Goal: Task Accomplishment & Management: Manage account settings

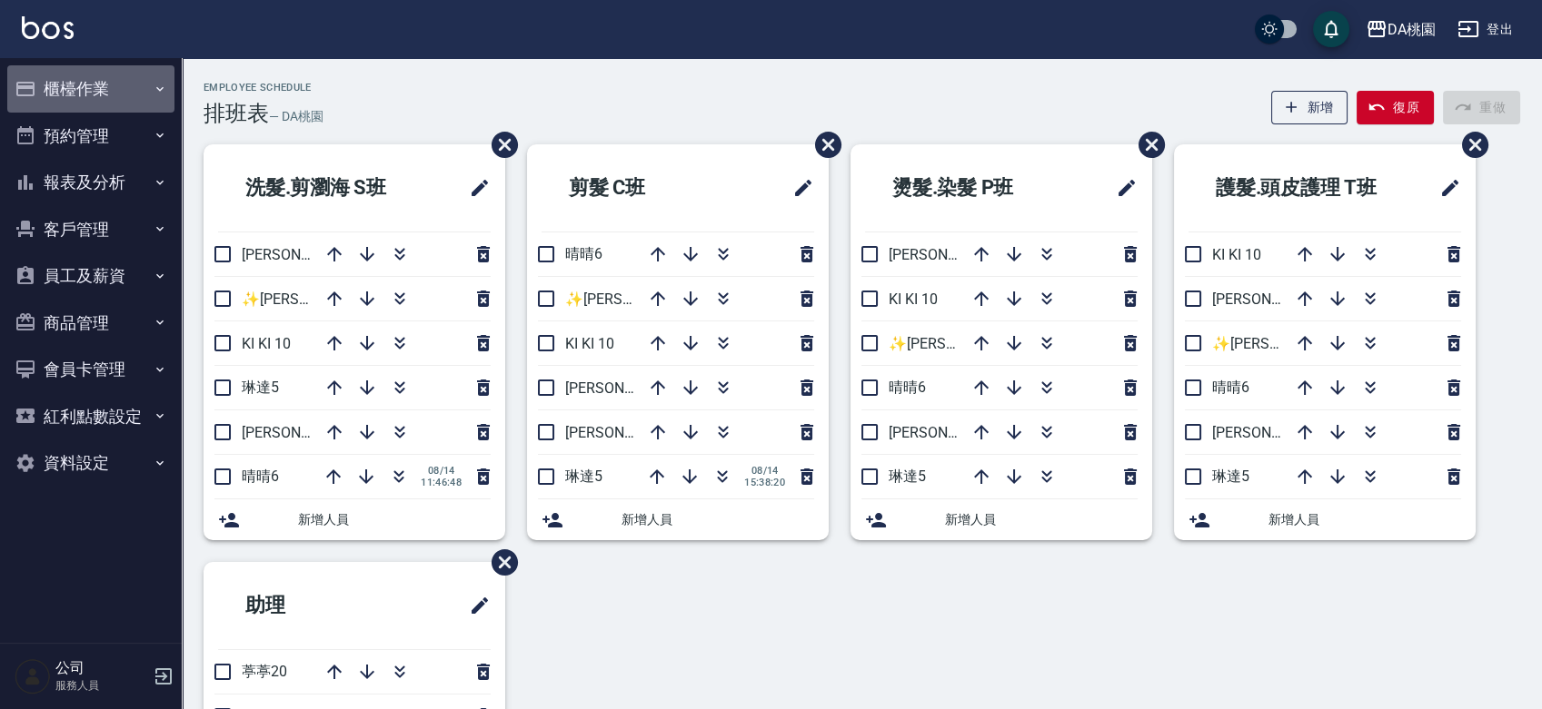
click at [68, 90] on button "櫃檯作業" at bounding box center [90, 88] width 167 height 47
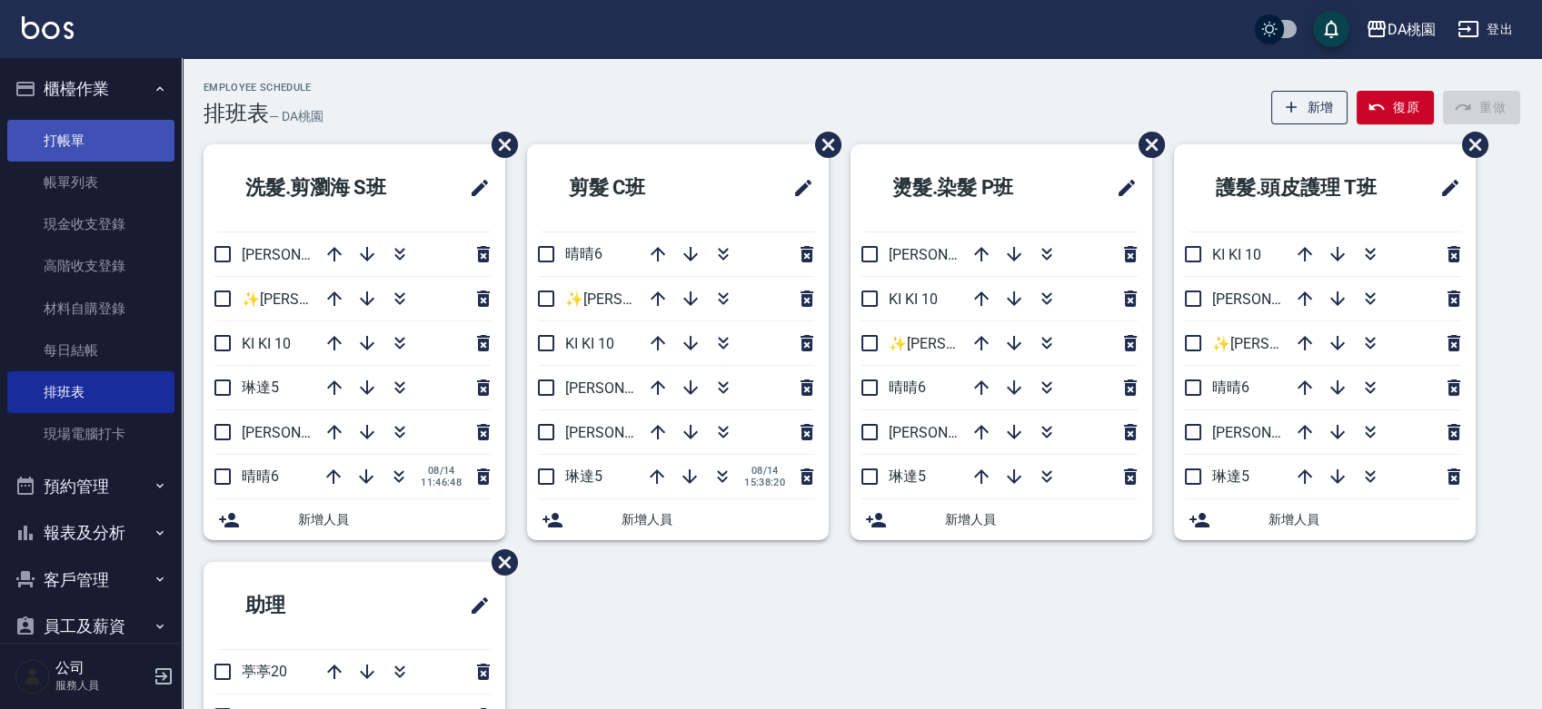
click at [62, 139] on link "打帳單" at bounding box center [90, 141] width 167 height 42
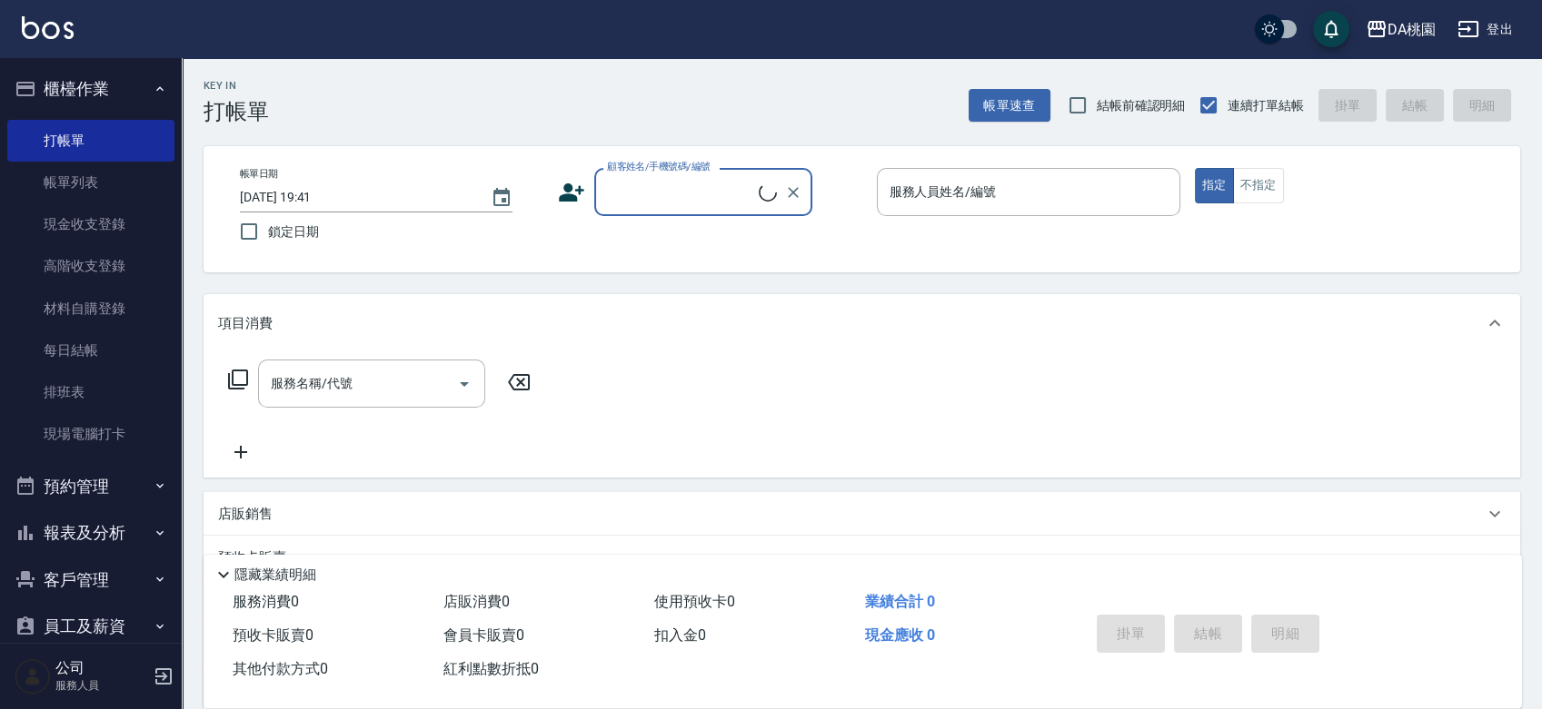
click at [693, 209] on div "顧客姓名/手機號碼/編號" at bounding box center [703, 192] width 218 height 48
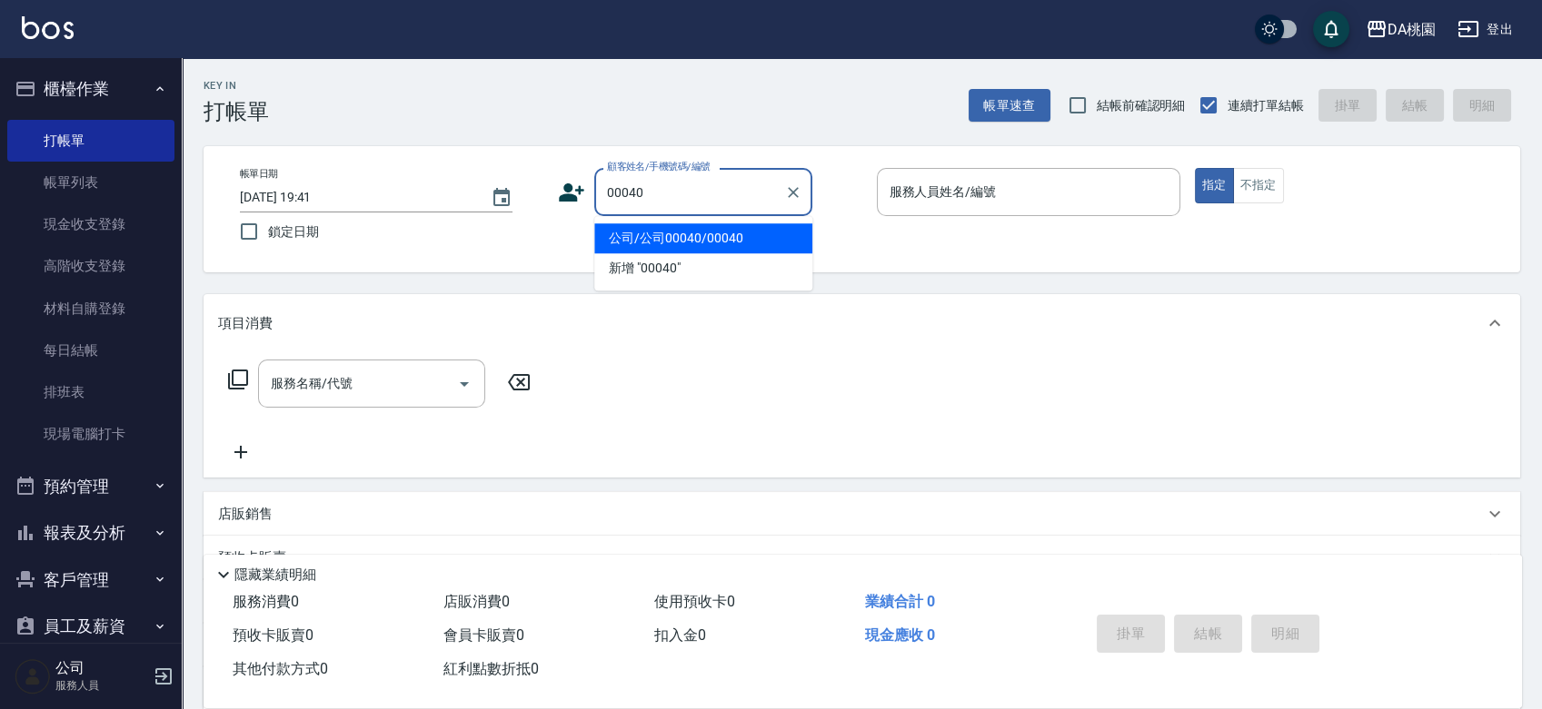
type input "公司/公司00040/00040"
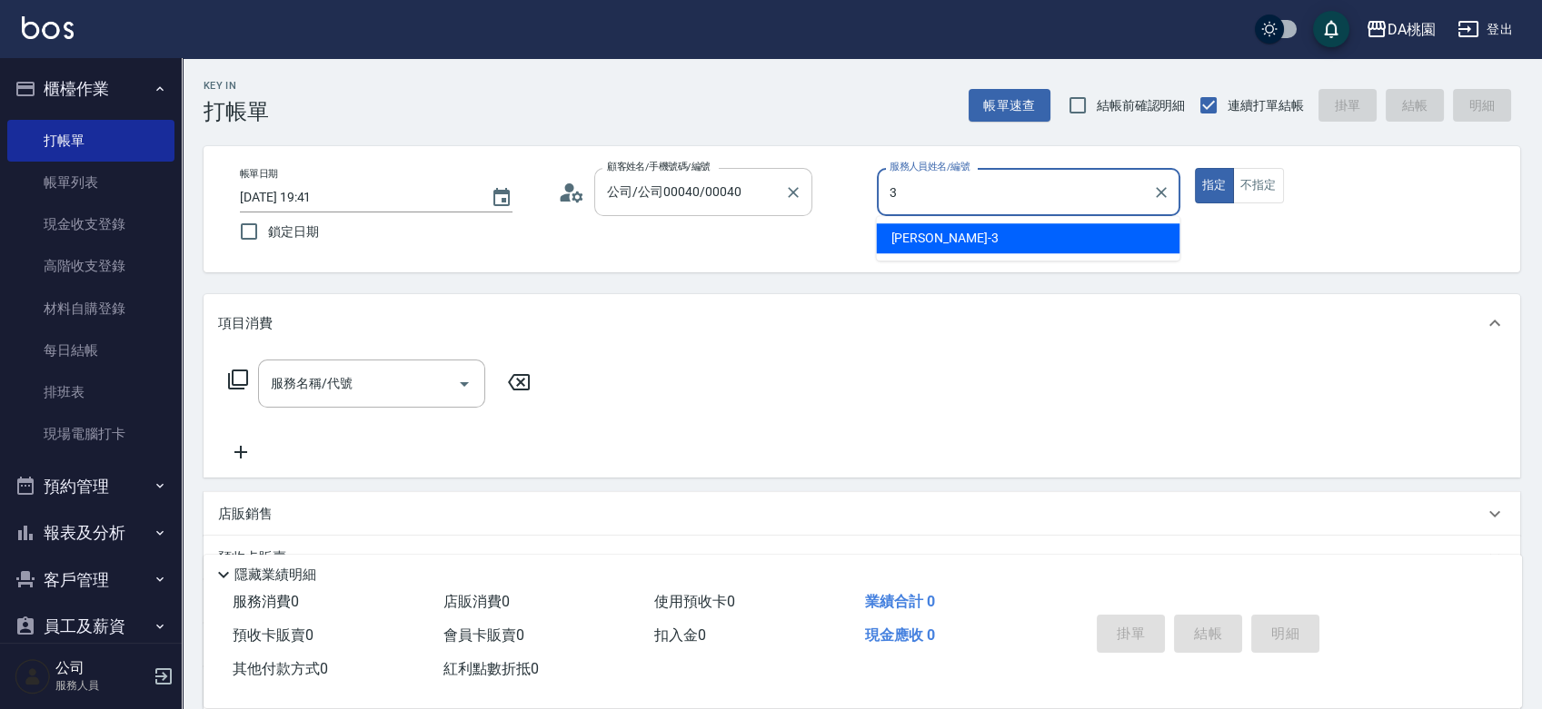
type input "[PERSON_NAME]-3"
type button "true"
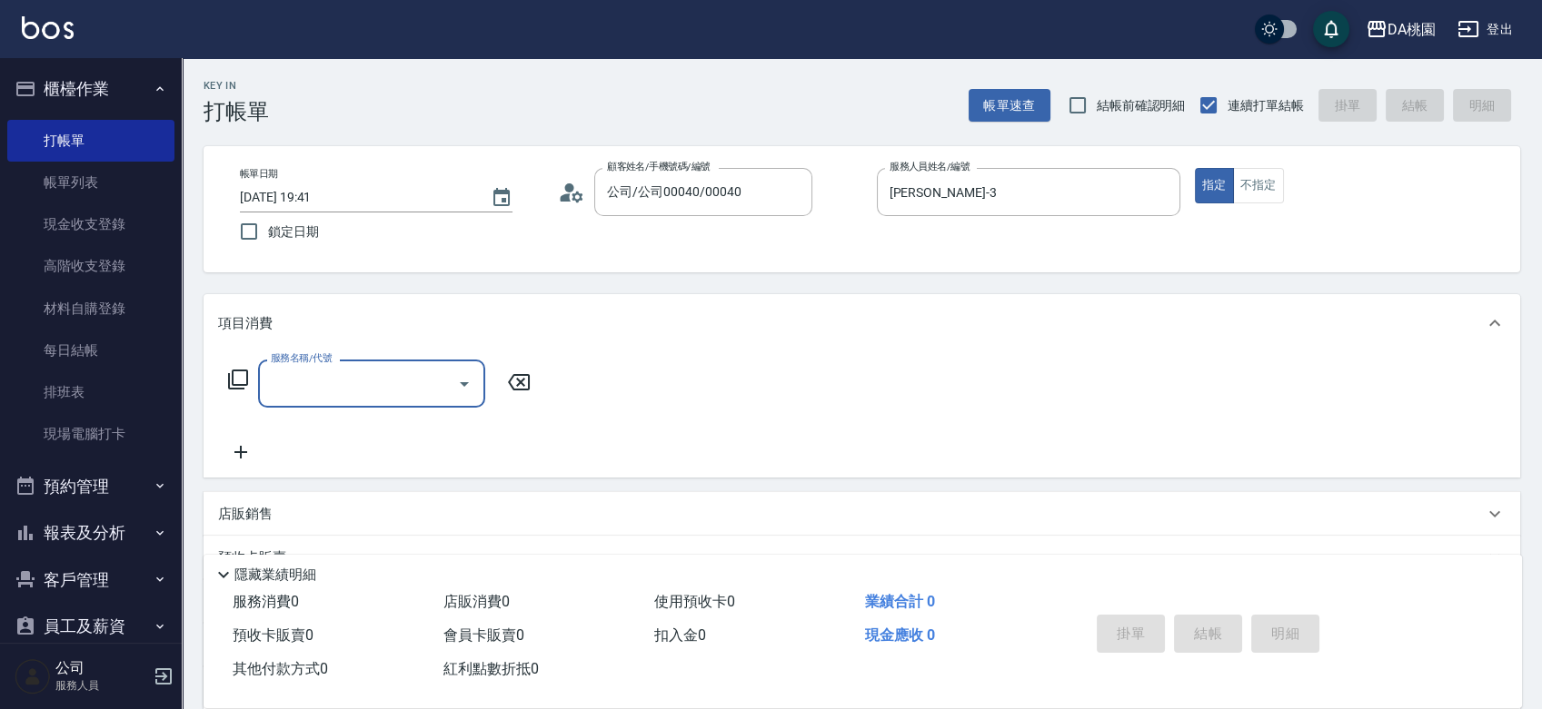
click at [332, 389] on input "服務名稱/代號" at bounding box center [357, 384] width 183 height 32
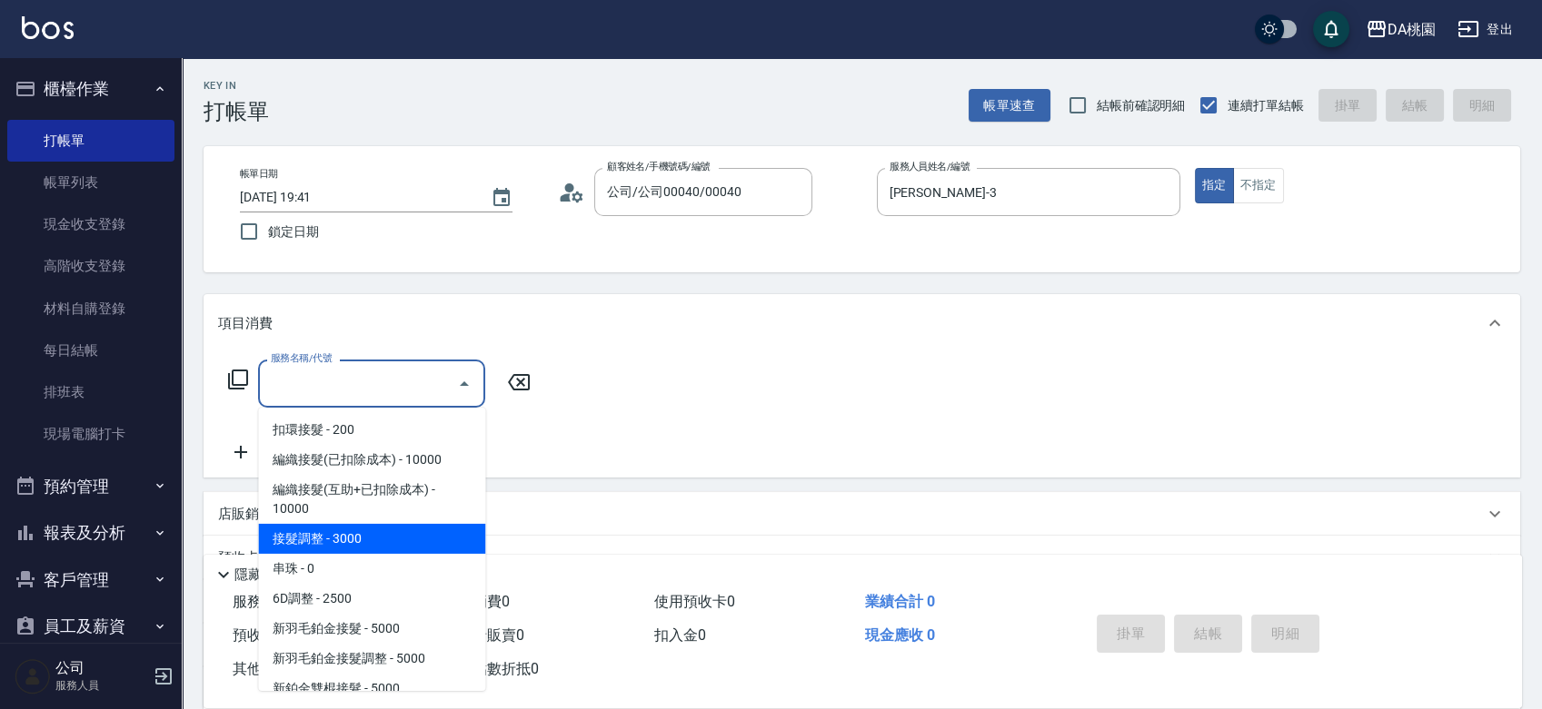
click at [305, 542] on span "接髮調整 - 3000" at bounding box center [371, 539] width 227 height 30
type input "接髮調整(103)"
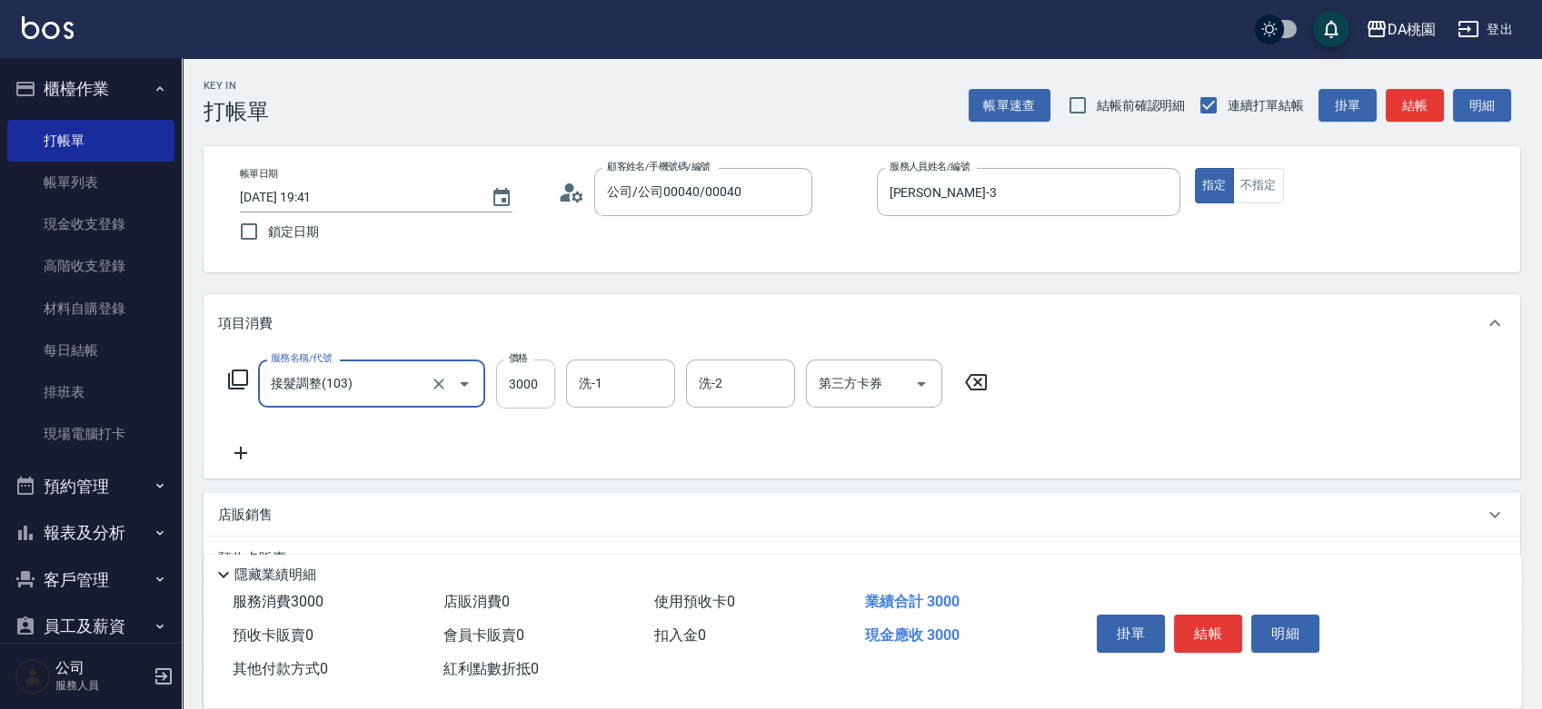
click at [518, 383] on input "3000" at bounding box center [525, 384] width 59 height 49
type input "0"
type input "450"
type input "40"
type input "4500"
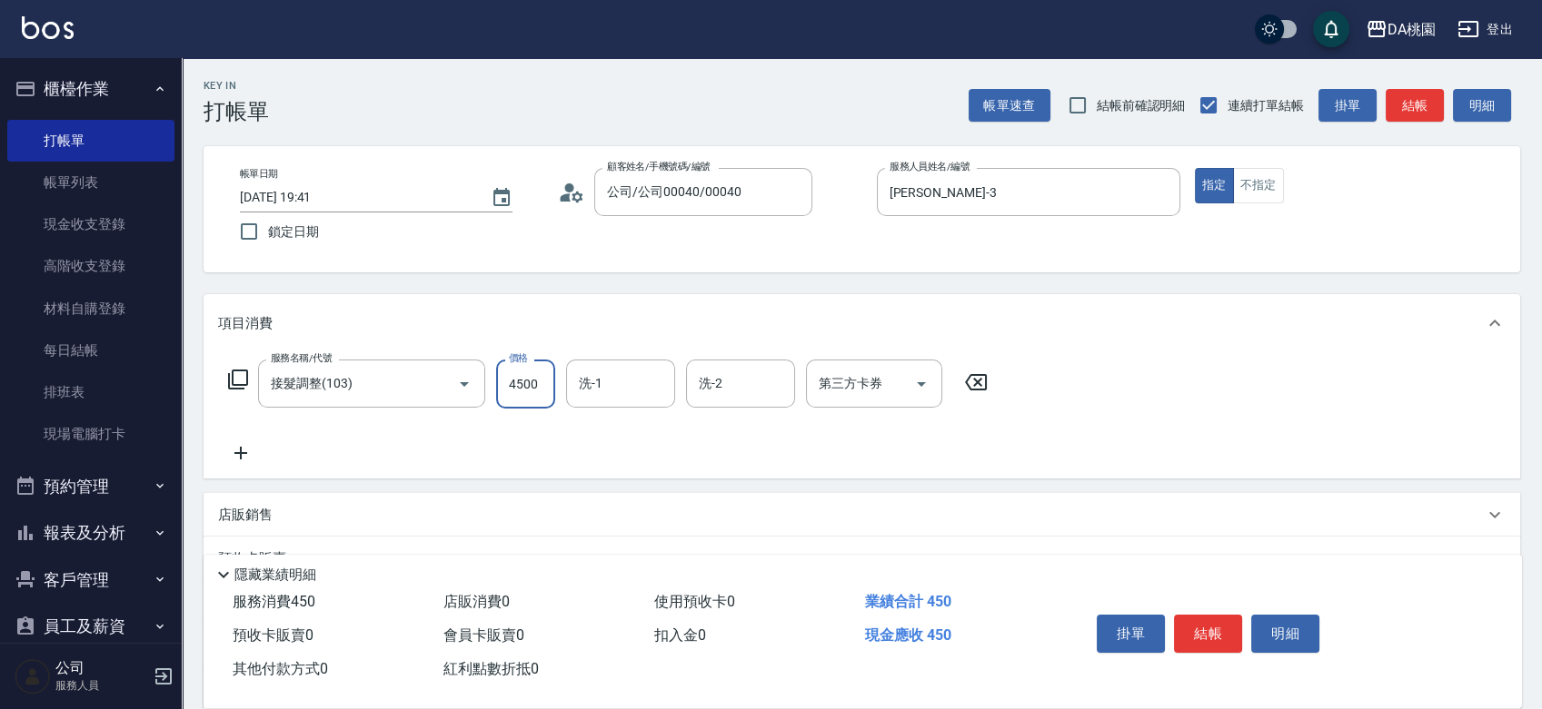
type input "450"
type input "4500"
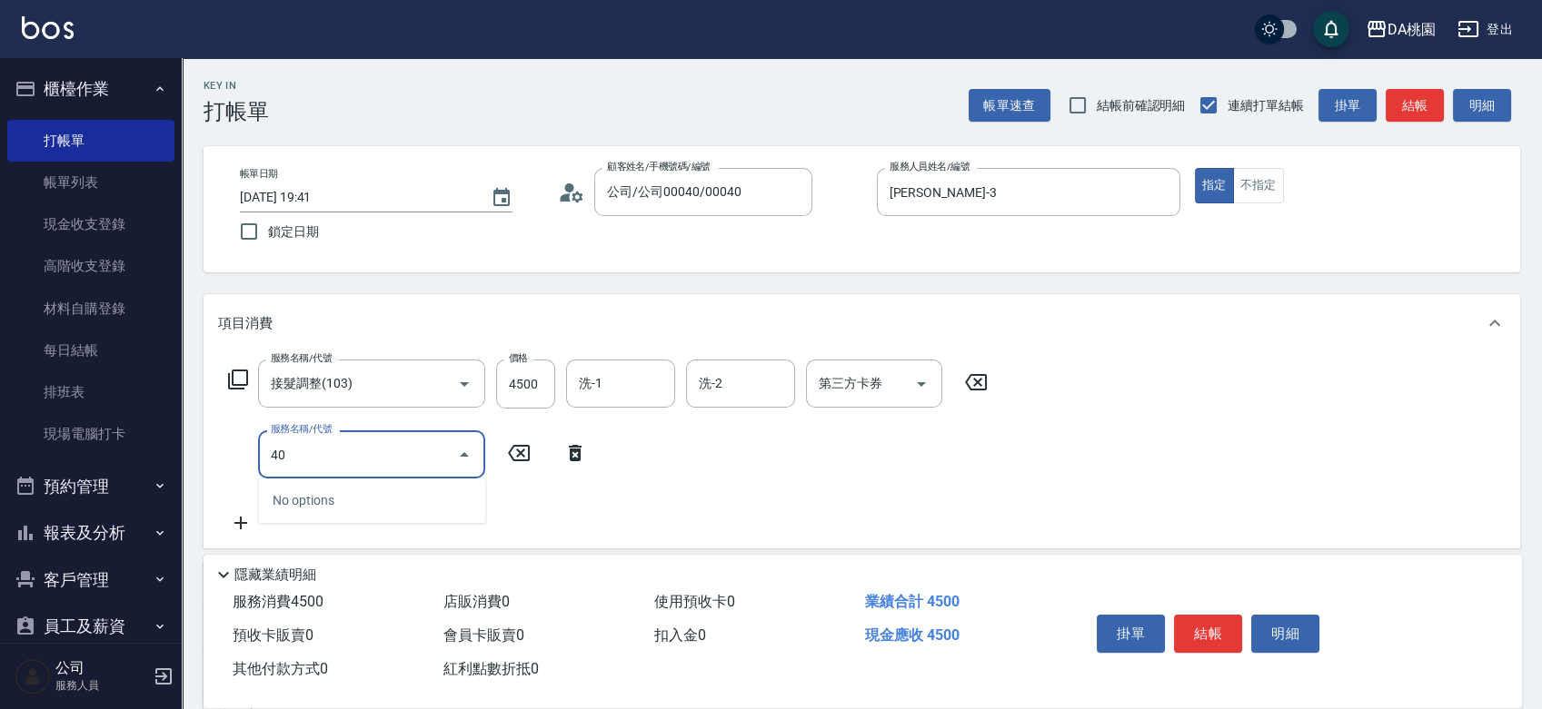
type input "400"
type input "600"
type input "染髮(400)"
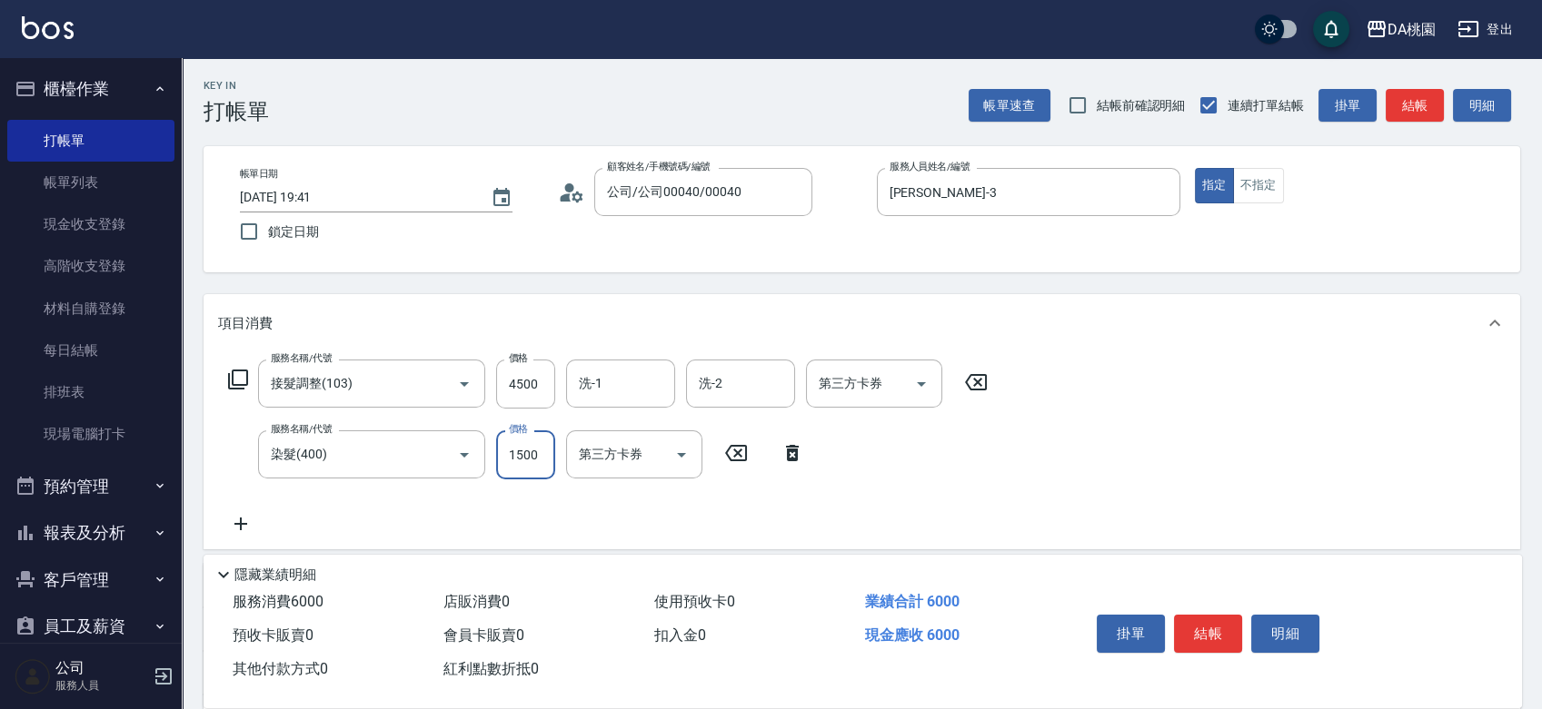
type input "450"
type input "120"
type input "460"
type input "1200"
type input "570"
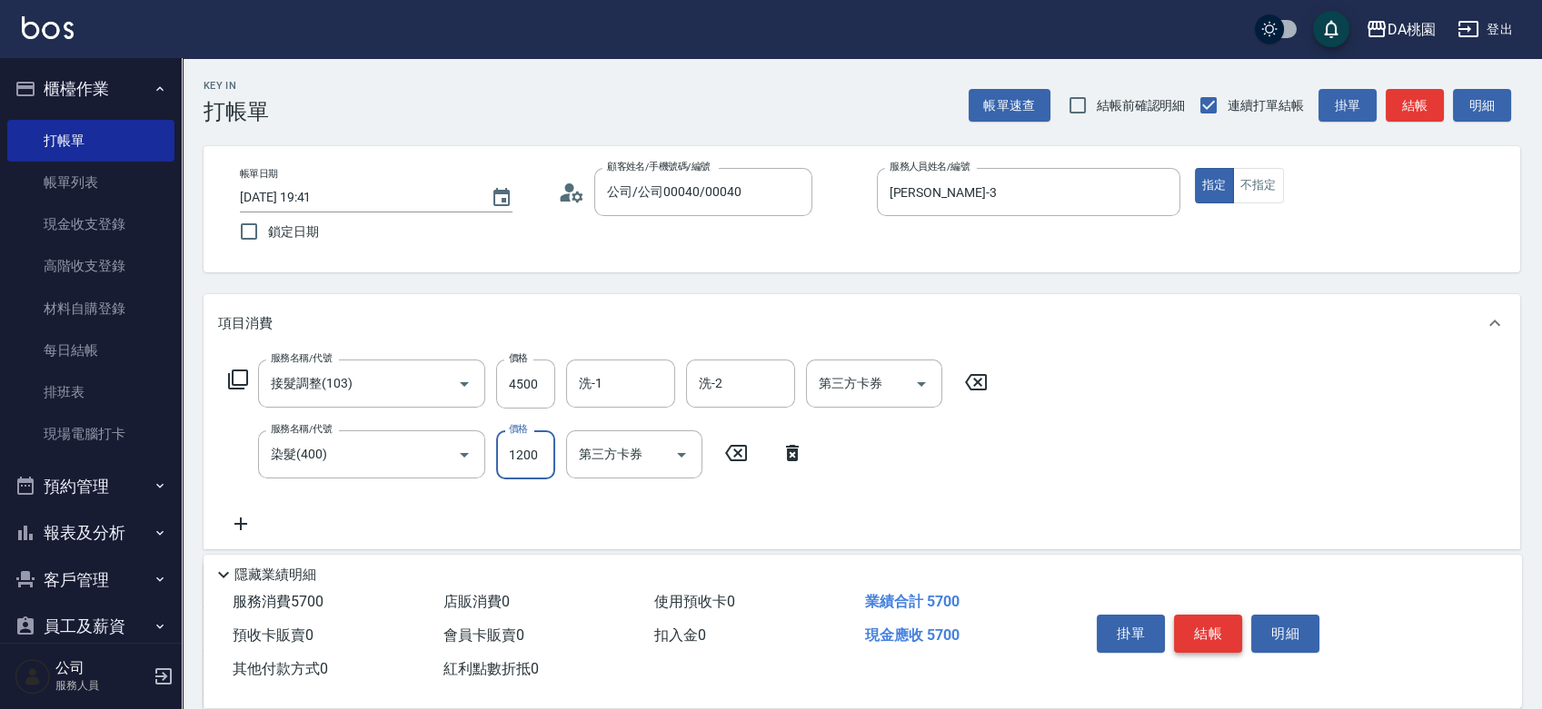
type input "1200"
click at [1212, 636] on button "結帳" at bounding box center [1208, 634] width 68 height 38
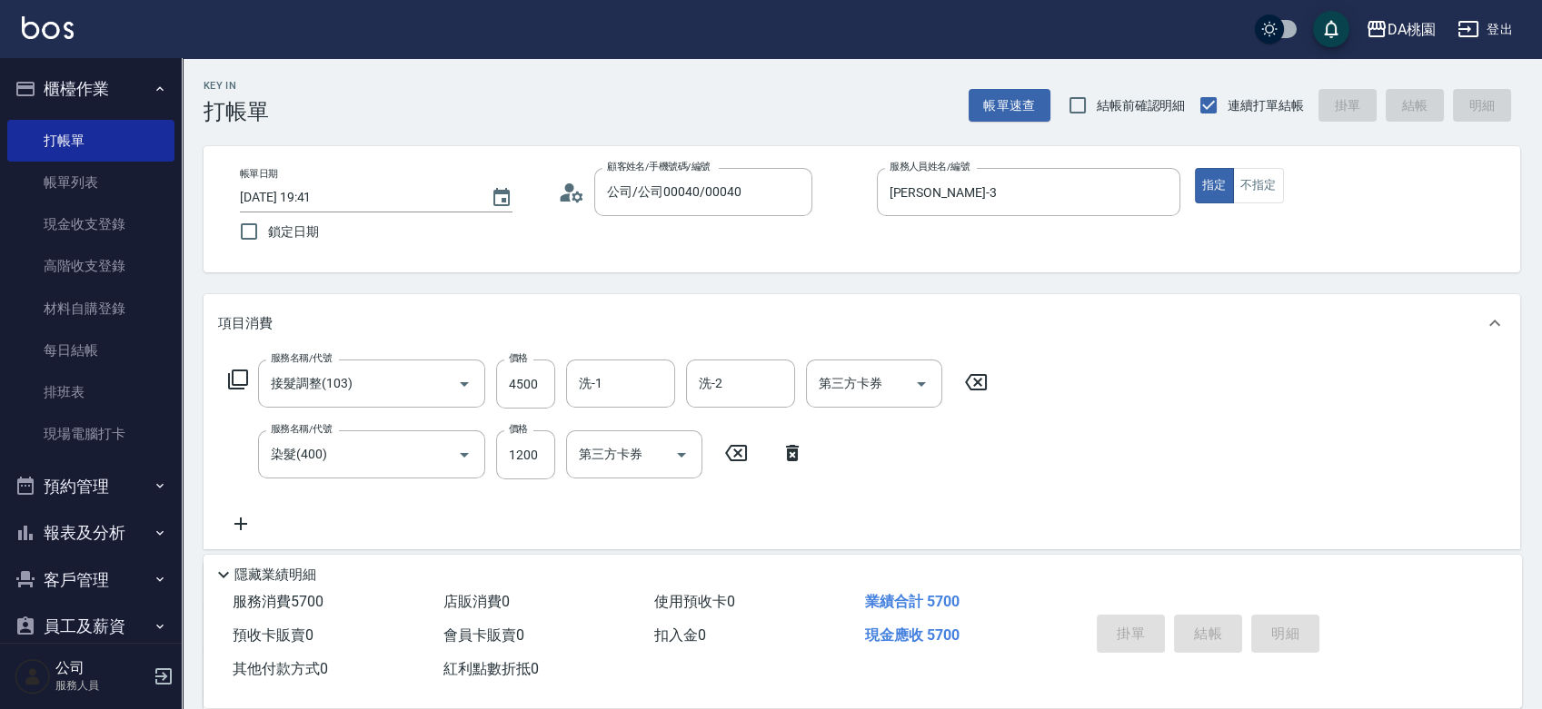
type input "2025/08/14 19:42"
type input "0"
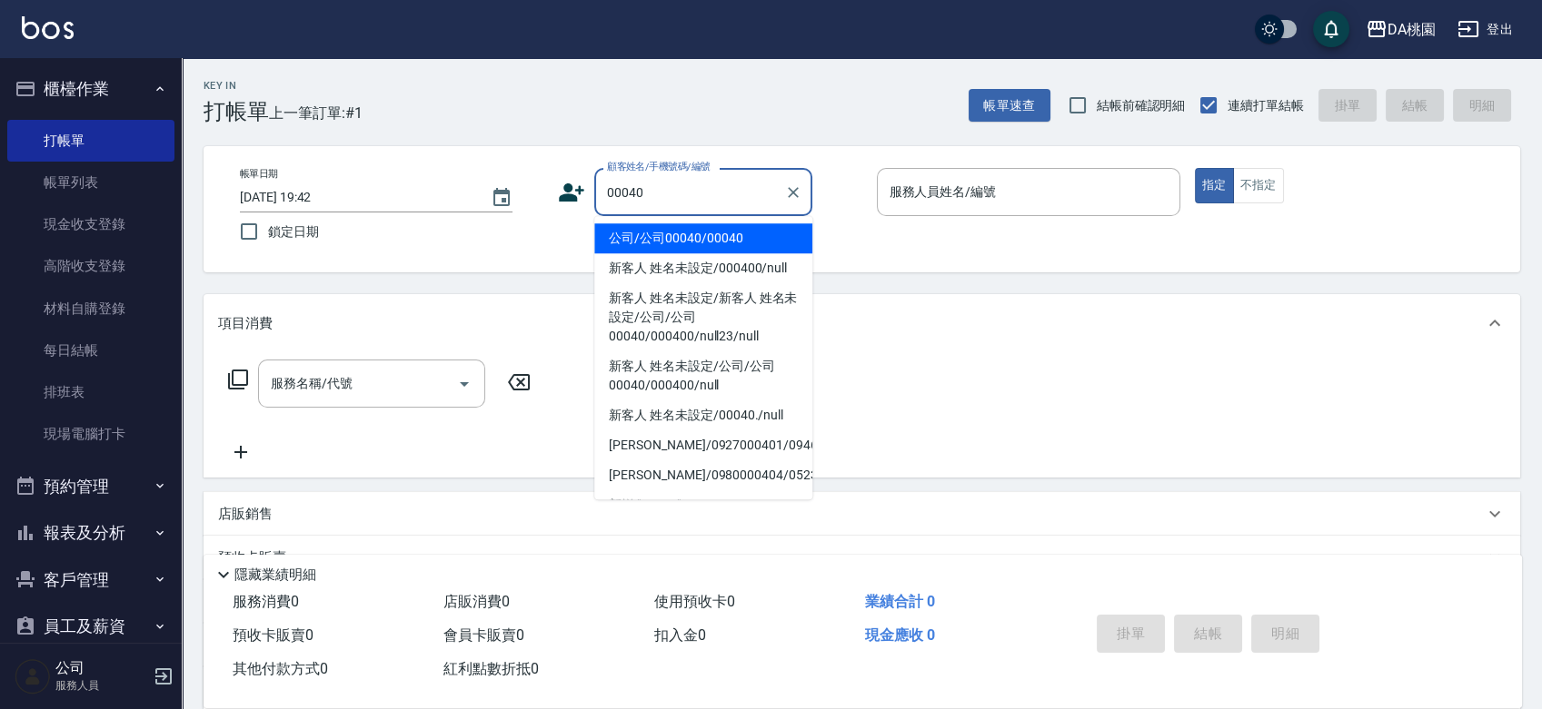
type input "公司/公司00040/00040"
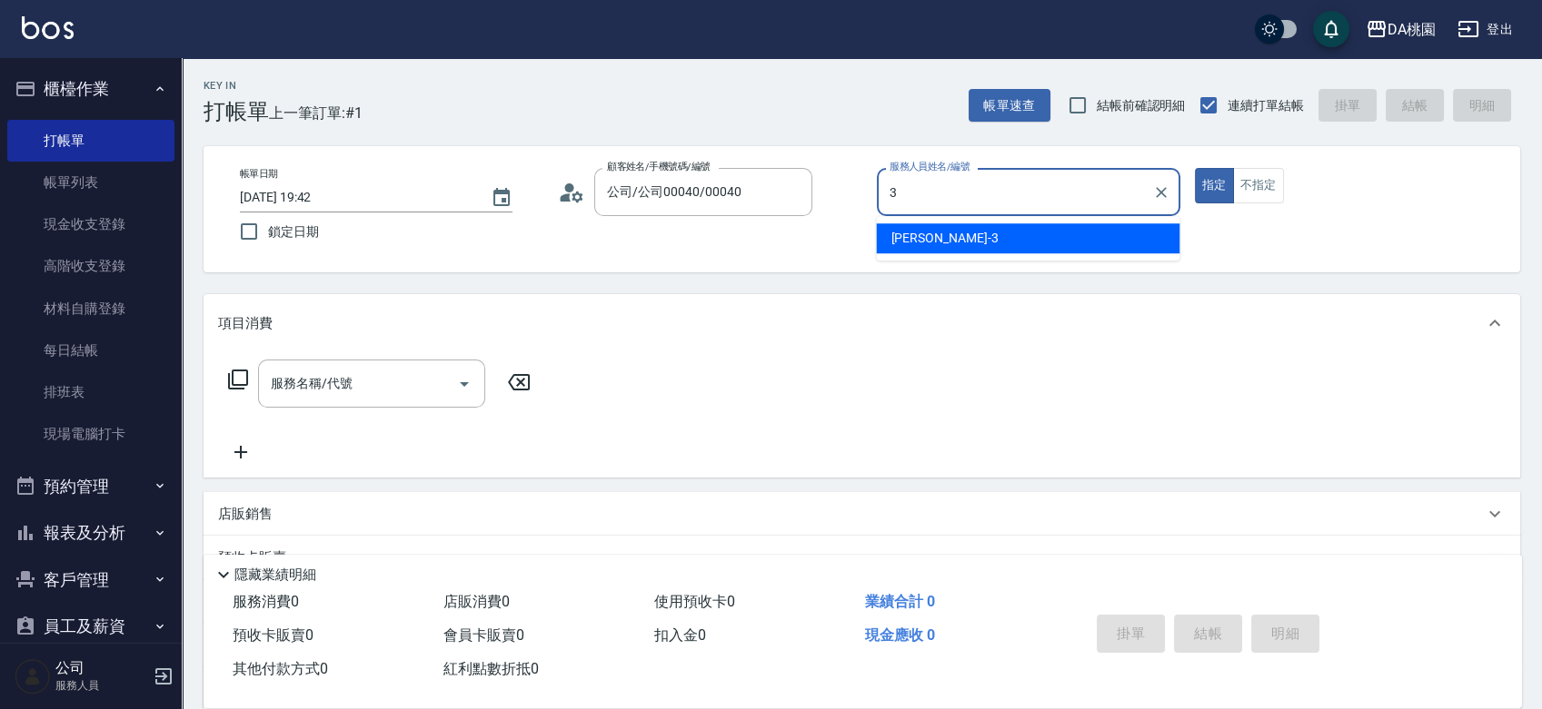
type input "愛莉絲-3"
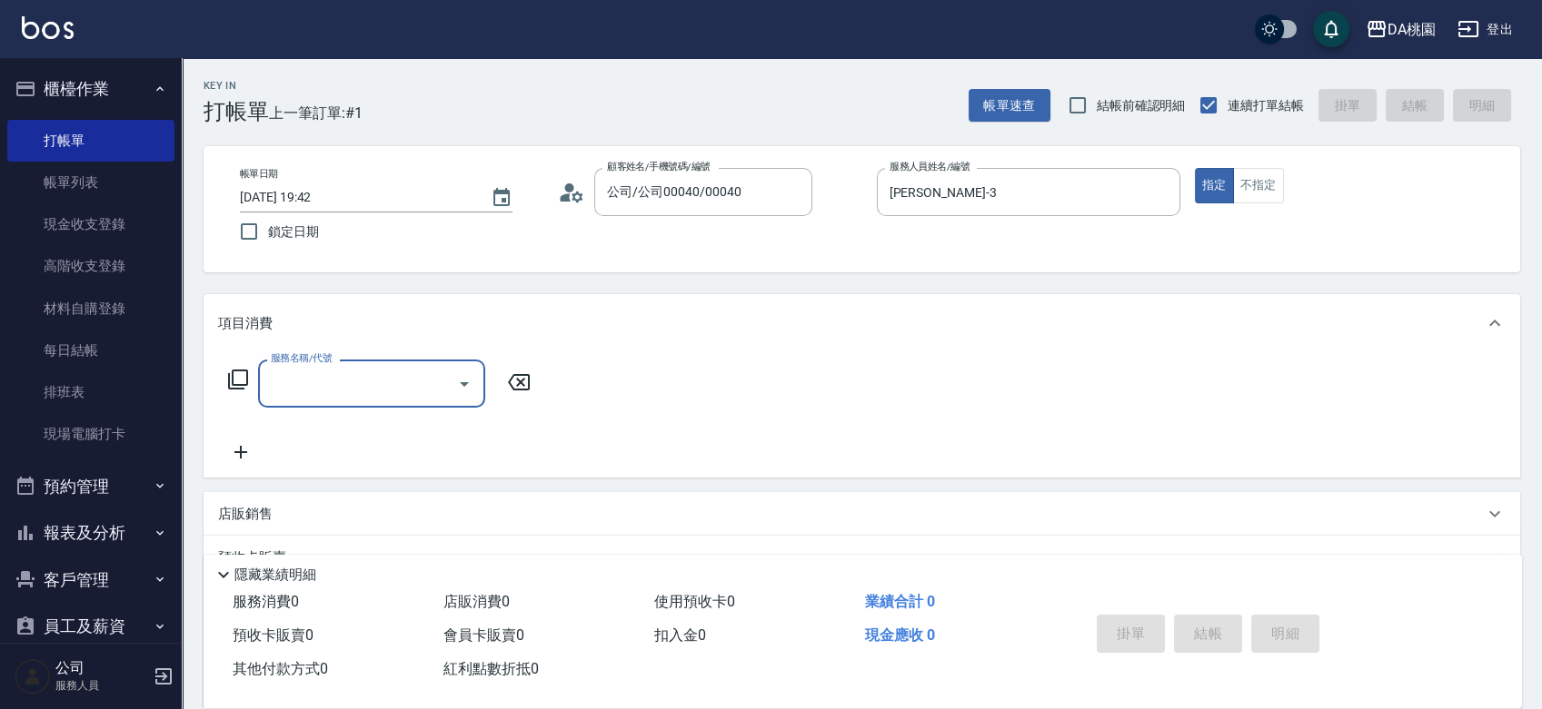
click at [233, 381] on icon at bounding box center [238, 380] width 20 height 20
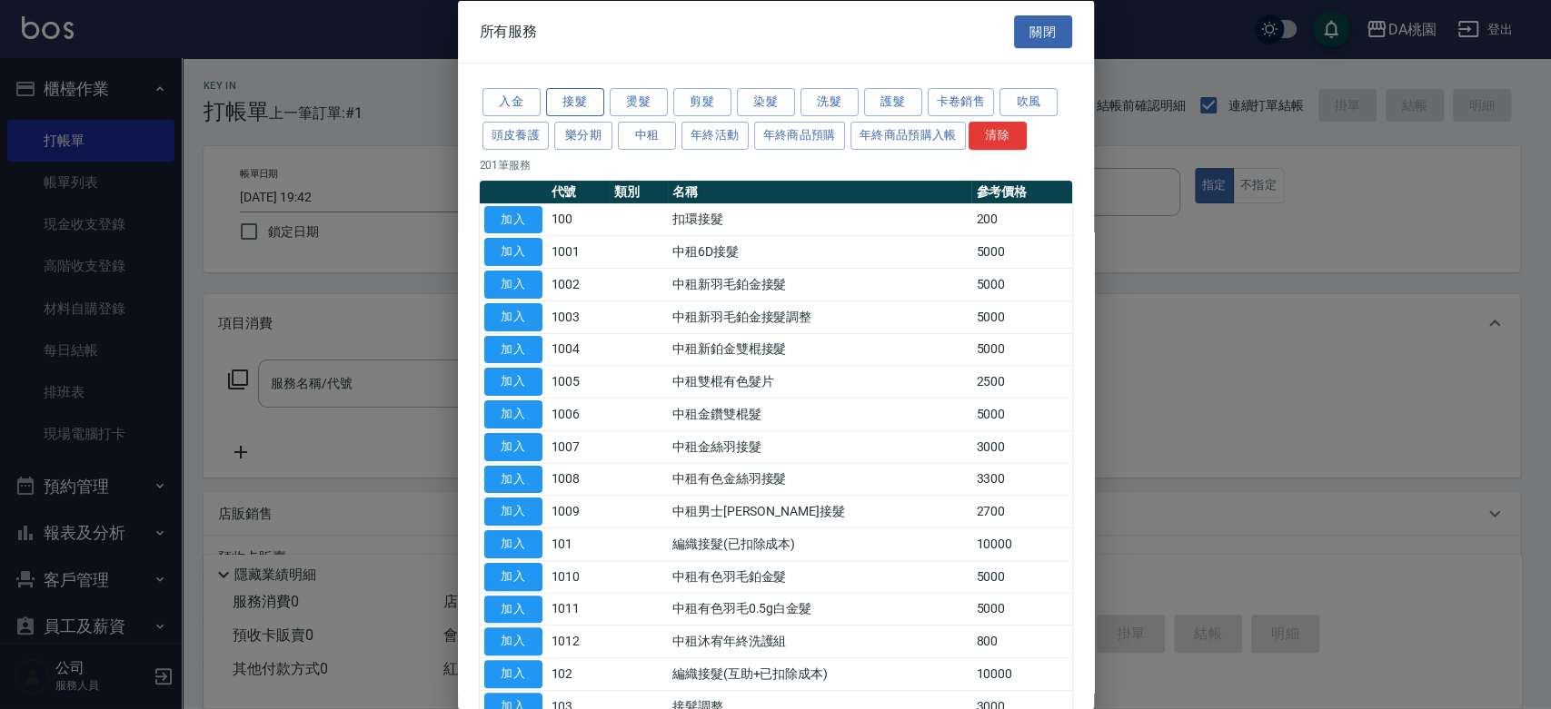
click at [589, 94] on button "接髮" at bounding box center [575, 102] width 58 height 28
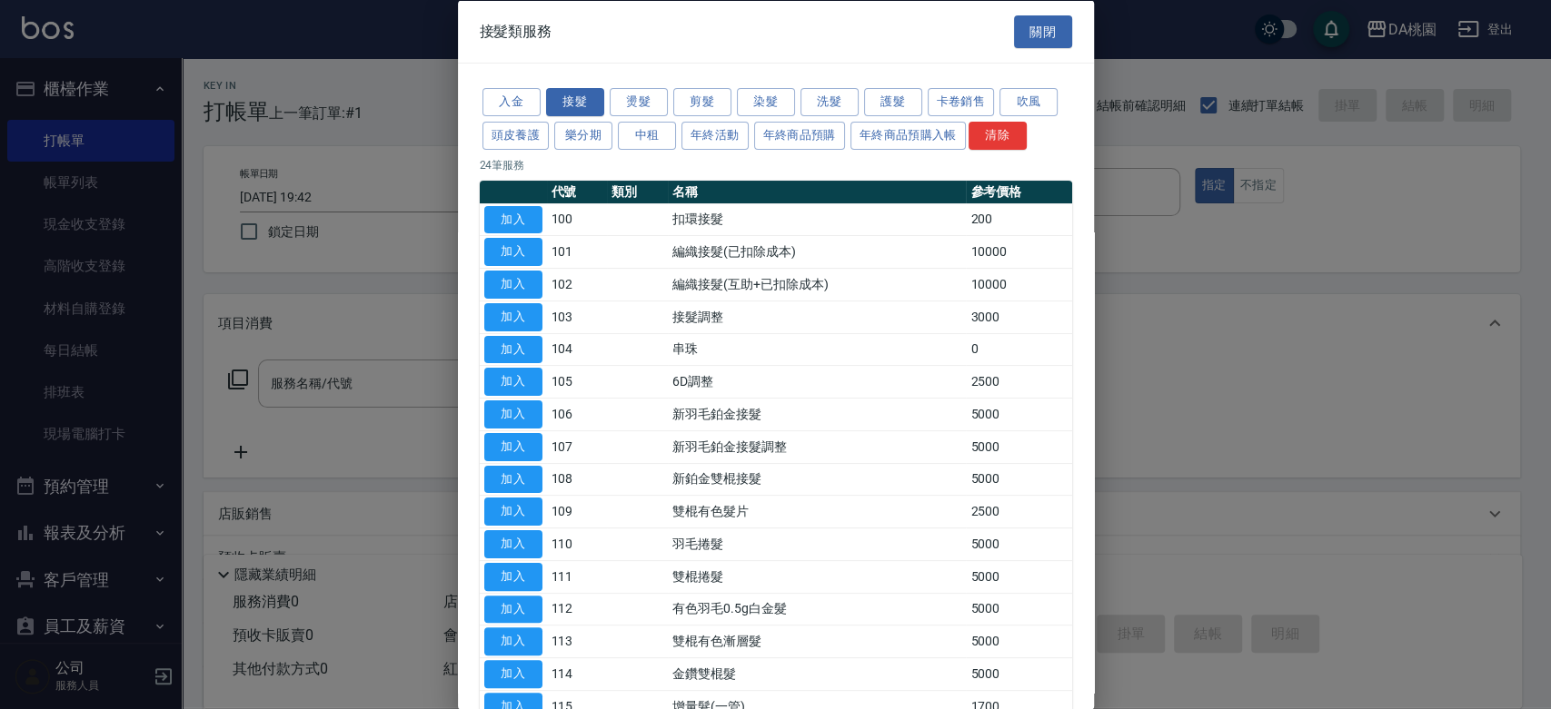
click at [694, 316] on td "接髮調整" at bounding box center [817, 317] width 298 height 33
click at [522, 316] on button "加入" at bounding box center [513, 316] width 58 height 28
type input "接髮調整(103)"
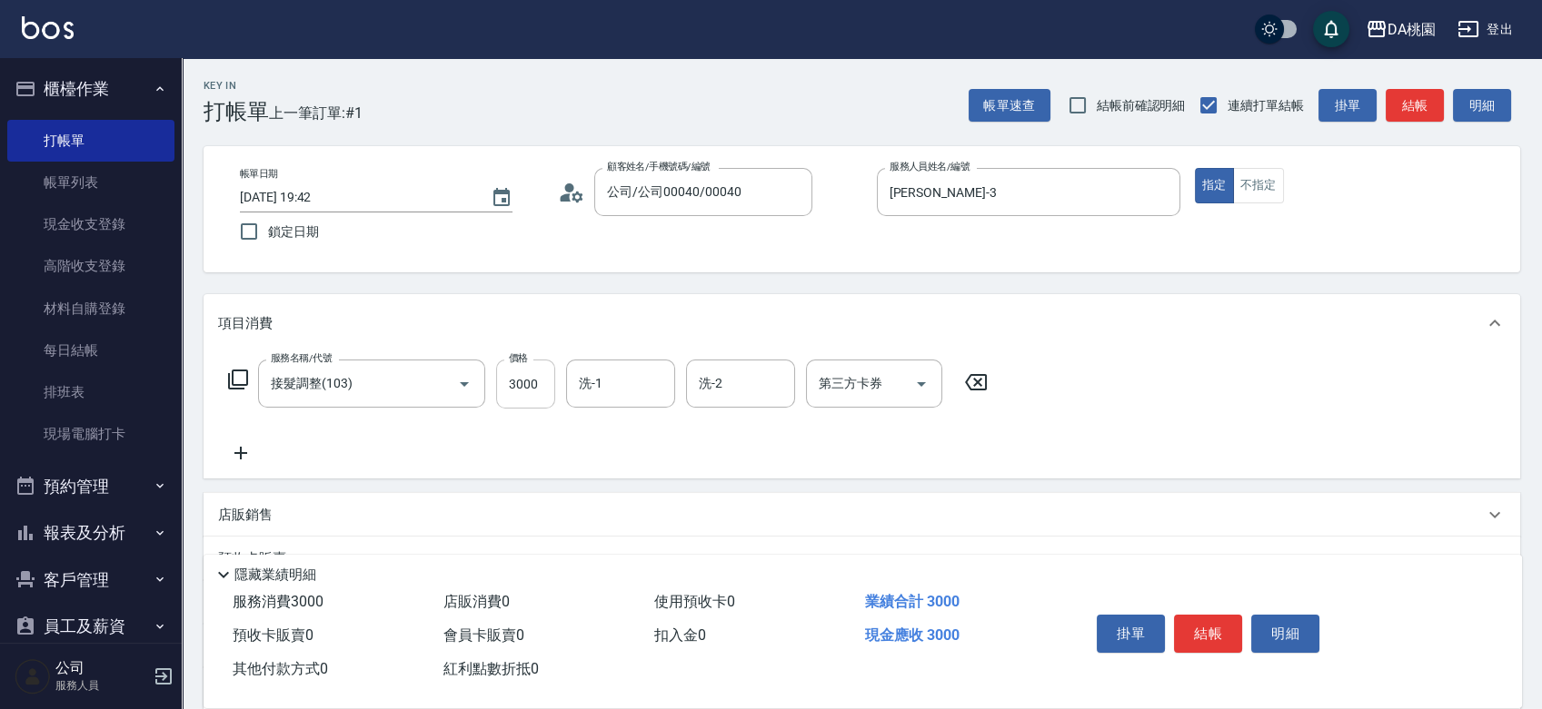
click at [531, 373] on input "3000" at bounding box center [525, 384] width 59 height 49
type input "0"
type input "120"
type input "10"
type input "1200"
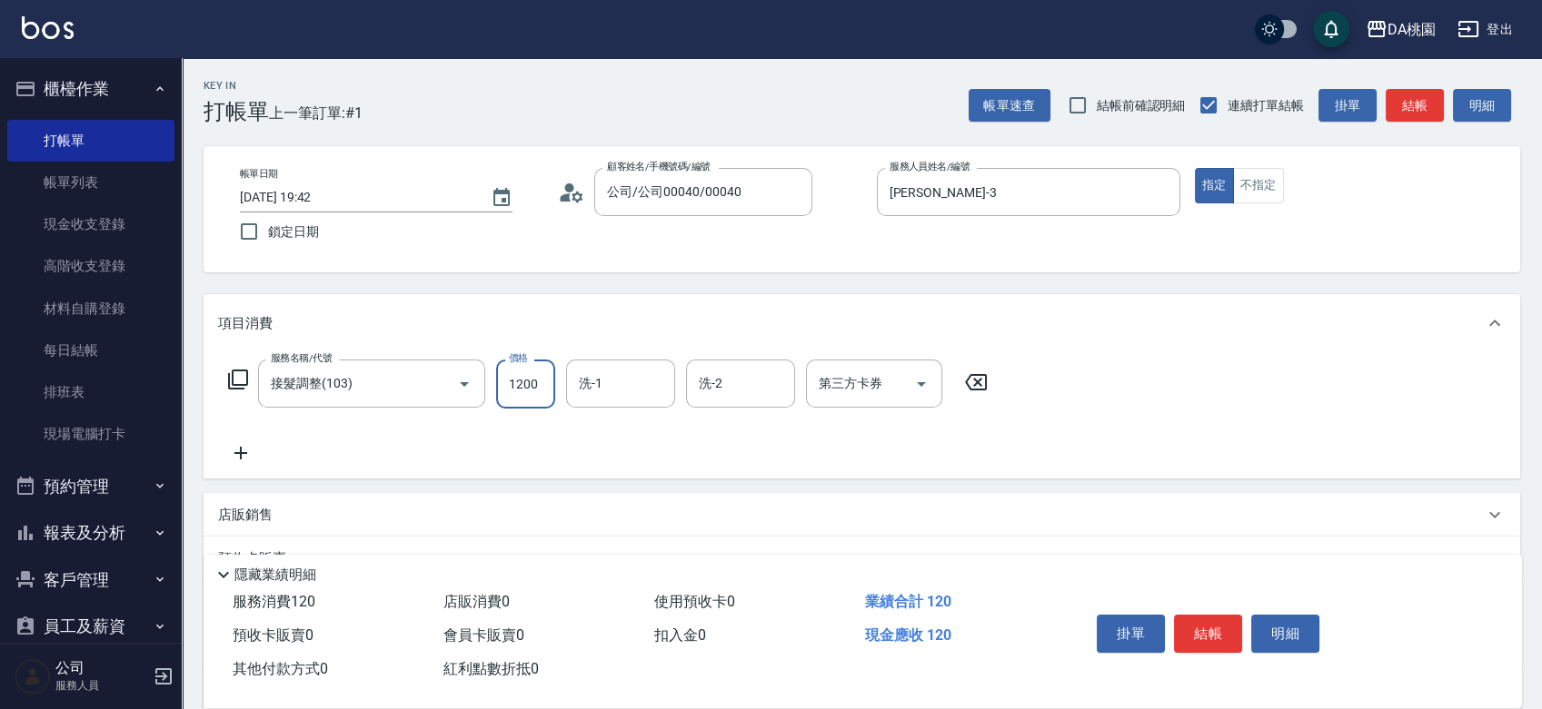
type input "120"
click at [531, 373] on input "1200" at bounding box center [525, 384] width 59 height 49
type input "1"
type input "0"
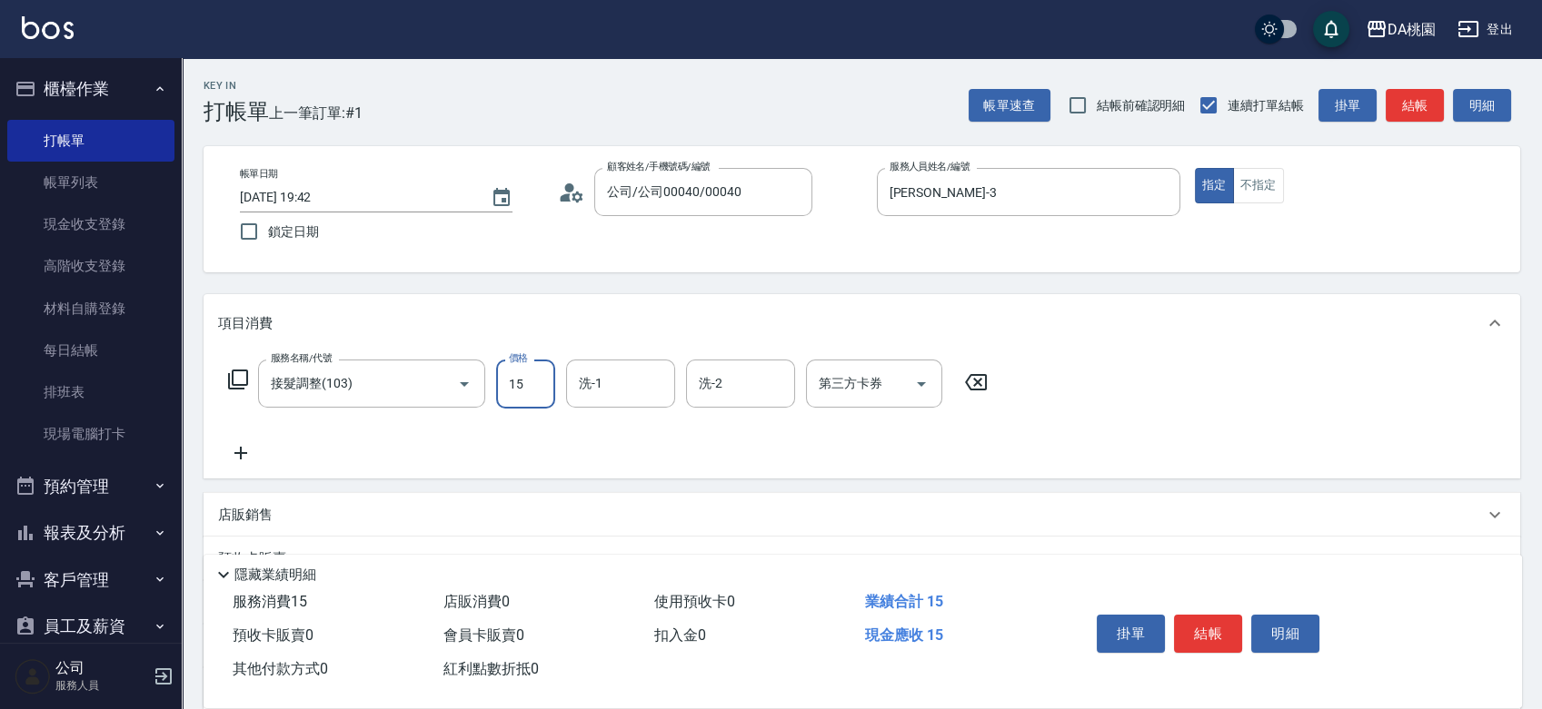
type input "150"
type input "10"
type input "1500"
type input "150"
type input "1500"
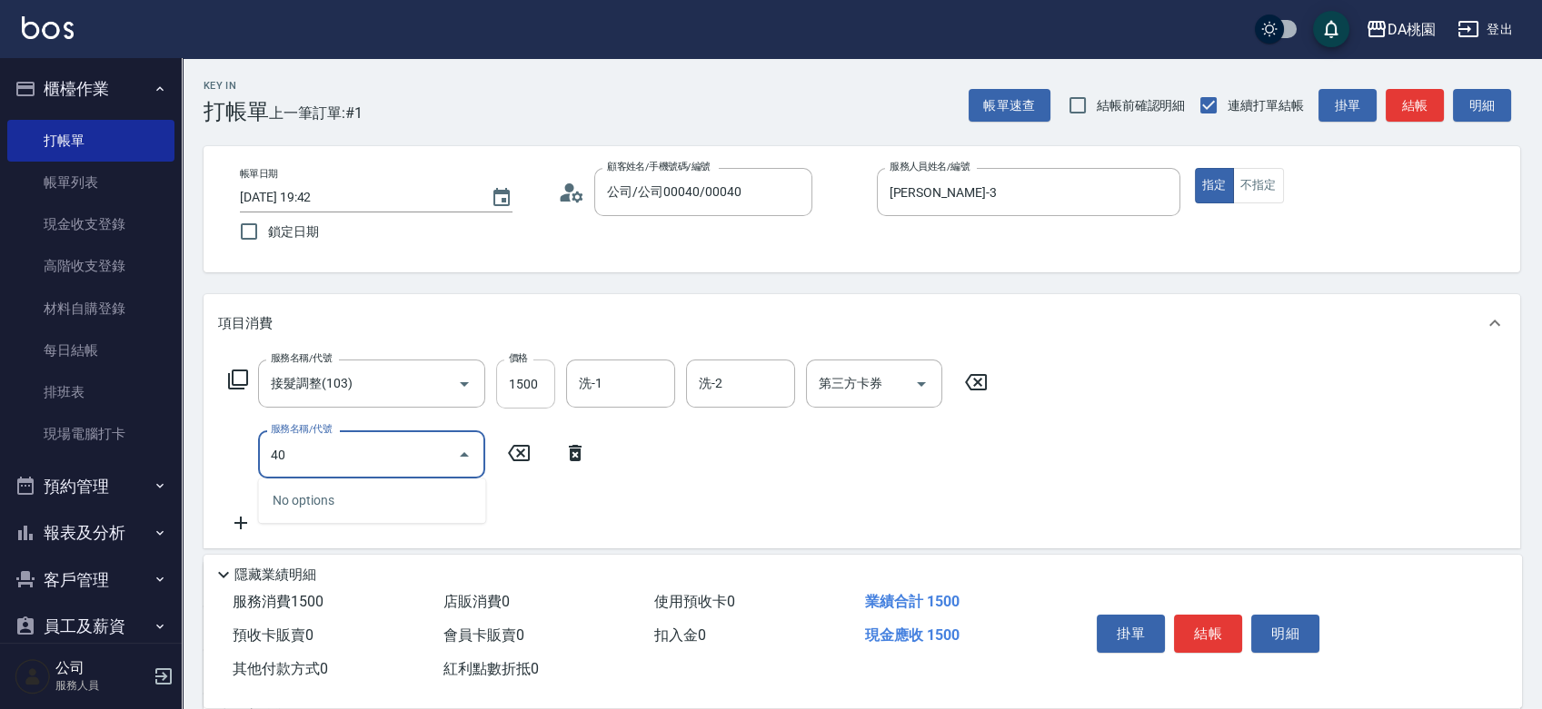
type input "401"
type input "300"
type input "染髮(互助)(401)"
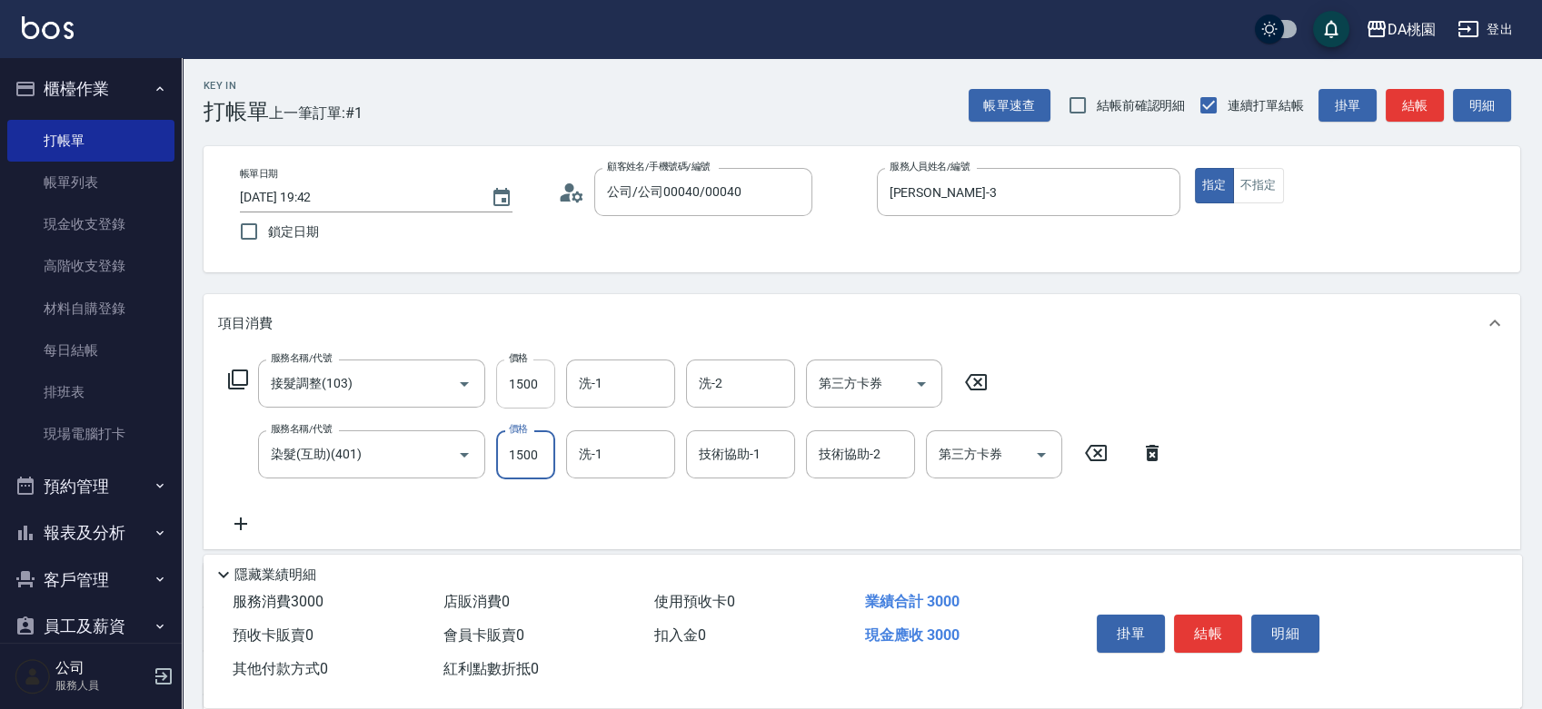
type input "1"
type input "150"
type input "120"
type input "270"
type input "1200"
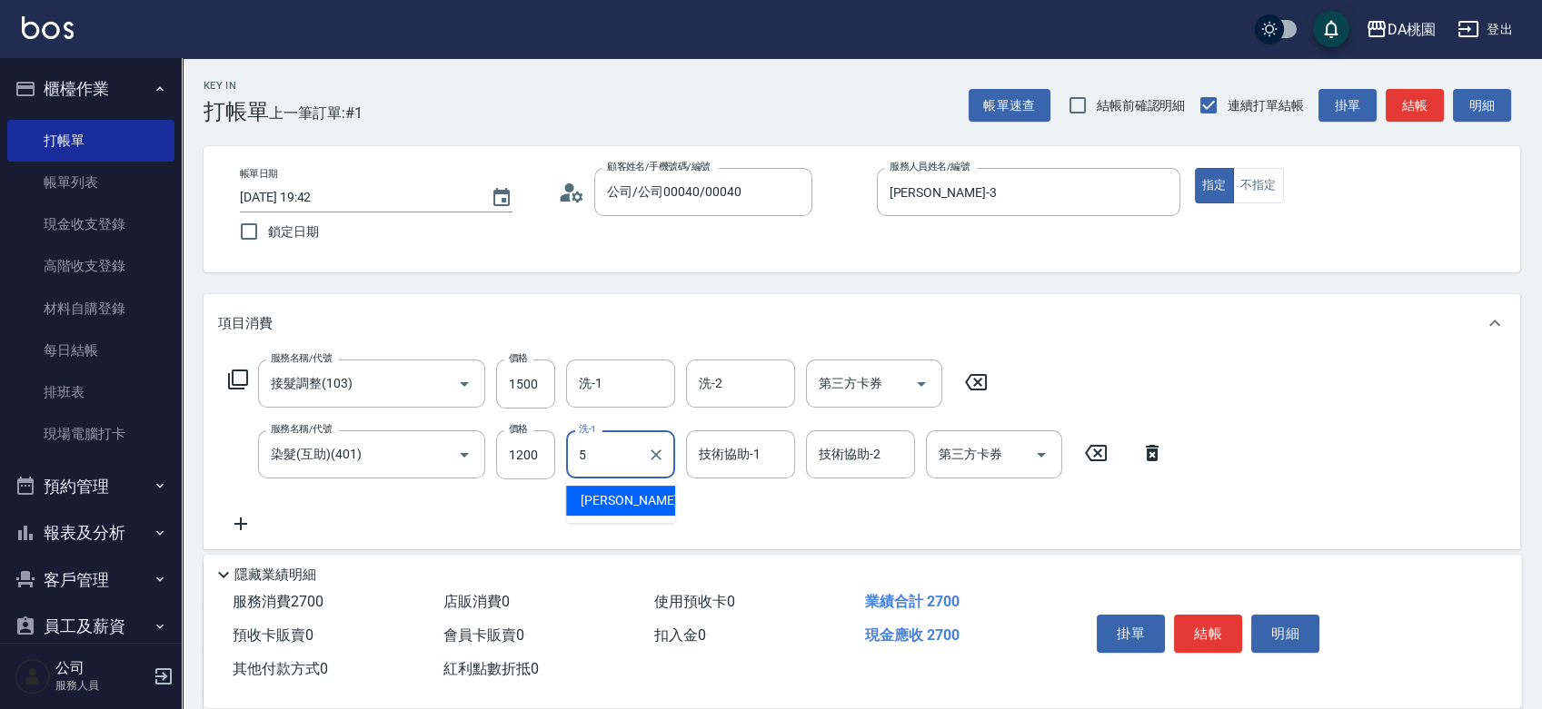
type input "琳達-5"
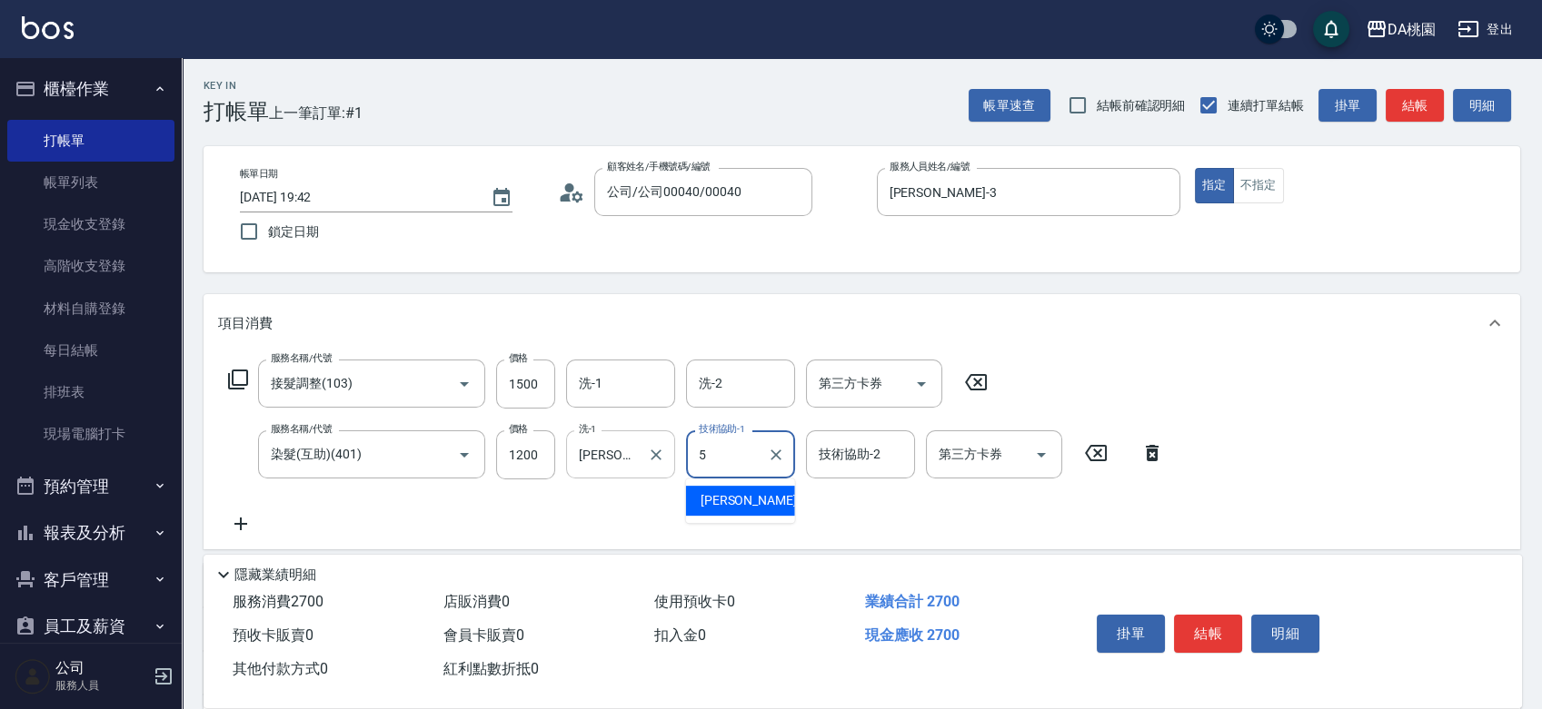
type input "琳達-5"
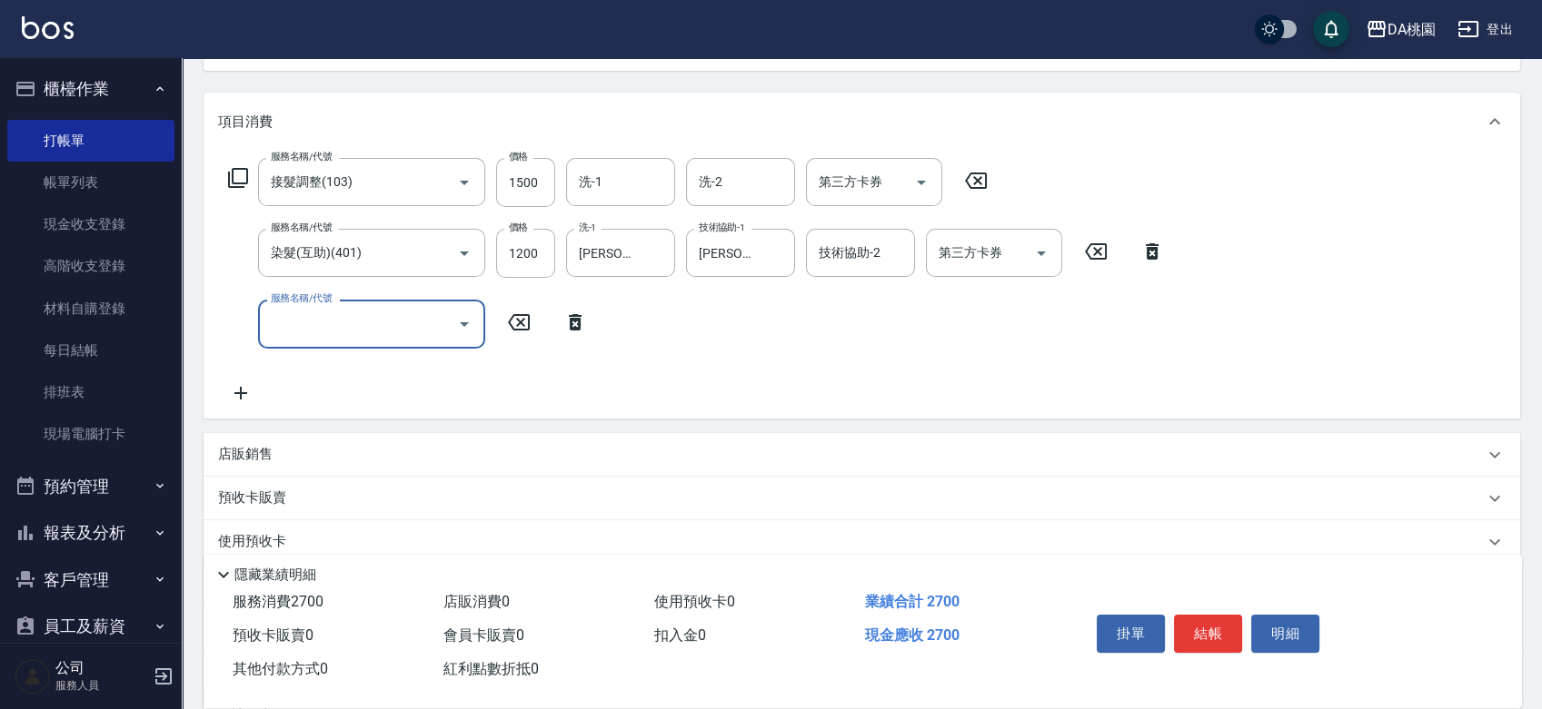
scroll to position [101, 0]
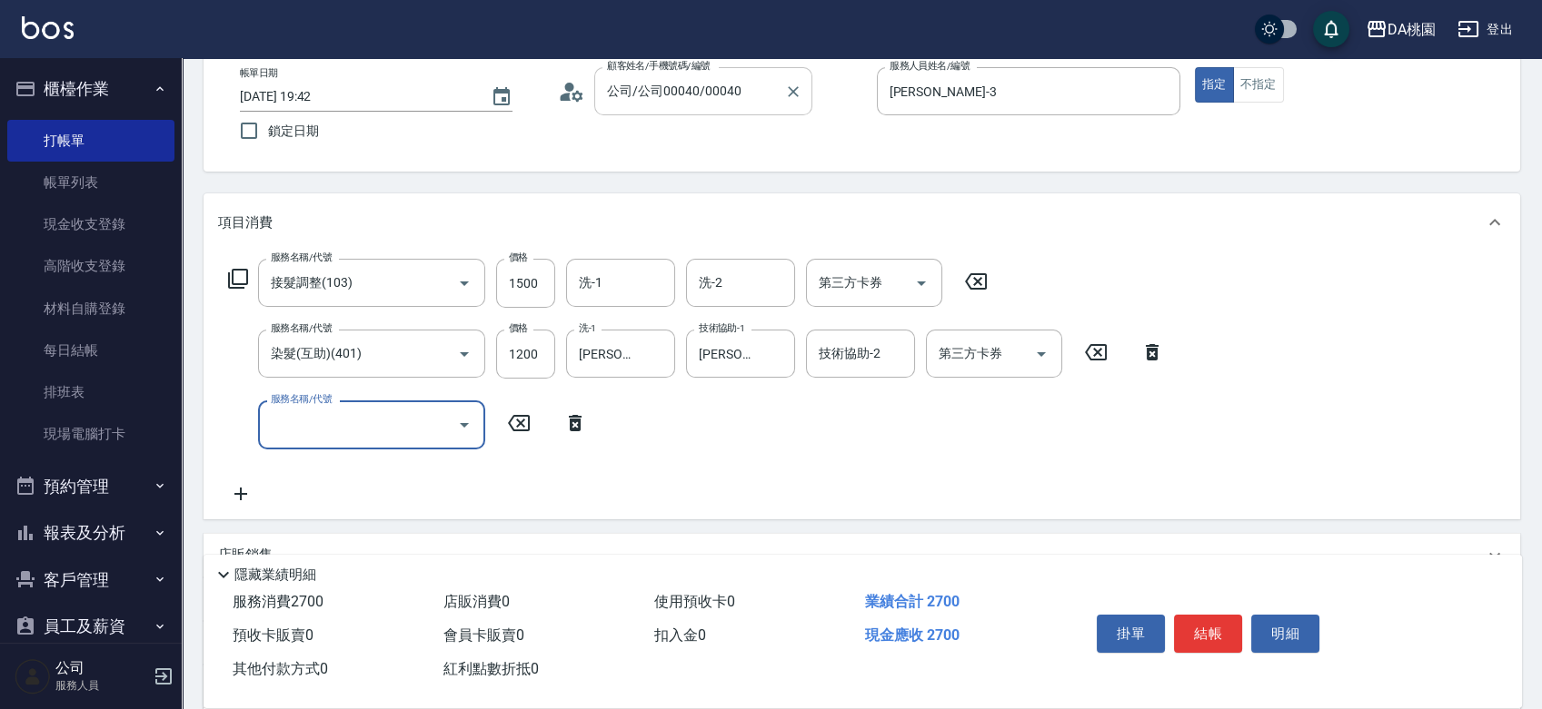
click at [717, 102] on input "公司/公司00040/00040" at bounding box center [689, 91] width 174 height 32
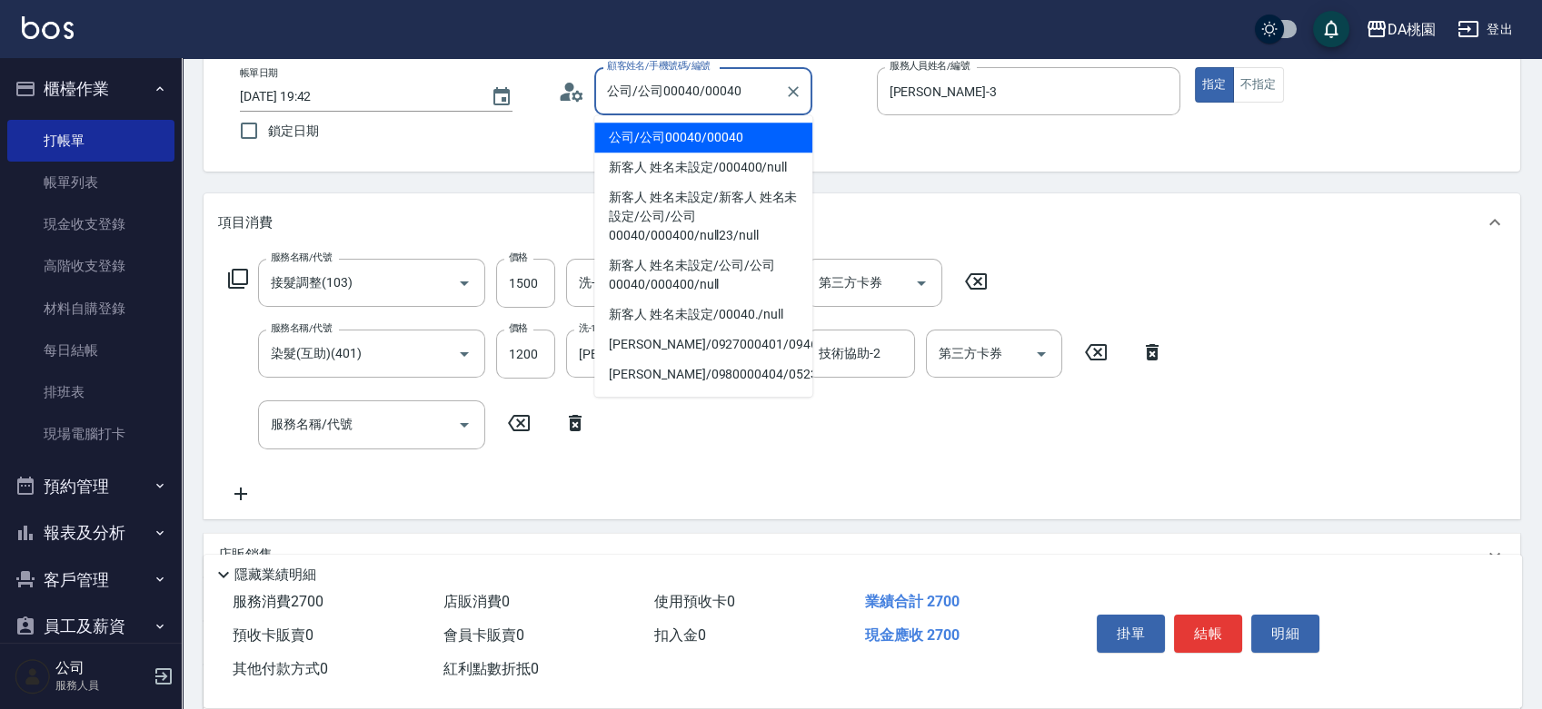
click at [717, 102] on input "公司/公司00040/00040" at bounding box center [689, 91] width 174 height 32
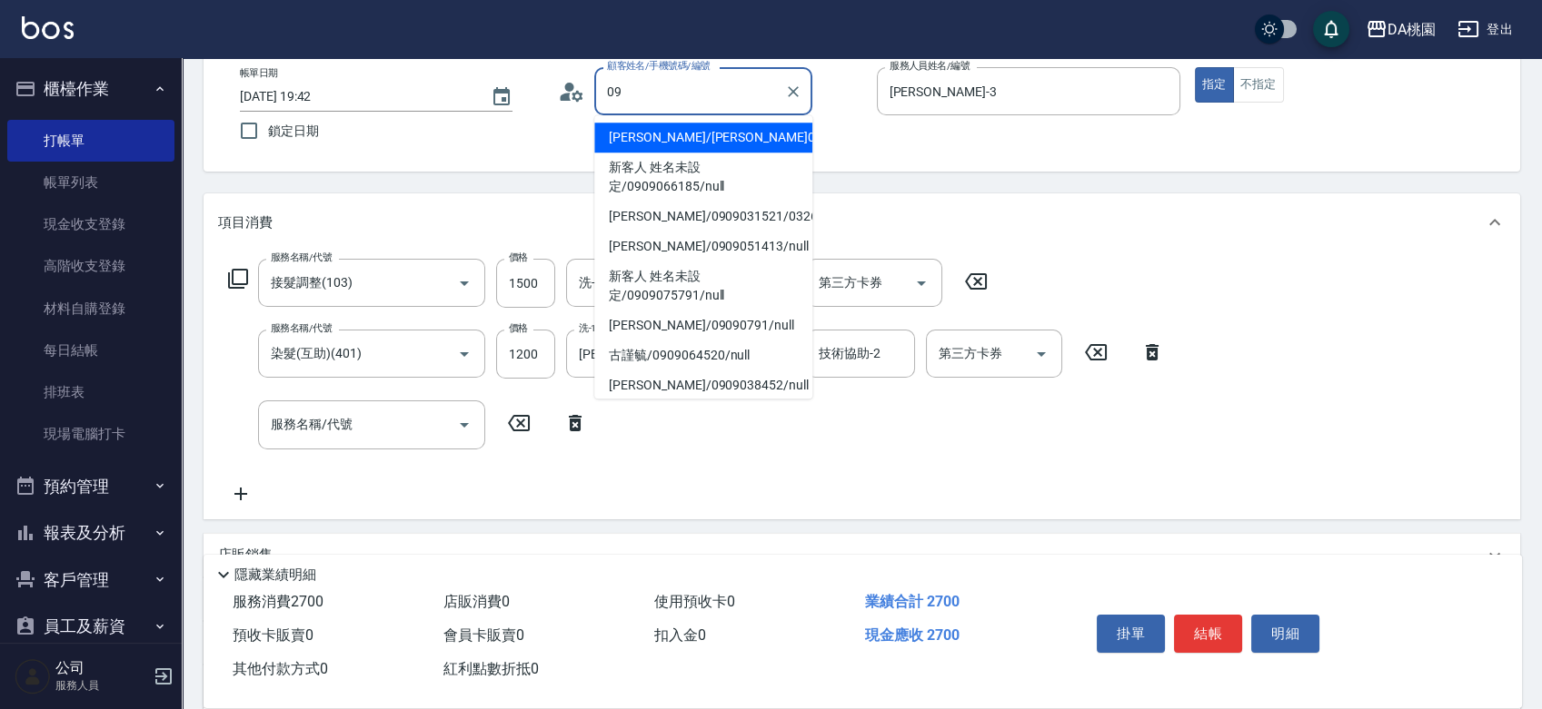
type input "0"
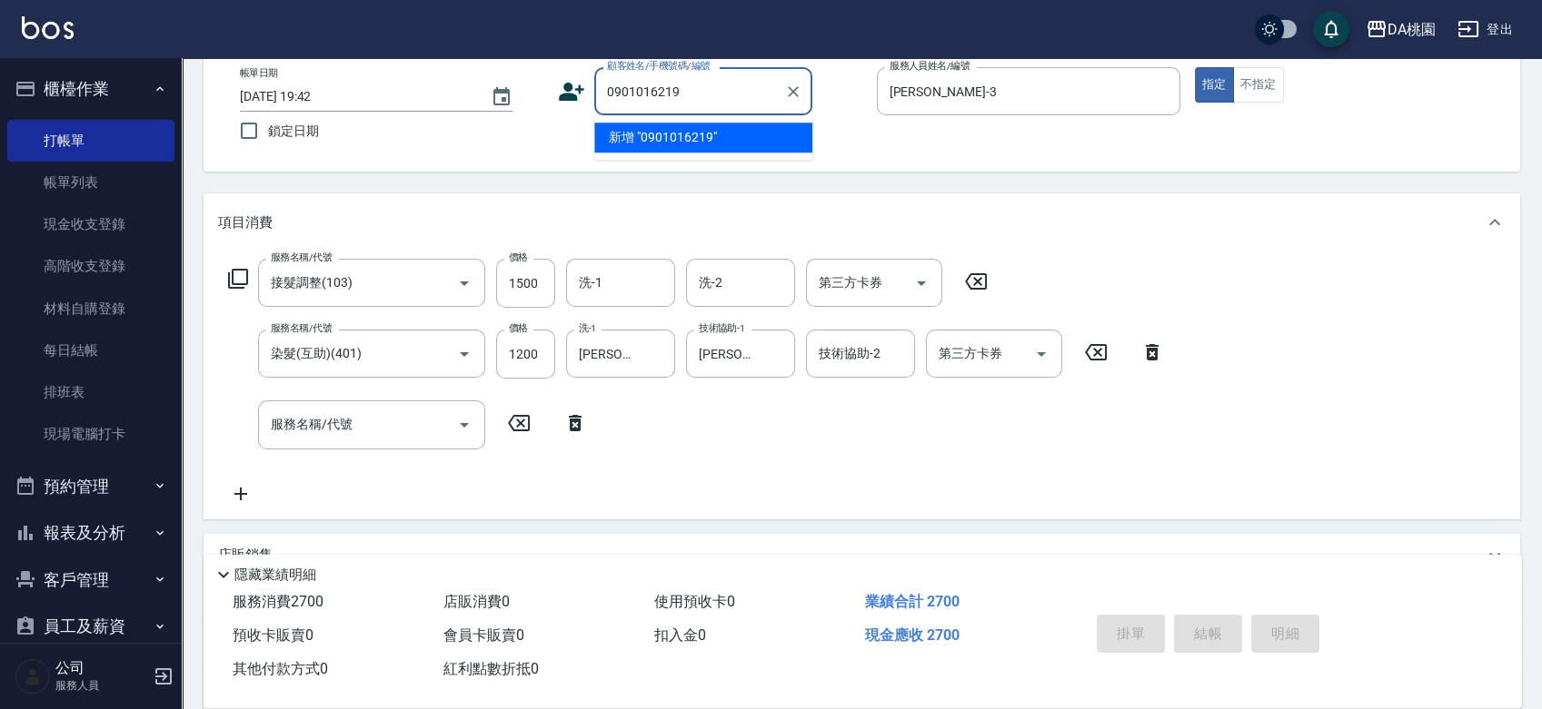
type input "0901016219"
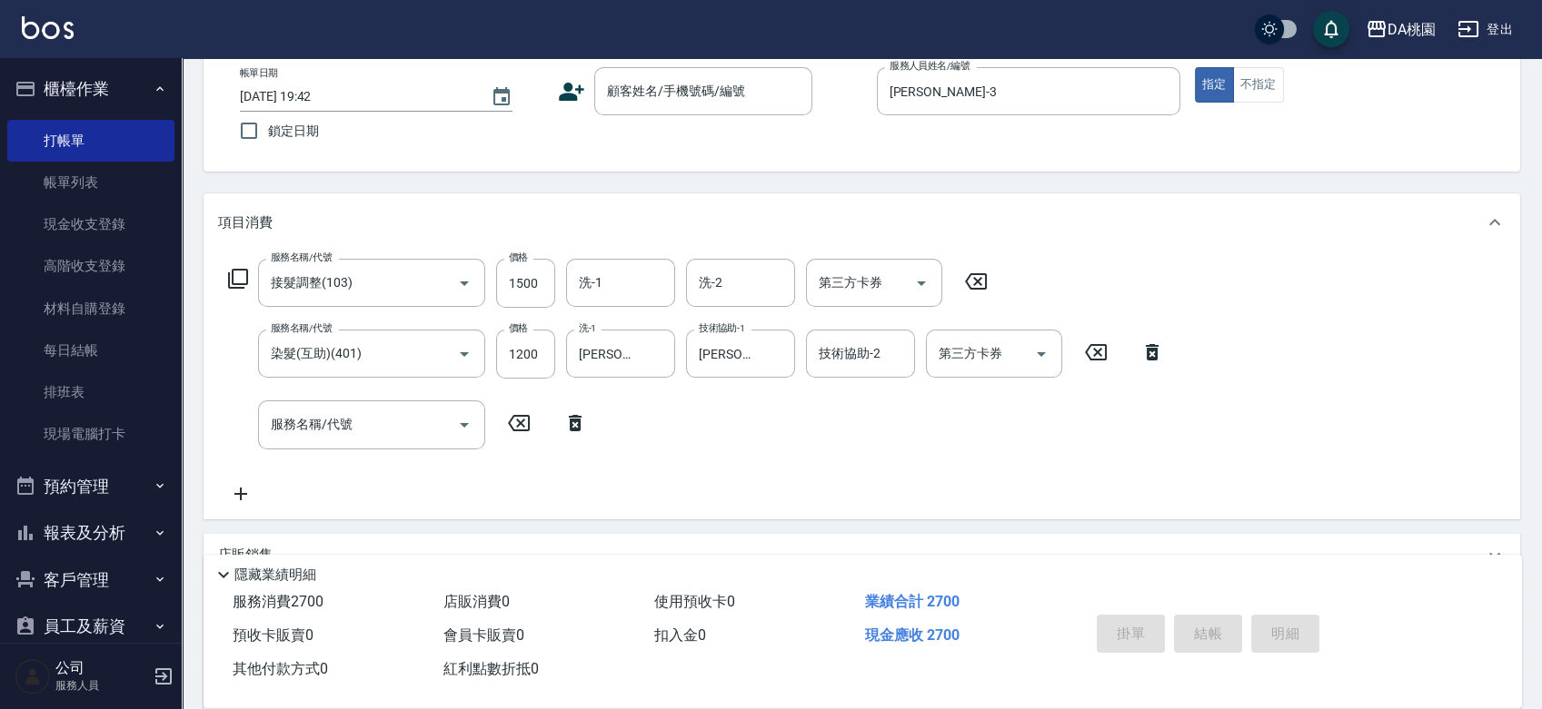
click at [927, 441] on div "服務名稱/代號 接髮調整(103) 服務名稱/代號 價格 1500 價格 洗-1 洗-1 洗-2 洗-2 第三方卡券 第三方卡券 服務名稱/代號 染髮(互助)…" at bounding box center [696, 381] width 957 height 245
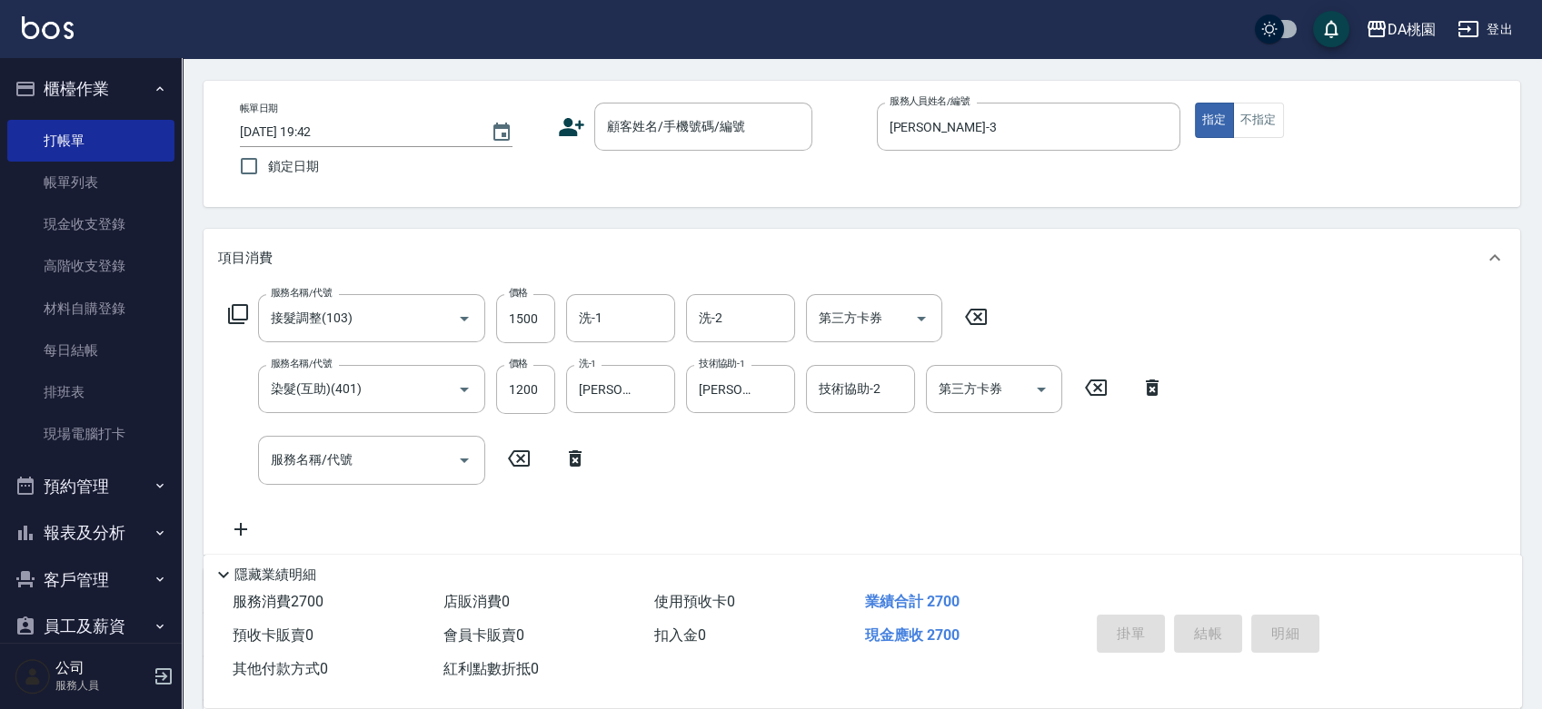
scroll to position [0, 0]
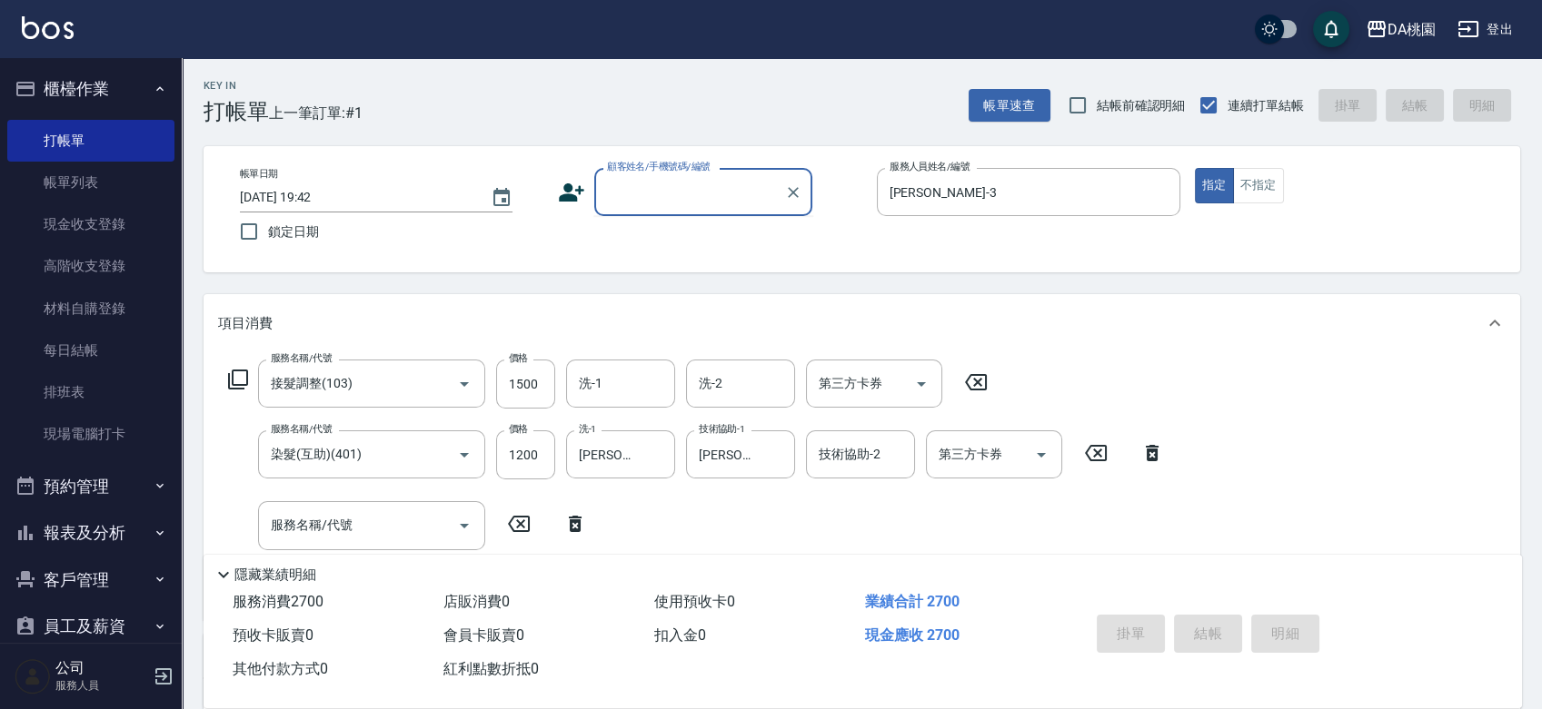
click at [736, 194] on input "顧客姓名/手機號碼/編號" at bounding box center [689, 192] width 174 height 32
click at [731, 240] on li "新增 "0901016219"" at bounding box center [703, 238] width 218 height 30
type input "0901016219"
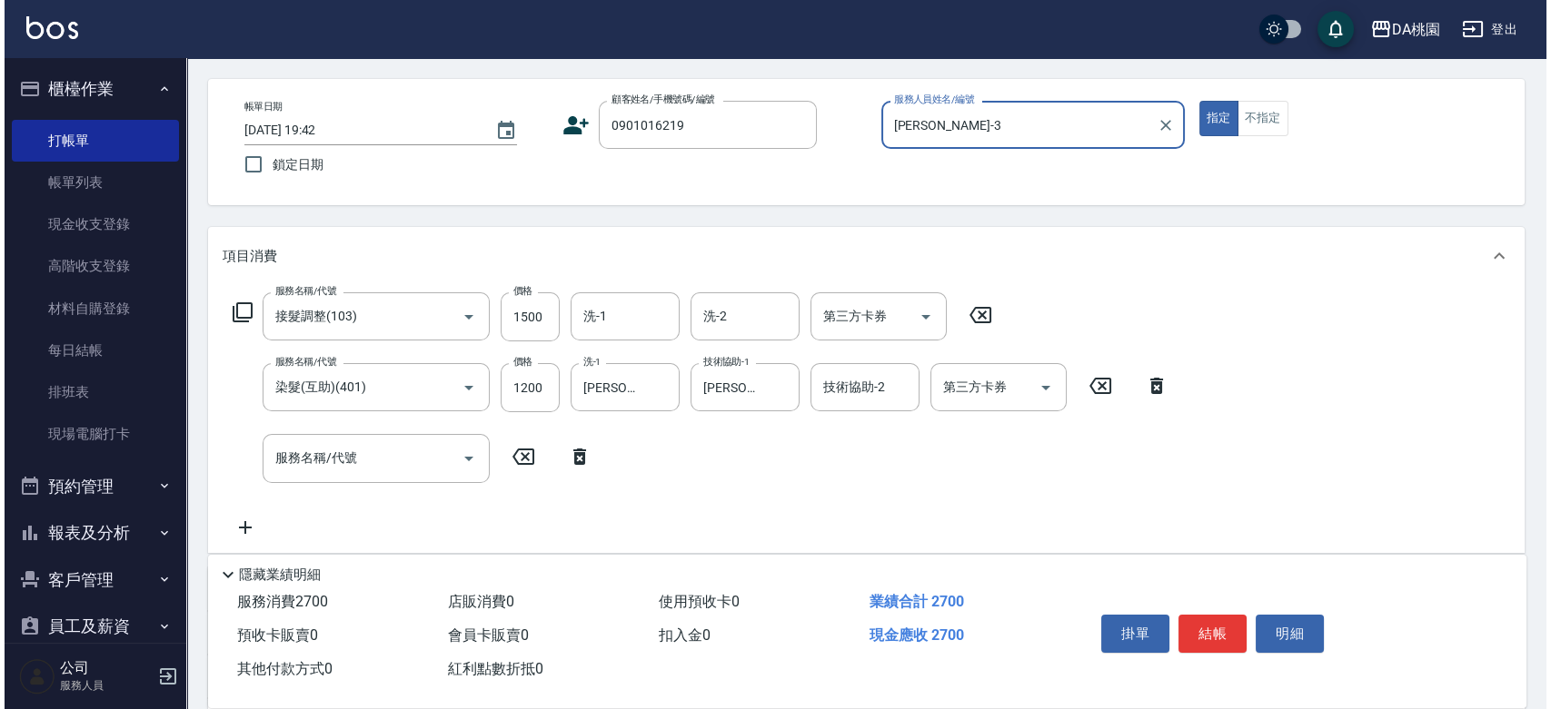
scroll to position [202, 0]
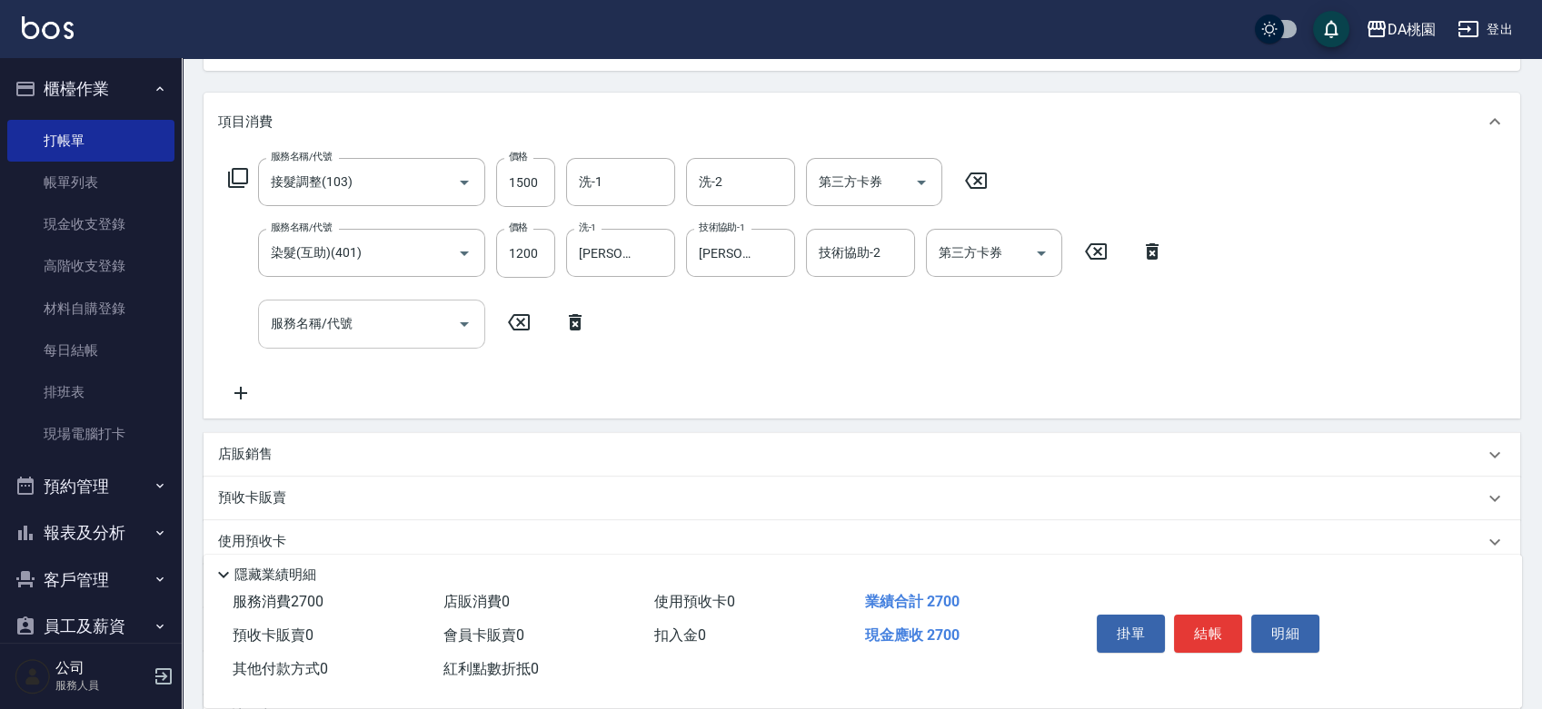
click at [307, 332] on input "服務名稱/代號" at bounding box center [357, 324] width 183 height 32
click at [236, 170] on icon at bounding box center [238, 178] width 22 height 22
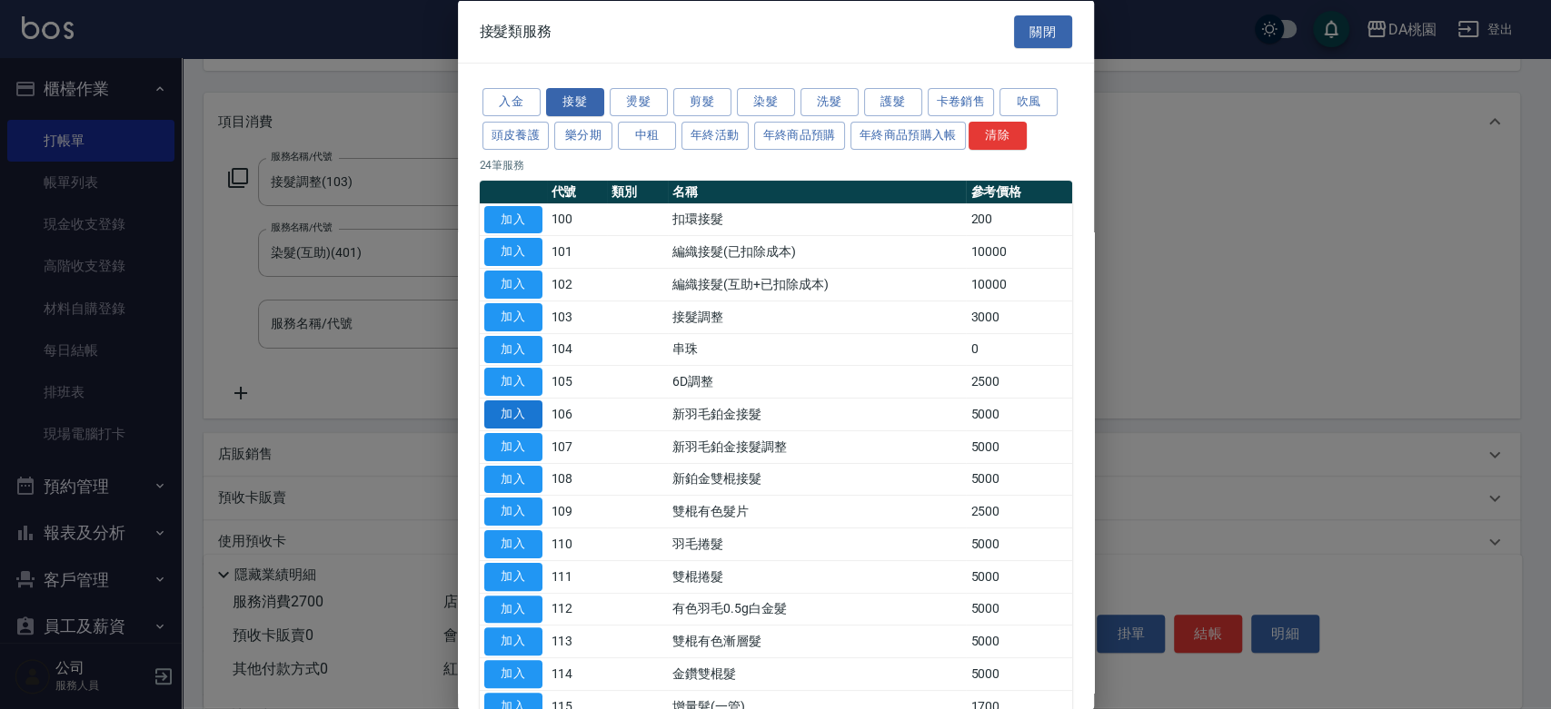
click at [512, 425] on button "加入" at bounding box center [513, 415] width 58 height 28
type input "770"
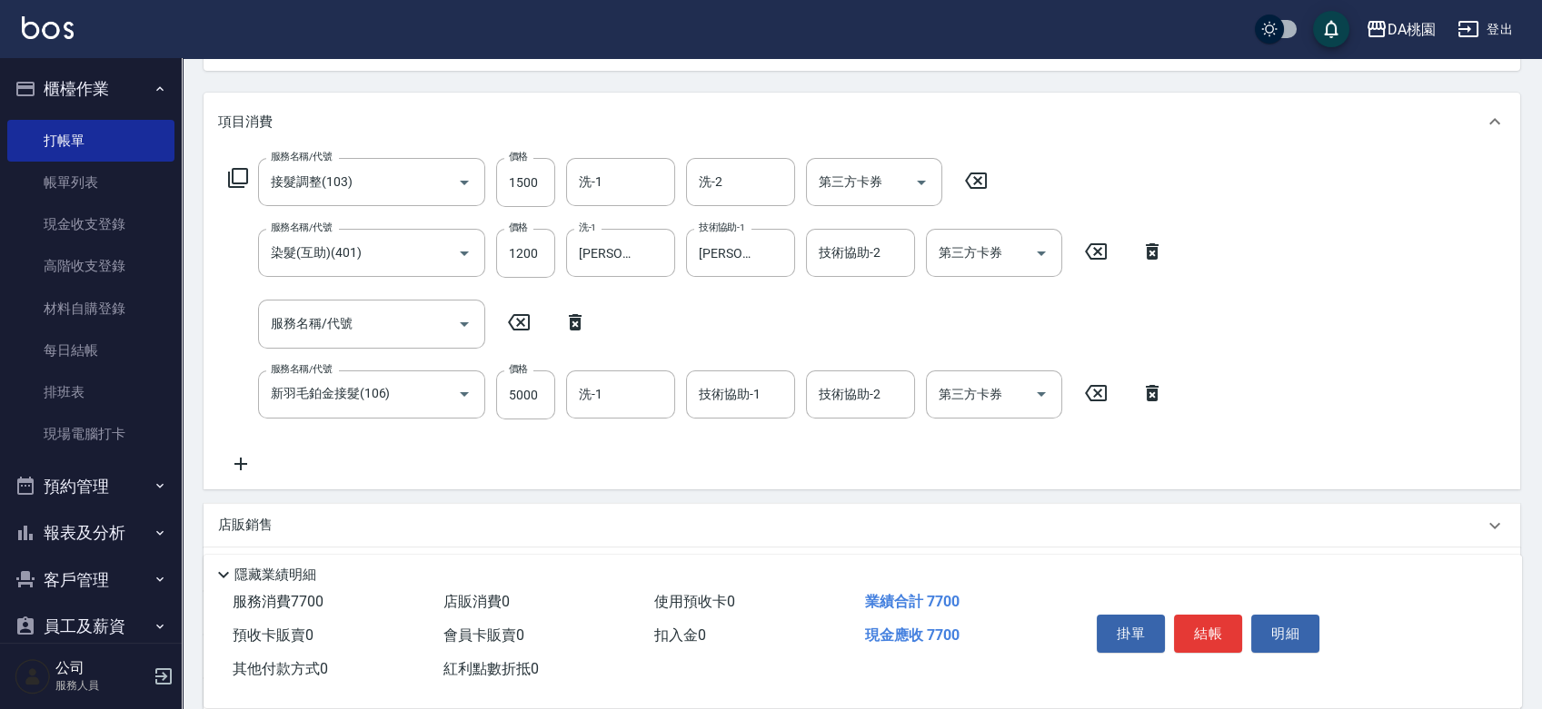
click at [572, 320] on icon at bounding box center [575, 322] width 13 height 16
type input "新羽毛鉑金接髮(106)"
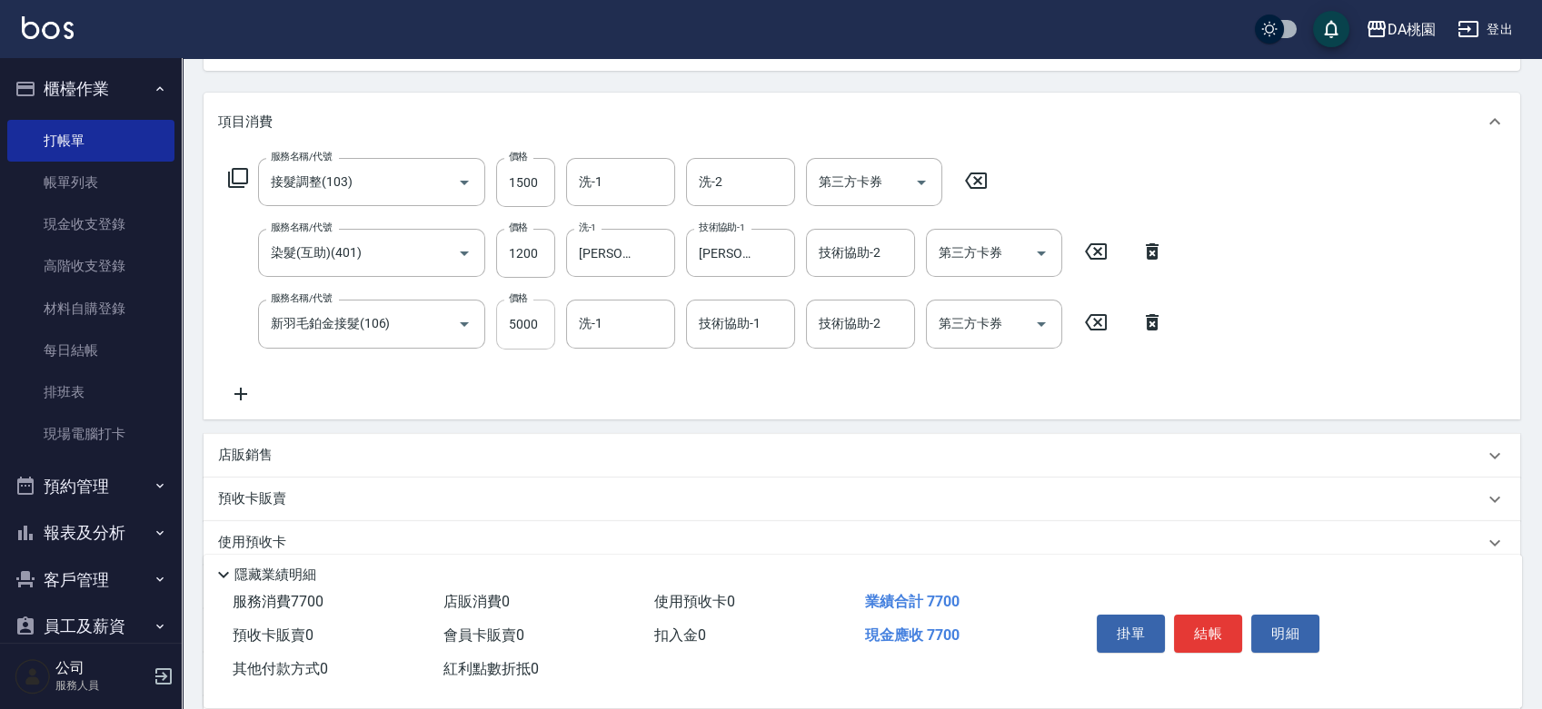
click at [527, 323] on input "5000" at bounding box center [525, 324] width 59 height 49
type input "2"
type input "270"
type input "277"
type input "290"
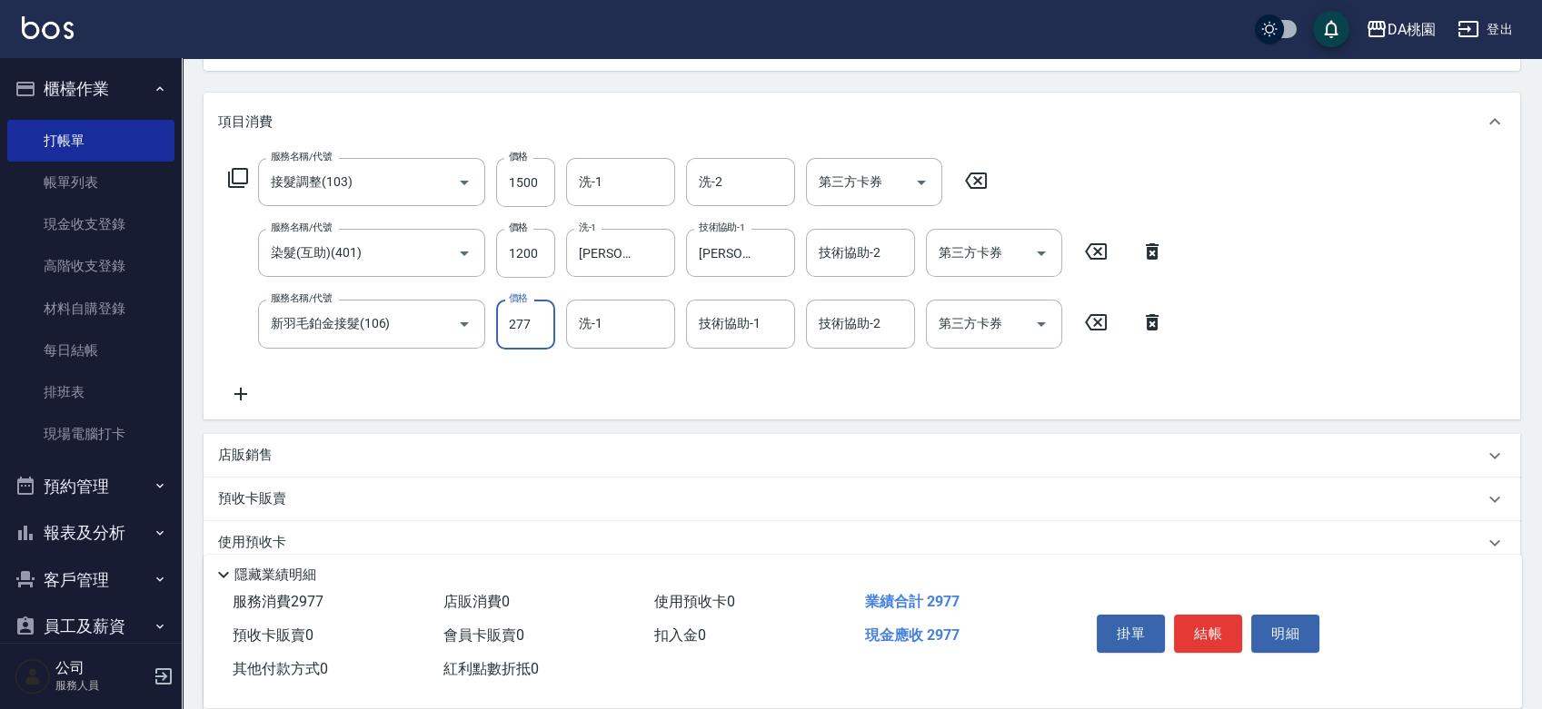
type input "2770"
type input "540"
type input "2770"
click at [235, 397] on icon at bounding box center [240, 394] width 45 height 22
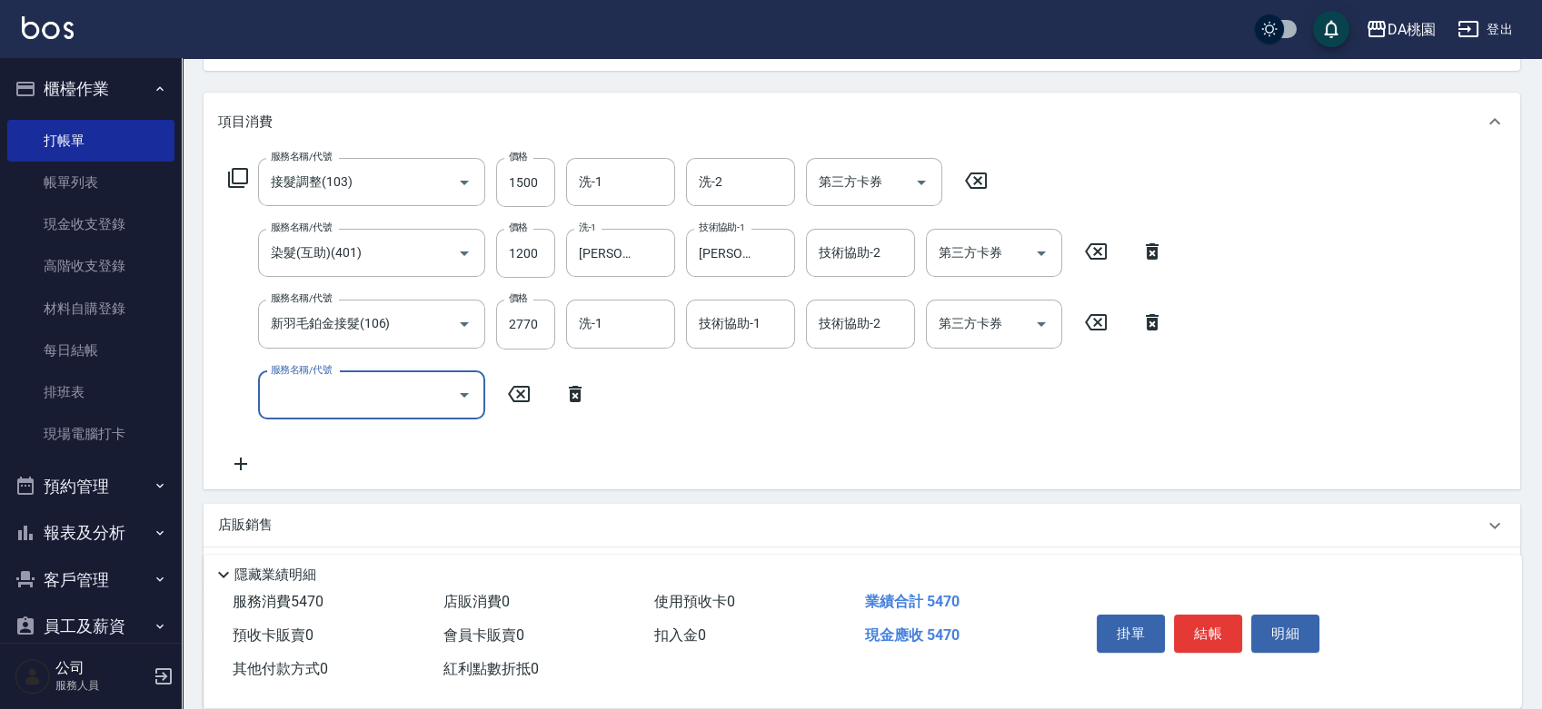
click at [237, 181] on icon at bounding box center [238, 178] width 22 height 22
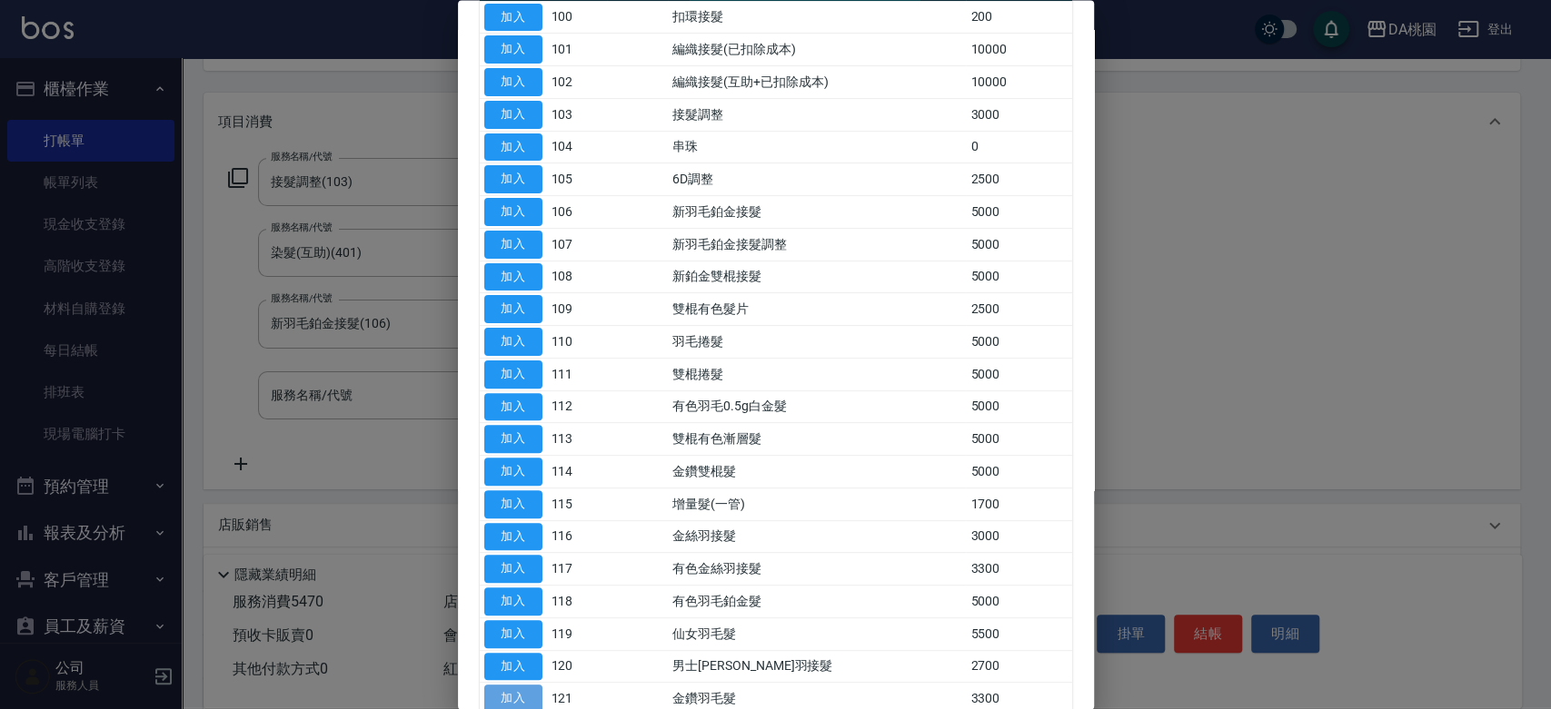
click at [514, 695] on button "加入" at bounding box center [513, 700] width 58 height 28
type input "870"
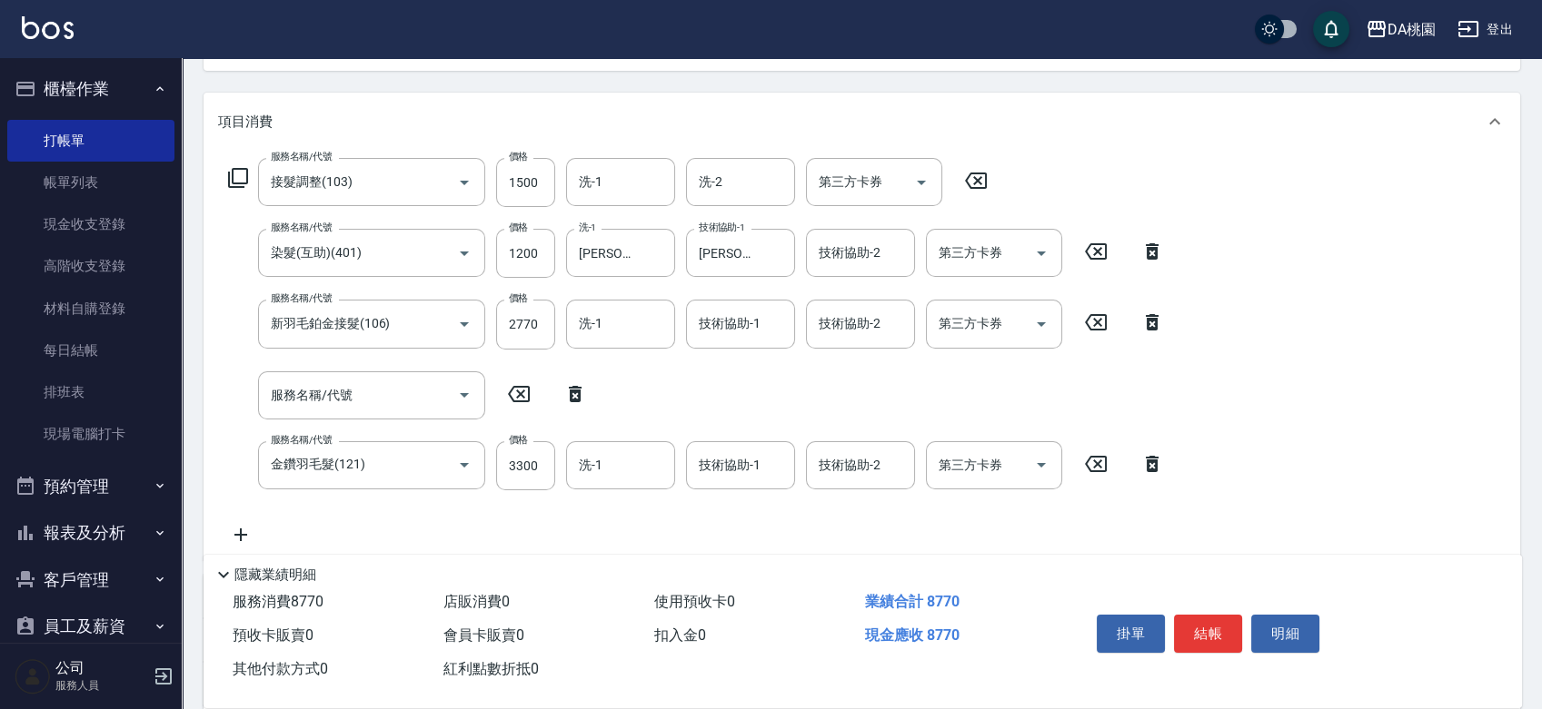
click at [574, 394] on icon at bounding box center [574, 394] width 45 height 22
type input "金鑽羽毛髮(121)"
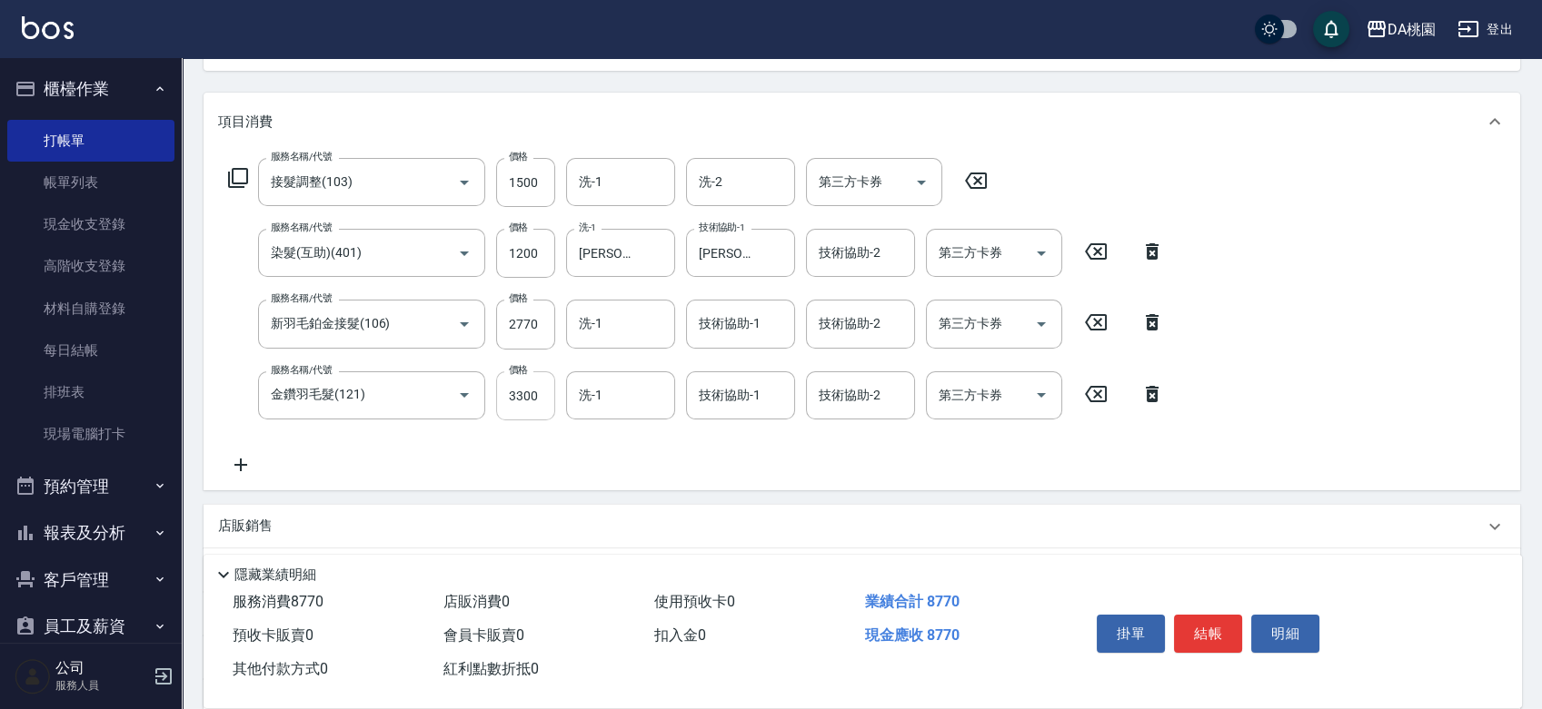
click at [522, 412] on input "3300" at bounding box center [525, 396] width 59 height 49
type input "2"
type input "540"
type input "252"
type input "570"
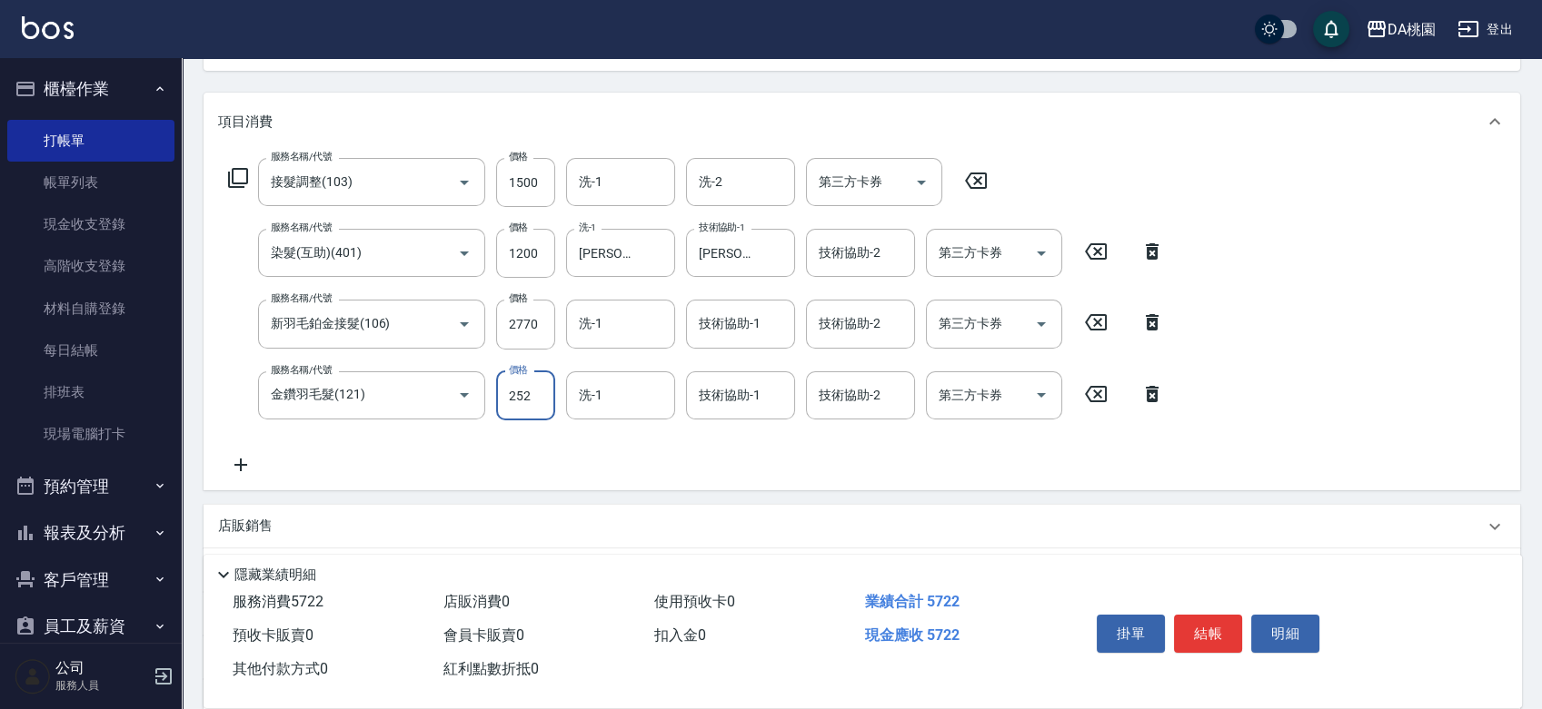
type input "2520"
type input "790"
type input "2520"
click at [1222, 636] on button "結帳" at bounding box center [1208, 634] width 68 height 38
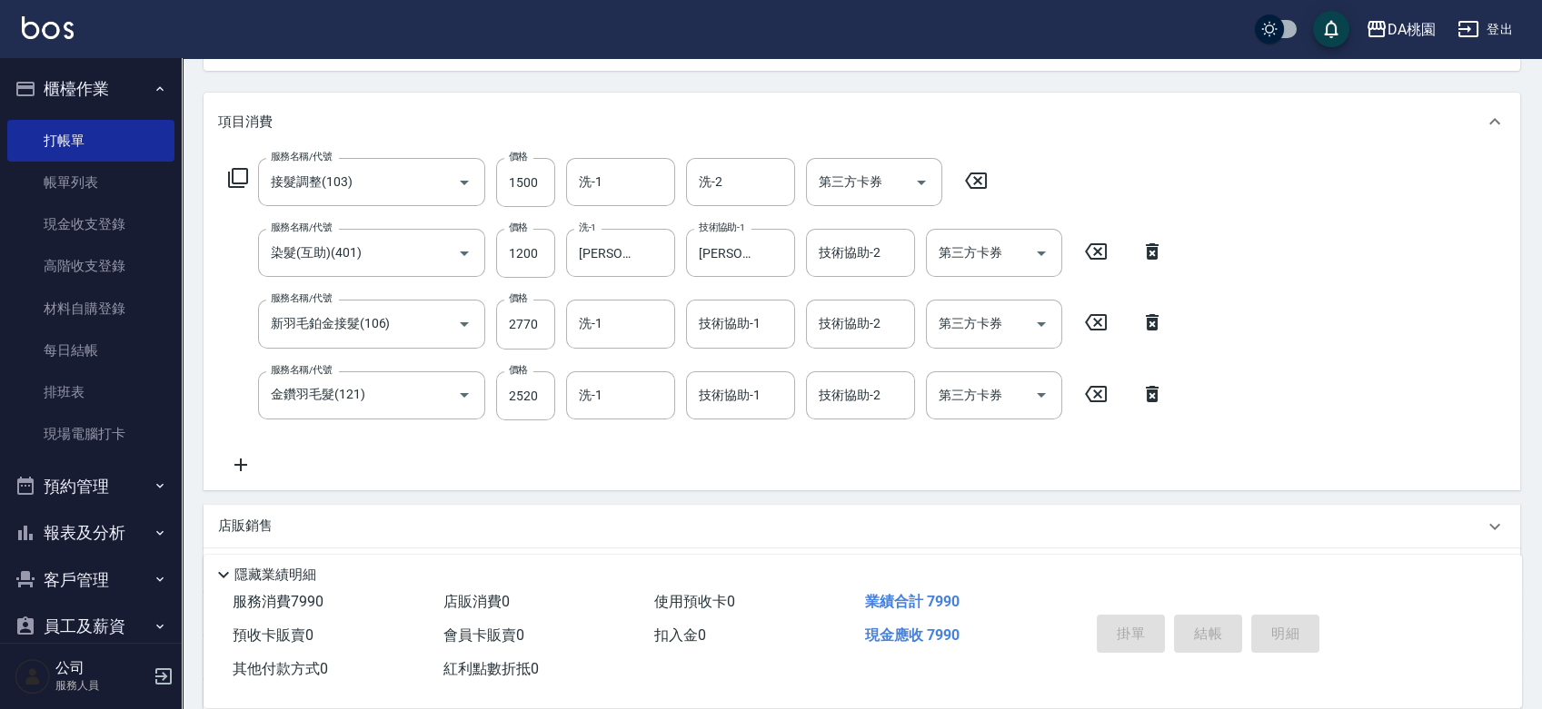
type input "2025/08/14 19:48"
type input "0"
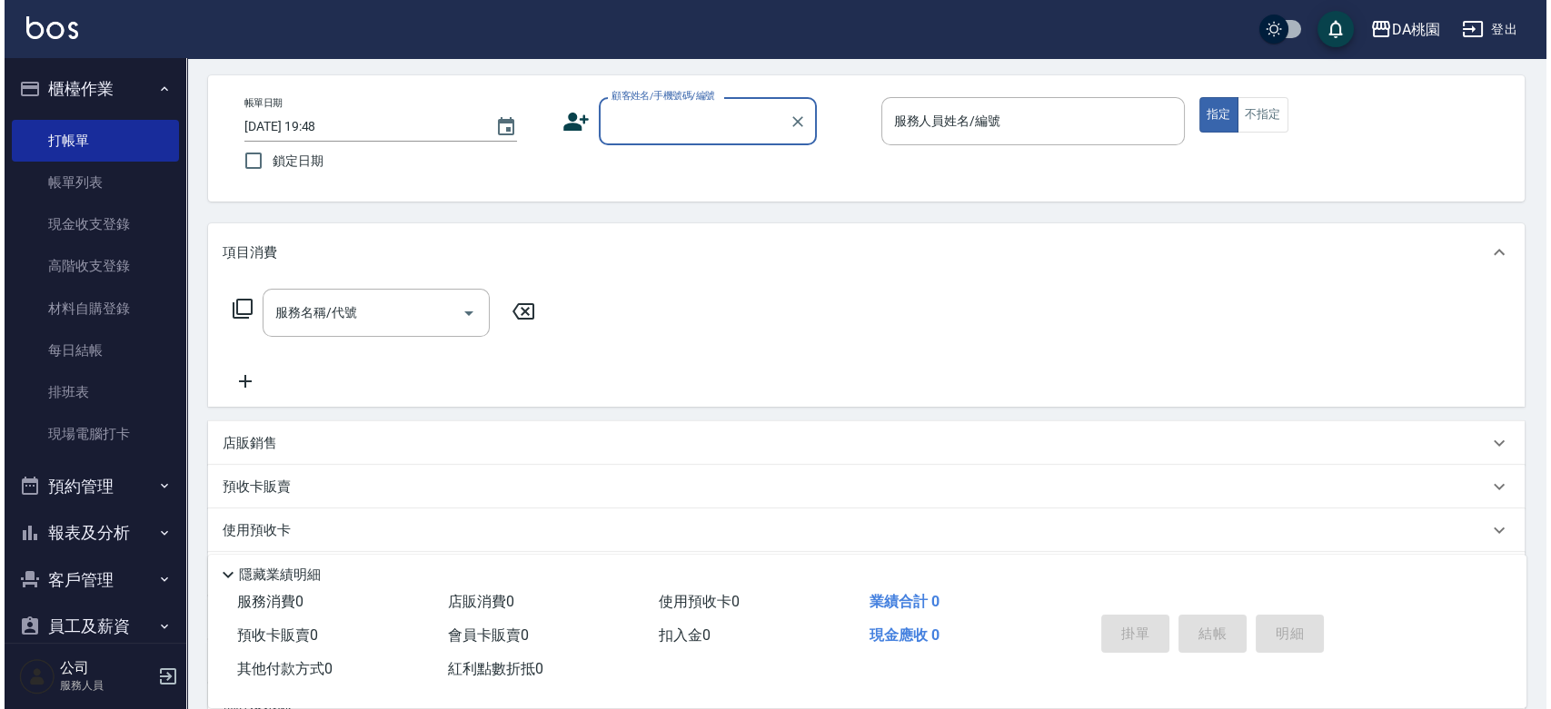
scroll to position [0, 0]
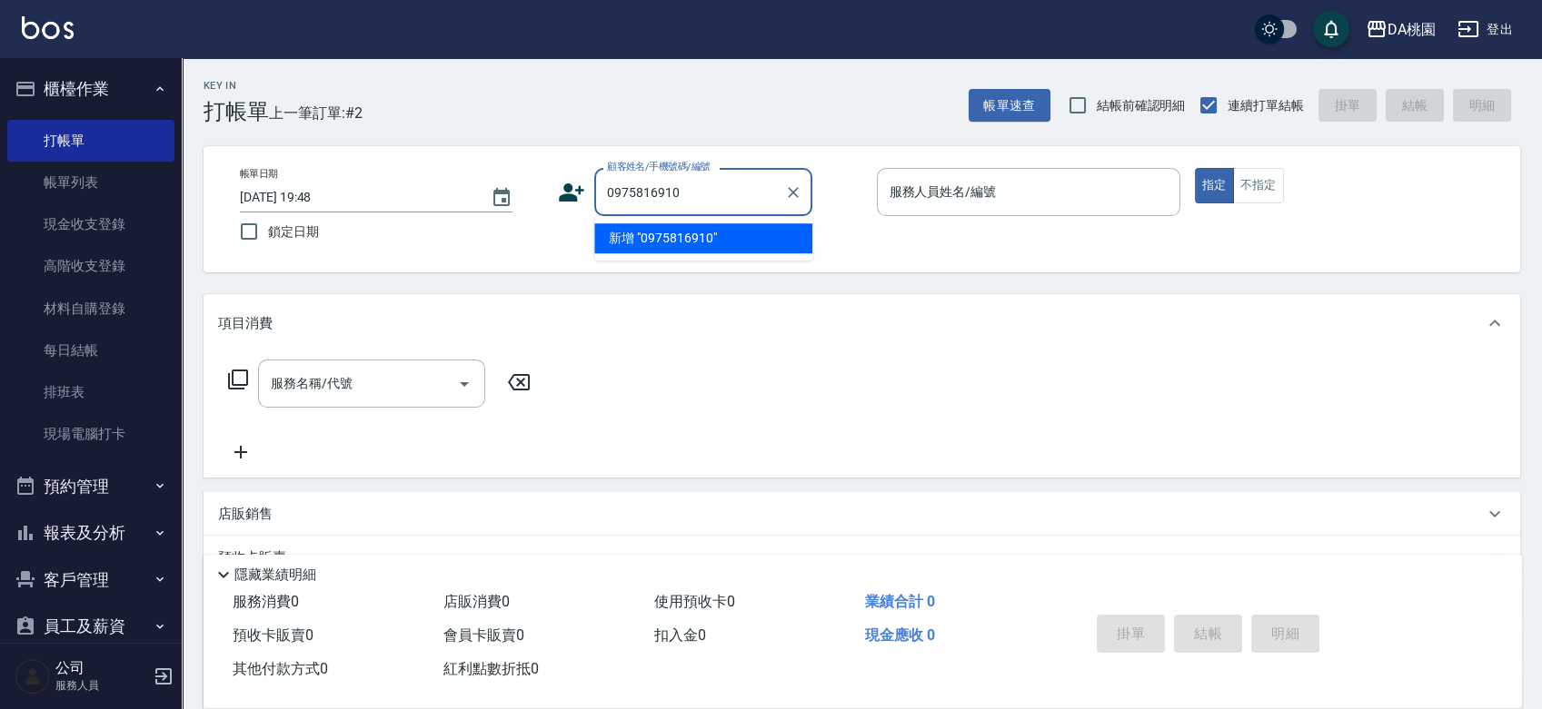
type input "0975816910"
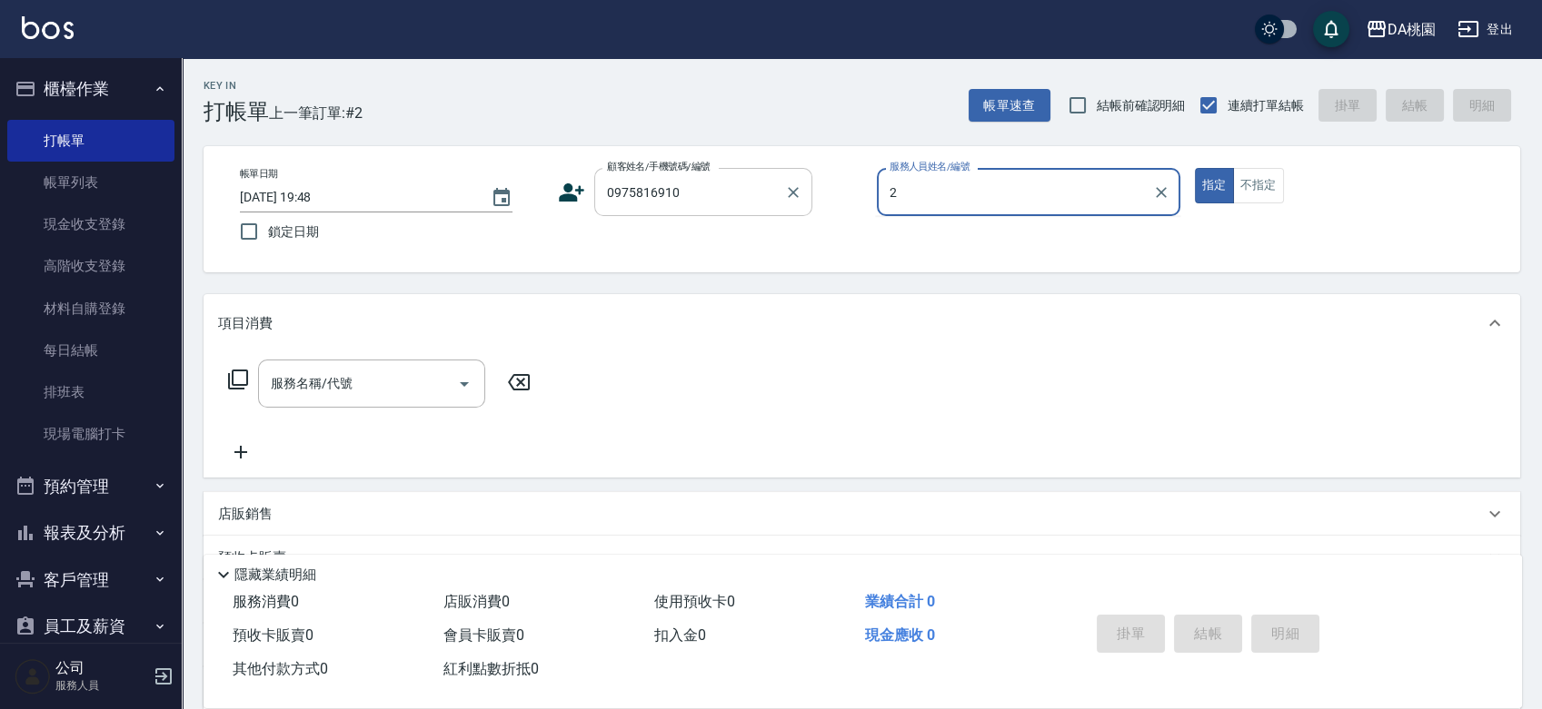
type input "23"
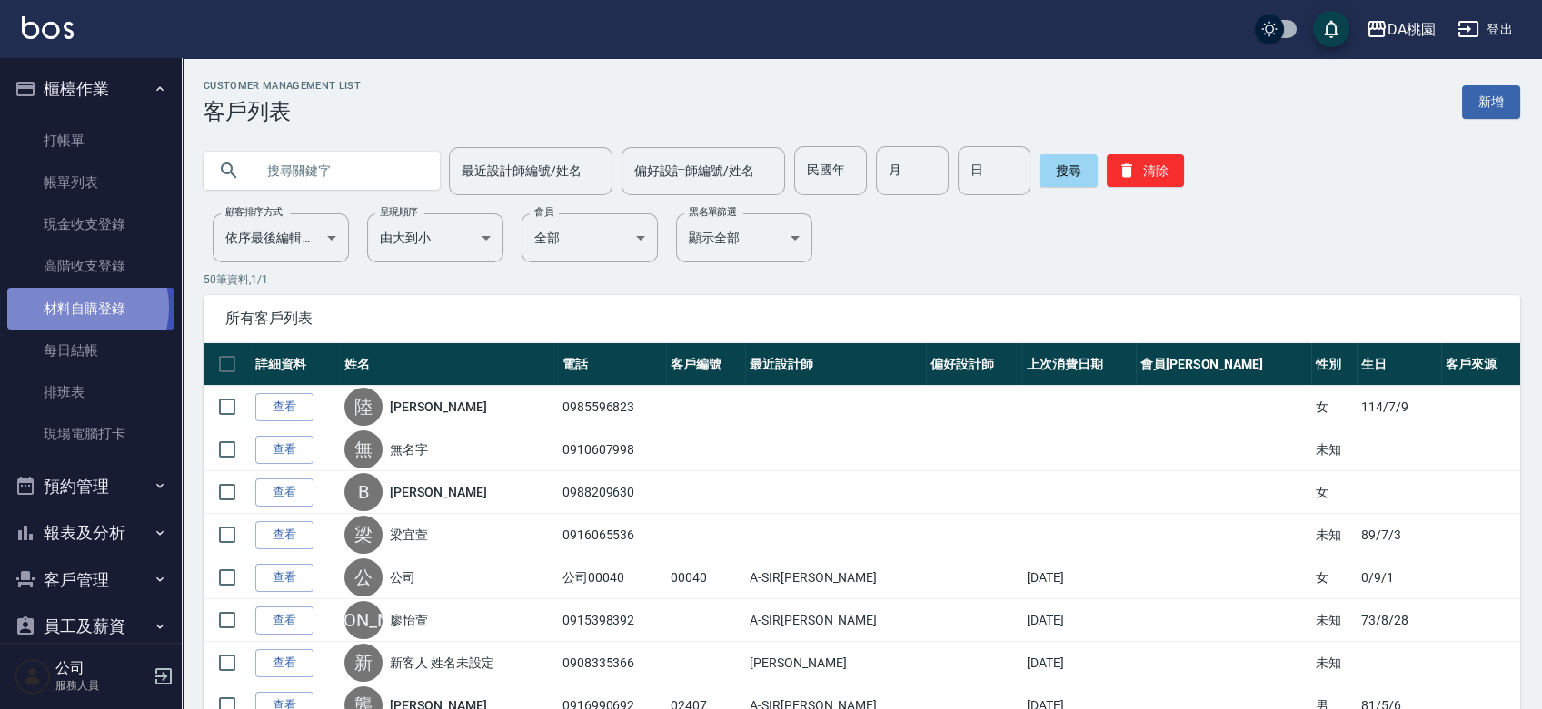
click at [80, 307] on link "材料自購登錄" at bounding box center [90, 309] width 167 height 42
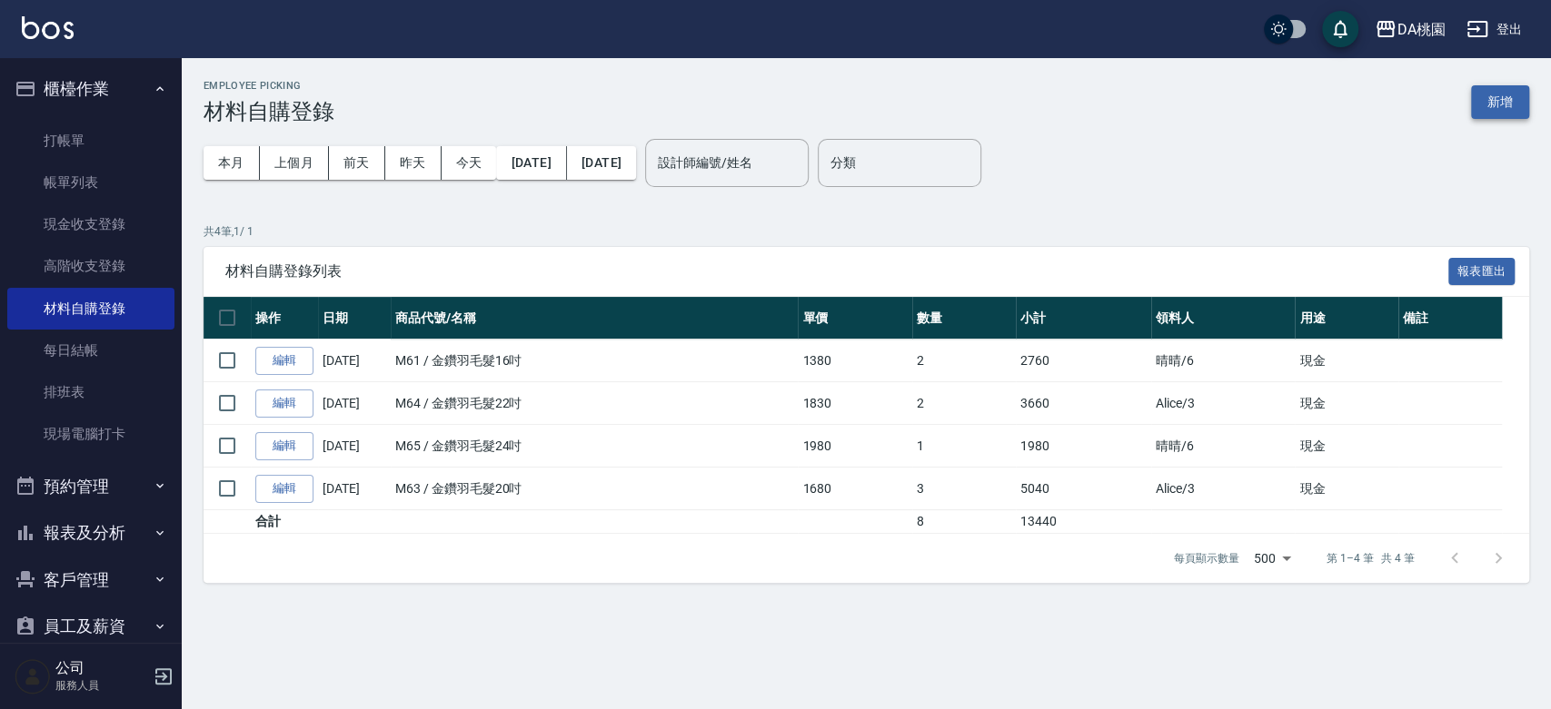
click at [1512, 100] on button "新增" at bounding box center [1500, 102] width 58 height 34
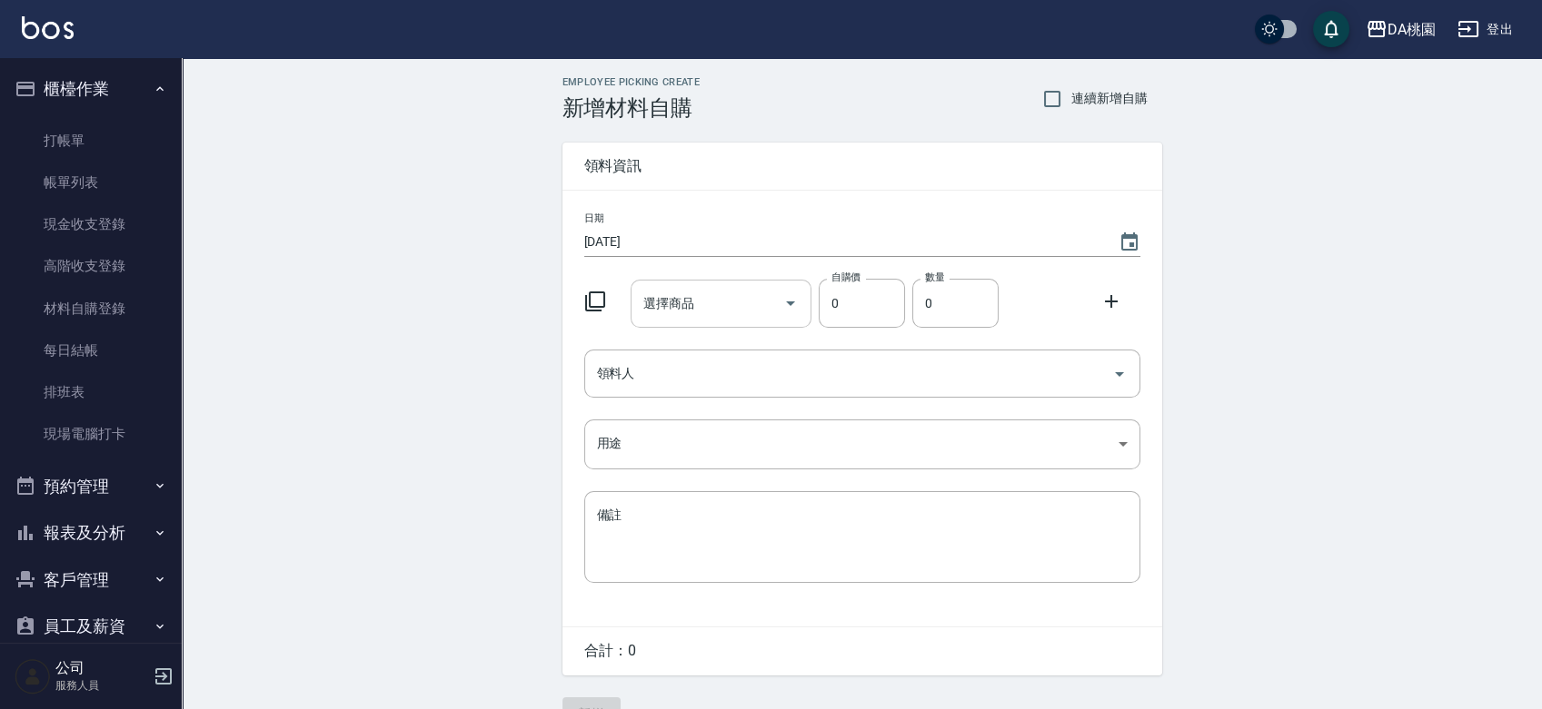
click at [684, 302] on div "選擇商品 選擇商品" at bounding box center [720, 304] width 181 height 48
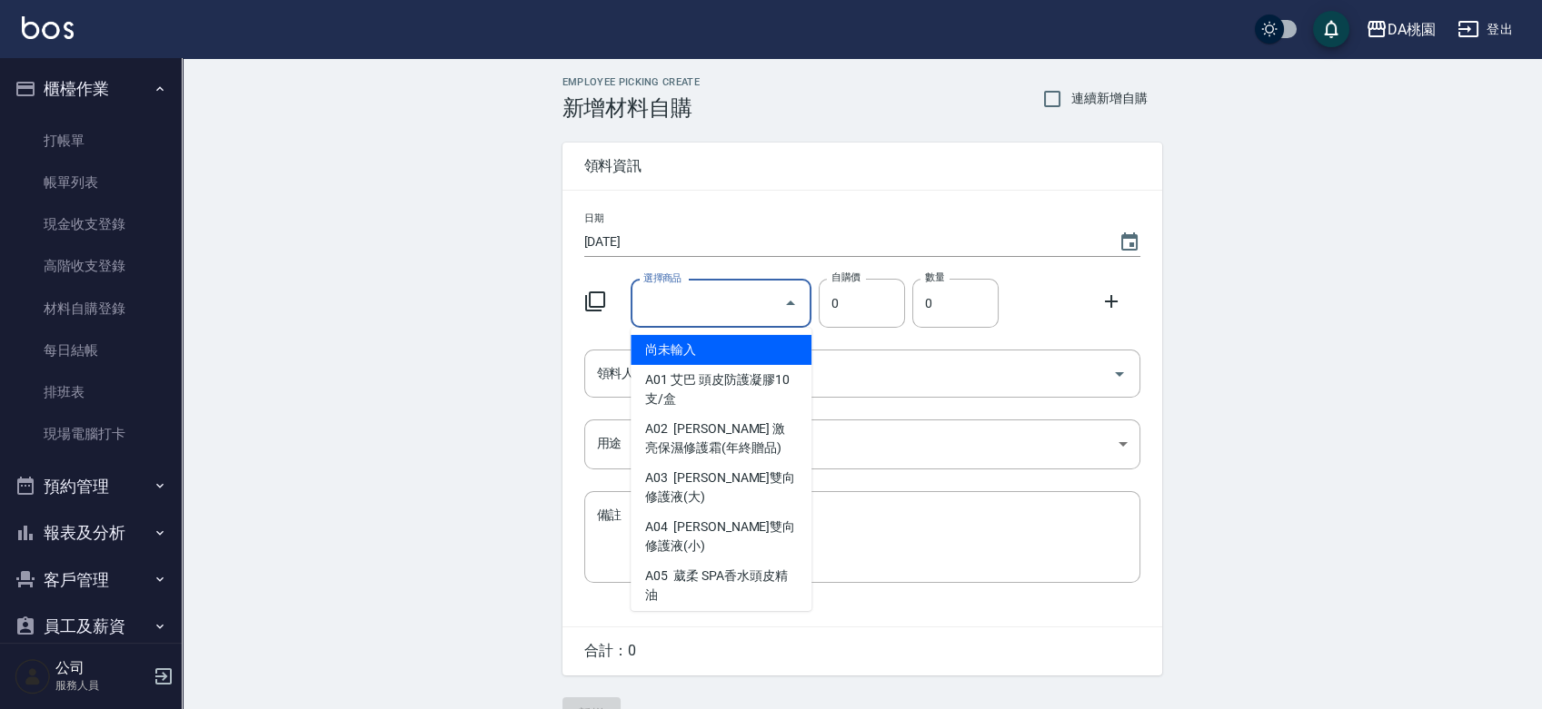
click at [594, 305] on icon at bounding box center [595, 302] width 22 height 22
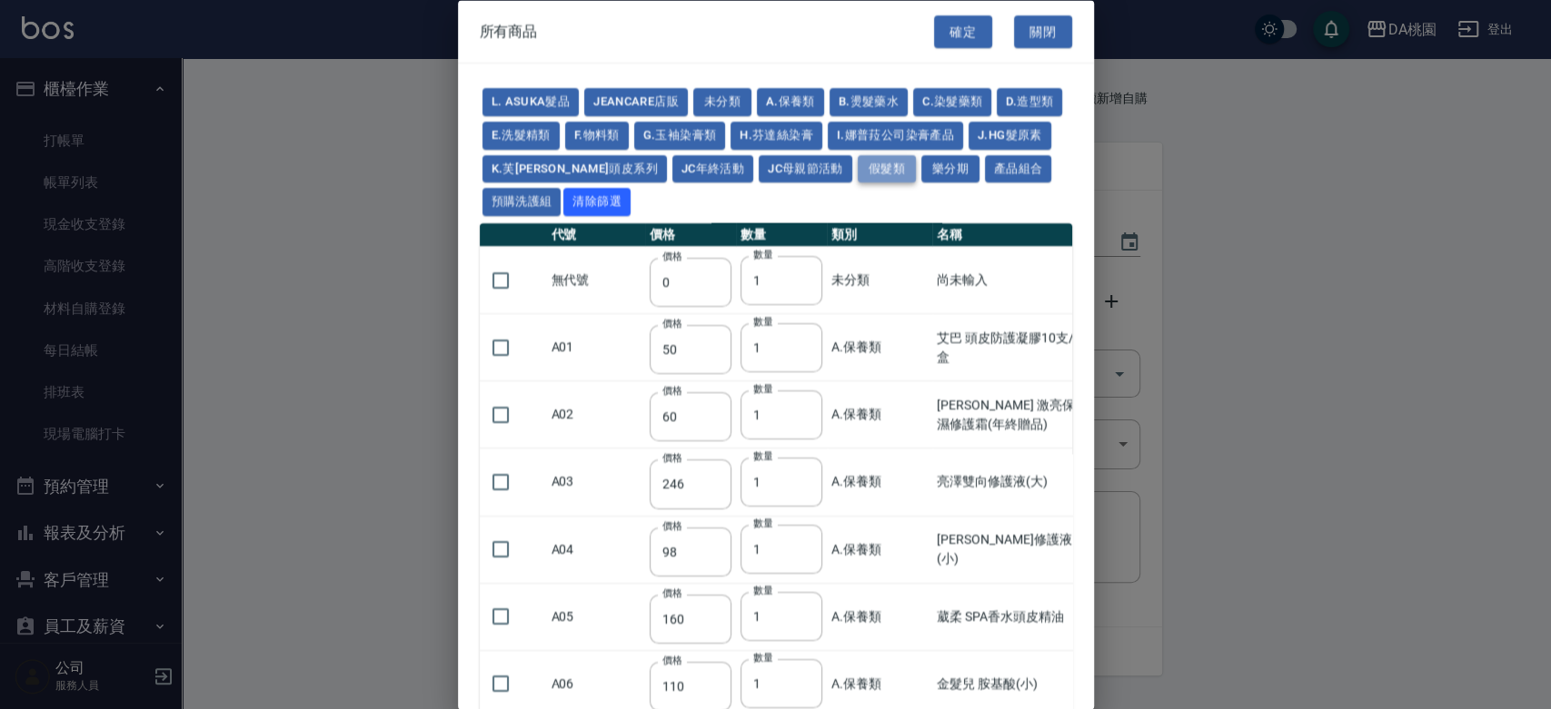
click at [898, 172] on button "假髮類" at bounding box center [887, 168] width 58 height 28
type input "62"
type input "64"
type input "350"
type input "800"
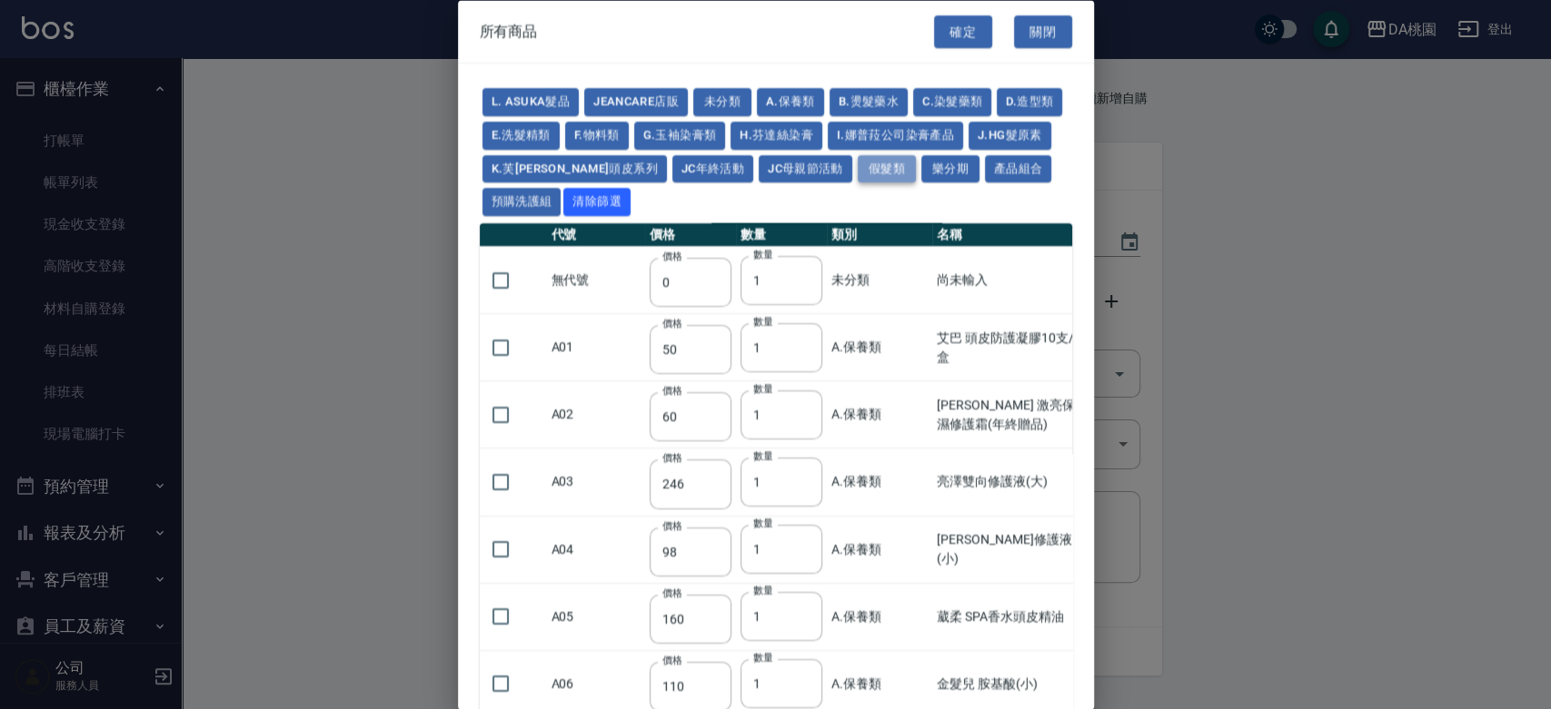
type input "80"
type input "350"
type input "25"
type input "400"
type input "100"
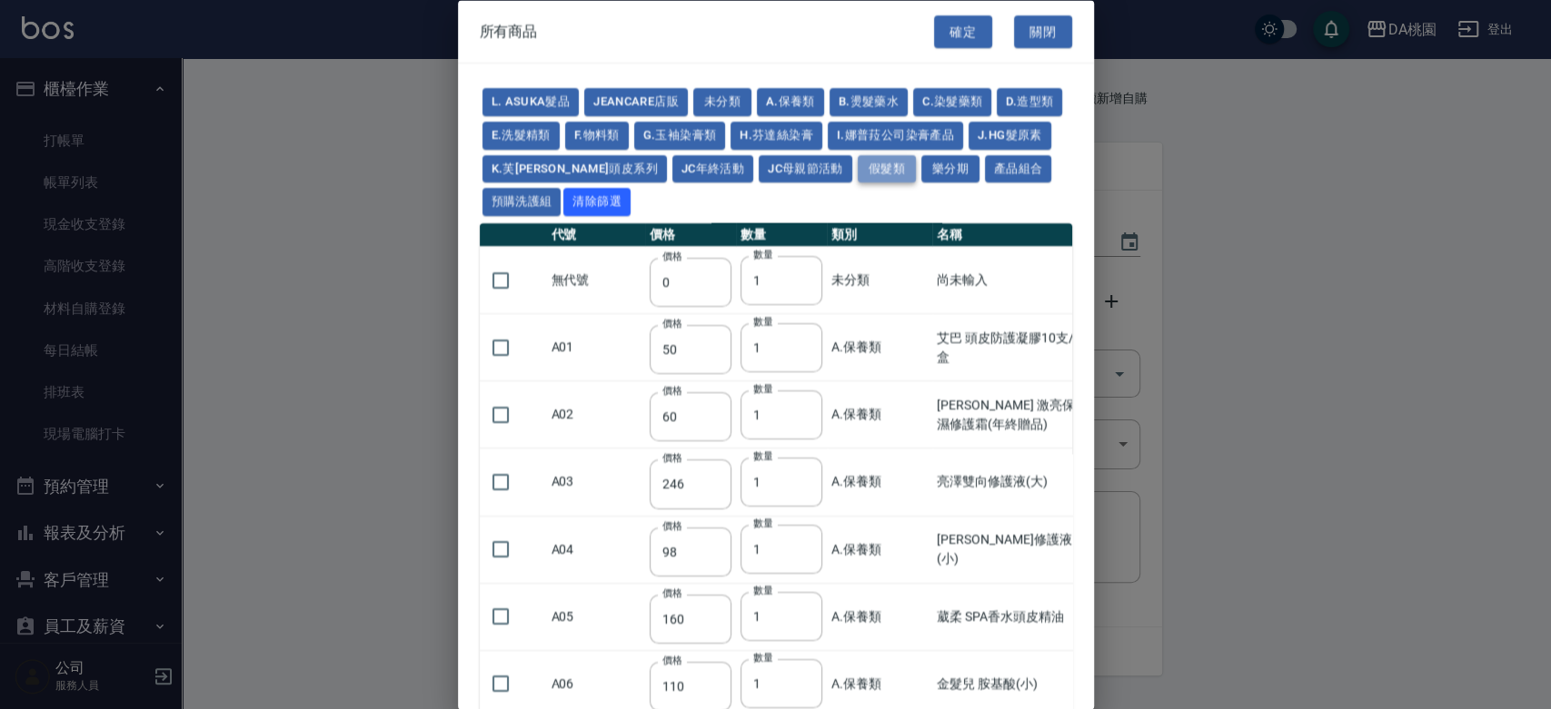
type input "100"
type input "880"
type input "930"
type input "980"
type input "1030"
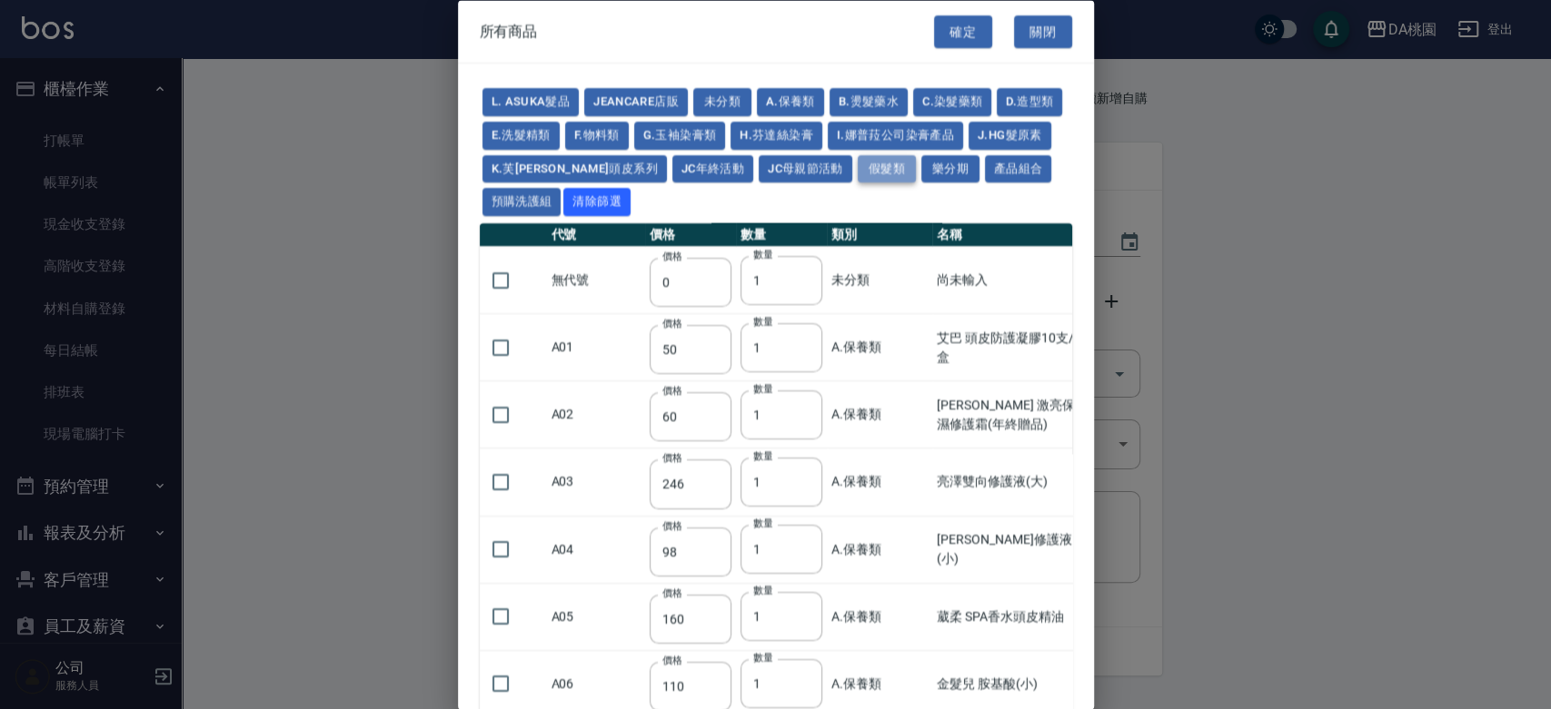
type input "1130"
type input "1230"
type input "1330"
type input "1780"
type input "1980"
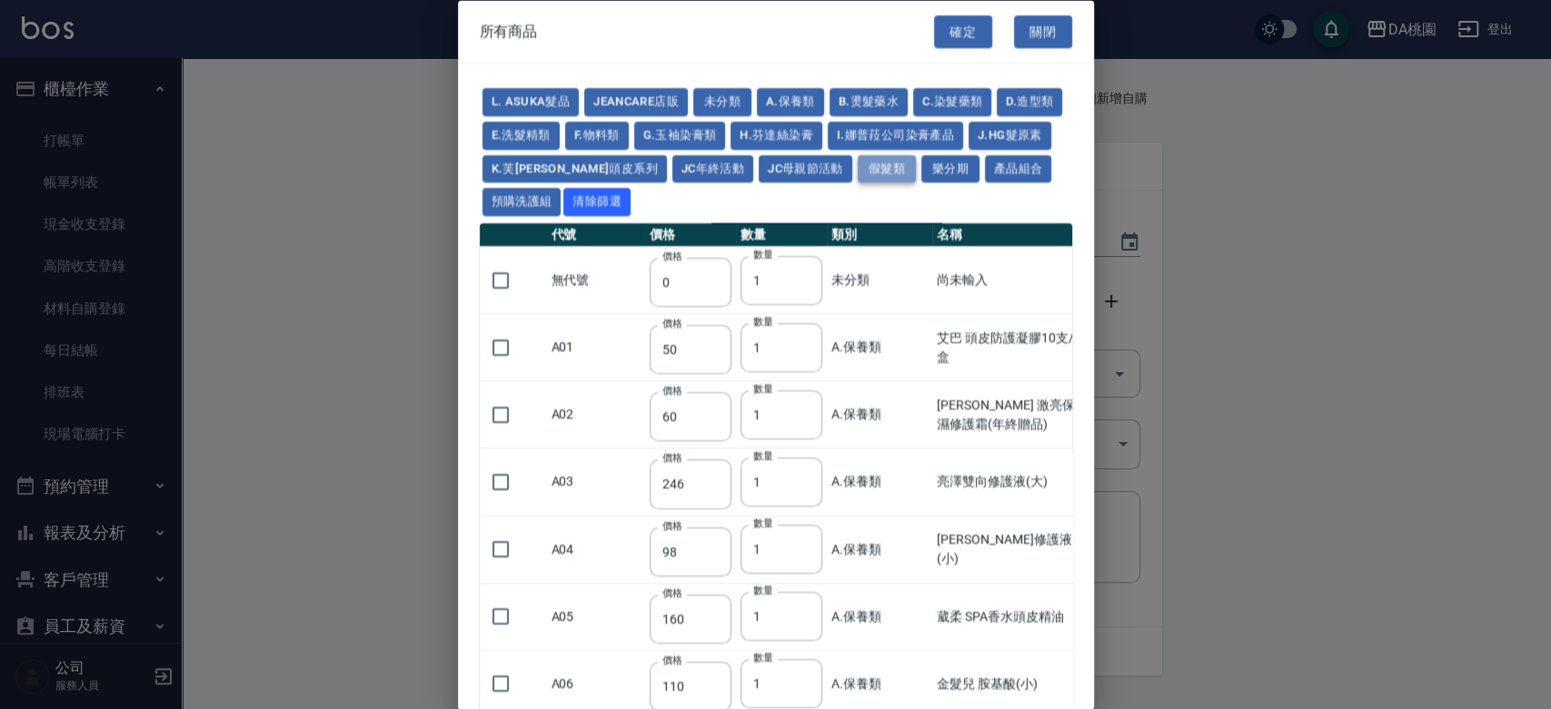
type input "2180"
type input "2380"
type input "2580"
type input "2780"
type input "2980"
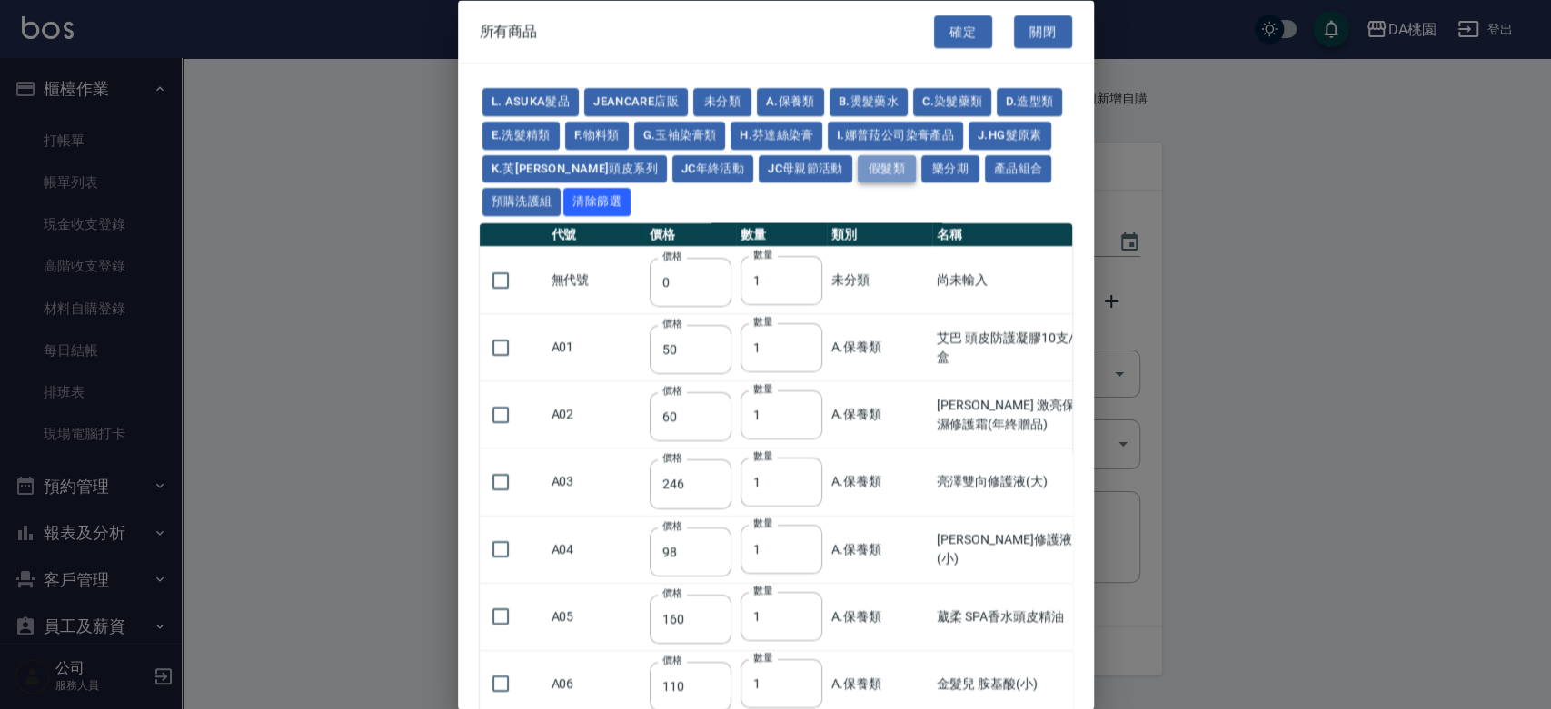
type input "1030"
type input "1080"
type input "1130"
type input "1230"
type input "1280"
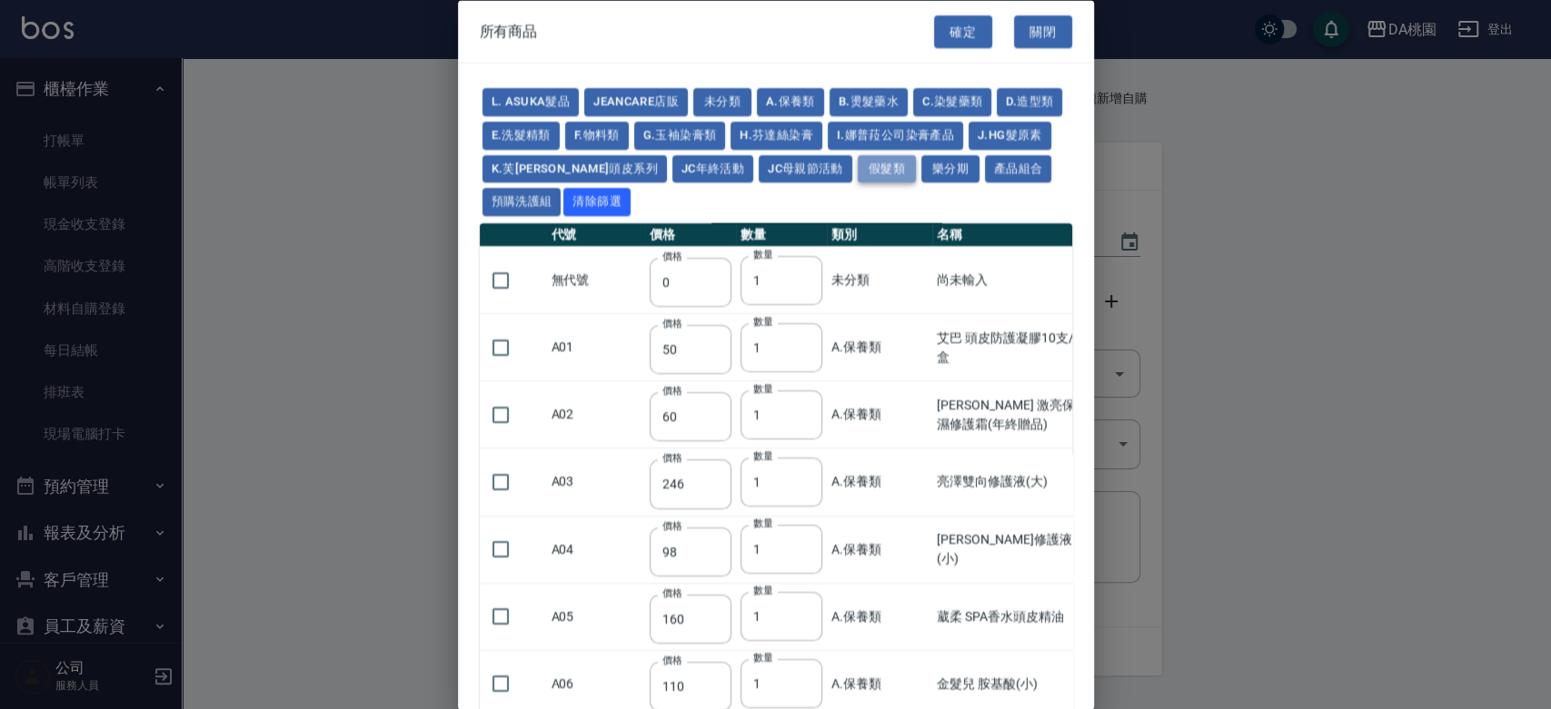
type input "1380"
type input "2180"
type input "2380"
type input "2580"
type input "2780"
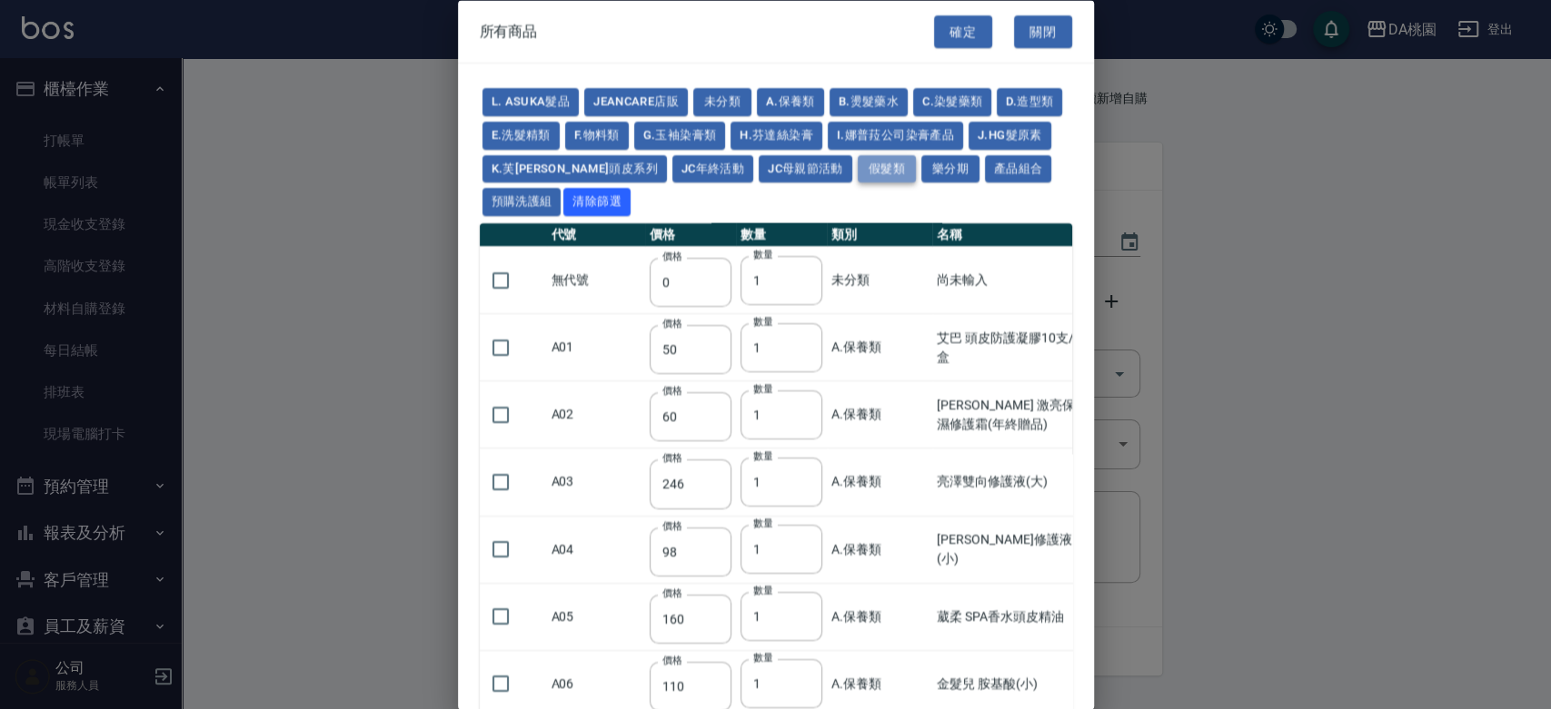
type input "2980"
type input "730"
type input "780"
type input "830"
type input "930"
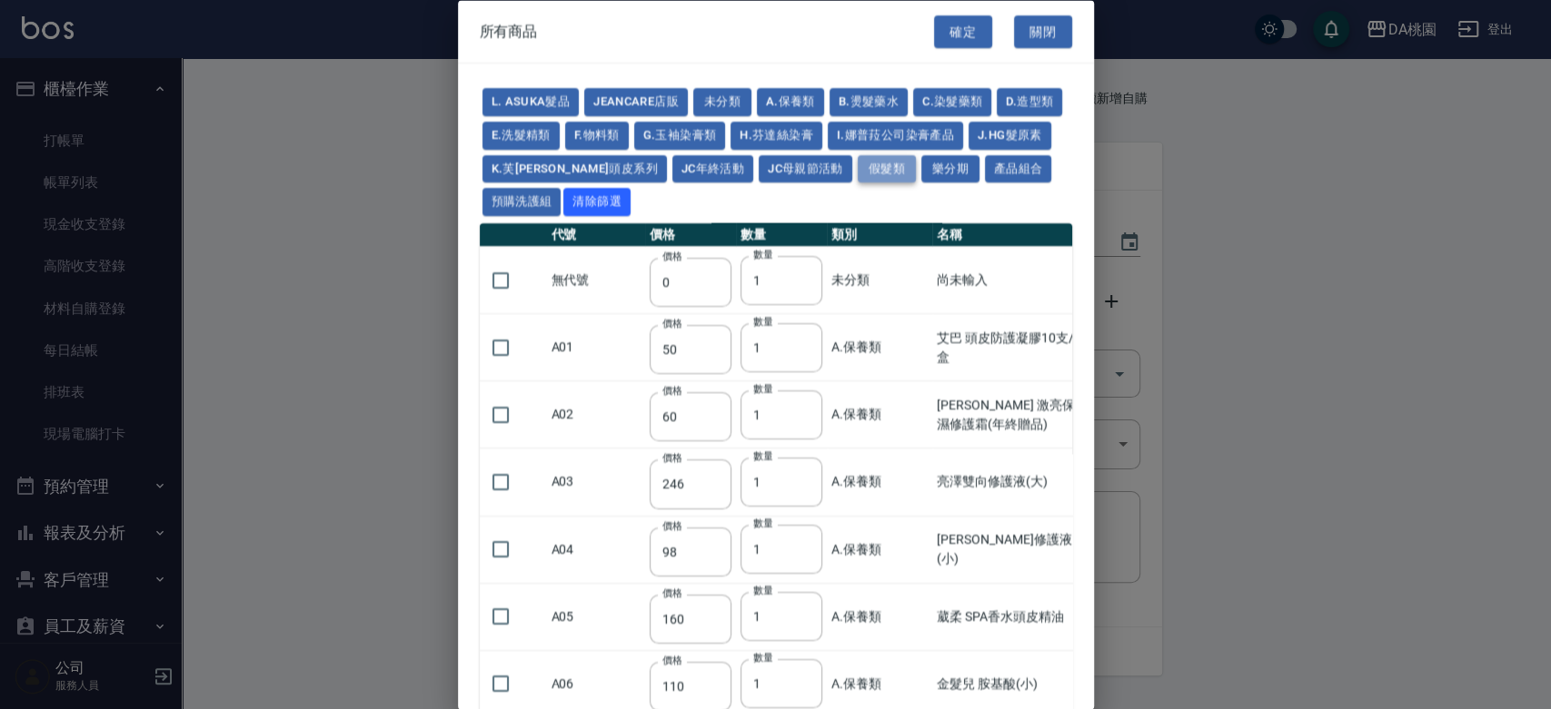
type input "980"
type input "560"
type input "775"
type input "580"
type input "2230"
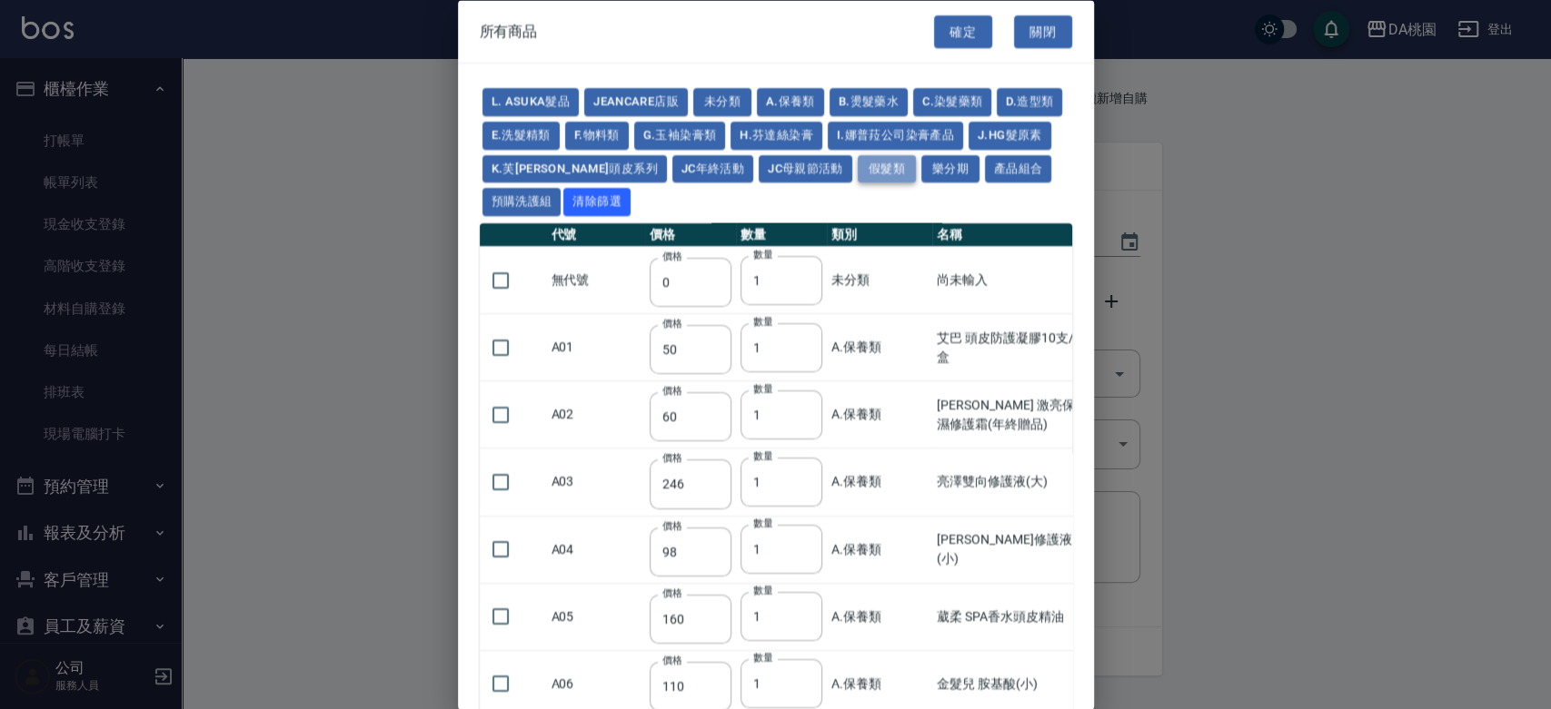
type input "1180"
type input "1030"
type input "1080"
type input "1130"
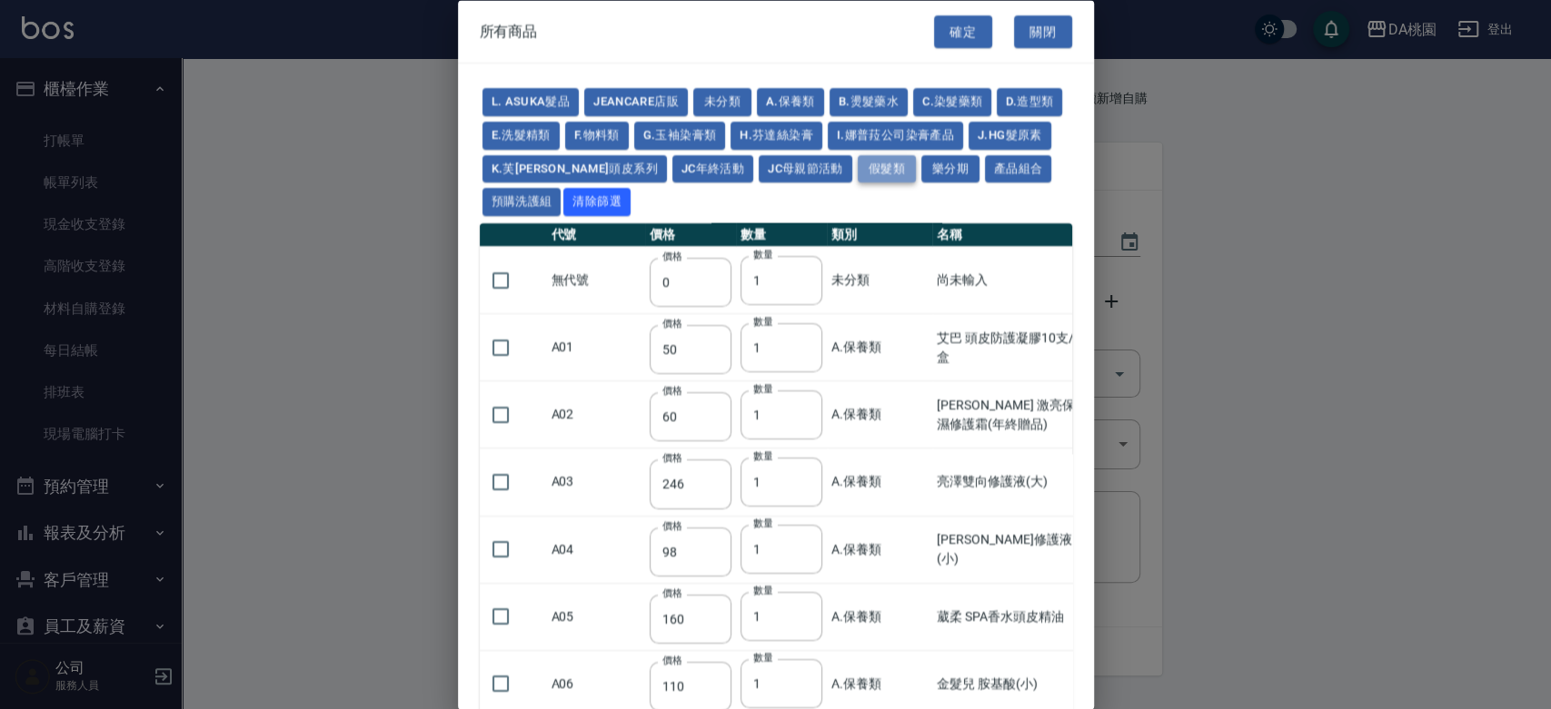
type input "1180"
type input "1230"
type input "2130"
type input "2330"
type input "2530"
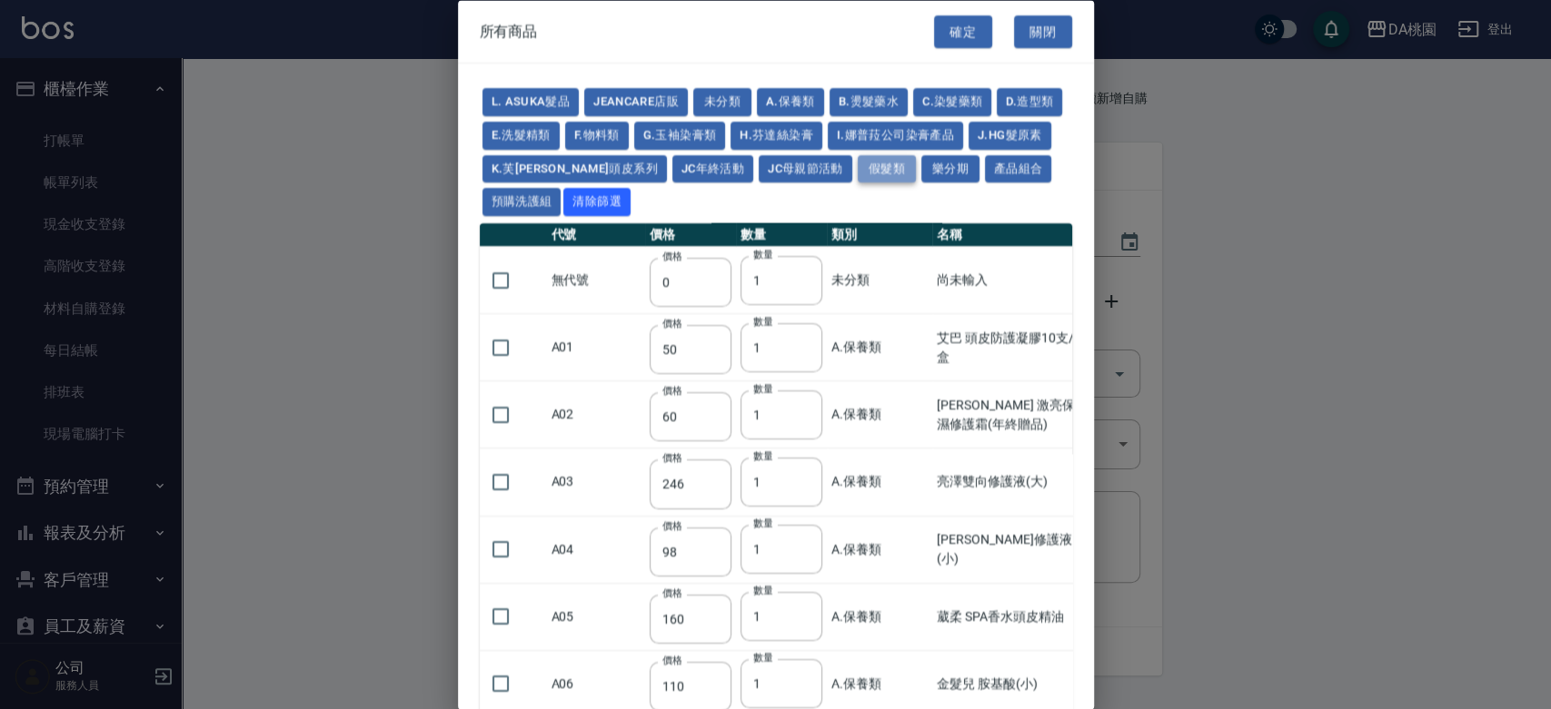
type input "930"
type input "170"
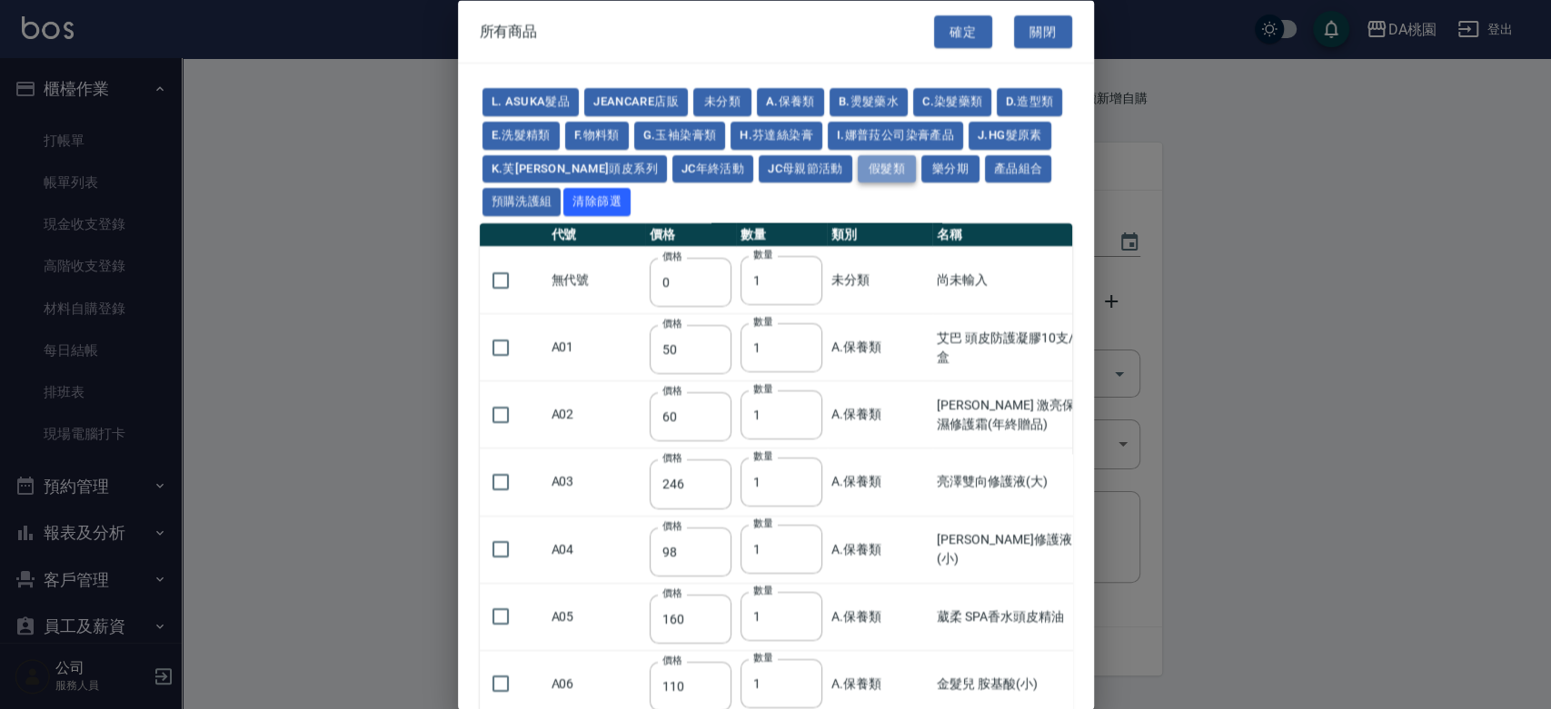
type input "1380"
type input "1530"
type input "1680"
type input "1830"
type input "1980"
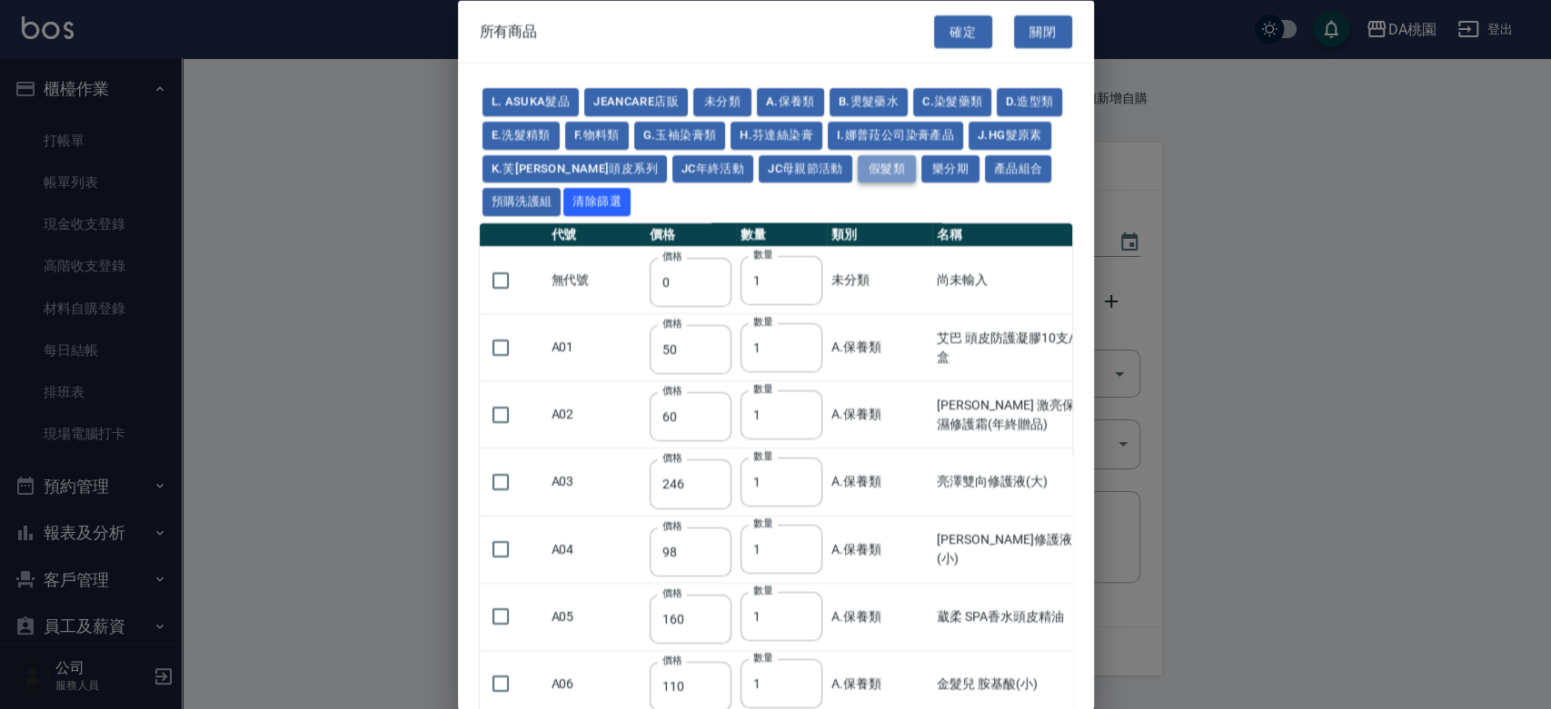
type input "2130"
type input "2780"
type input "1930"
type input "2730"
type input "2380"
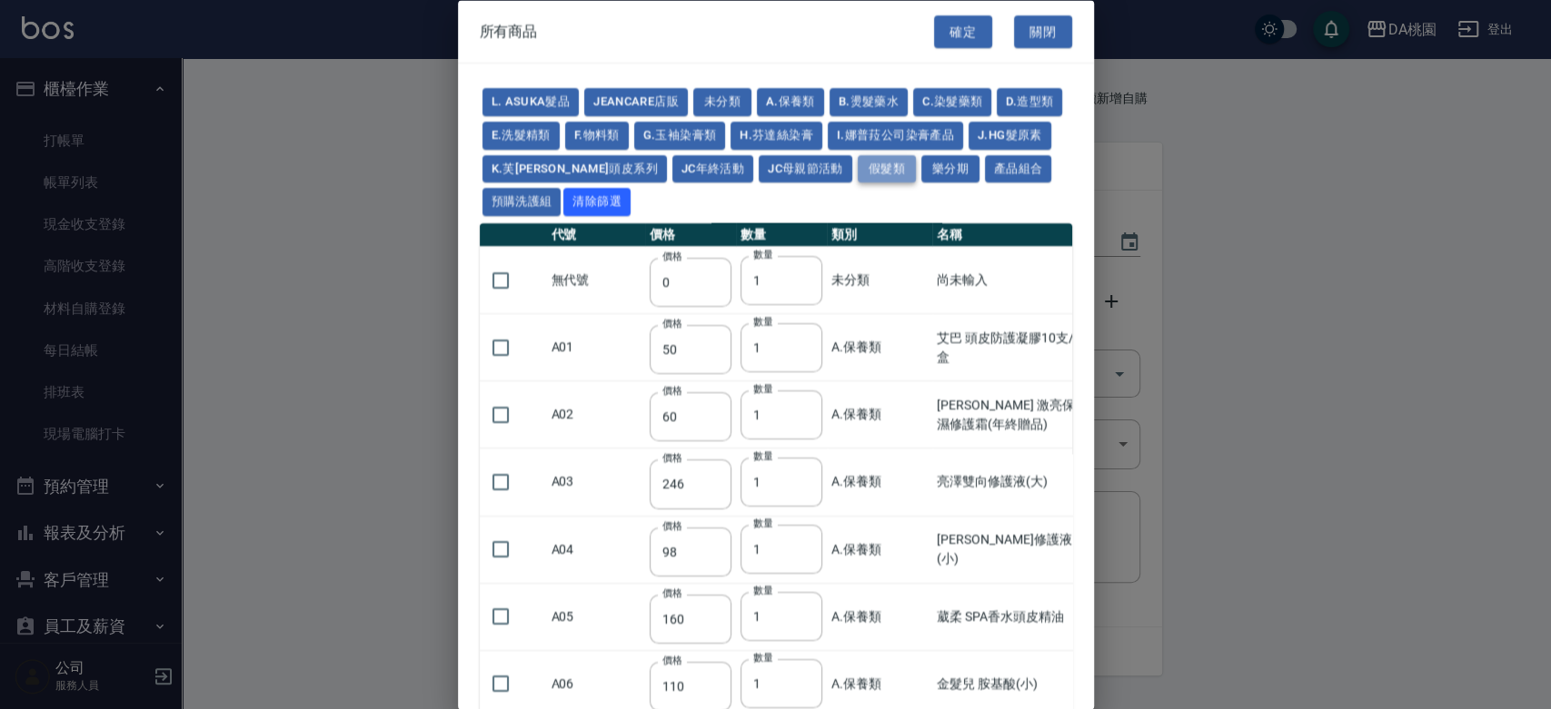
type input "2580"
type input "2780"
type input "2980"
type input "3180"
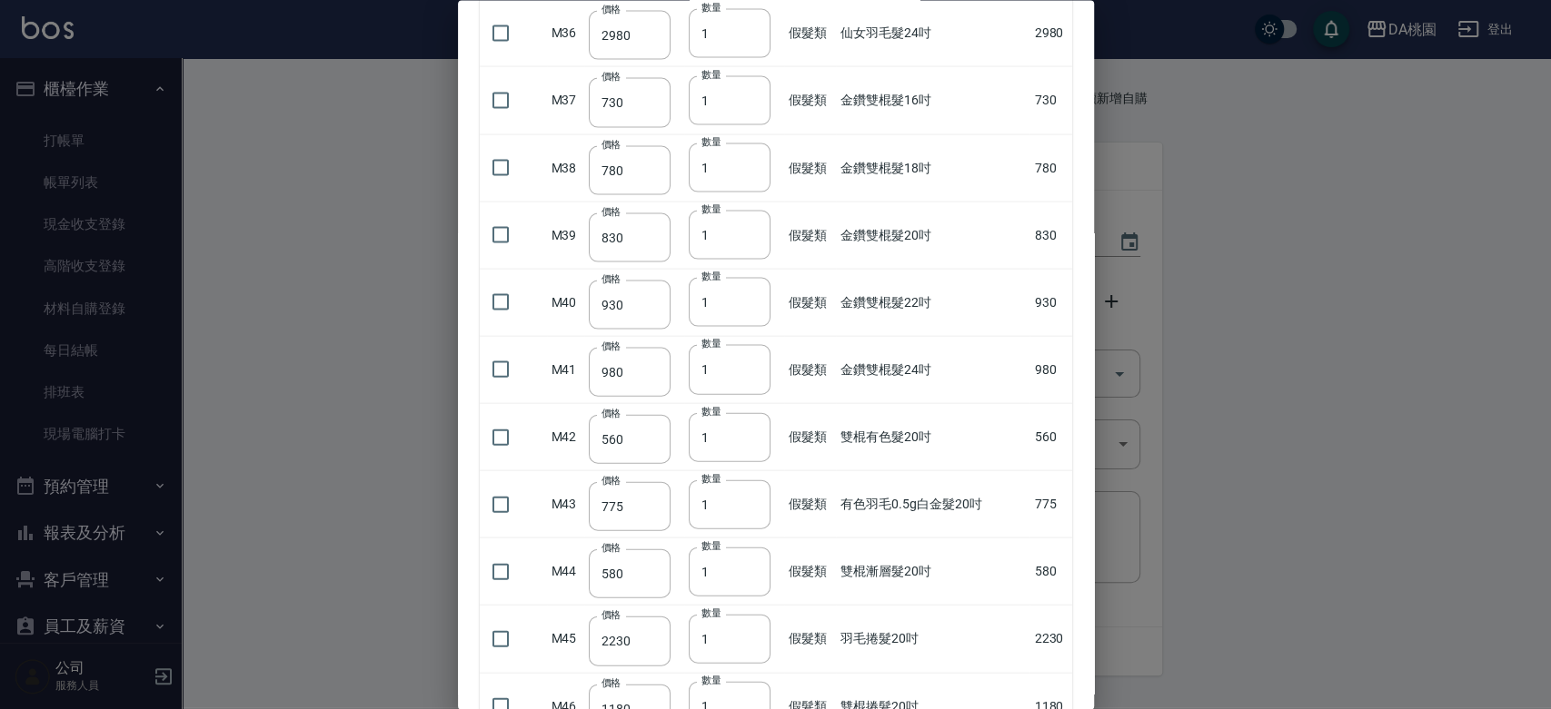
scroll to position [2927, 0]
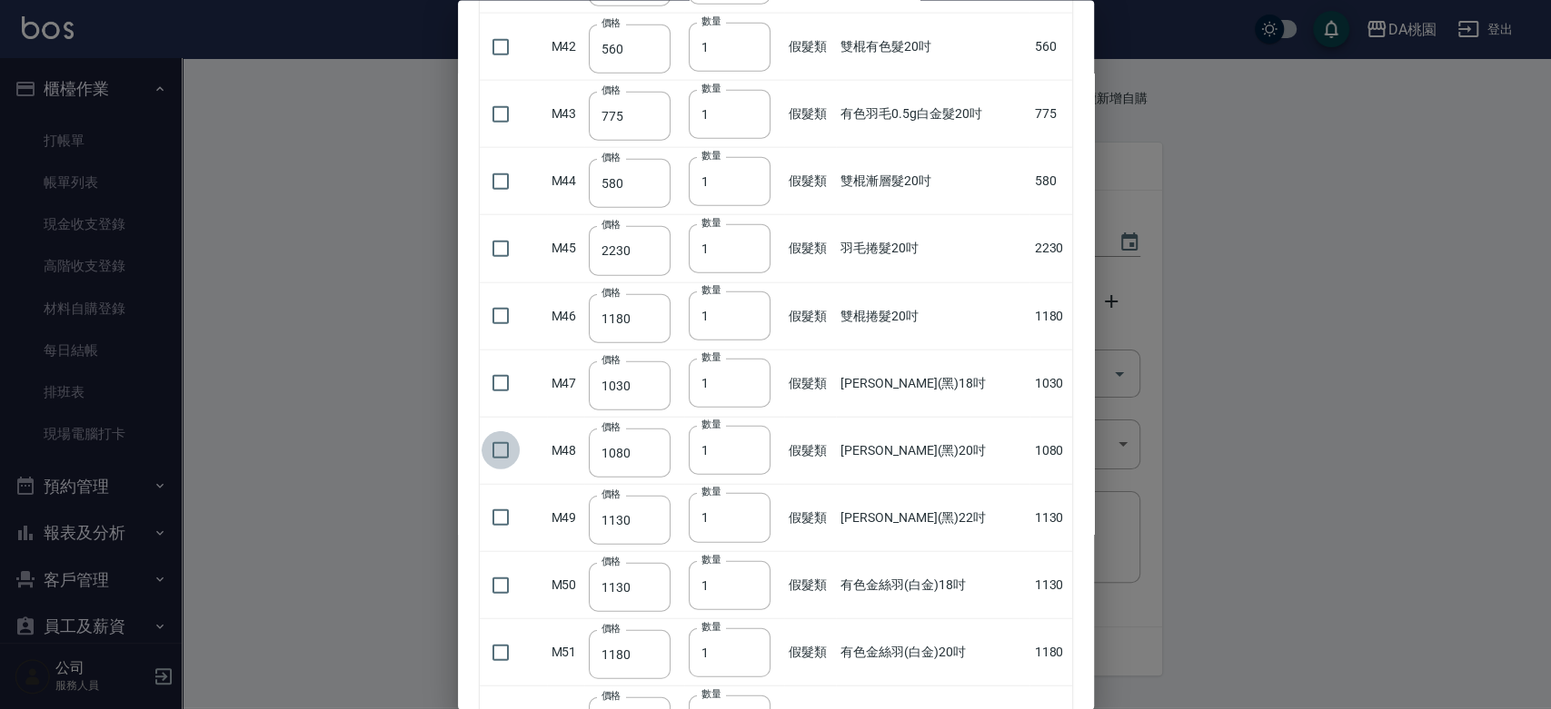
click at [504, 446] on input "checkbox" at bounding box center [500, 450] width 38 height 38
checkbox input "true"
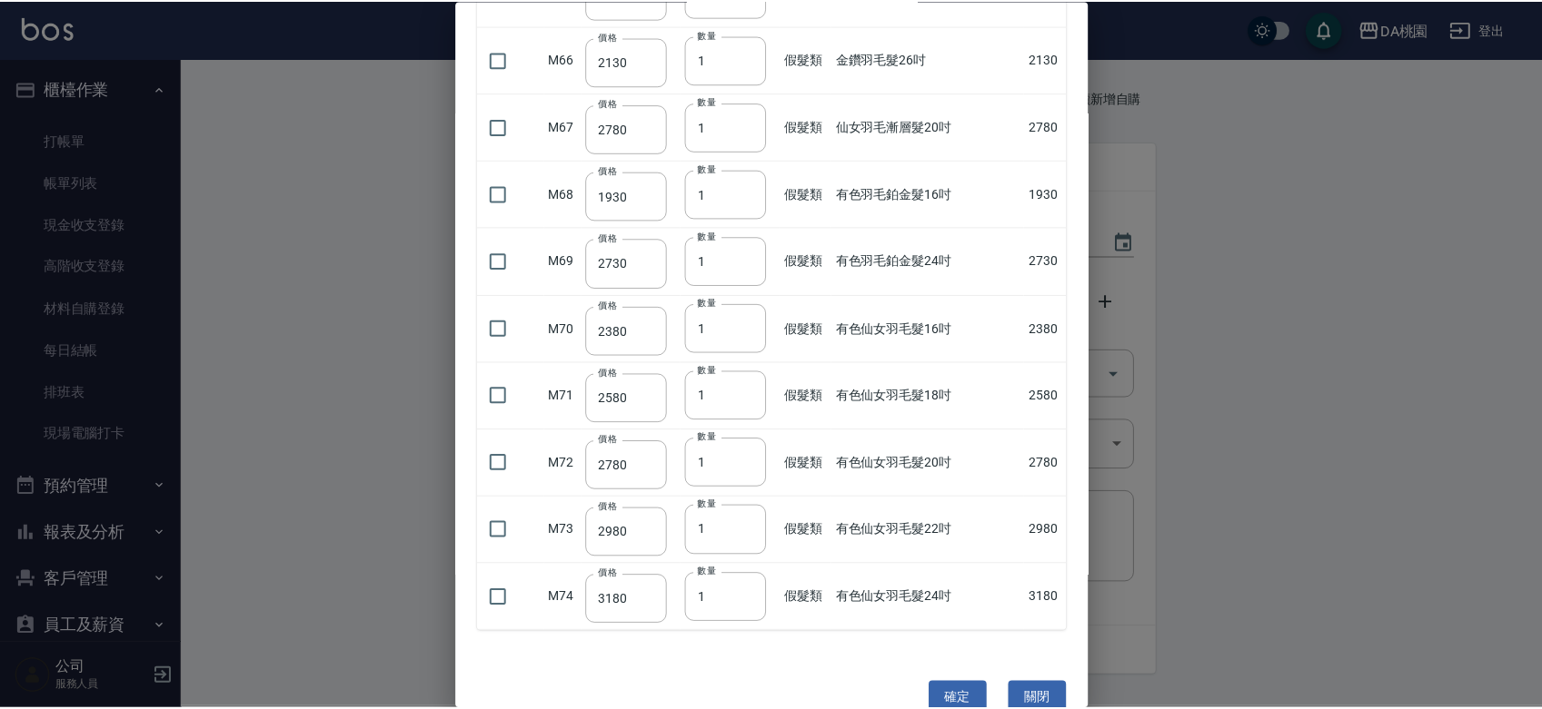
scroll to position [4557, 0]
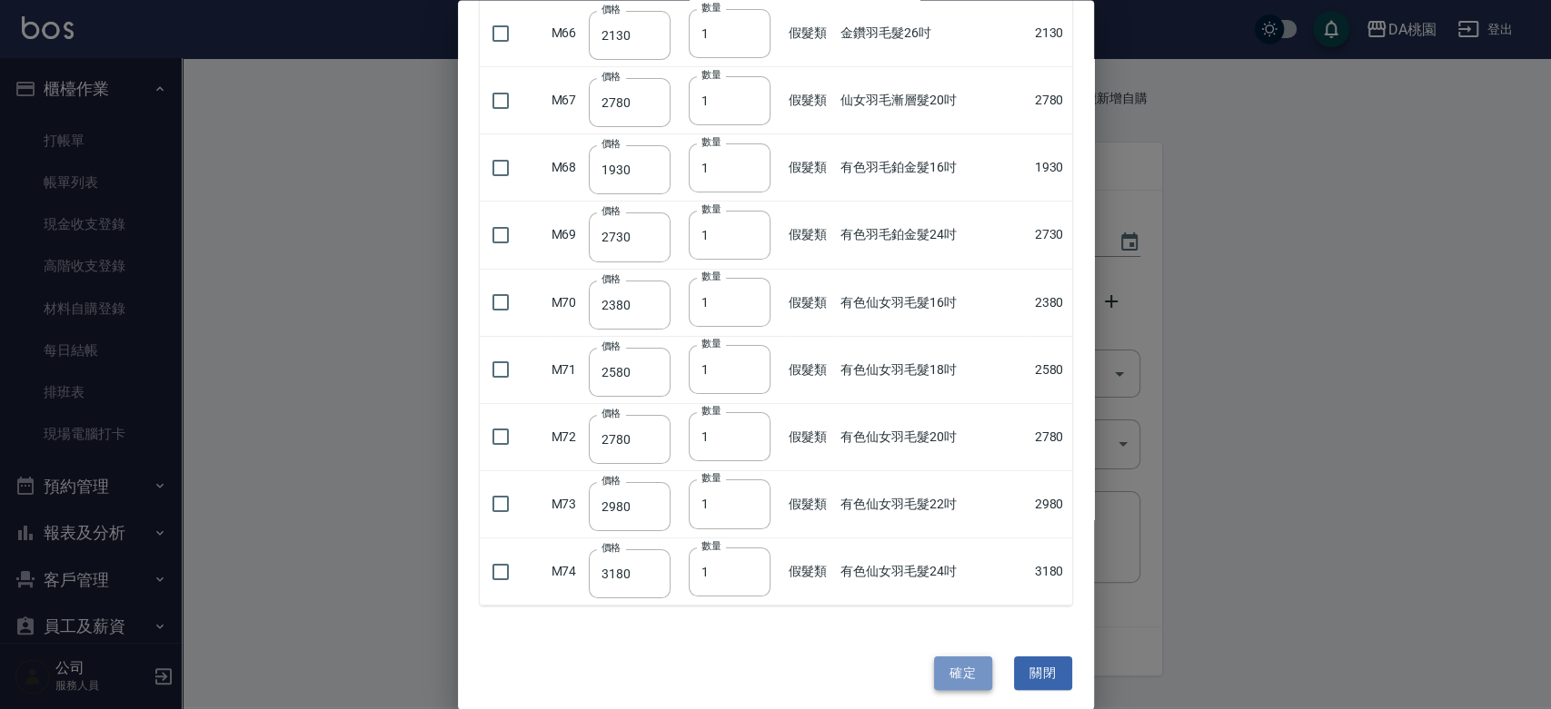
click at [949, 664] on button "確定" at bounding box center [963, 674] width 58 height 34
type input "[PERSON_NAME](黑)20吋"
type input "1080"
type input "1"
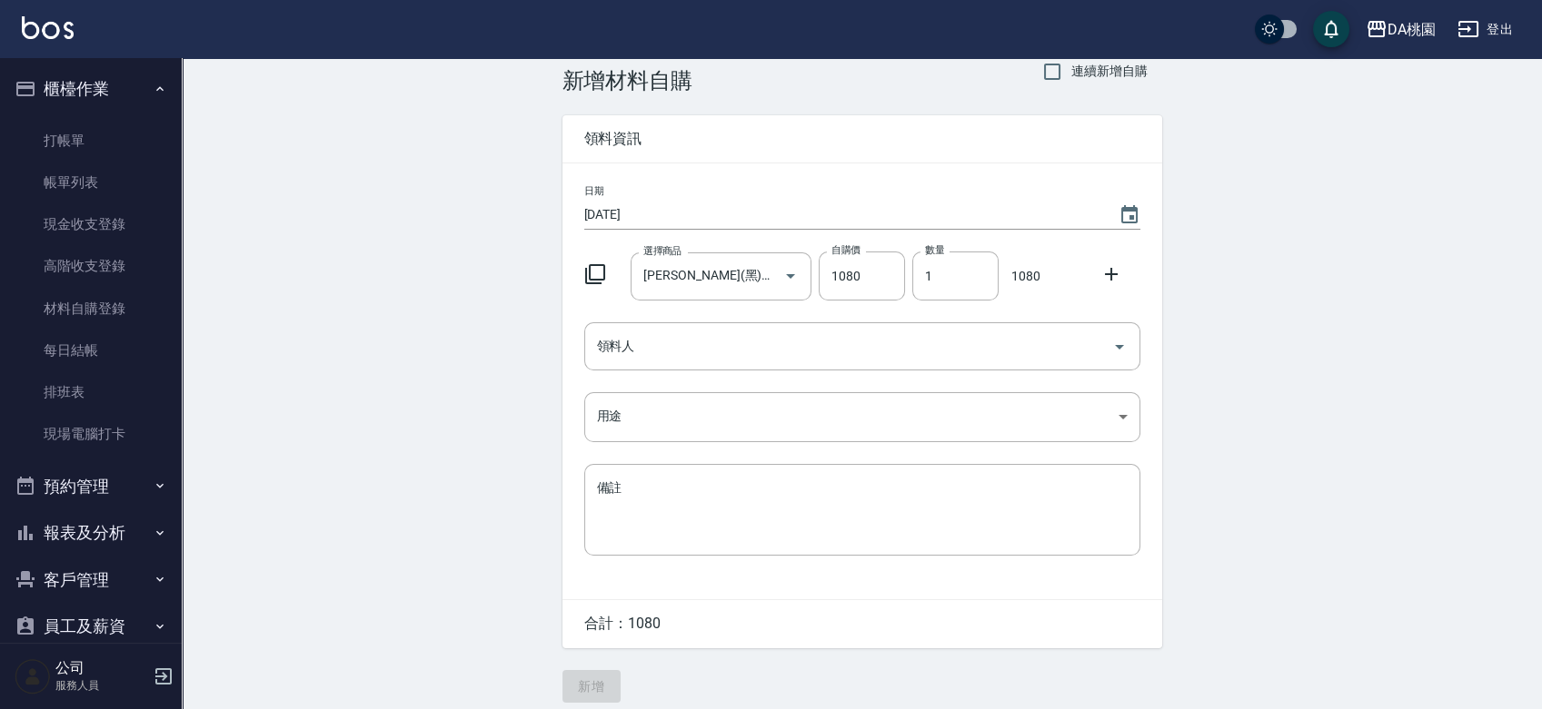
scroll to position [40, 0]
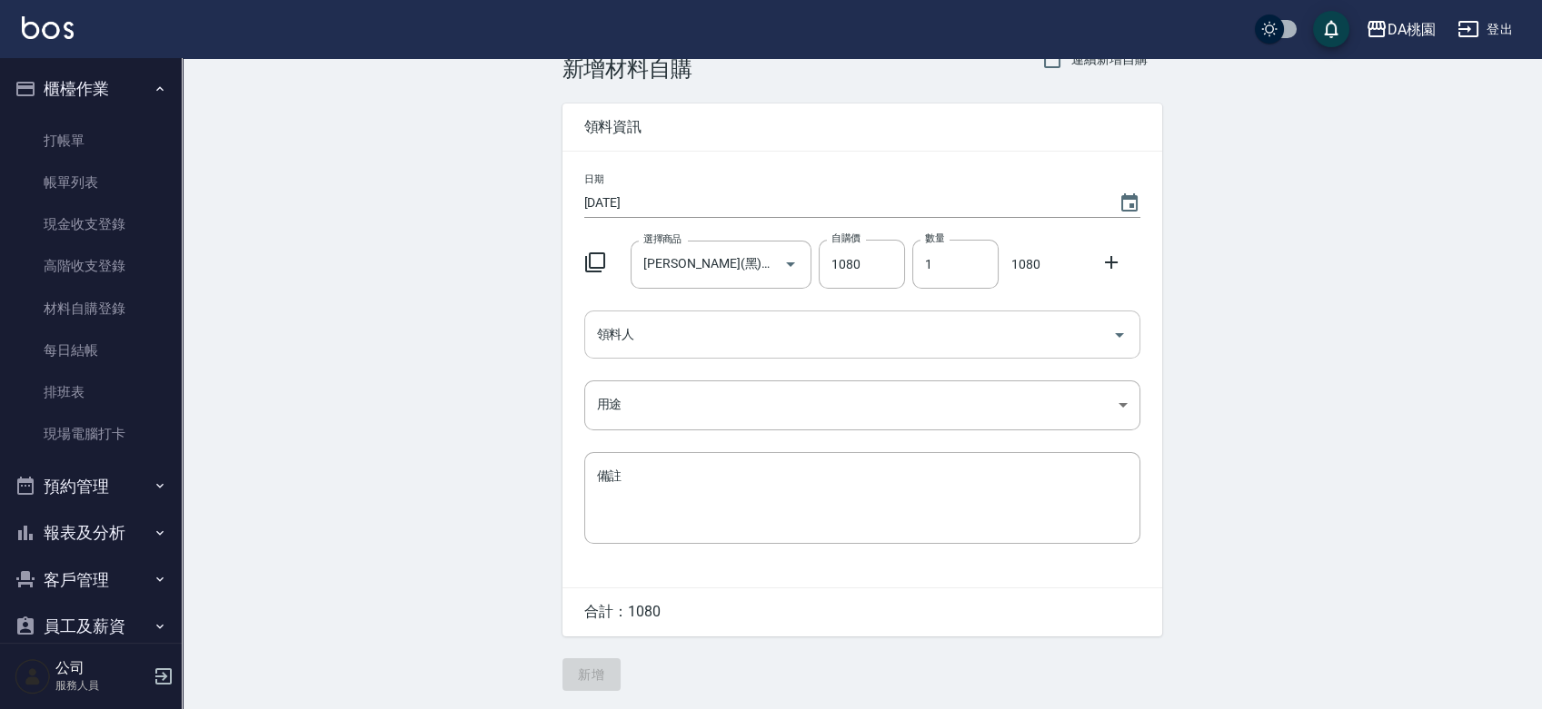
click at [632, 335] on input "領料人" at bounding box center [848, 335] width 512 height 32
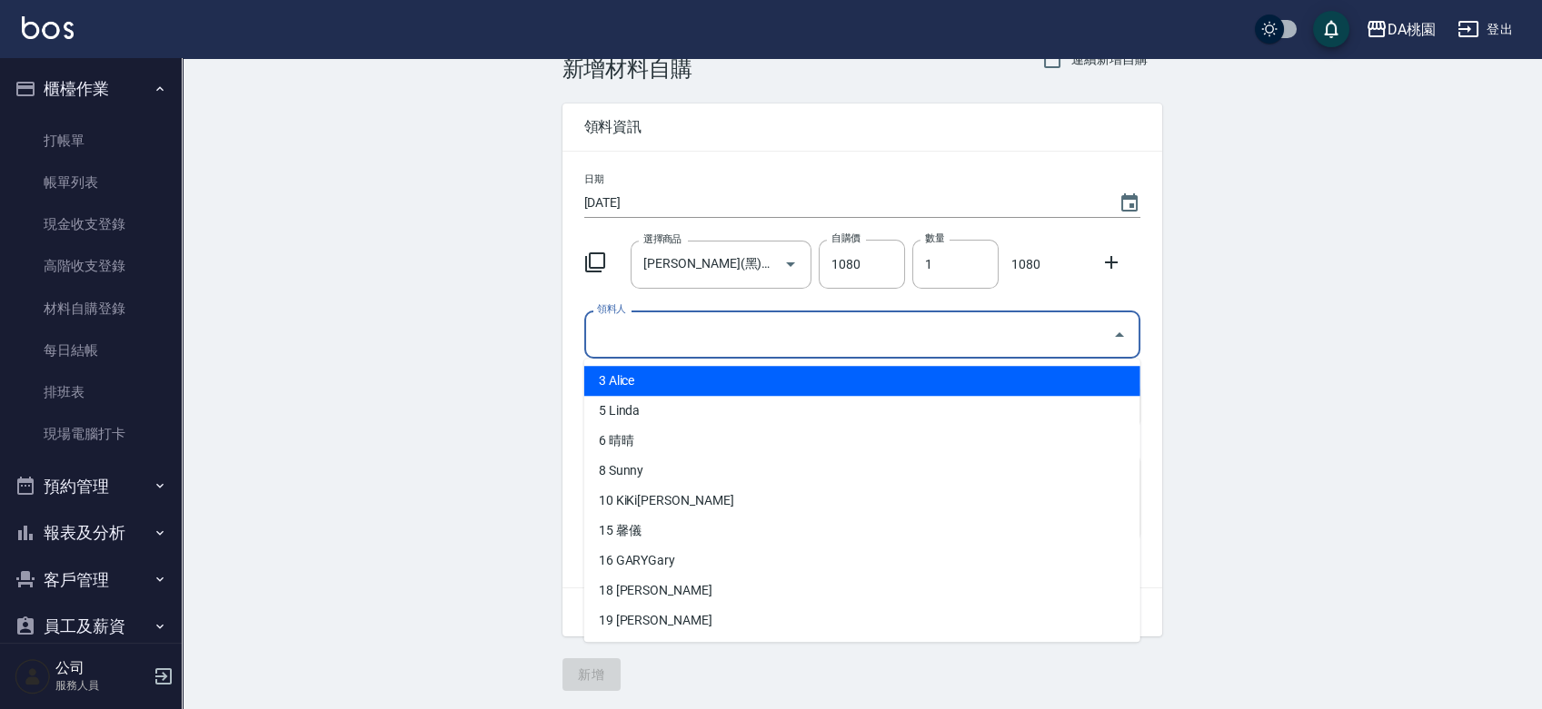
click at [618, 386] on li "3 Alice" at bounding box center [862, 381] width 556 height 30
type input "Alice"
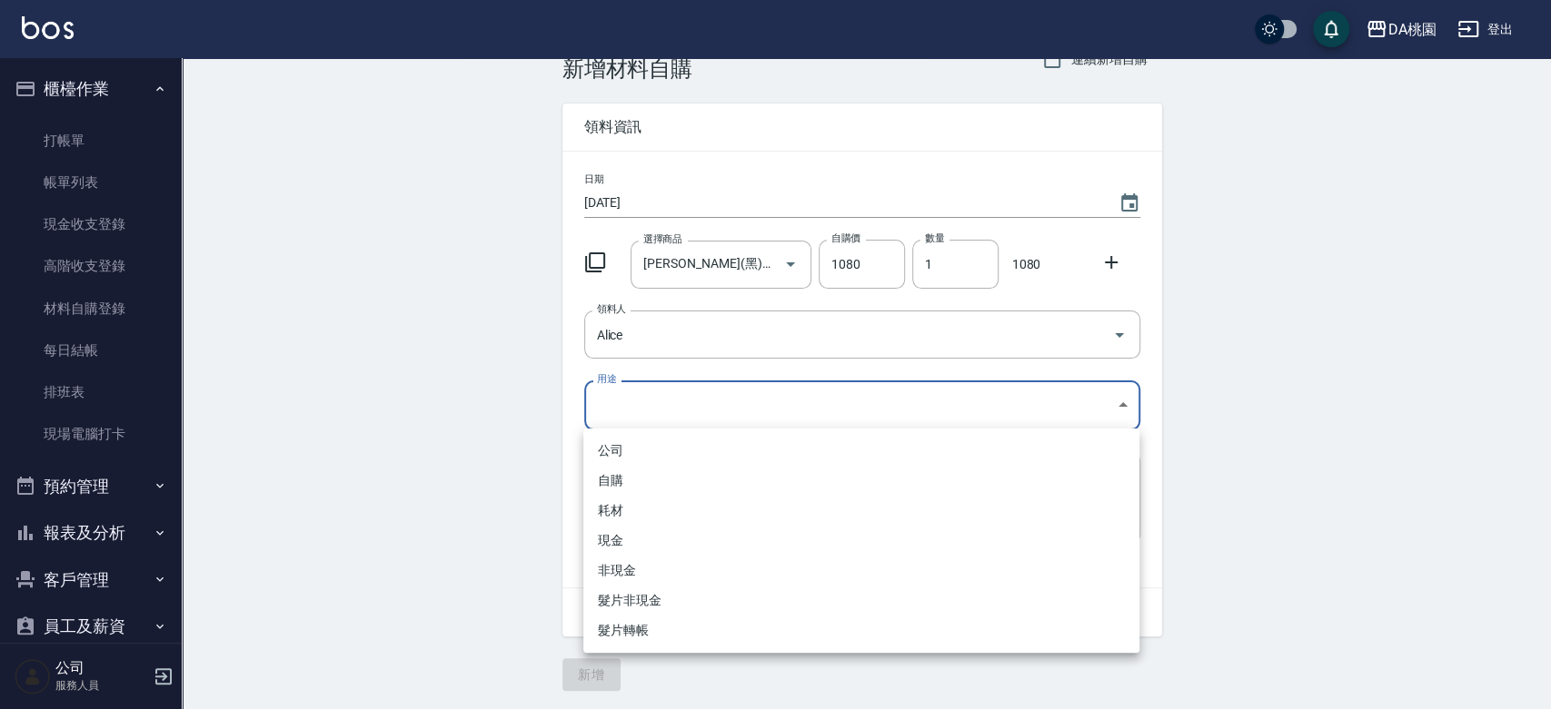
click at [614, 404] on body "DA桃園 登出 櫃檯作業 打帳單 帳單列表 現金收支登錄 高階收支登錄 材料自購登錄 每日結帳 排班表 現場電腦打卡 預約管理 預約管理 單日預約紀錄 單週預…" at bounding box center [775, 335] width 1551 height 749
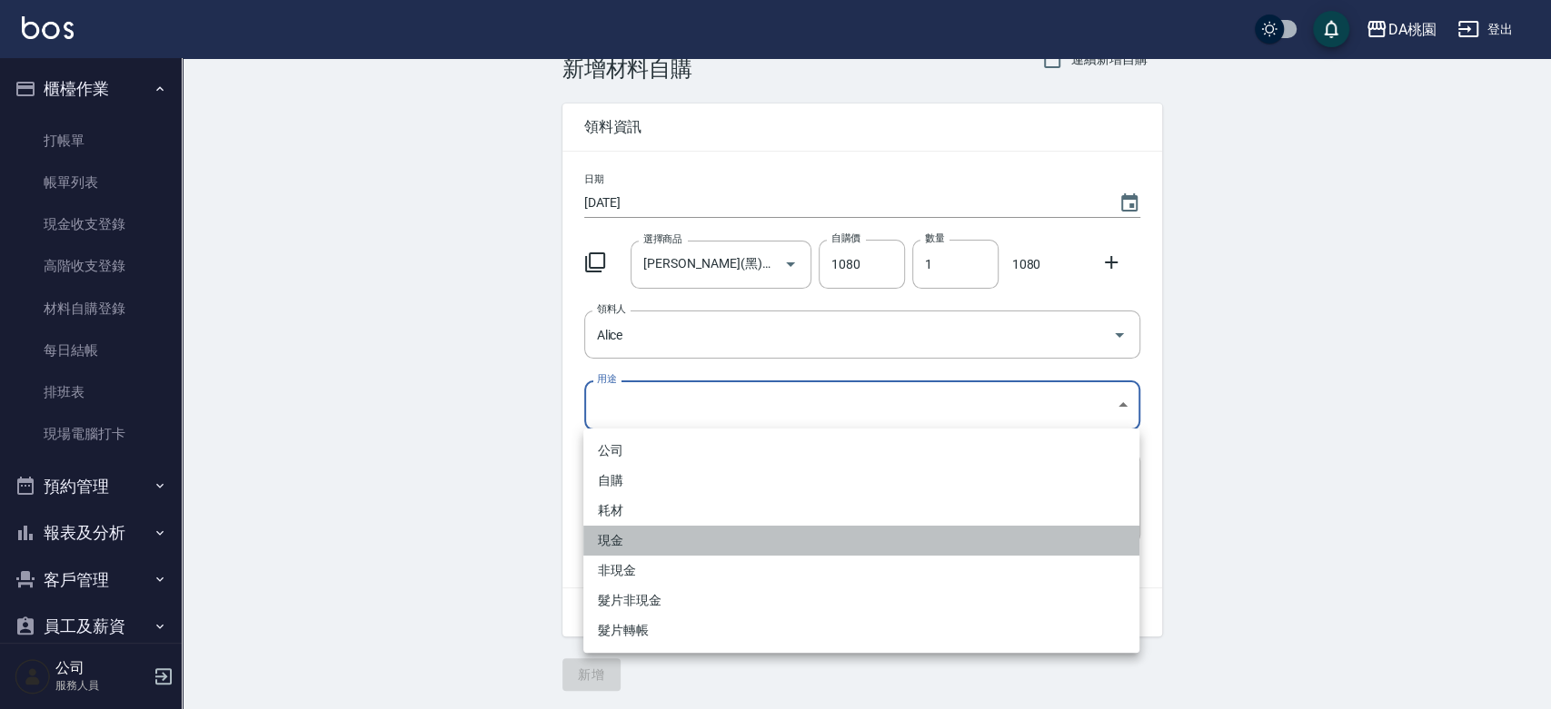
click at [614, 541] on li "現金" at bounding box center [861, 541] width 556 height 30
type input "現金"
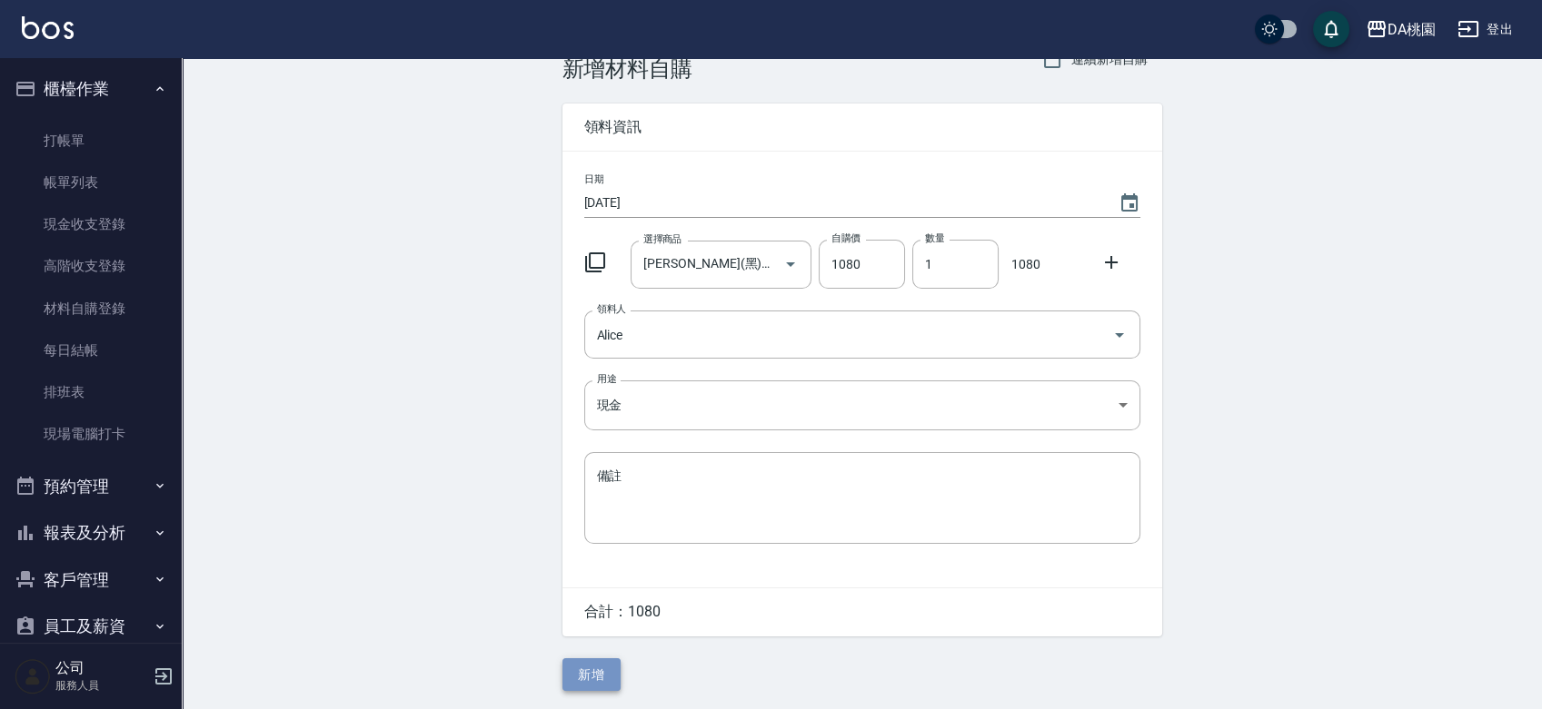
click at [585, 675] on button "新增" at bounding box center [591, 676] width 58 height 34
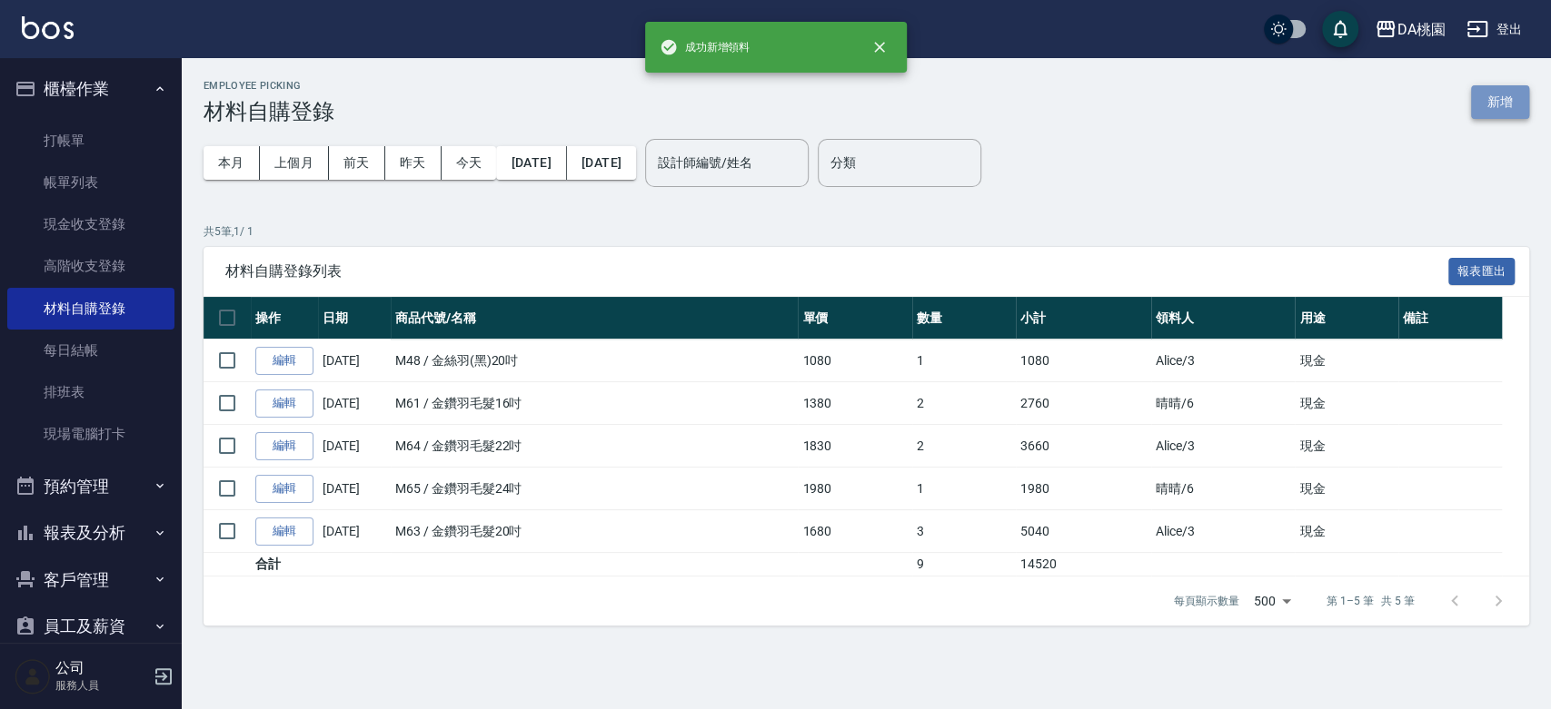
click at [1485, 104] on button "新增" at bounding box center [1500, 102] width 58 height 34
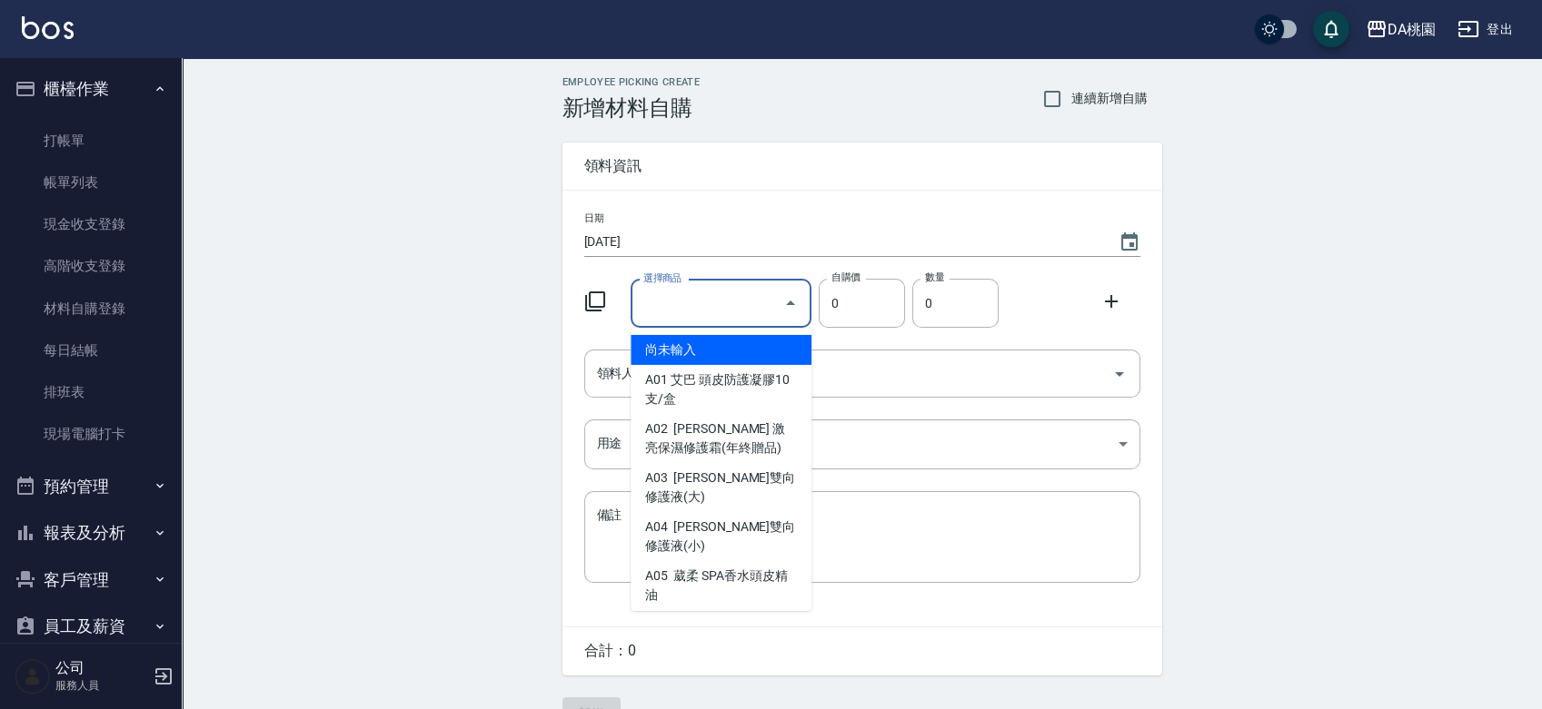
click at [656, 294] on div "選擇商品 選擇商品" at bounding box center [720, 304] width 181 height 48
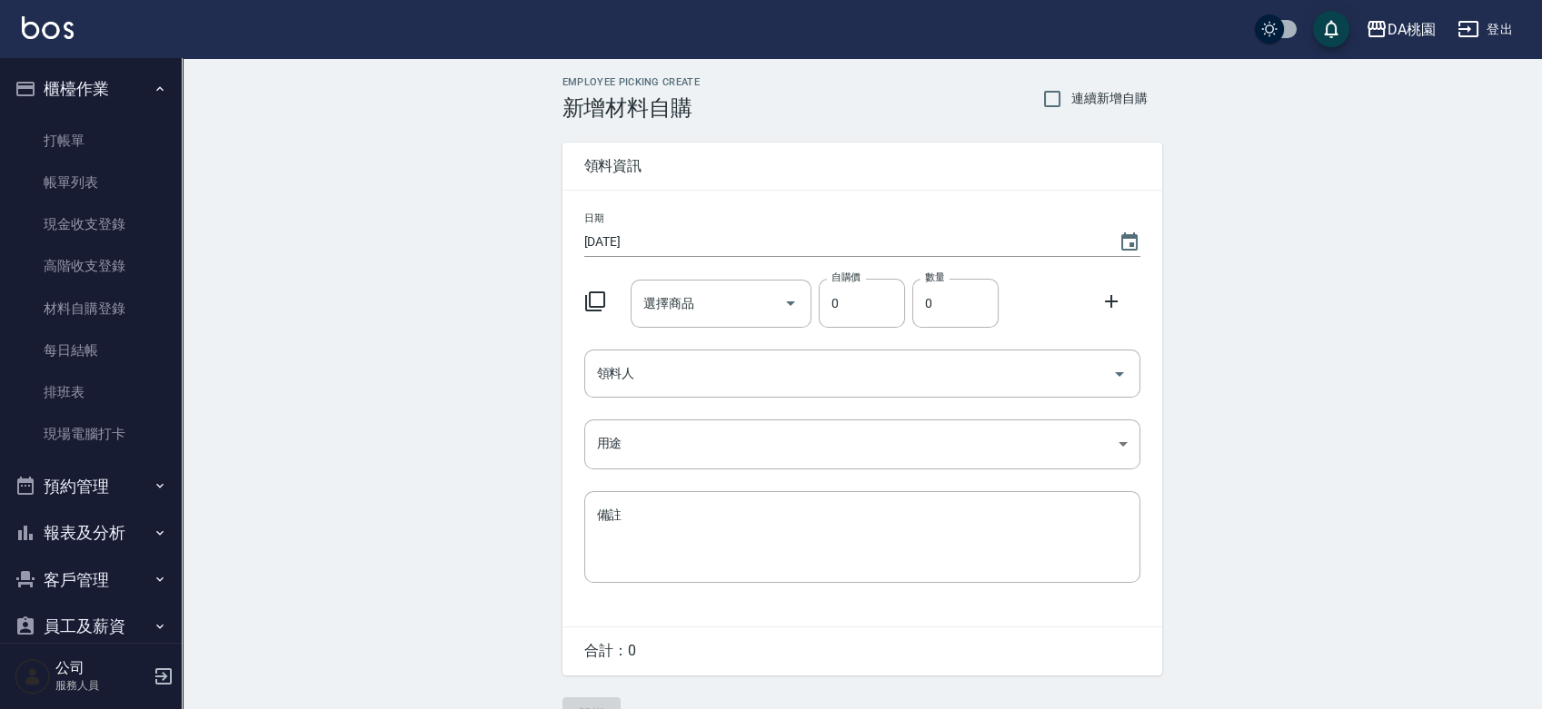
click at [596, 301] on icon at bounding box center [595, 302] width 22 height 22
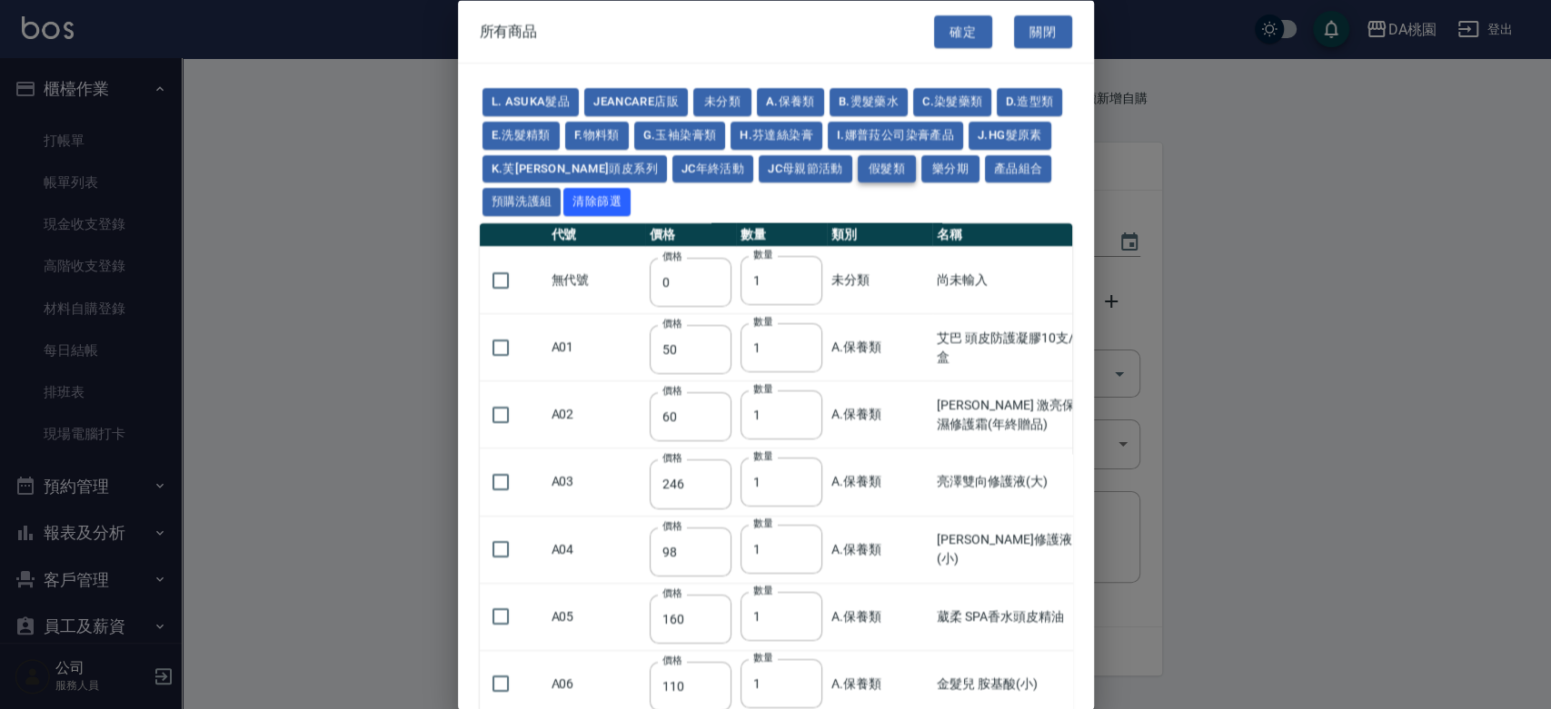
click at [911, 162] on button "假髮類" at bounding box center [887, 168] width 58 height 28
type input "62"
type input "64"
type input "350"
type input "800"
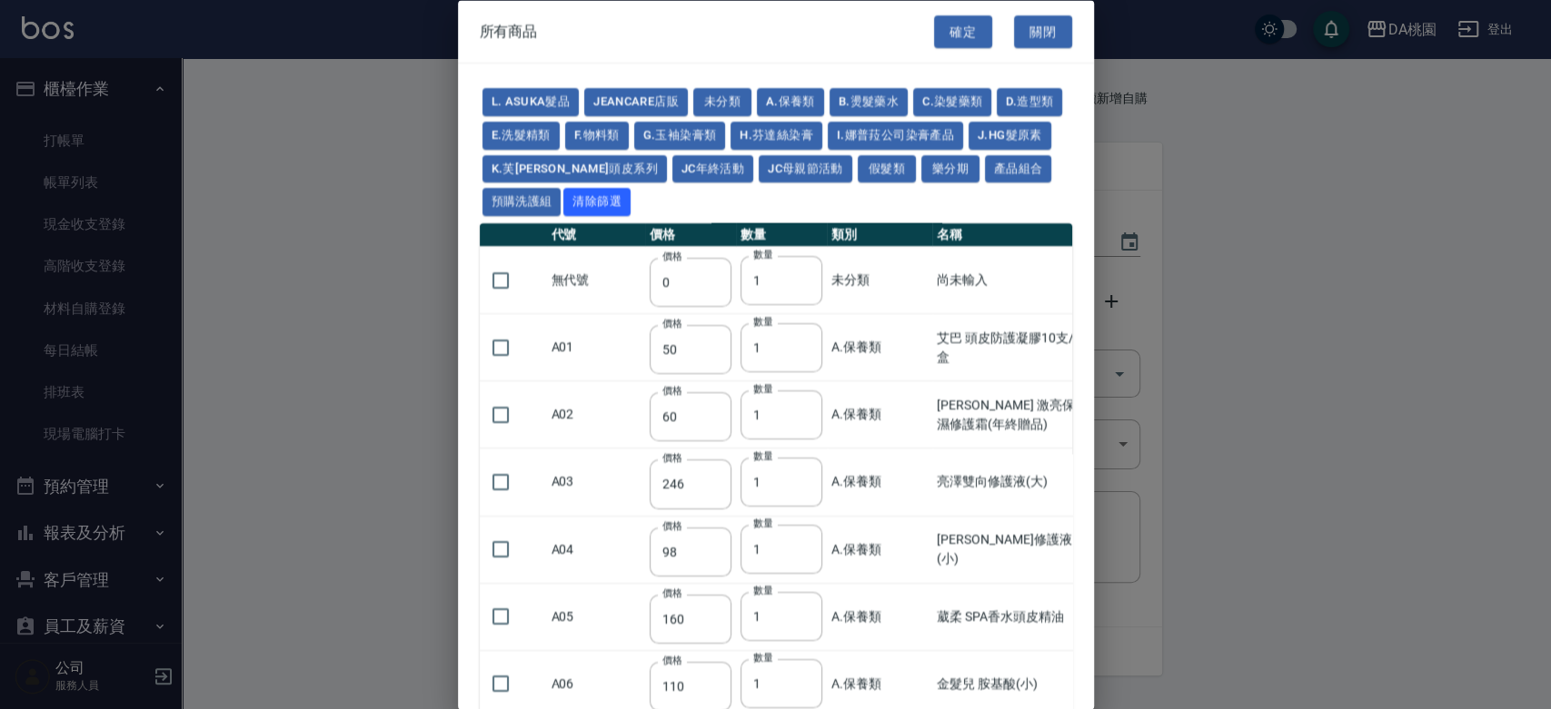
type input "80"
type input "350"
type input "25"
type input "400"
type input "100"
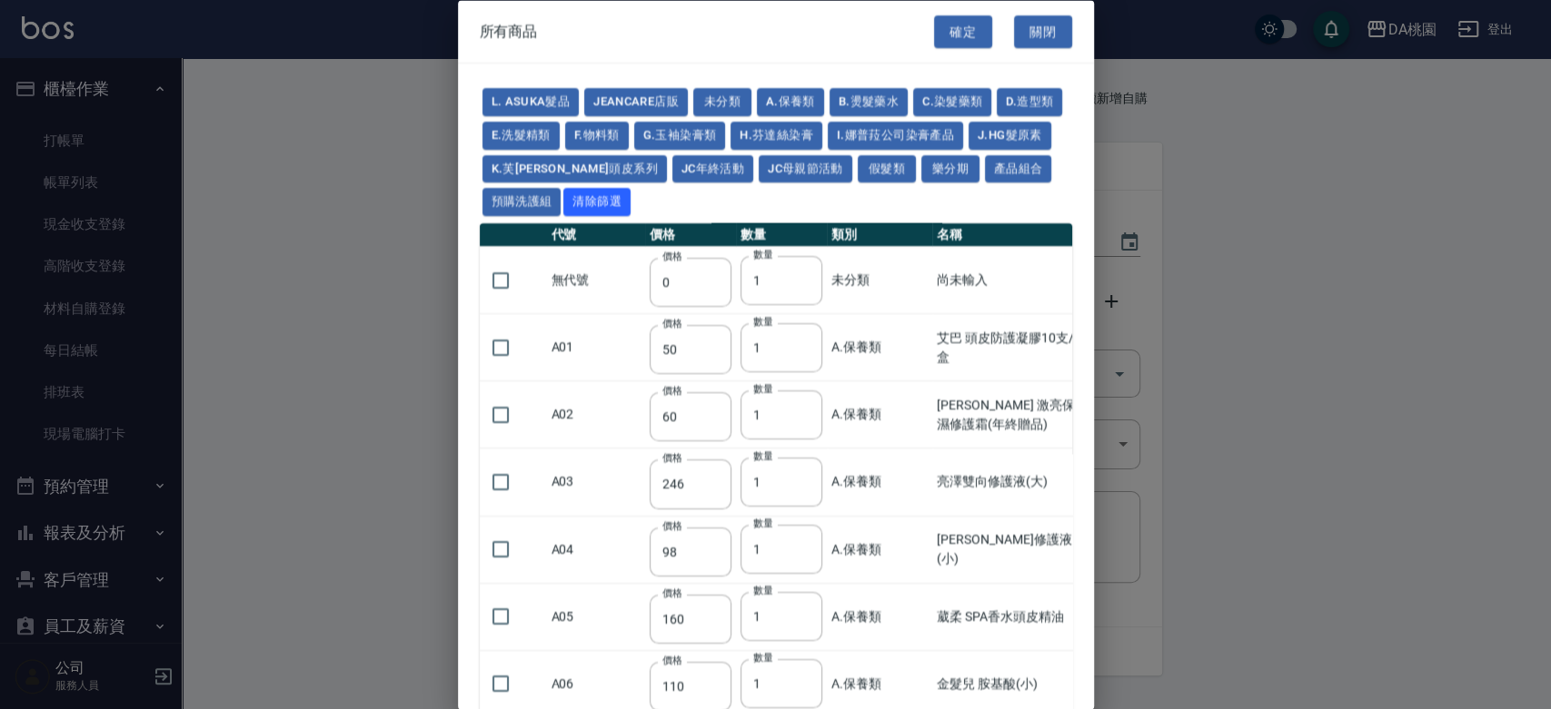
type input "100"
type input "880"
type input "930"
type input "980"
type input "1030"
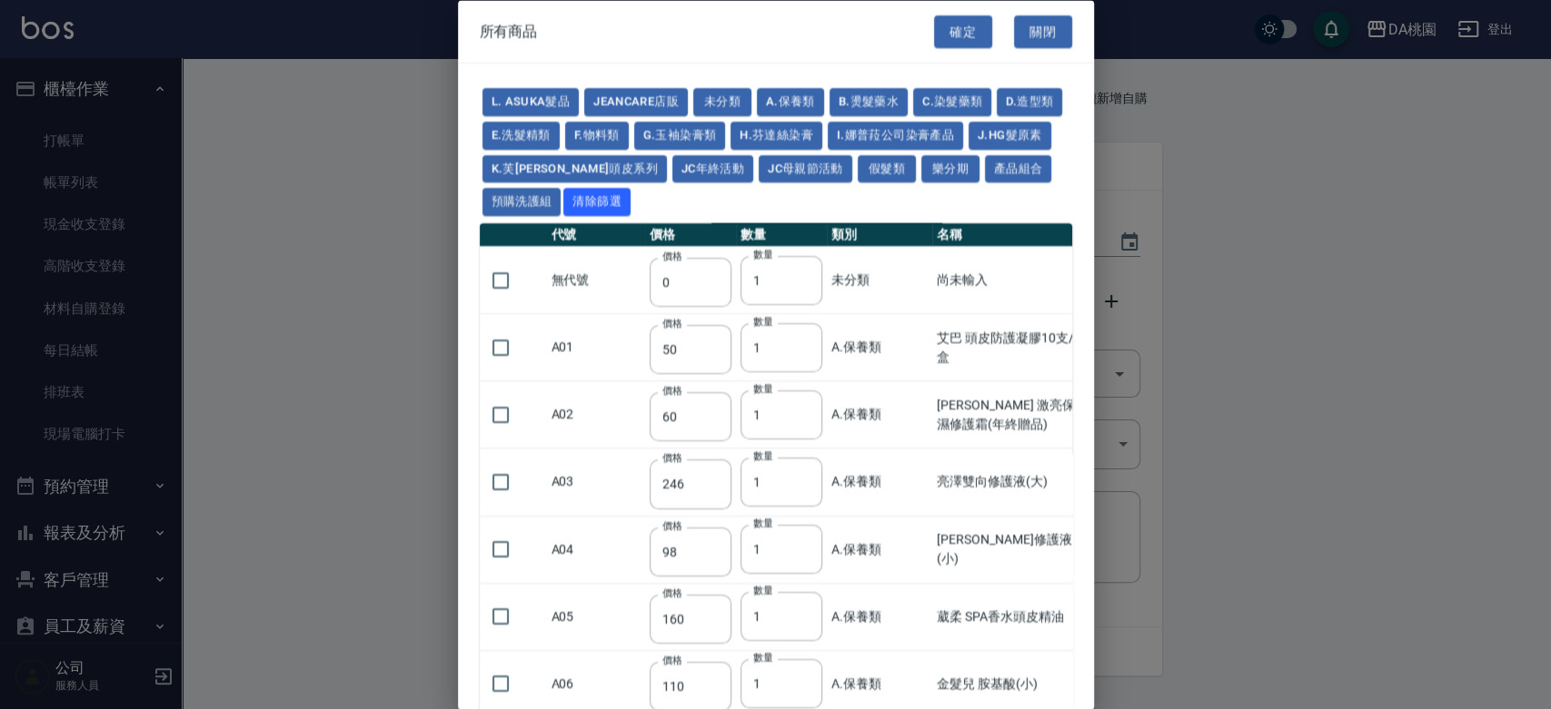
type input "1130"
type input "1230"
type input "1330"
type input "1780"
type input "1980"
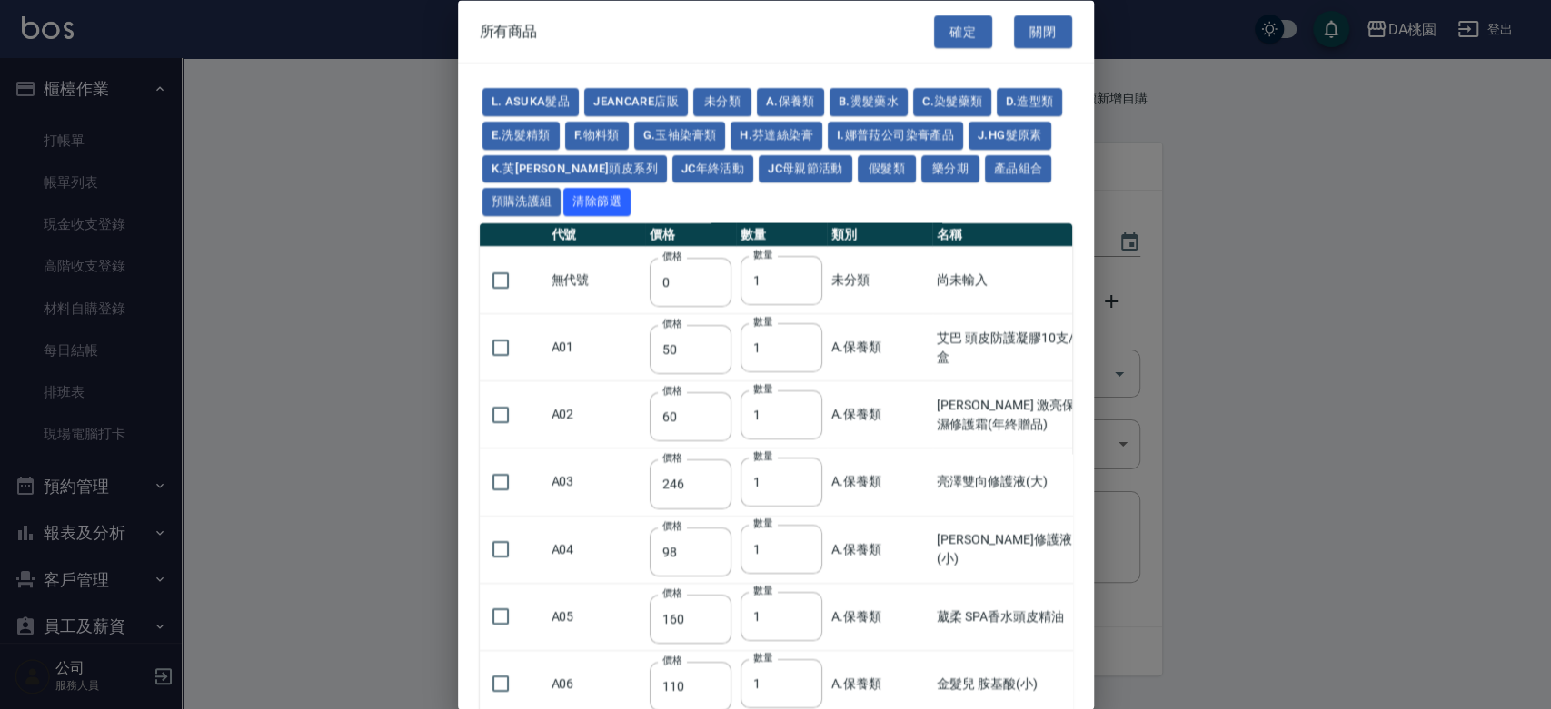
type input "2180"
type input "2380"
type input "2580"
type input "2780"
type input "2980"
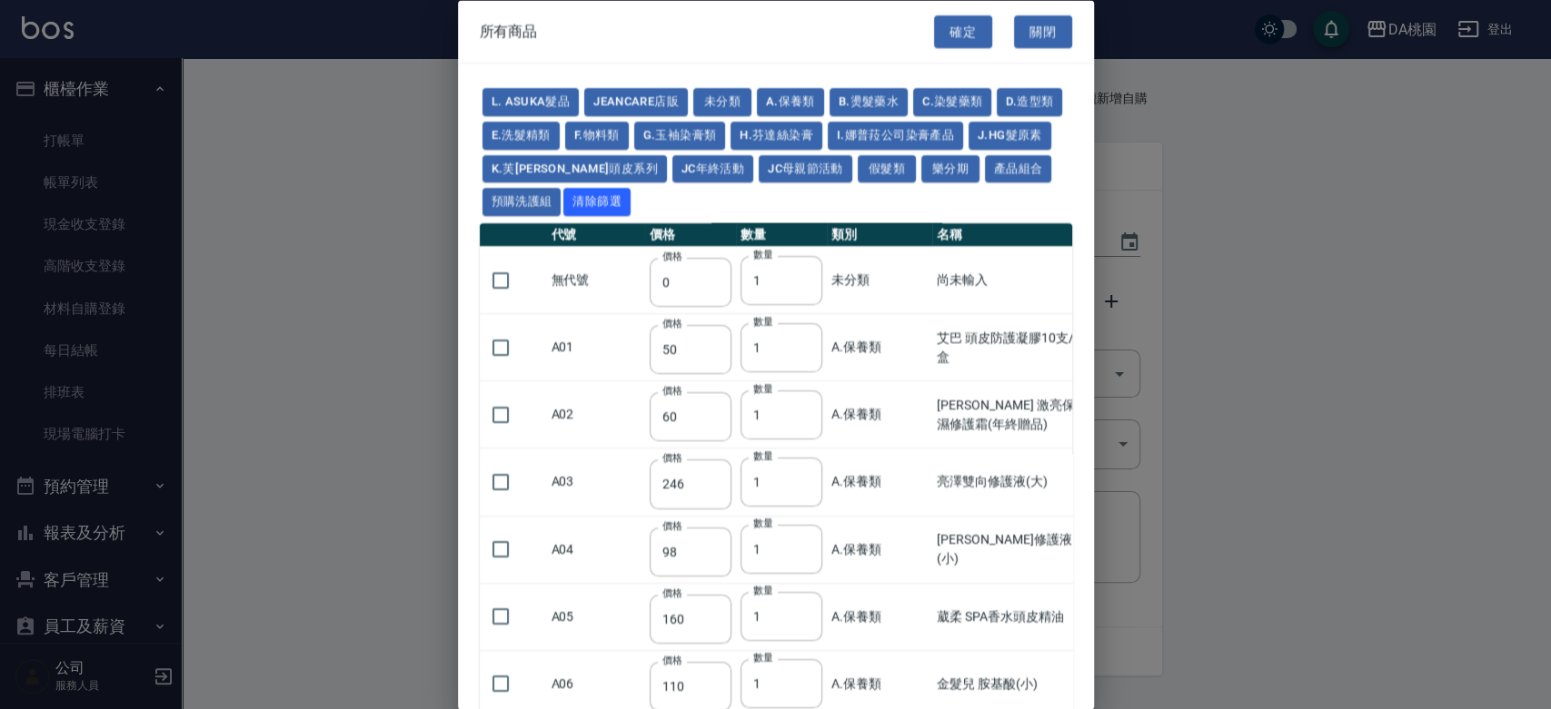
type input "1030"
type input "1080"
type input "1130"
type input "1230"
type input "1280"
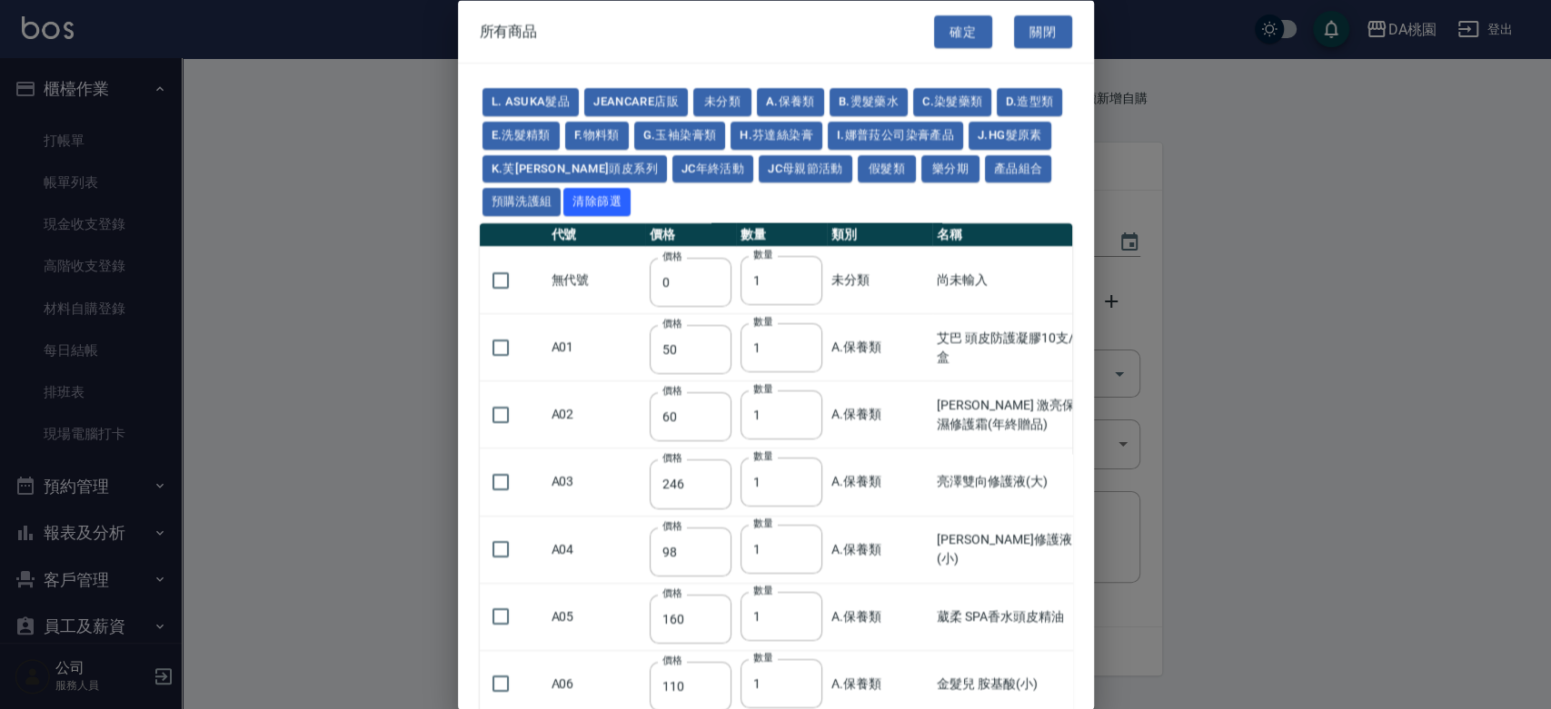
type input "1380"
type input "2180"
type input "2380"
type input "2580"
type input "2780"
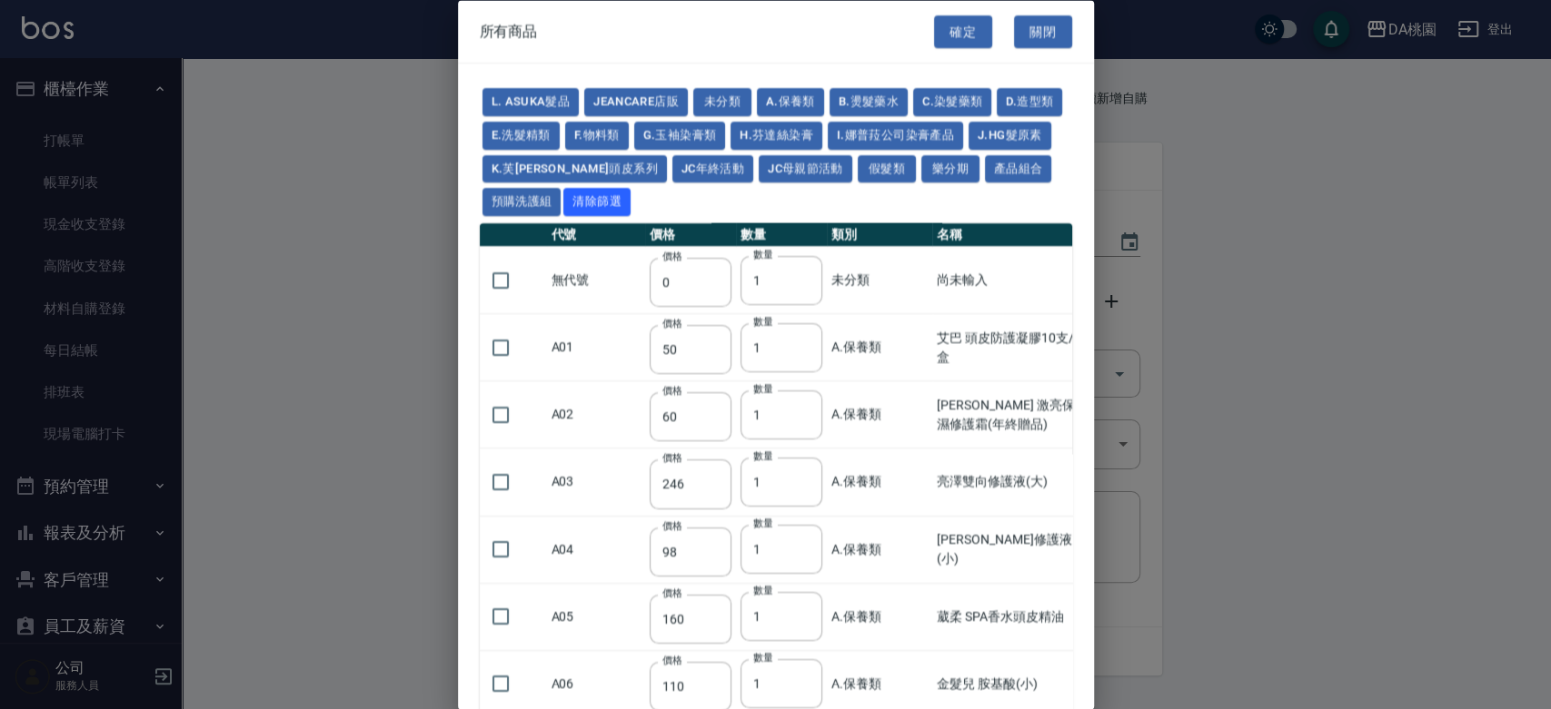
type input "2980"
type input "730"
type input "780"
type input "830"
type input "930"
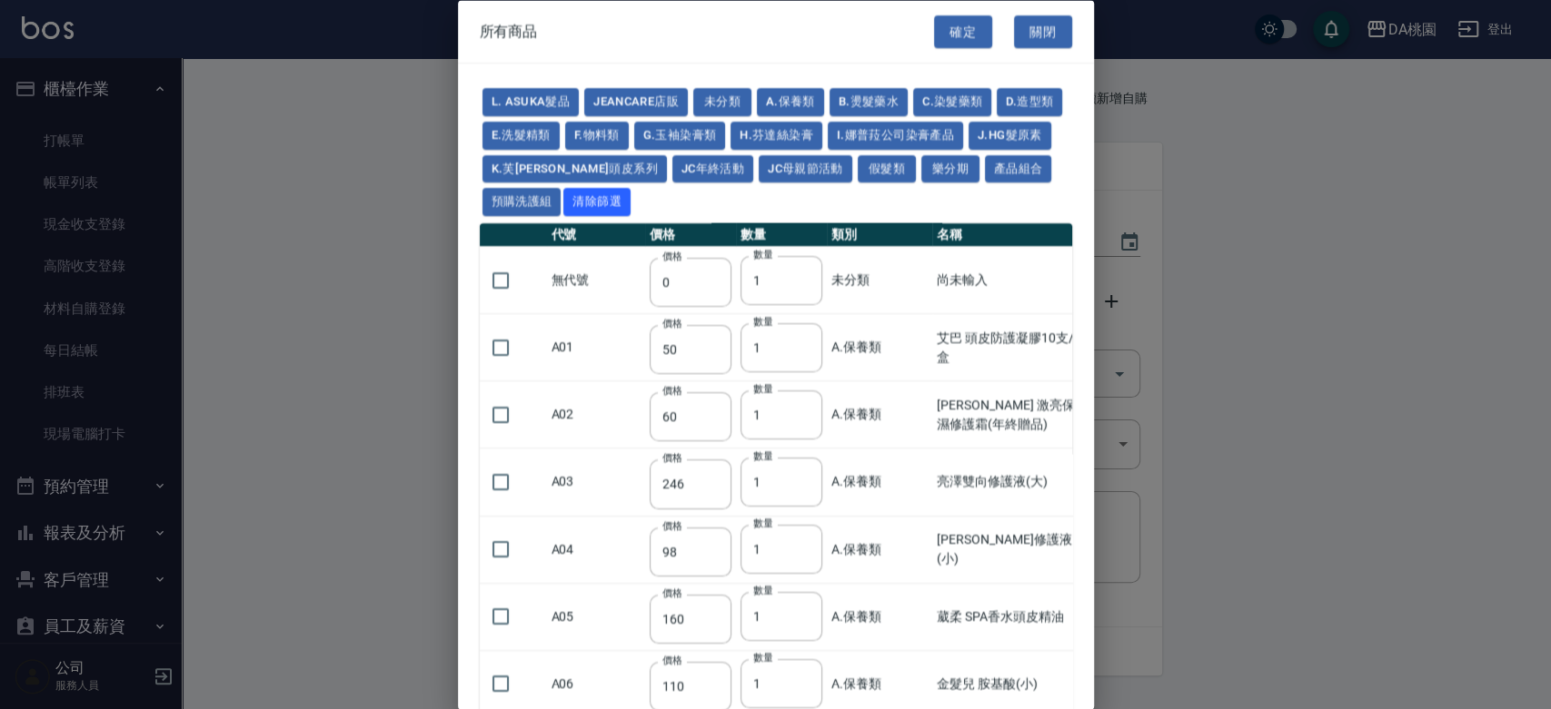
type input "980"
type input "560"
type input "775"
type input "580"
type input "2230"
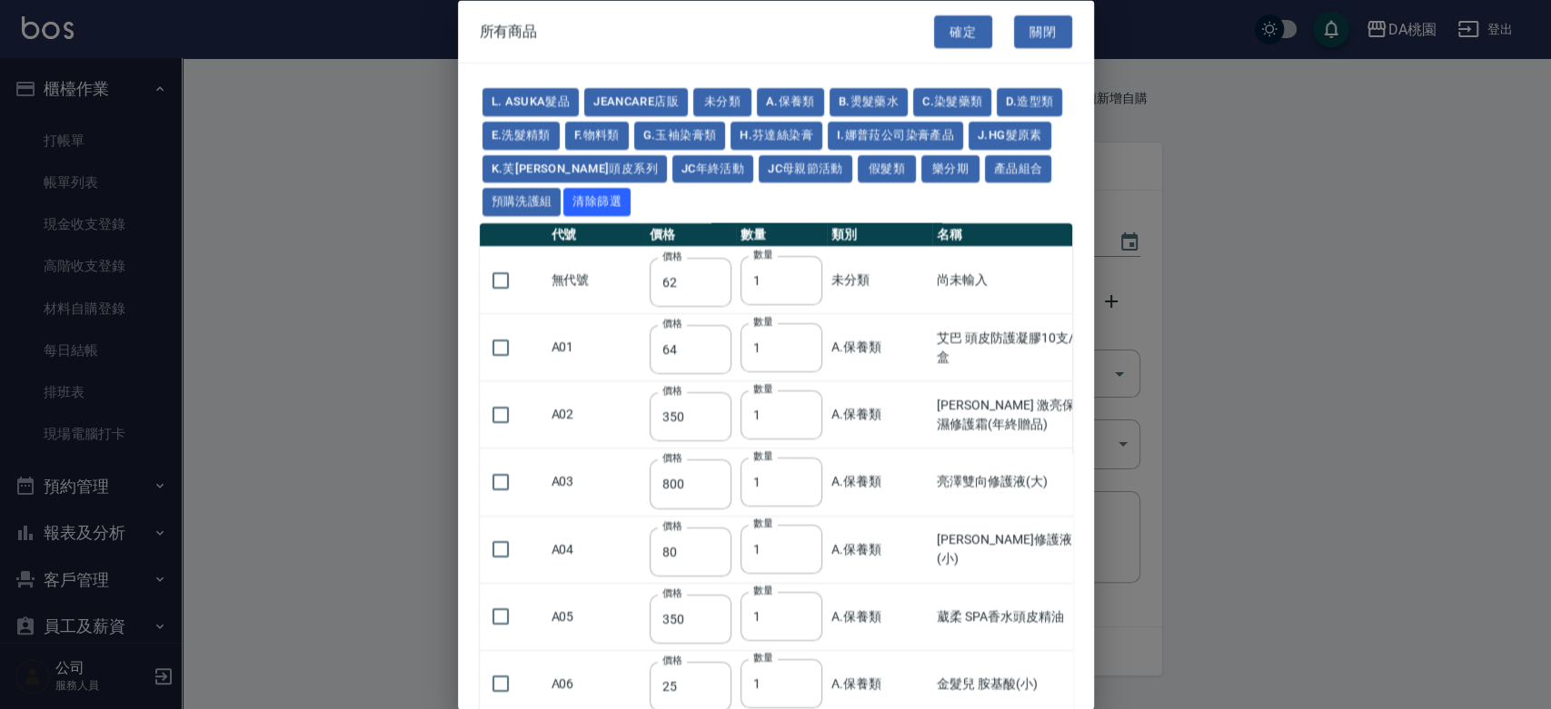
type input "1180"
type input "1030"
type input "1080"
type input "1130"
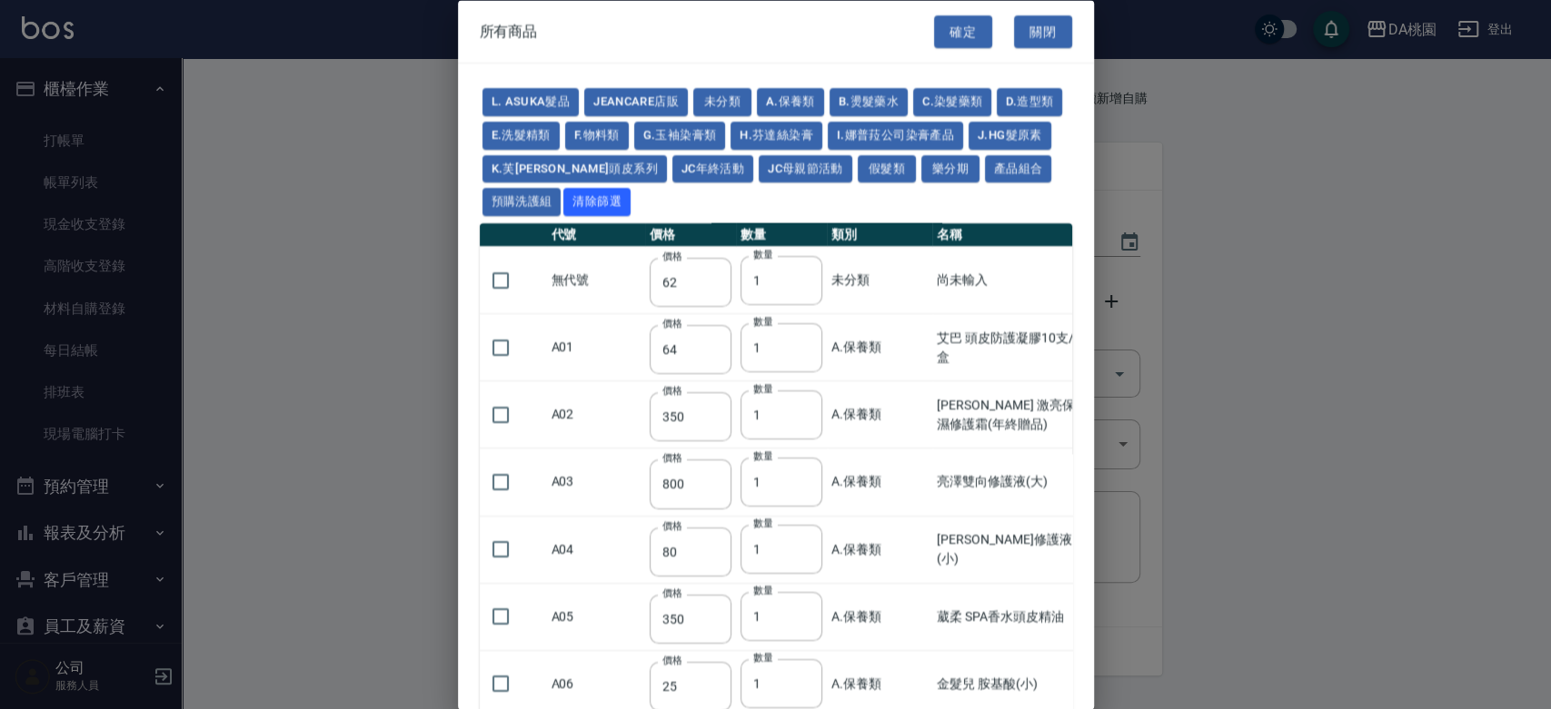
type input "1180"
type input "1230"
type input "2130"
type input "2330"
type input "2530"
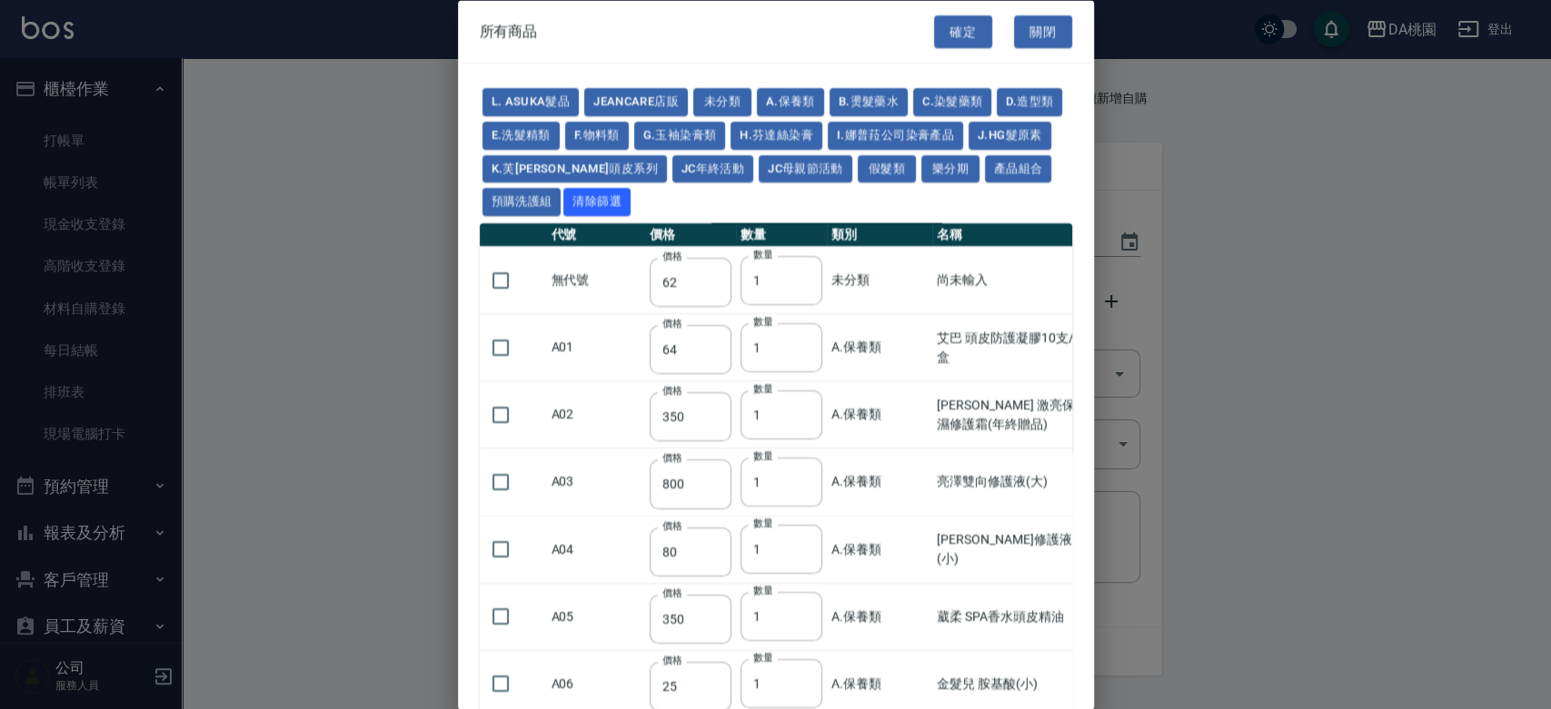
type input "930"
type input "170"
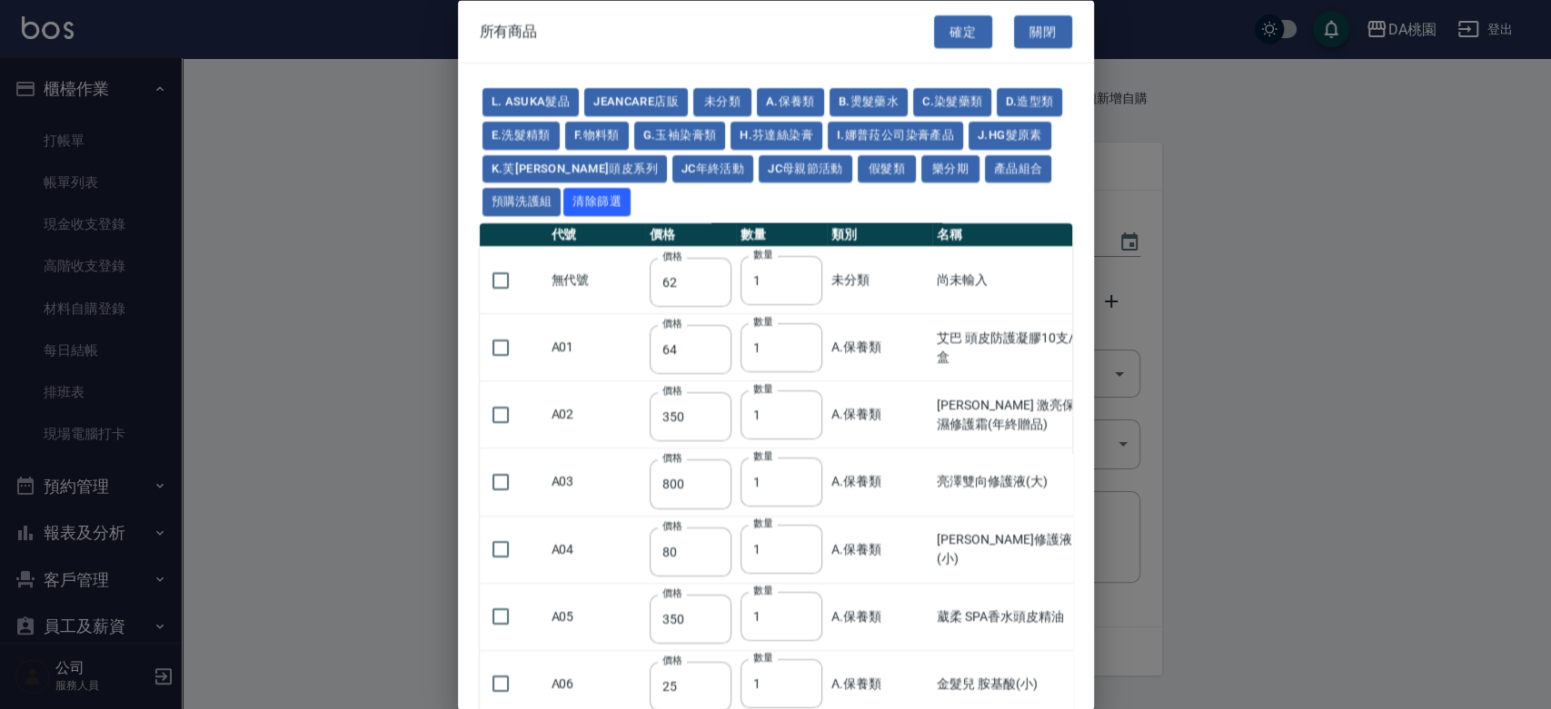
type input "1380"
type input "1530"
type input "1680"
type input "1830"
type input "1980"
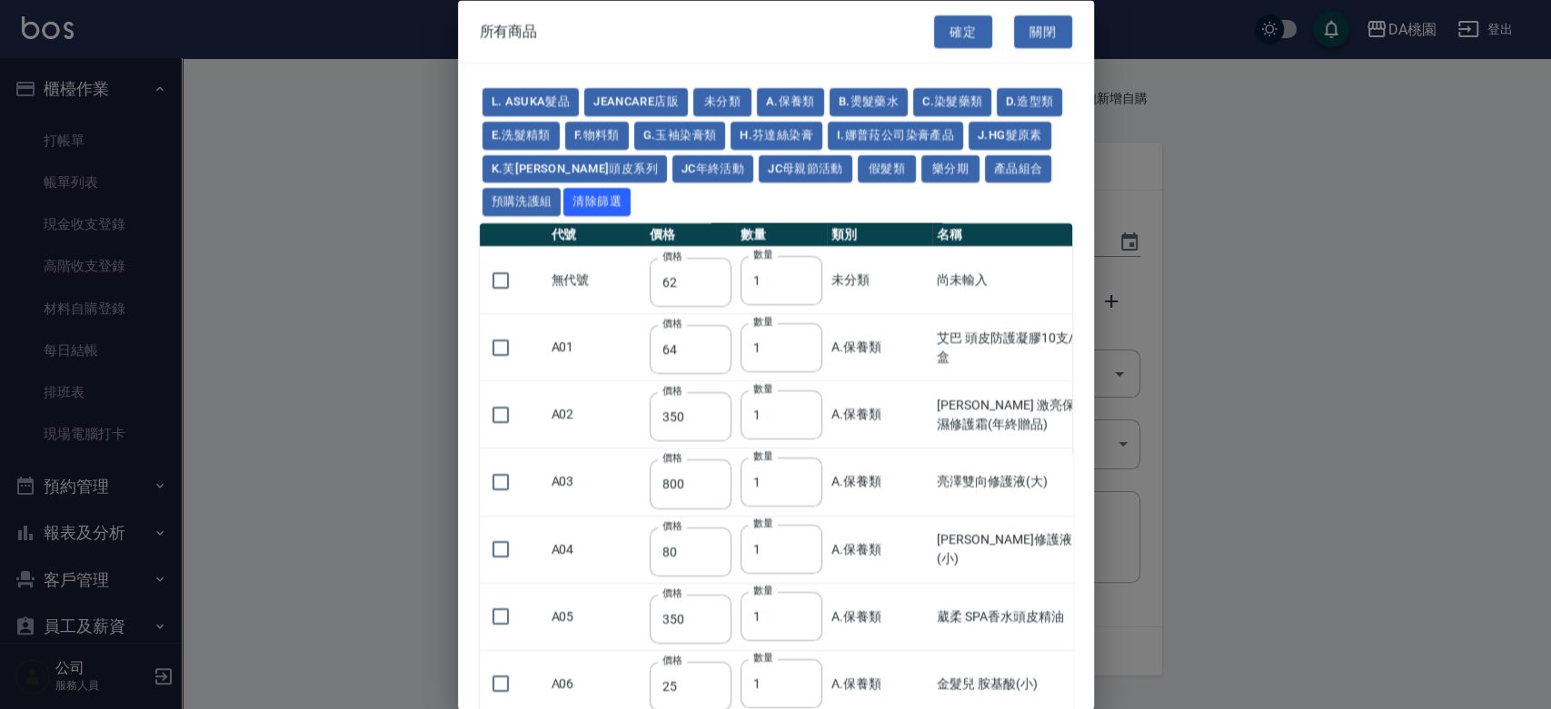
type input "2130"
type input "2780"
type input "1930"
type input "2730"
type input "2380"
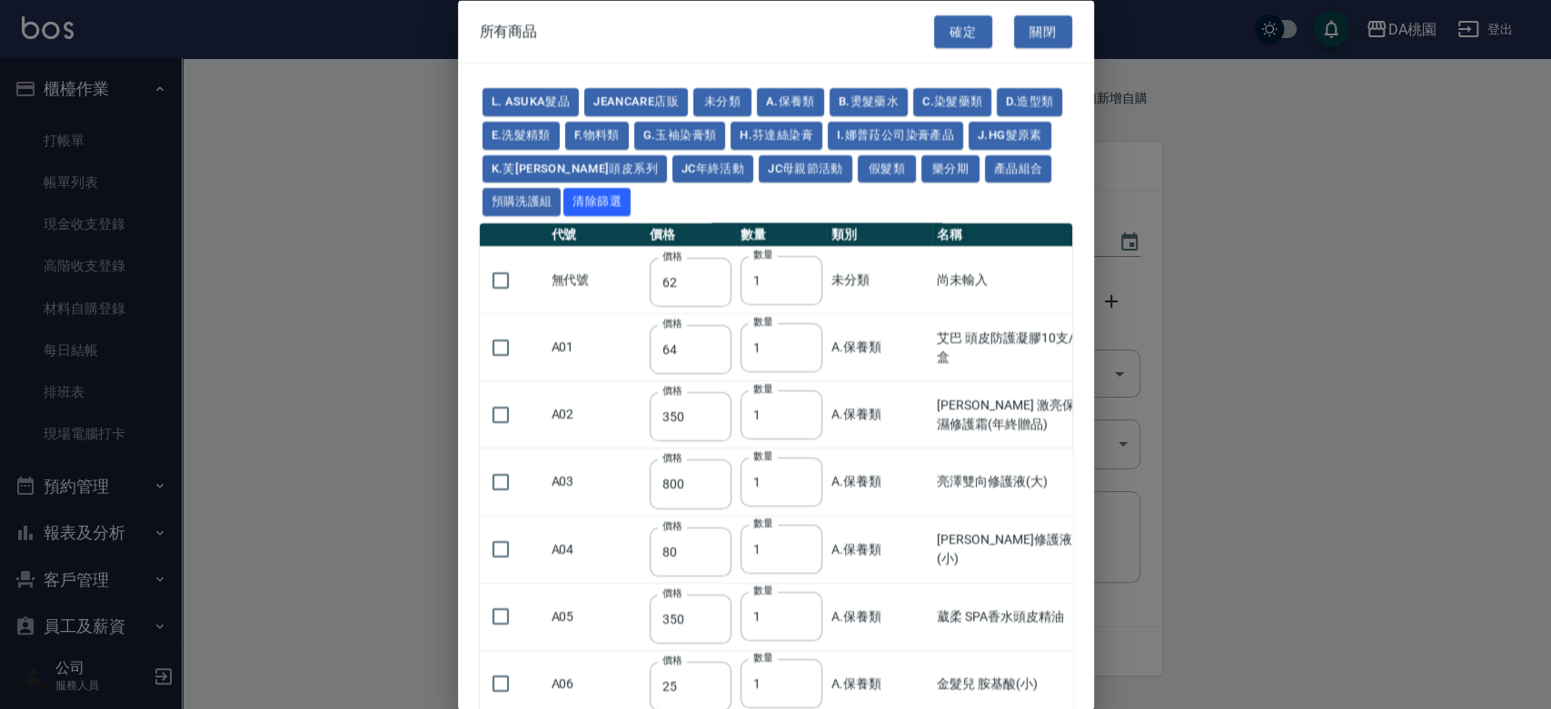
type input "2580"
type input "2780"
type input "2980"
type input "3180"
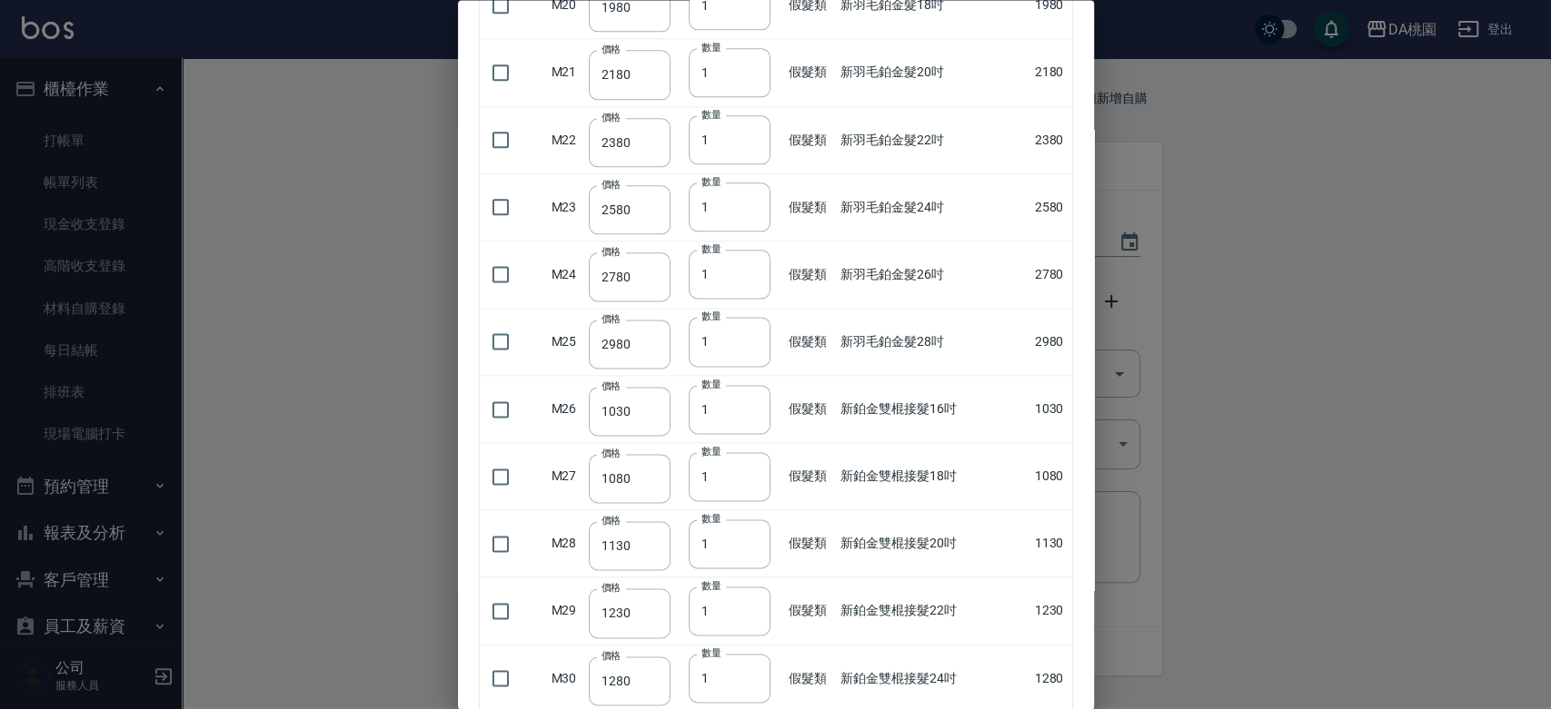
scroll to position [1413, 0]
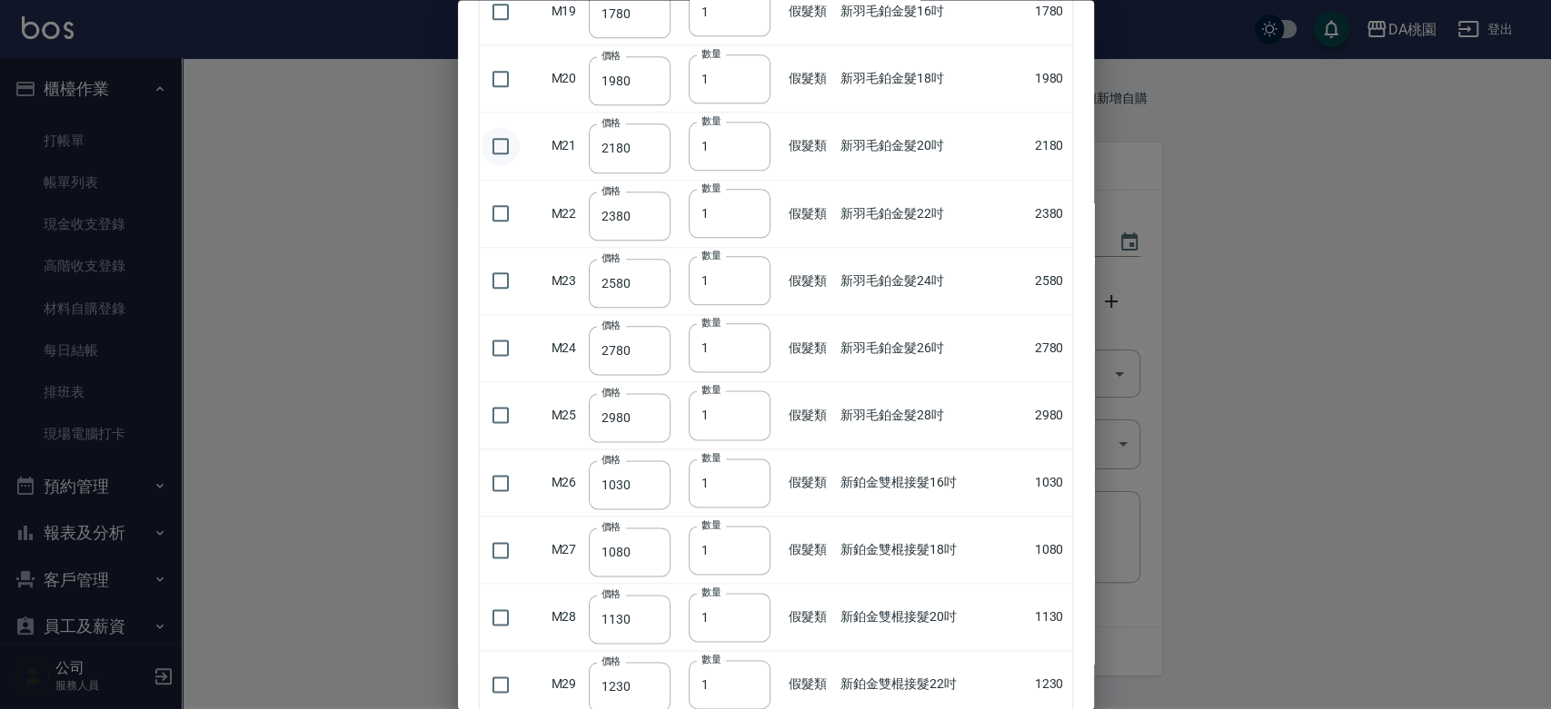
click at [496, 144] on input "checkbox" at bounding box center [500, 146] width 38 height 38
checkbox input "true"
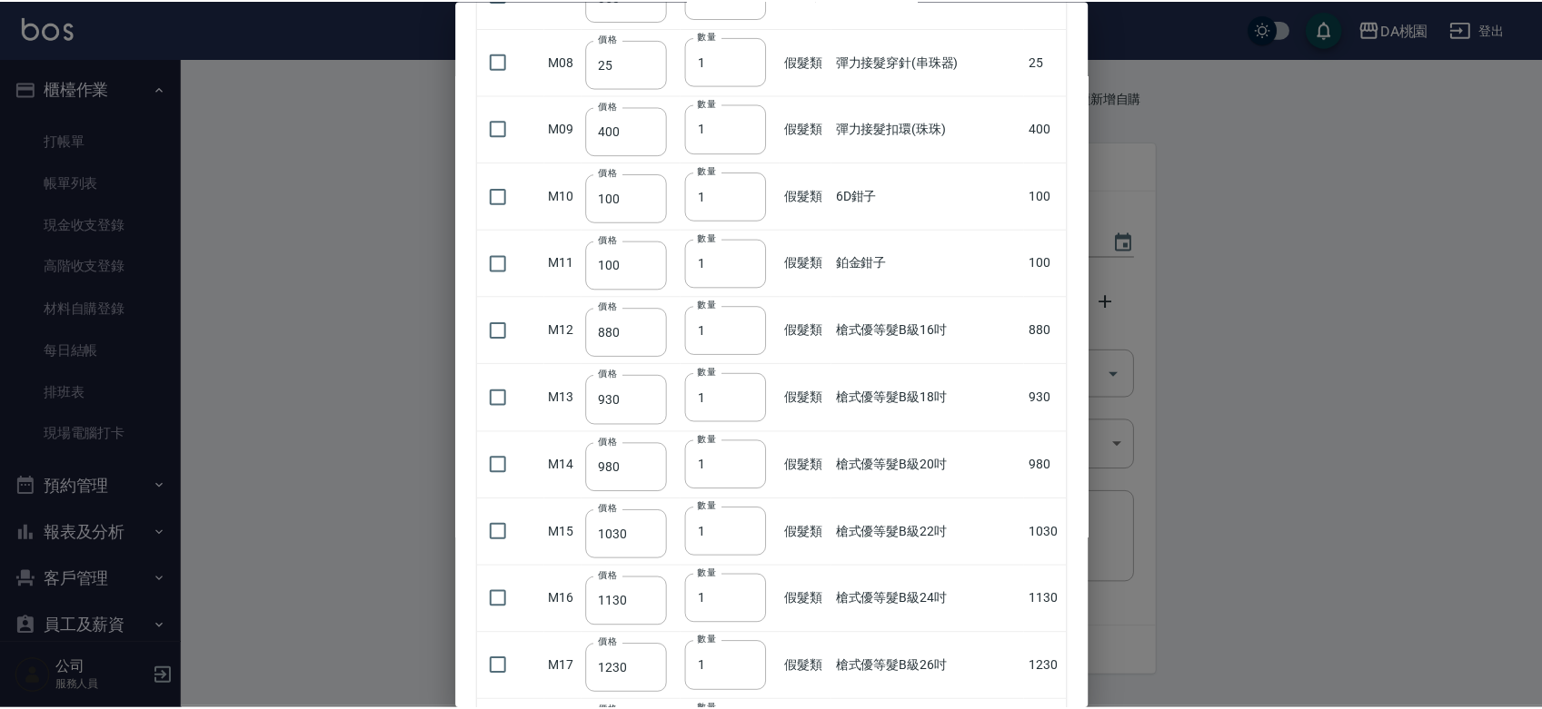
scroll to position [0, 0]
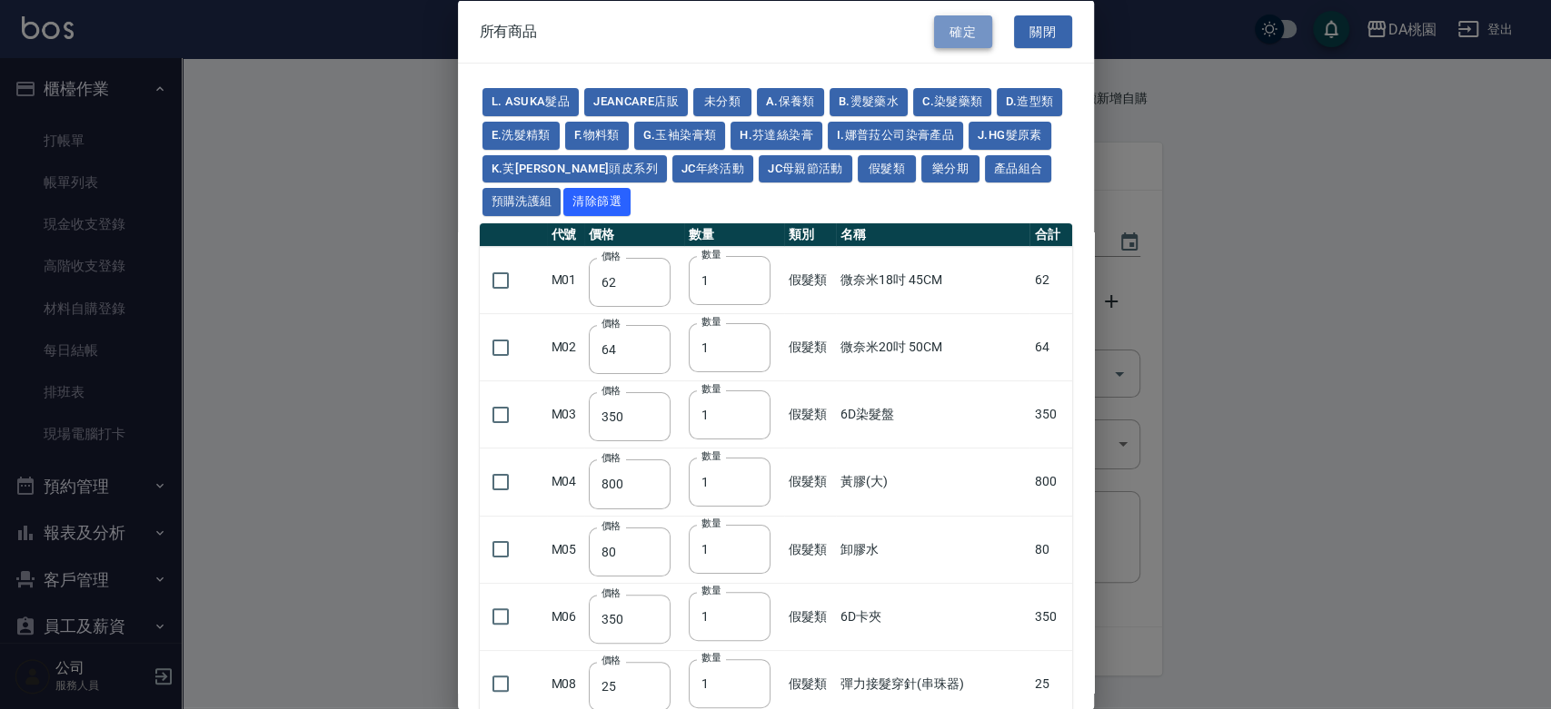
click at [965, 15] on button "確定" at bounding box center [963, 32] width 58 height 34
type input "新羽毛鉑金髮20吋"
type input "2180"
type input "1"
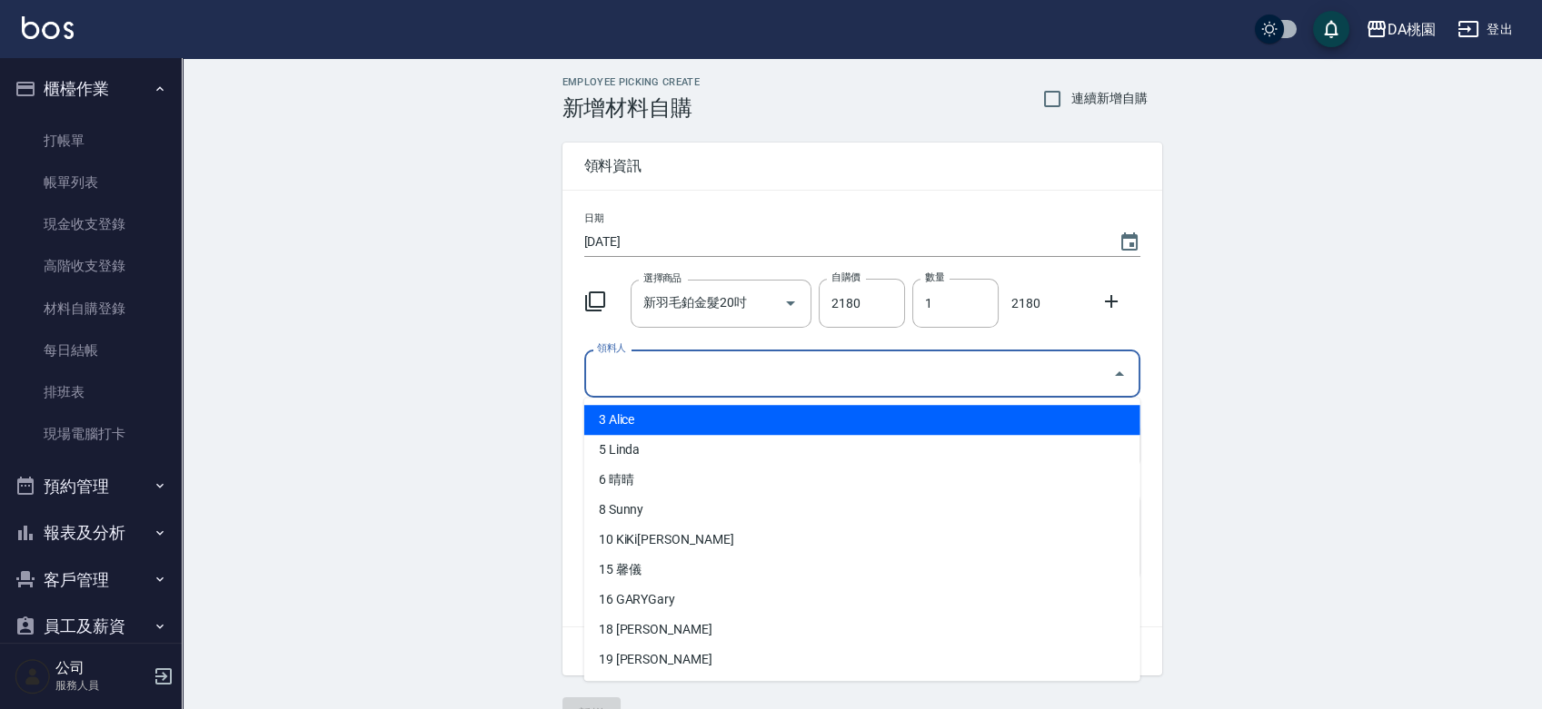
click at [709, 370] on input "領料人" at bounding box center [848, 374] width 512 height 32
click at [656, 419] on li "3 Alice" at bounding box center [862, 420] width 556 height 30
type input "Alice"
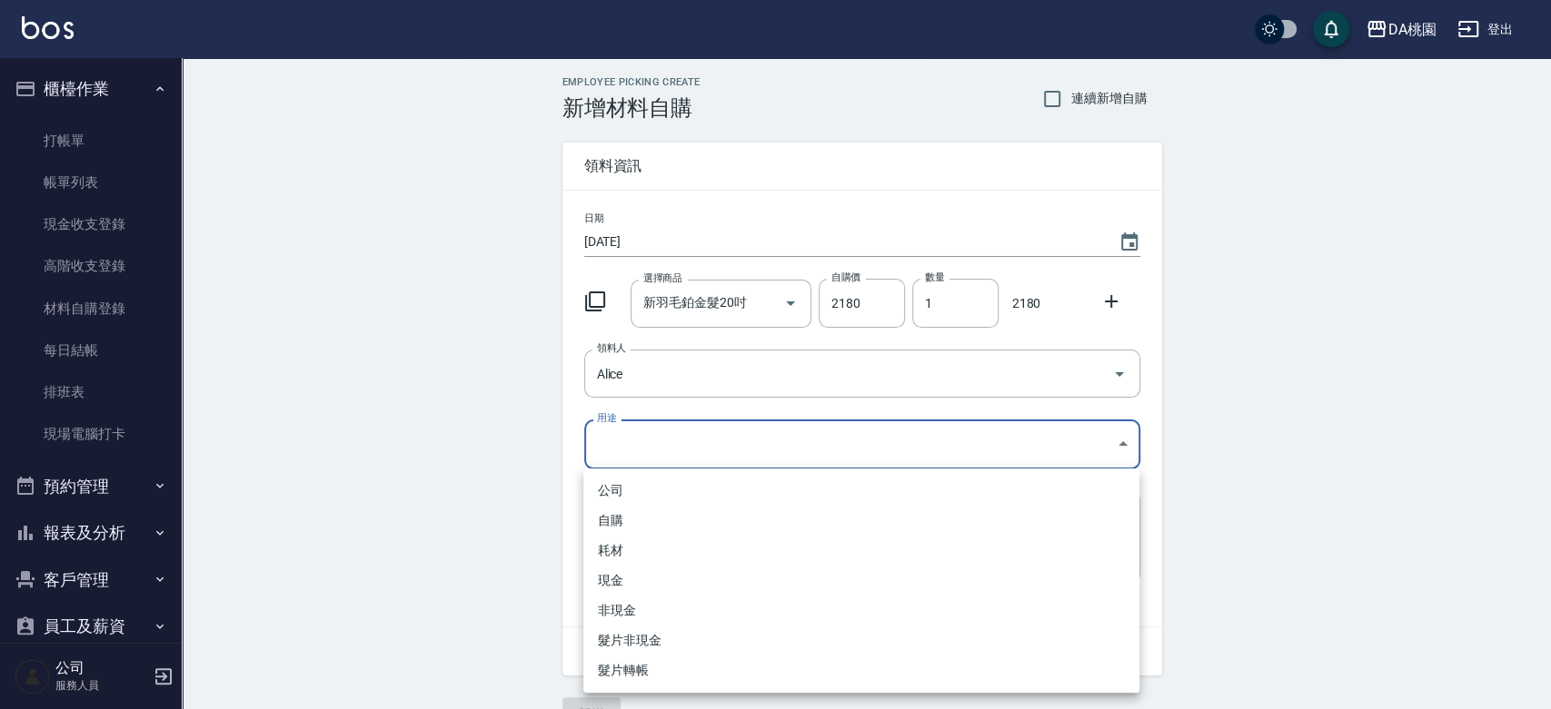
click at [642, 449] on body "DA桃園 登出 櫃檯作業 打帳單 帳單列表 現金收支登錄 高階收支登錄 材料自購登錄 每日結帳 排班表 現場電腦打卡 預約管理 預約管理 單日預約紀錄 單週預…" at bounding box center [775, 374] width 1551 height 749
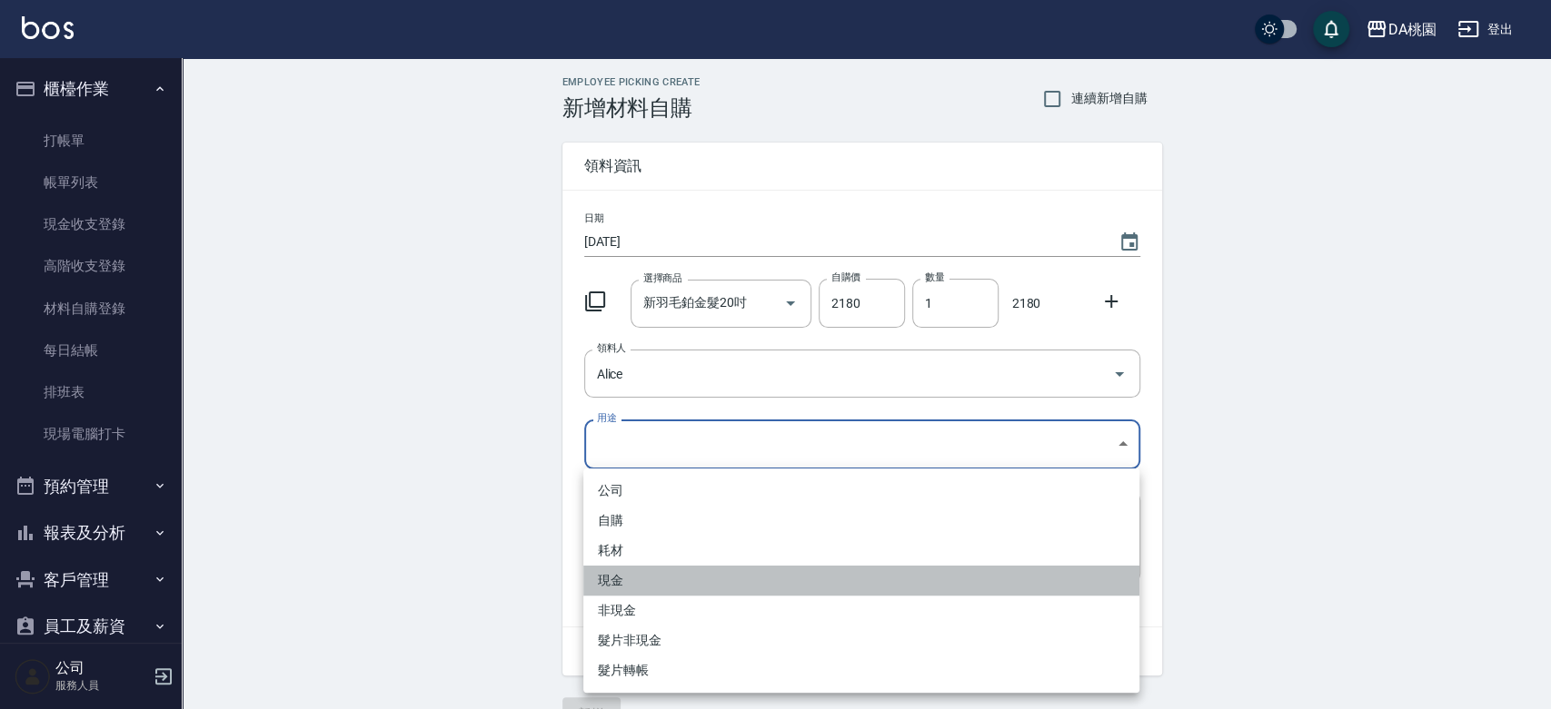
click at [621, 578] on li "現金" at bounding box center [861, 581] width 556 height 30
type input "現金"
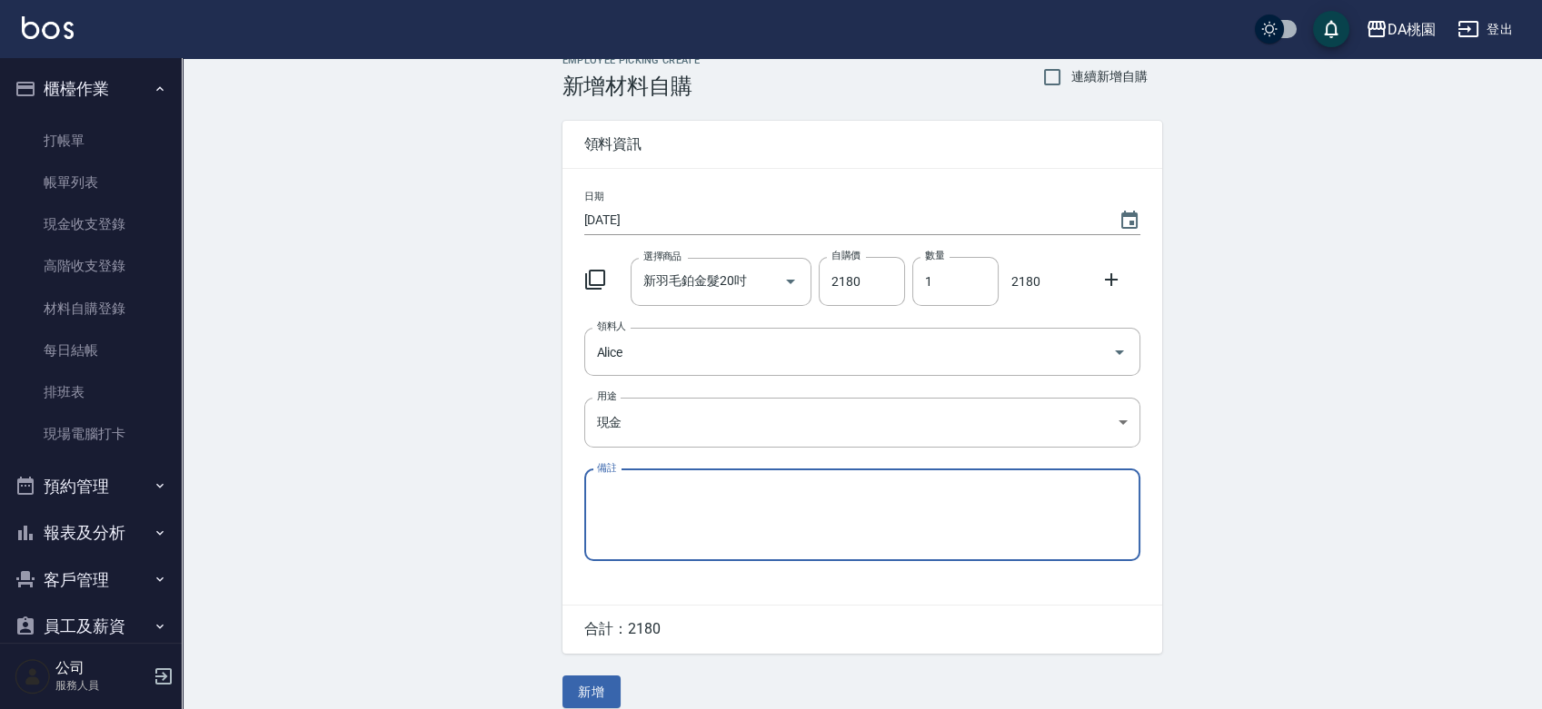
scroll to position [40, 0]
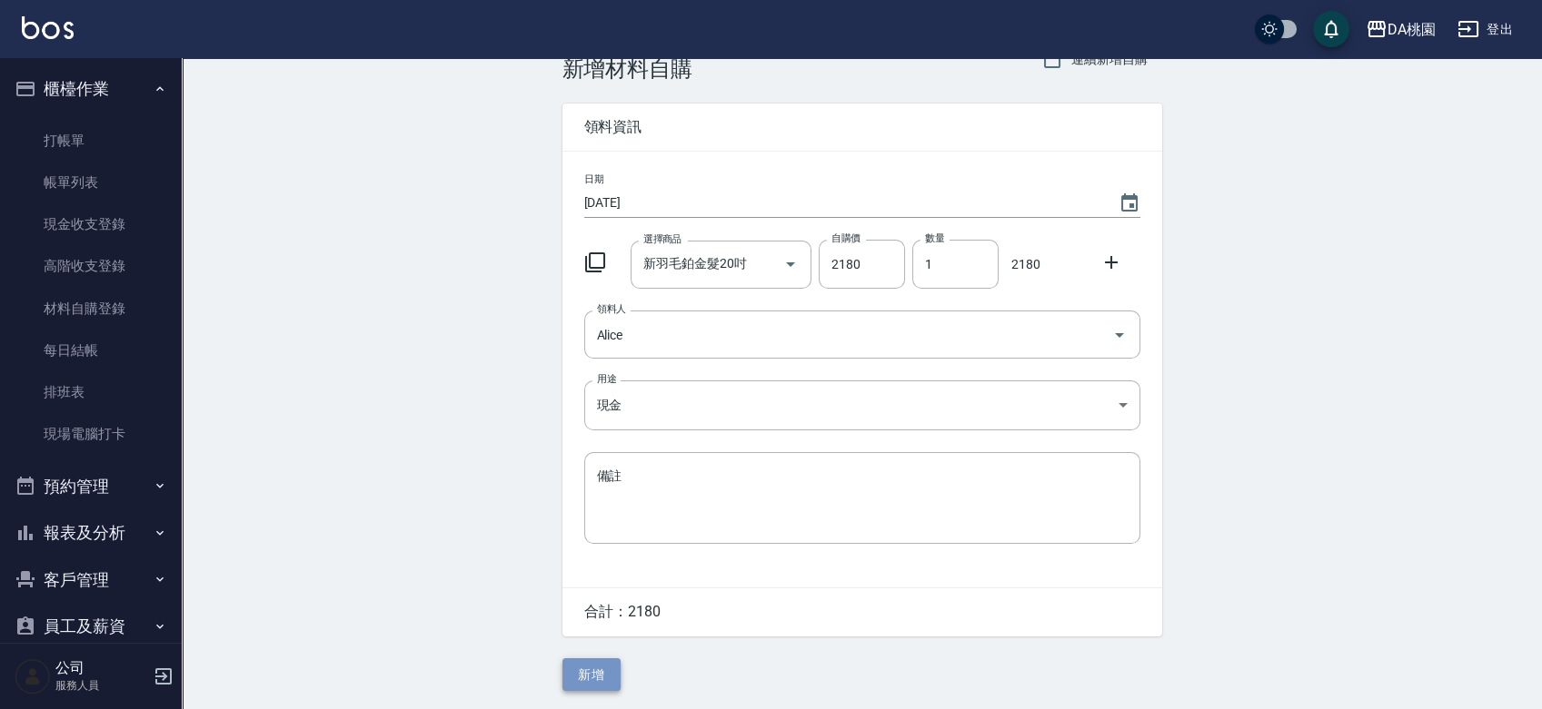
click at [600, 679] on button "新增" at bounding box center [591, 676] width 58 height 34
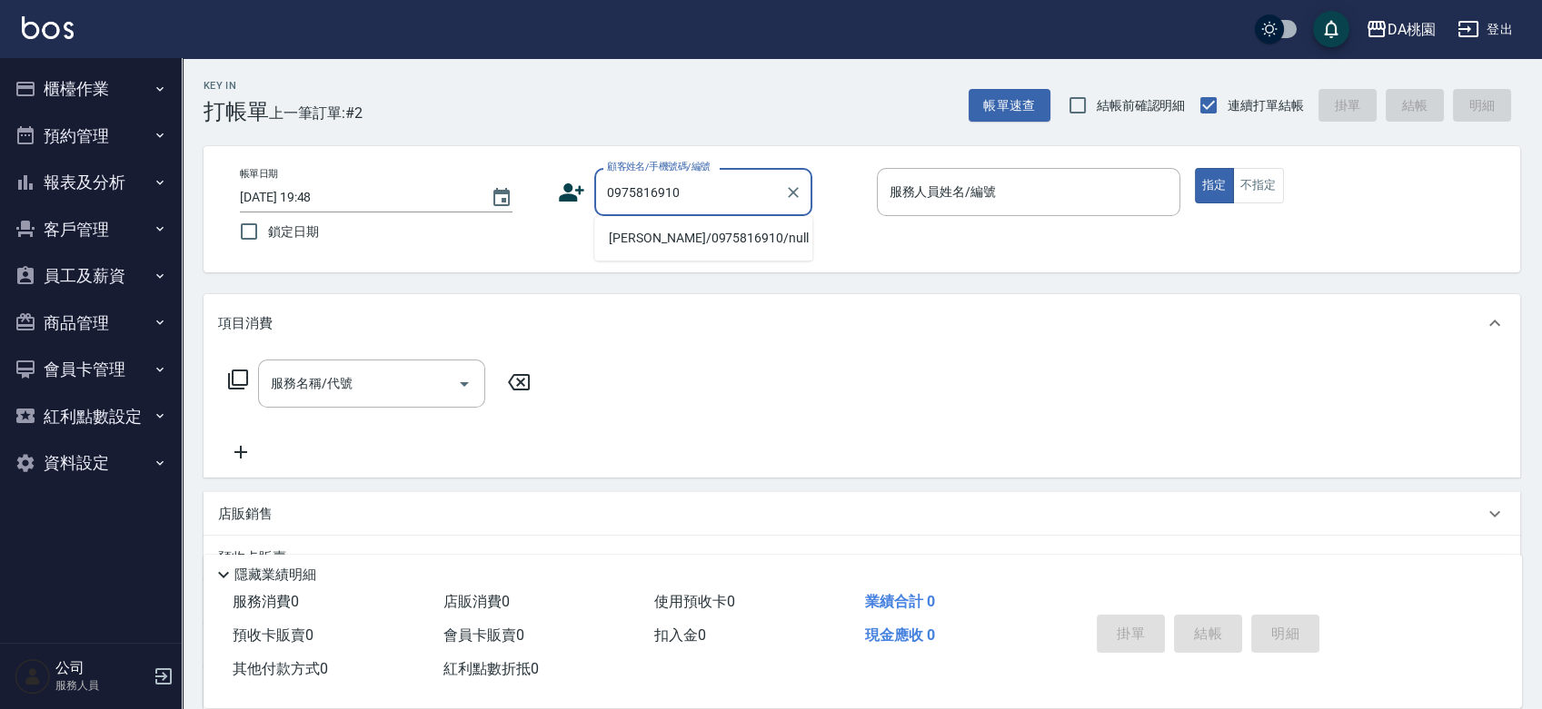
click at [614, 233] on li "[PERSON_NAME]/0975816910/null" at bounding box center [703, 238] width 218 height 30
type input "[PERSON_NAME]/0975816910/null"
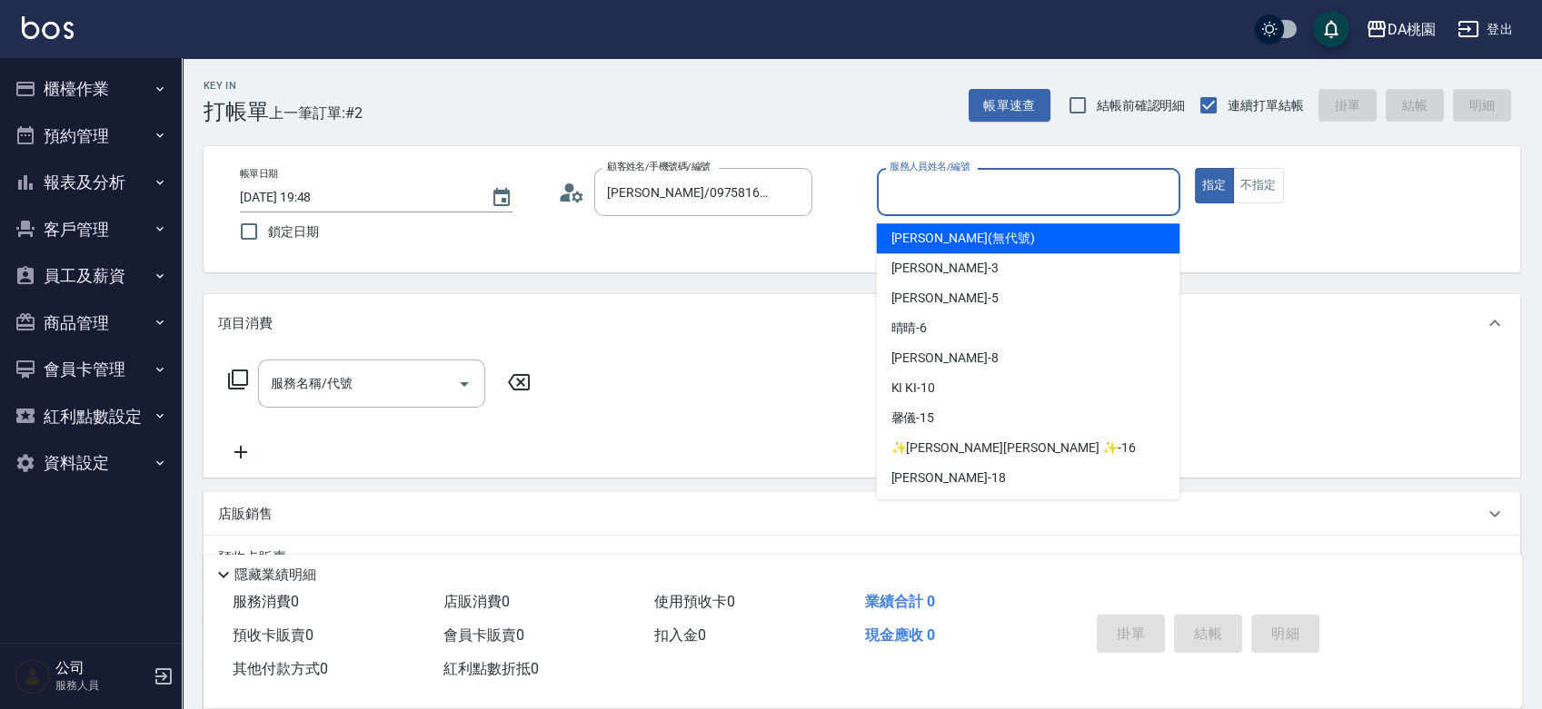
click at [983, 183] on input "服務人員姓名/編號" at bounding box center [1028, 192] width 287 height 32
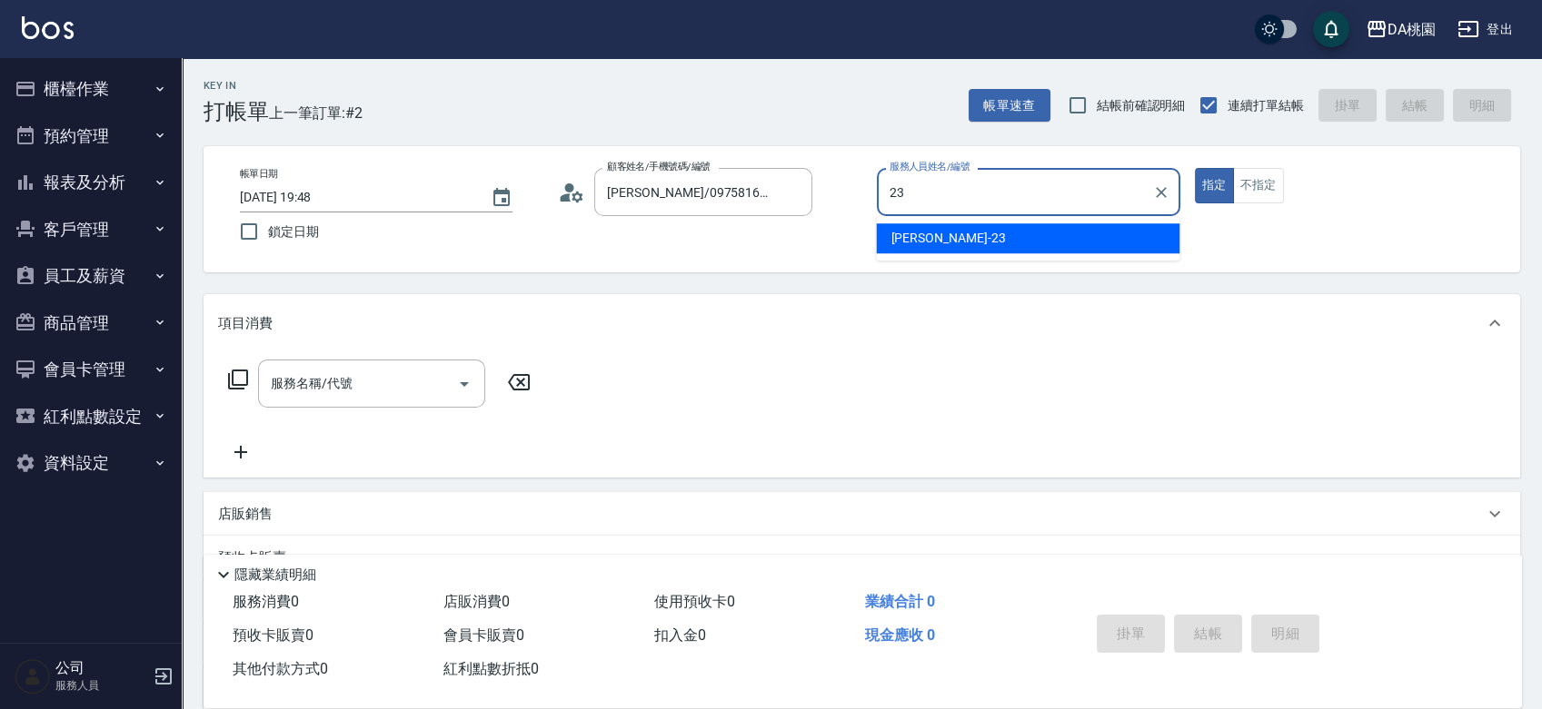
type input "[PERSON_NAME] -23"
type button "true"
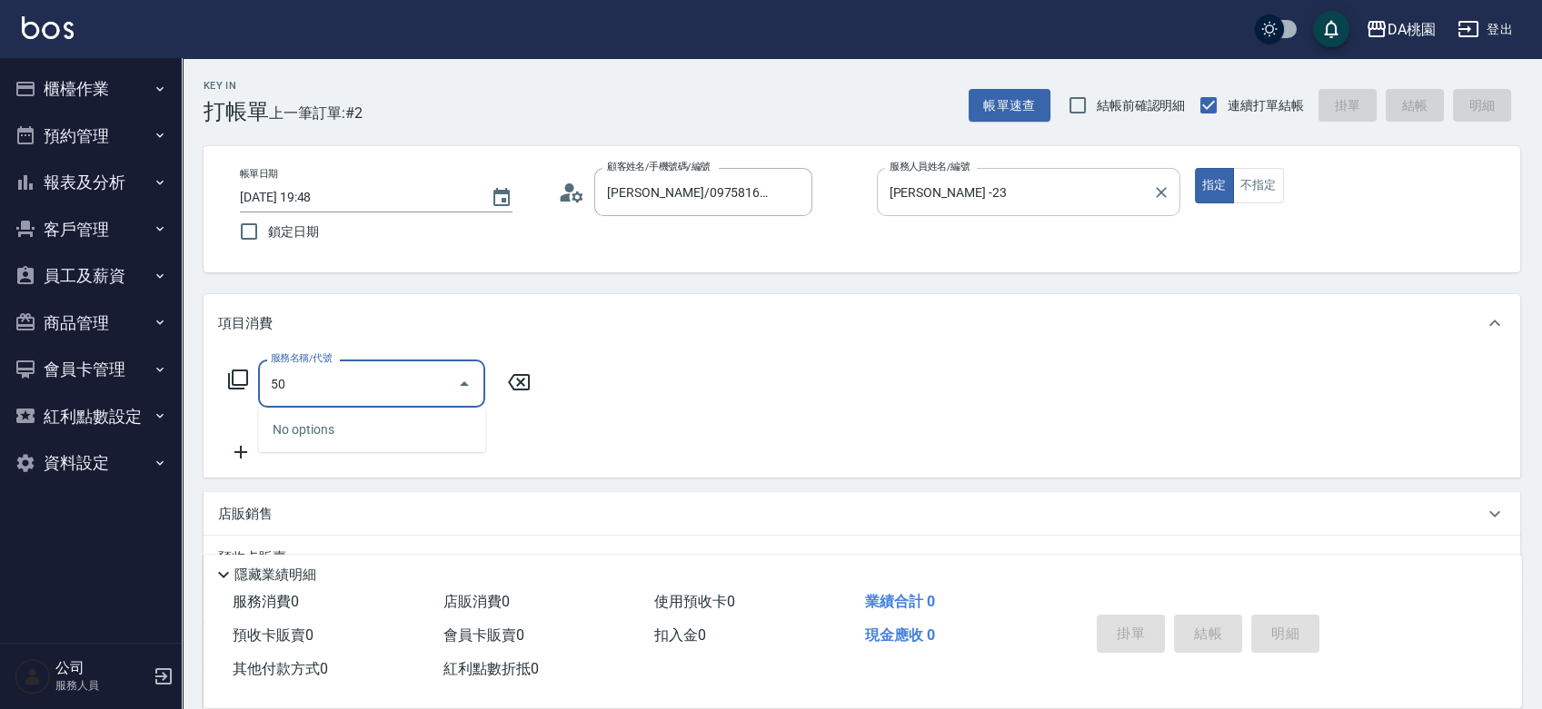
type input "500"
type input "20"
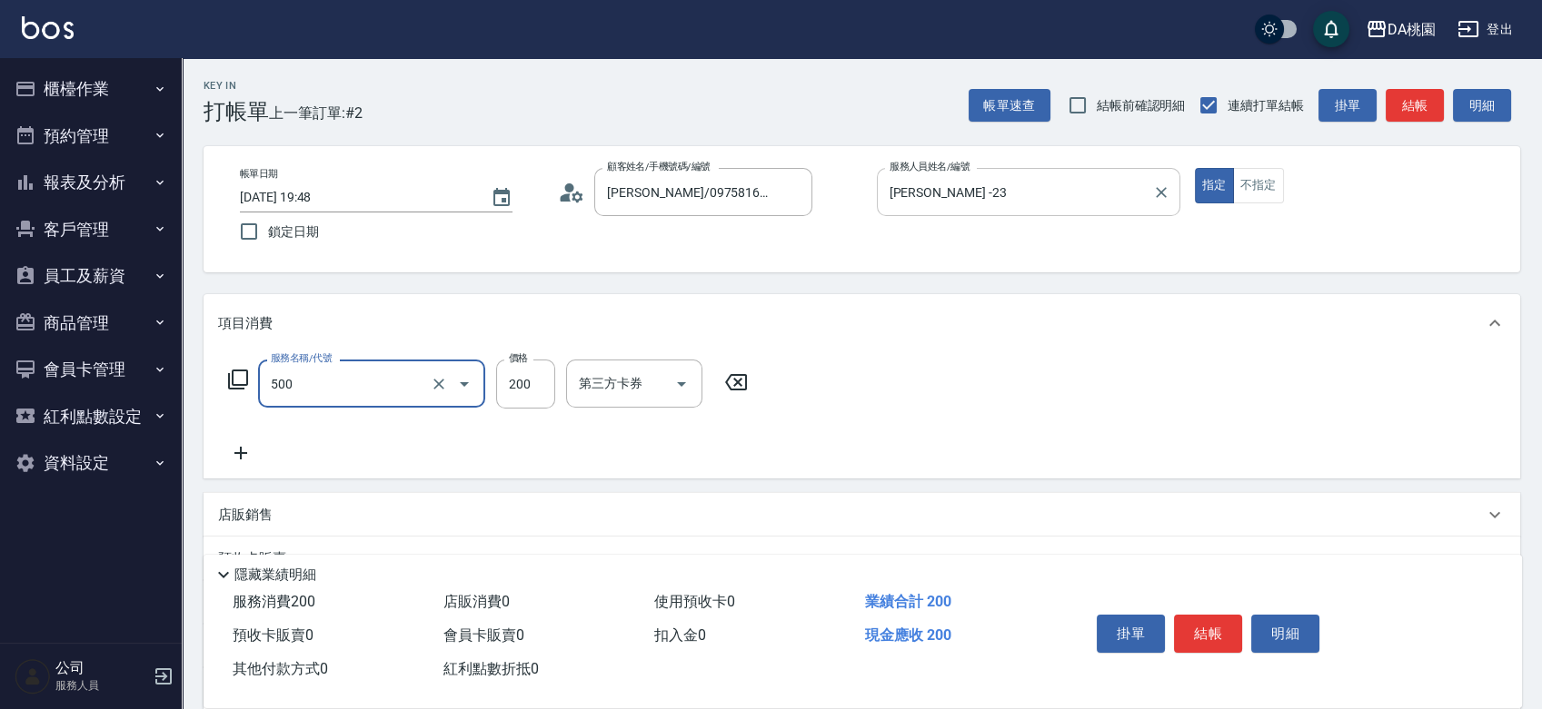
type input "洗髮(500)"
type input "2"
type input "0"
type input "250"
type input "20"
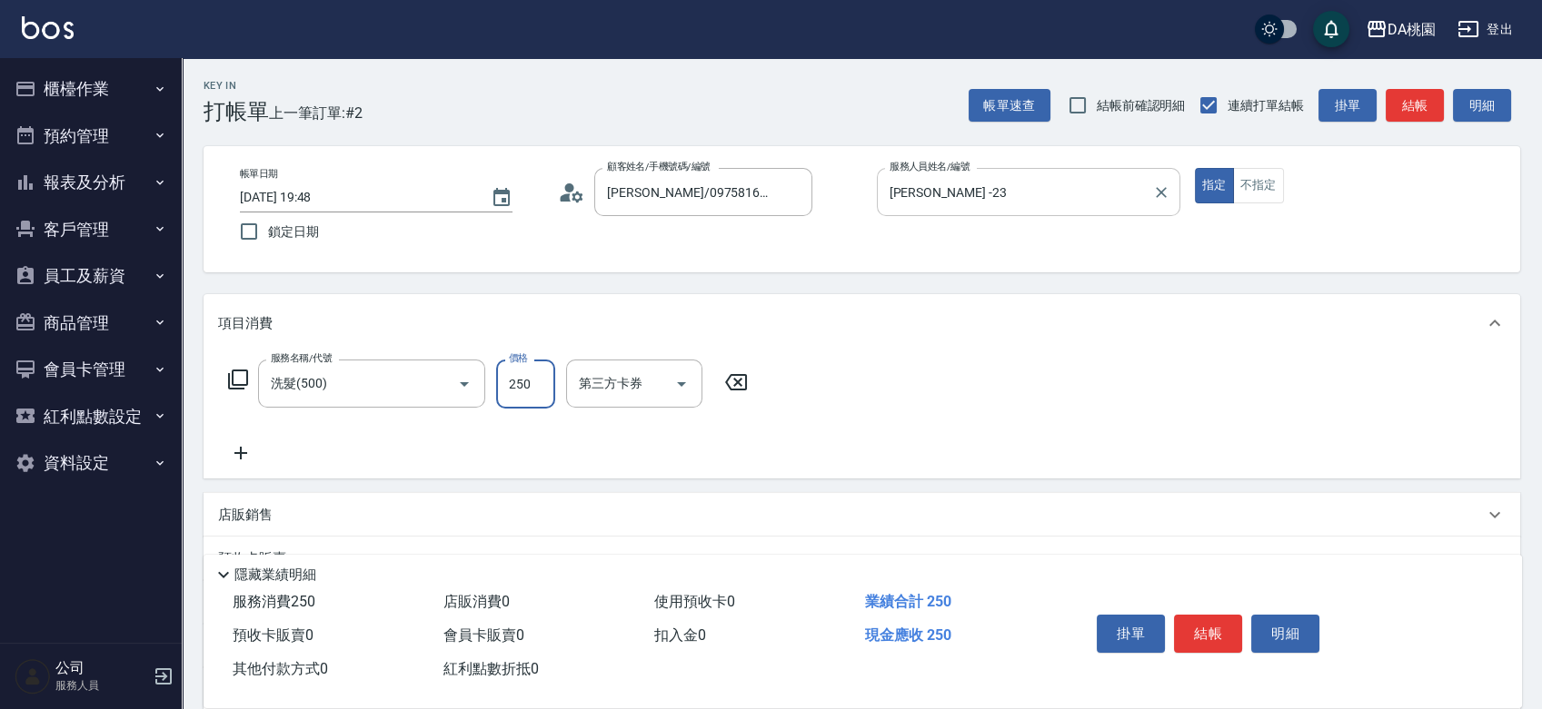
type input "250"
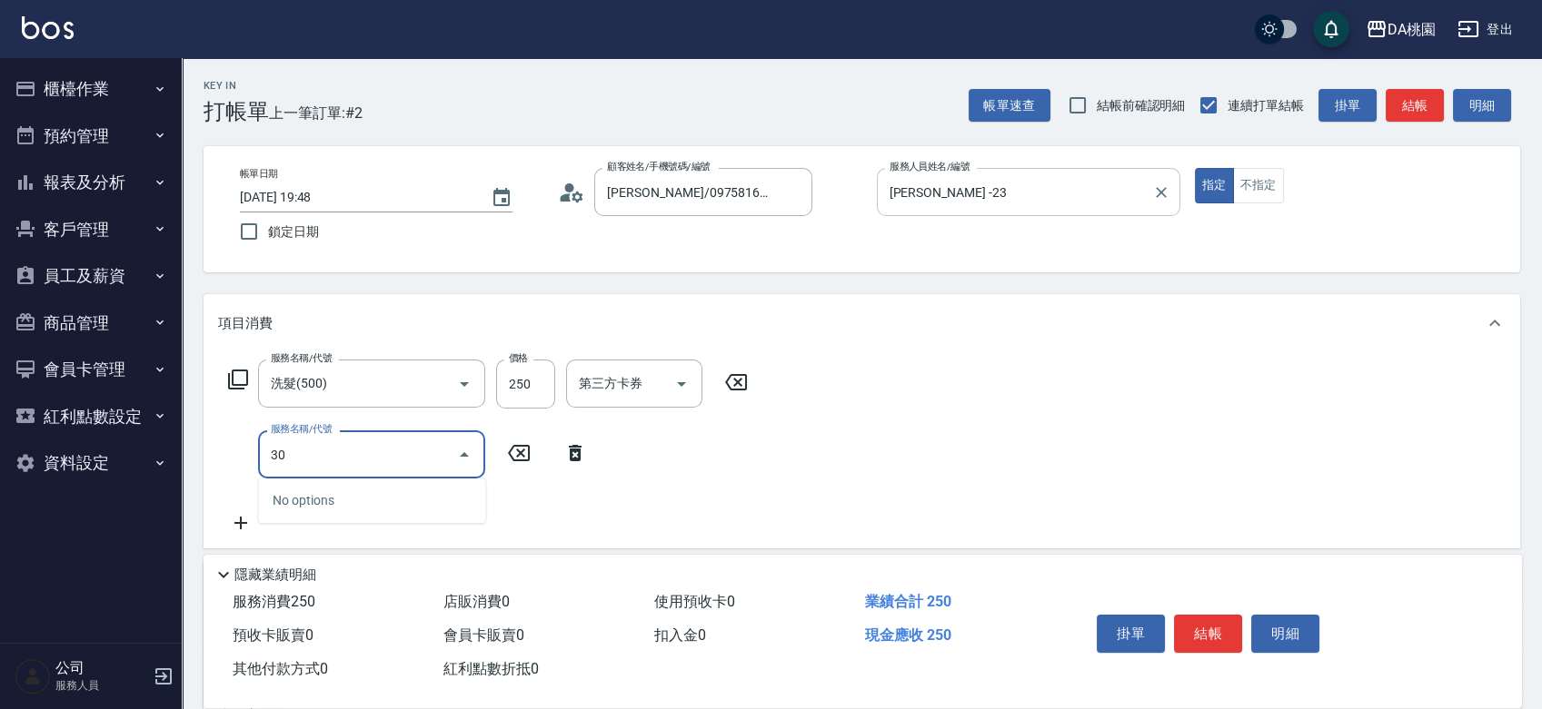
type input "303"
type input "50"
type input "A級剪髮(303)"
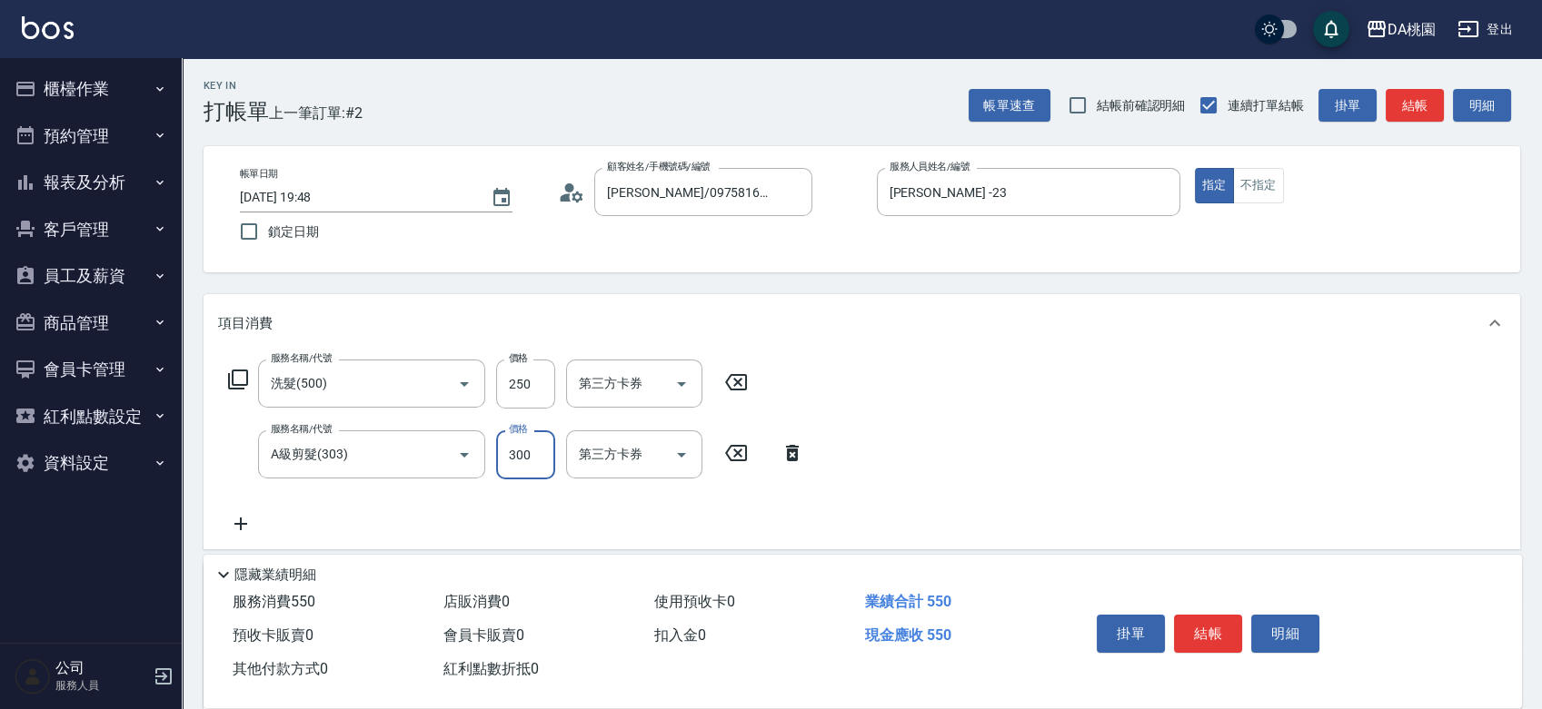
type input "5"
type input "20"
type input "50"
type input "30"
type input "500"
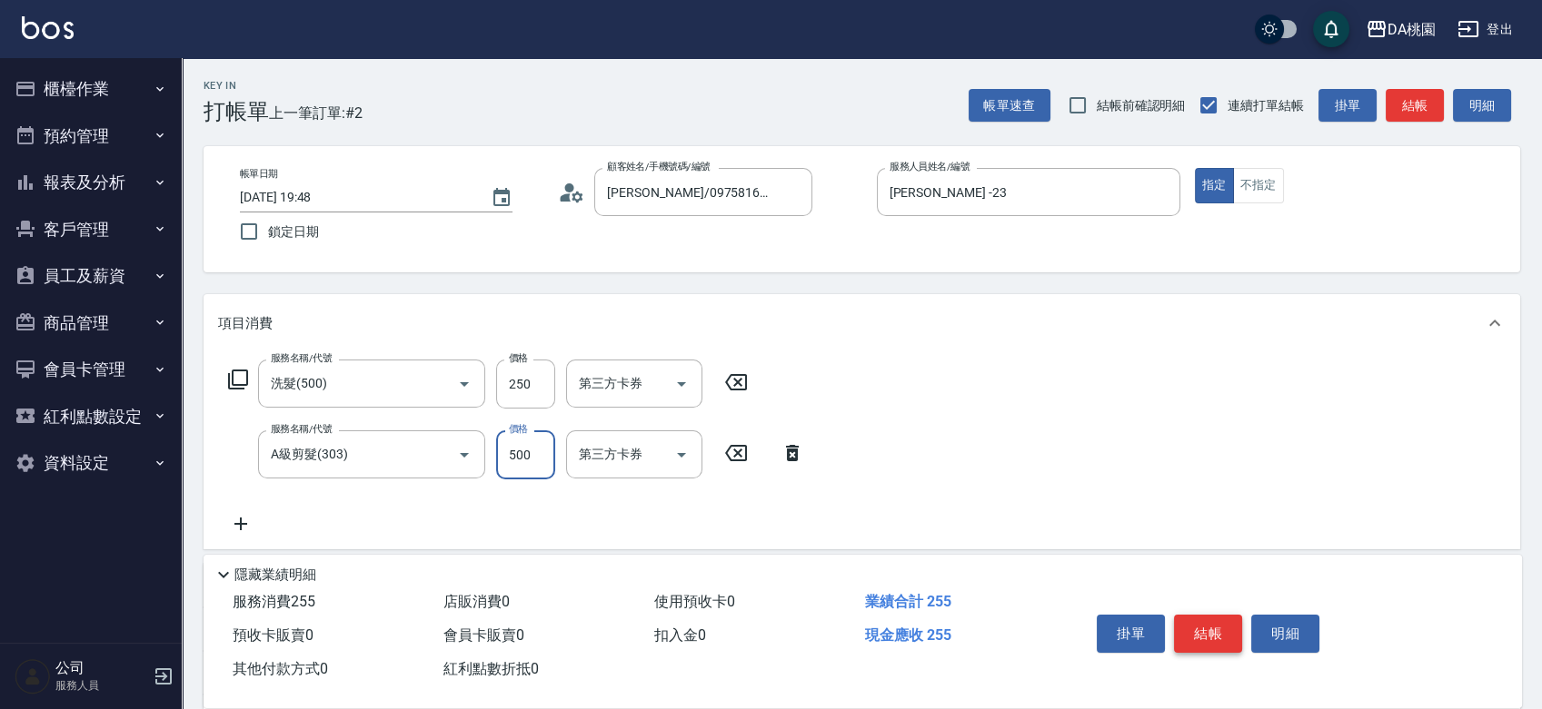
type input "70"
type input "500"
click at [1192, 628] on button "結帳" at bounding box center [1208, 634] width 68 height 38
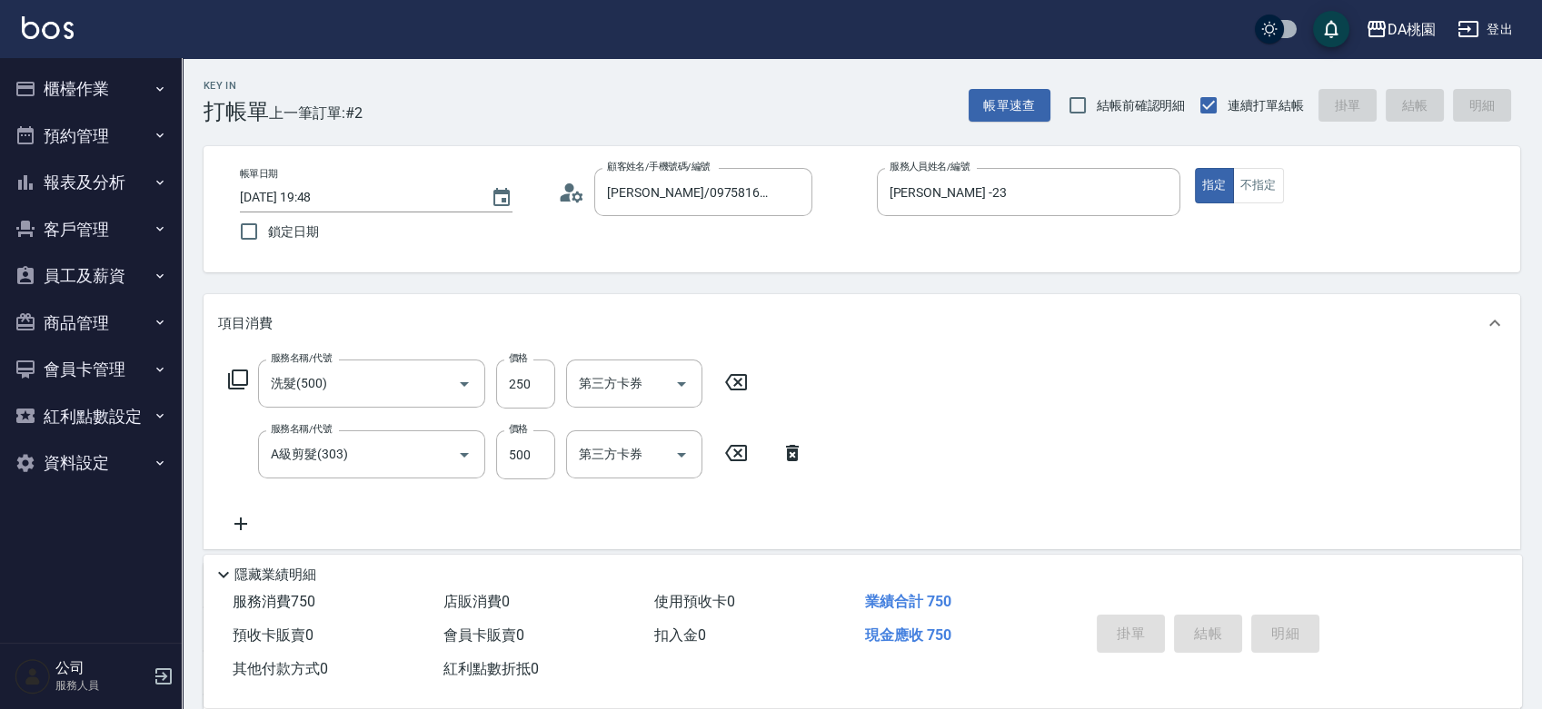
type input "0"
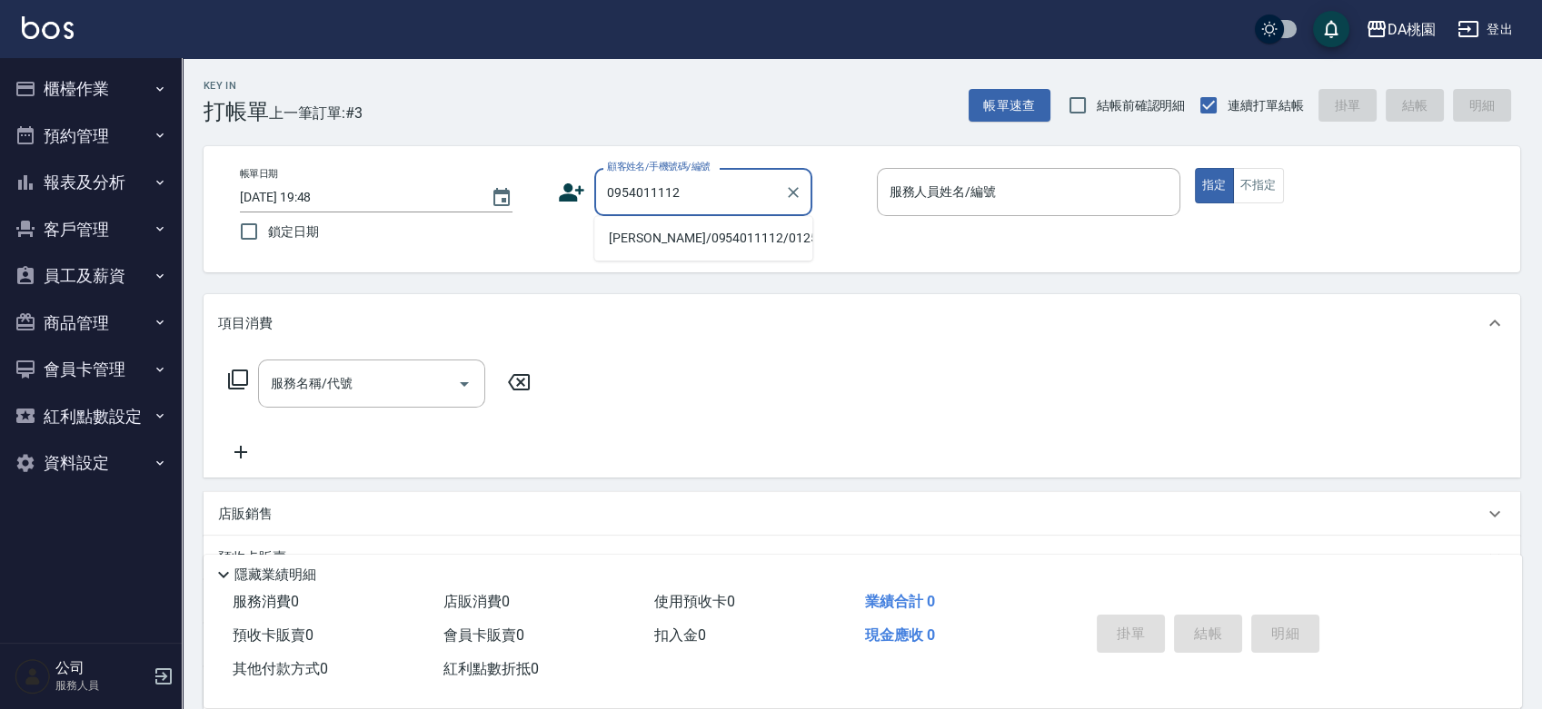
click at [743, 231] on li "呂紹維/0954011112/01259" at bounding box center [703, 238] width 218 height 30
type input "呂紹維/0954011112/01259"
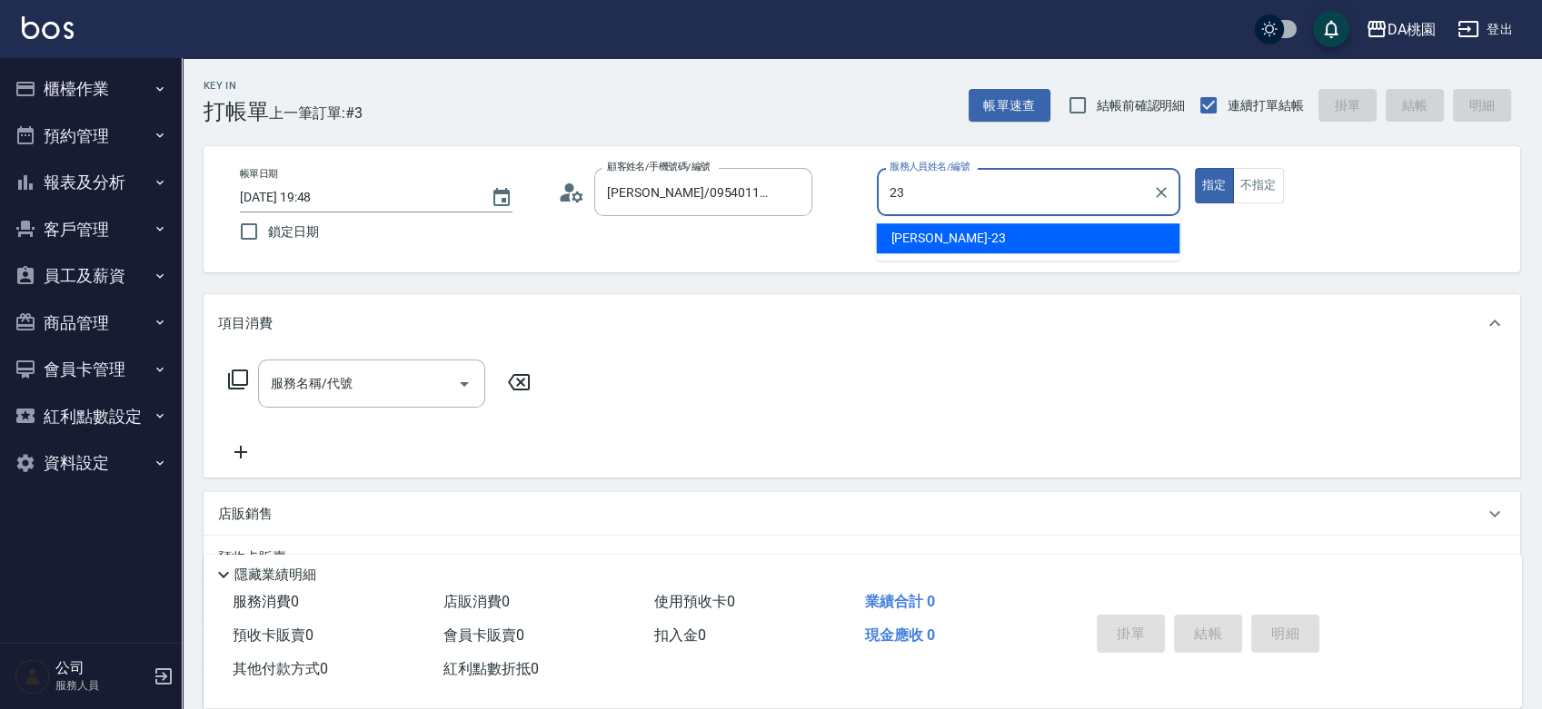
type input "[PERSON_NAME] -23"
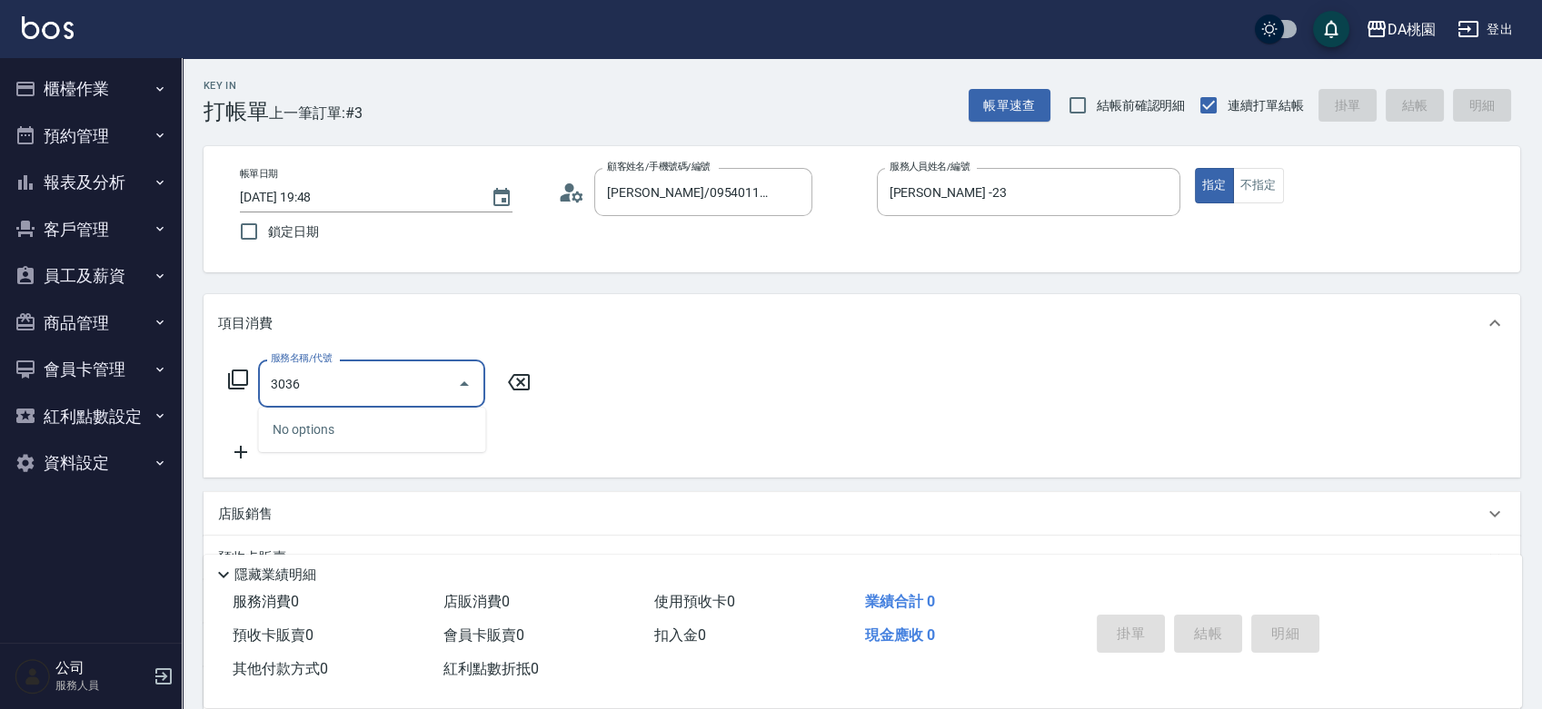
type input "303"
type input "30"
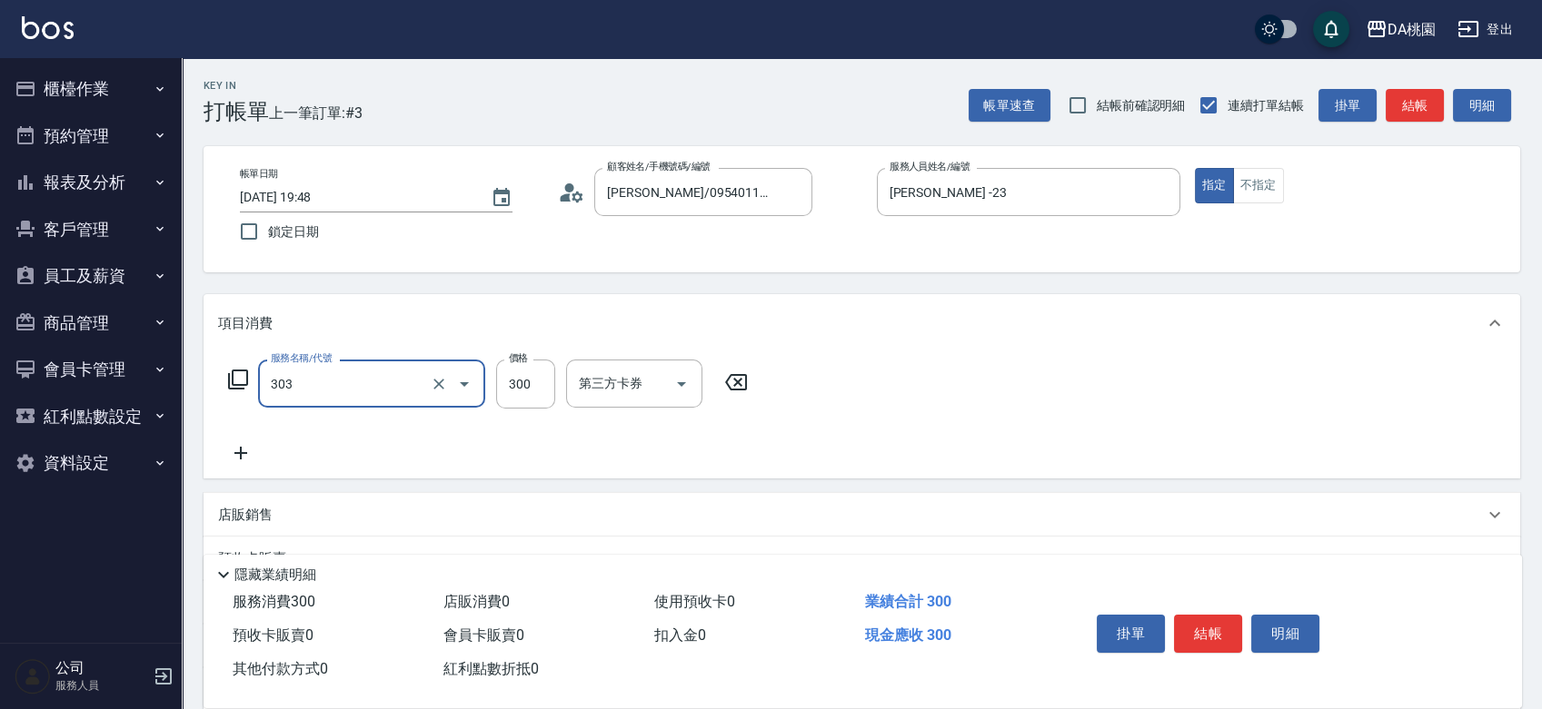
type input "A級剪髮(303)"
type input "0"
type input "500"
type input "50"
type input "500"
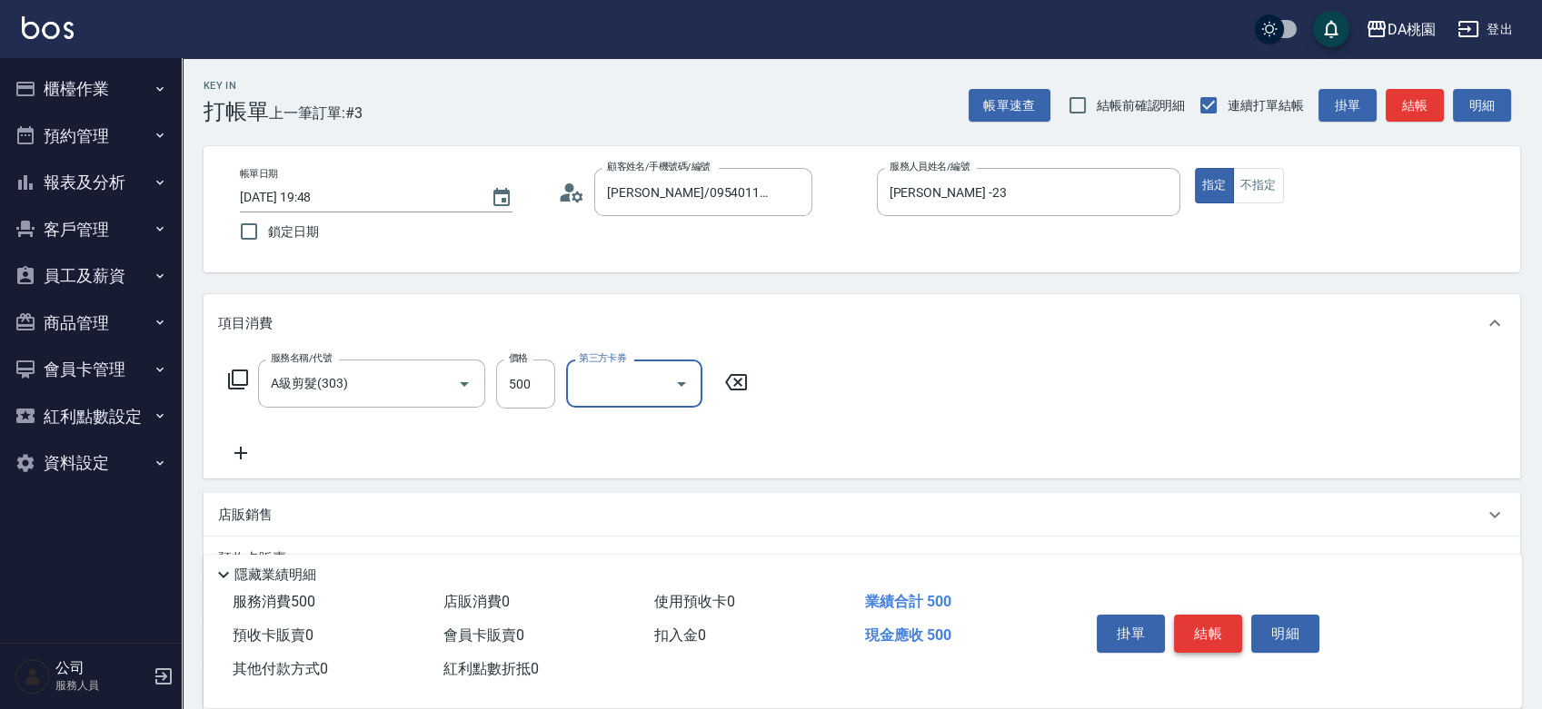
click at [1218, 630] on button "結帳" at bounding box center [1208, 634] width 68 height 38
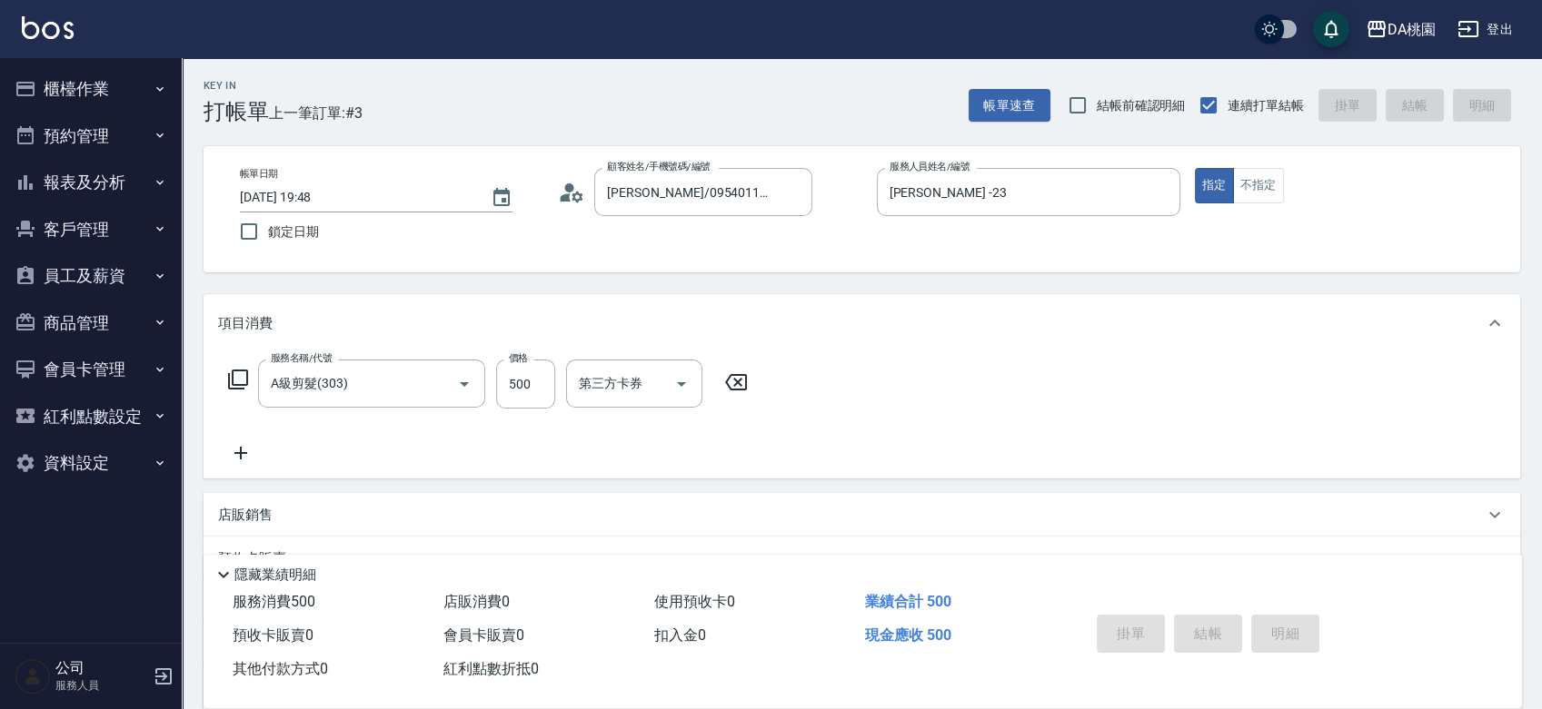
type input "2025/08/14 19:49"
type input "0"
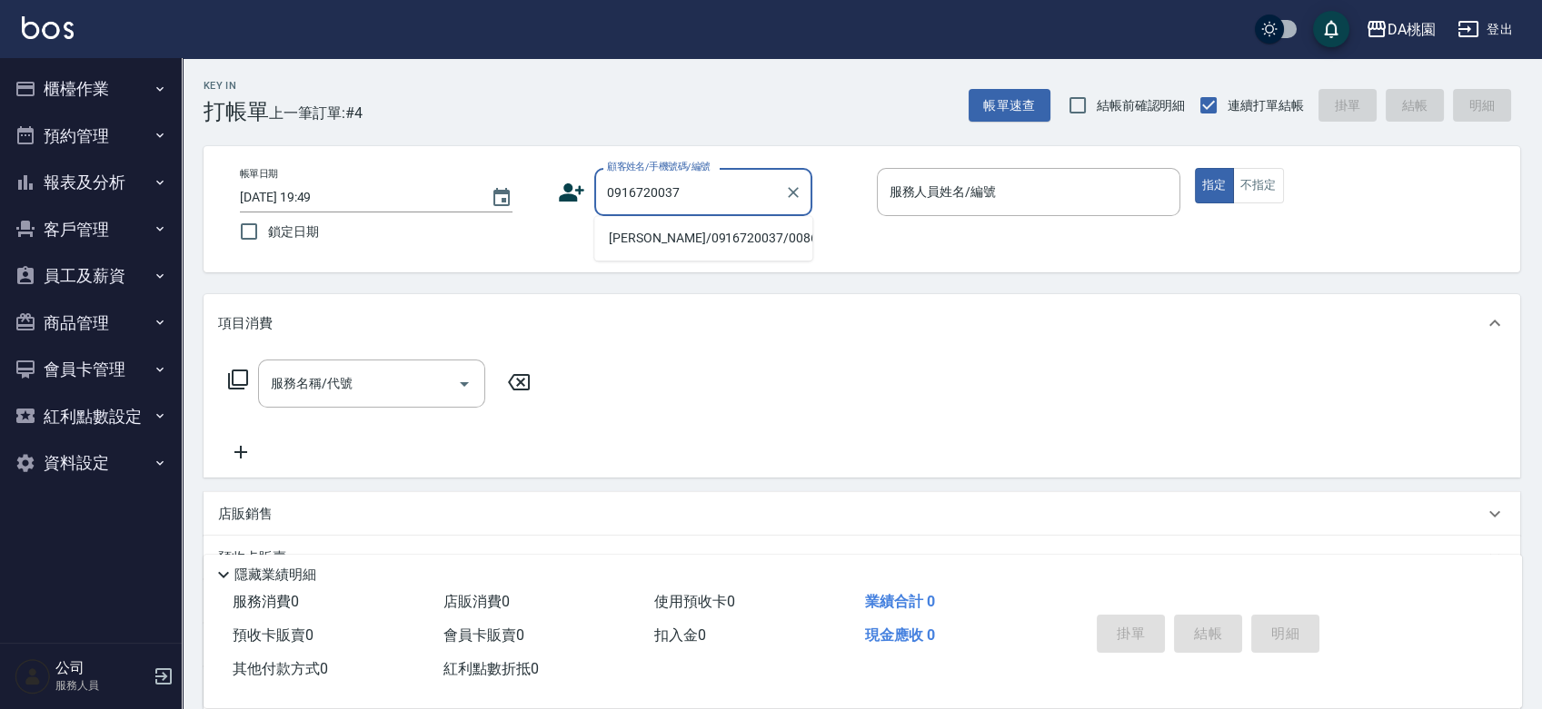
type input "祖懷傑/0916720037/00864"
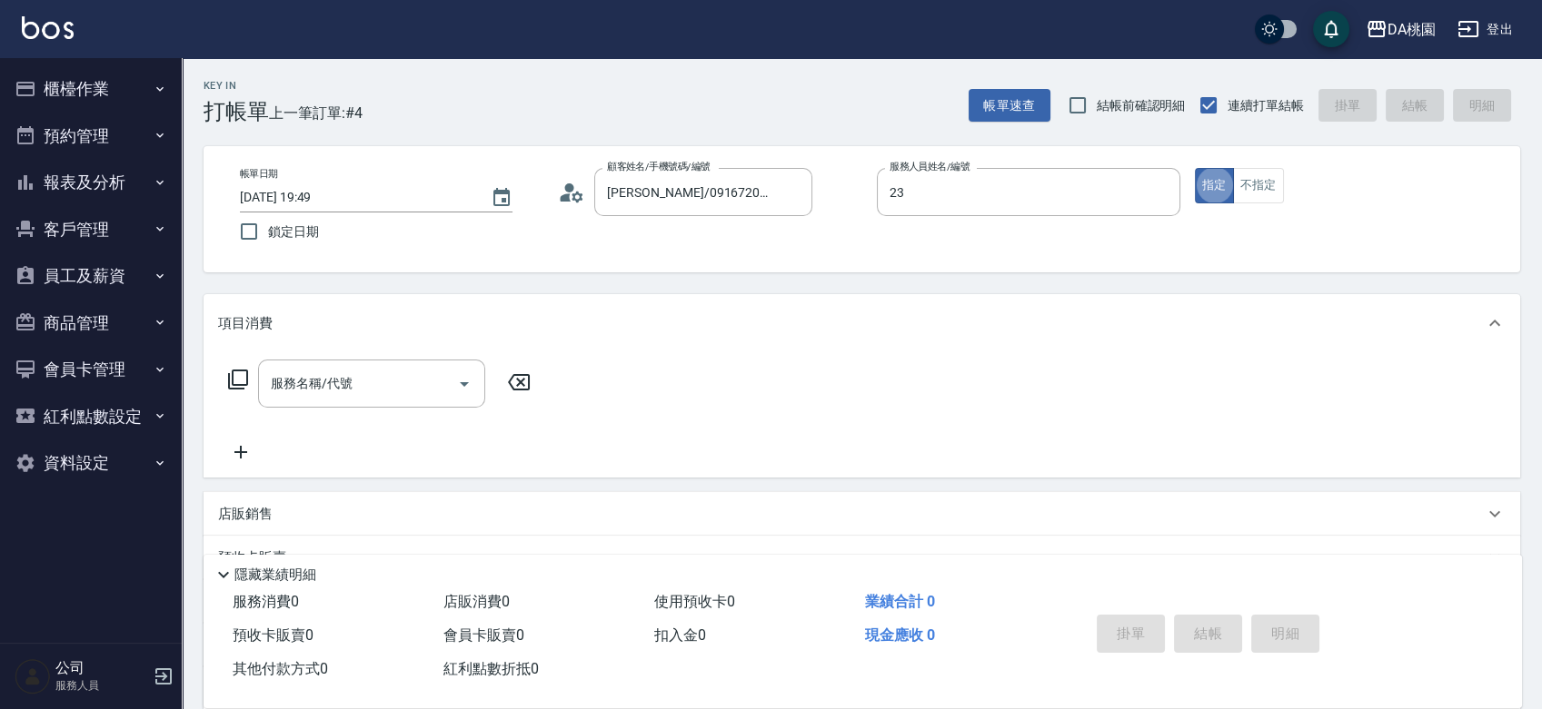
type input "[PERSON_NAME] -23"
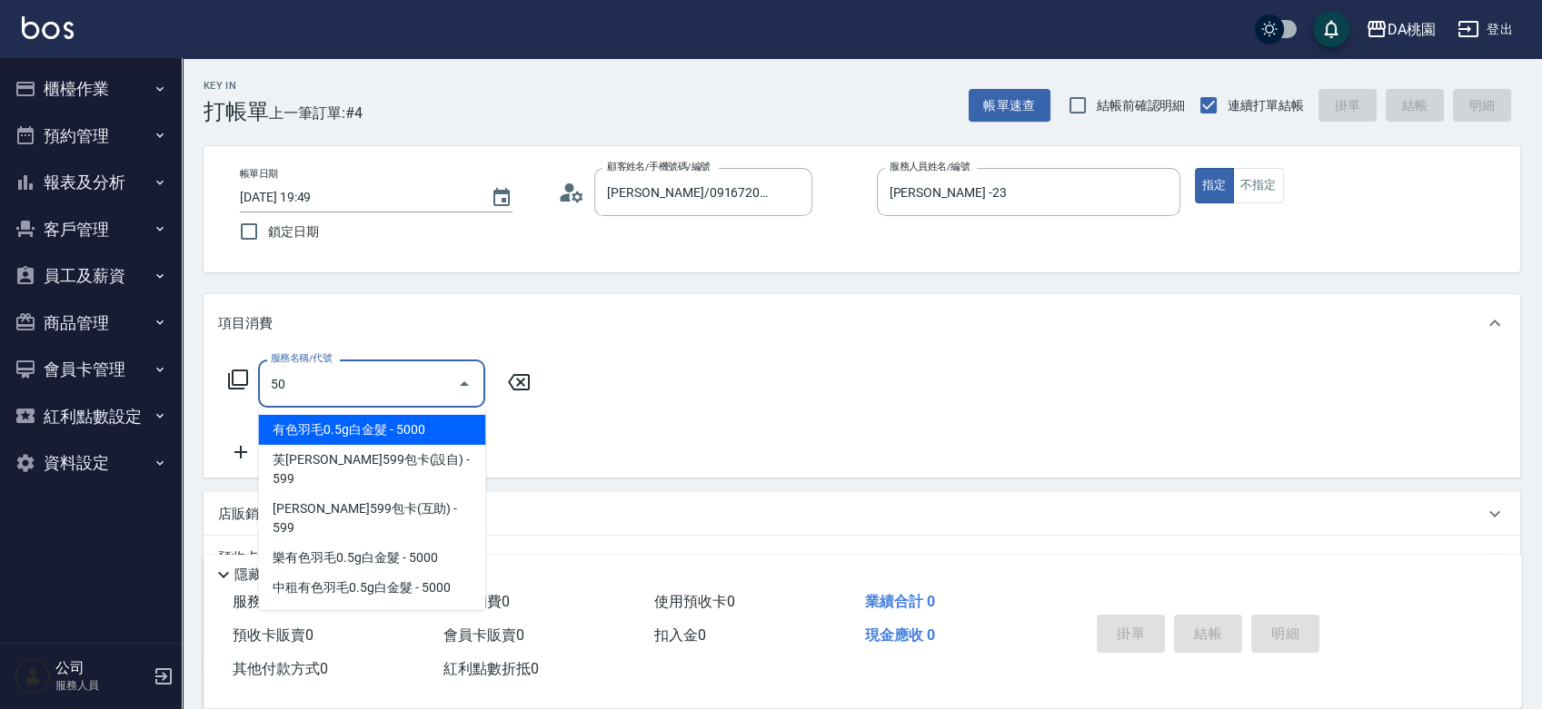
type input "500"
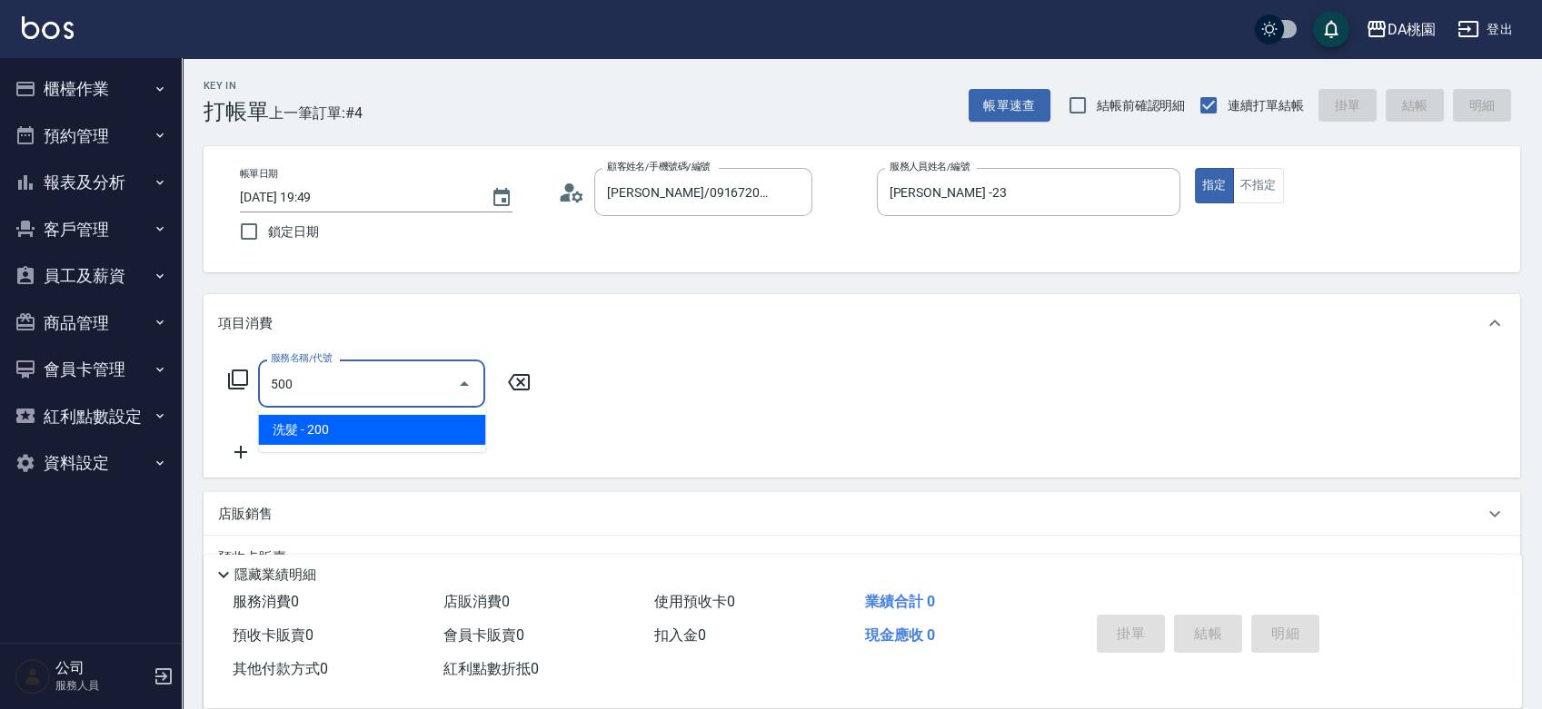
type input "20"
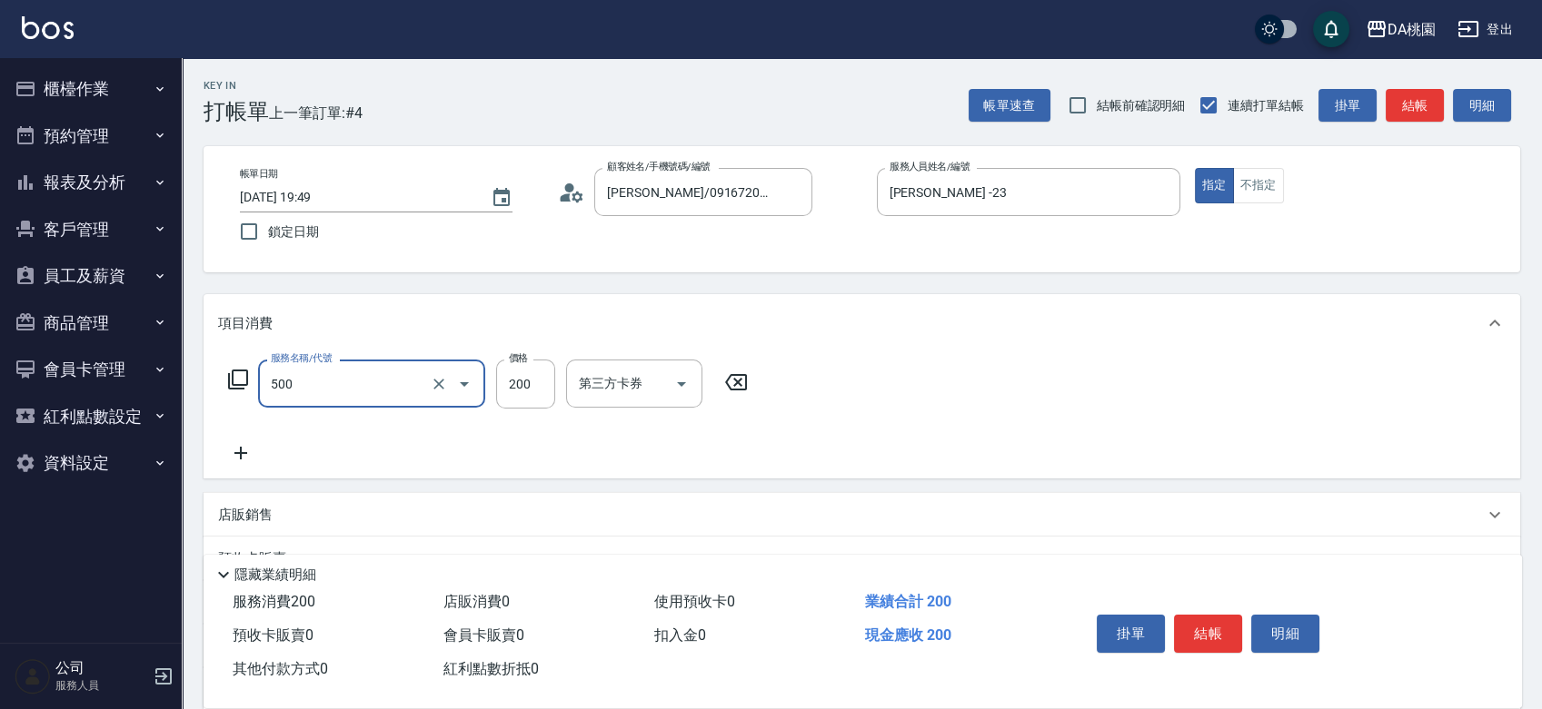
type input "洗髮(500)"
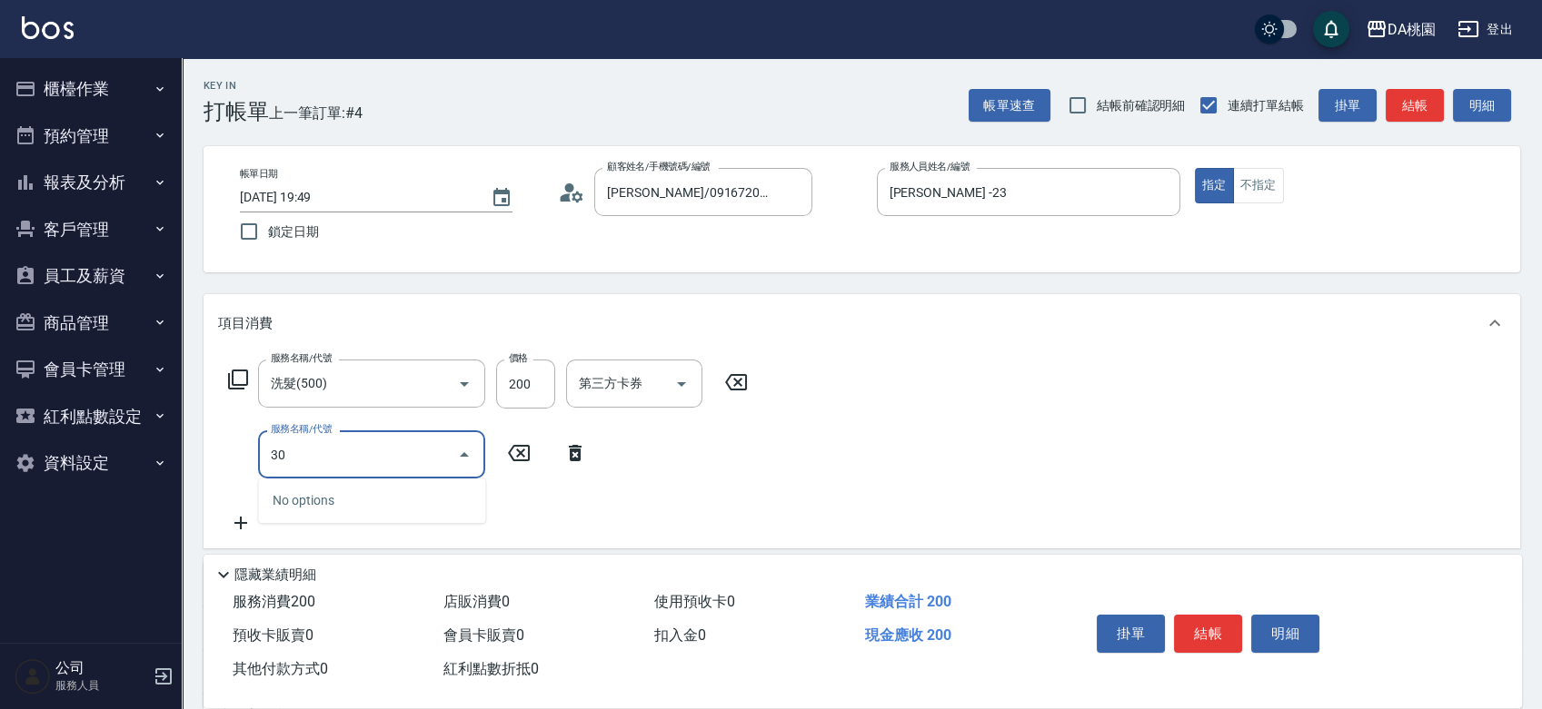
type input "303"
type input "50"
type input "A級剪髮(303)"
type input "5"
type input "20"
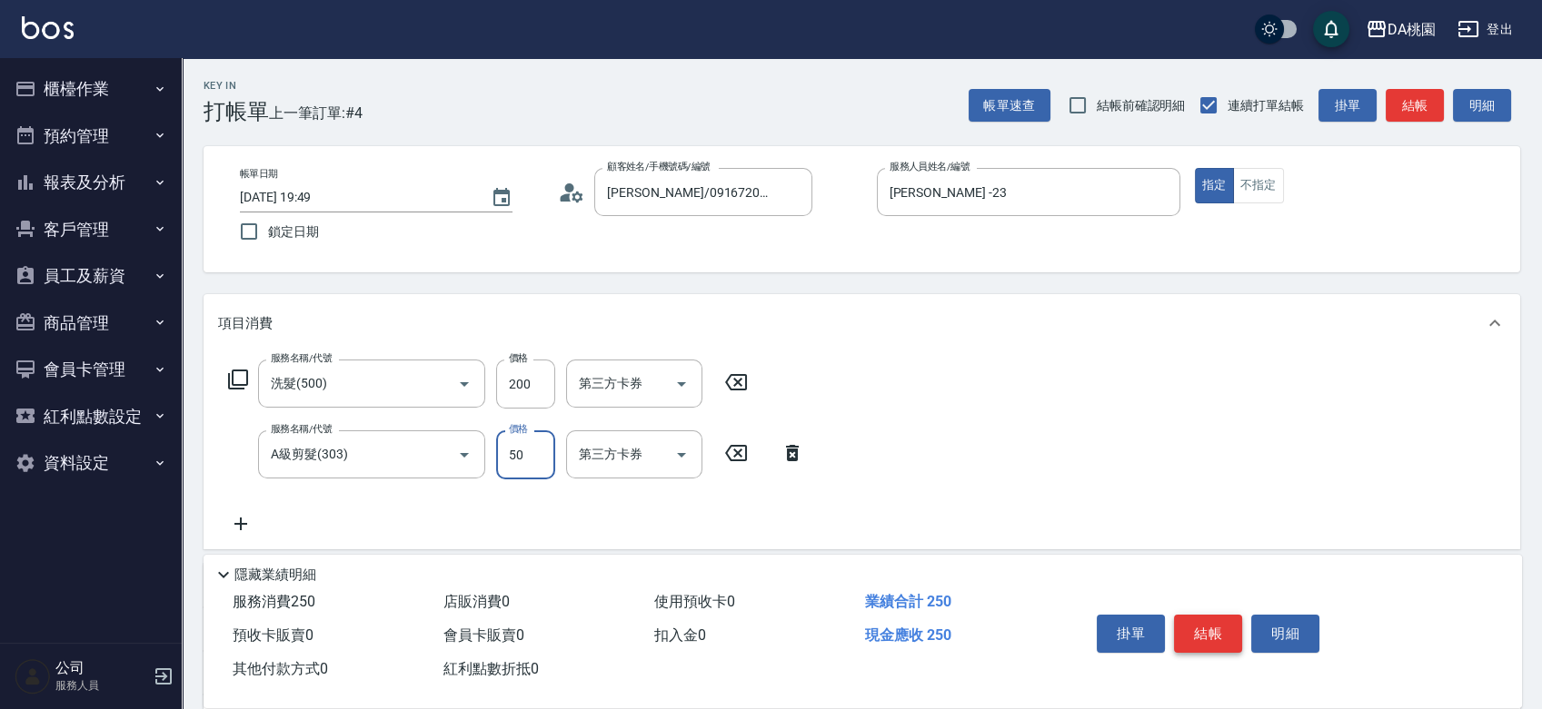
type input "500"
type input "70"
type input "500"
click at [1232, 631] on button "結帳" at bounding box center [1208, 634] width 68 height 38
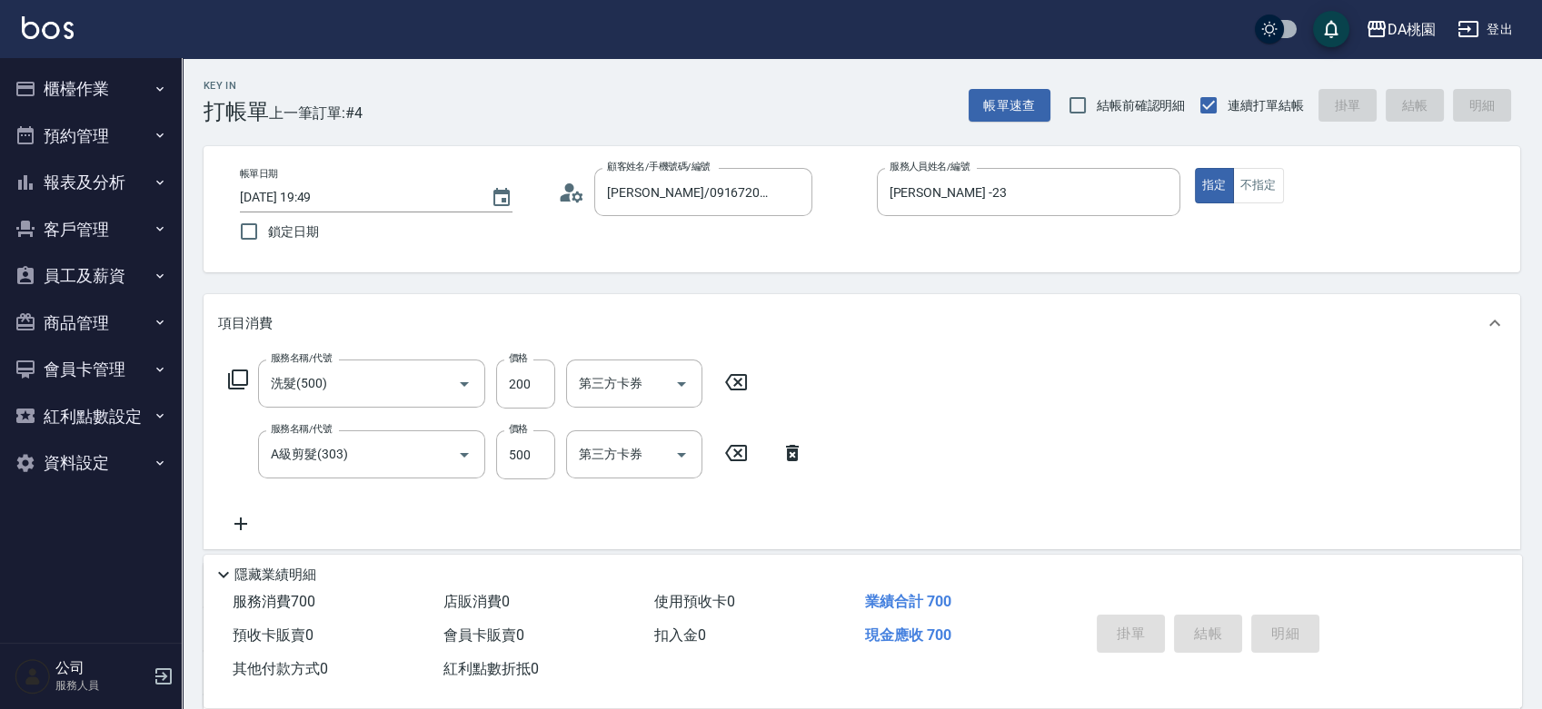
type input "0"
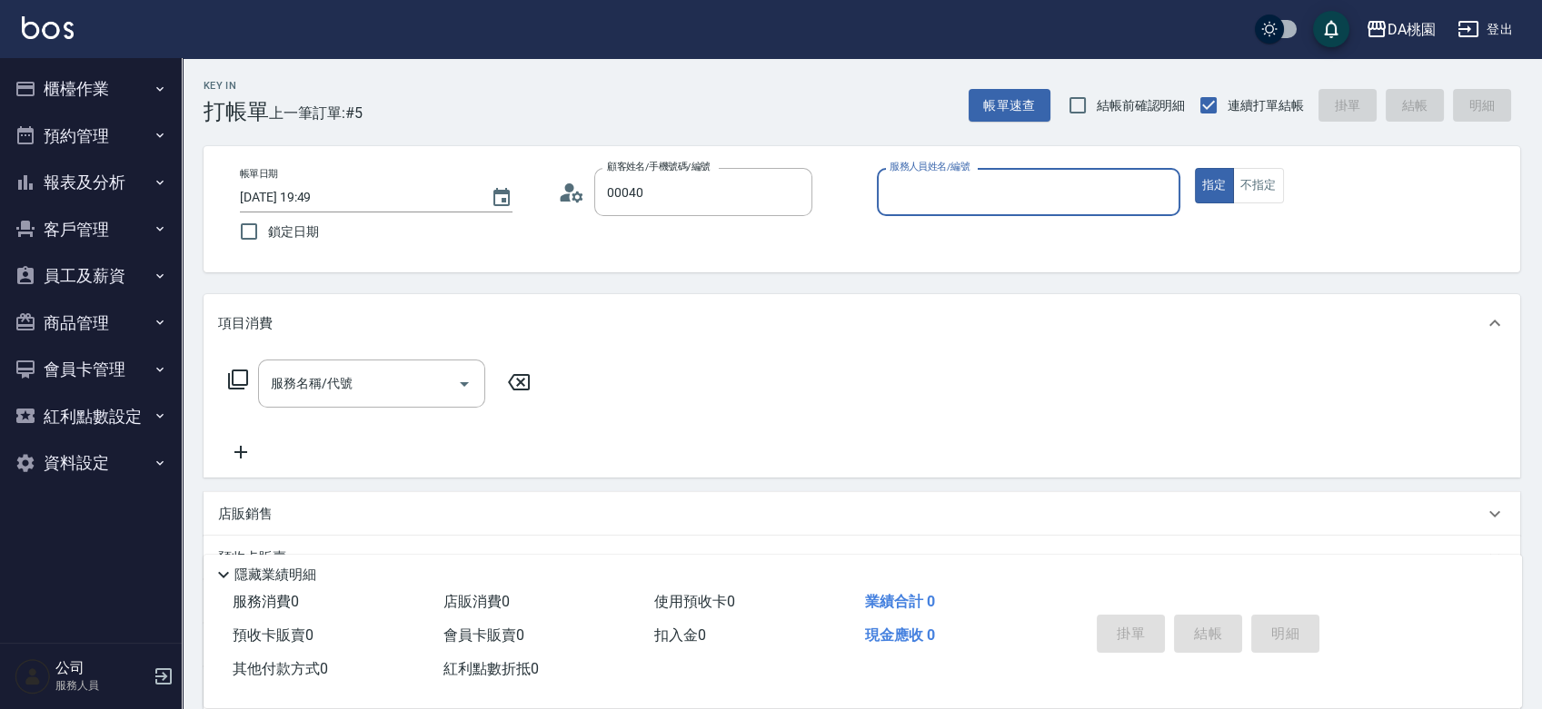
type input "公司/公司00040/00040"
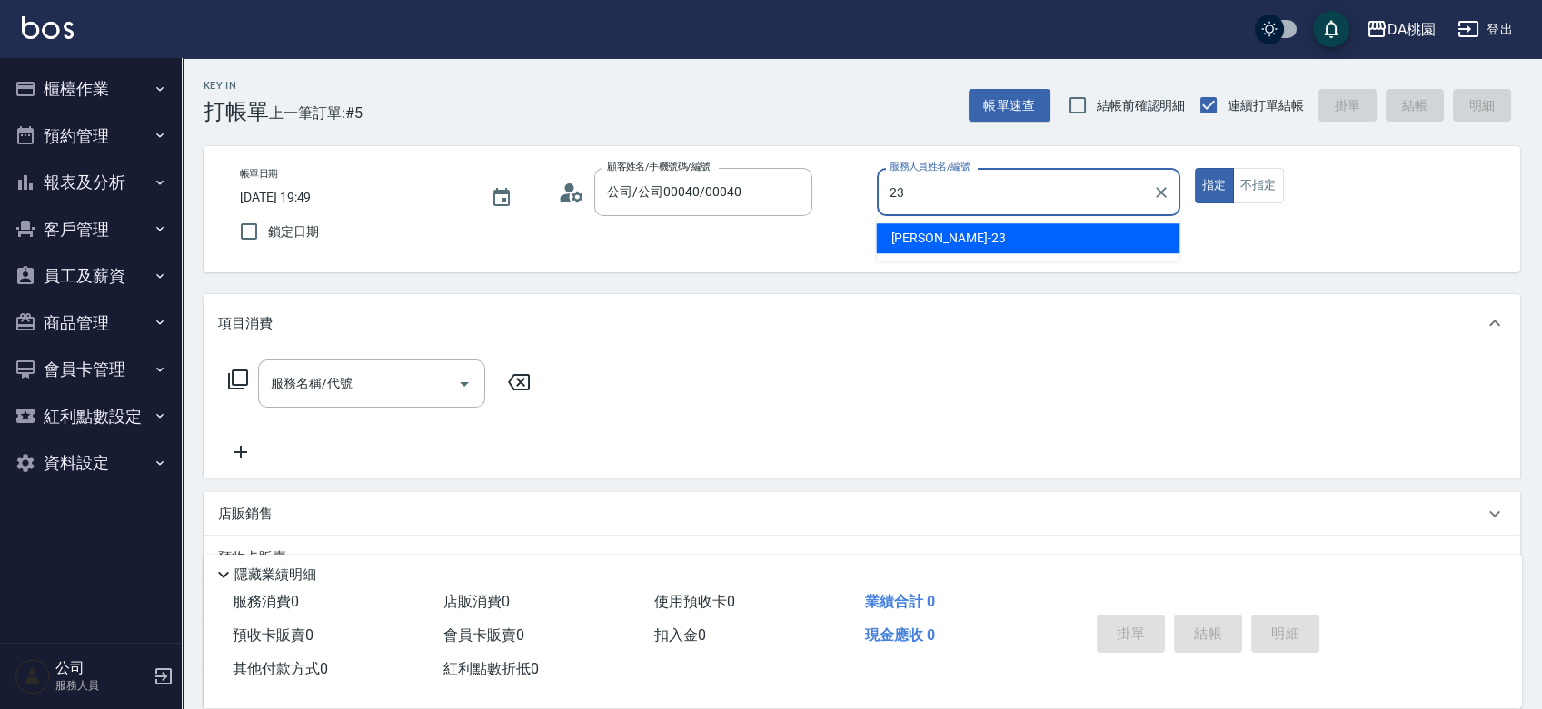
type input "[PERSON_NAME] -23"
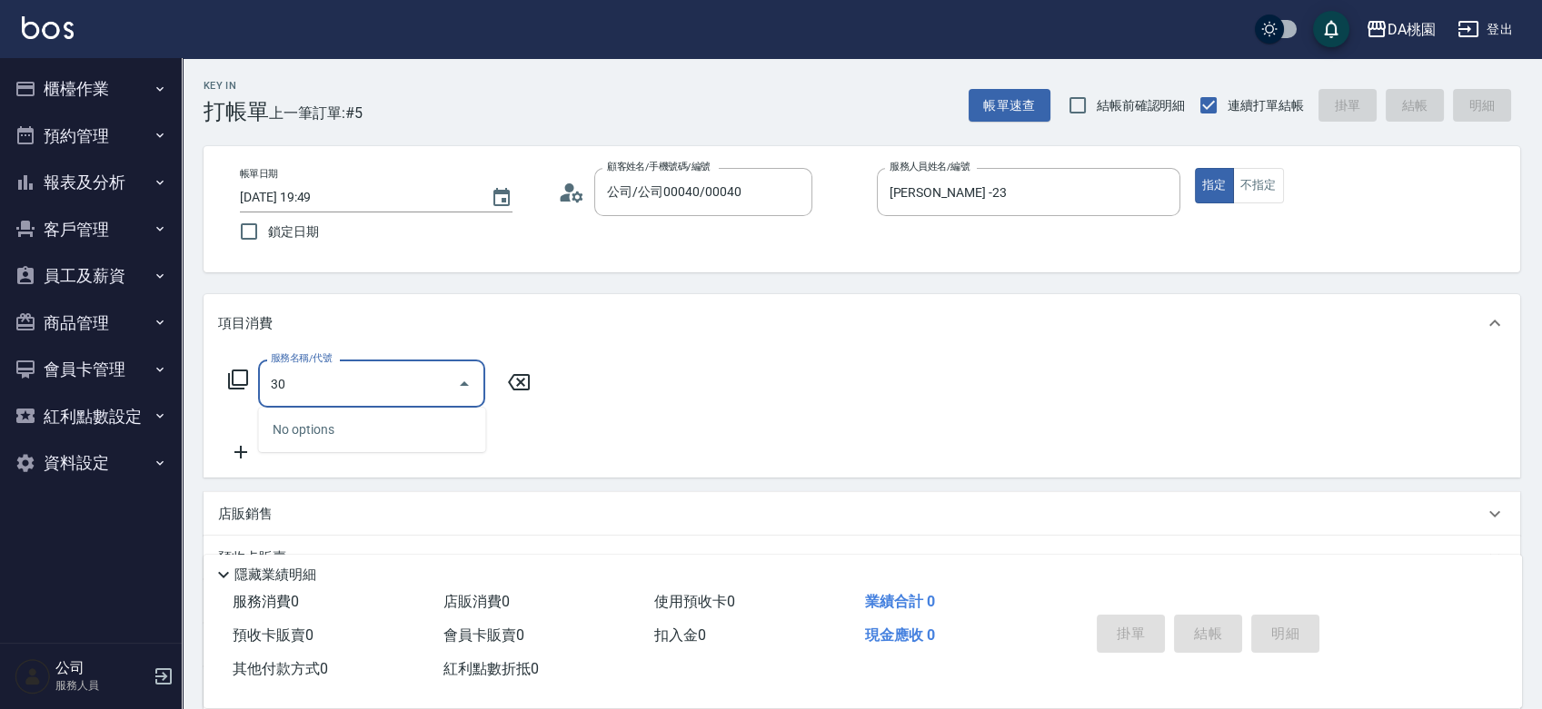
type input "303"
type input "30"
type input "A級剪髮(303)"
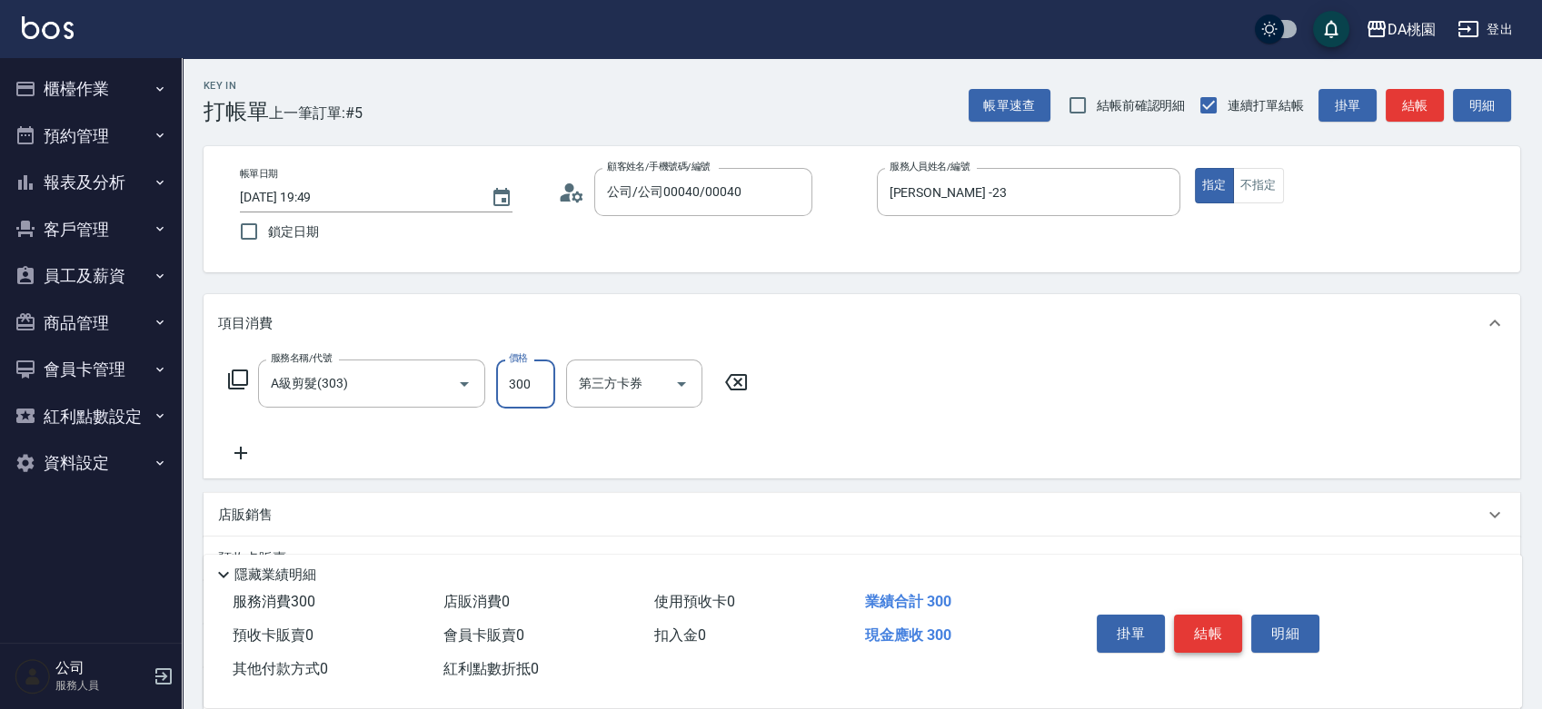
click at [1205, 638] on button "結帳" at bounding box center [1208, 634] width 68 height 38
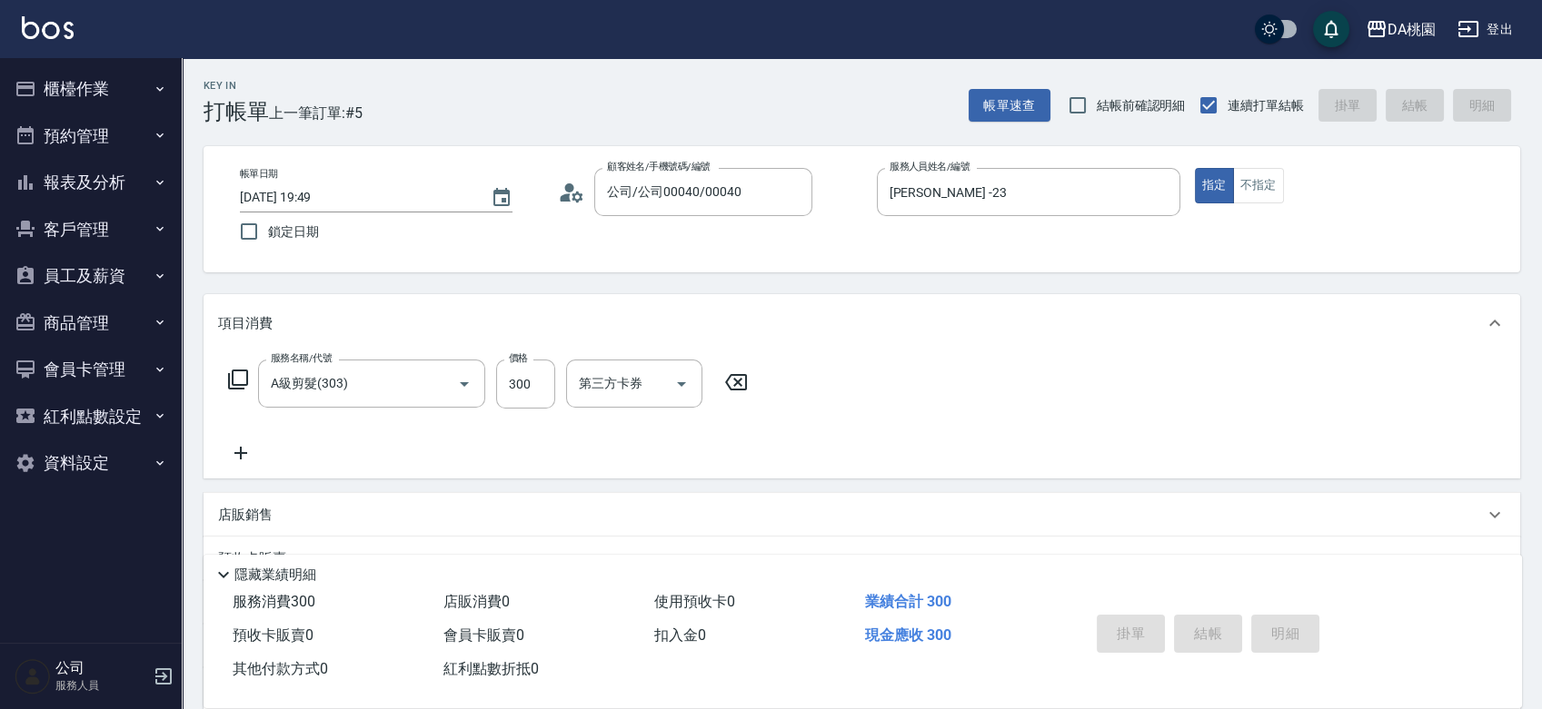
type input "0"
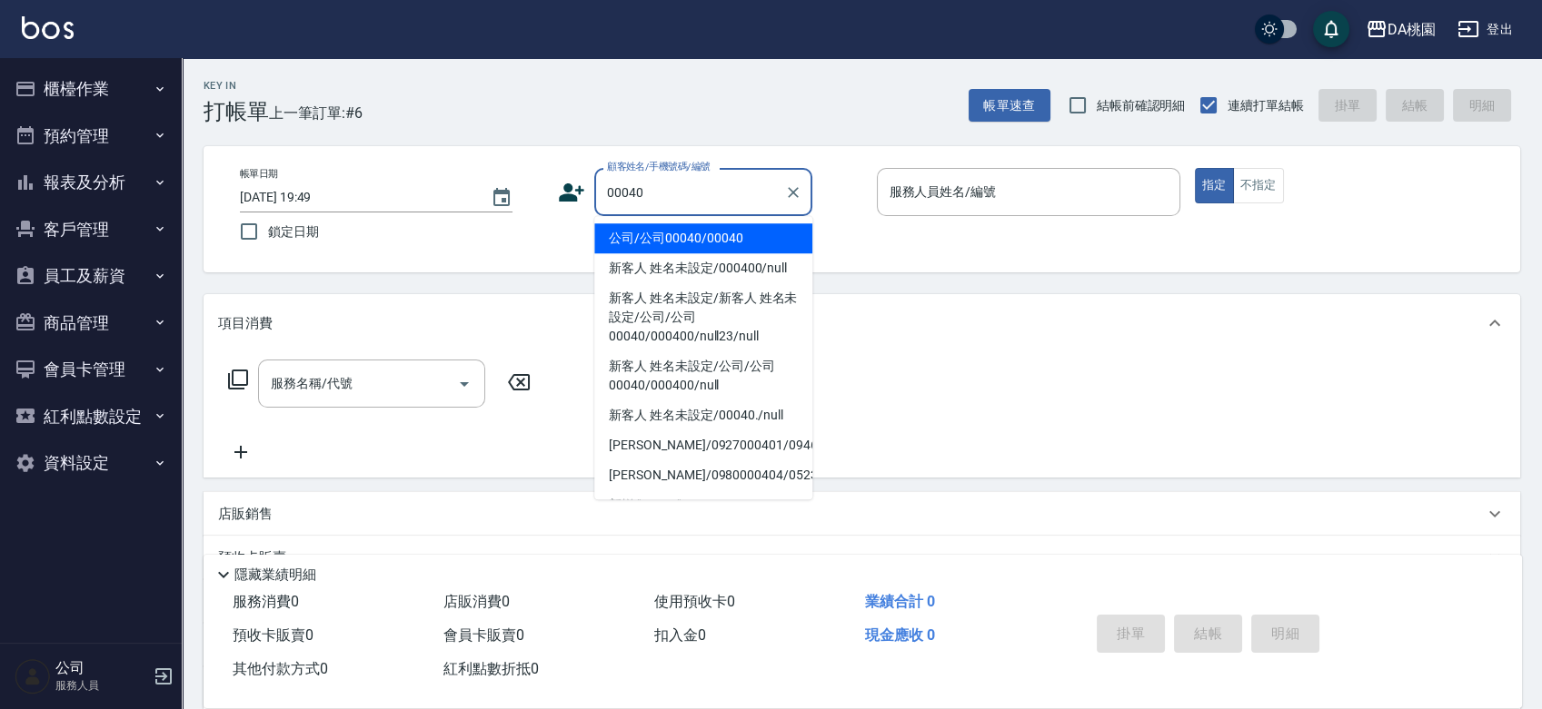
type input "公司/公司00040/00040"
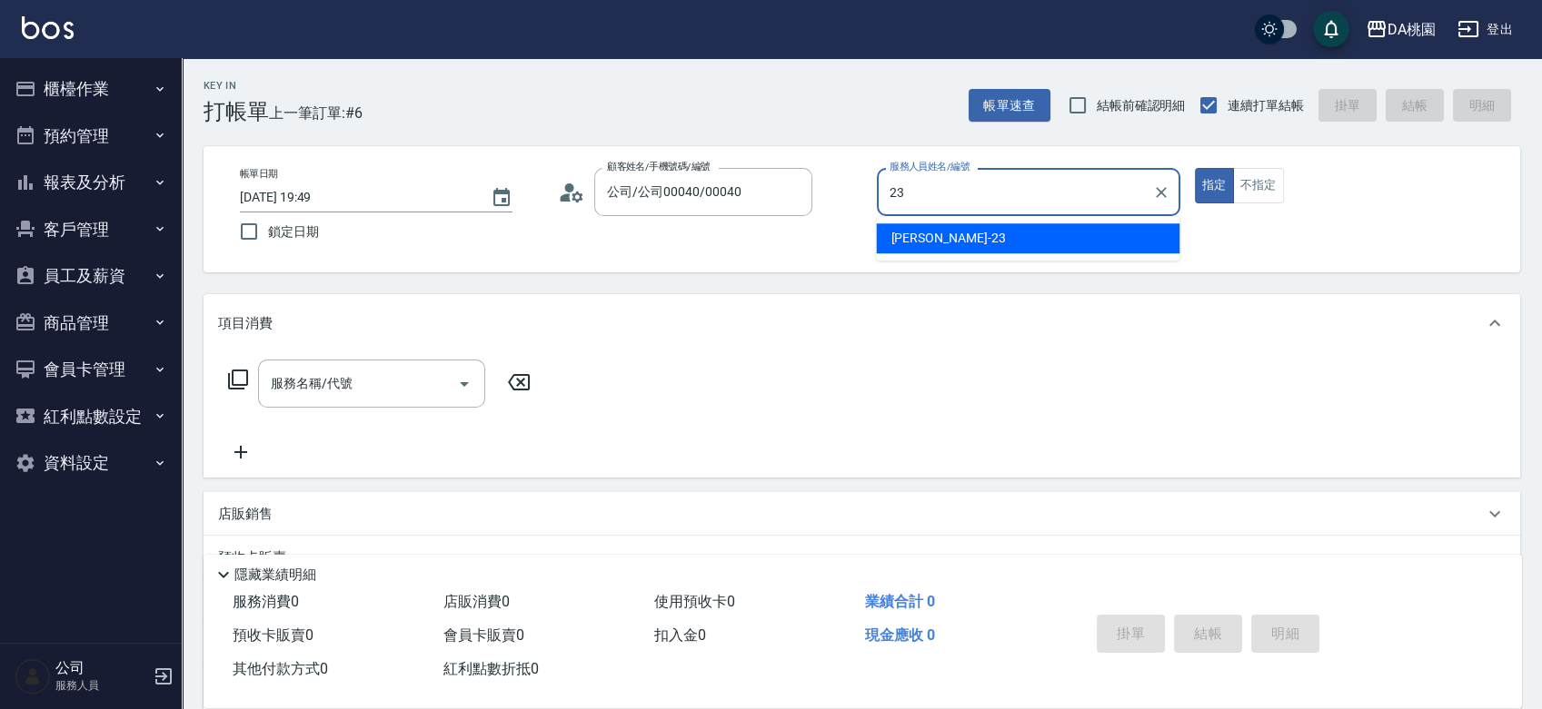
type input "[PERSON_NAME] -23"
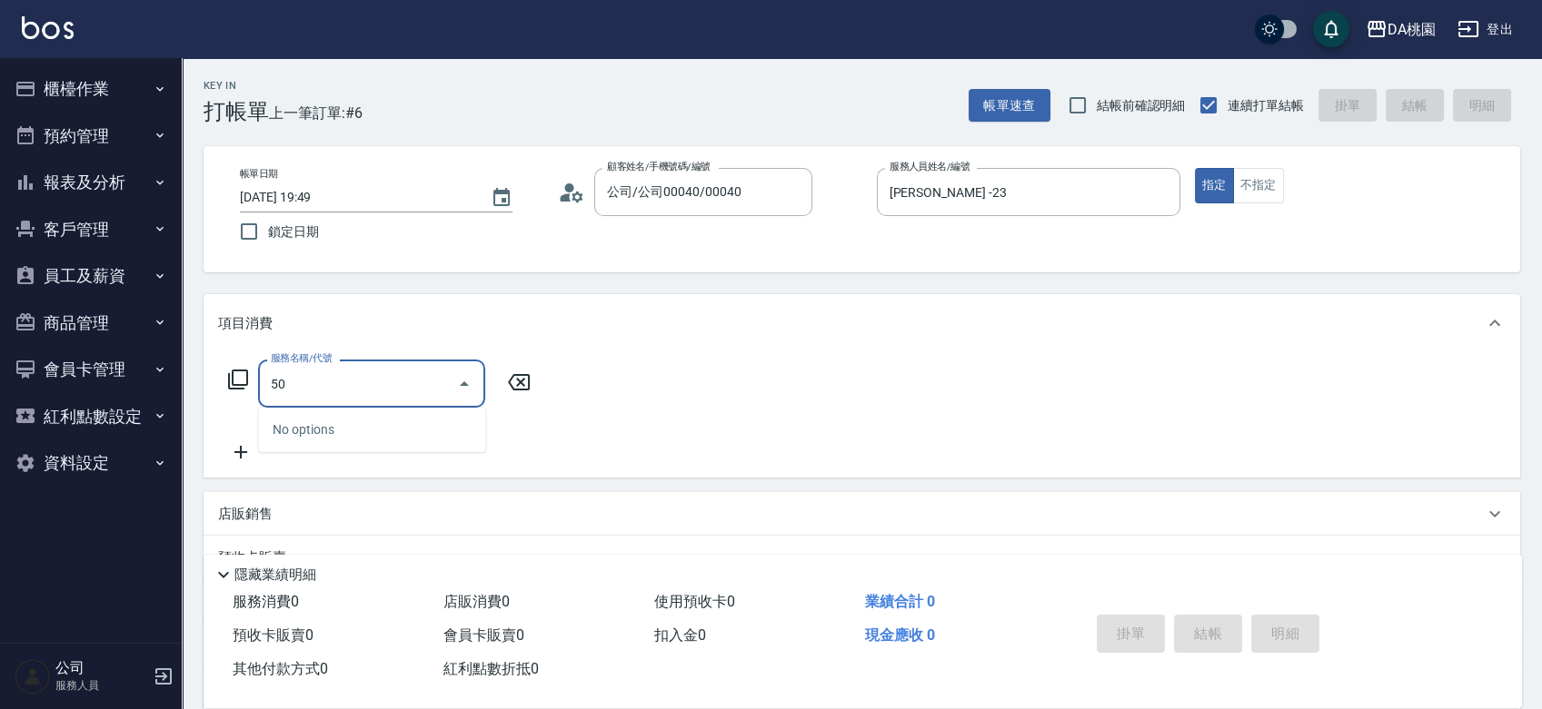
type input "500"
type input "20"
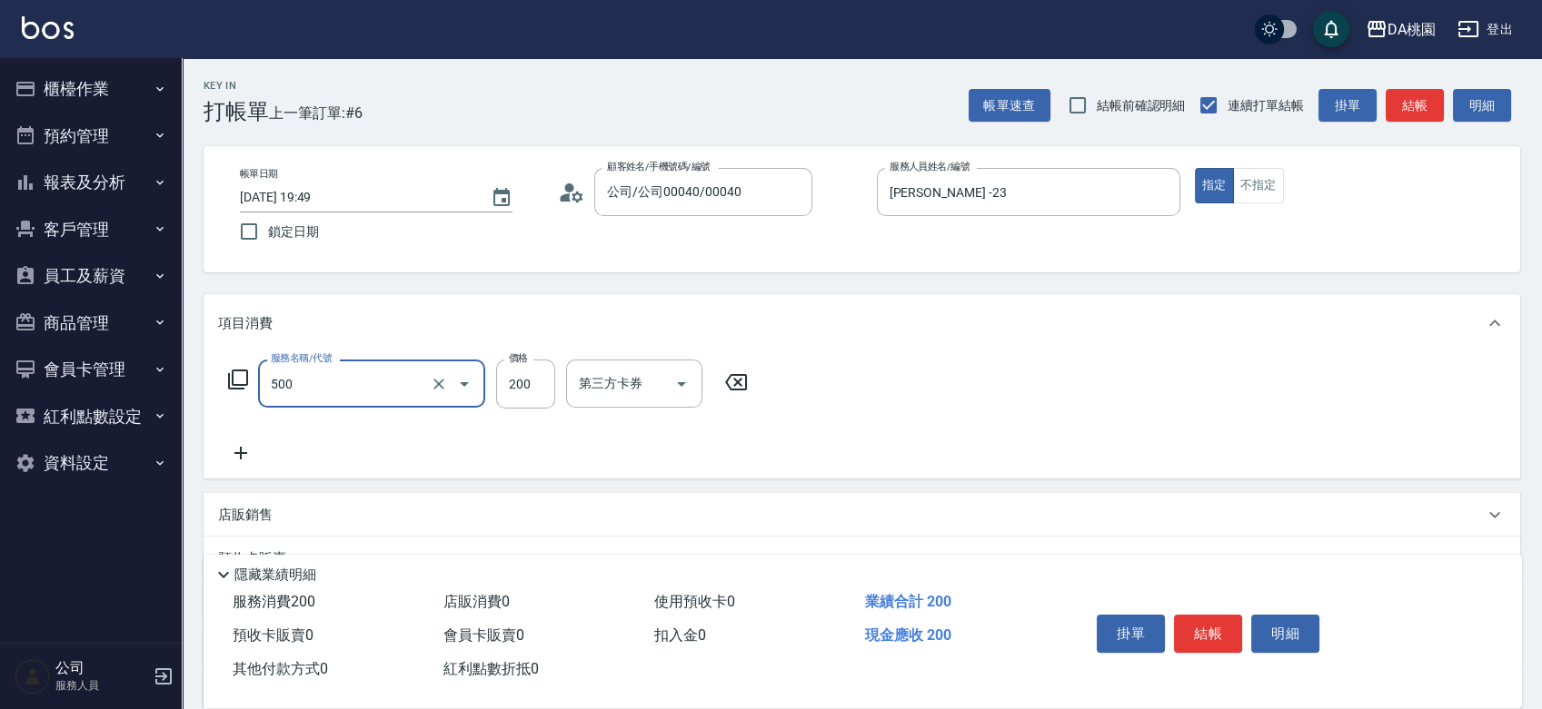
type input "洗髮(500)"
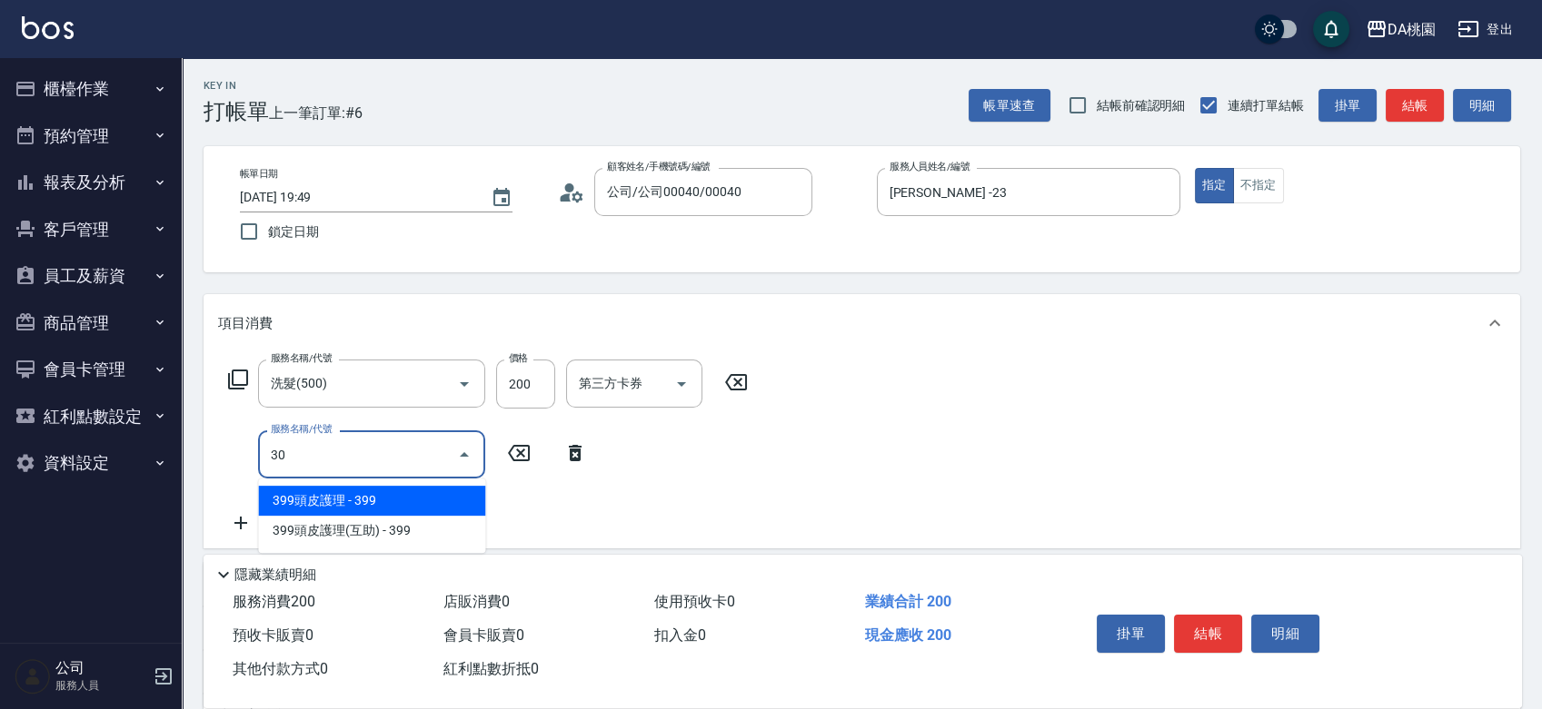
type input "303"
type input "50"
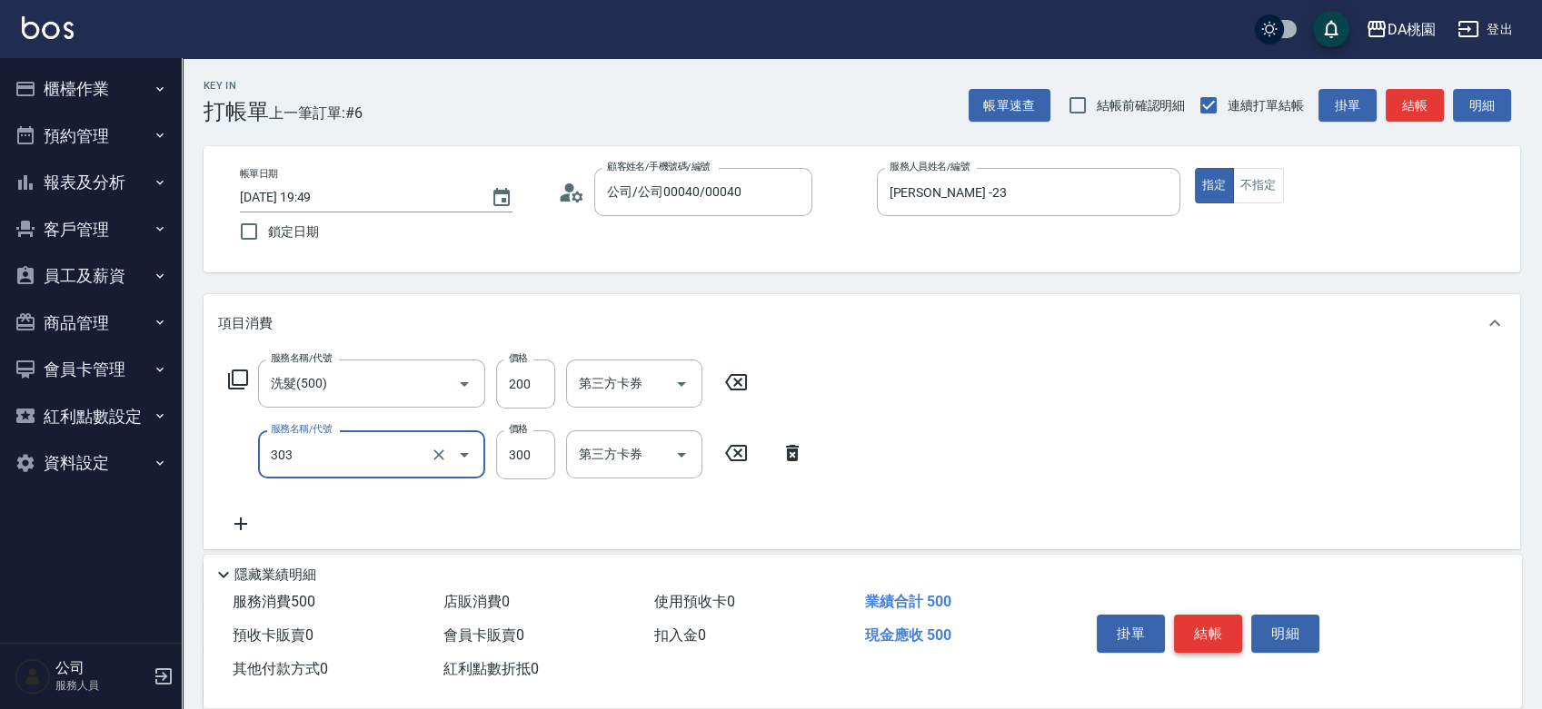
type input "A級剪髮(303)"
type input "20"
type input "45"
type input "60"
type input "450"
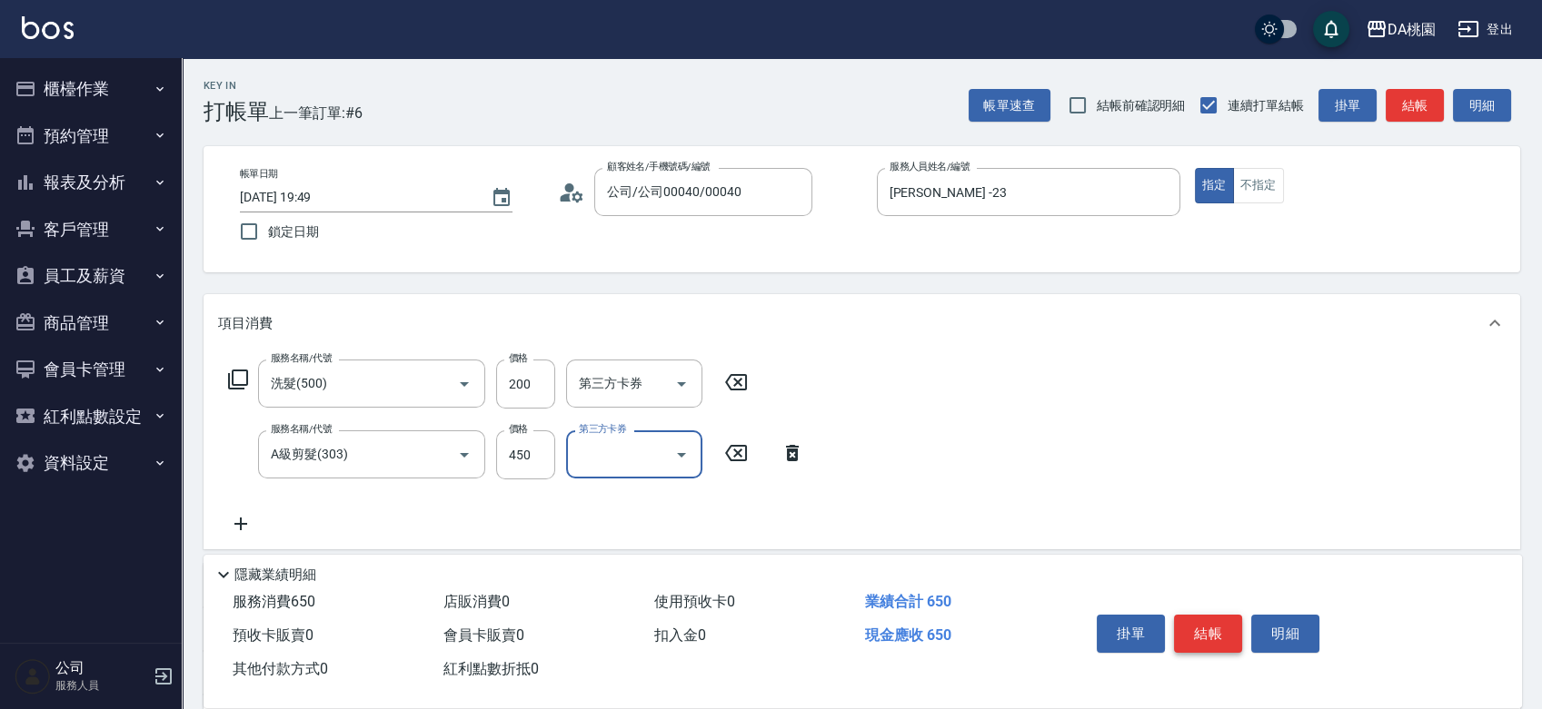
click at [1225, 641] on button "結帳" at bounding box center [1208, 634] width 68 height 38
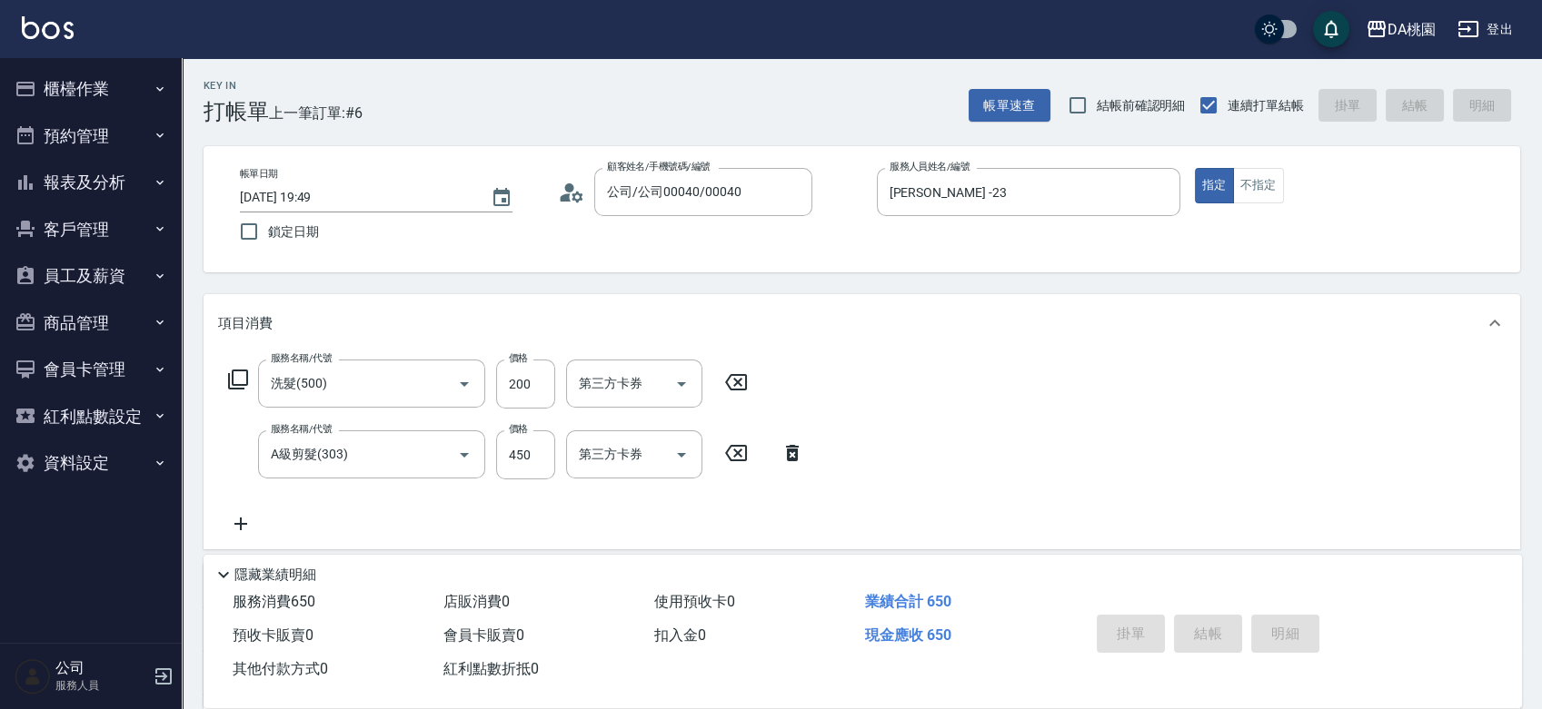
type input "0"
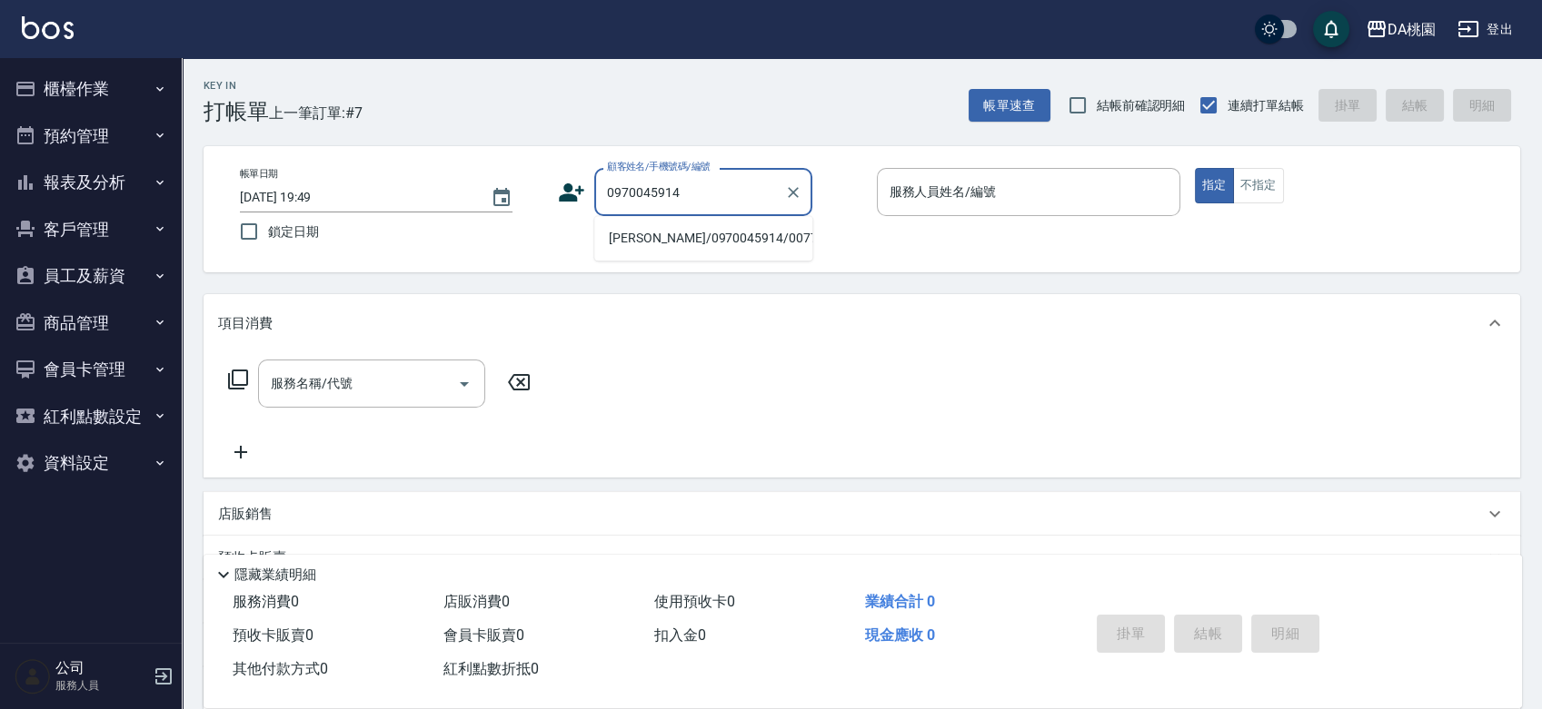
type input "呂源昊/0970045914/00779"
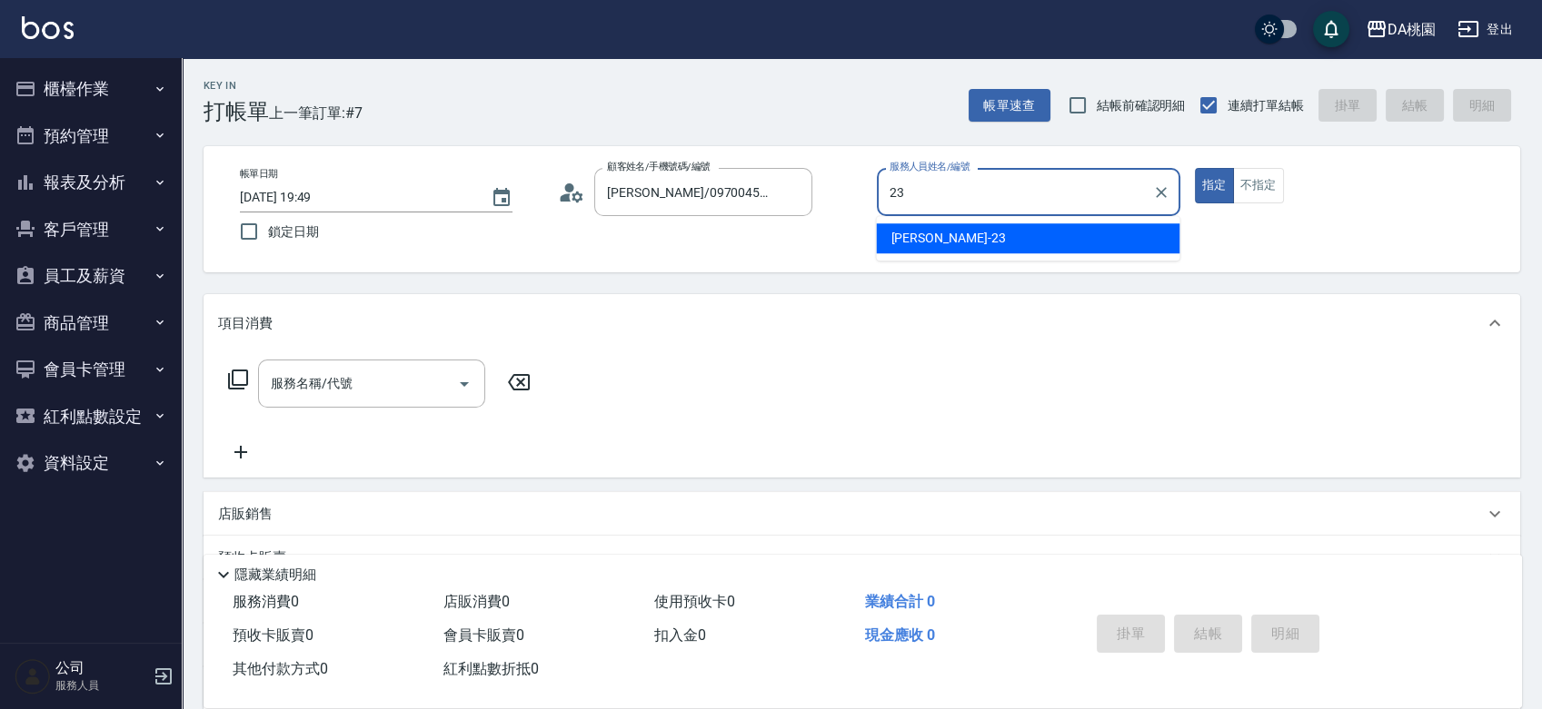
type input "[PERSON_NAME] -23"
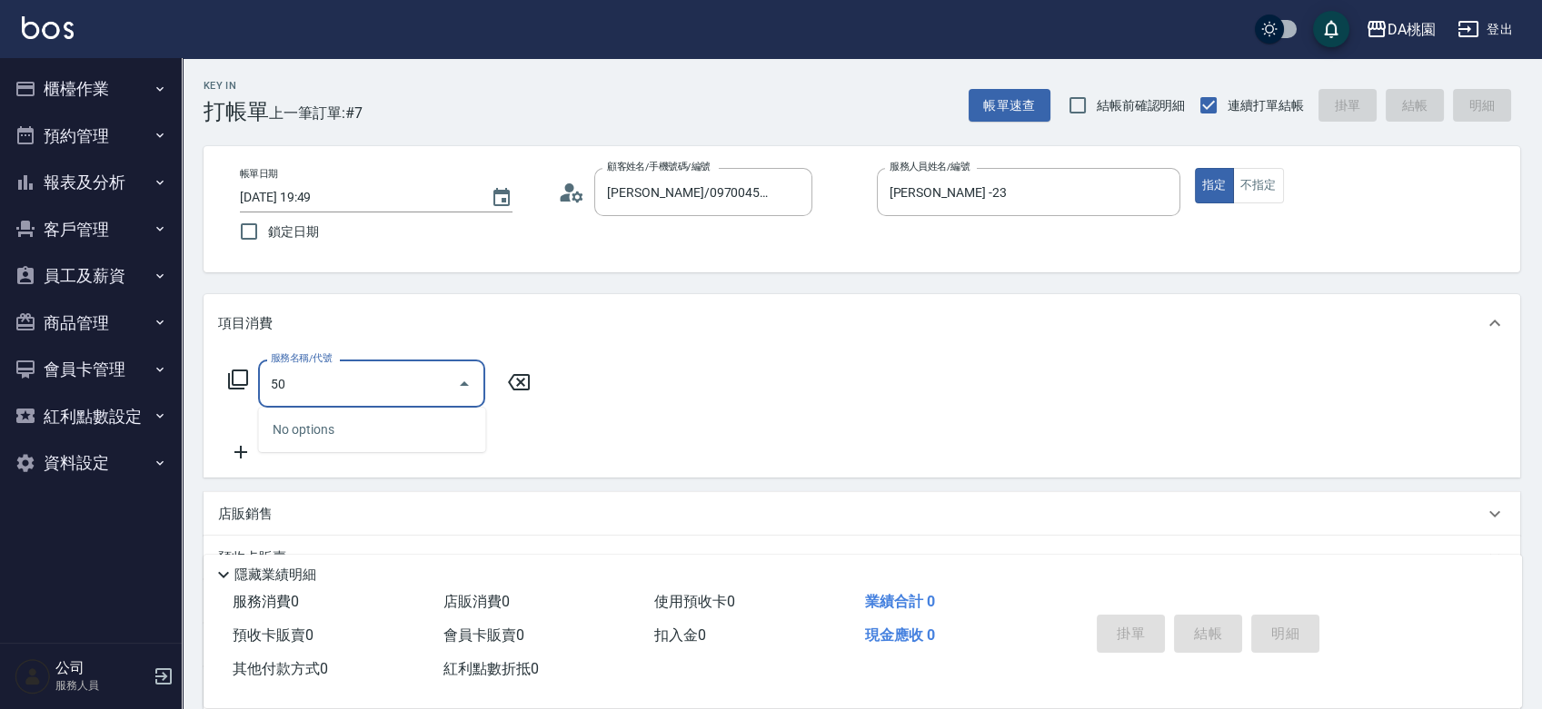
type input "500"
type input "20"
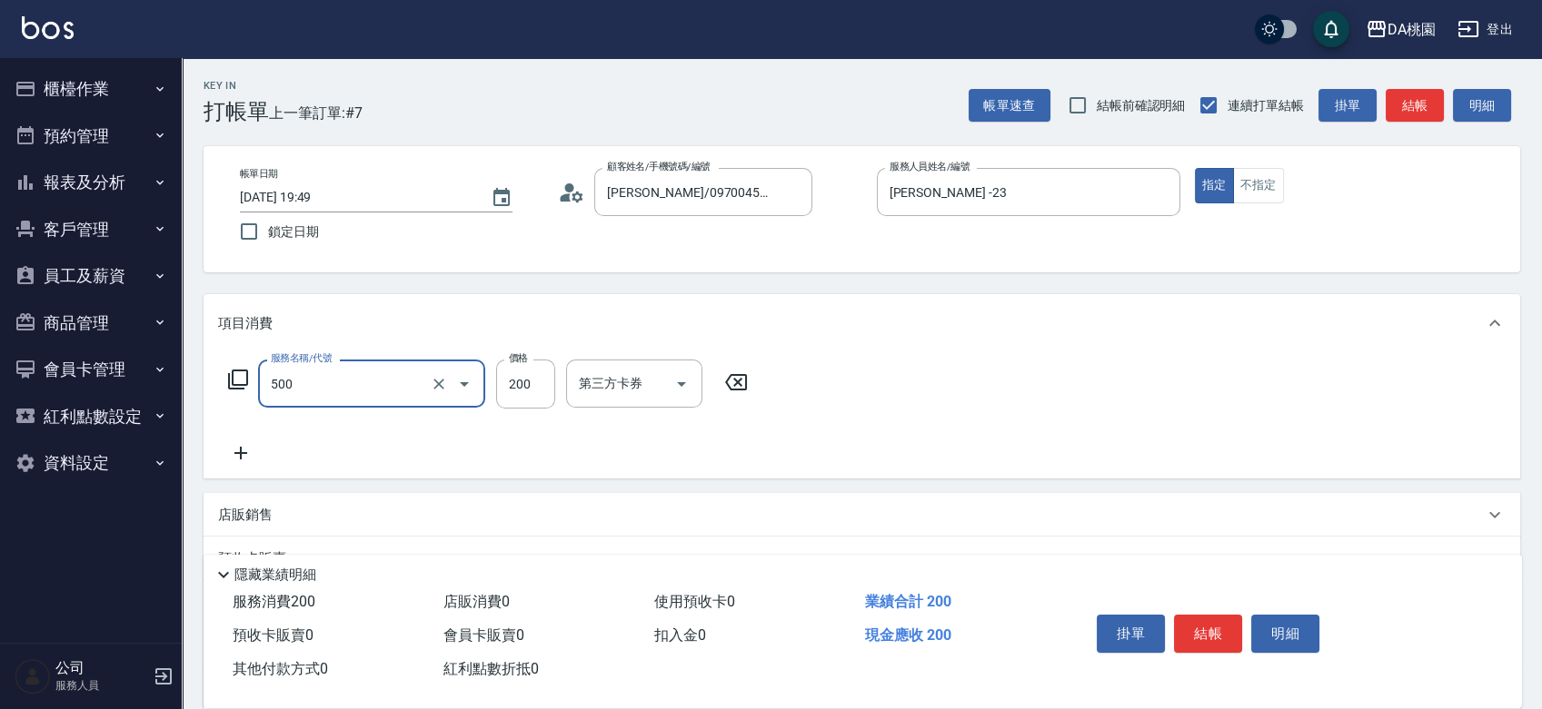
type input "洗髮(500)"
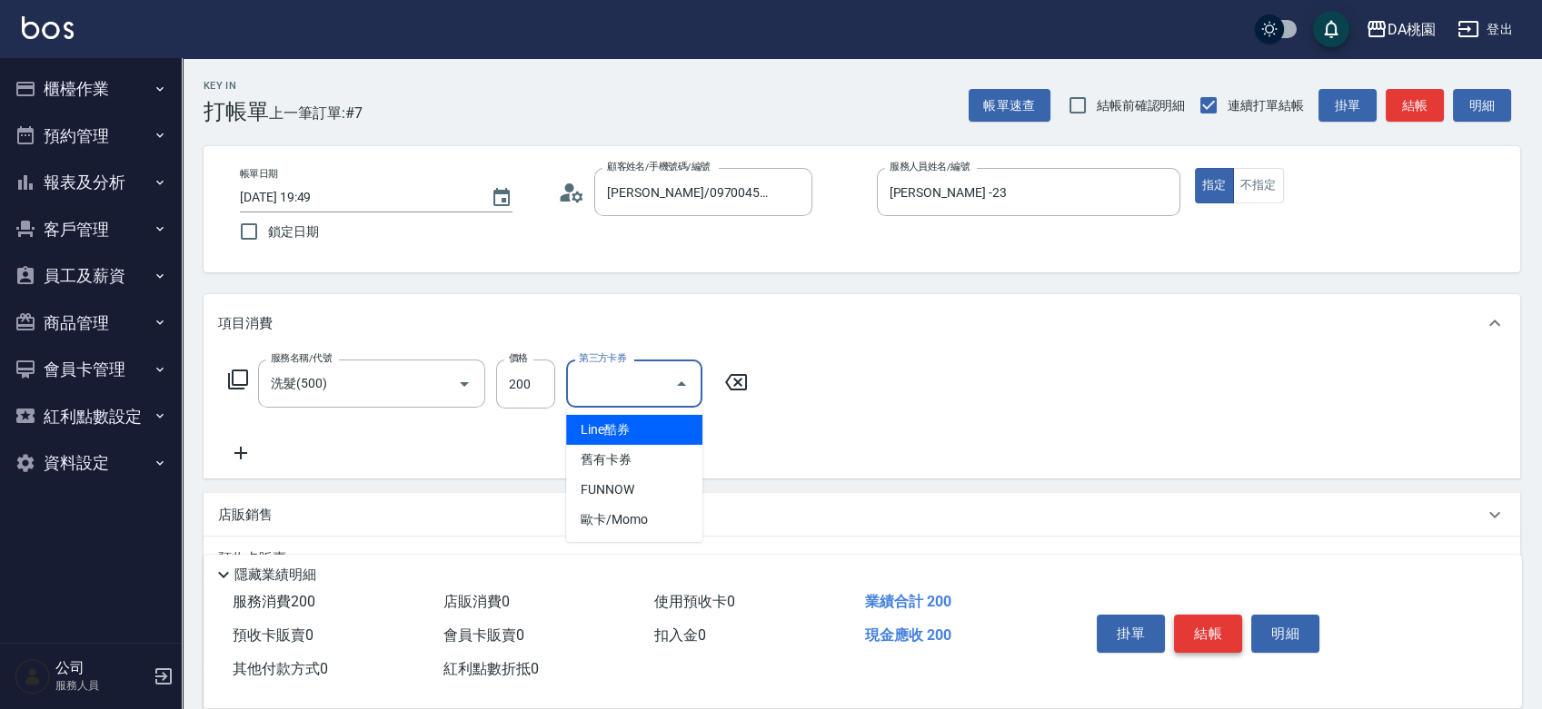
type input "Line酷券"
type input "0"
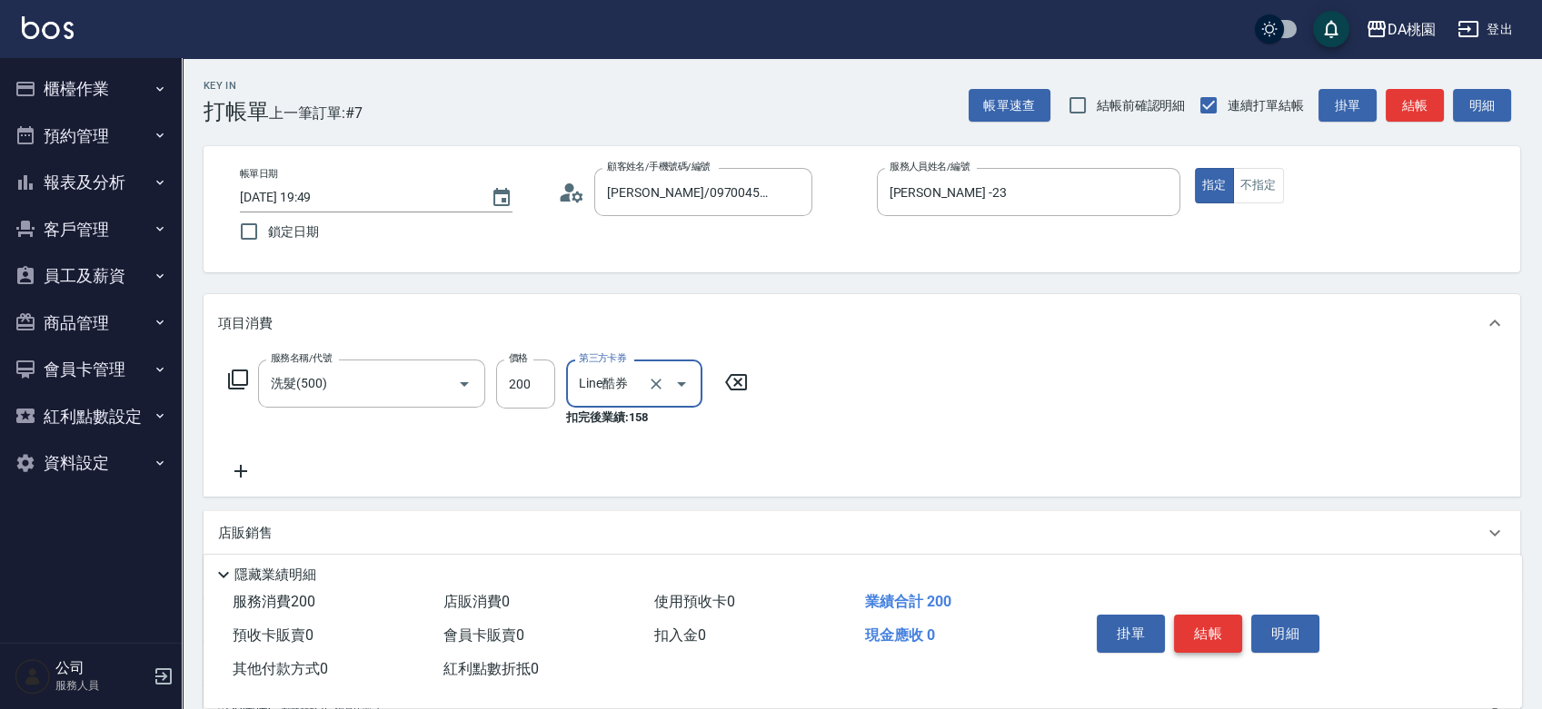
type input "Line酷券"
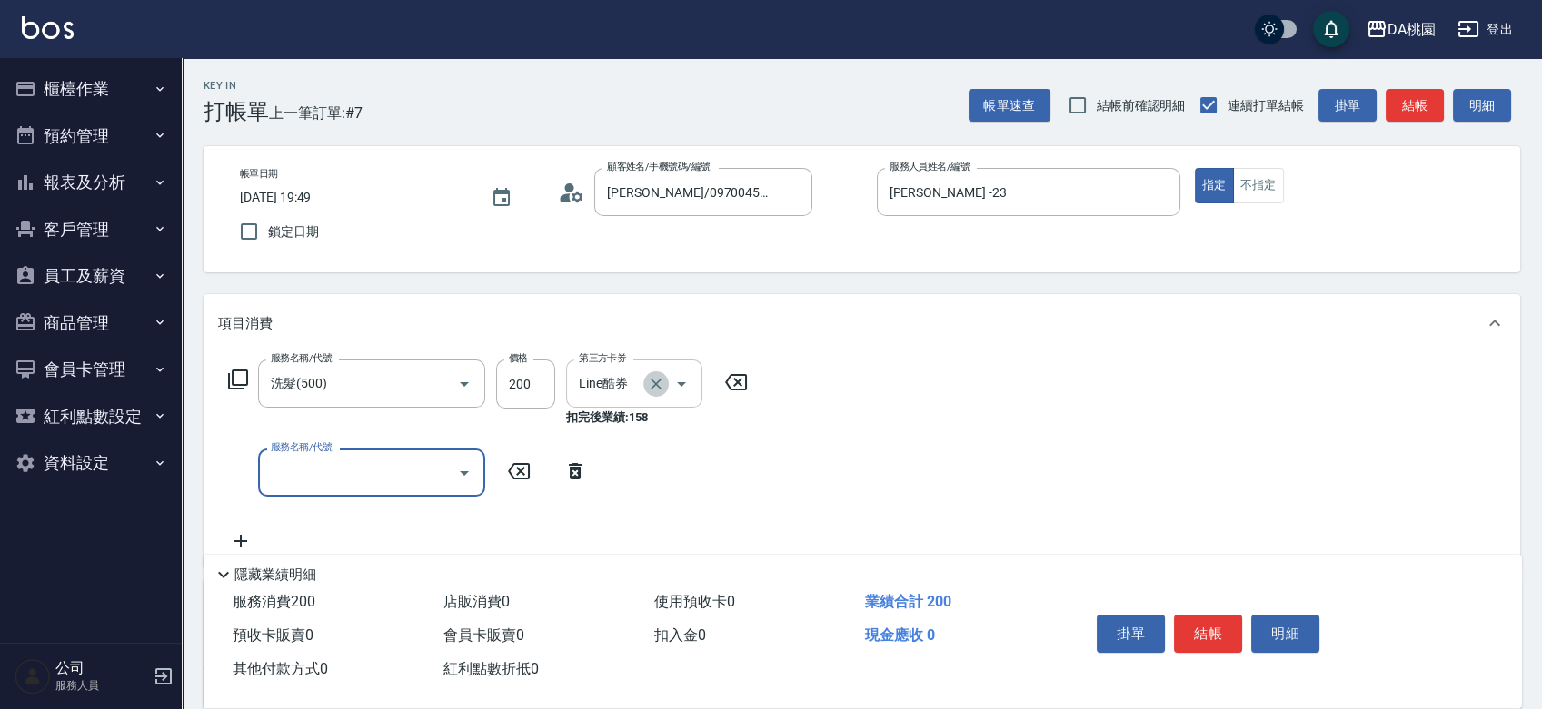
click at [647, 383] on icon "Clear" at bounding box center [656, 384] width 18 height 18
type input "20"
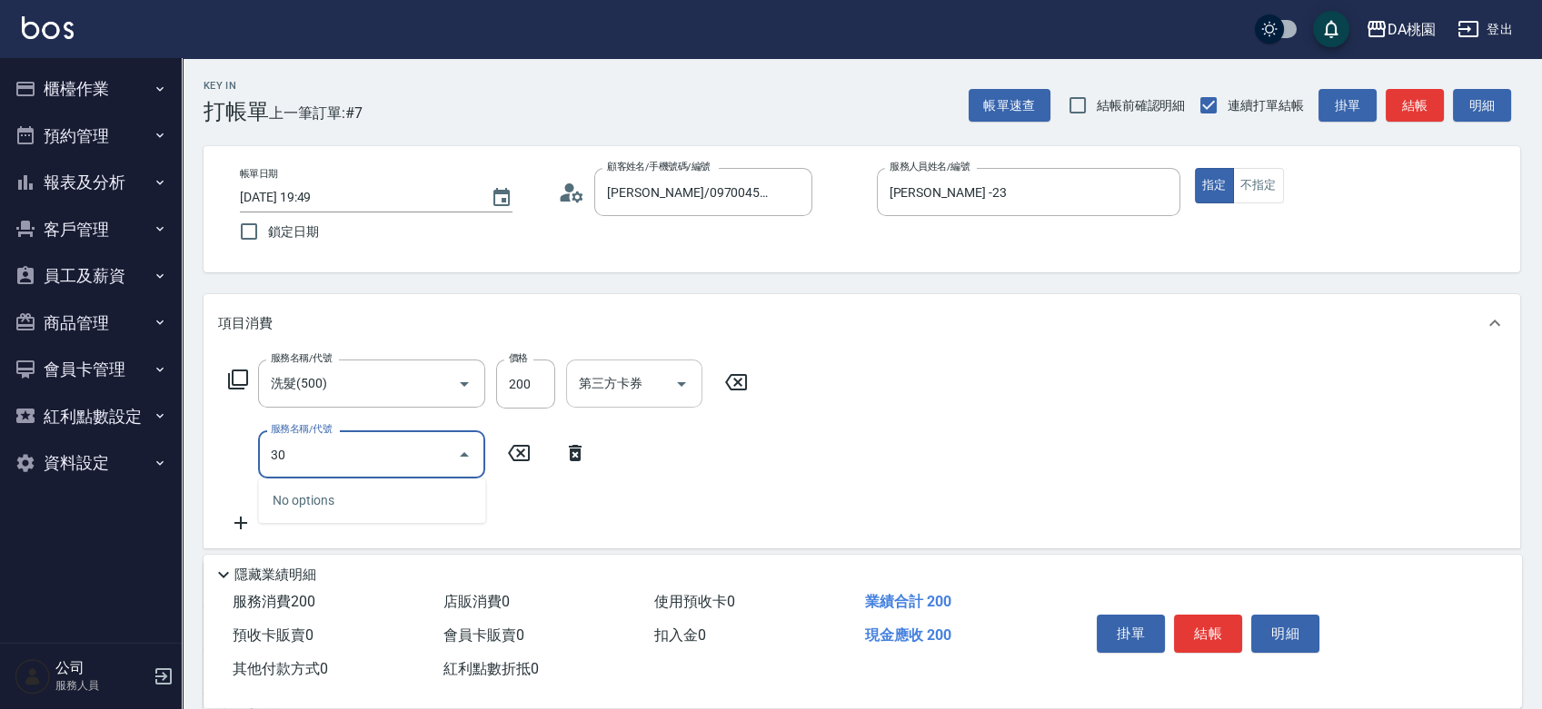
type input "303"
type input "50"
type input "A級剪髮(303)"
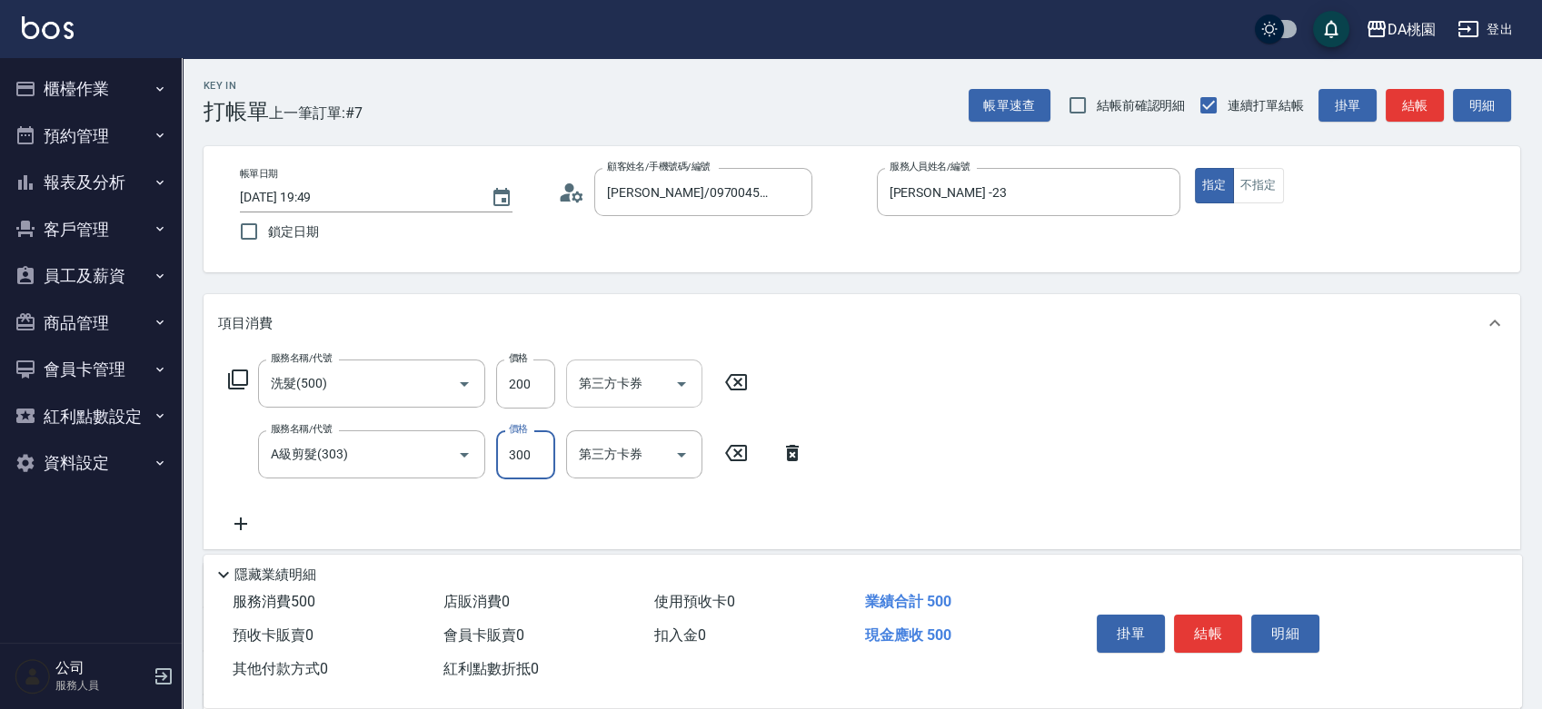
type input "5"
type input "20"
type input "500"
type input "70"
type input "500"
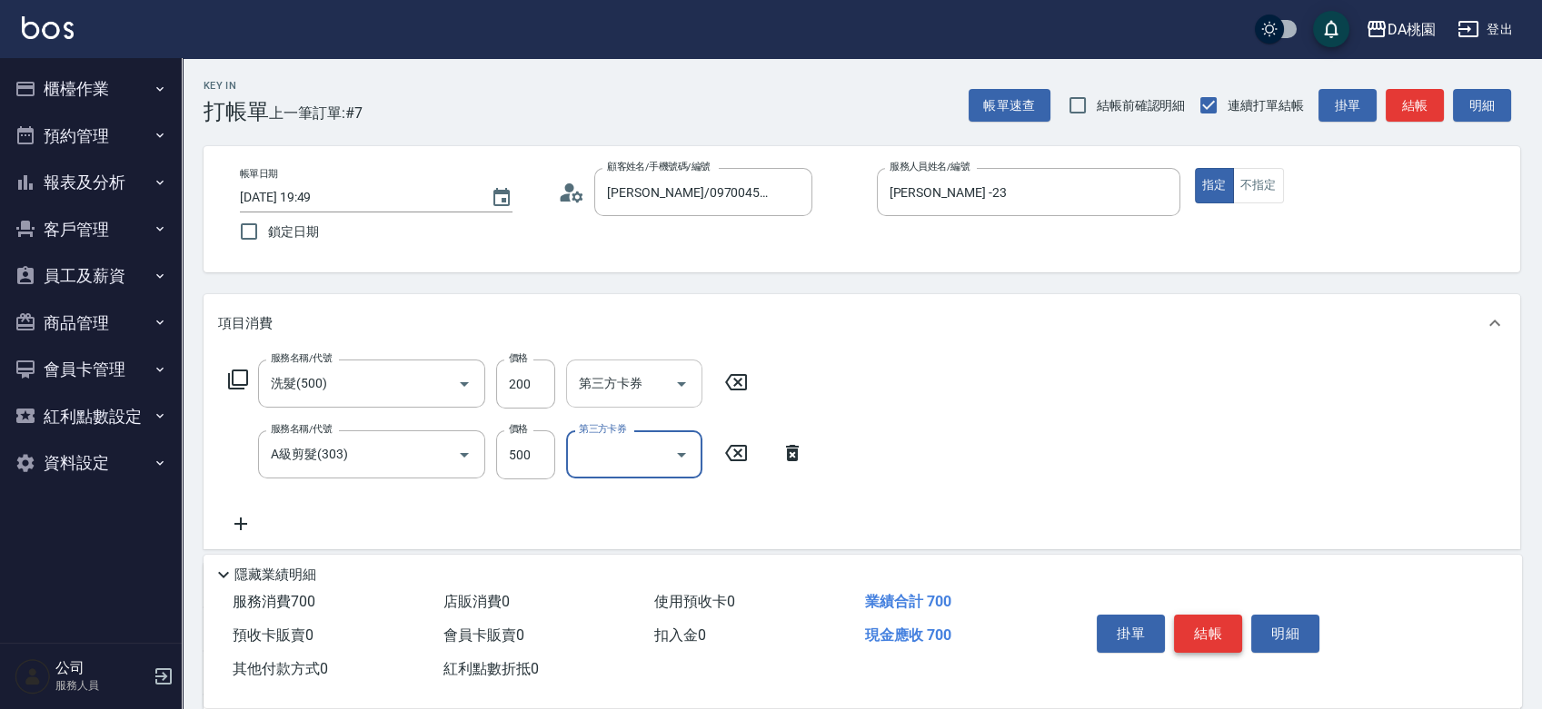
click at [1212, 635] on button "結帳" at bounding box center [1208, 634] width 68 height 38
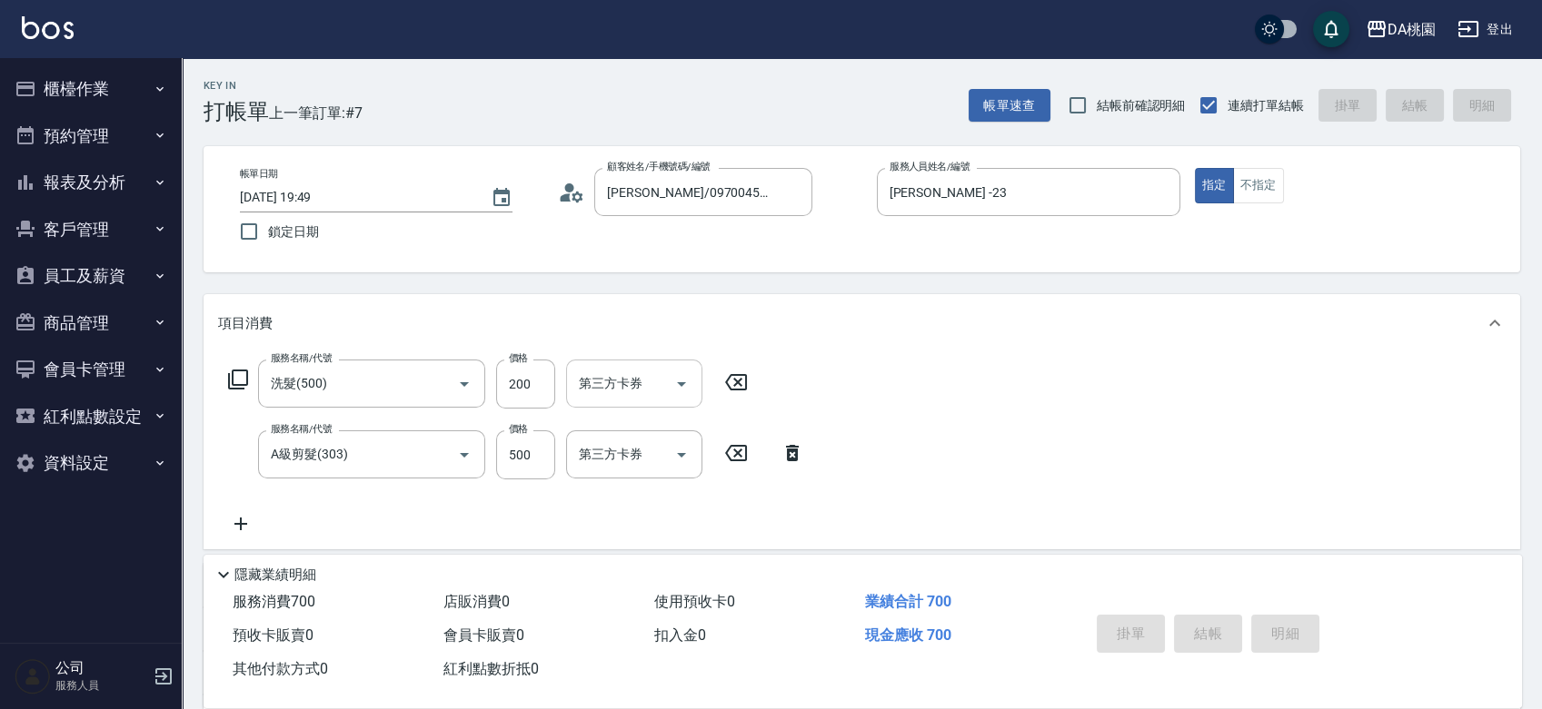
type input "2025/08/14 19:50"
type input "0"
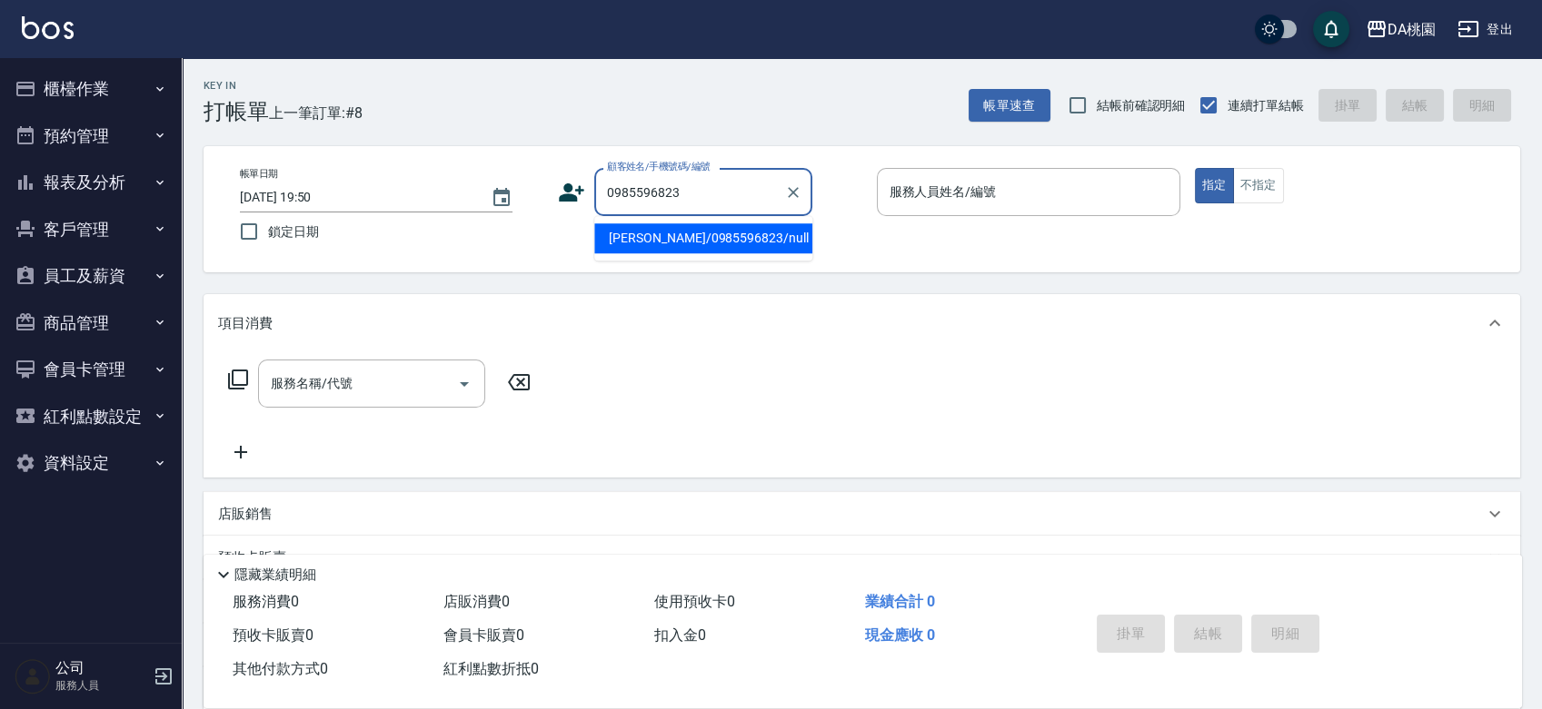
type input "[PERSON_NAME]/0985596823/null"
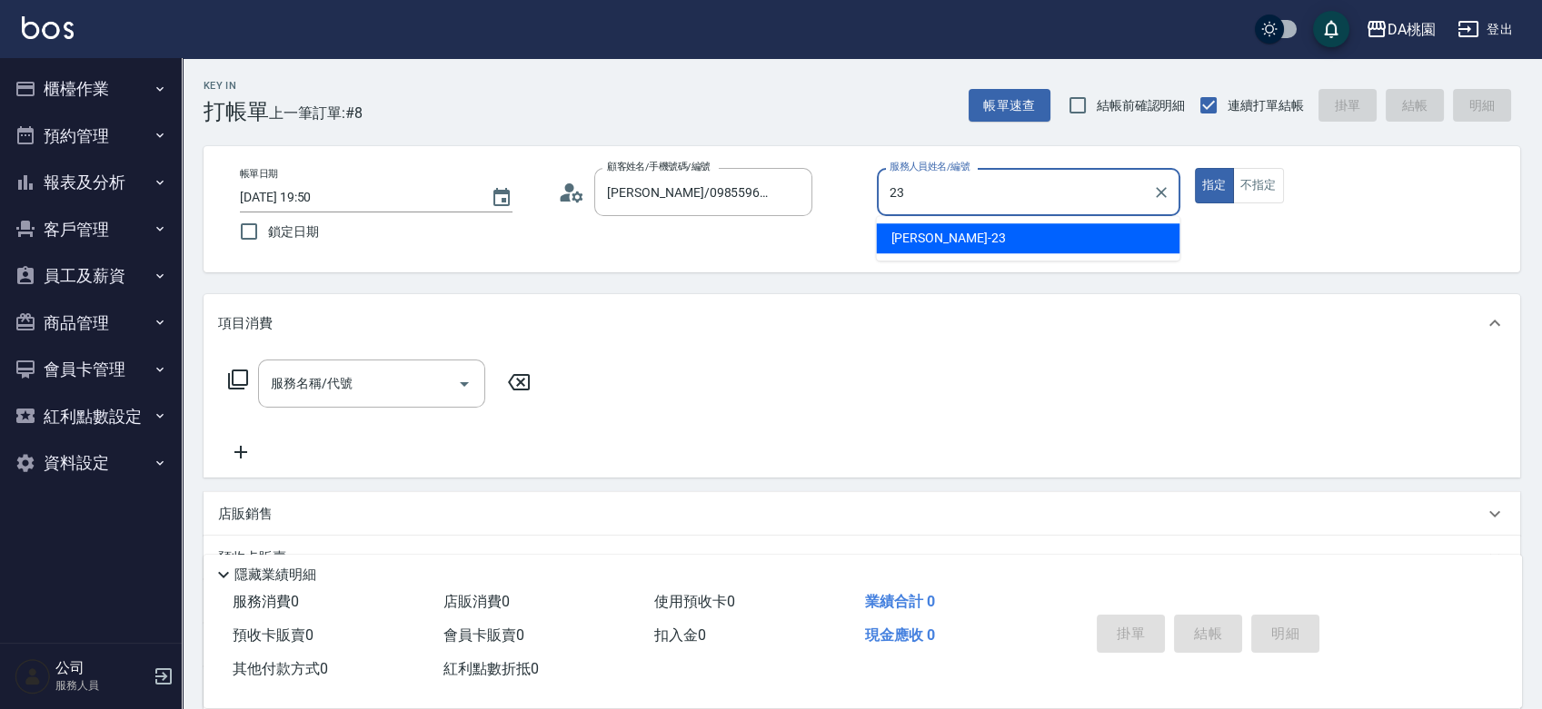
type input "[PERSON_NAME] -23"
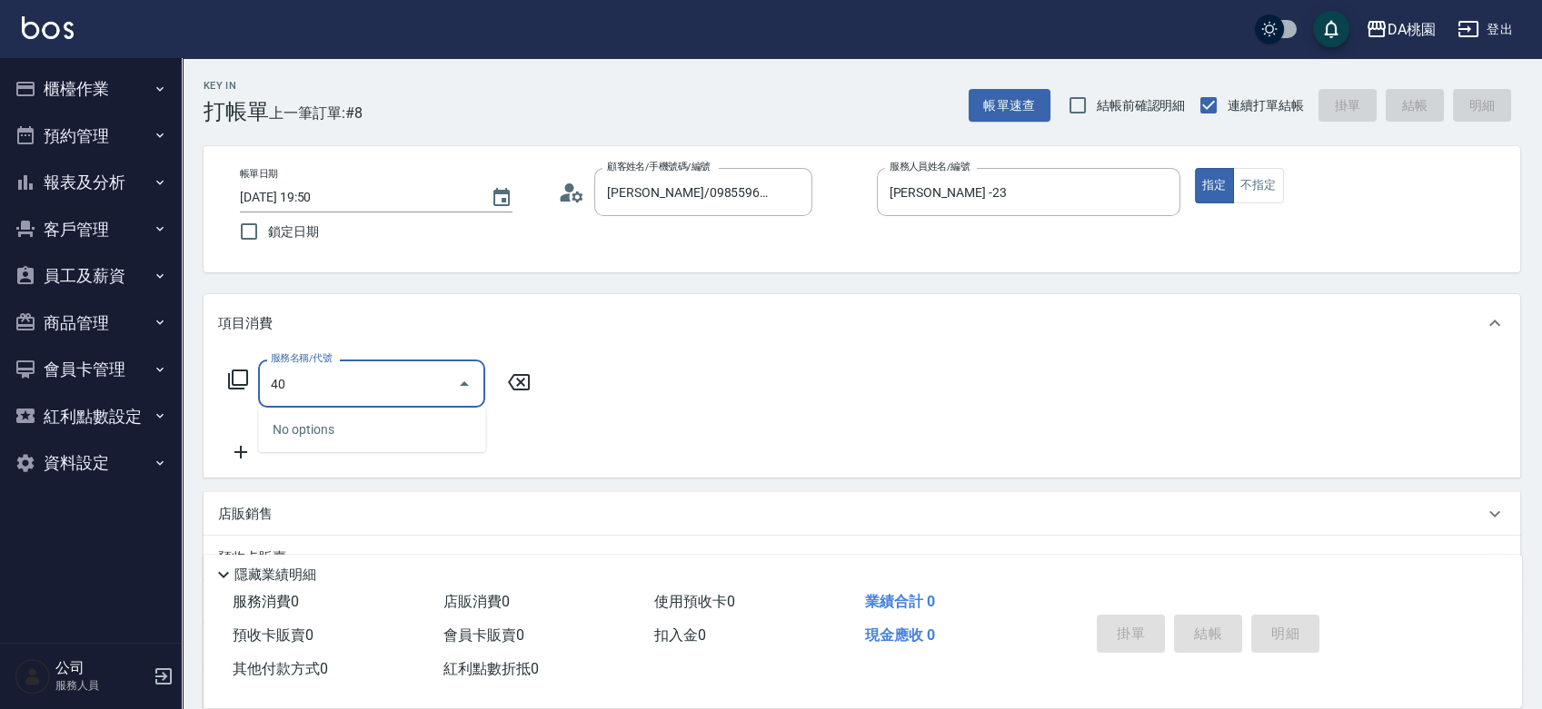
type input "401"
type input "150"
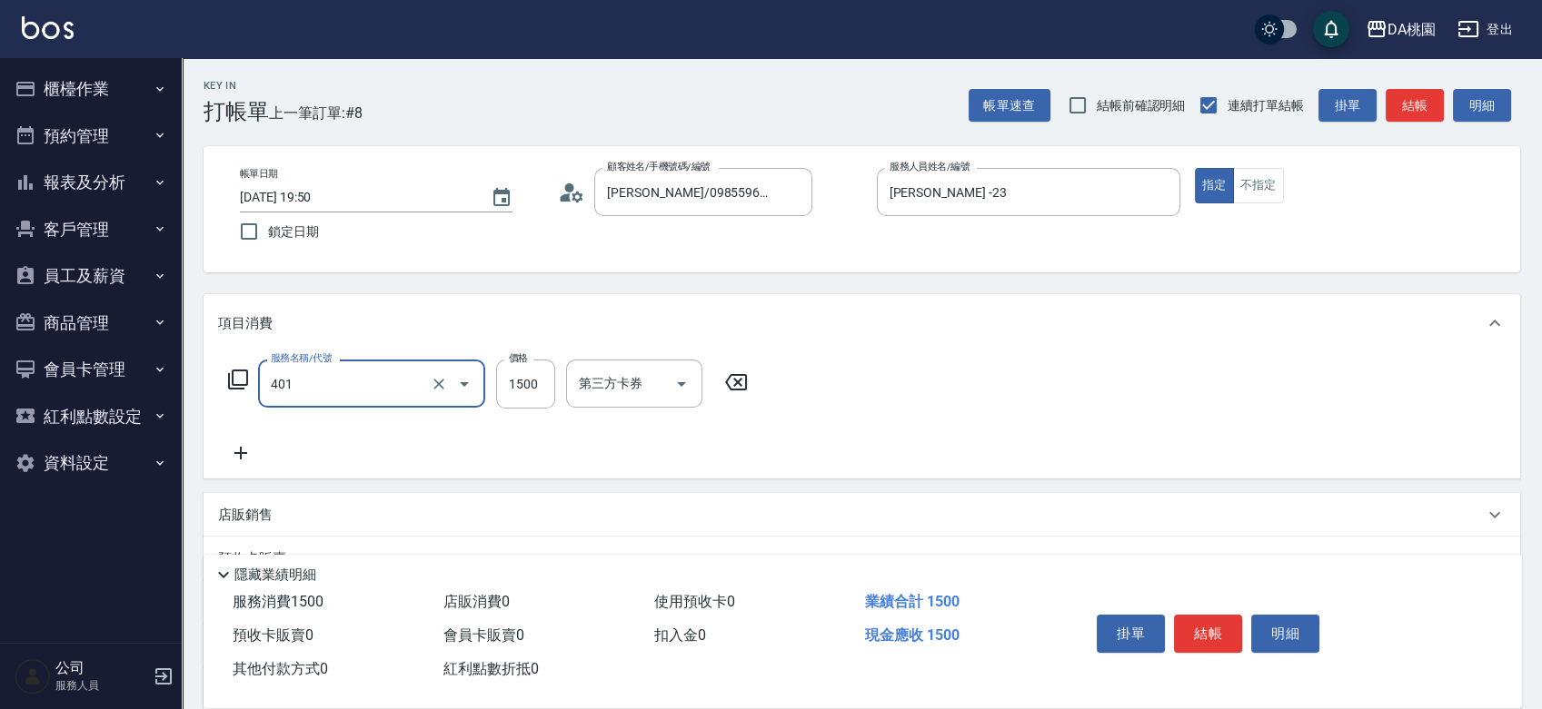
type input "染髮(互助)(401)"
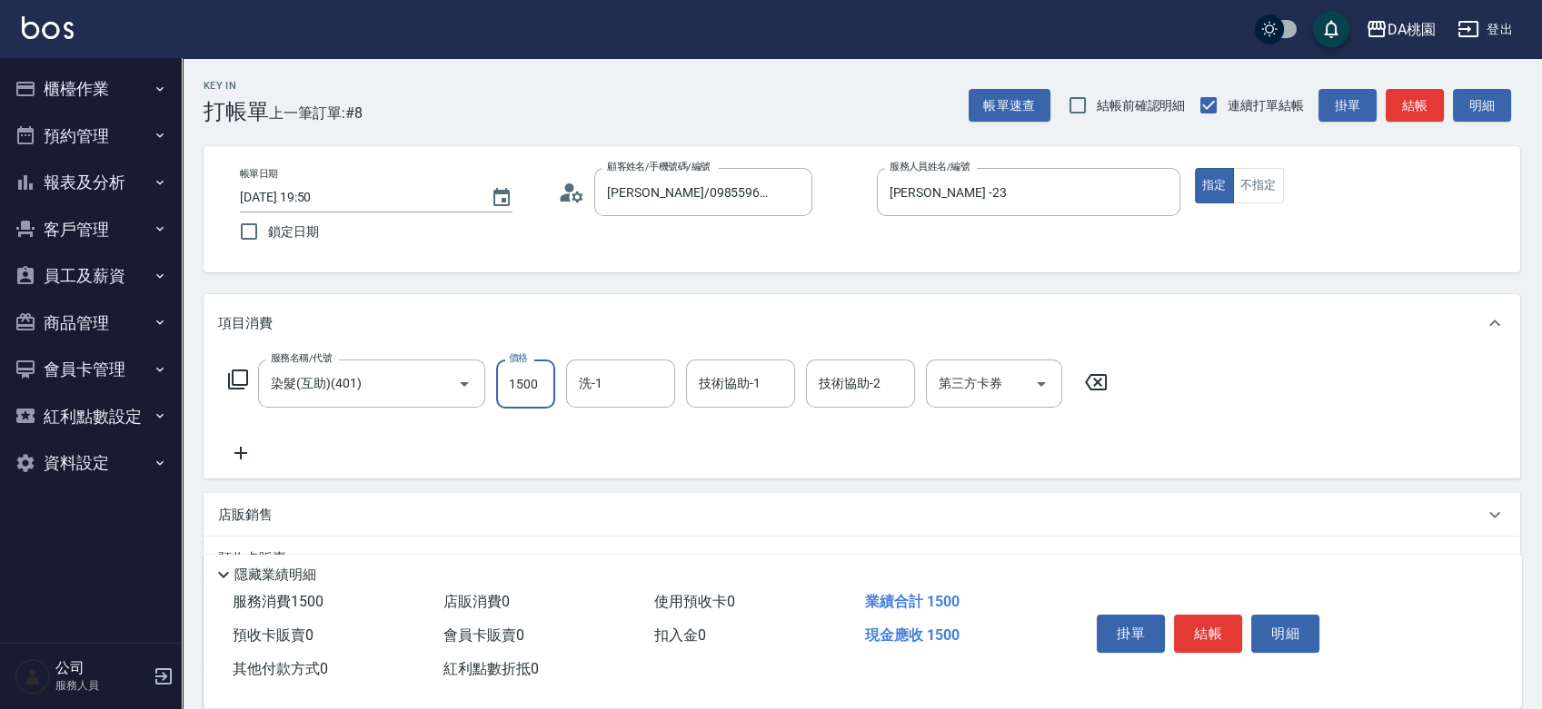
type input "0"
type input "100"
type input "10"
type input "1000"
type input "100"
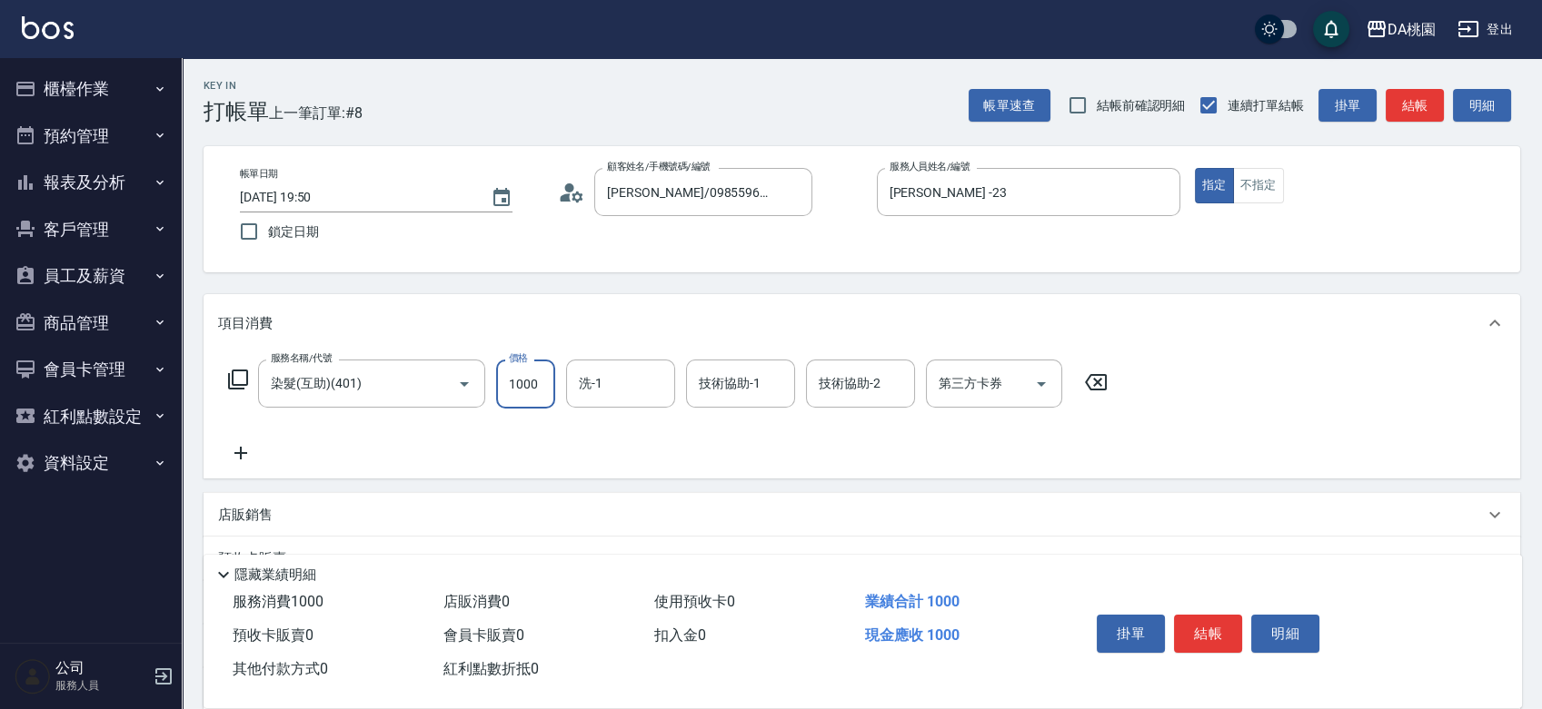
type input "1000"
type input "cherry-25"
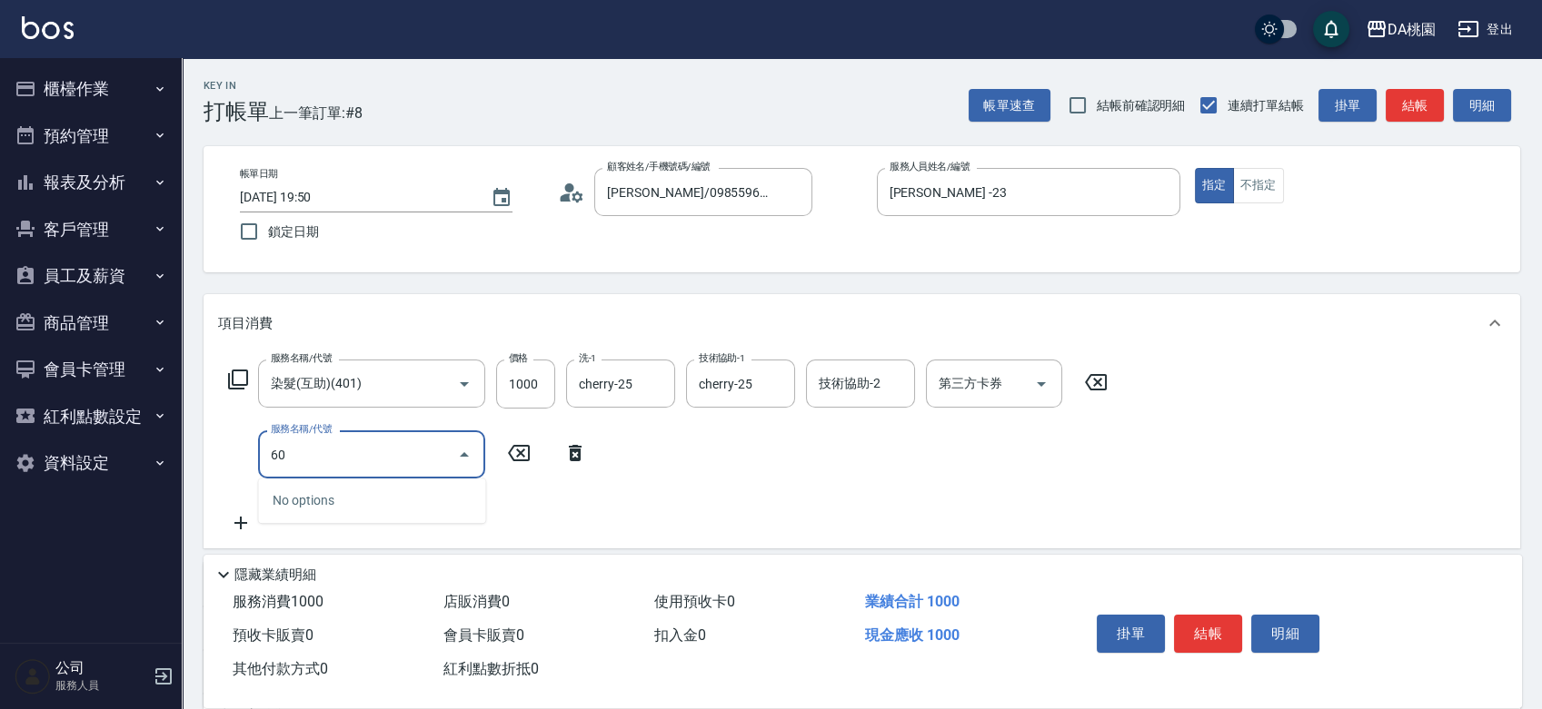
type input "609"
type input "220"
type input "鱗脂質護髮(互助)(609)"
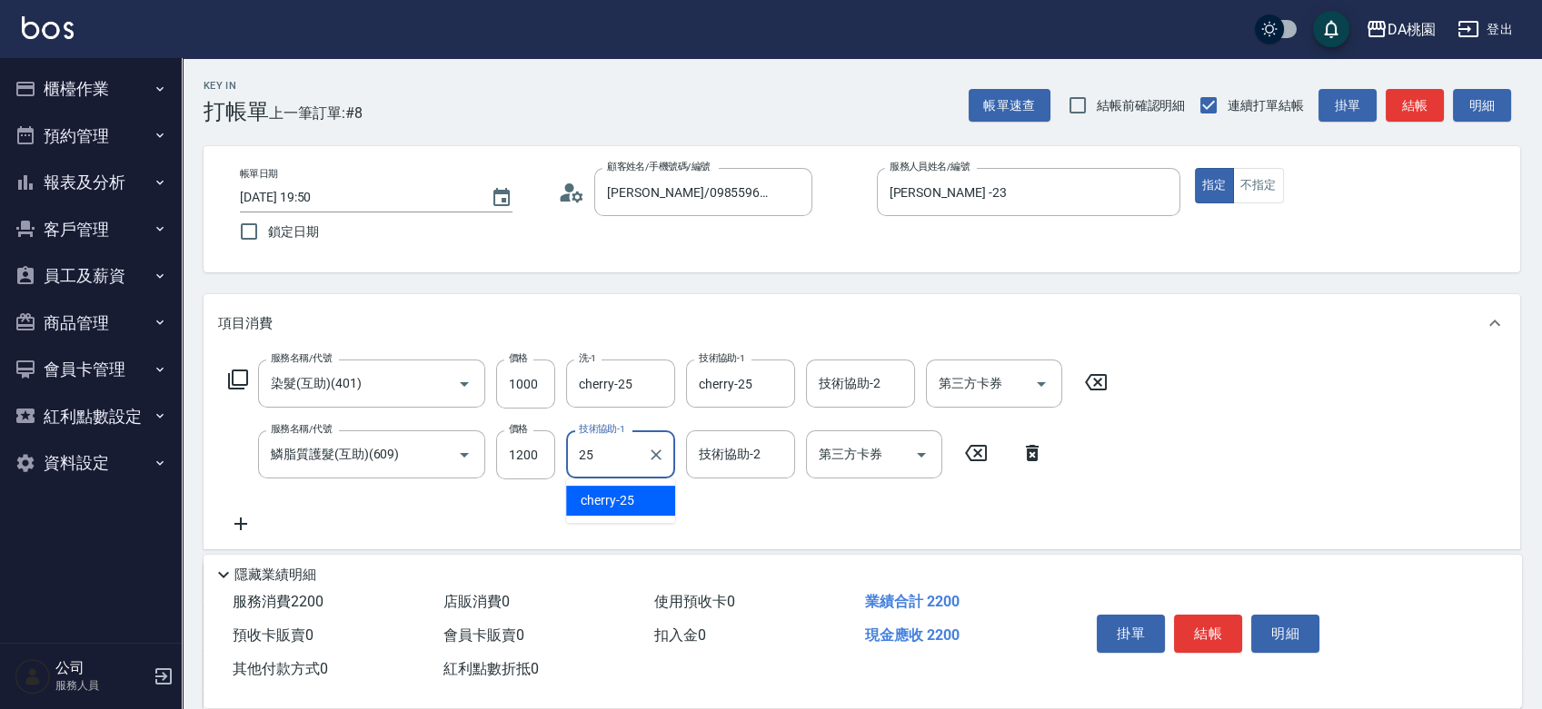
type input "cherry-25"
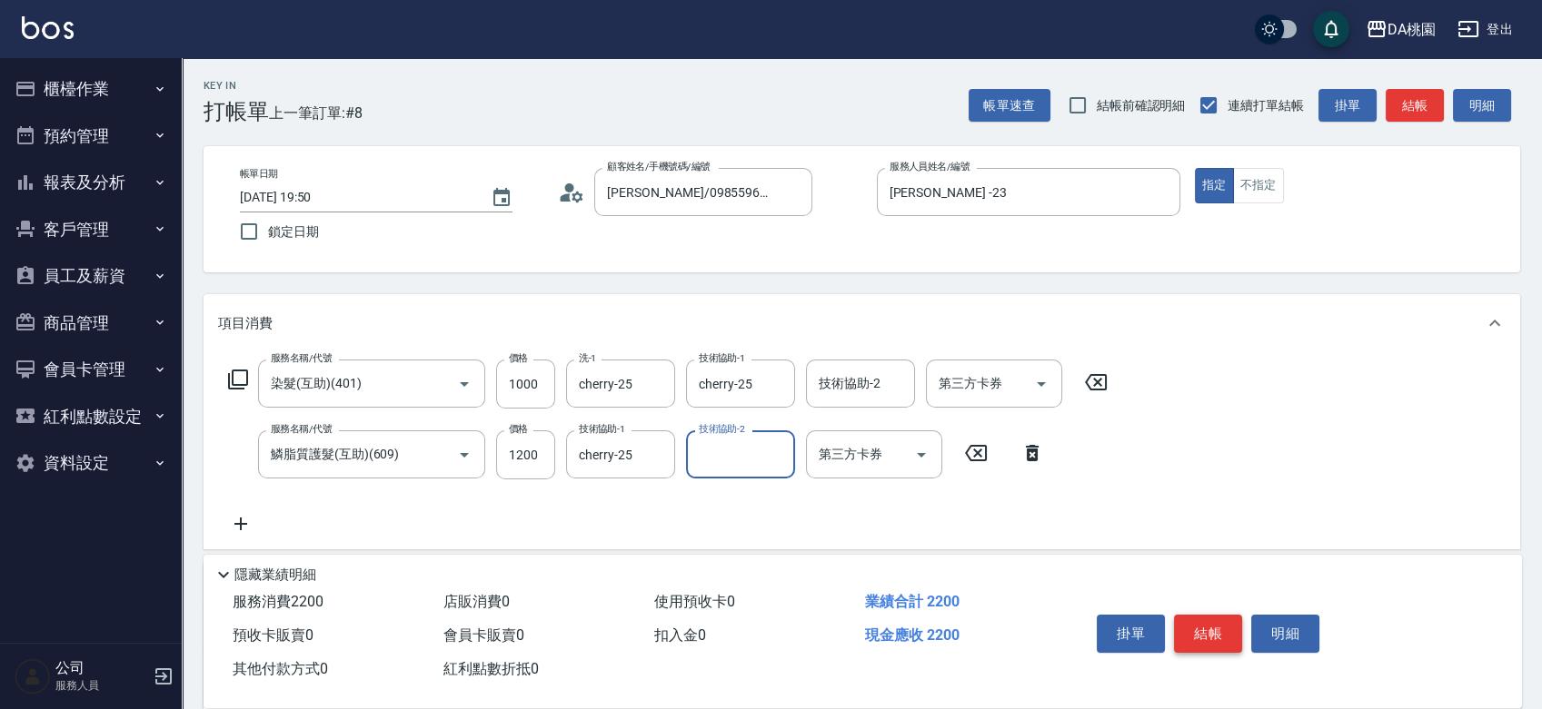
click at [1207, 636] on button "結帳" at bounding box center [1208, 634] width 68 height 38
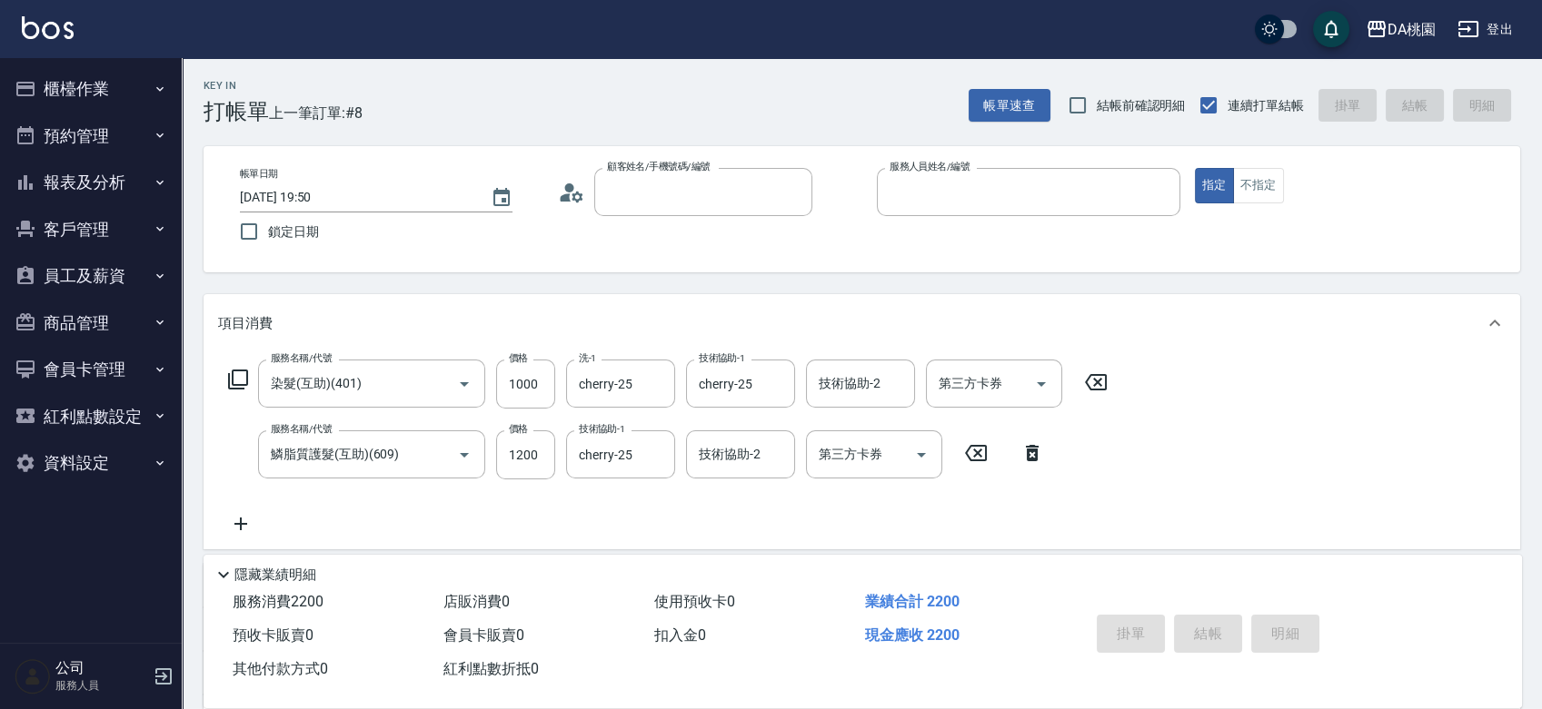
type input "0"
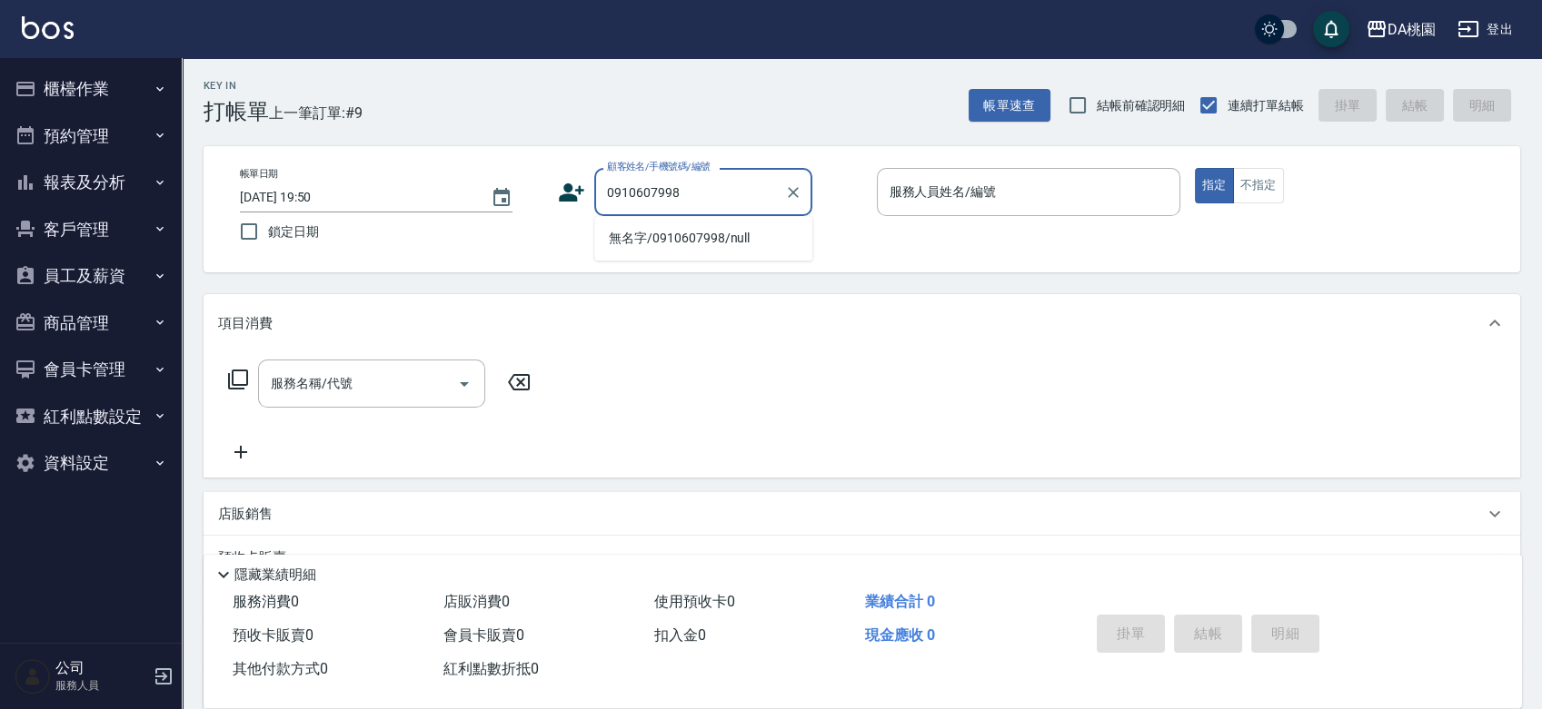
click at [655, 207] on input "0910607998" at bounding box center [689, 192] width 174 height 32
click at [651, 236] on li "無名字/0910607998/null" at bounding box center [703, 238] width 218 height 30
type input "無名字/0910607998/null"
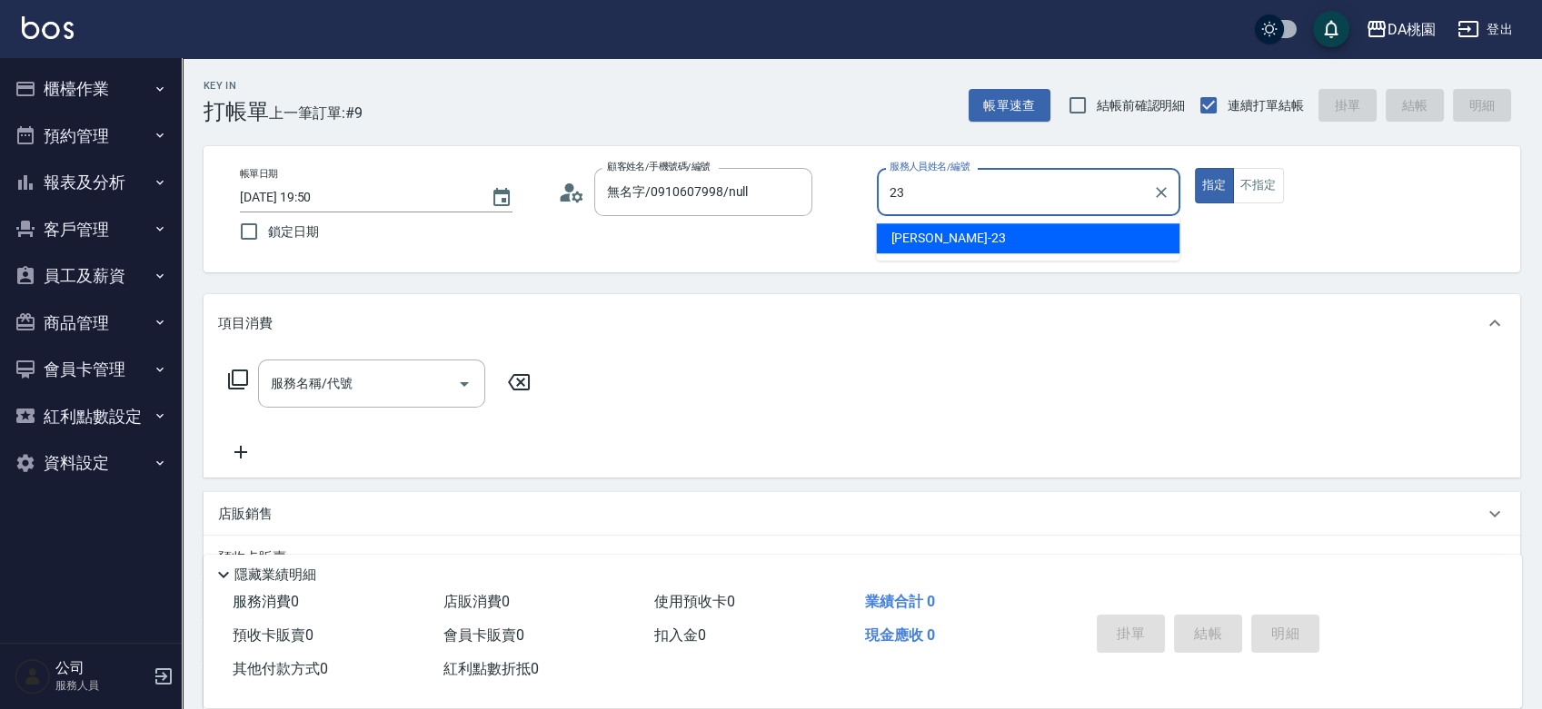
type input "[PERSON_NAME] -23"
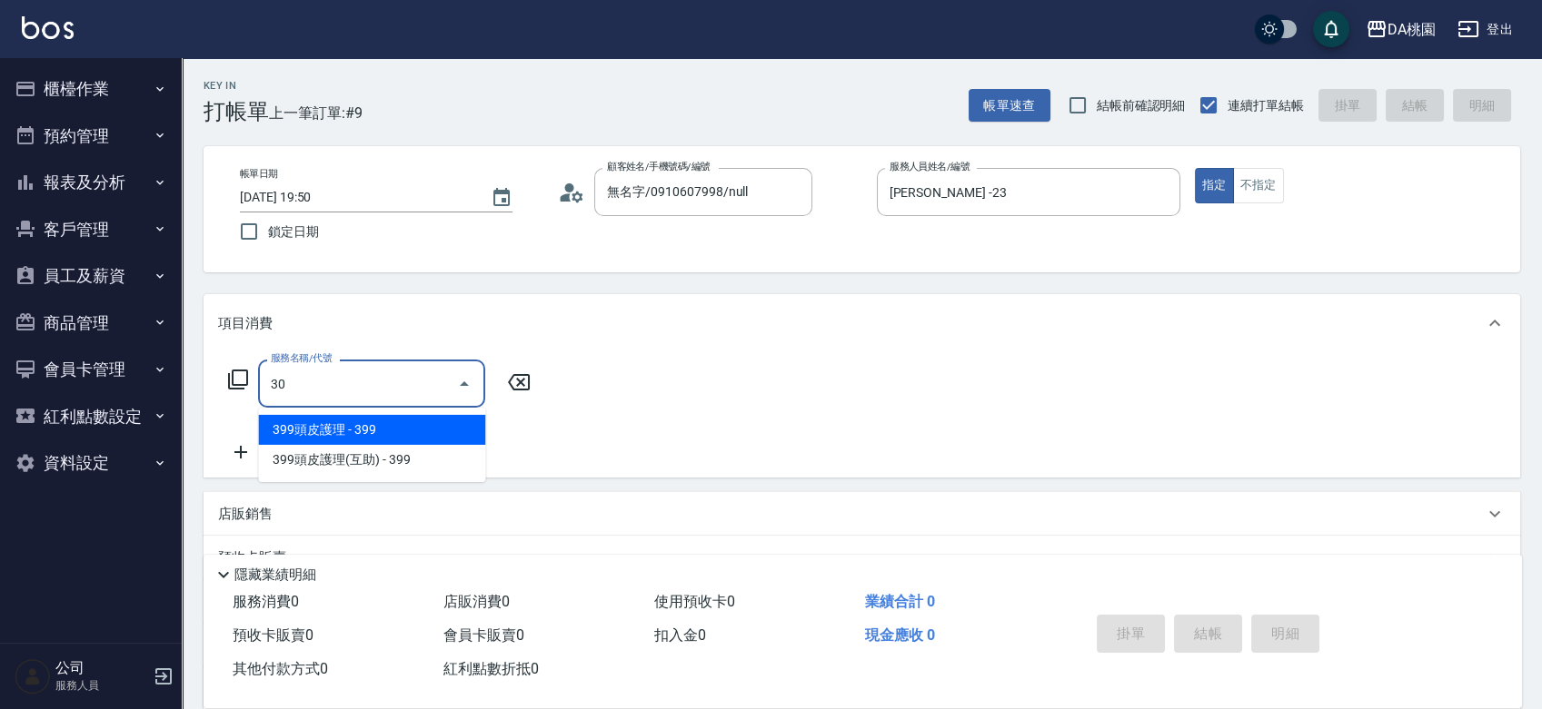
type input "303"
type input "30"
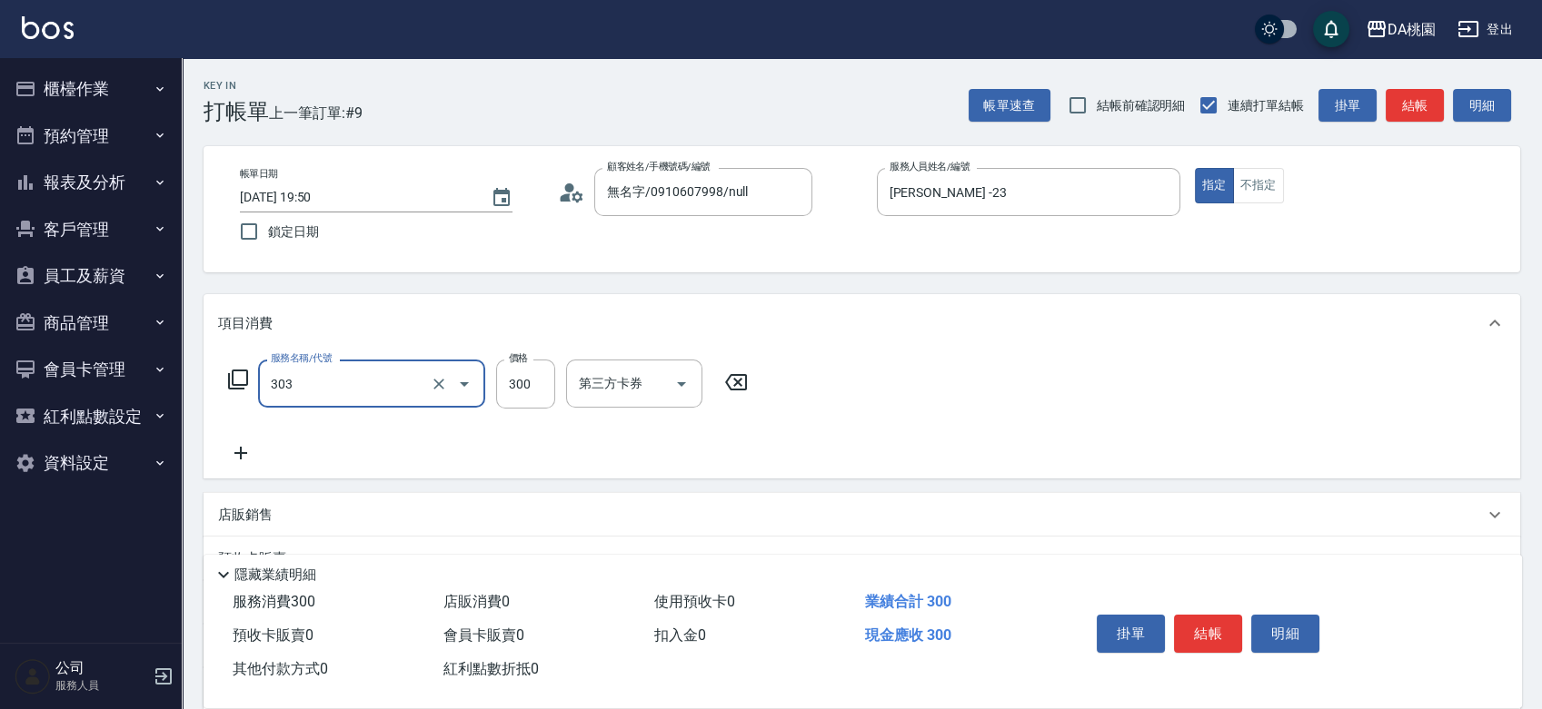
type input "A級剪髮(303)"
type input "5"
type input "0"
type input "500"
type input "50"
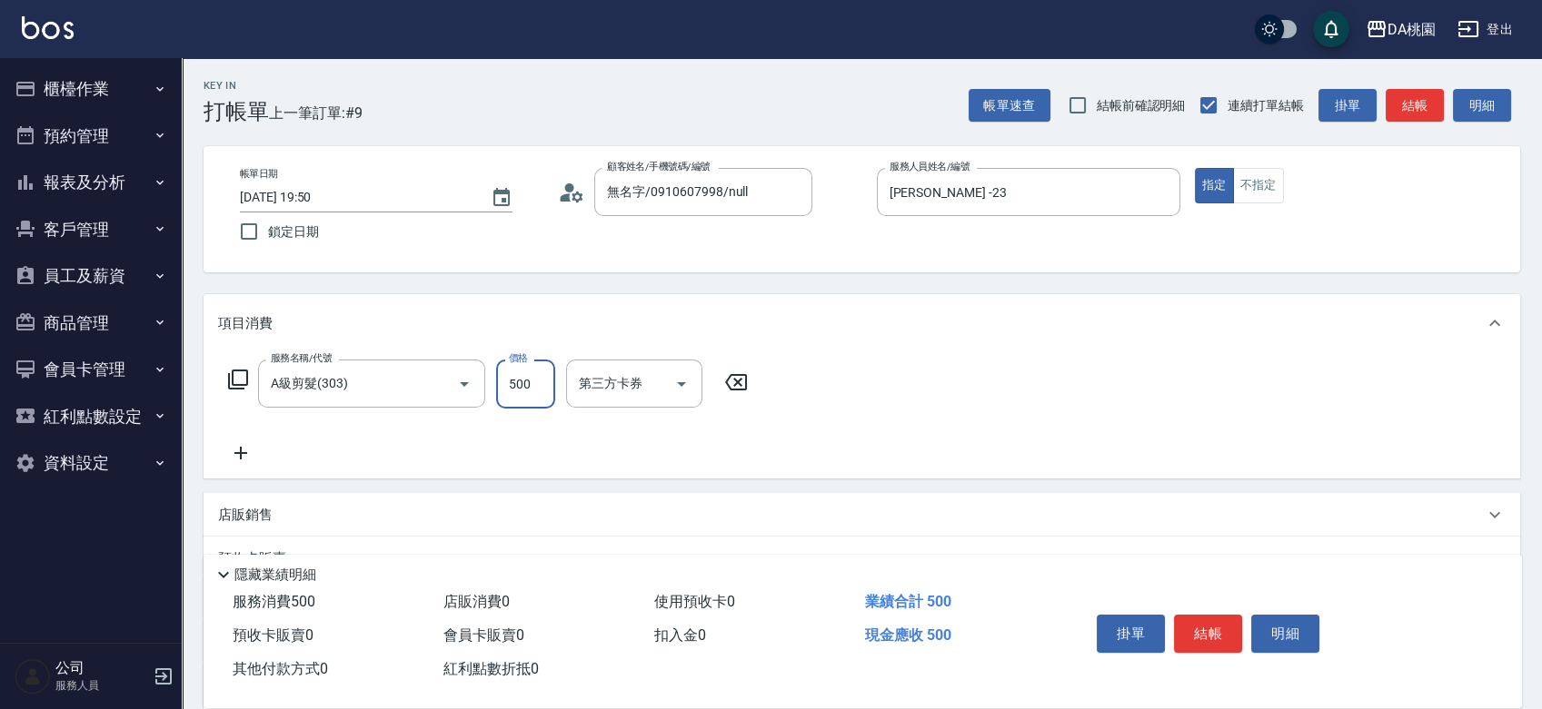
type input "500"
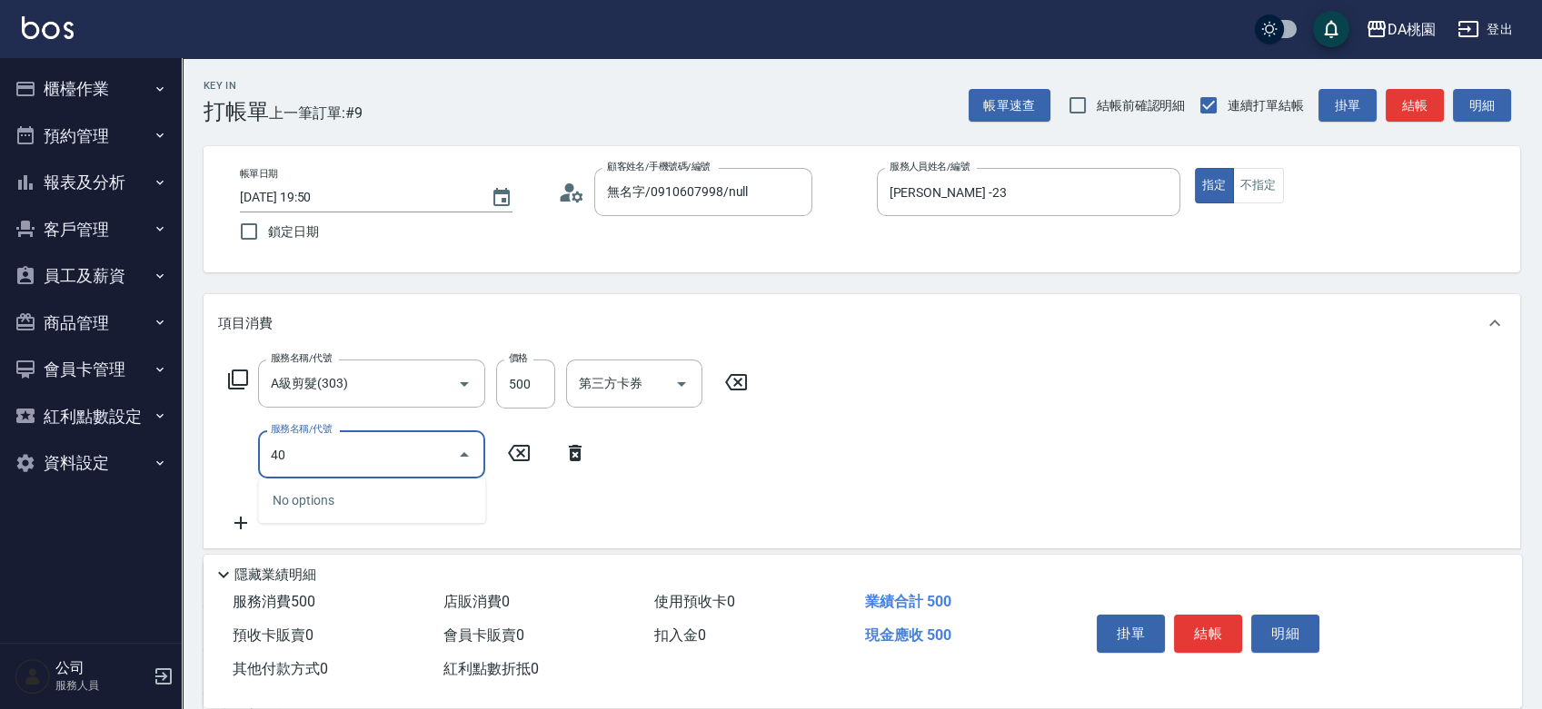
type input "401"
type input "200"
type input "染髮(互助)(401)"
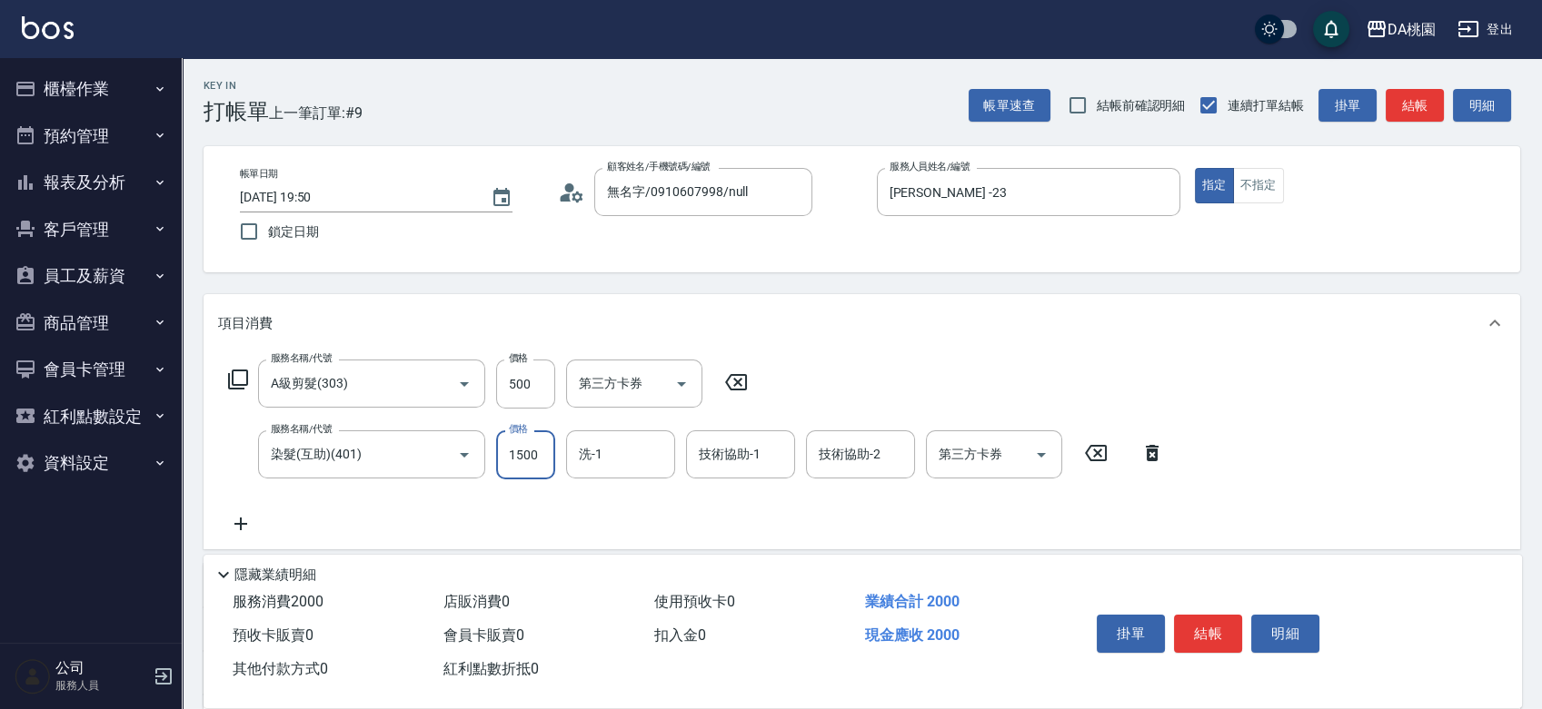
type input "1"
type input "50"
type input "180"
type input "60"
type input "1800"
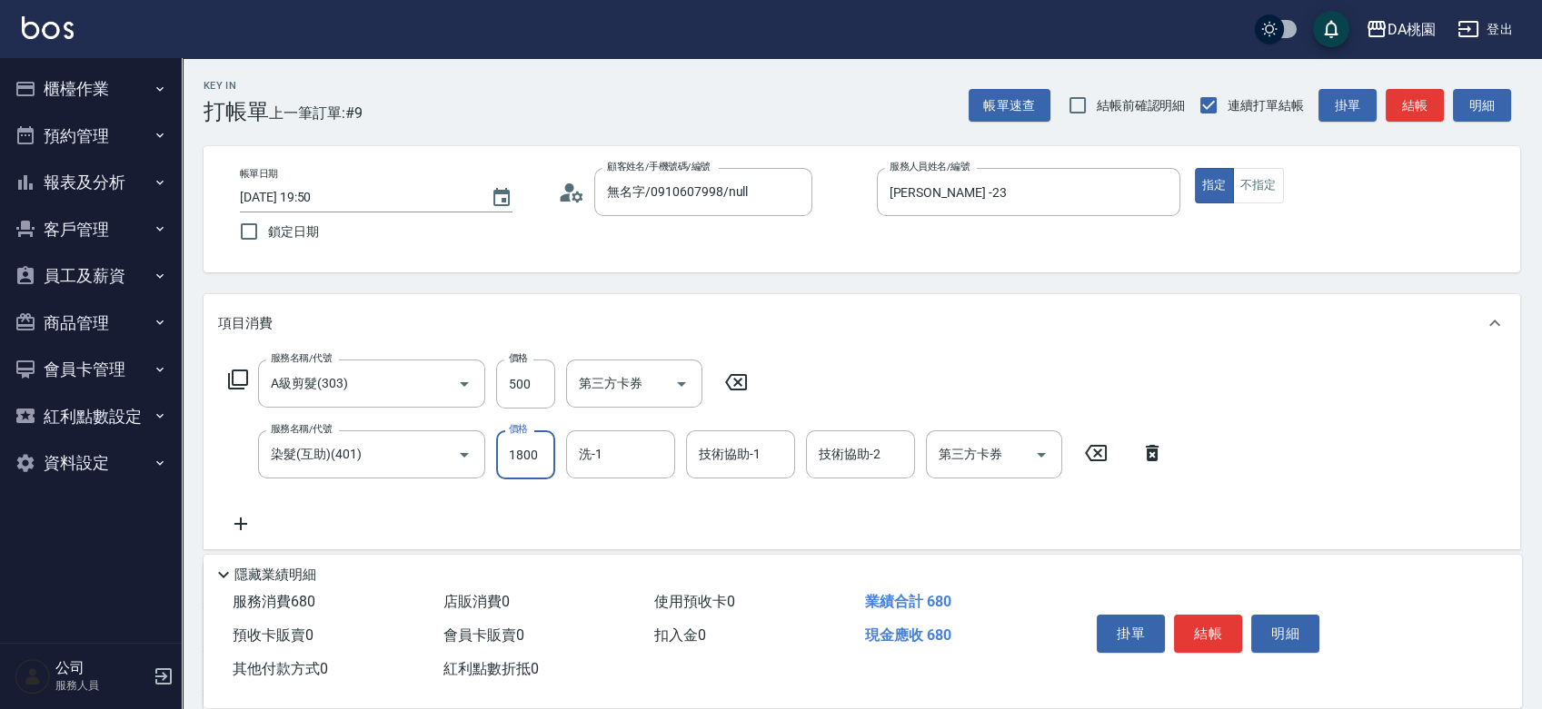
type input "230"
type input "1800"
type input "cherry-25"
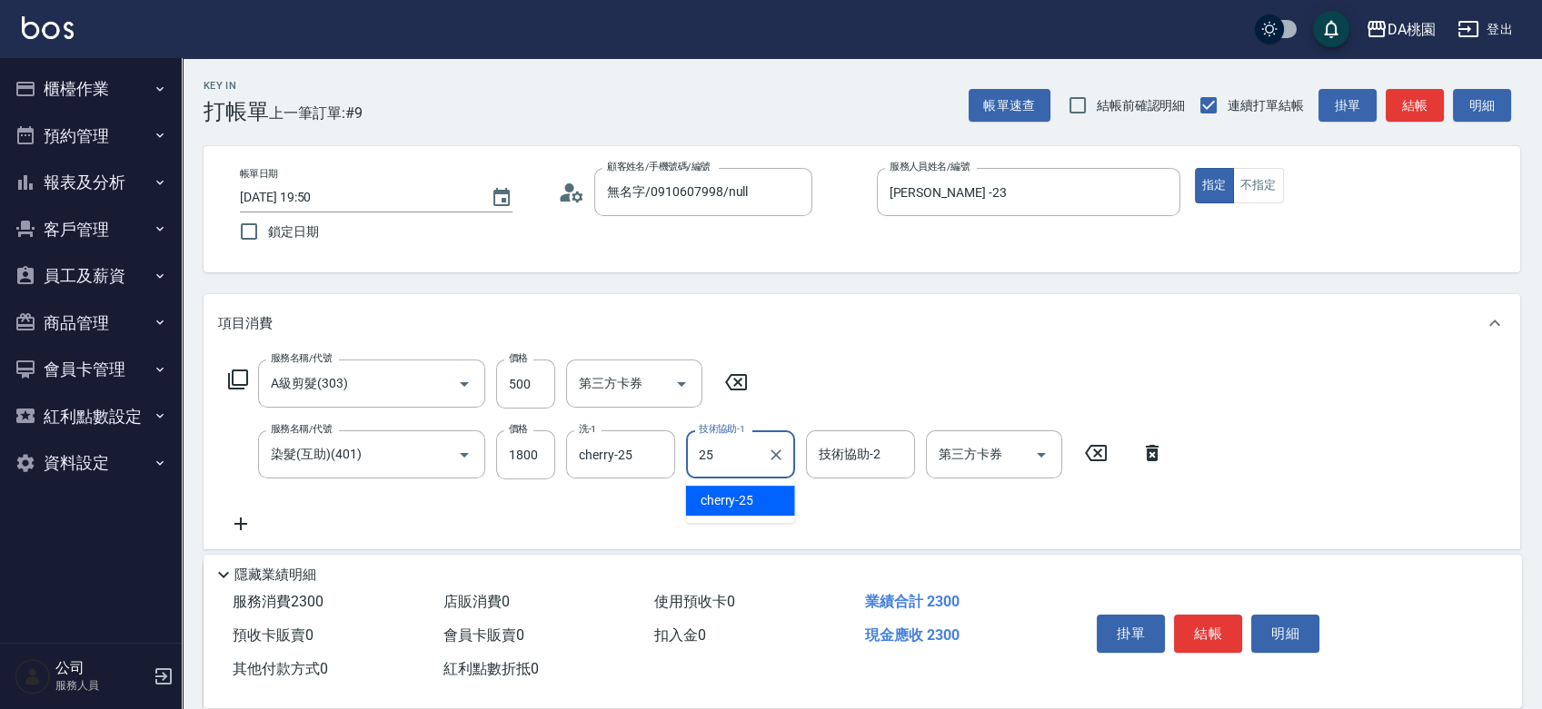
type input "cherry-25"
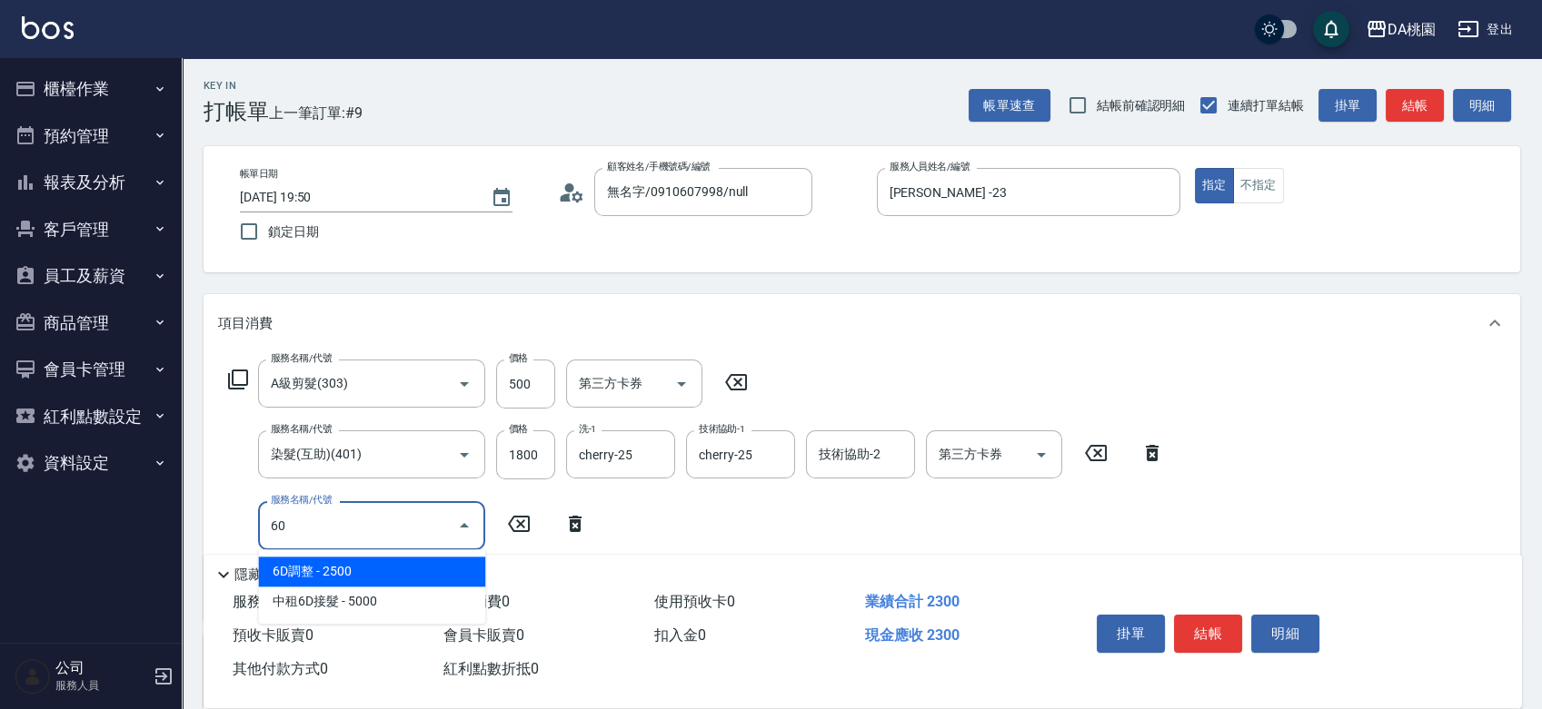
type input "609"
type input "350"
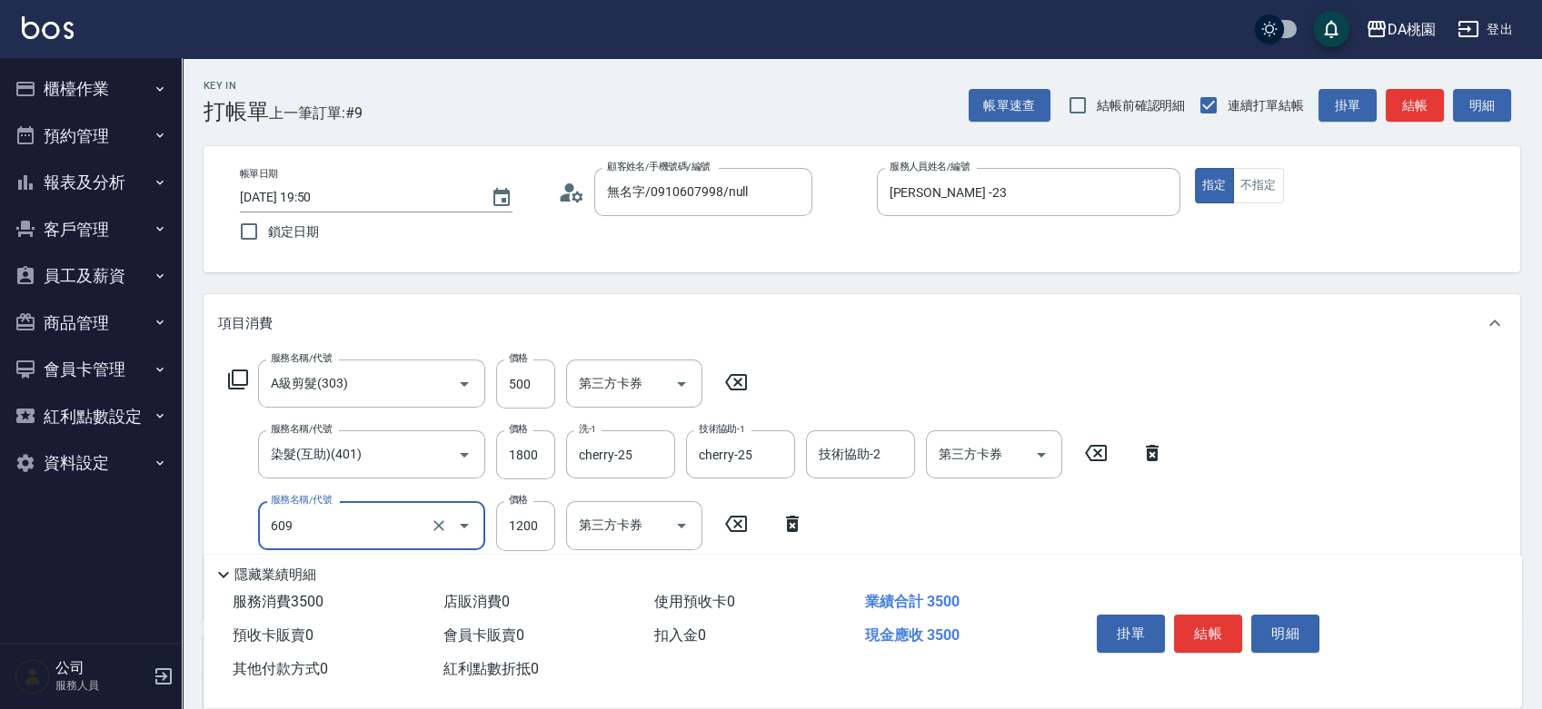
type input "鱗脂質護髮(互助)(609)"
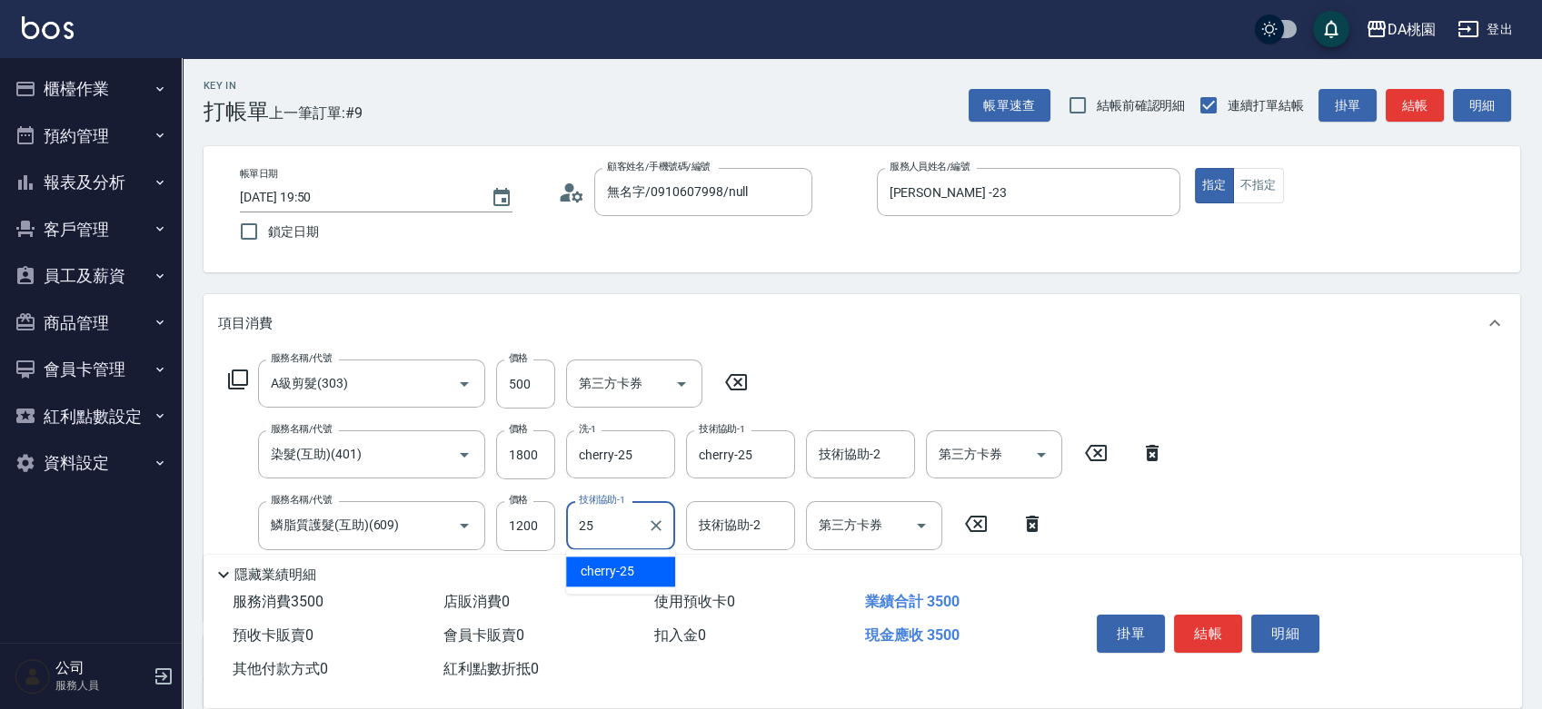
type input "cherry-25"
click at [1220, 634] on button "結帳" at bounding box center [1208, 634] width 68 height 38
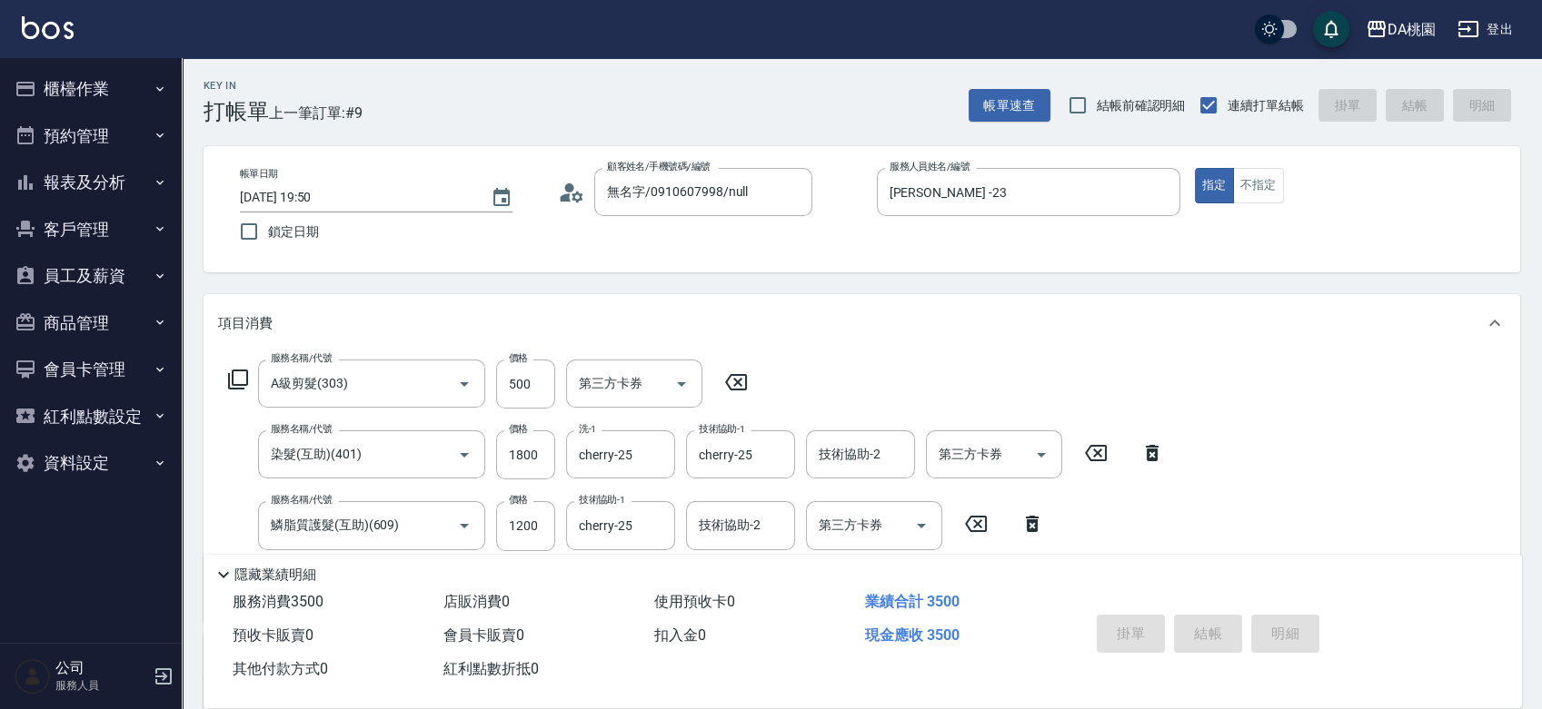
type input "0"
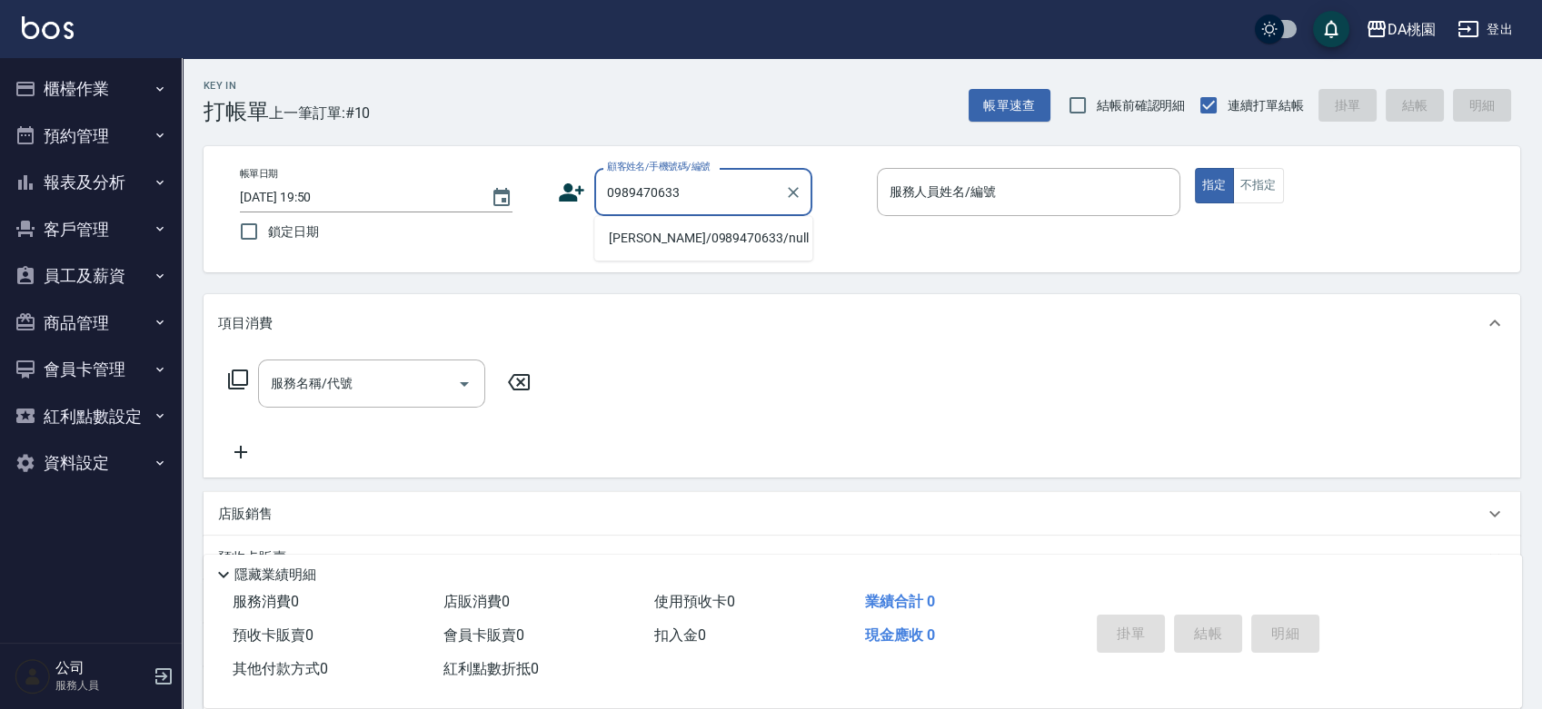
type input "陳廣龍/0989470633/null"
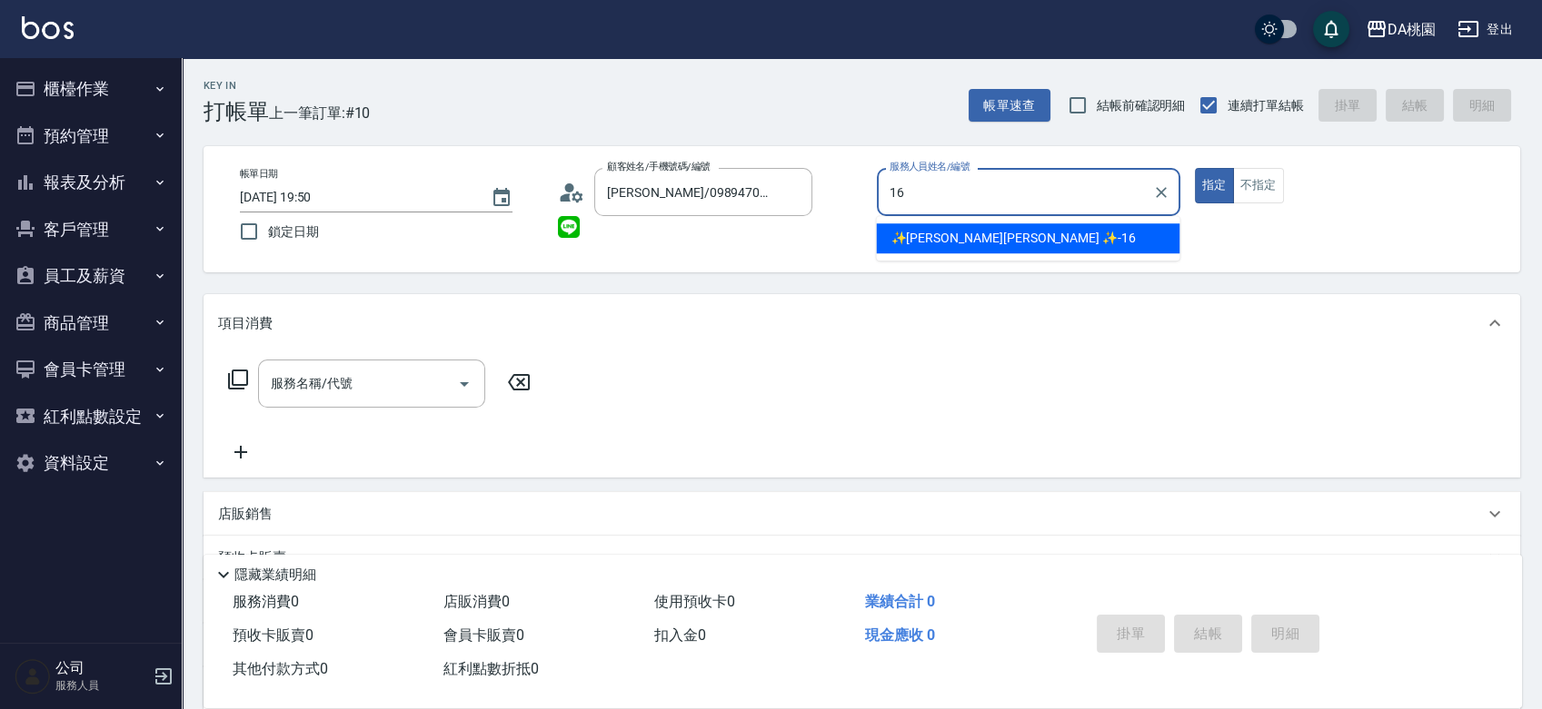
type input "✨GARY蓋瑞 ✨-16"
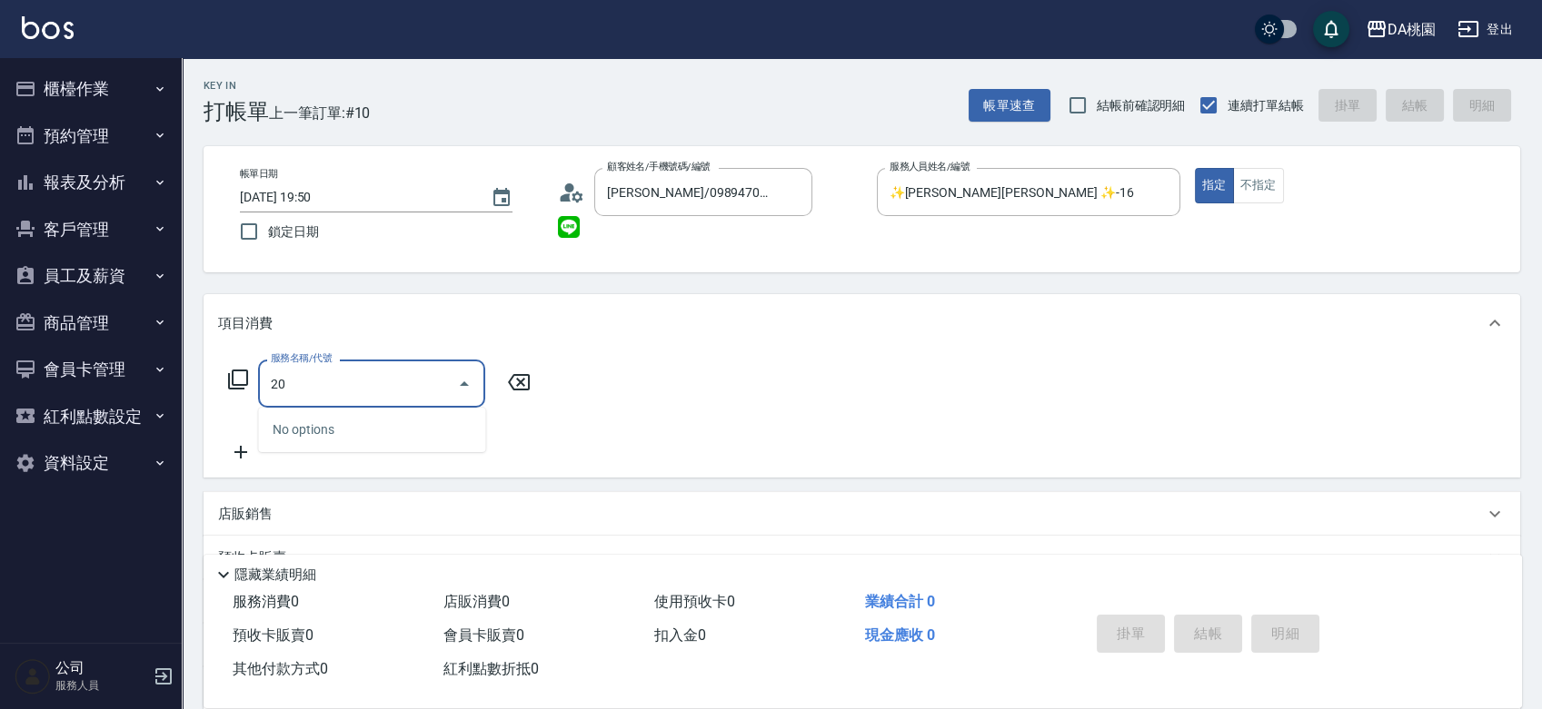
type input "201"
type input "150"
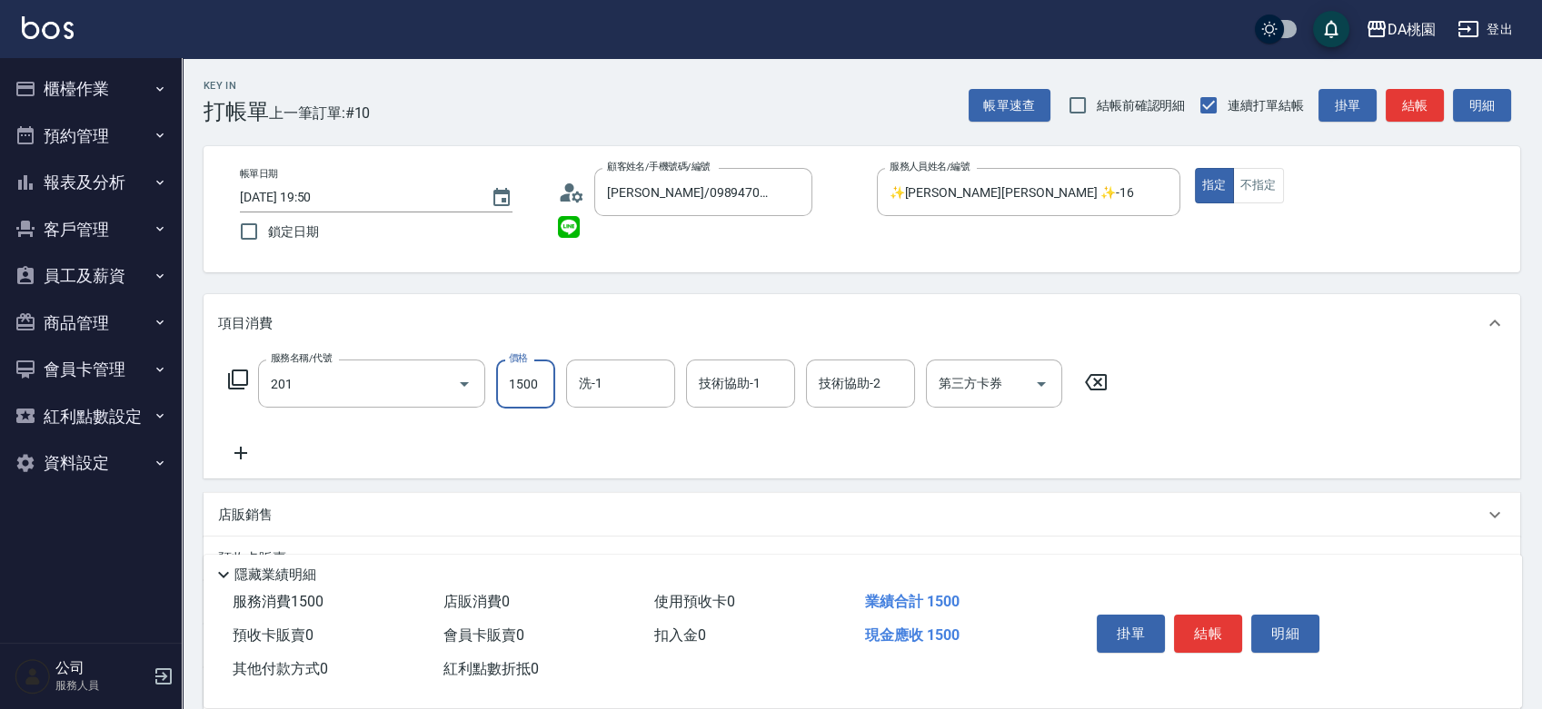
type input "離子燙-互助(201)"
type input "1"
type input "0"
type input "150"
type input "10"
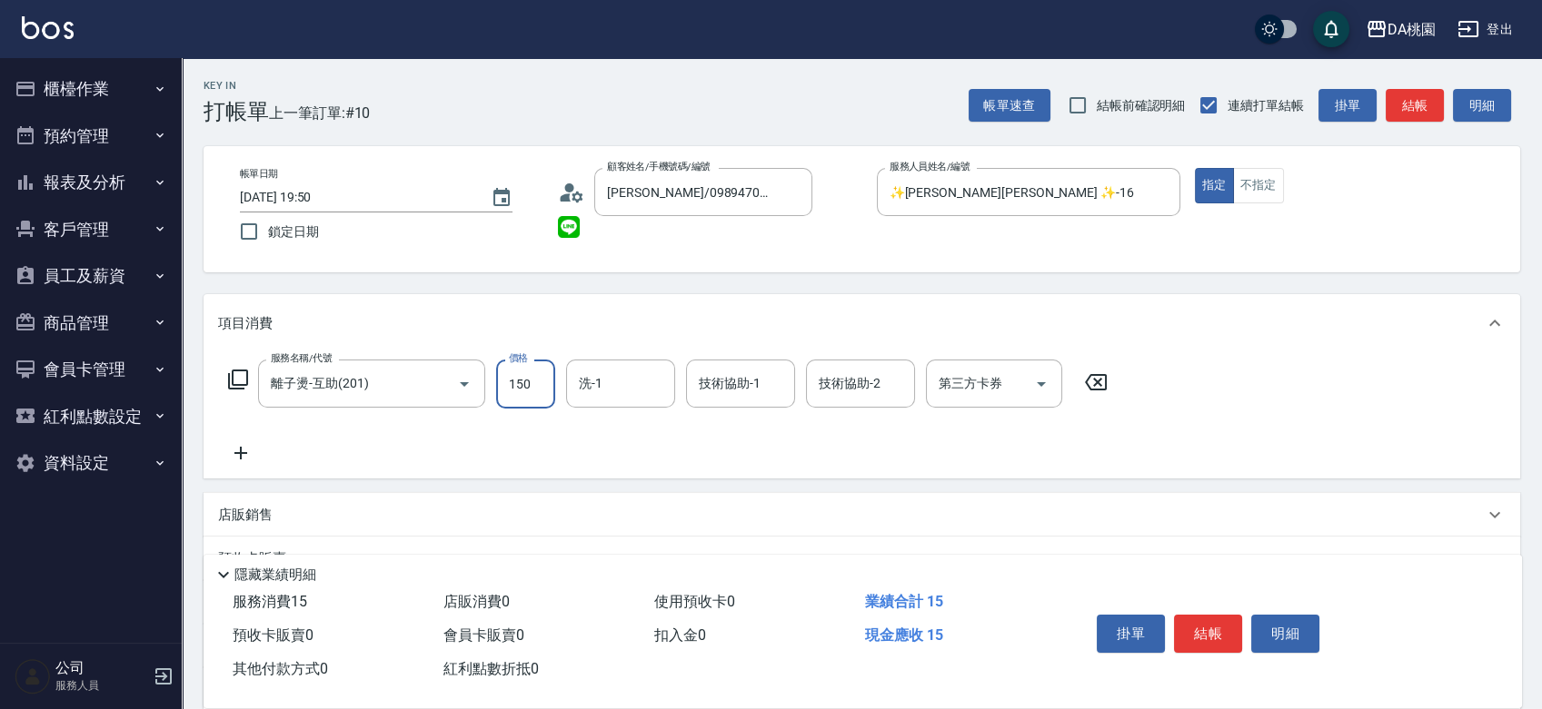
type input "1500"
type input "150"
type input "cherry-25"
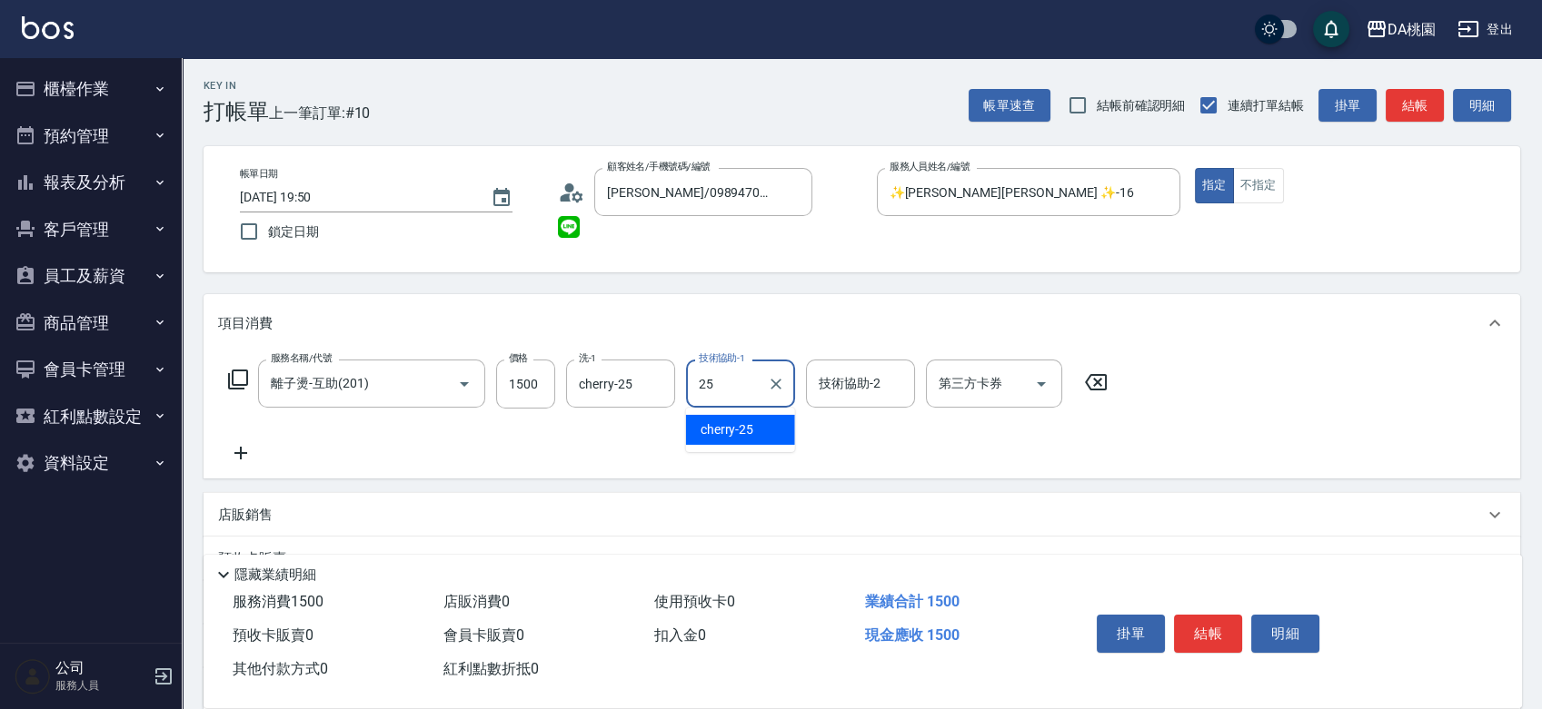
type input "cherry-25"
click at [1225, 630] on button "結帳" at bounding box center [1208, 634] width 68 height 38
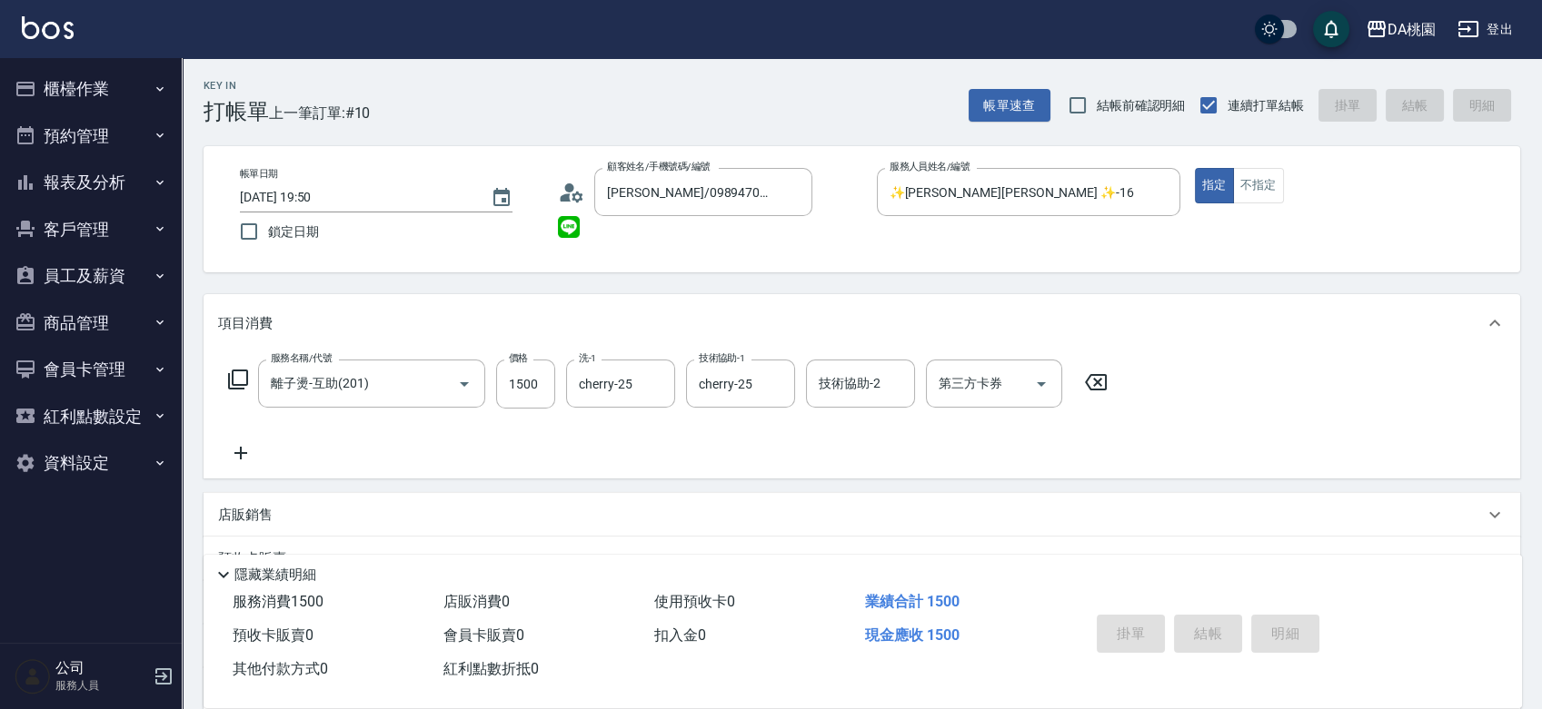
type input "2025/08/14 19:51"
type input "0"
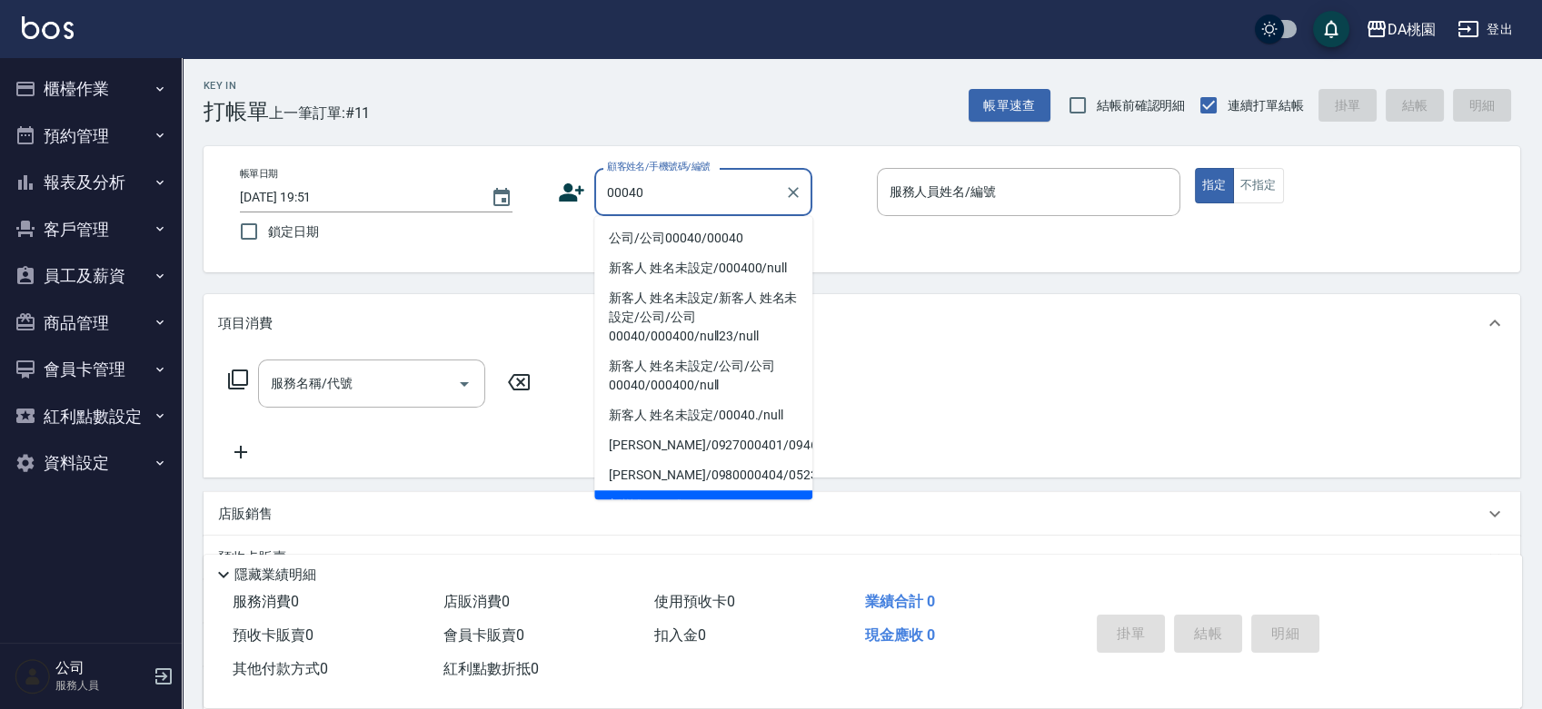
type input "公司/公司00040/00040"
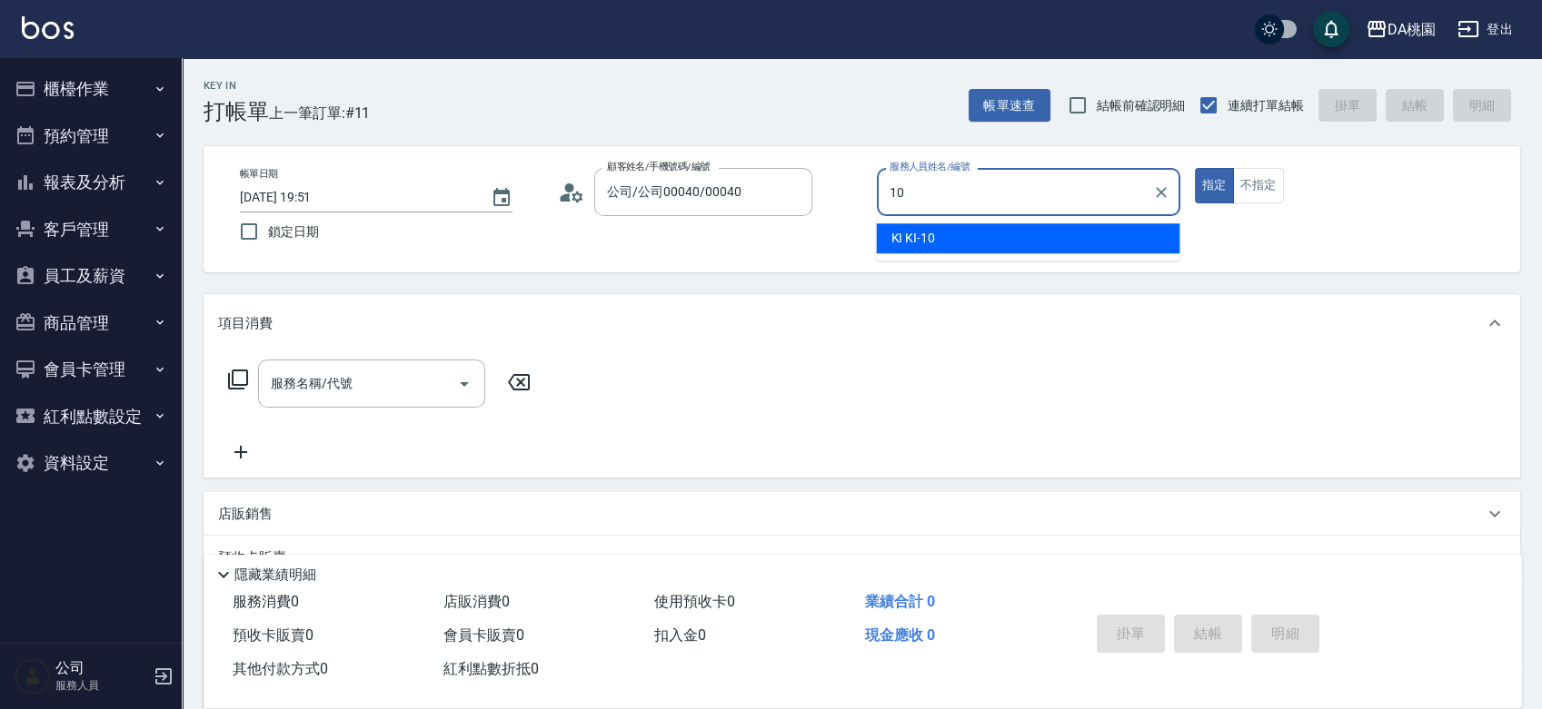
type input "KI KI -10"
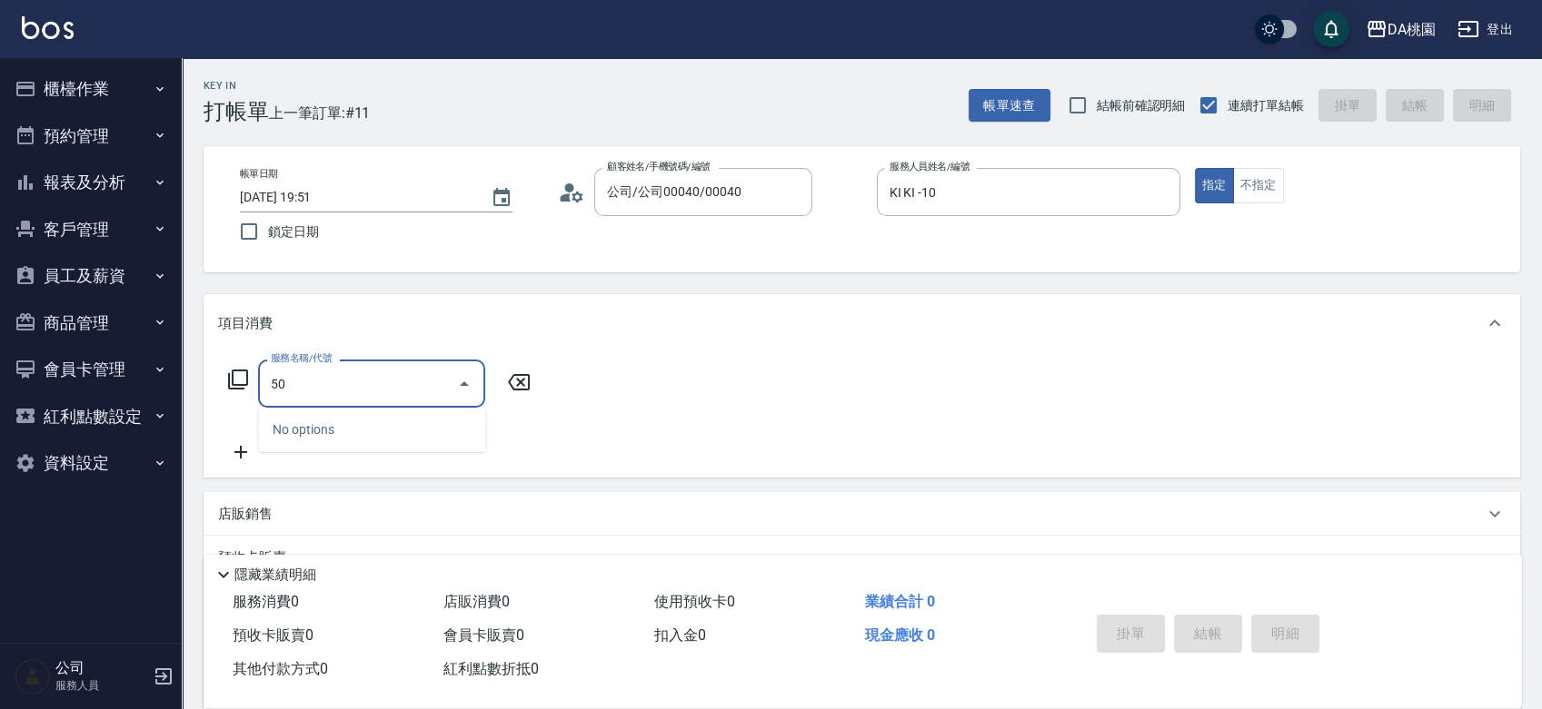
type input "500"
type input "20"
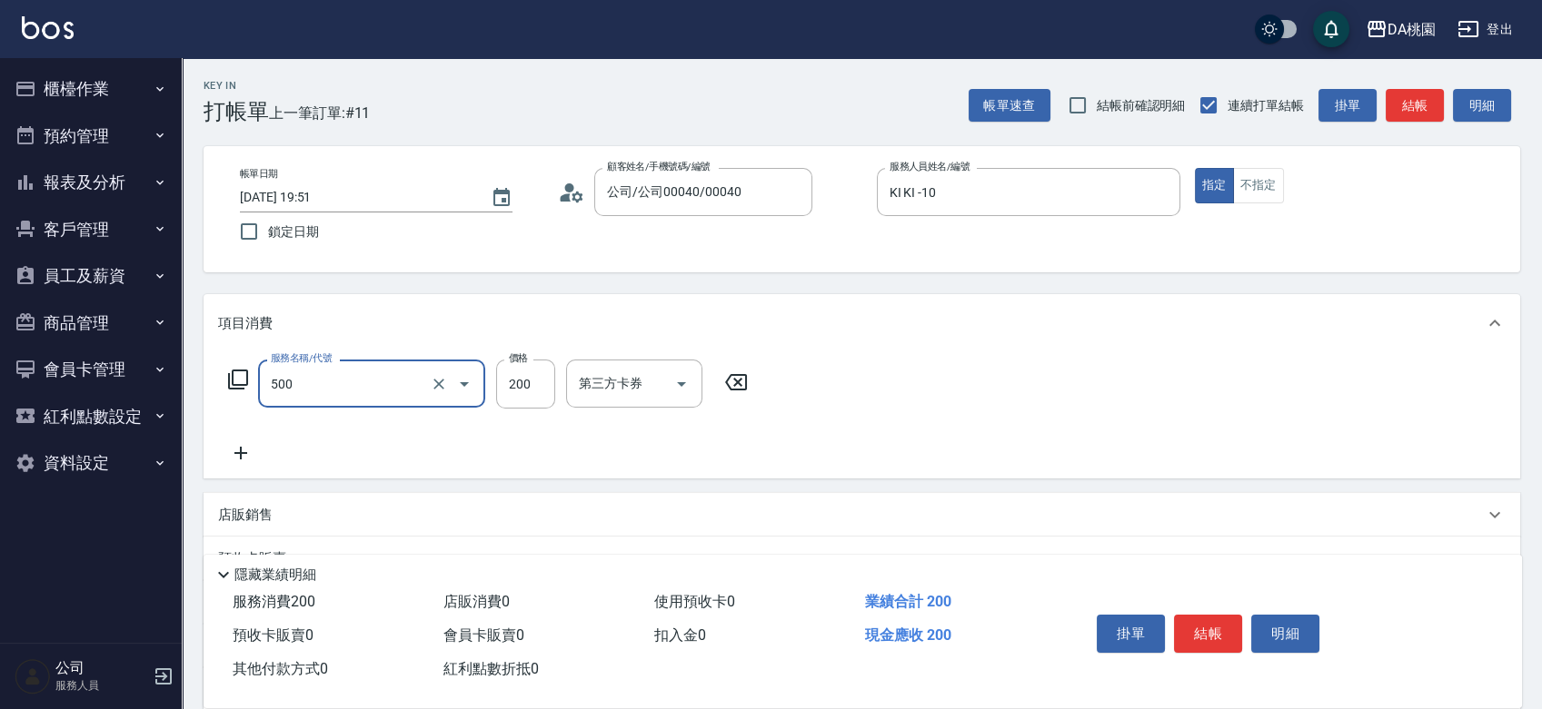
type input "洗髮(500)"
type input "0"
type input "25"
type input "20"
type input "250"
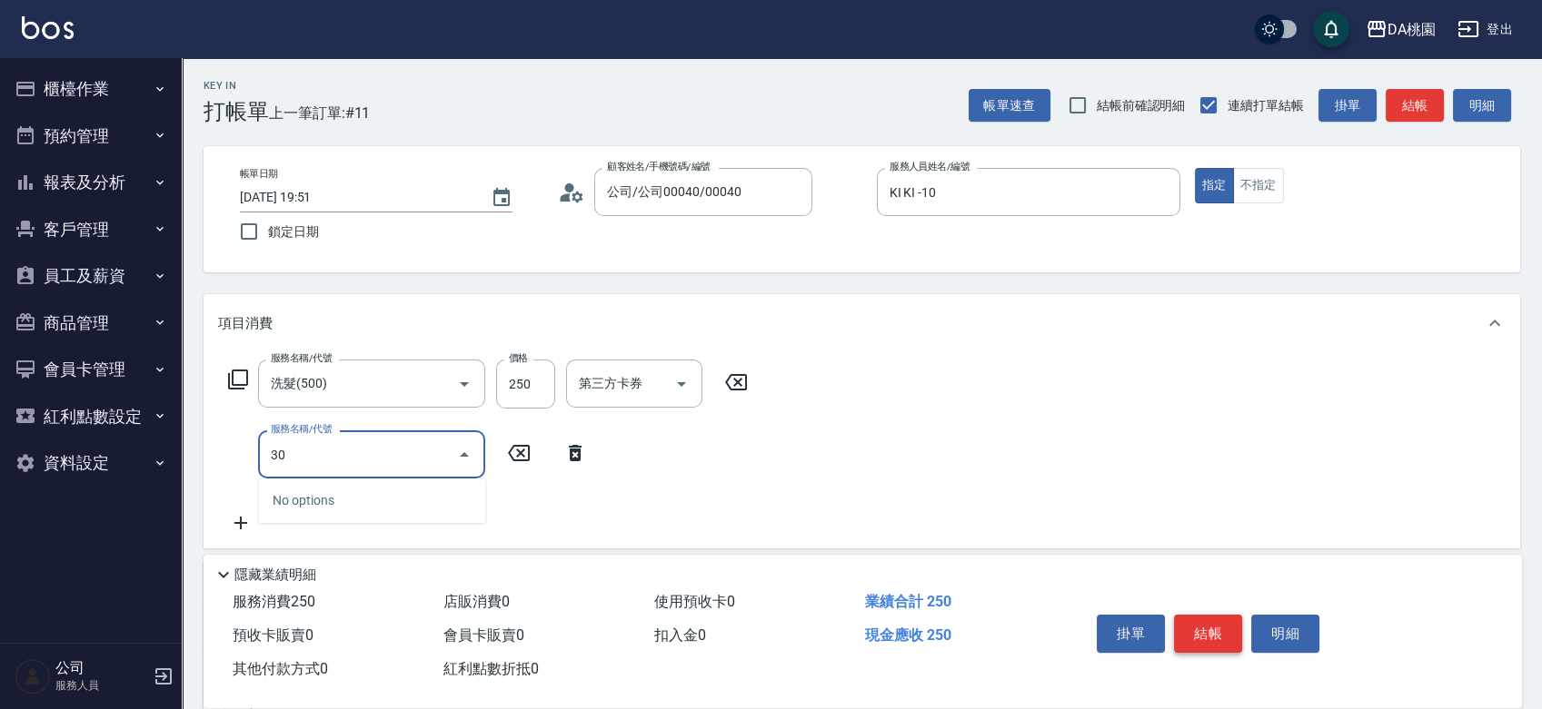
type input "303"
type input "50"
type input "A級剪髮(303)"
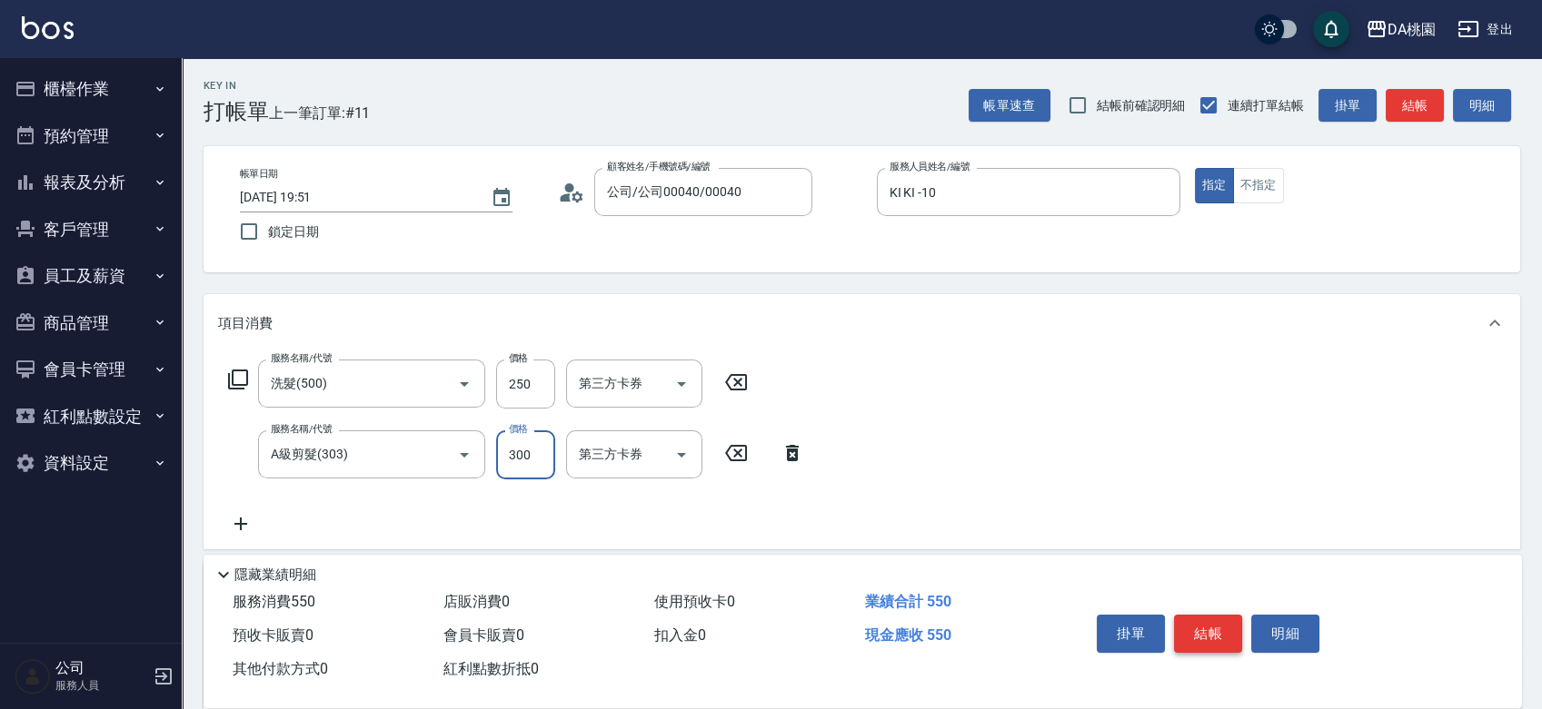
type input "20"
type input "40"
type input "60"
type input "400"
click at [1225, 637] on button "結帳" at bounding box center [1208, 634] width 68 height 38
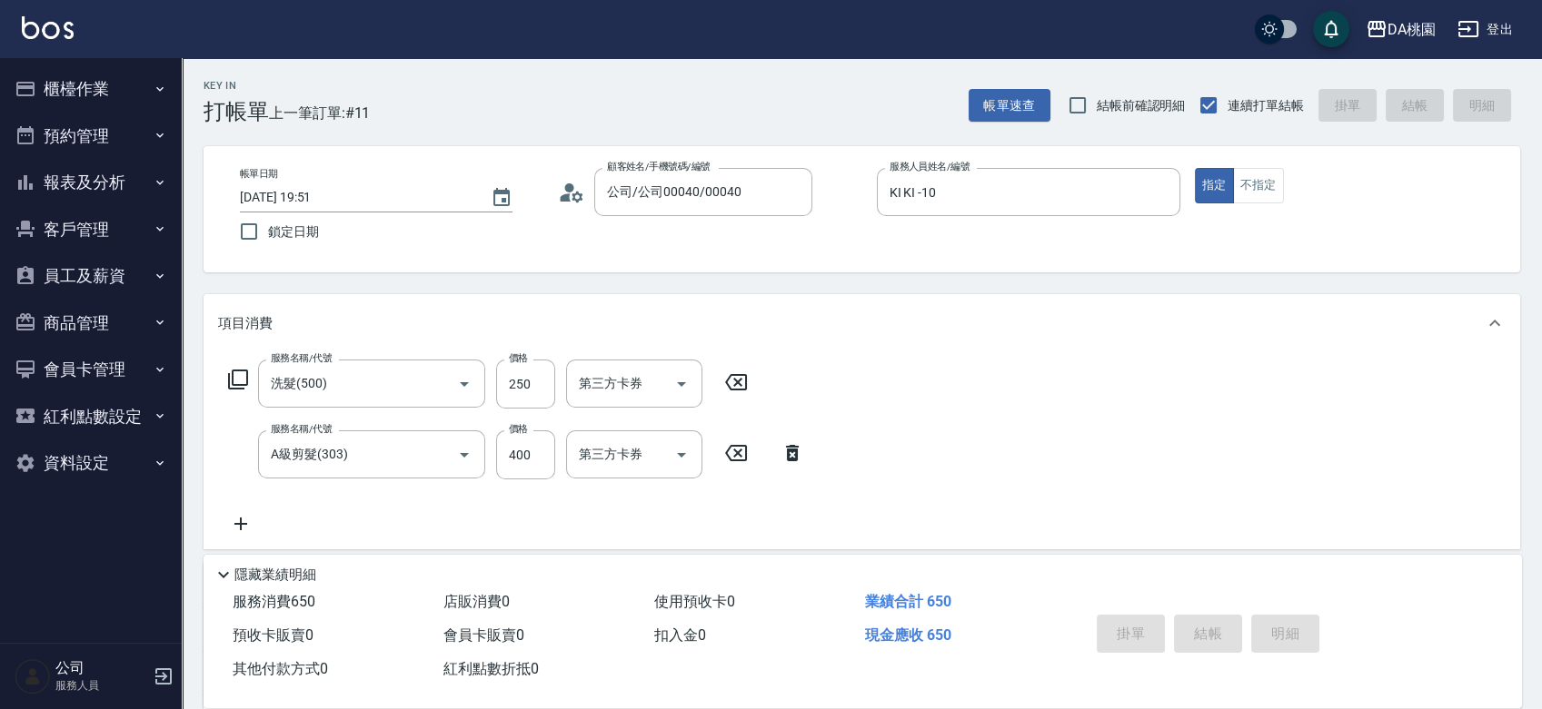
type input "0"
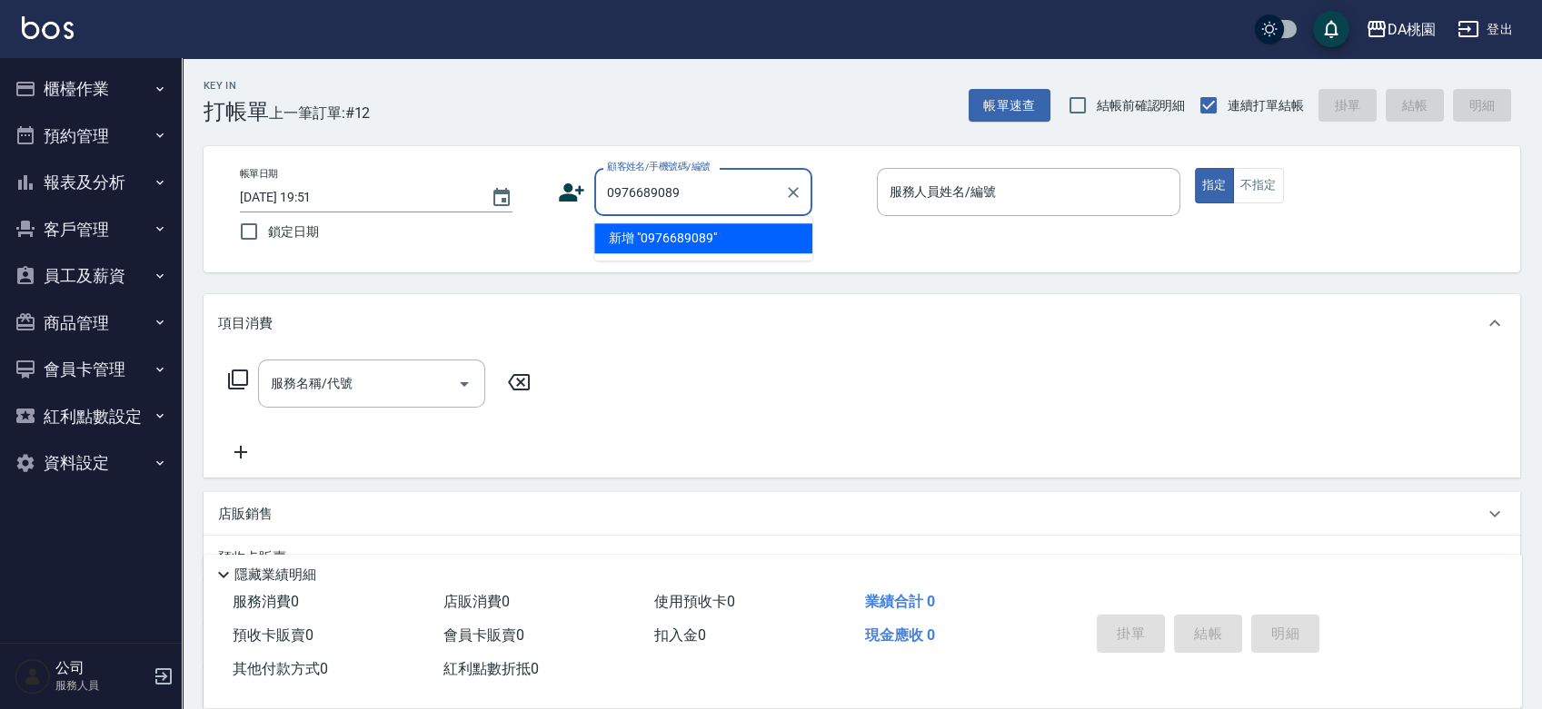
type input "0976689089"
click at [717, 177] on input "0976689089" at bounding box center [689, 192] width 174 height 32
click at [636, 187] on input "0976689089" at bounding box center [689, 192] width 174 height 32
click at [654, 190] on input "0976689089" at bounding box center [689, 192] width 174 height 32
click at [682, 191] on input "0976689089" at bounding box center [689, 192] width 174 height 32
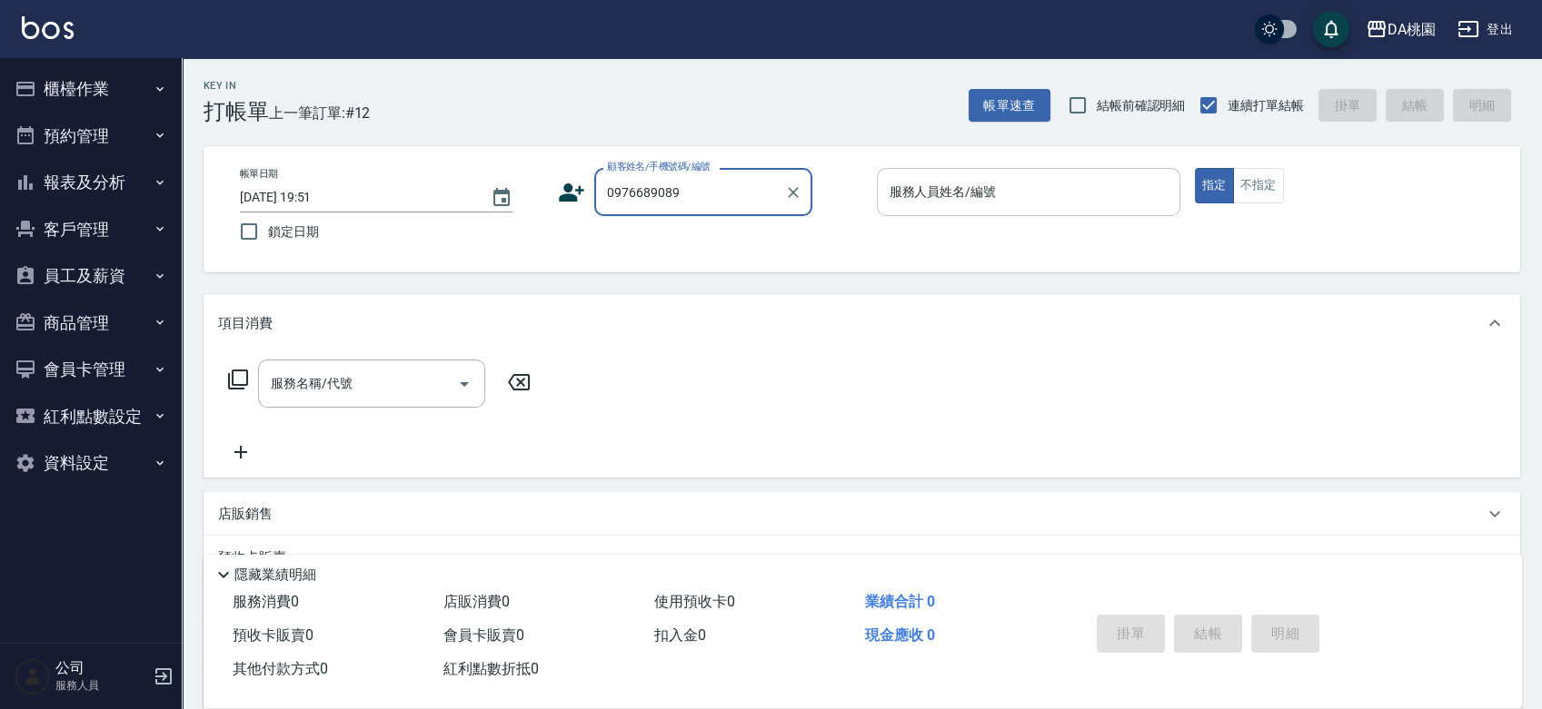
click at [924, 190] on input "服務人員姓名/編號" at bounding box center [1028, 192] width 287 height 32
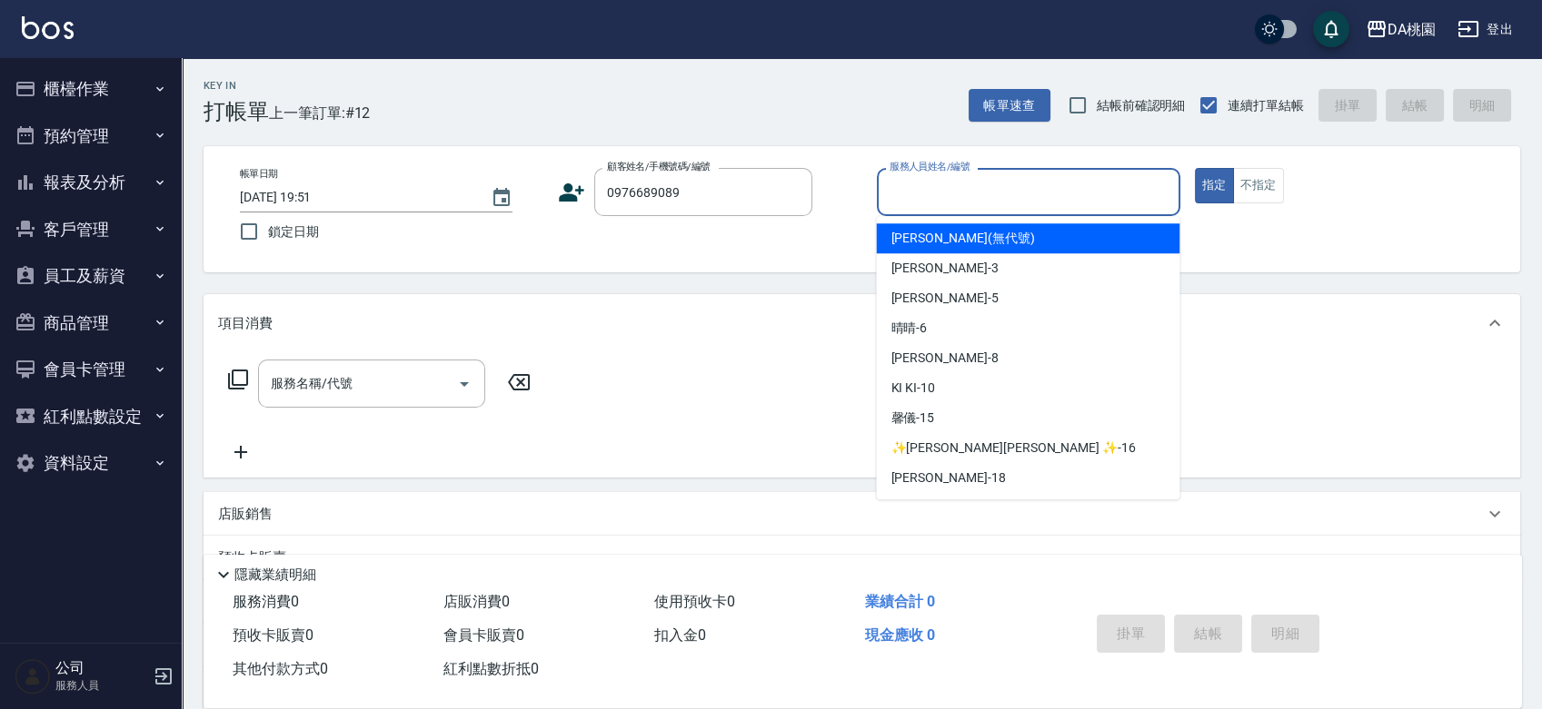
type input "2"
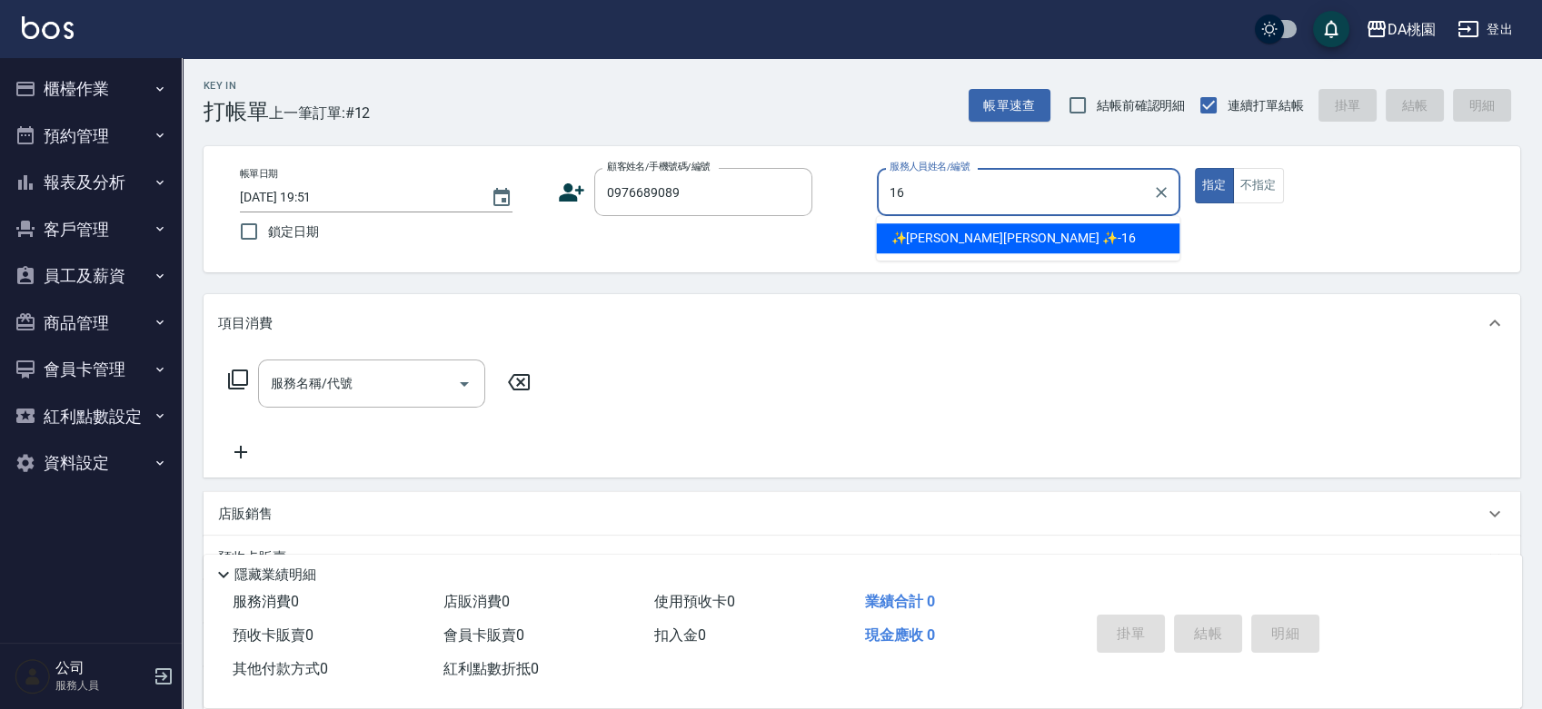
type input "✨[PERSON_NAME][PERSON_NAME] ✨-16"
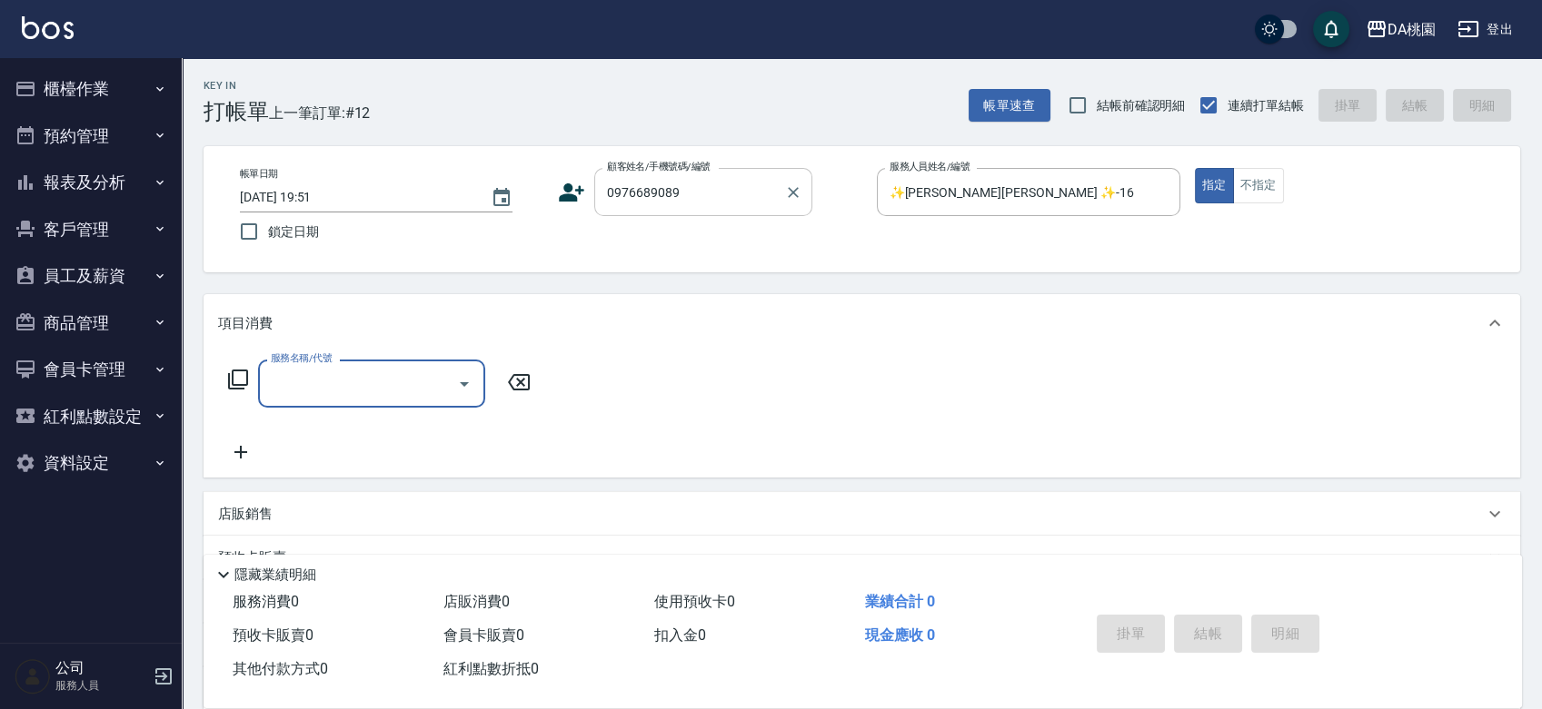
click at [732, 215] on div "0976689089 顧客姓名/手機號碼/編號" at bounding box center [703, 192] width 218 height 48
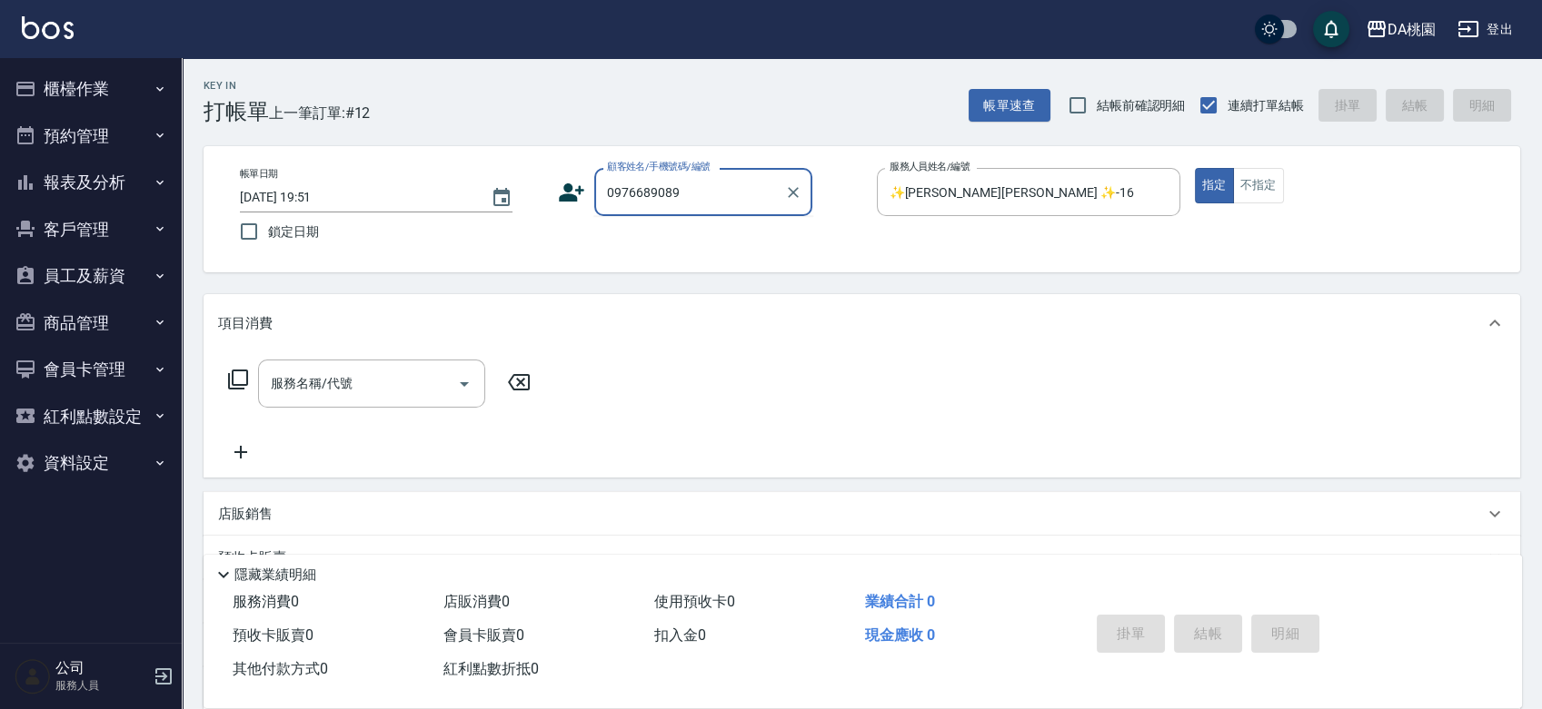
click at [723, 199] on input "0976689089" at bounding box center [689, 192] width 174 height 32
click at [410, 372] on input "服務名稱/代號" at bounding box center [357, 384] width 183 height 32
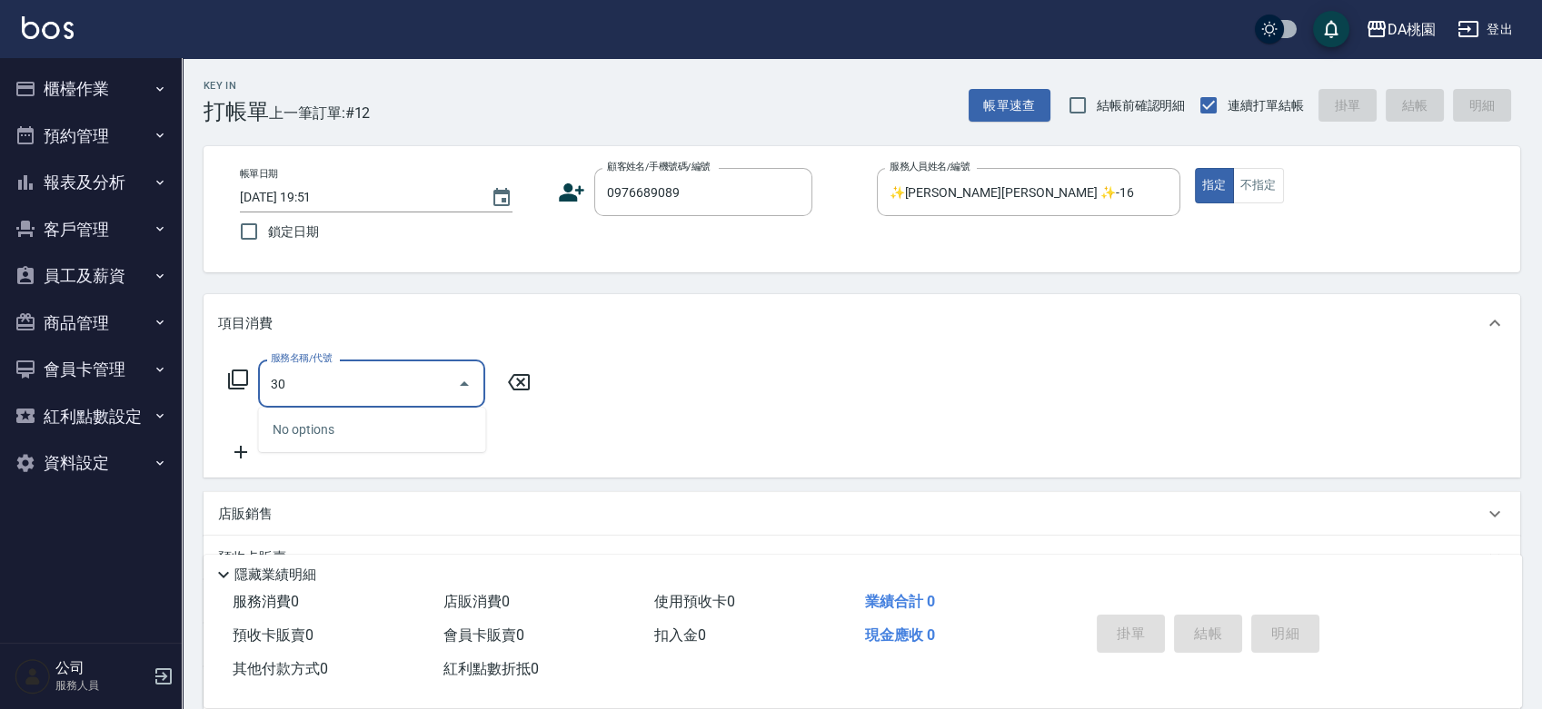
type input "303"
type input "30"
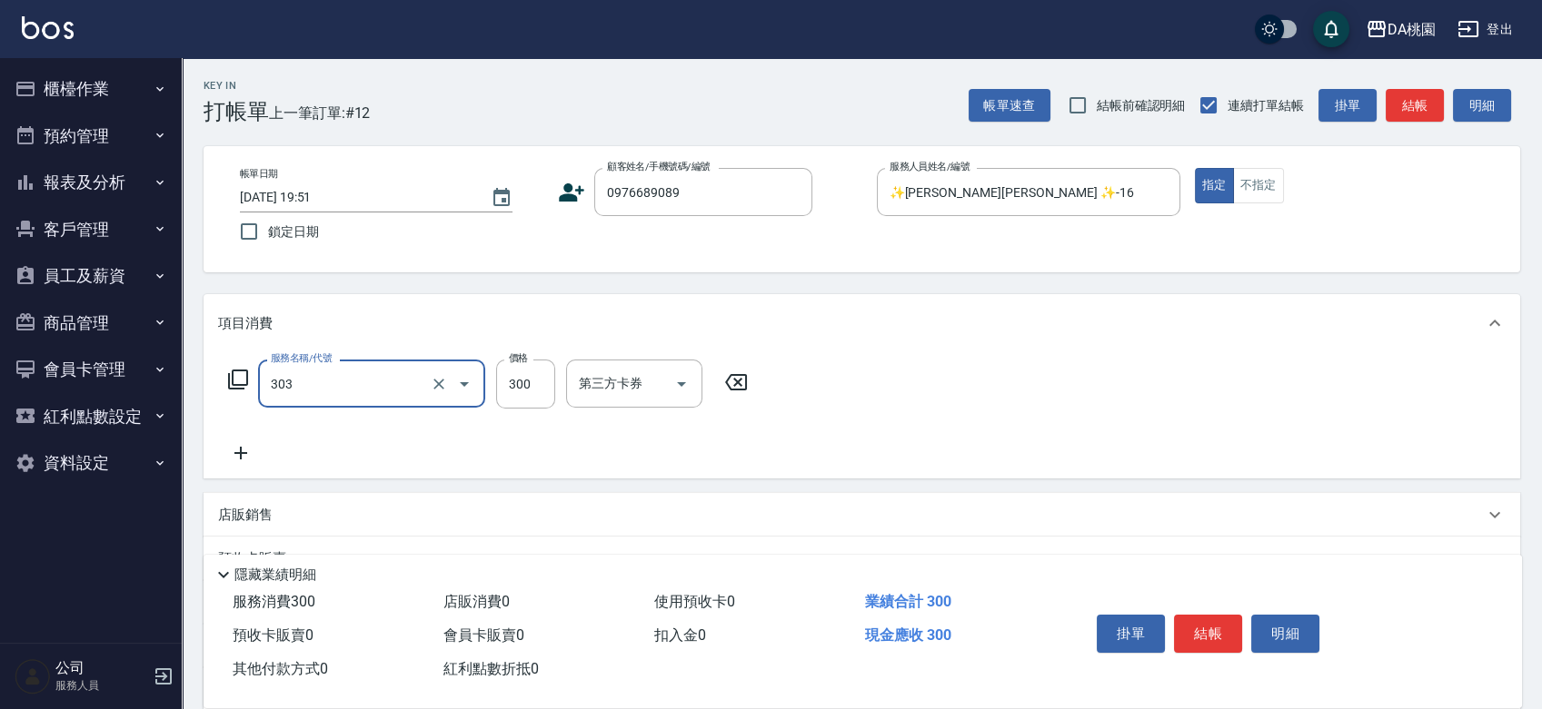
type input "A級剪髮(303)"
type input "0"
click at [1225, 624] on button "結帳" at bounding box center [1208, 634] width 68 height 38
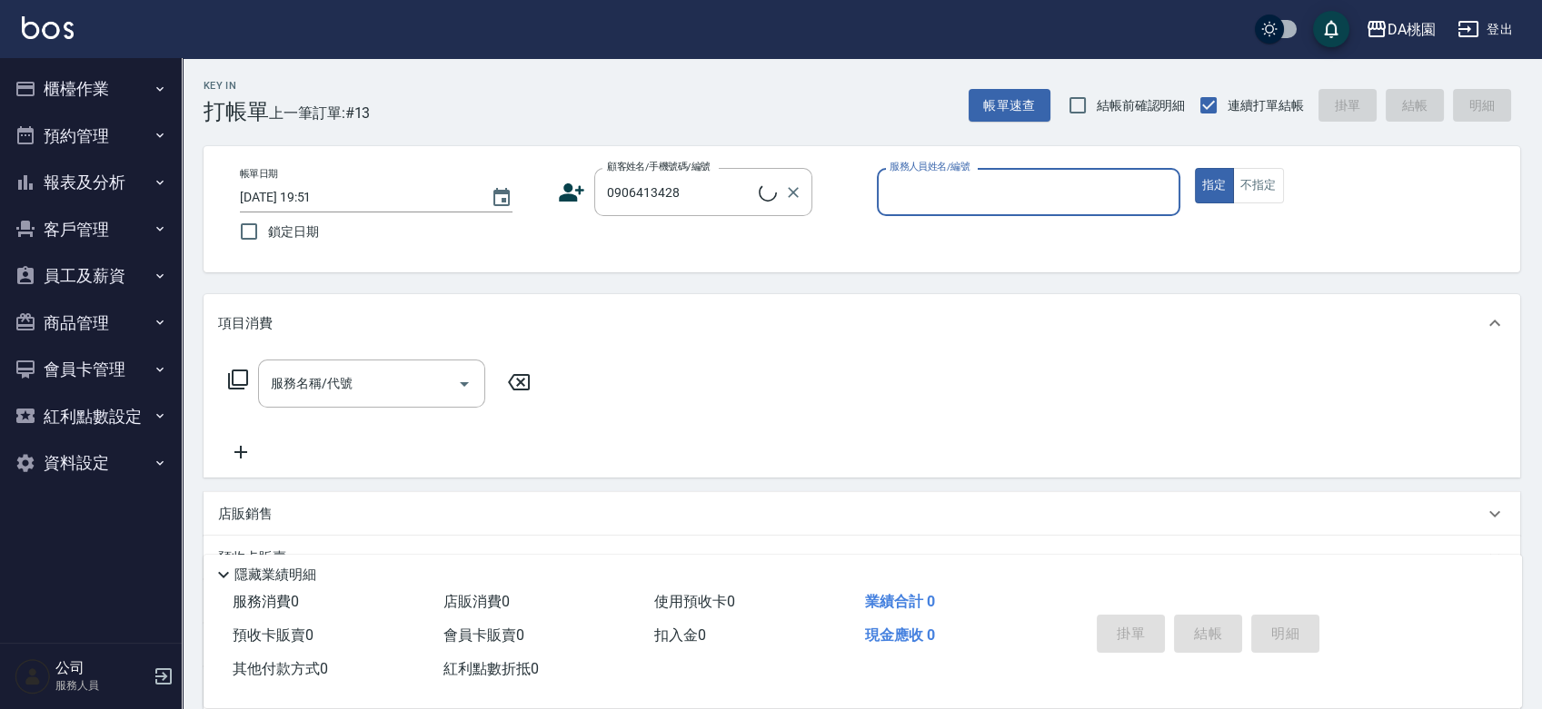
type input "蔡詠筑/0906413428/00853"
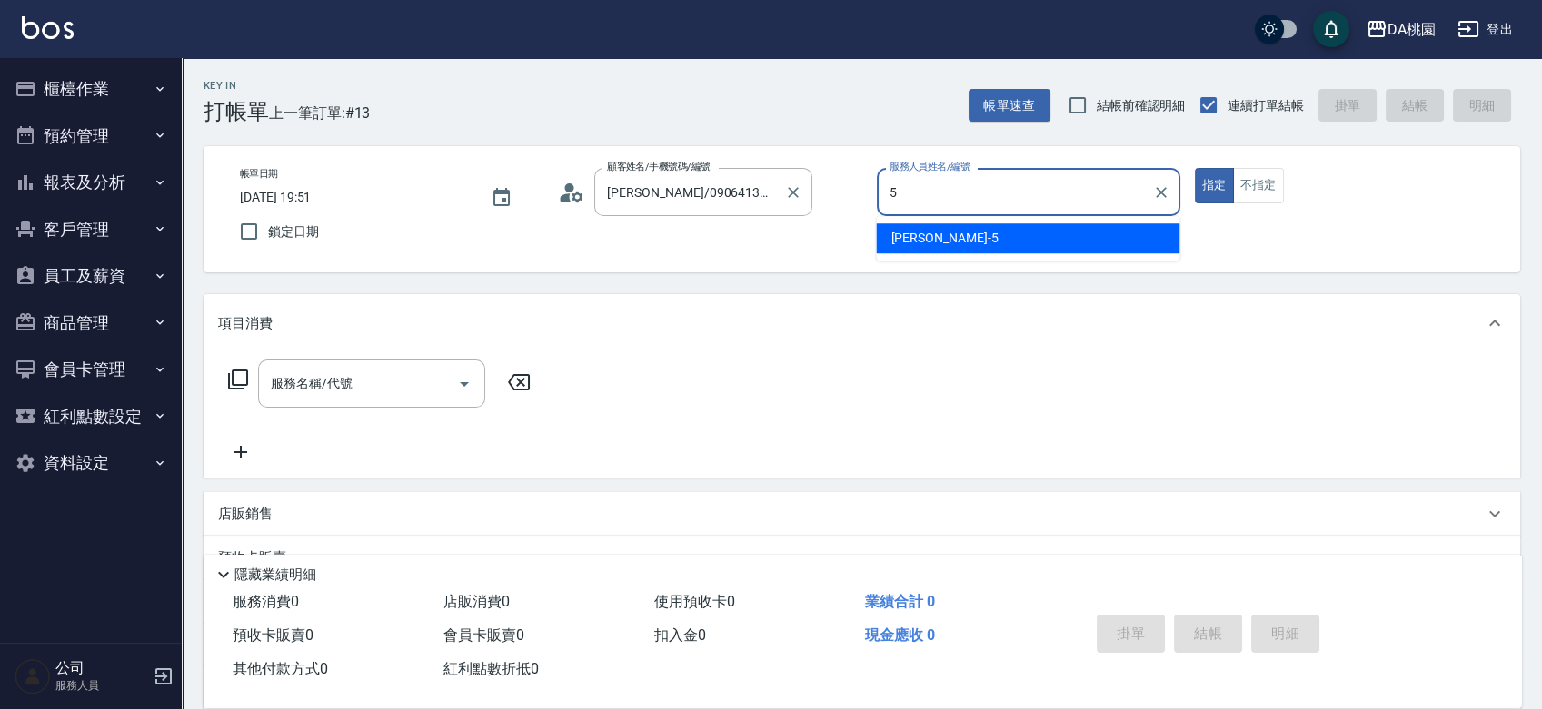
type input "[PERSON_NAME]-5"
type button "true"
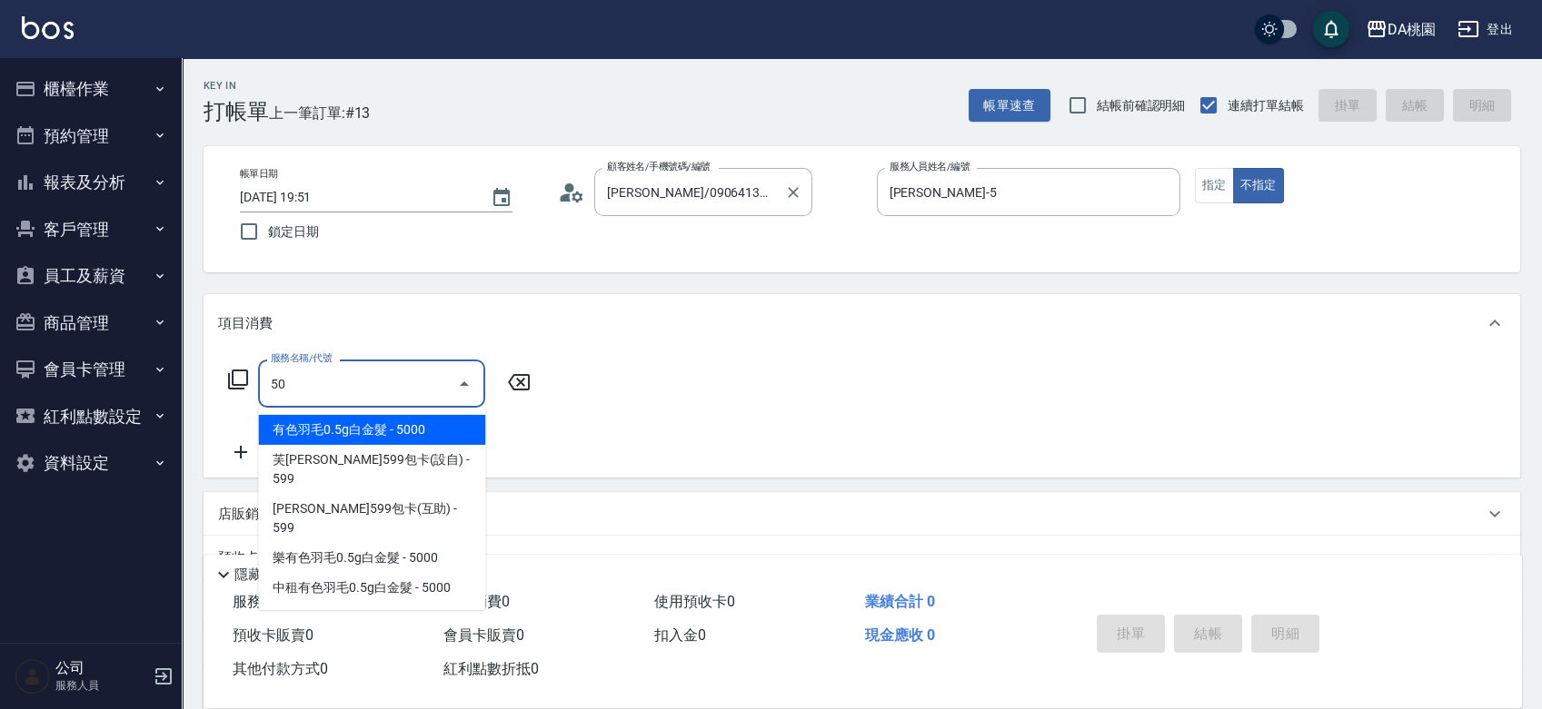
type input "500"
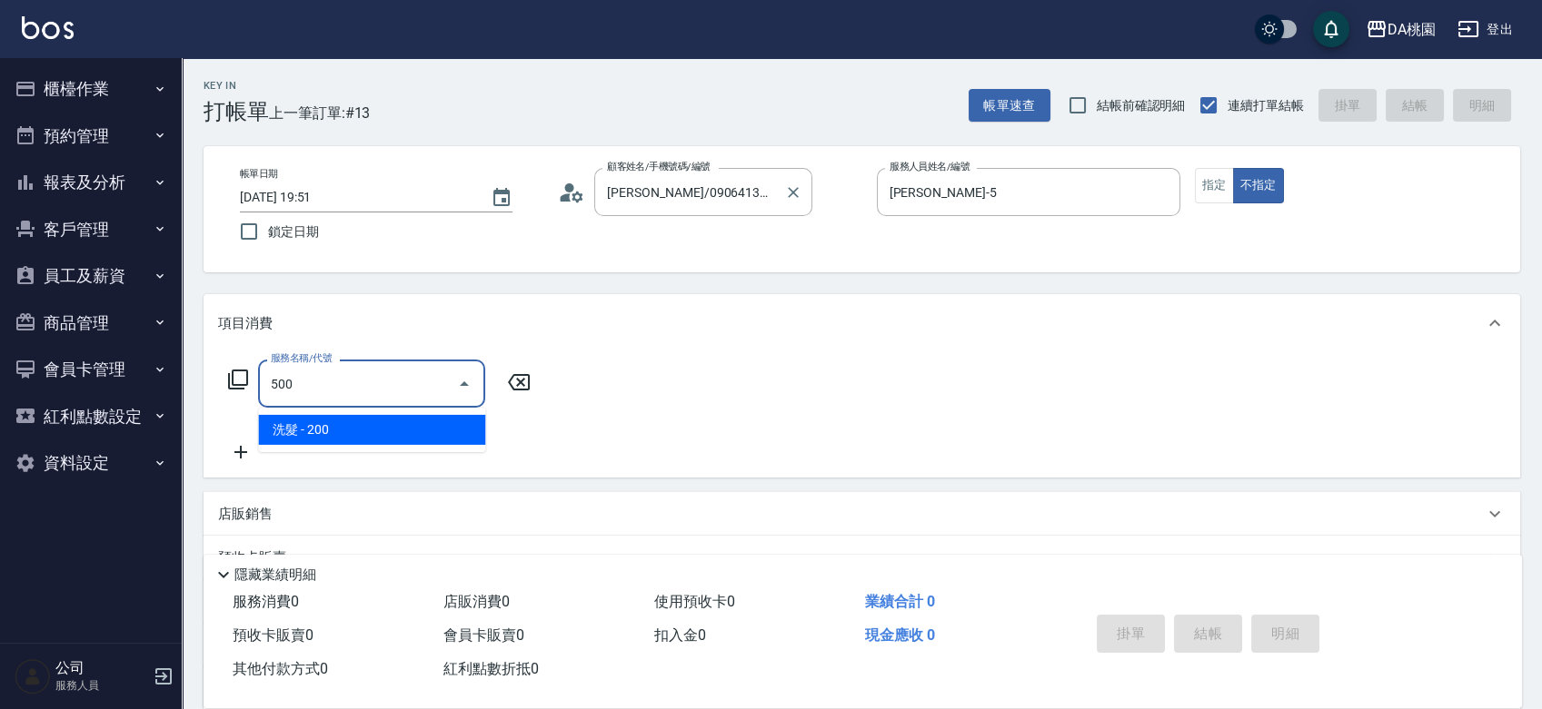
type input "20"
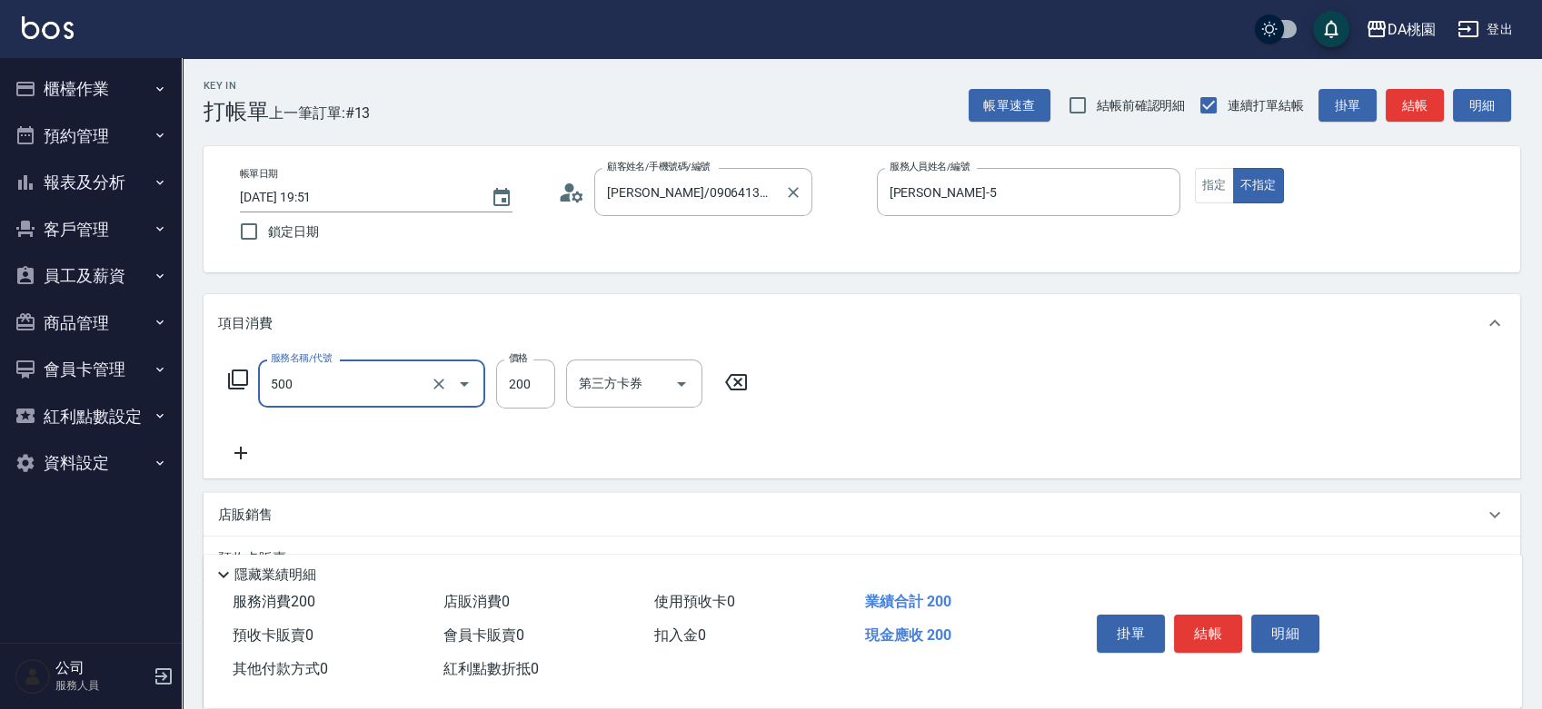
type input "洗髮(500)"
type input "2"
type input "0"
type input "25"
type input "20"
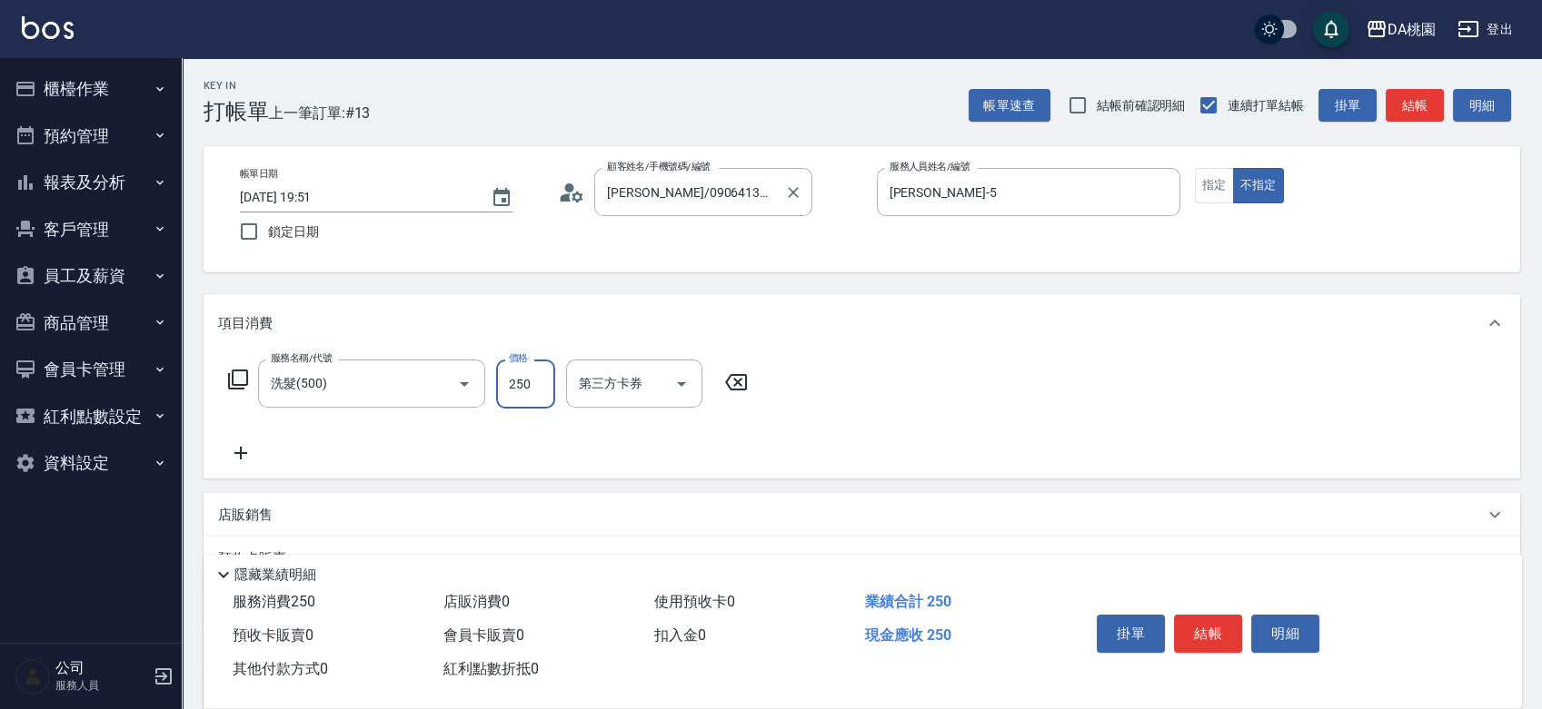
type input "250"
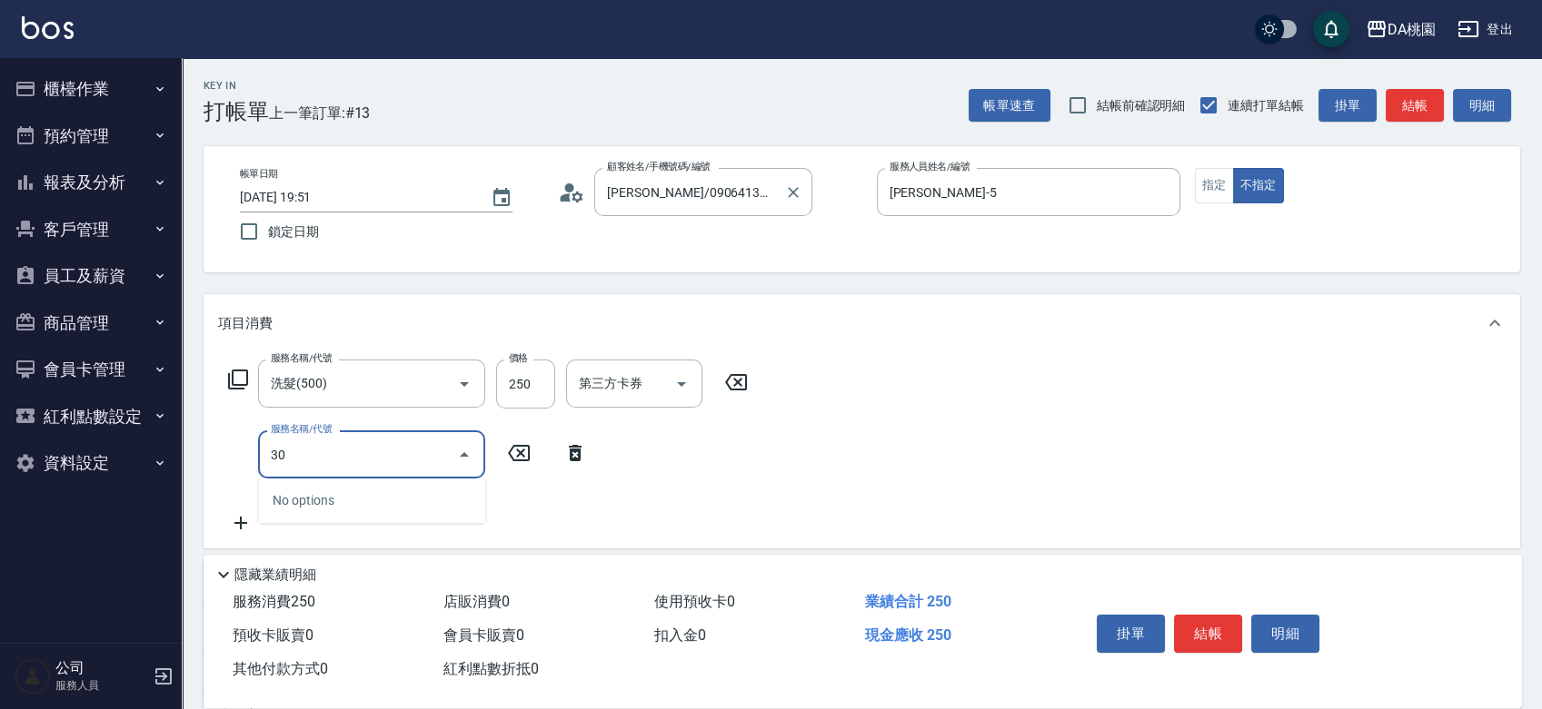
type input "303"
type input "50"
type input "A級剪髮(303)"
type input "3"
type input "20"
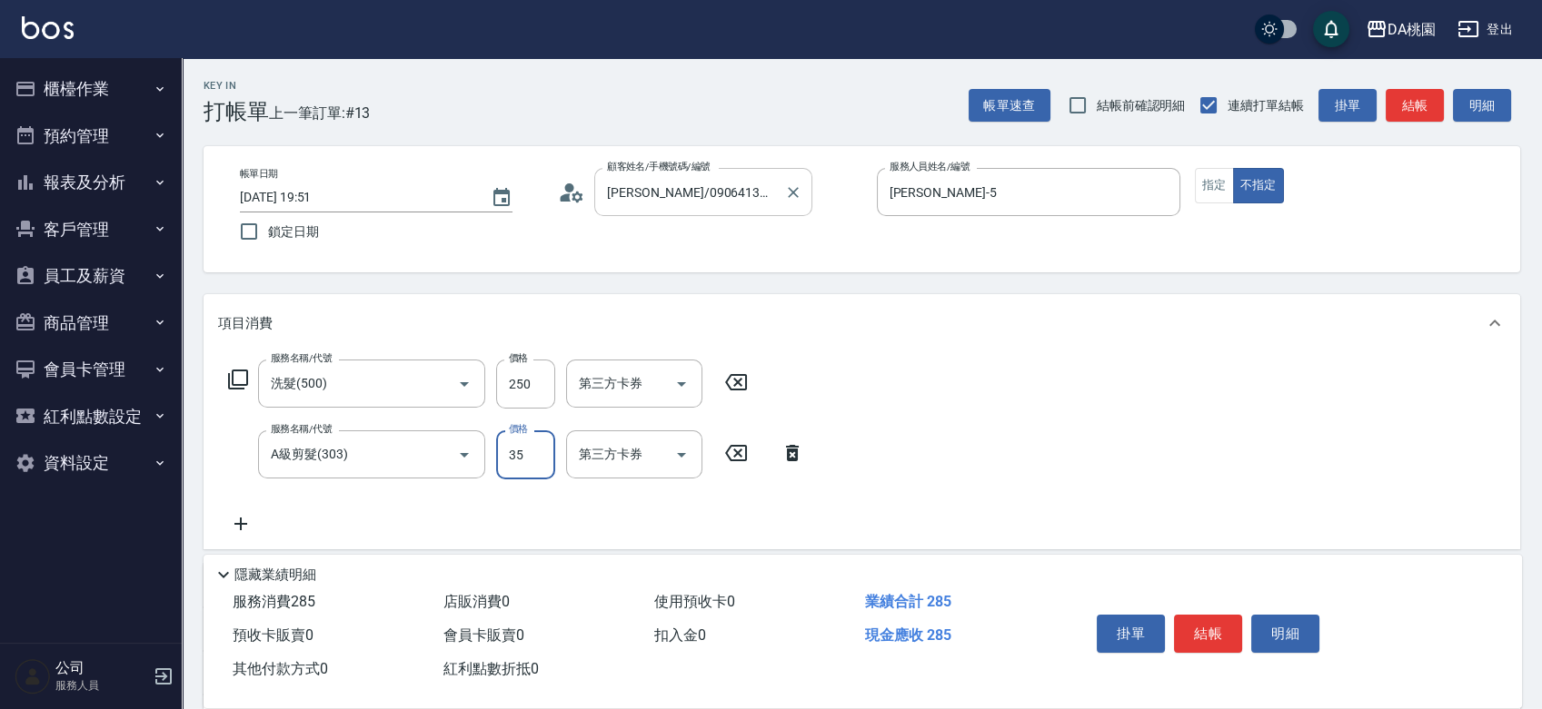
type input "350"
type input "60"
type input "350"
click at [1205, 624] on button "結帳" at bounding box center [1208, 634] width 68 height 38
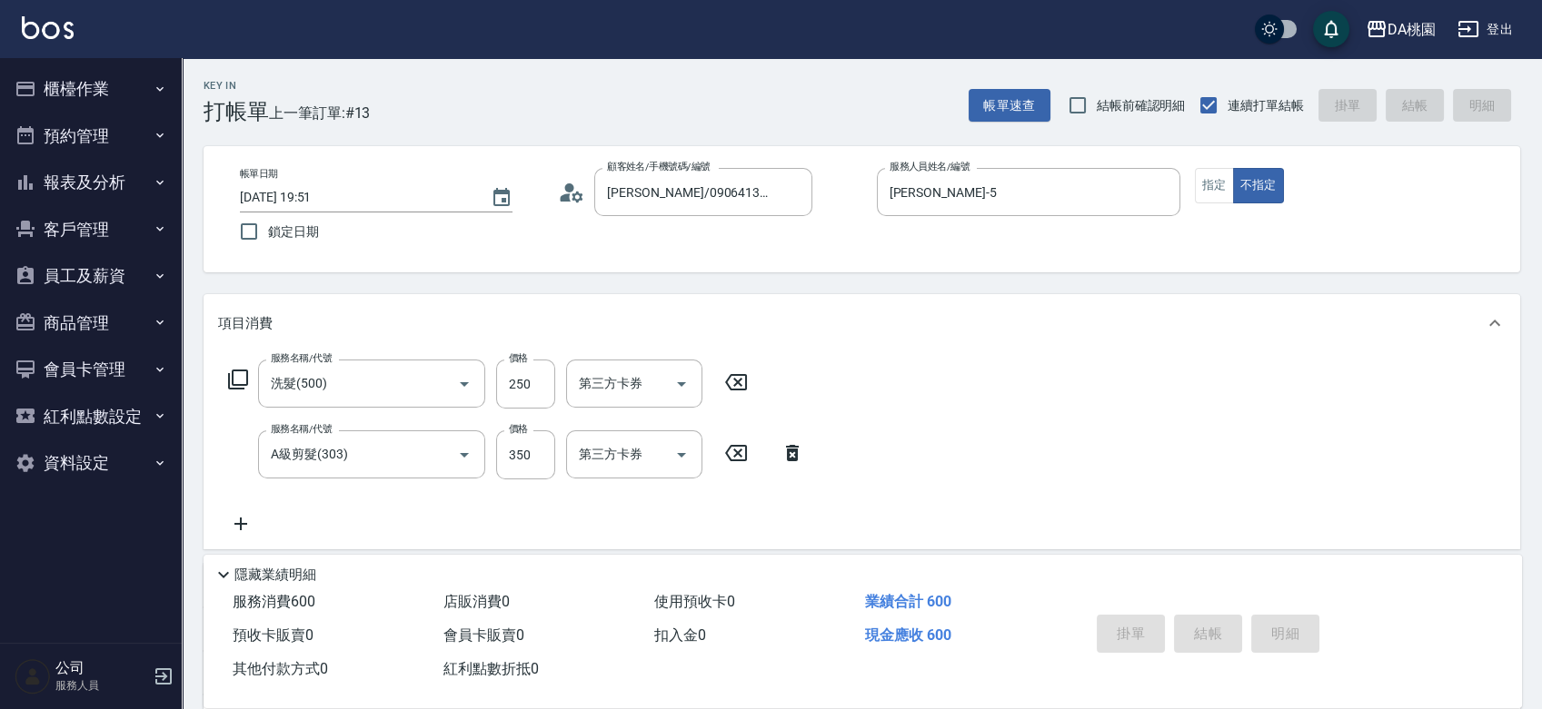
type input "2025/08/14 19:52"
type input "0"
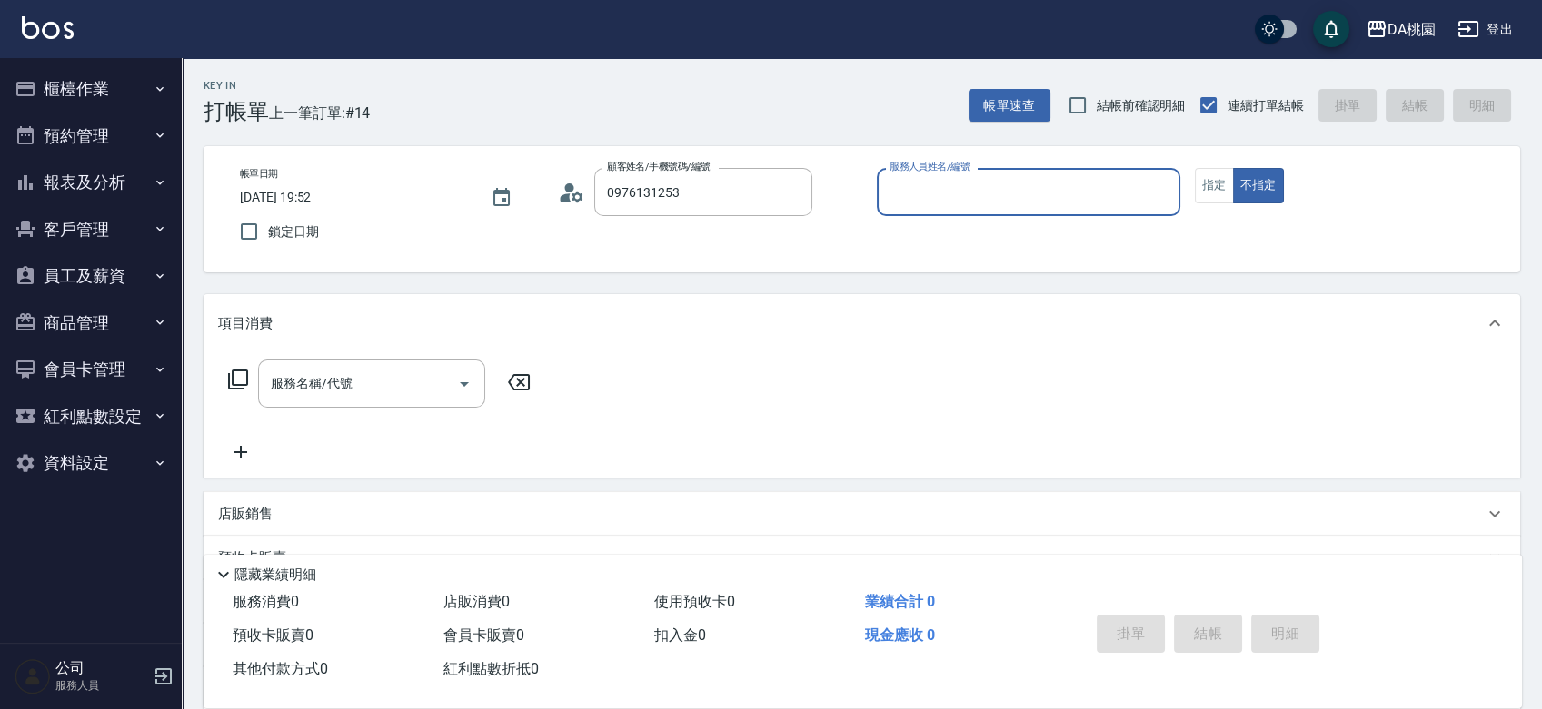
type input "吳若熙/0976131253/null"
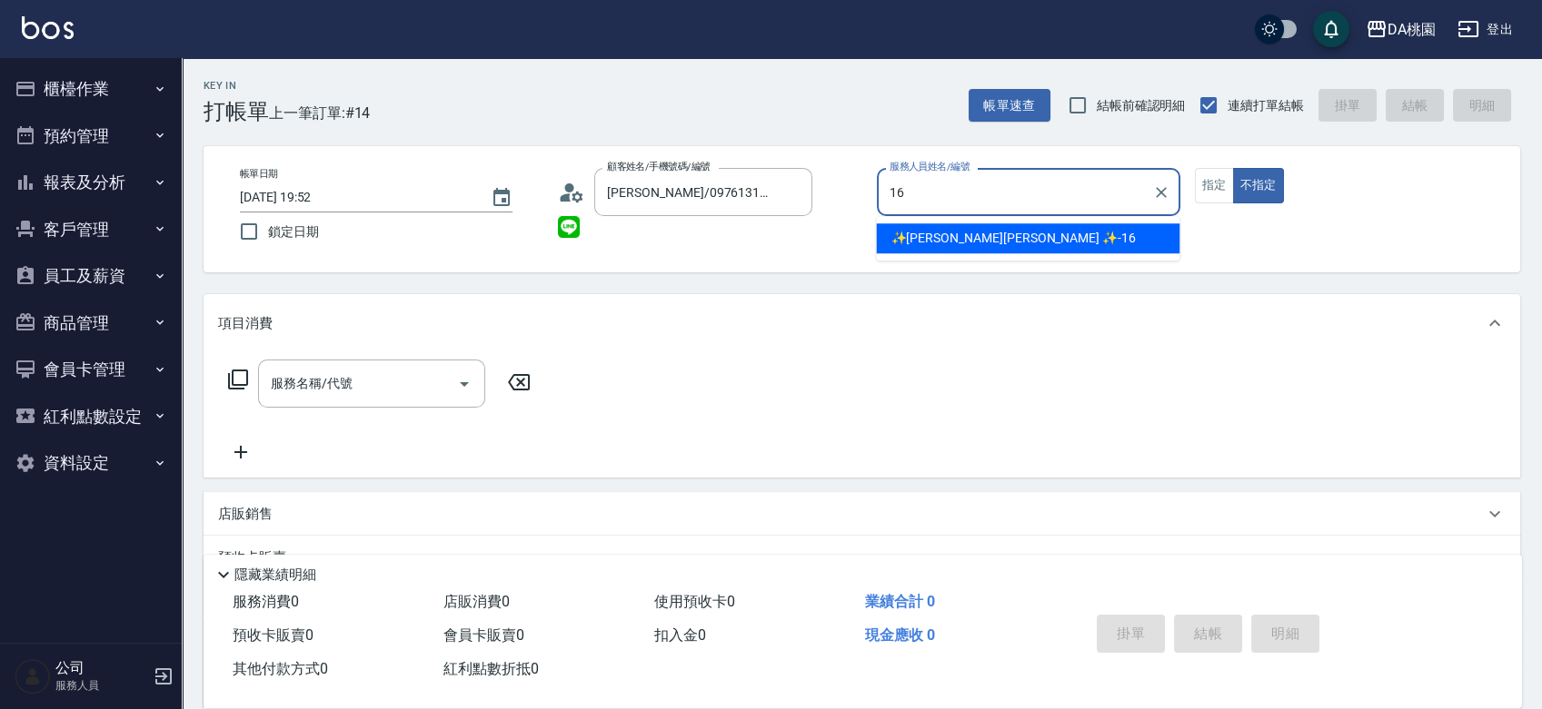
type input "✨GARY蓋瑞 ✨-16"
type button "false"
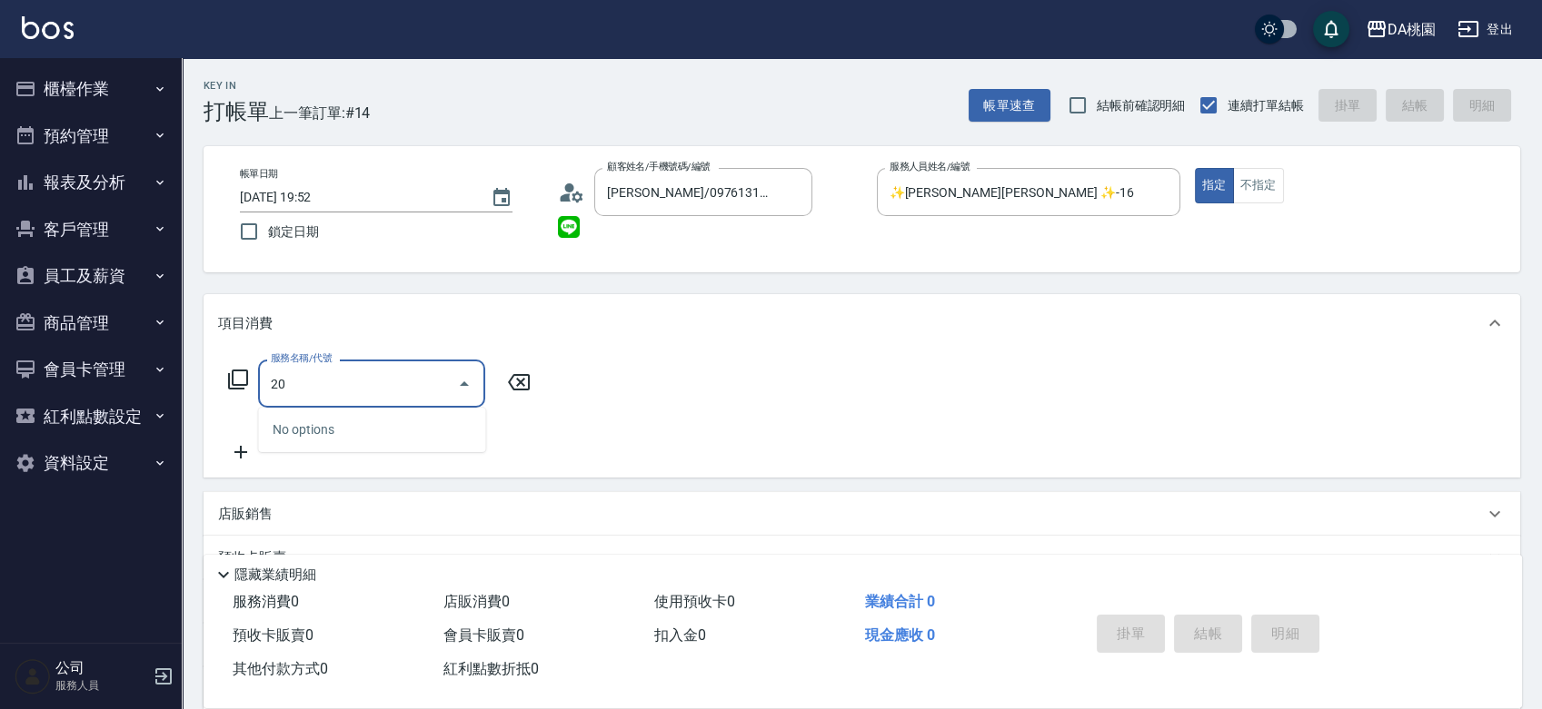
type input "200"
type input "150"
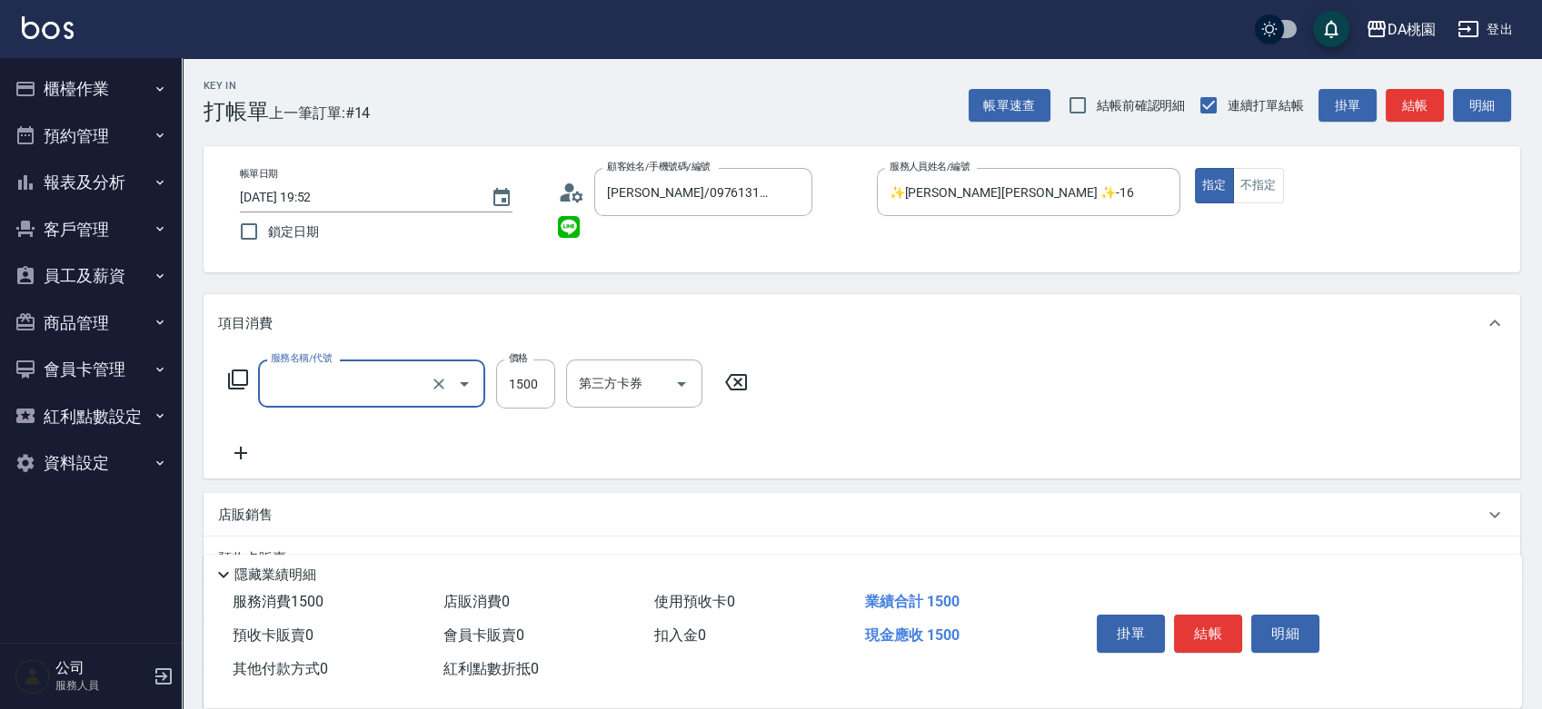
type input "0"
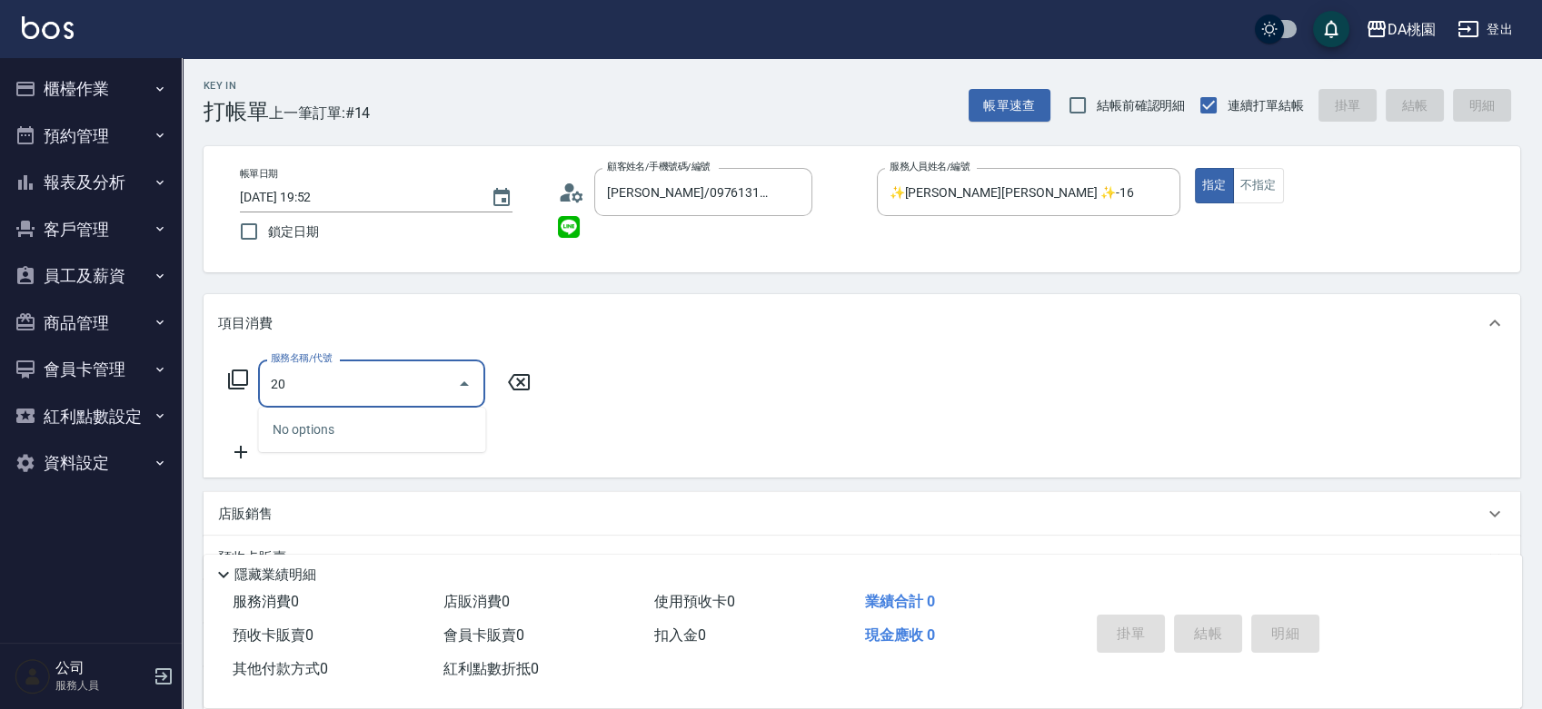
type input "201"
type input "150"
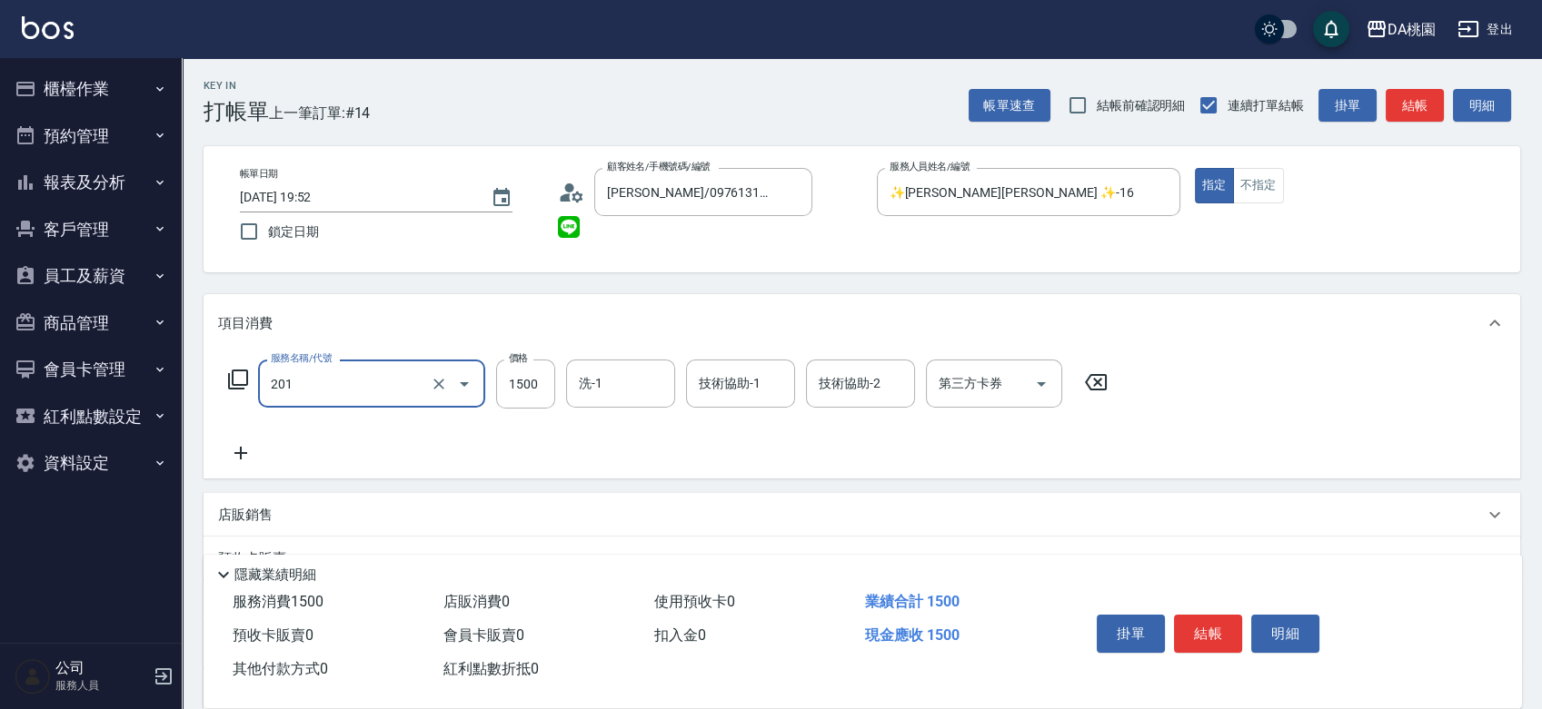
type input "離子燙-互助(201)"
type input "0"
type input "500"
type input "50"
type input "5000"
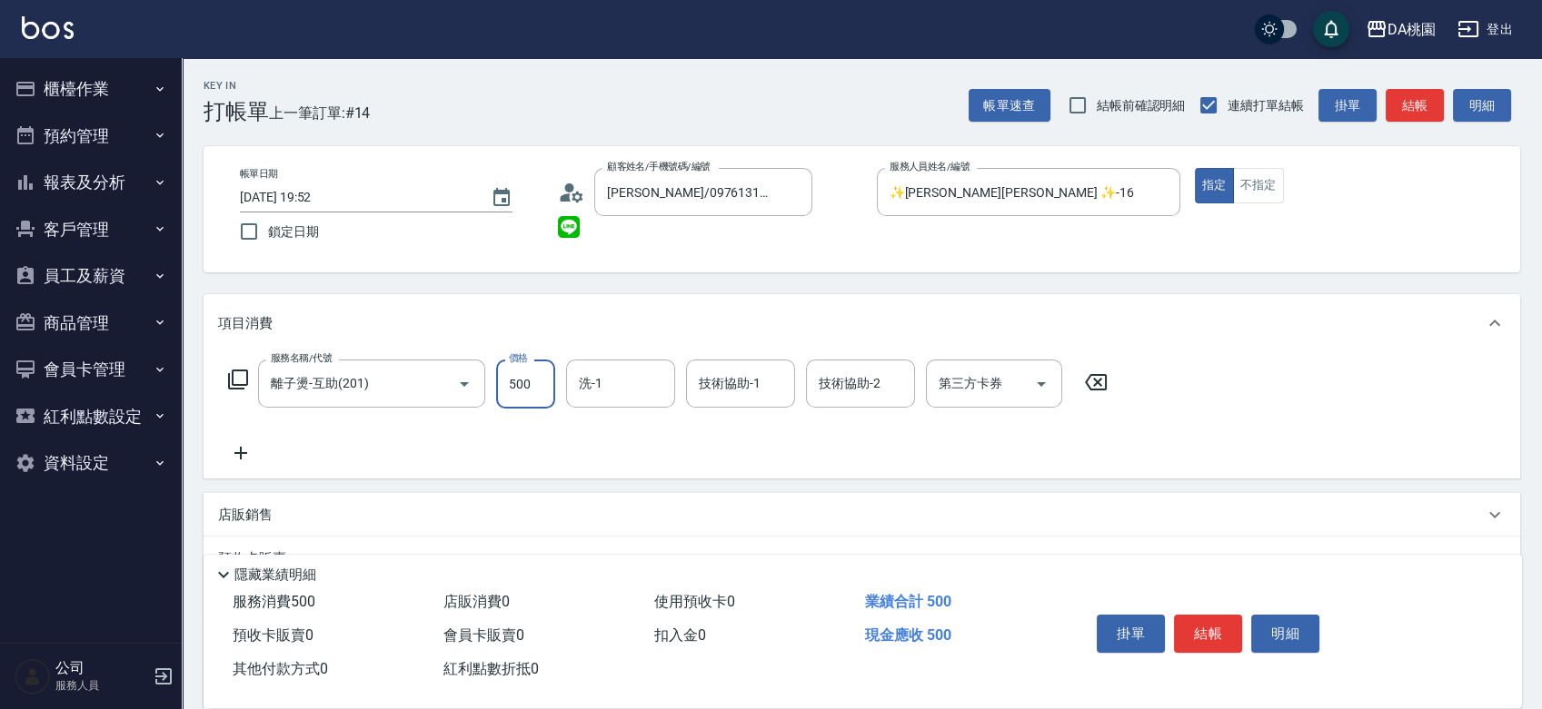
type input "500"
type input "5000"
type input "cherry-25"
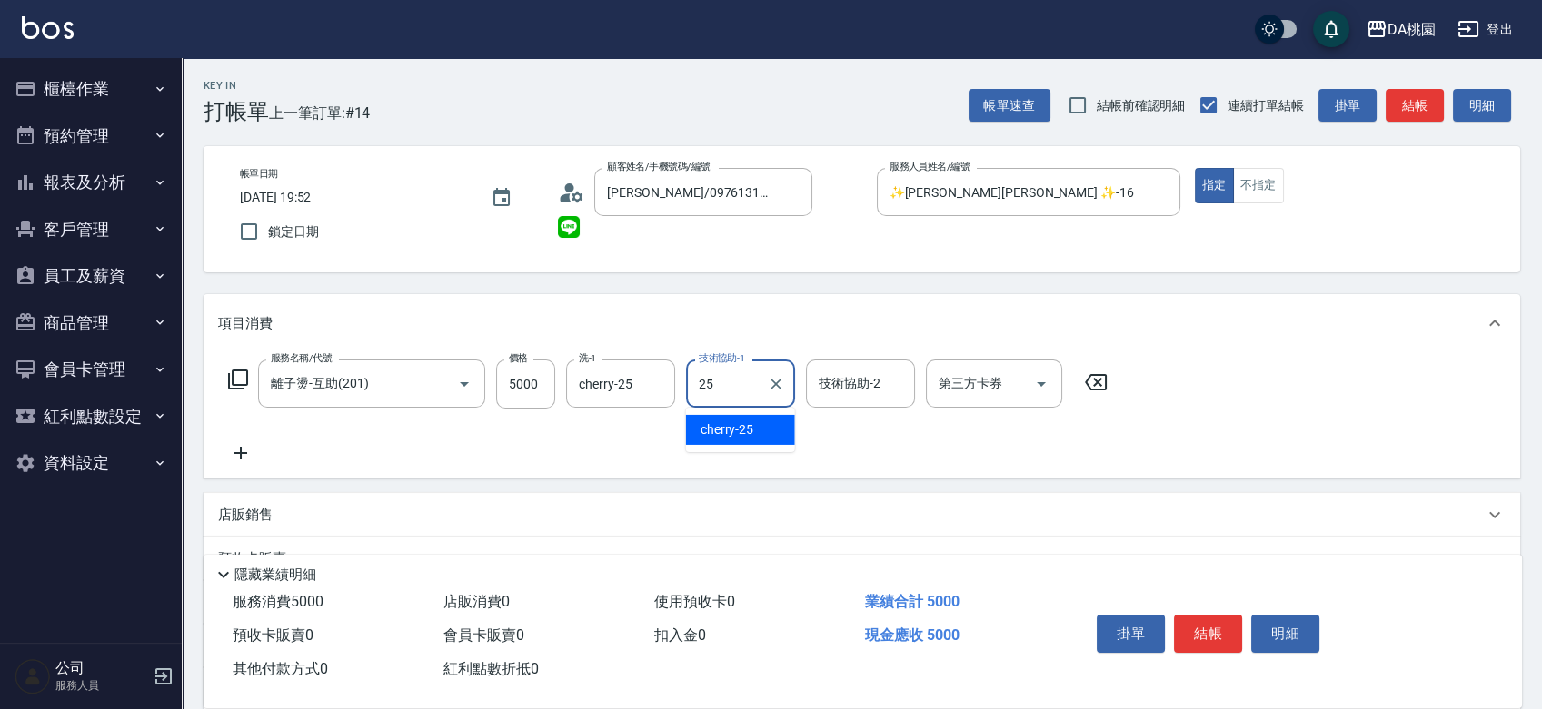
type input "cherry-25"
click at [1211, 625] on button "結帳" at bounding box center [1208, 634] width 68 height 38
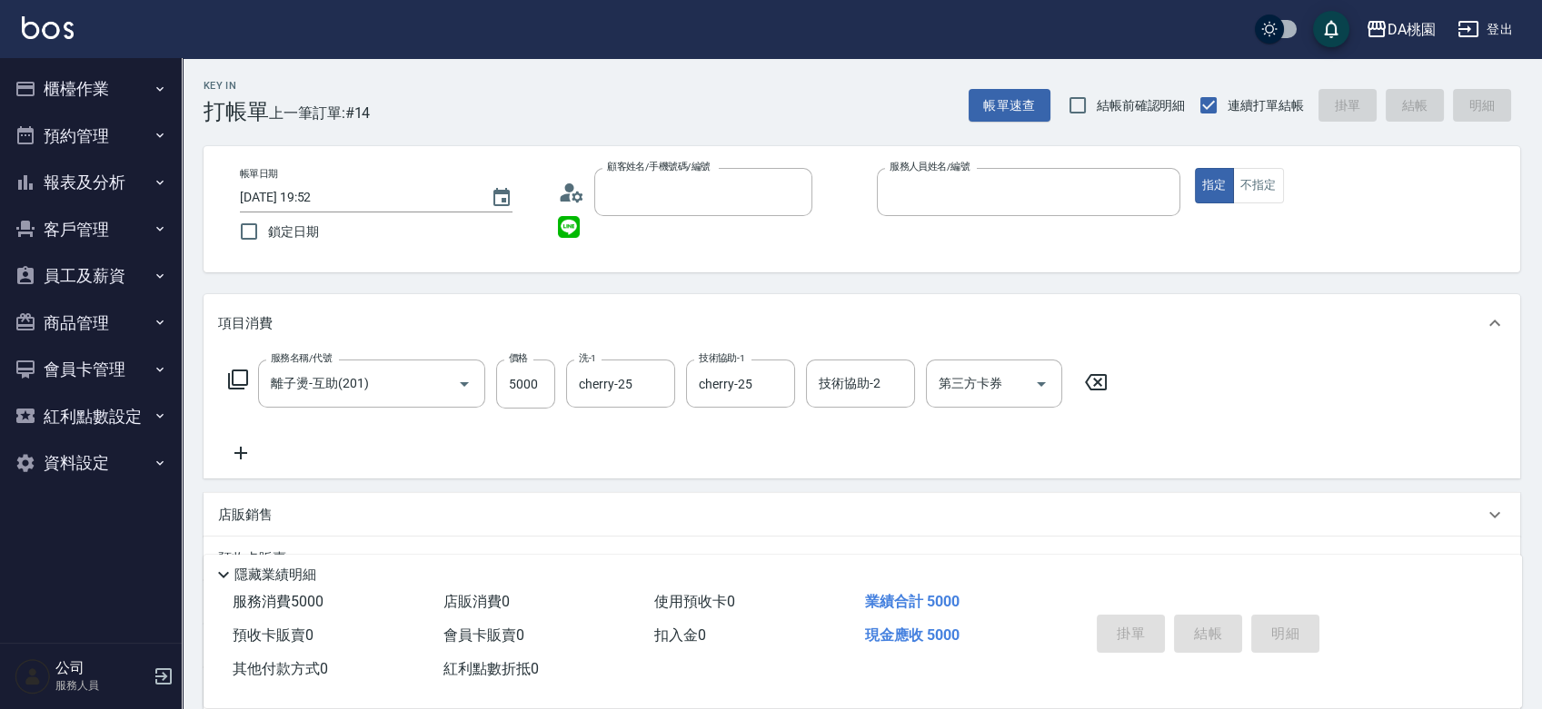
type input "0"
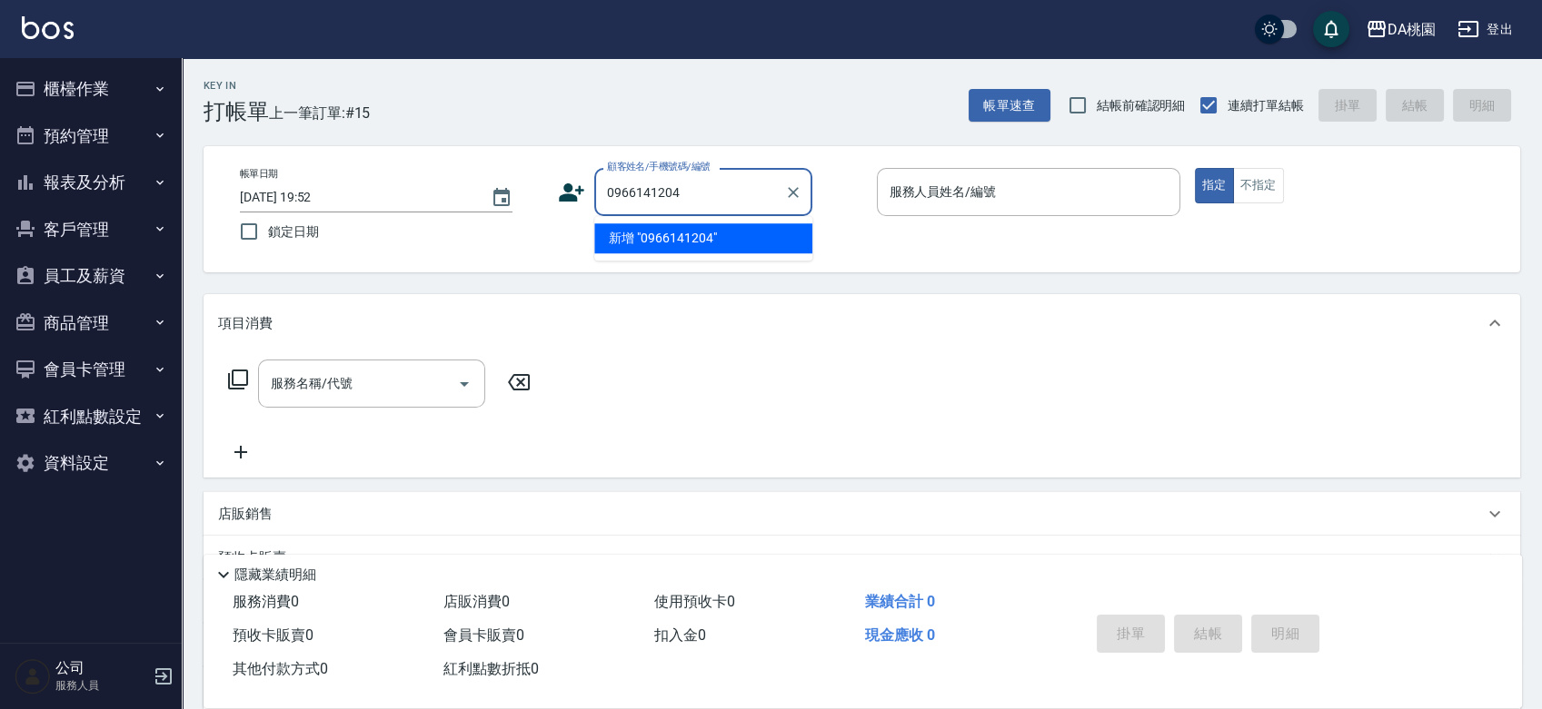
click at [662, 226] on li "新增 "0966141204"" at bounding box center [703, 238] width 218 height 30
type input "0966141204"
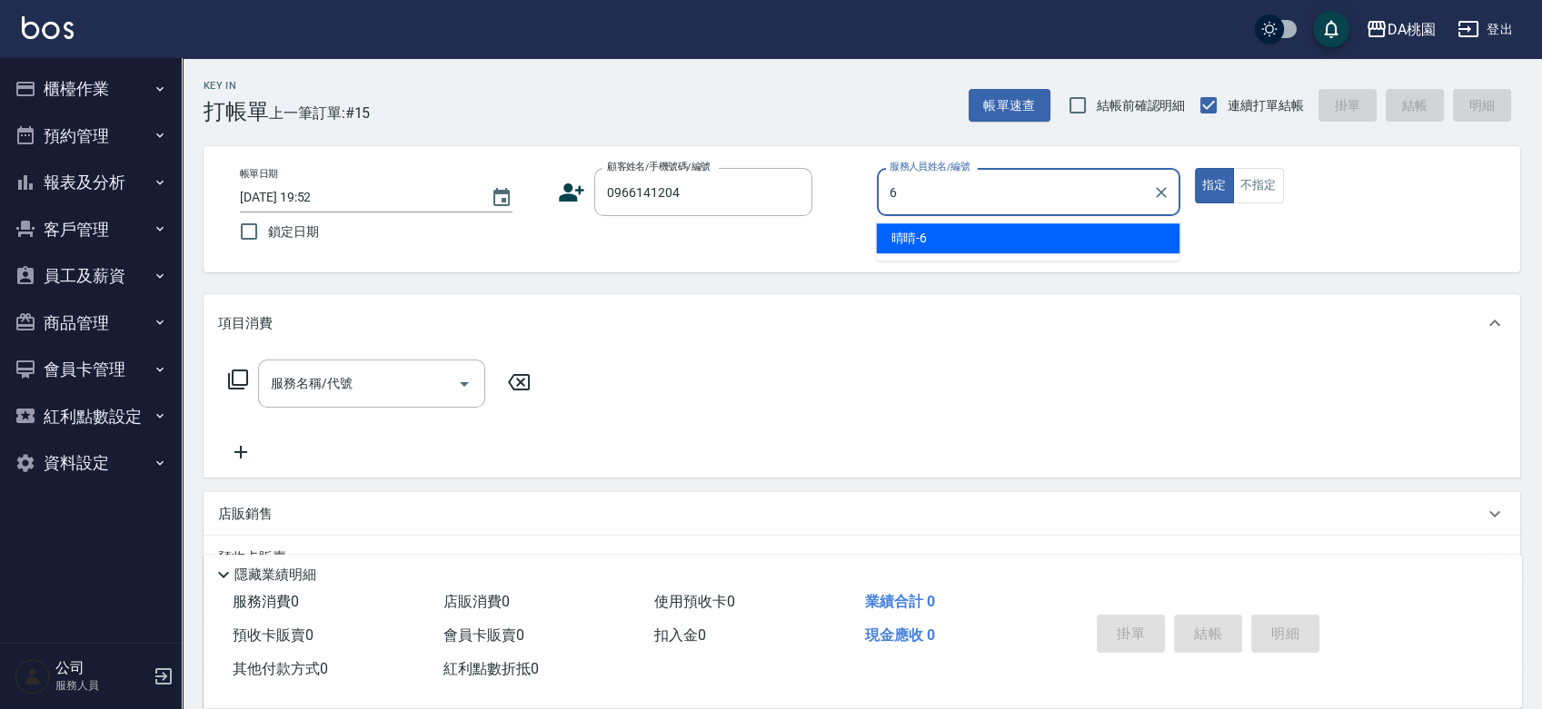
type input "晴晴-6"
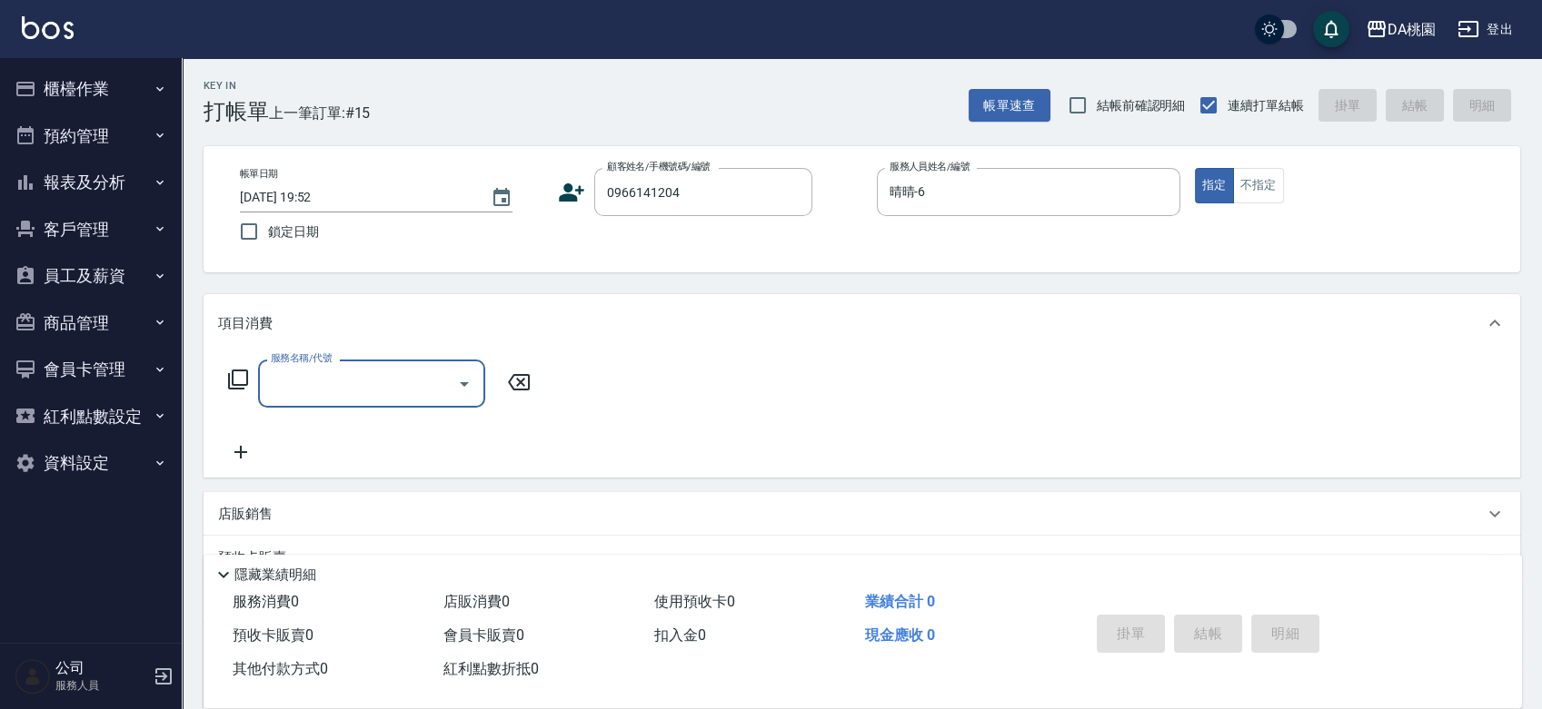
click at [371, 374] on input "服務名稱/代號" at bounding box center [357, 384] width 183 height 32
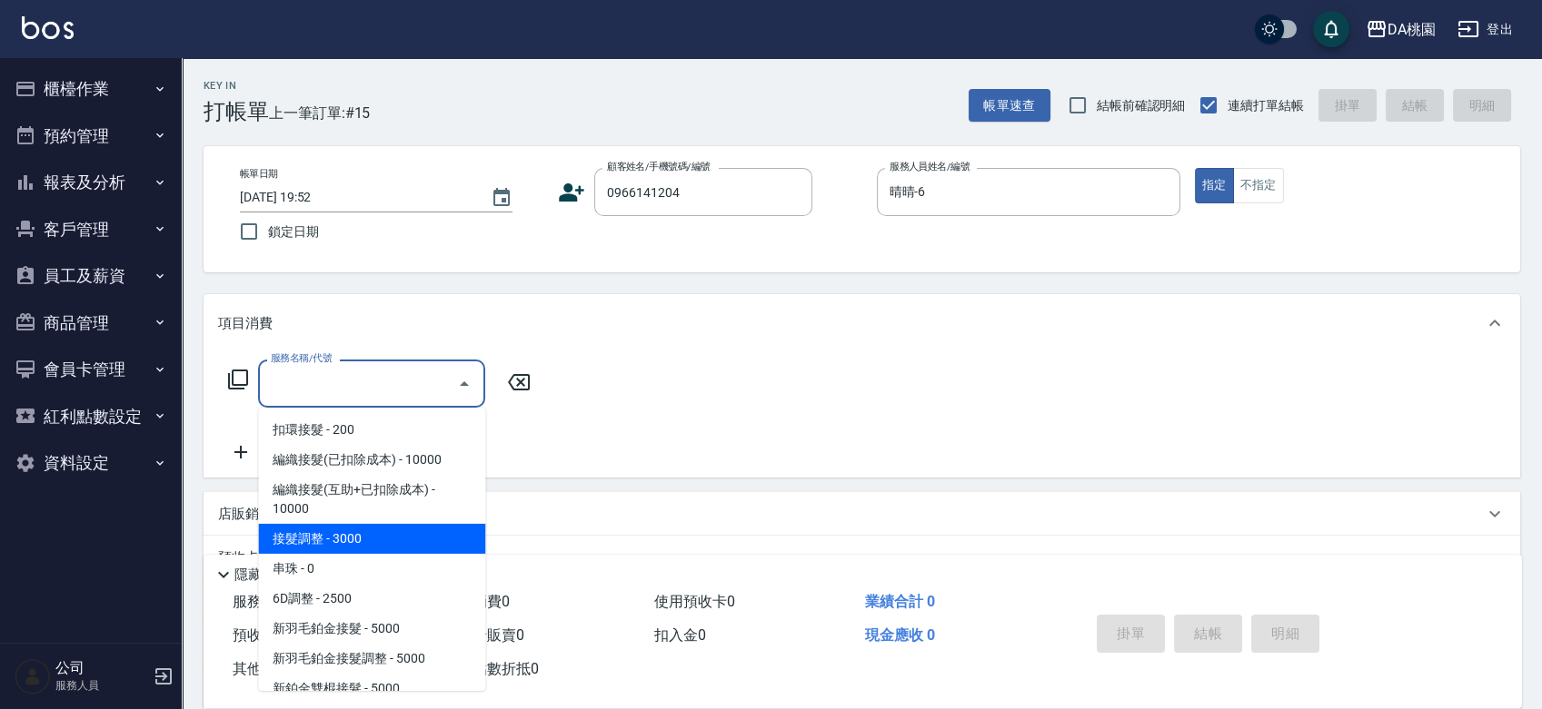
click at [328, 527] on span "接髮調整 - 3000" at bounding box center [371, 539] width 227 height 30
type input "接髮調整(103)"
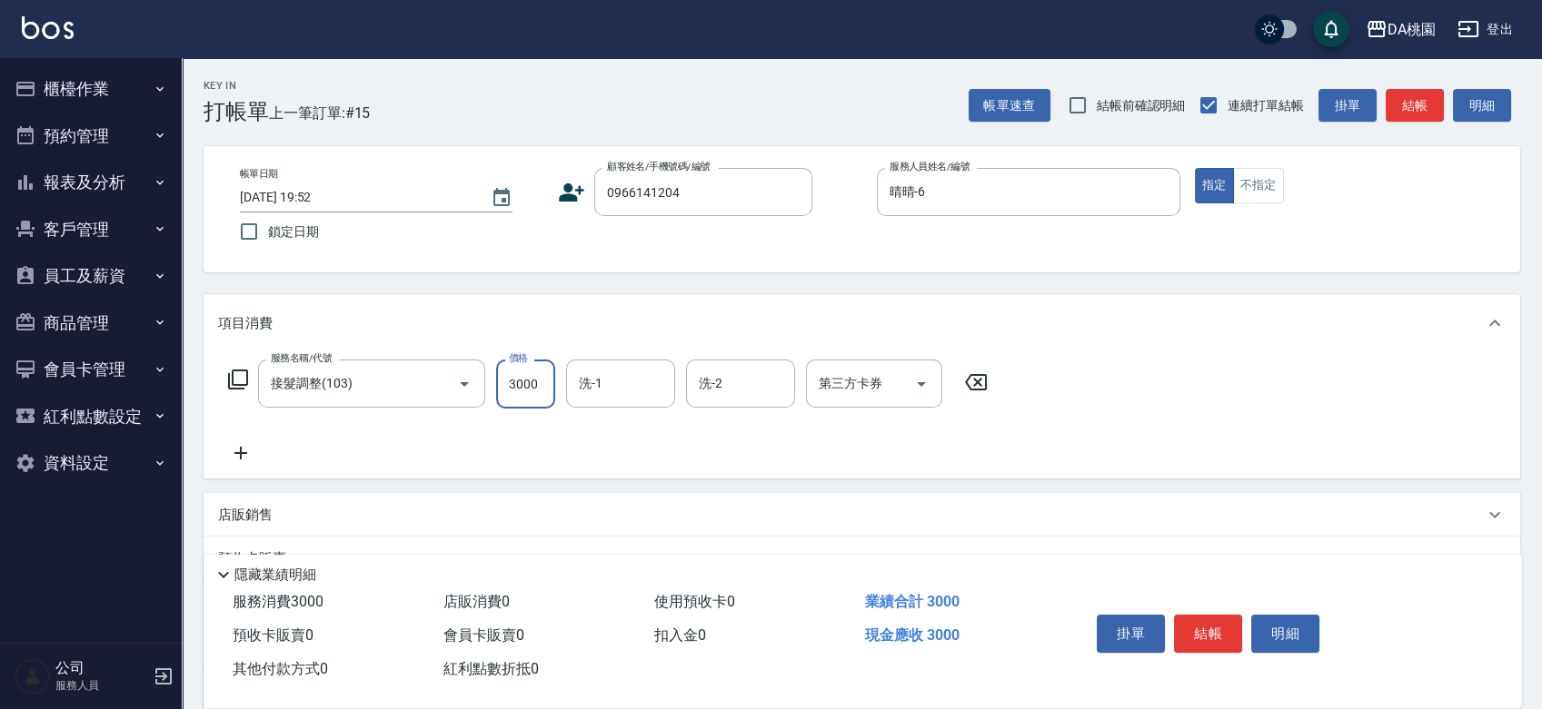
click at [528, 384] on input "3000" at bounding box center [525, 384] width 59 height 49
type input "0"
type input "400"
type input "4000"
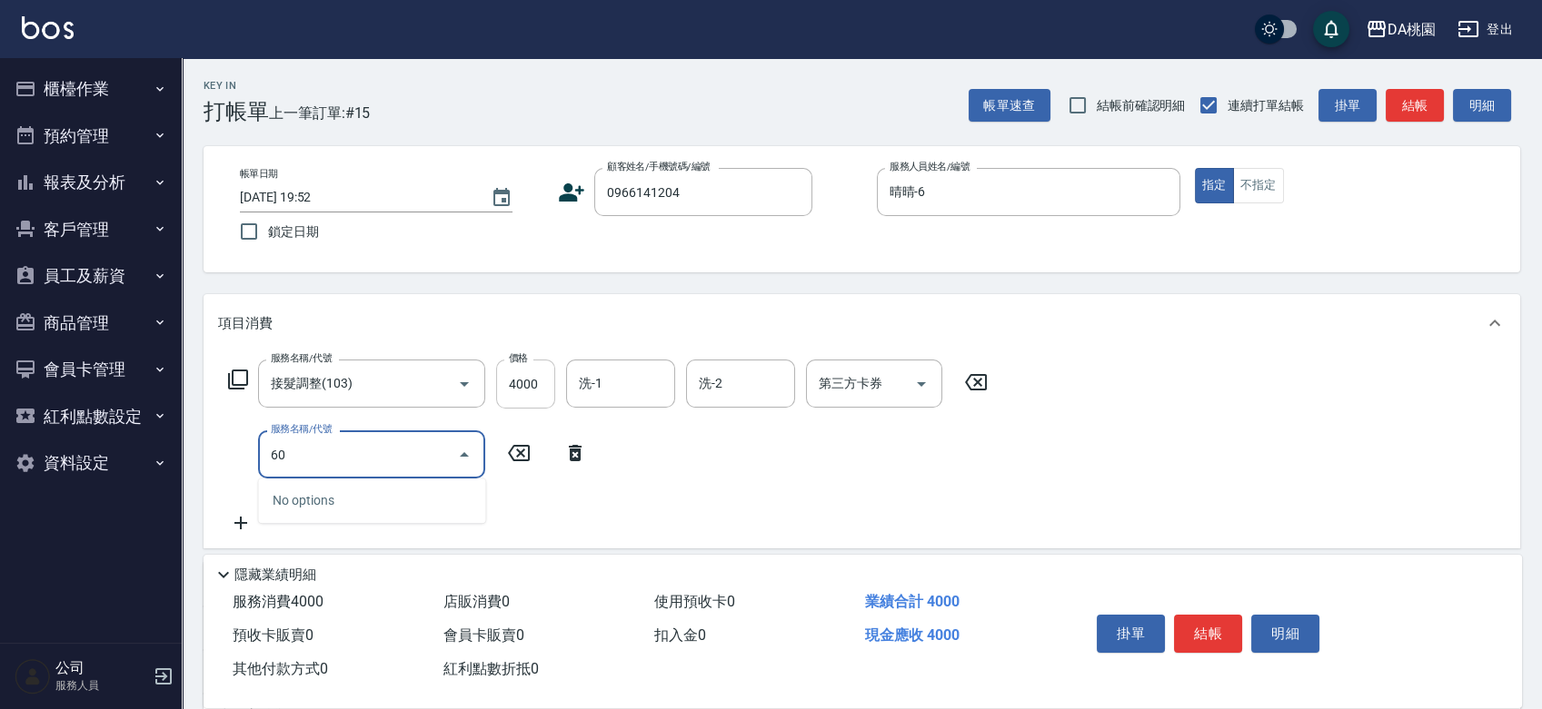
type input "608"
type input "520"
type input "鱗脂質護髮(608)"
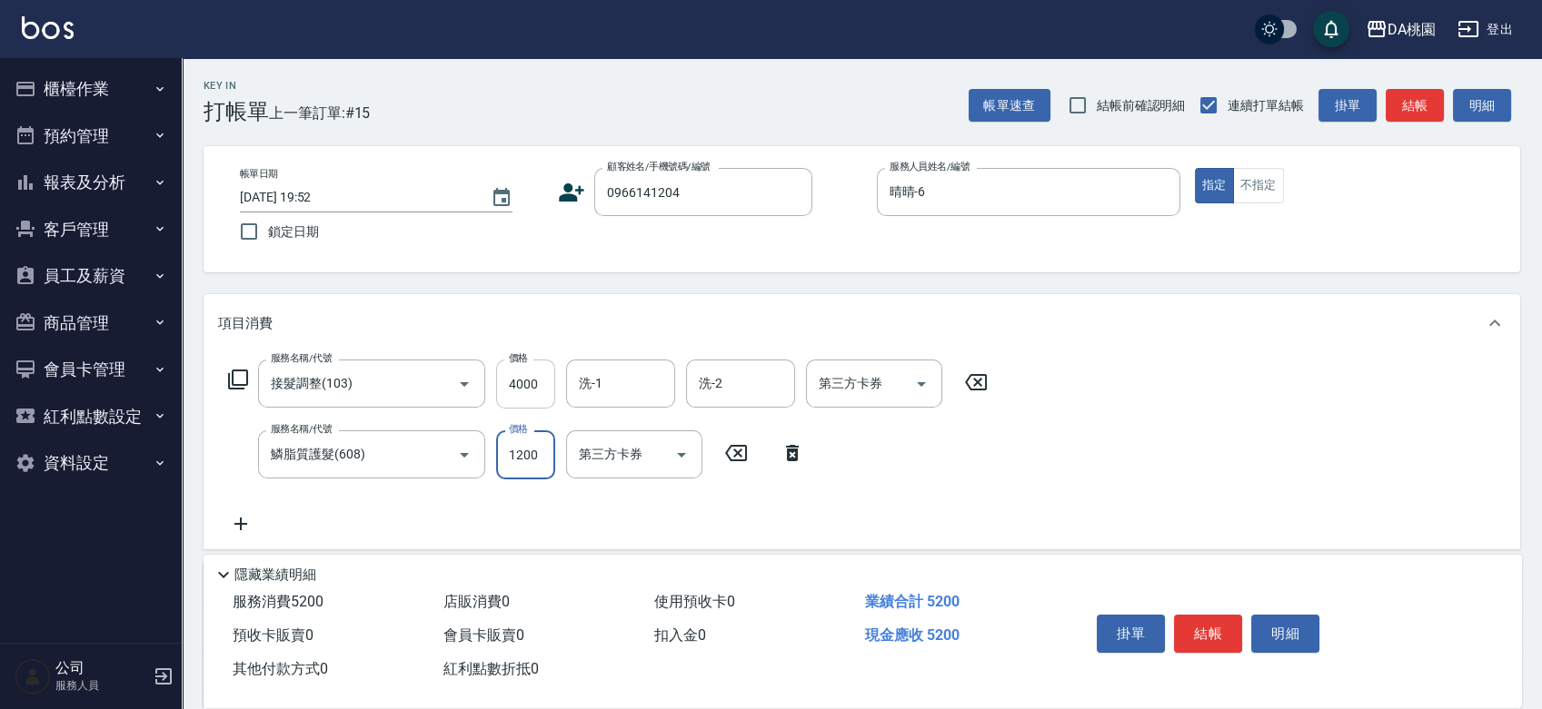
type input "400"
type input "300"
type input "430"
type input "3000"
type input "700"
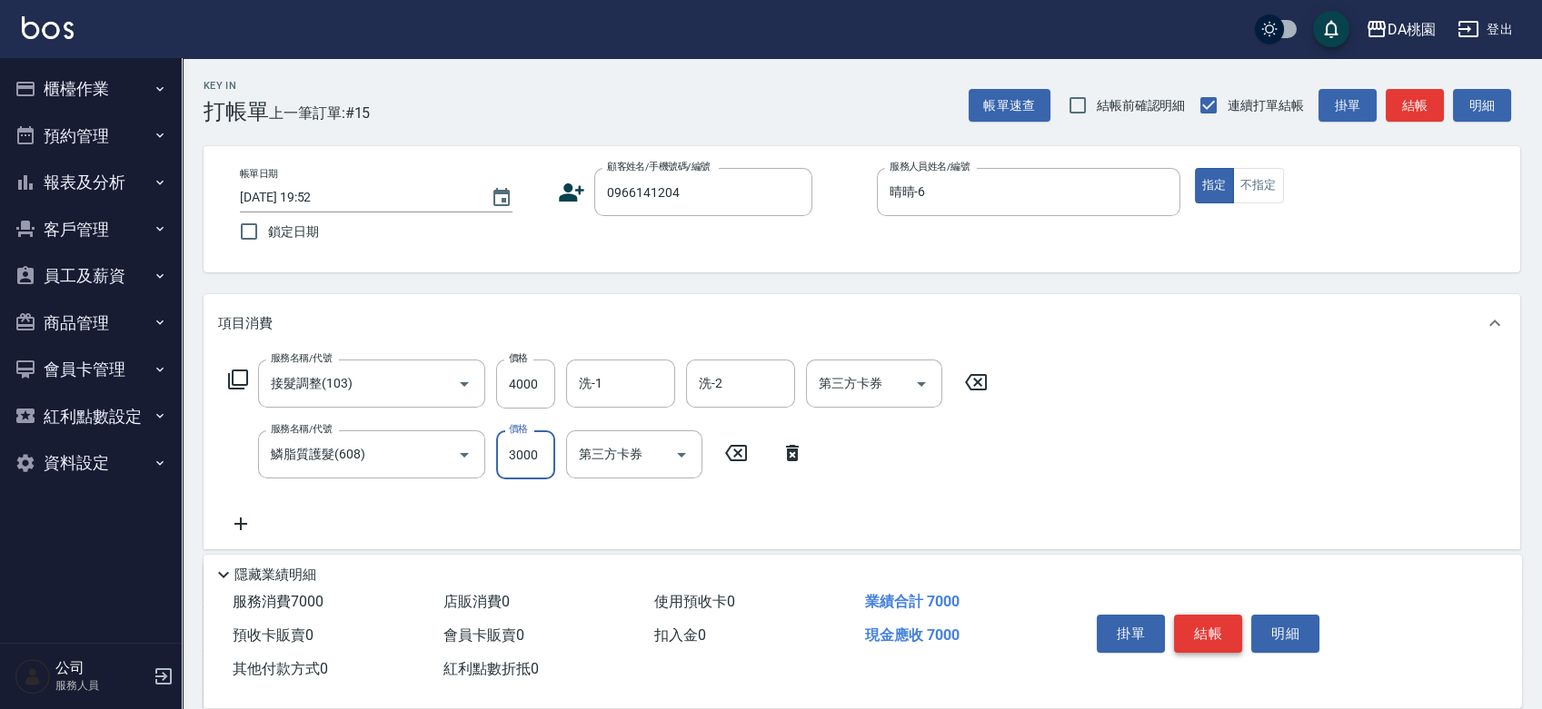
type input "3000"
click at [1187, 630] on button "結帳" at bounding box center [1208, 634] width 68 height 38
type input "0"
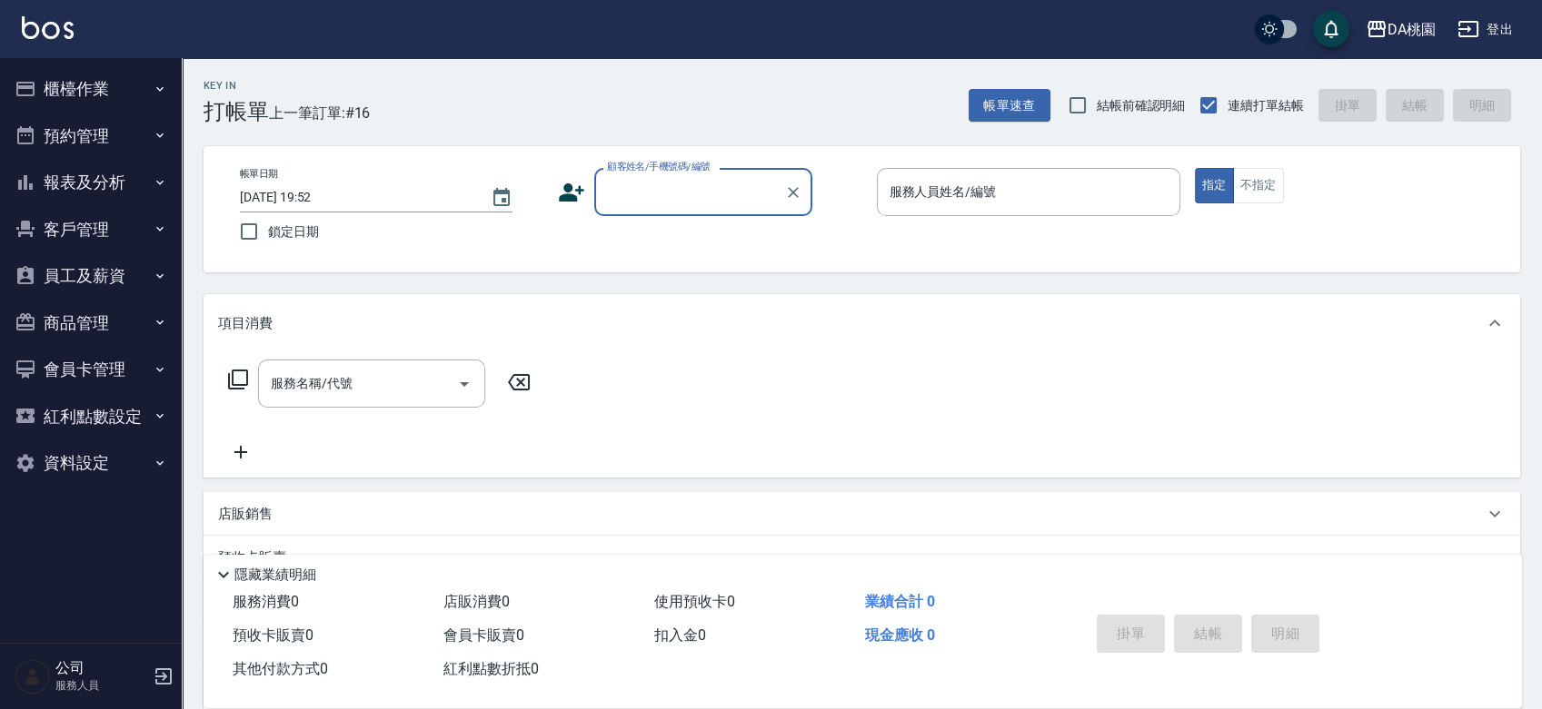
click at [42, 89] on button "櫃檯作業" at bounding box center [90, 88] width 167 height 47
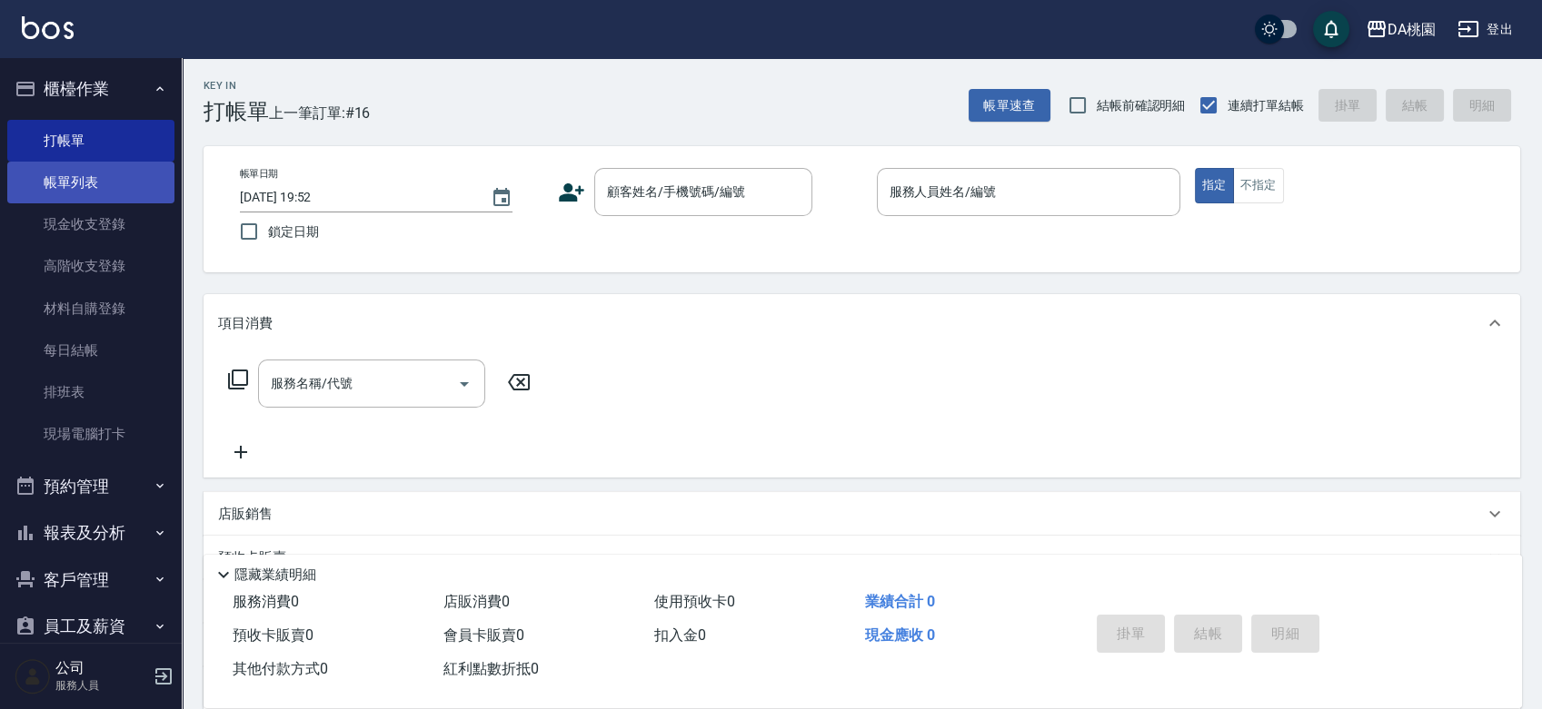
click at [65, 192] on link "帳單列表" at bounding box center [90, 183] width 167 height 42
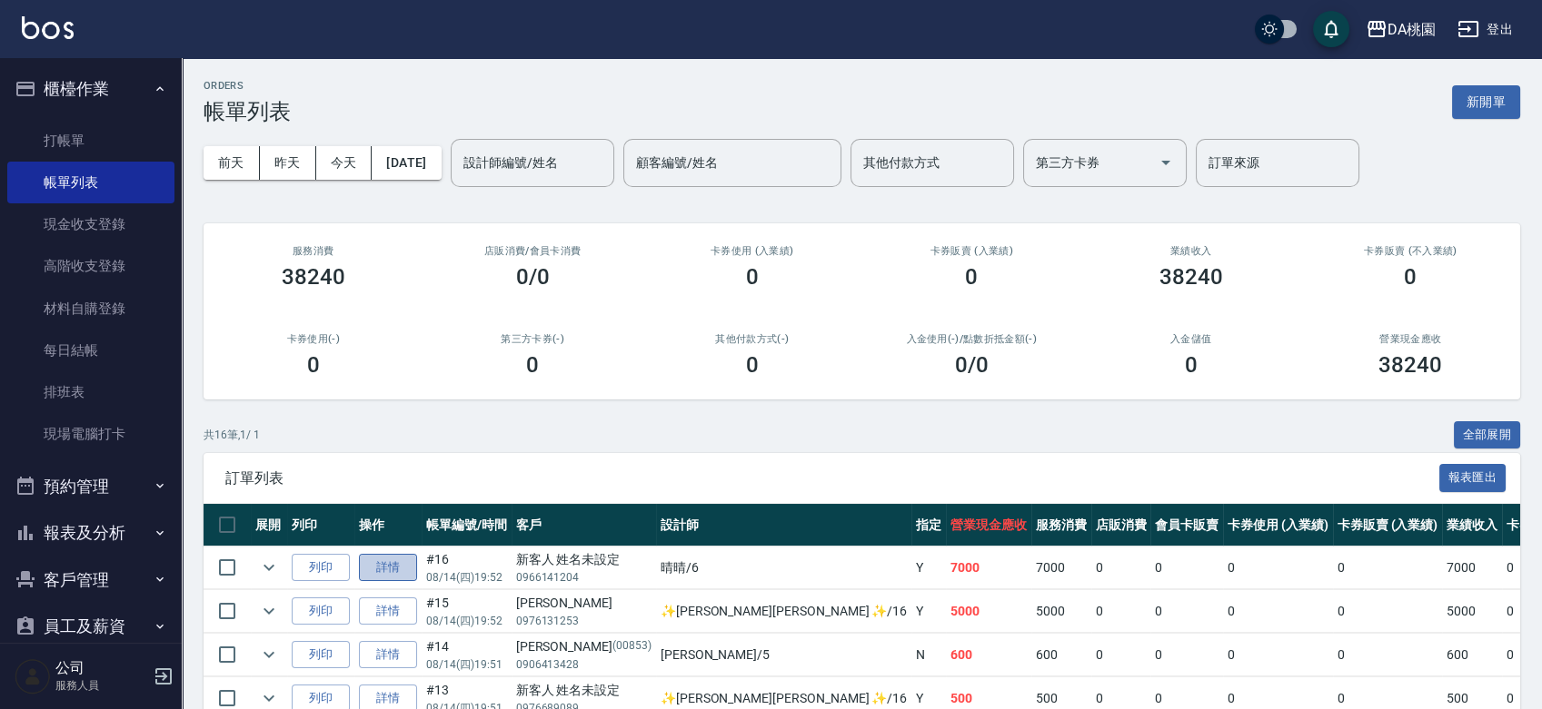
click at [404, 579] on link "詳情" at bounding box center [388, 568] width 58 height 28
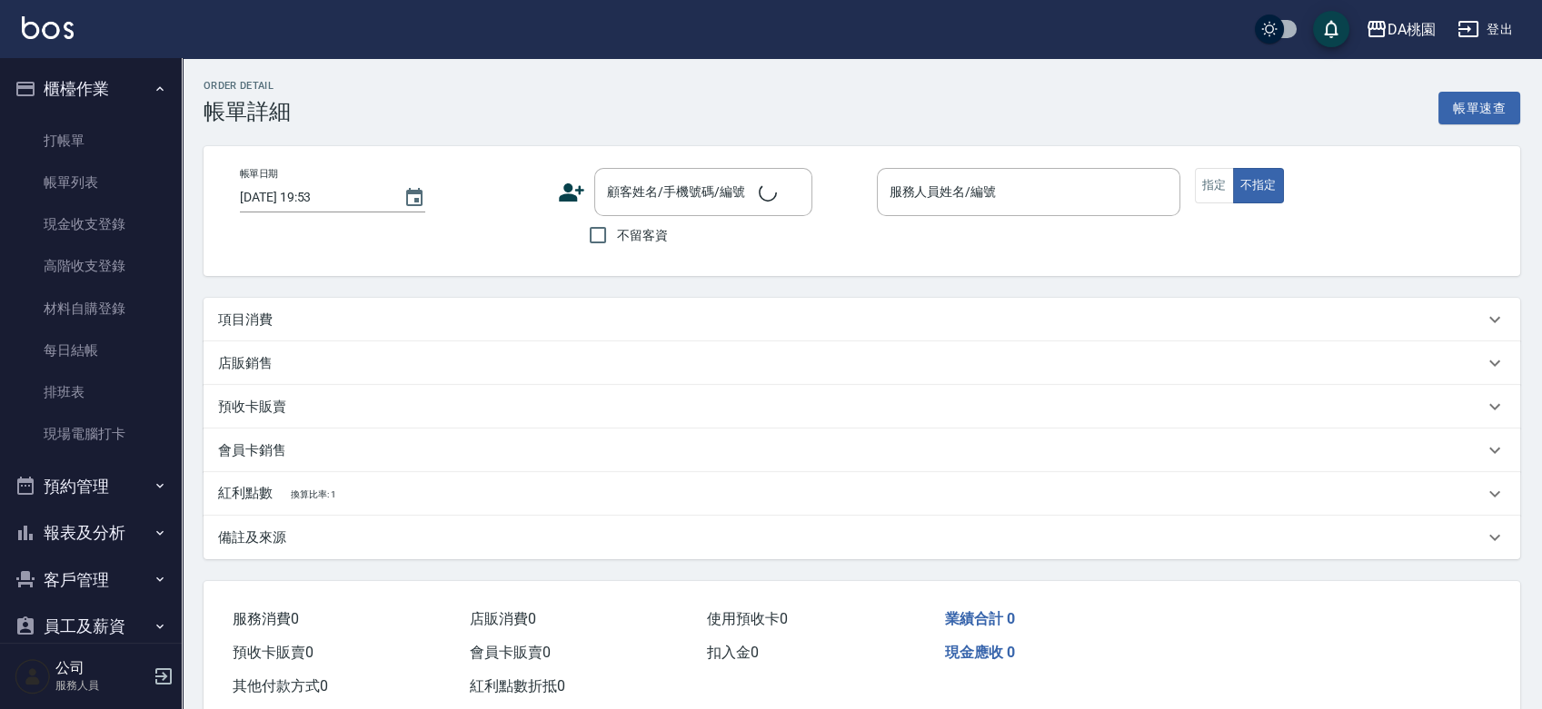
type input "2025/08/14 19:52"
type input "晴晴-6"
type input "700"
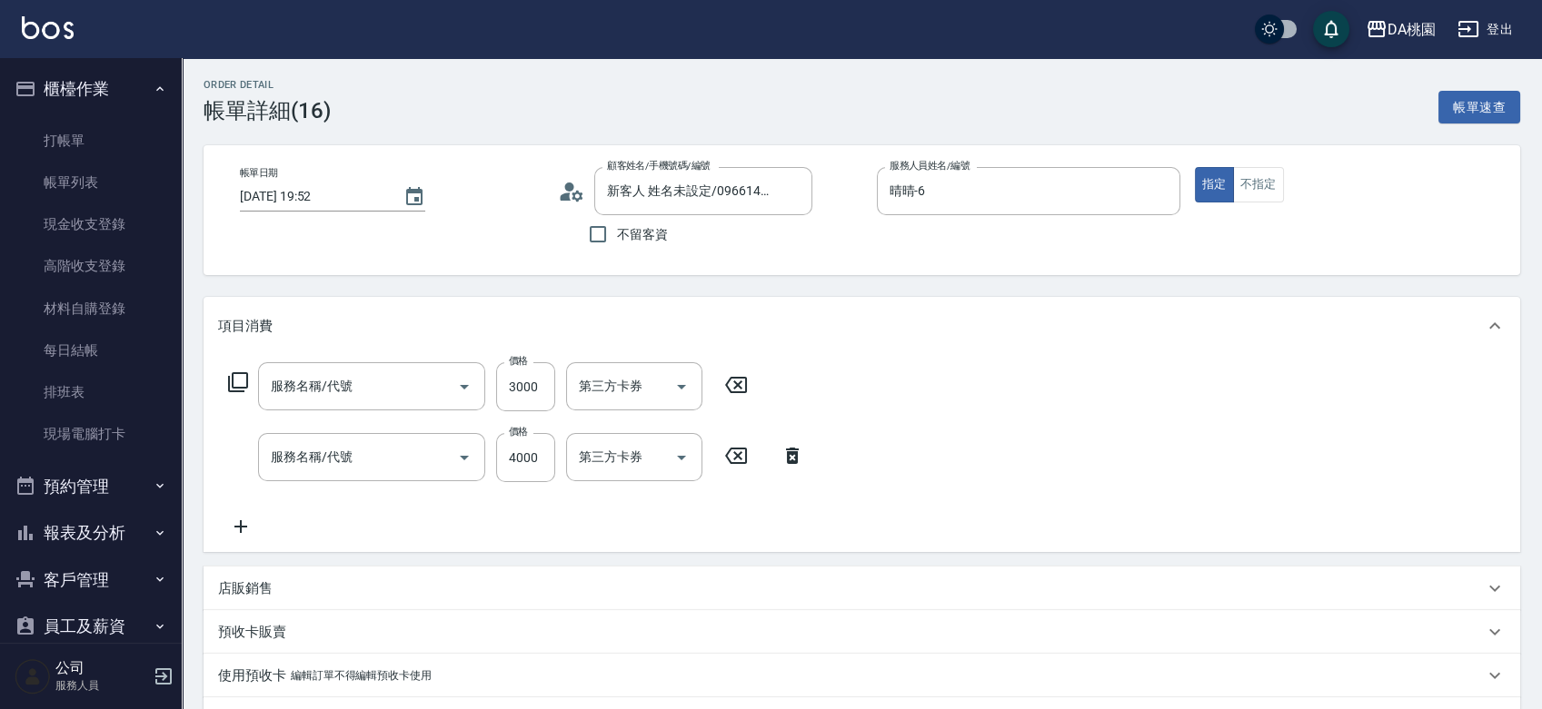
type input "新客人 姓名未設定/0966141204/null"
type input "鱗脂質護髮(608)"
type input "接髮調整(103)"
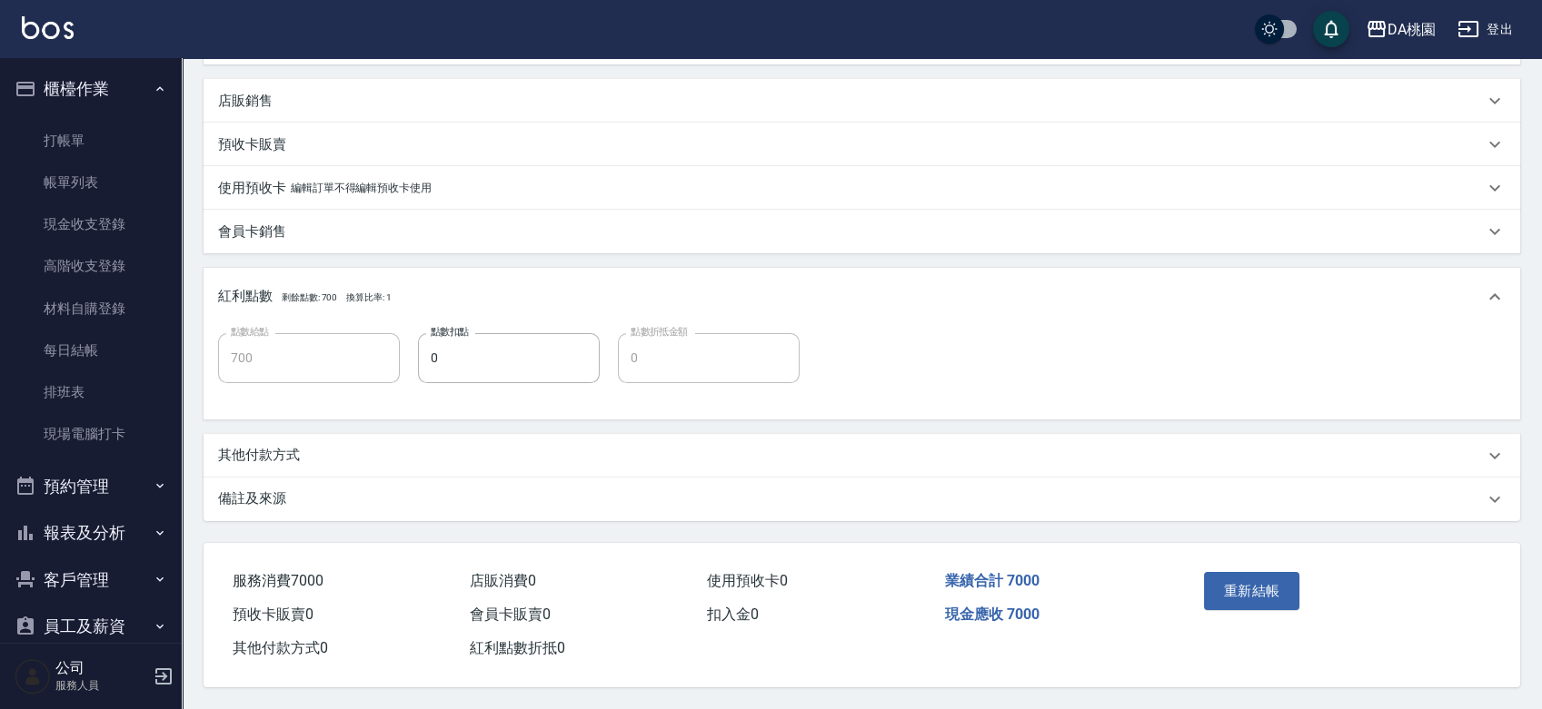
click at [263, 446] on p "其他付款方式" at bounding box center [259, 455] width 82 height 19
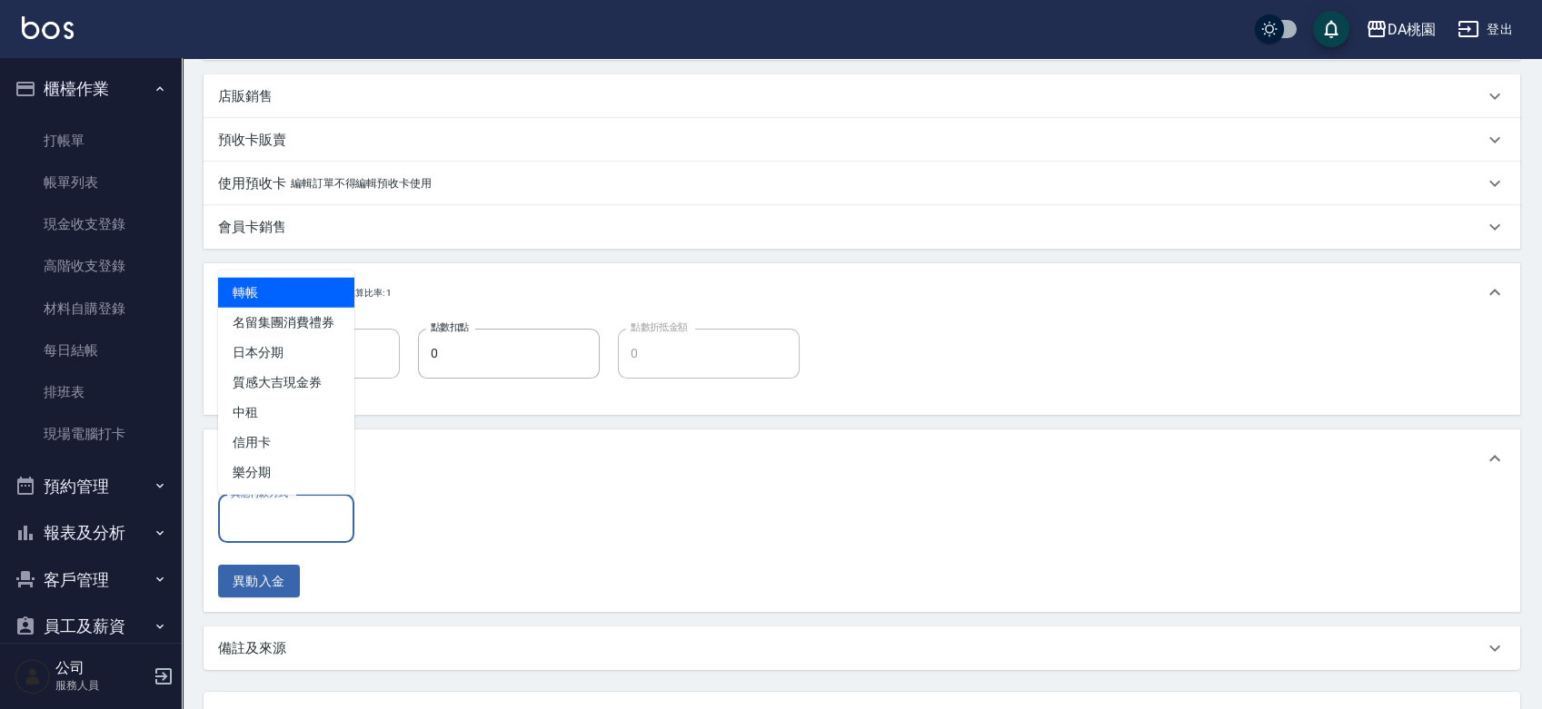
click at [277, 515] on input "其他付款方式" at bounding box center [286, 519] width 120 height 32
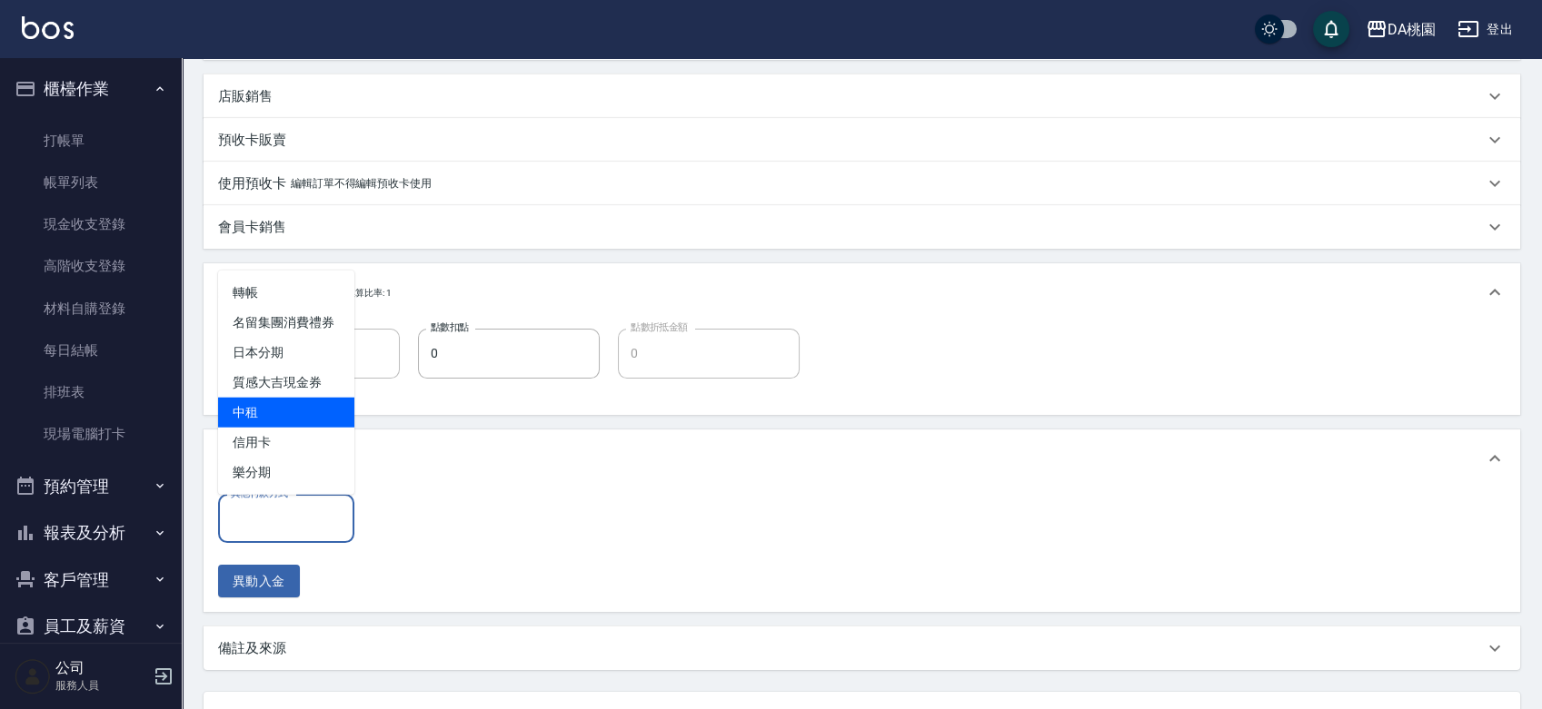
click at [247, 412] on span "中租" at bounding box center [286, 413] width 136 height 30
type input "中租"
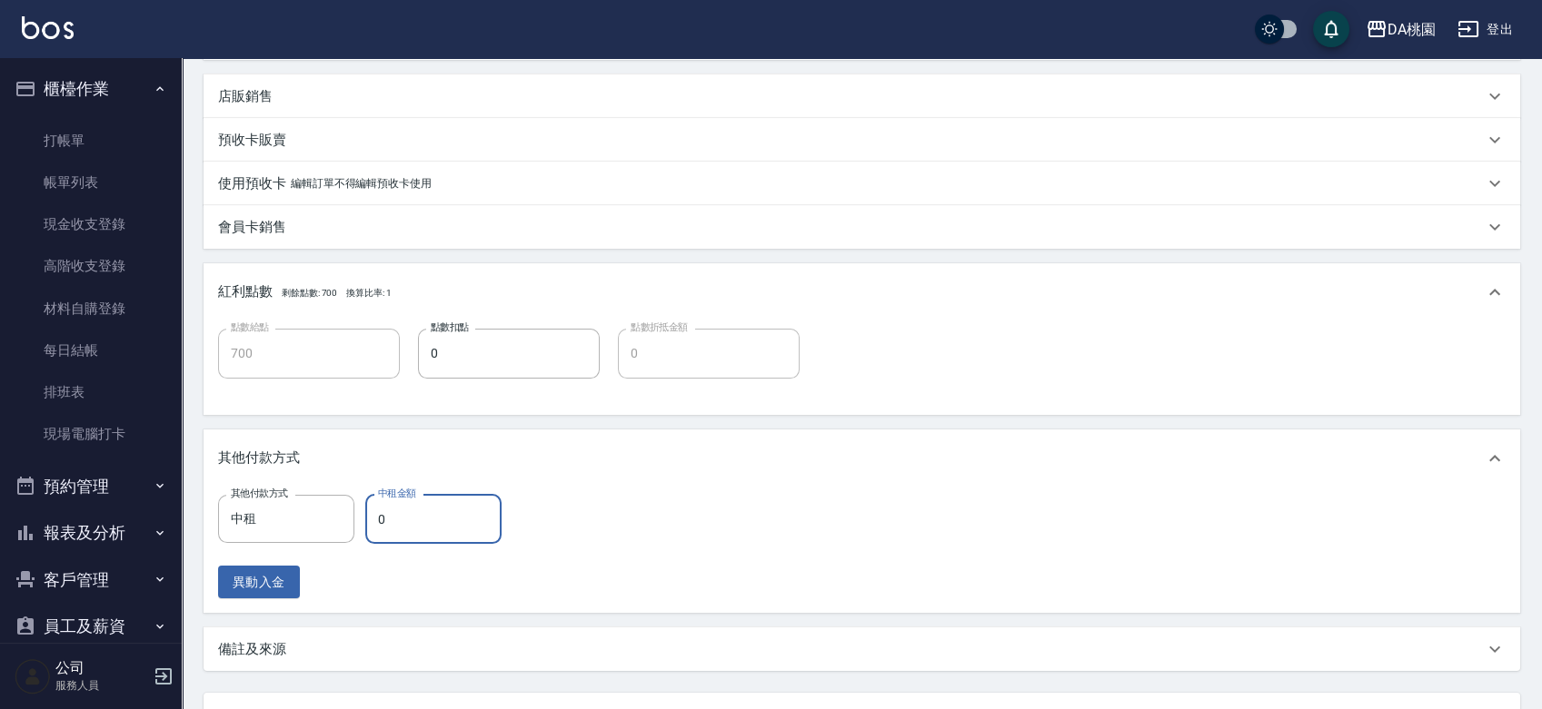
click at [372, 508] on input "0" at bounding box center [433, 519] width 136 height 49
type input "690"
type input "700"
type input "630"
type input "7000"
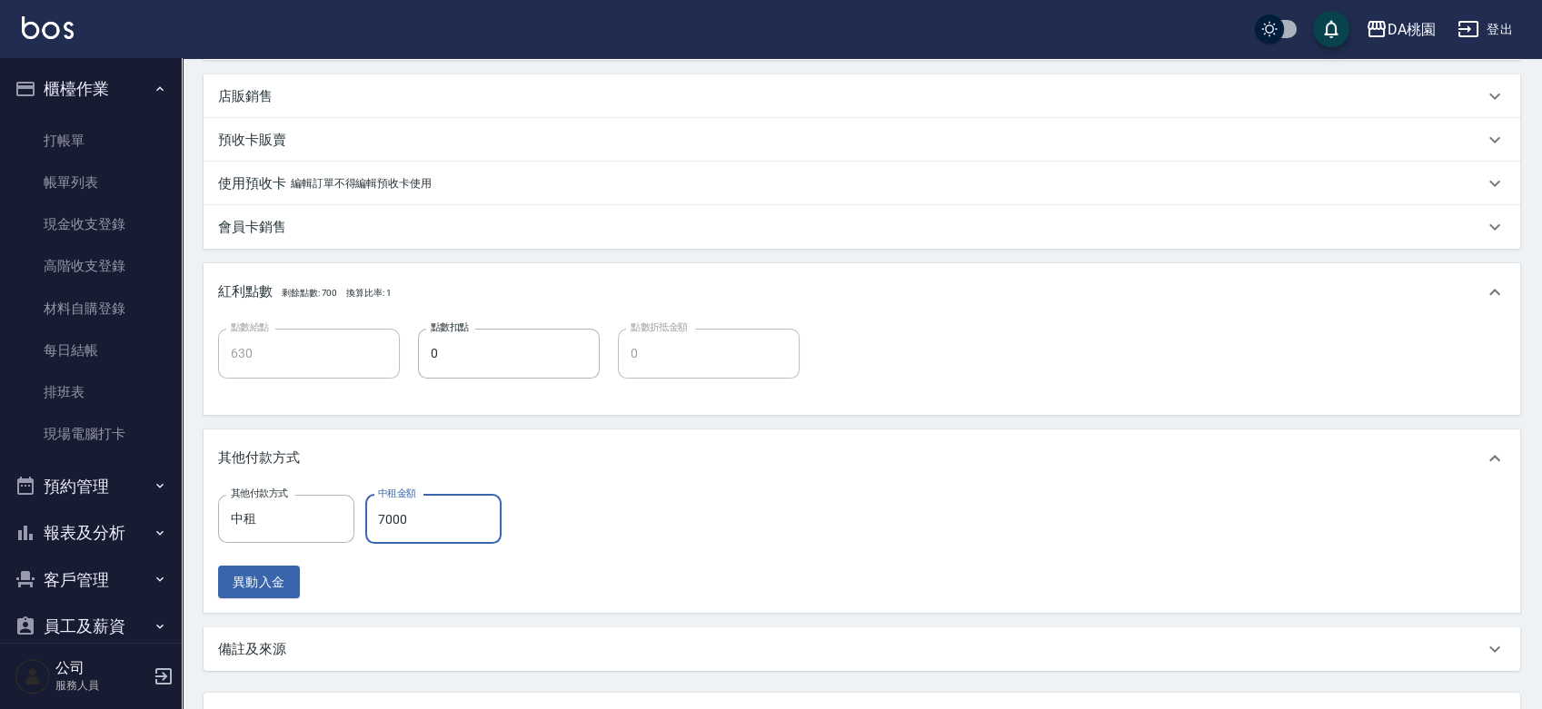
type input "0"
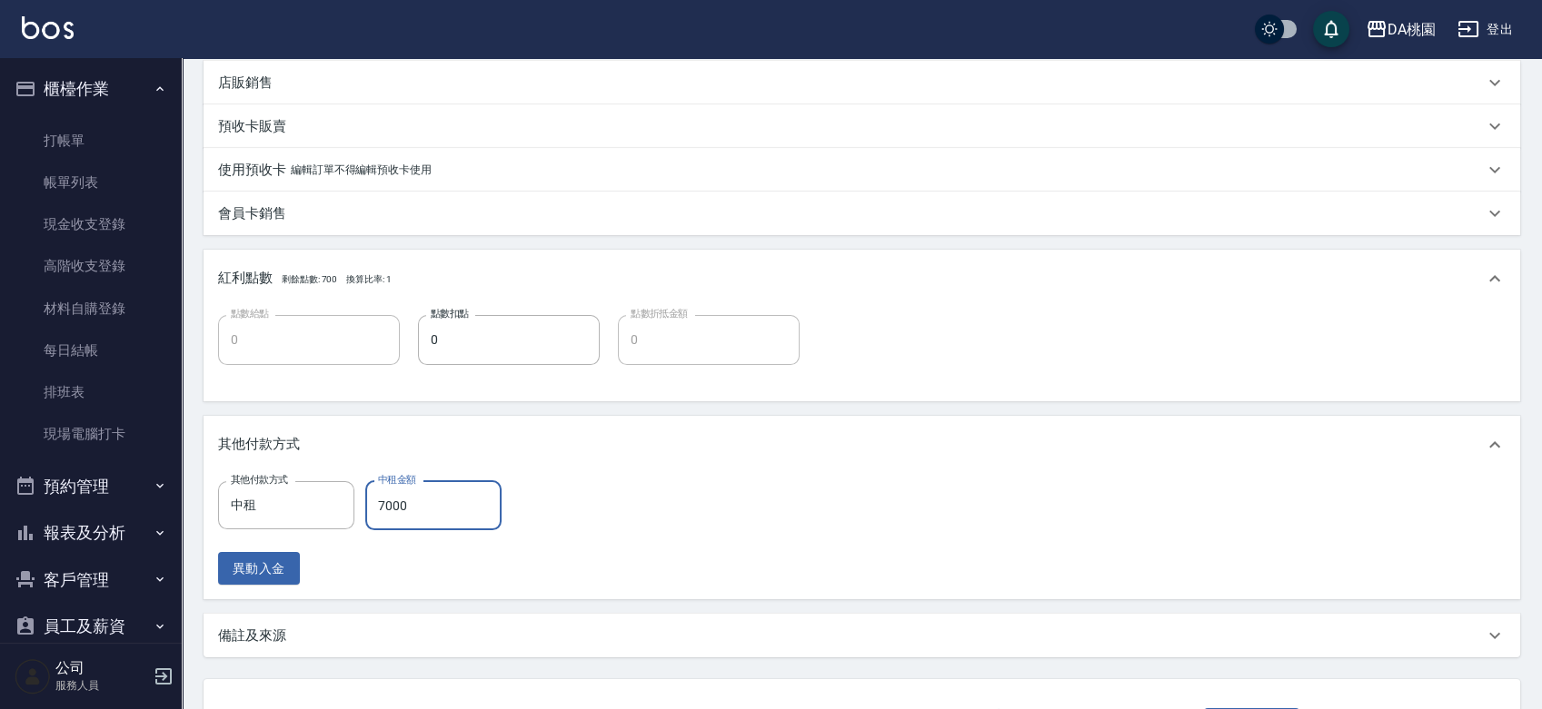
scroll to position [648, 0]
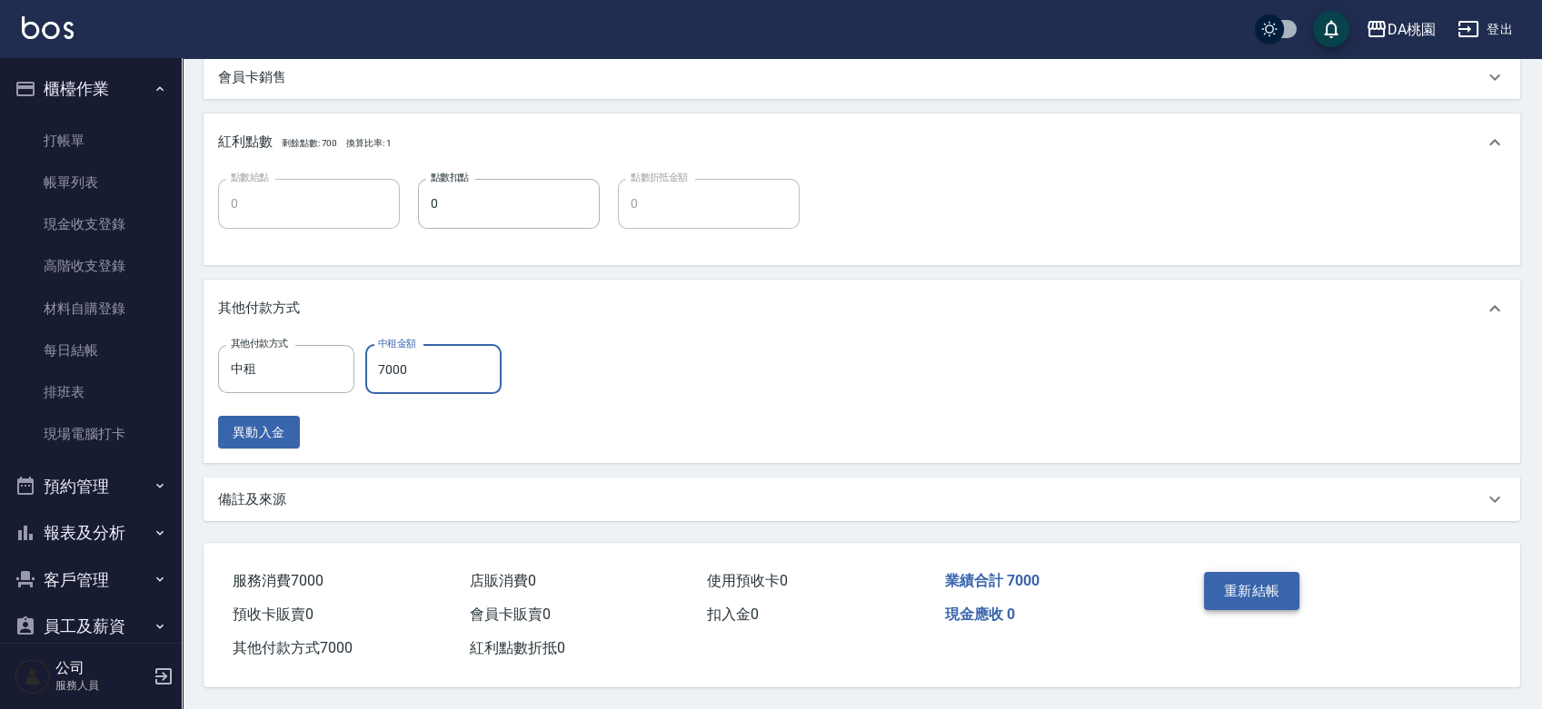
type input "7000"
click at [1211, 589] on button "重新結帳" at bounding box center [1252, 591] width 96 height 38
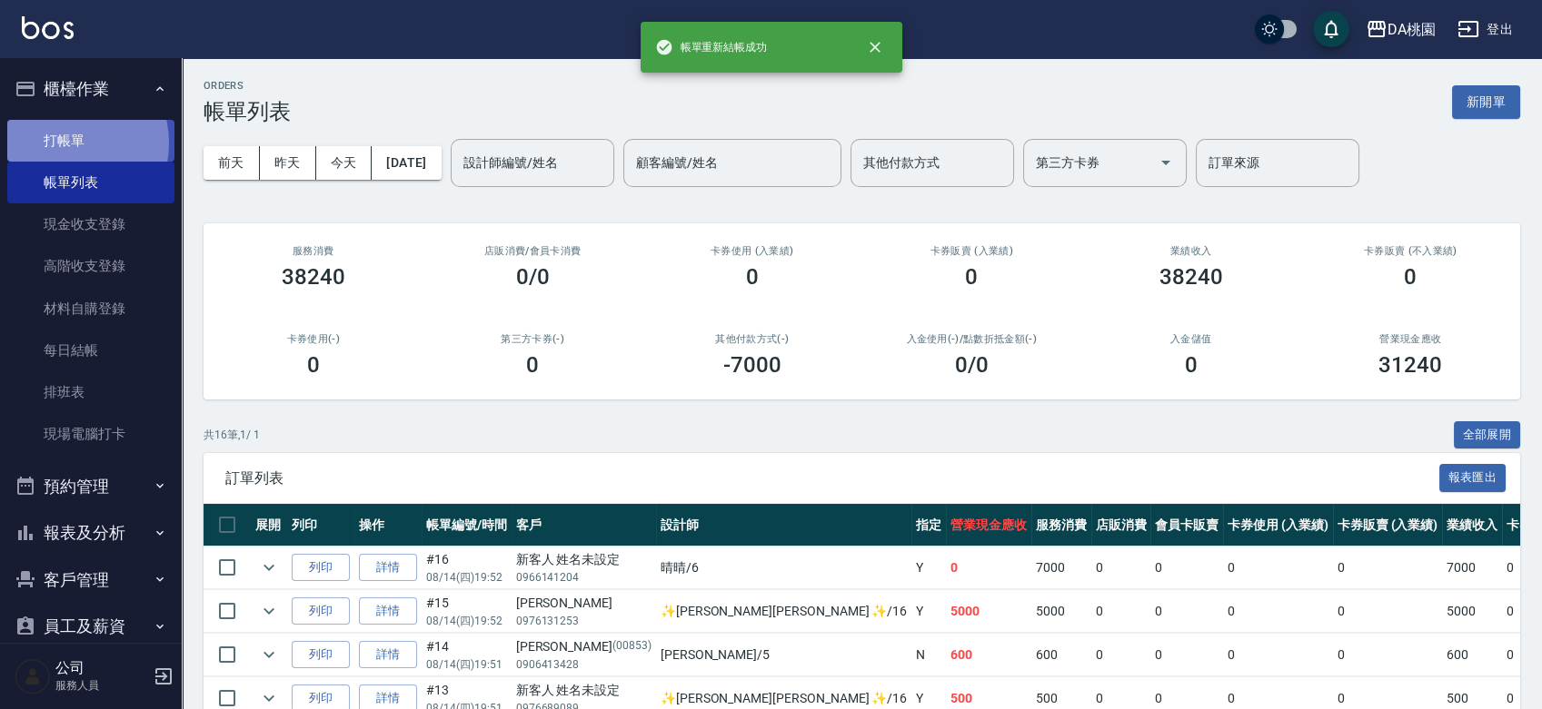
click at [65, 143] on link "打帳單" at bounding box center [90, 141] width 167 height 42
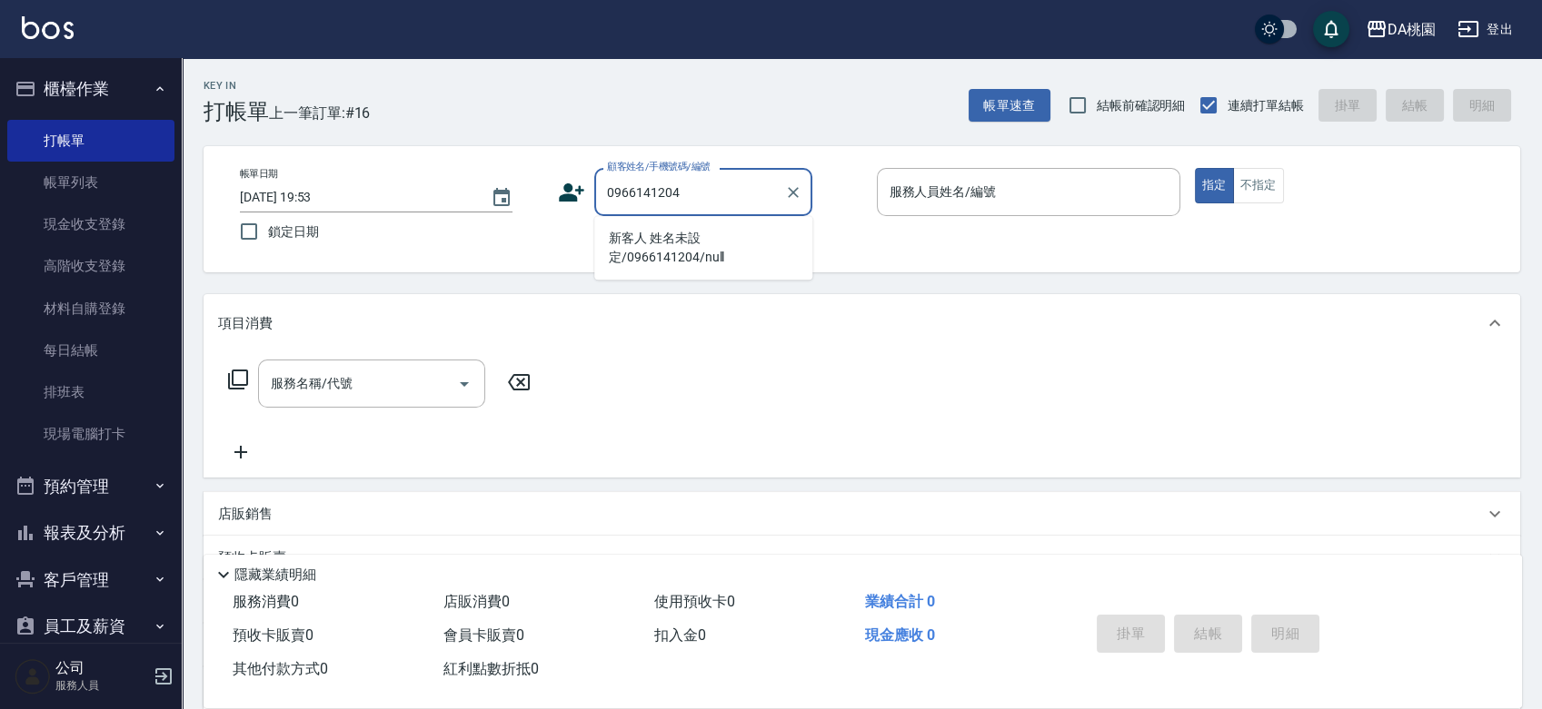
click at [662, 237] on li "新客人 姓名未設定/0966141204/null" at bounding box center [703, 247] width 218 height 49
type input "新客人 姓名未設定/0966141204/null"
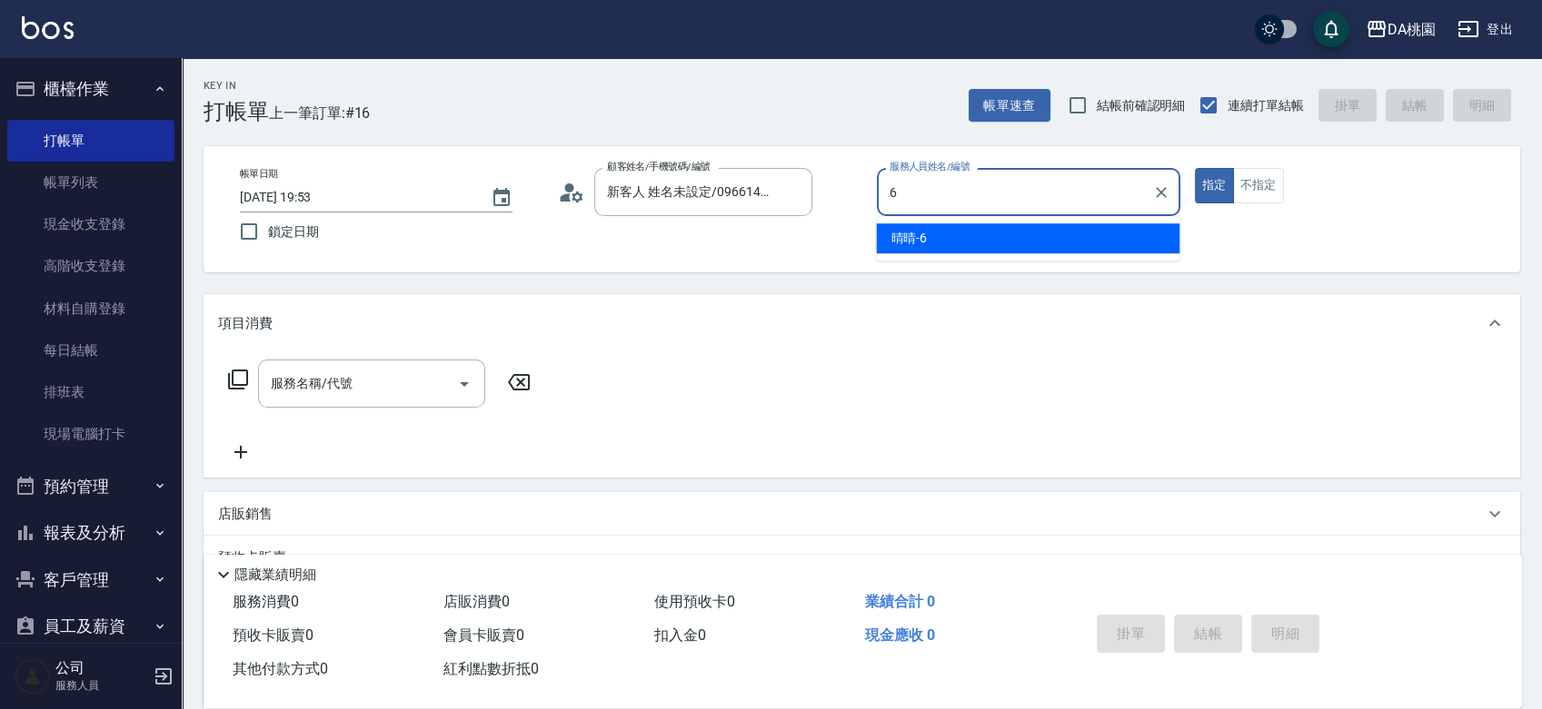
type input "晴晴-6"
type button "true"
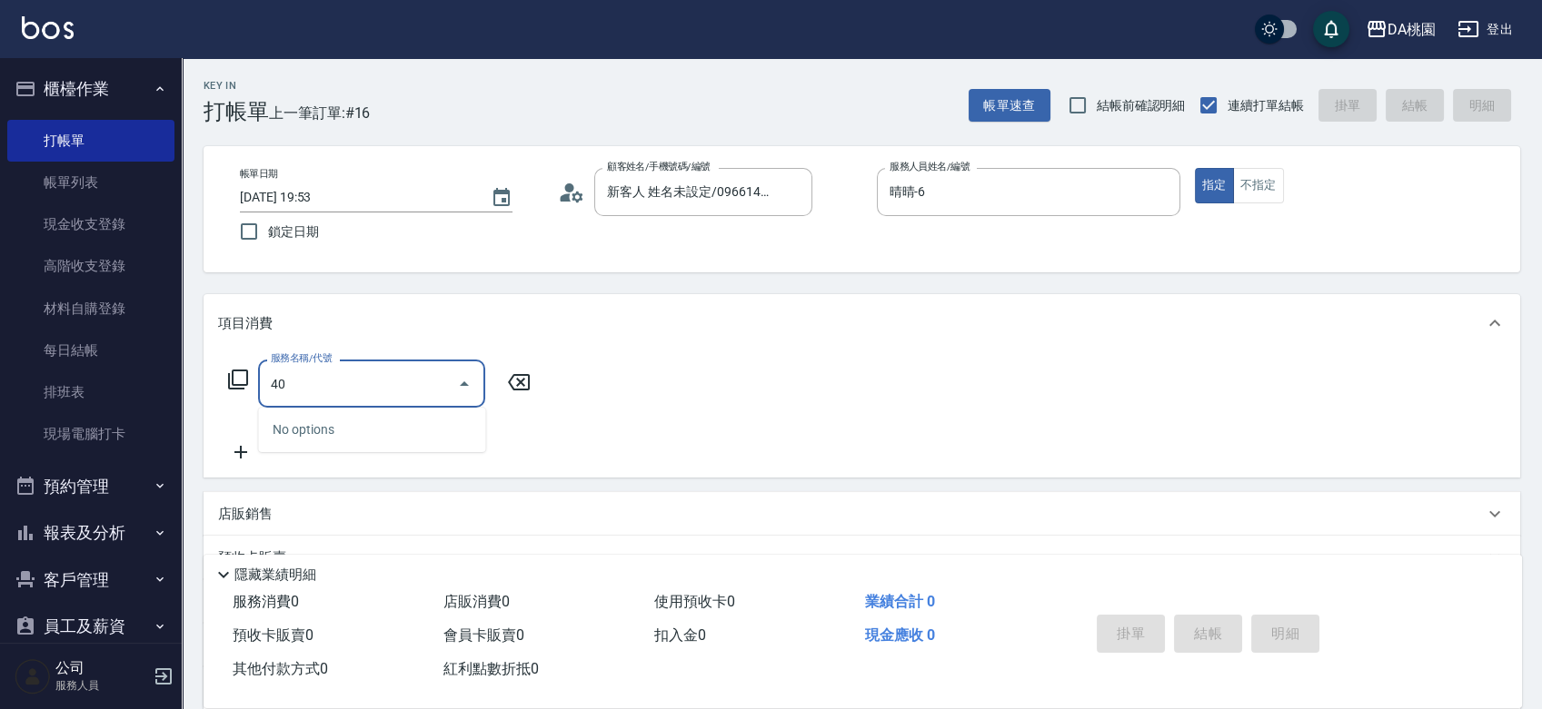
type input "400"
type input "150"
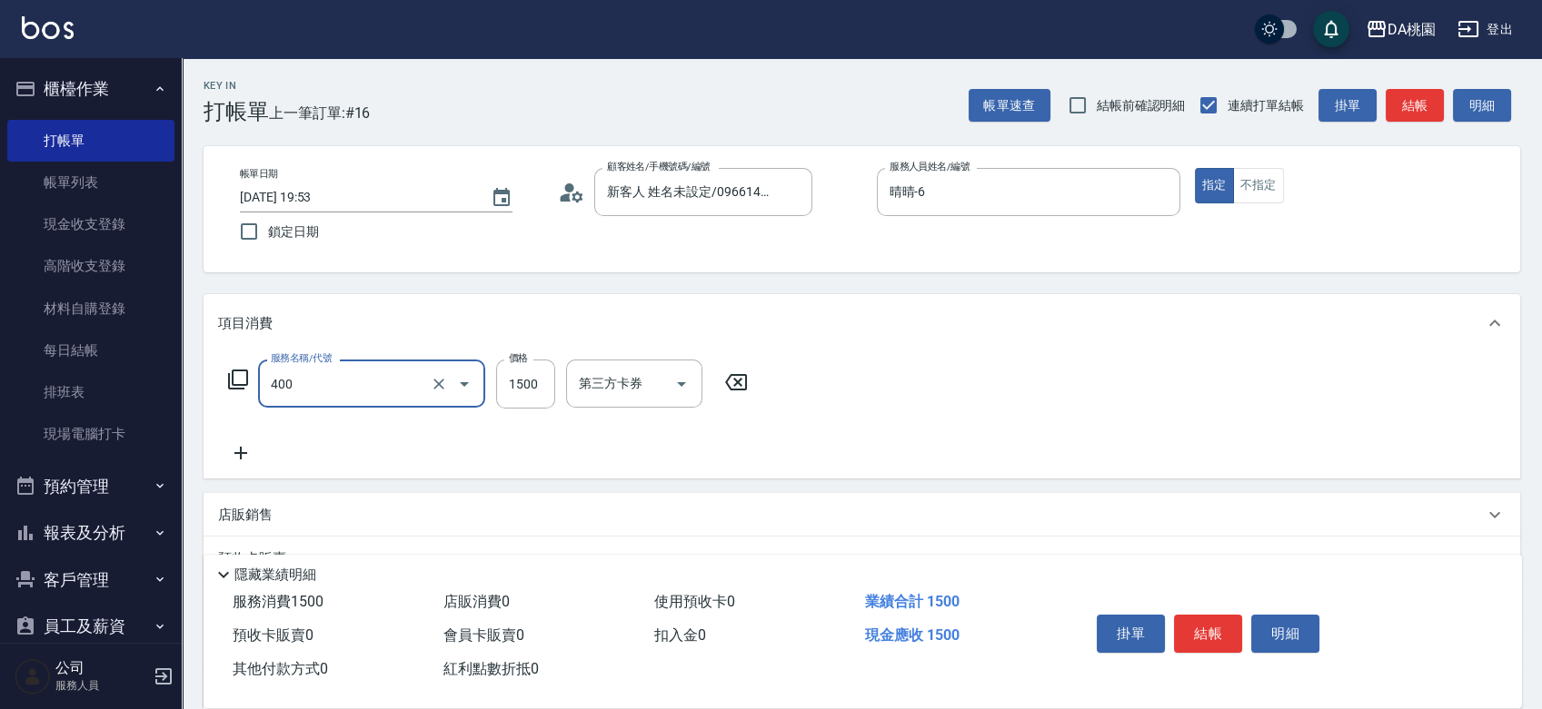
type input "染髮(400)"
type input "0"
type input "589"
type input "50"
type input "5898"
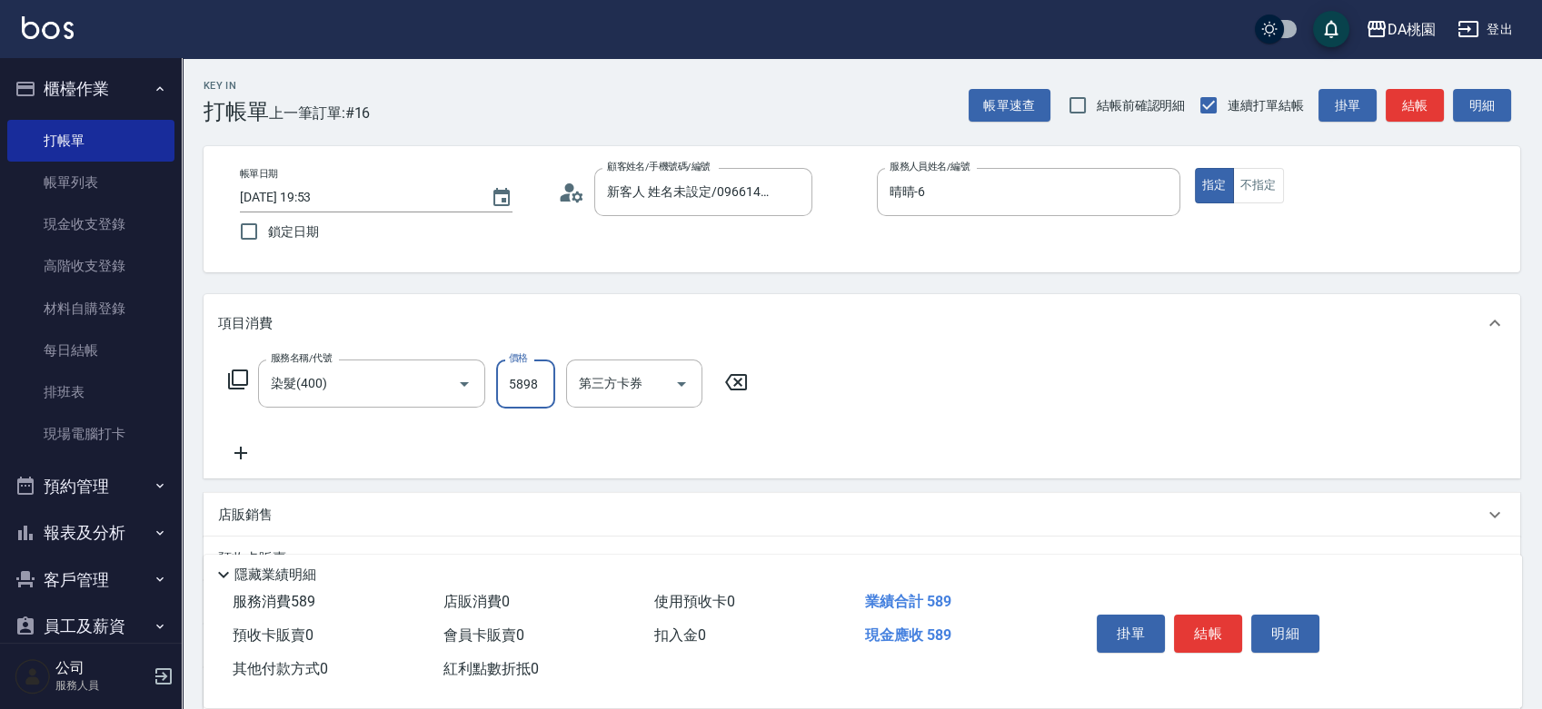
type input "580"
type input "5898"
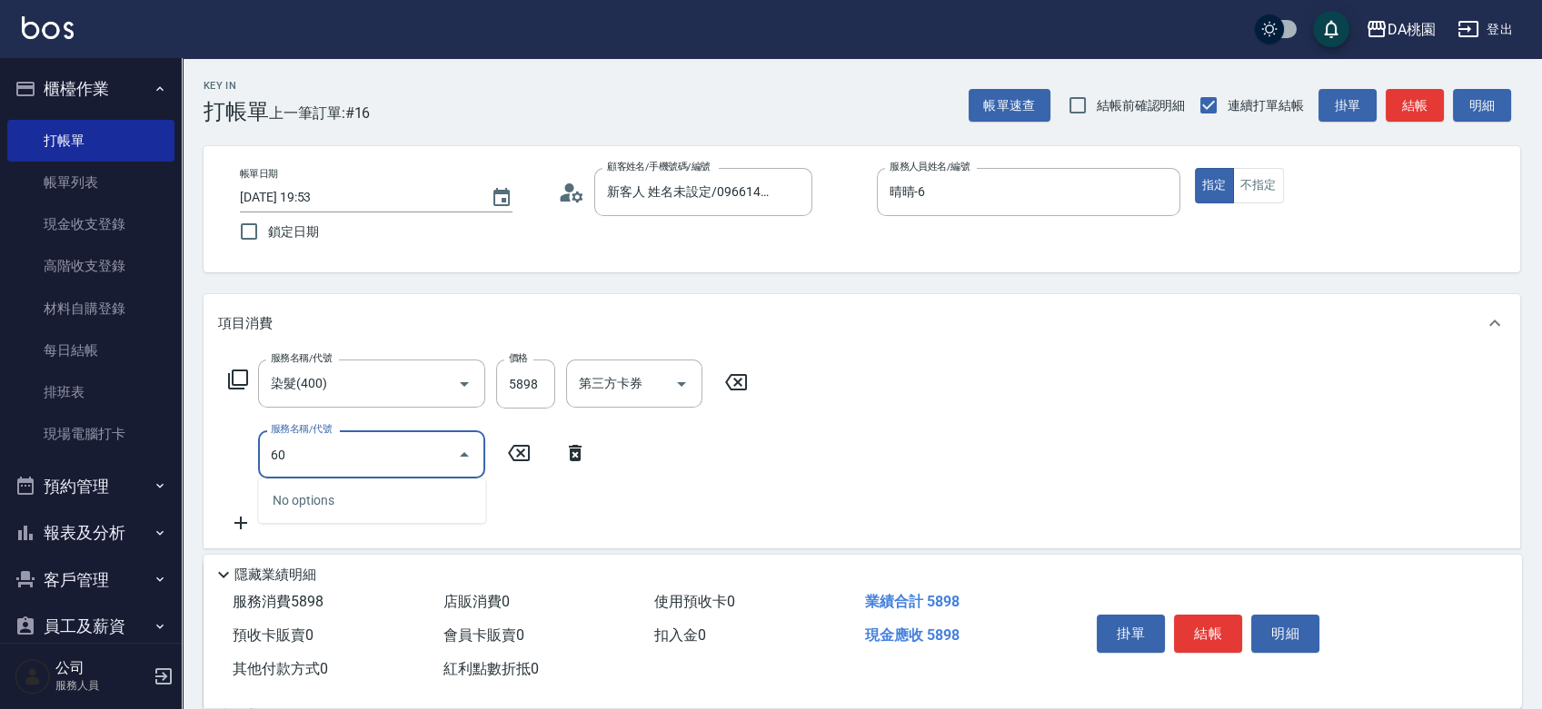
type input "606"
type input "680"
type input "小麥護髮(606)"
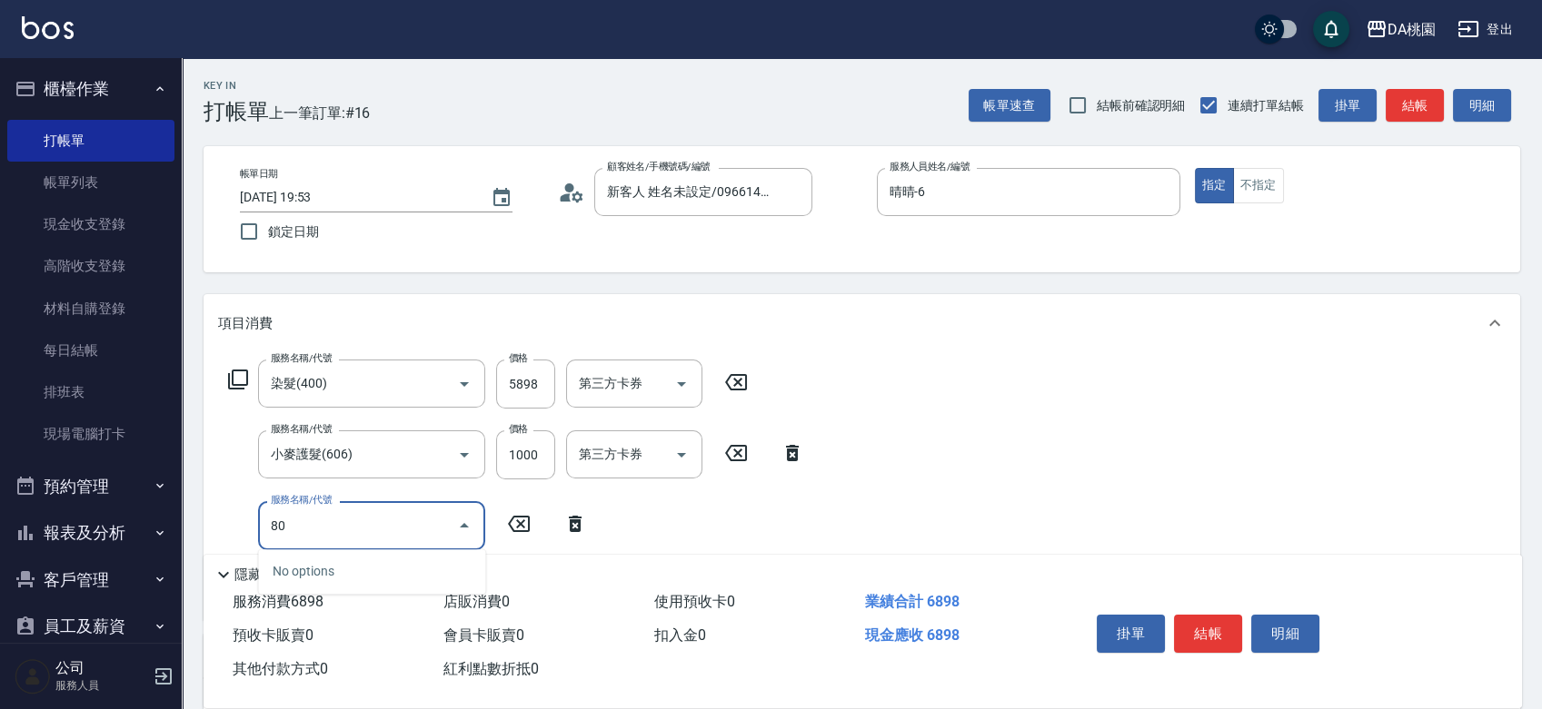
type input "806"
type input "770"
type input "自購-頭皮毛孔深層調理(806)"
click at [533, 521] on input "899" at bounding box center [525, 525] width 59 height 49
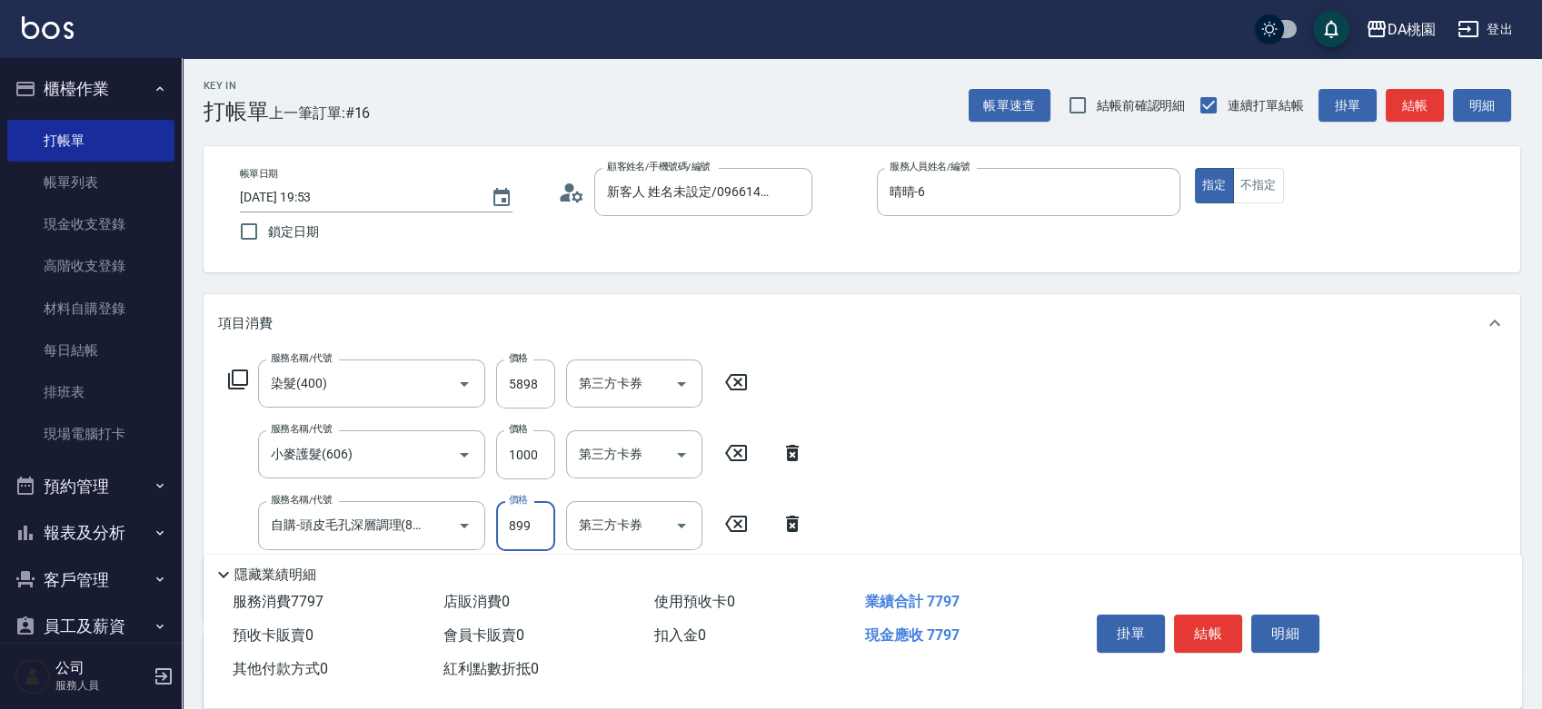
type input "8"
type input "690"
type input "800"
type input "760"
type input "800"
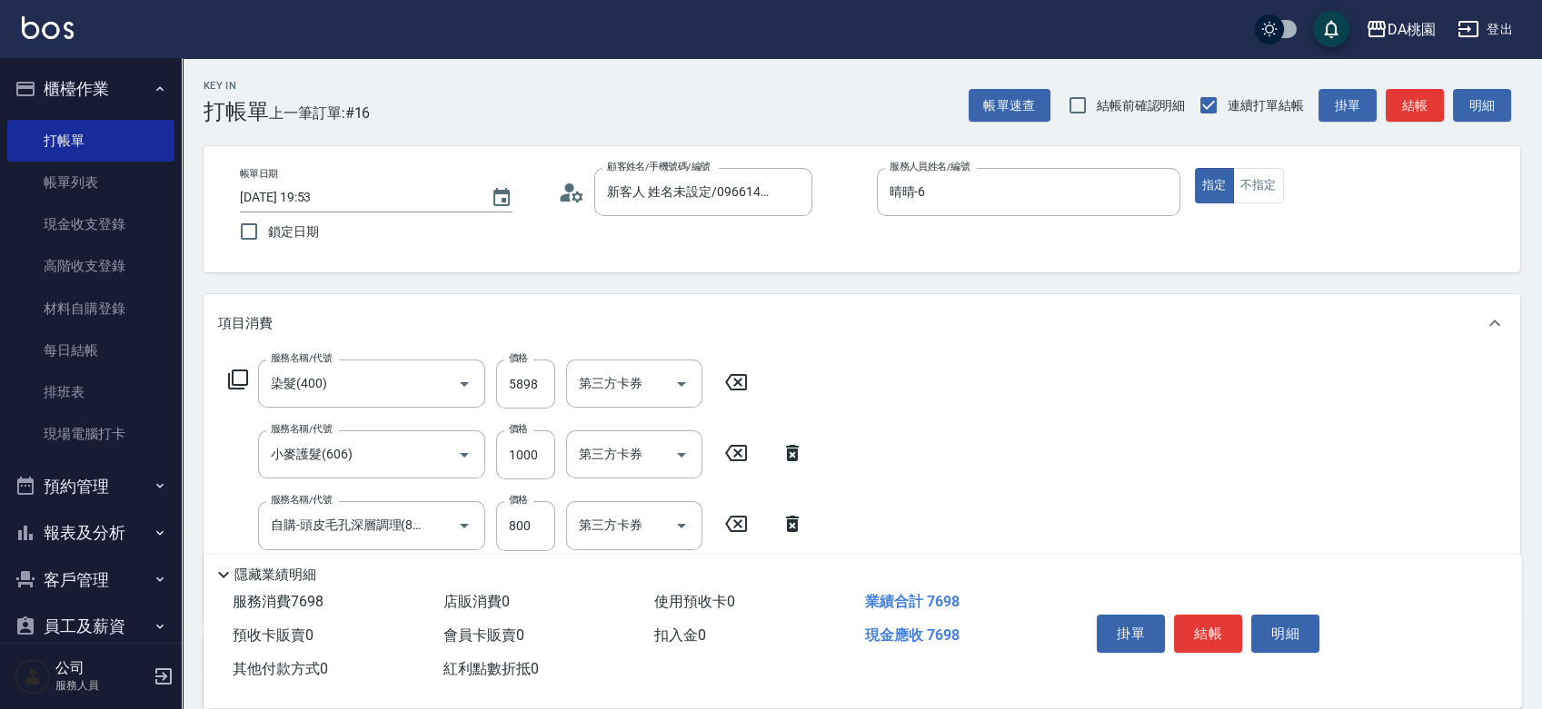
click at [998, 511] on div "服務名稱/代號 染髮(400) 服務名稱/代號 價格 5898 價格 第三方卡券 第三方卡券 服務名稱/代號 小麥護髮(606) 服務名稱/代號 價格 100…" at bounding box center [861, 486] width 1316 height 268
click at [1209, 616] on button "結帳" at bounding box center [1208, 634] width 68 height 38
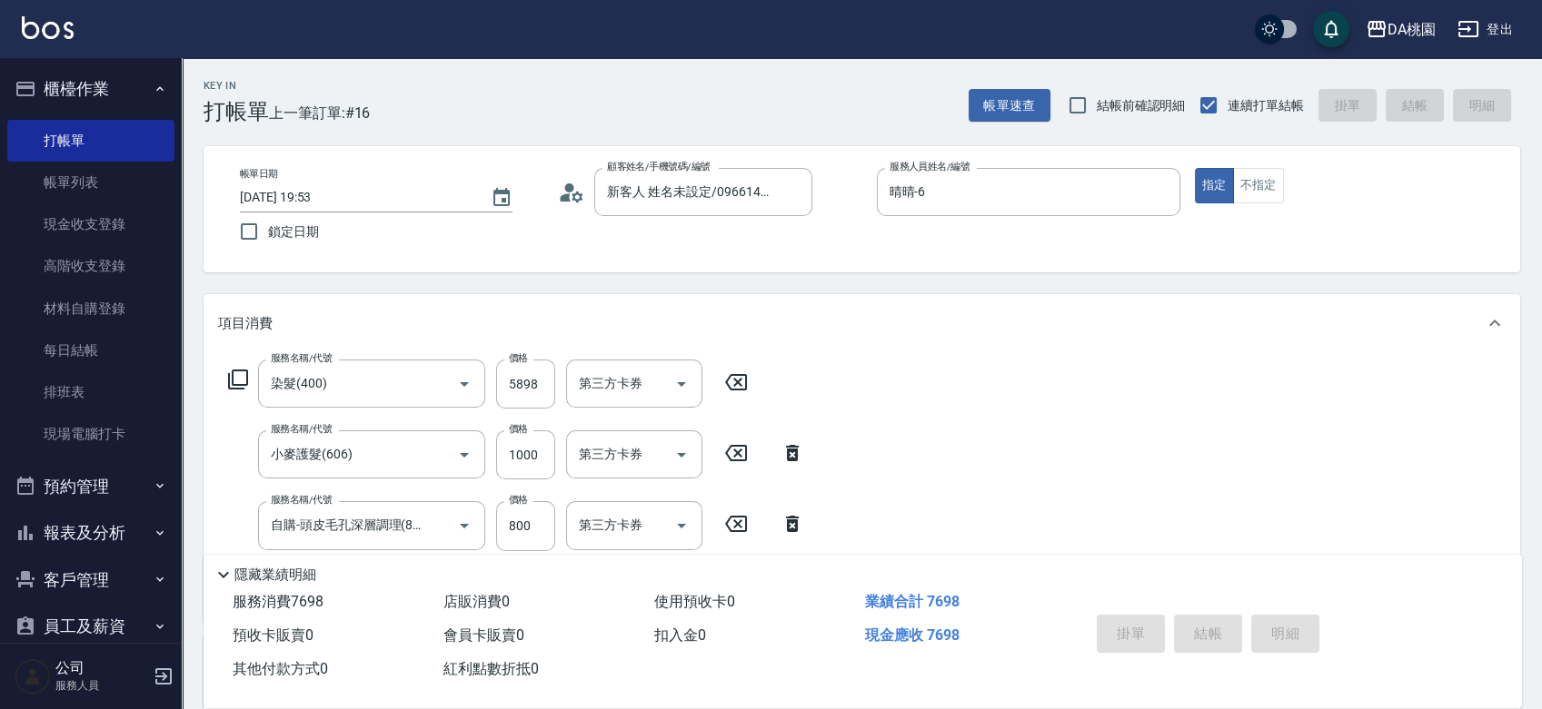
type input "2025/08/14 19:54"
type input "0"
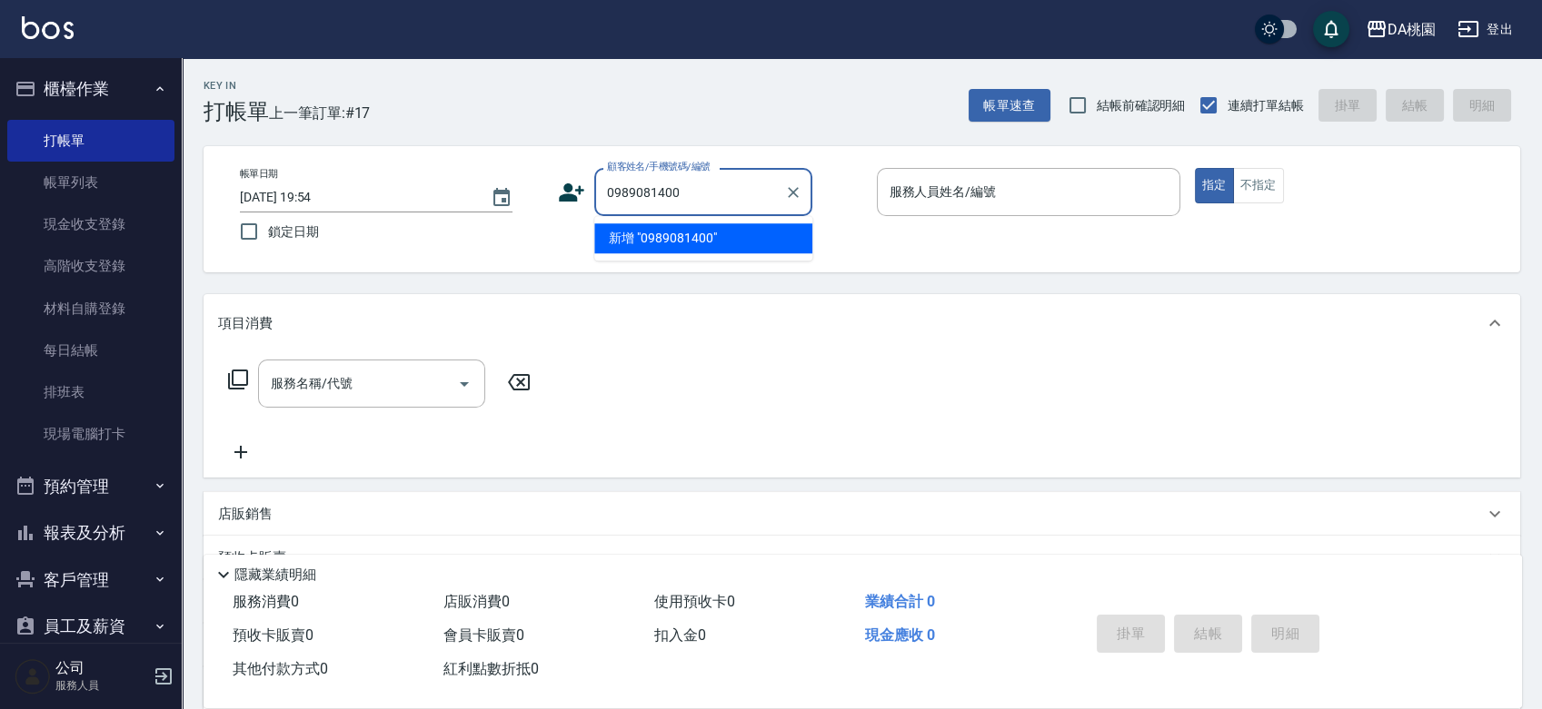
type input "0989081400"
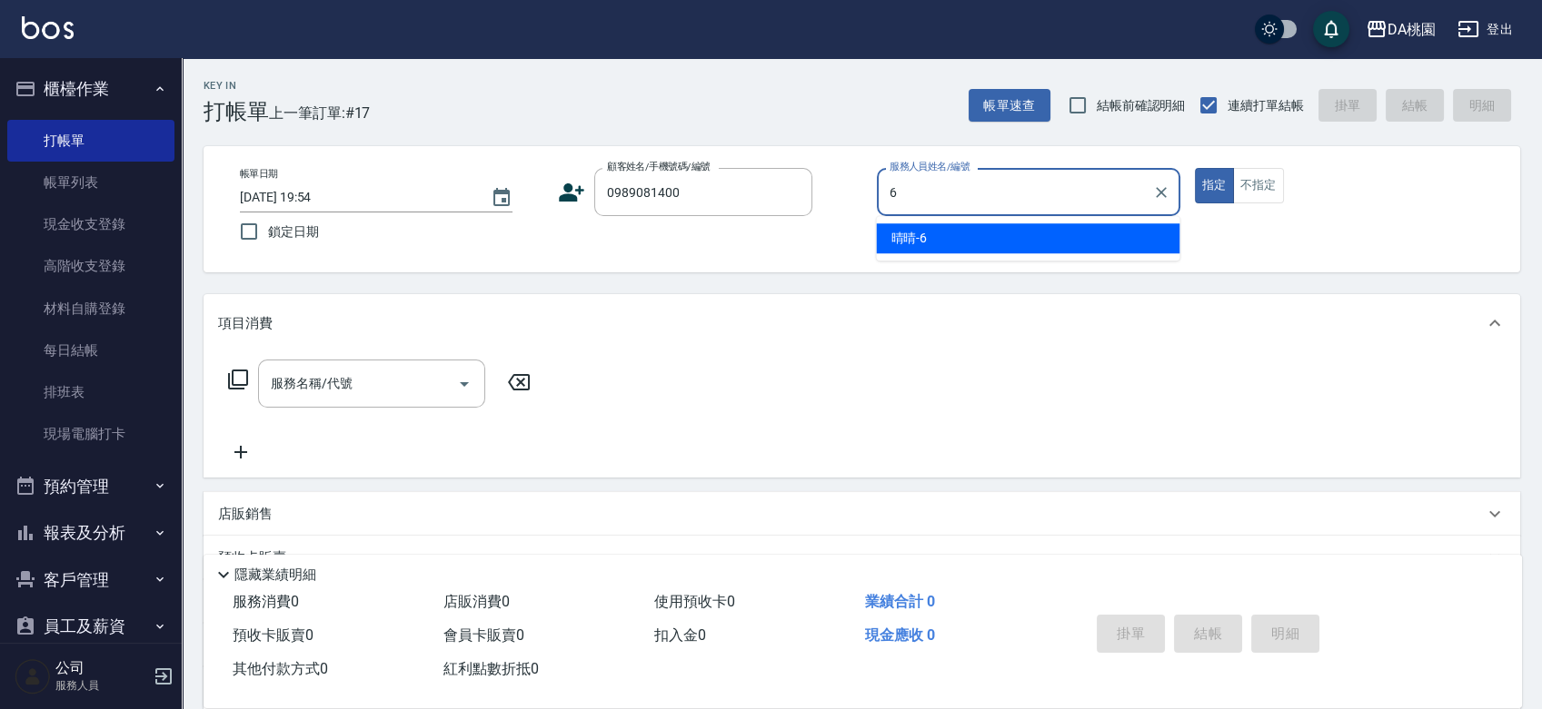
type input "晴晴-6"
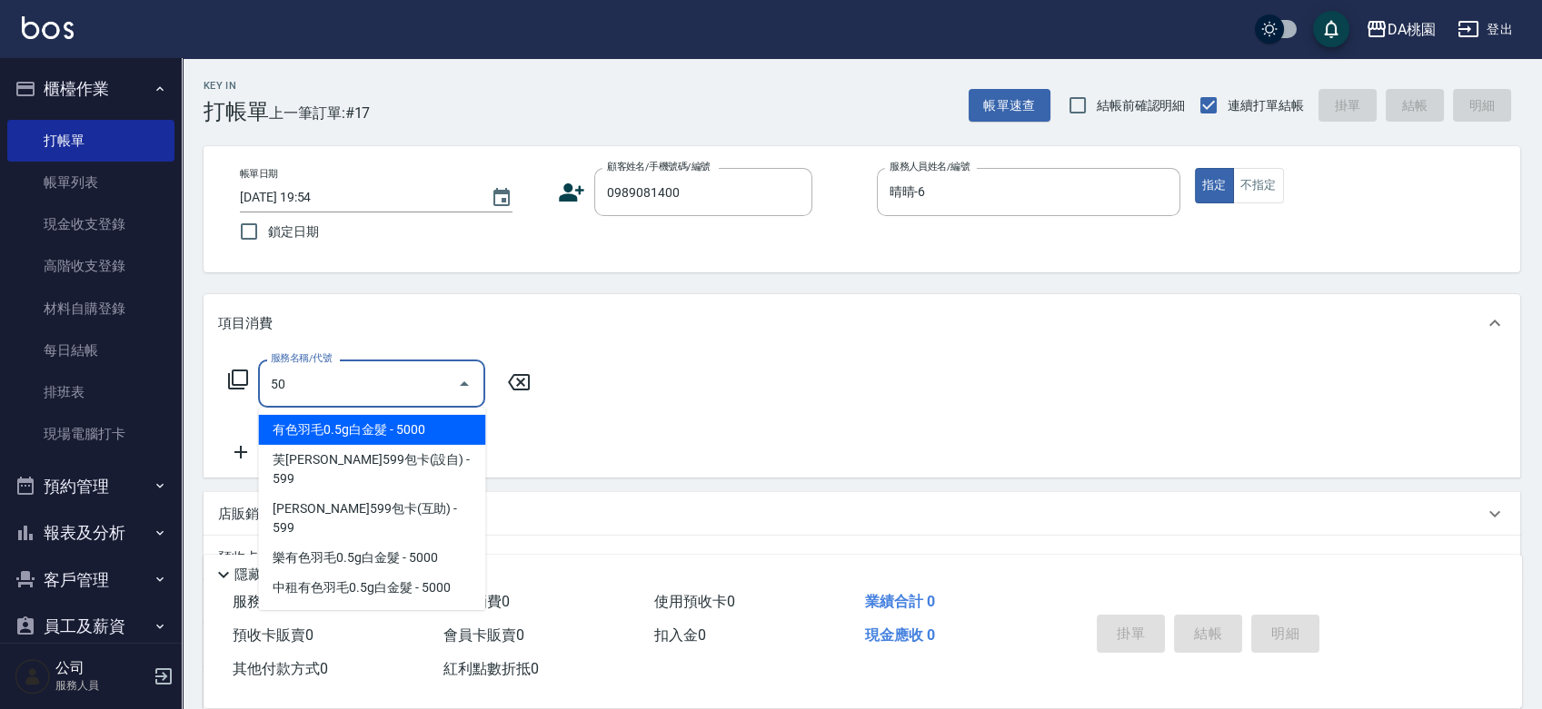
type input "500"
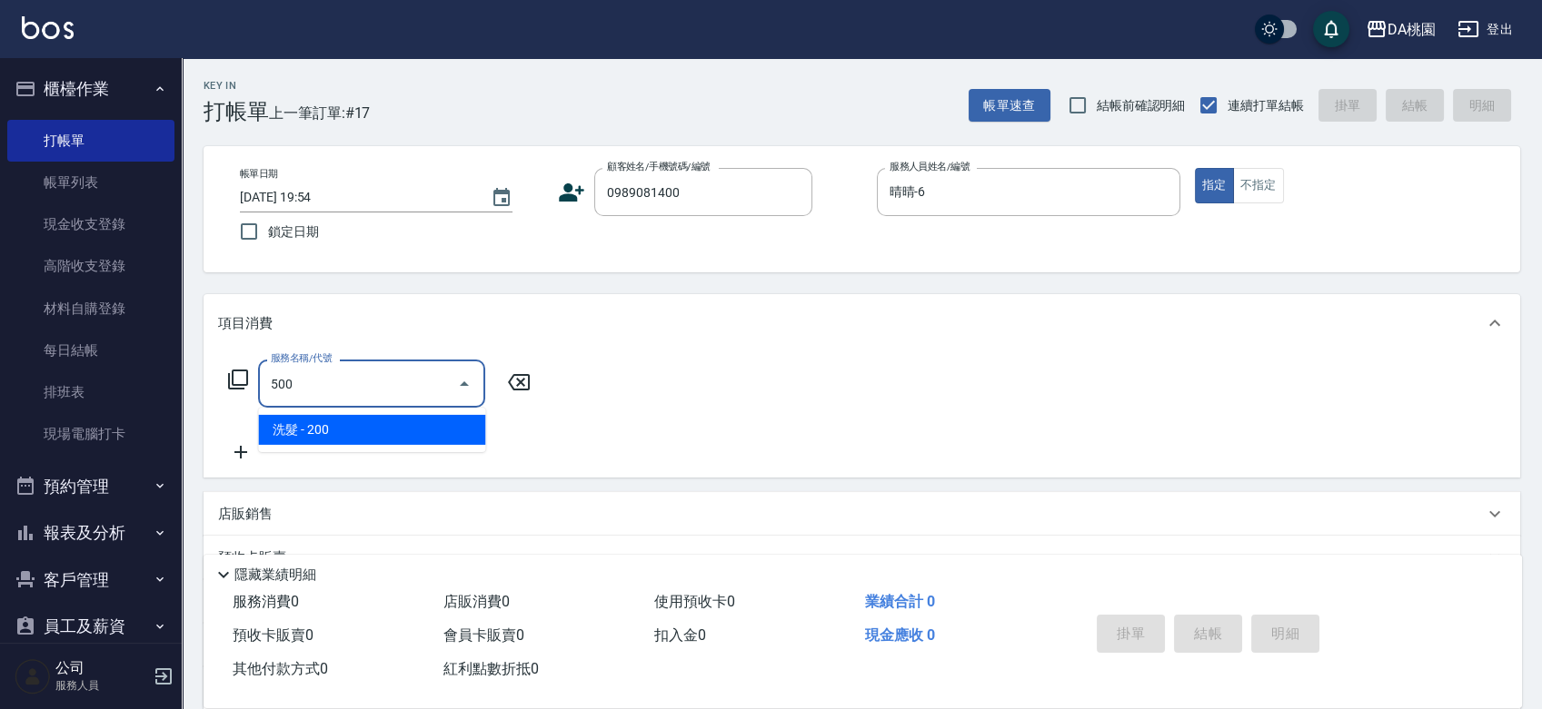
type input "20"
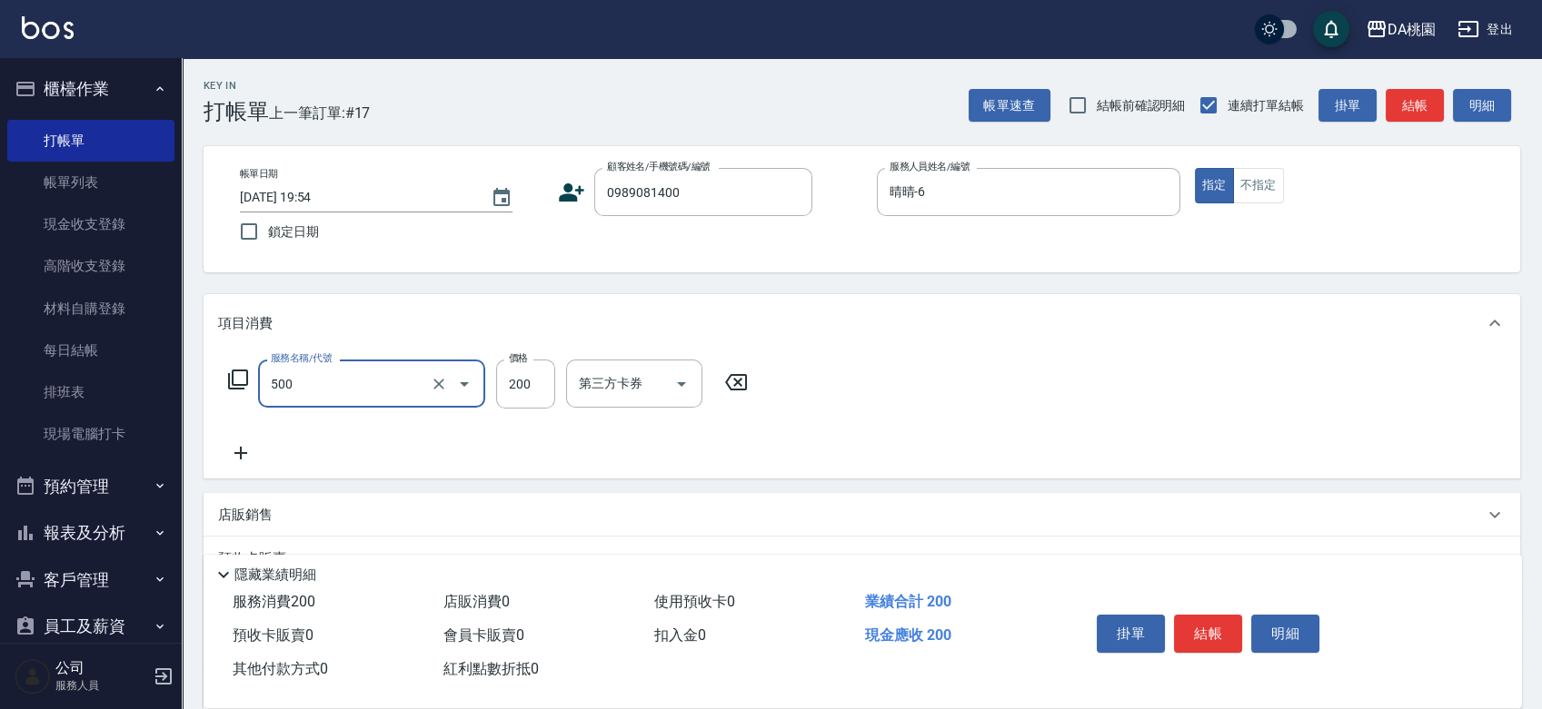
type input "洗髮(500)"
type input "3"
type input "0"
type input "35"
type input "30"
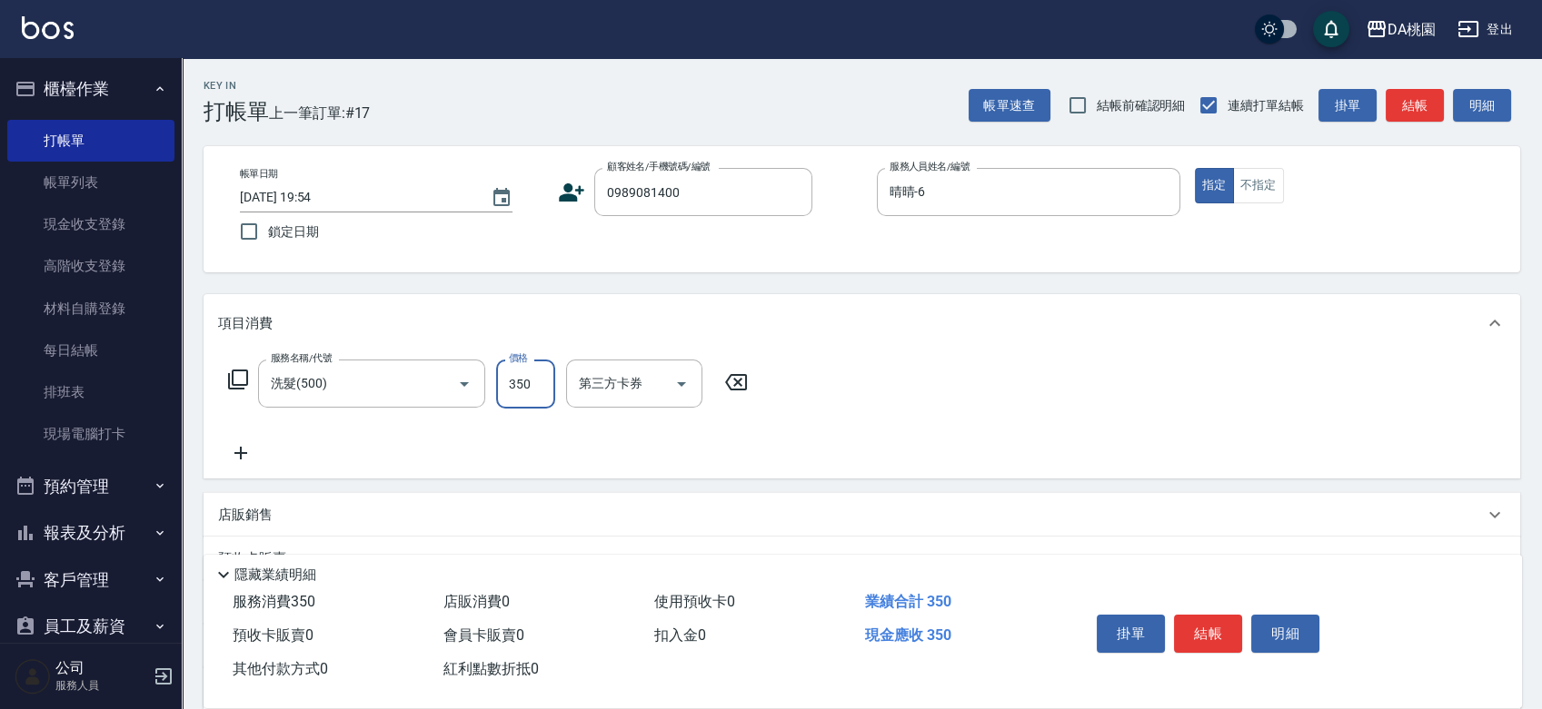
type input "350"
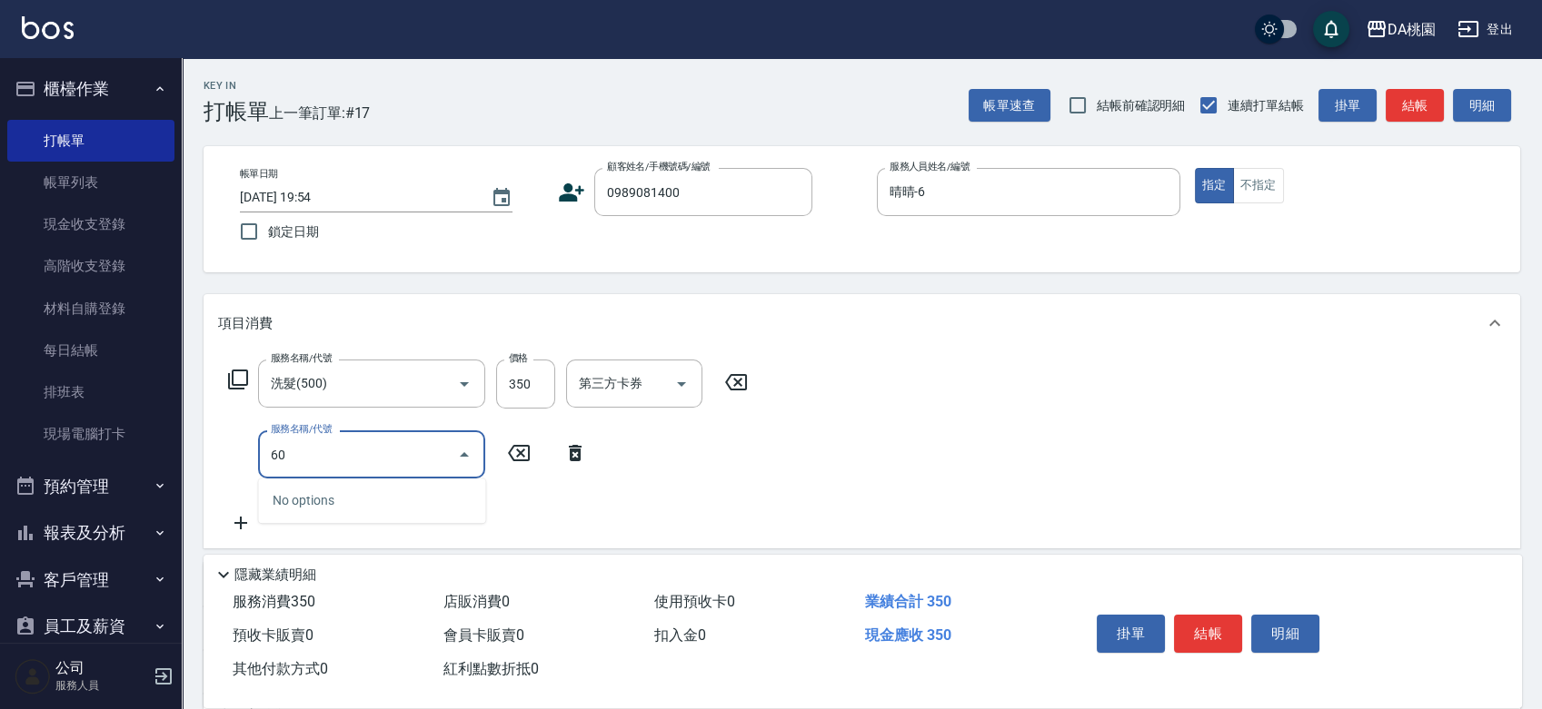
type input "608"
type input "150"
type input "鱗脂質護髮(608)"
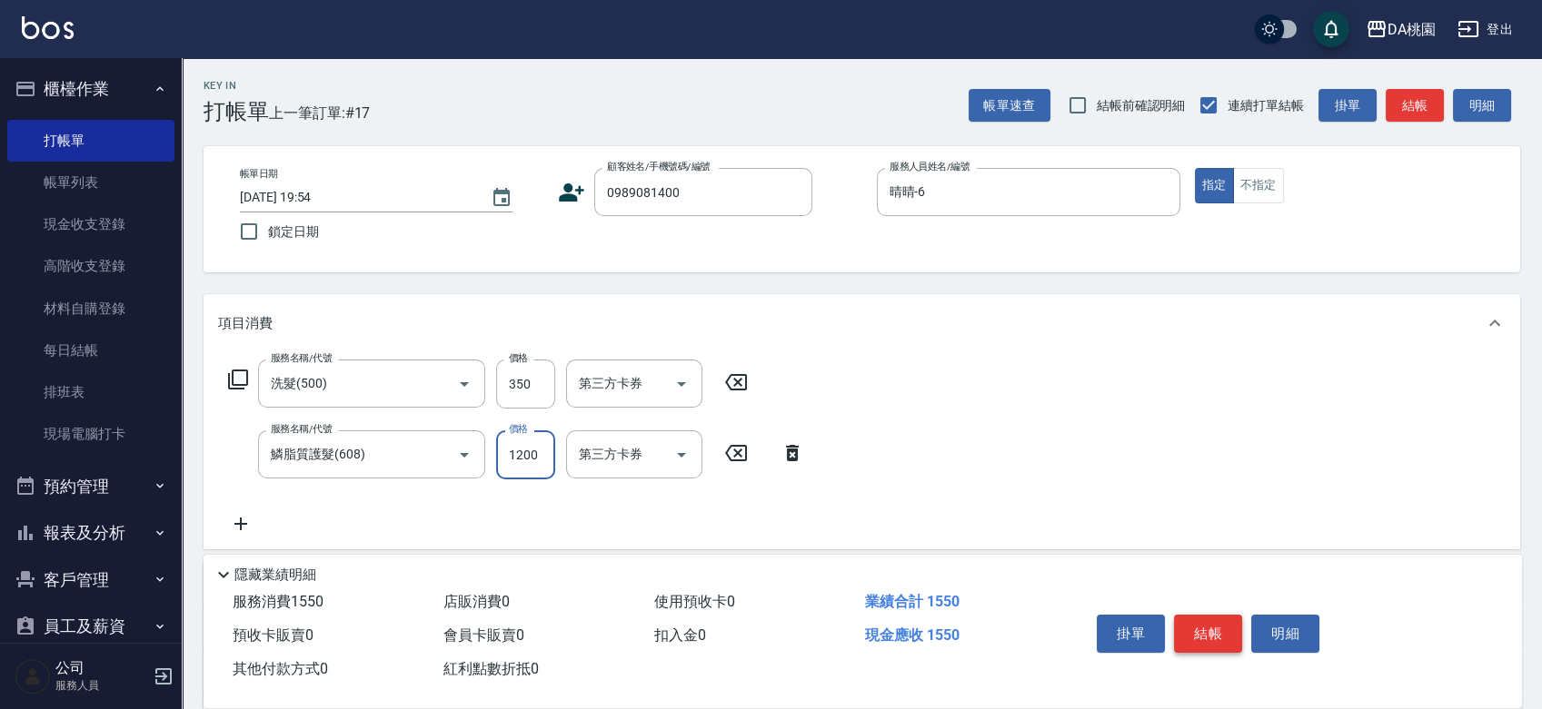
type input "30"
type input "160"
type input "50"
type input "1600"
type input "190"
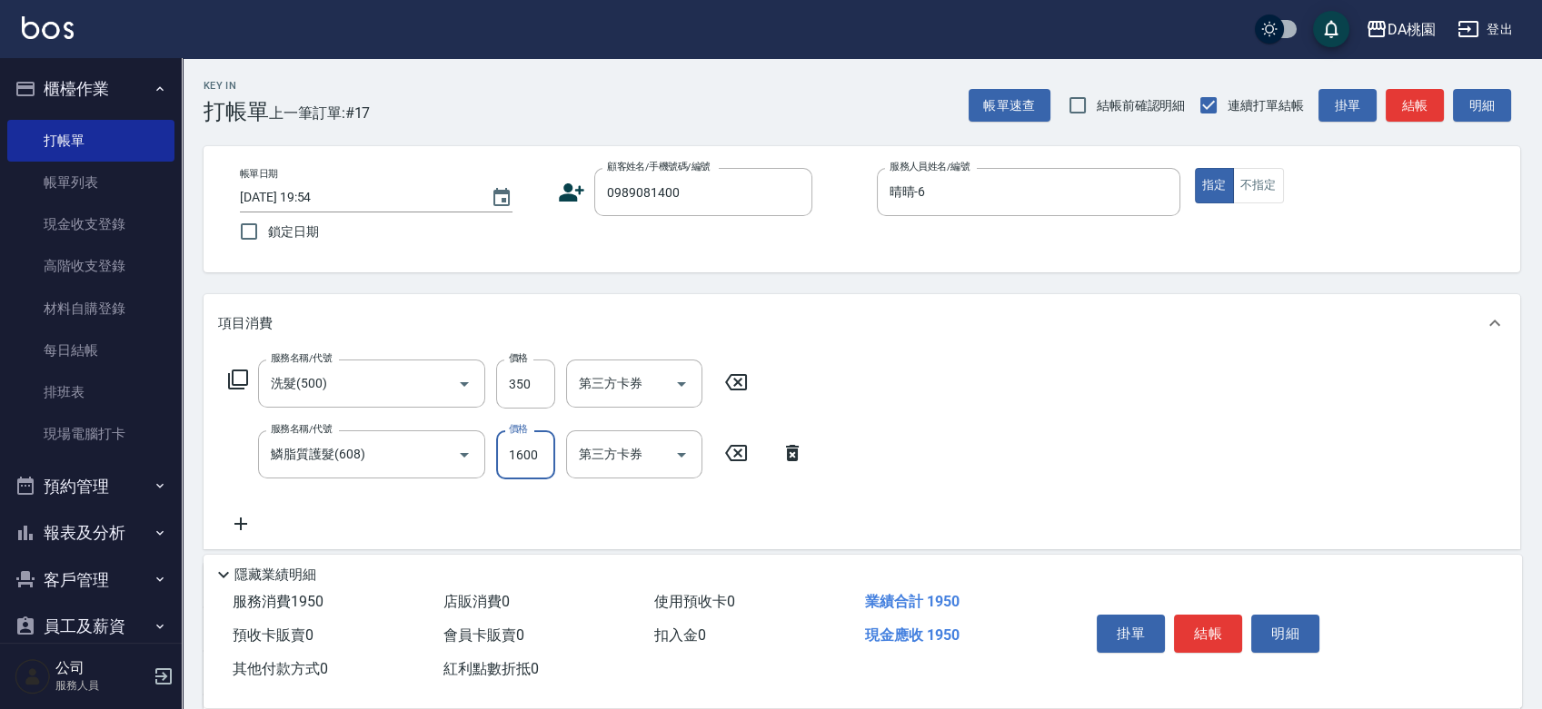
type input "1600"
click at [1216, 628] on button "結帳" at bounding box center [1208, 634] width 68 height 38
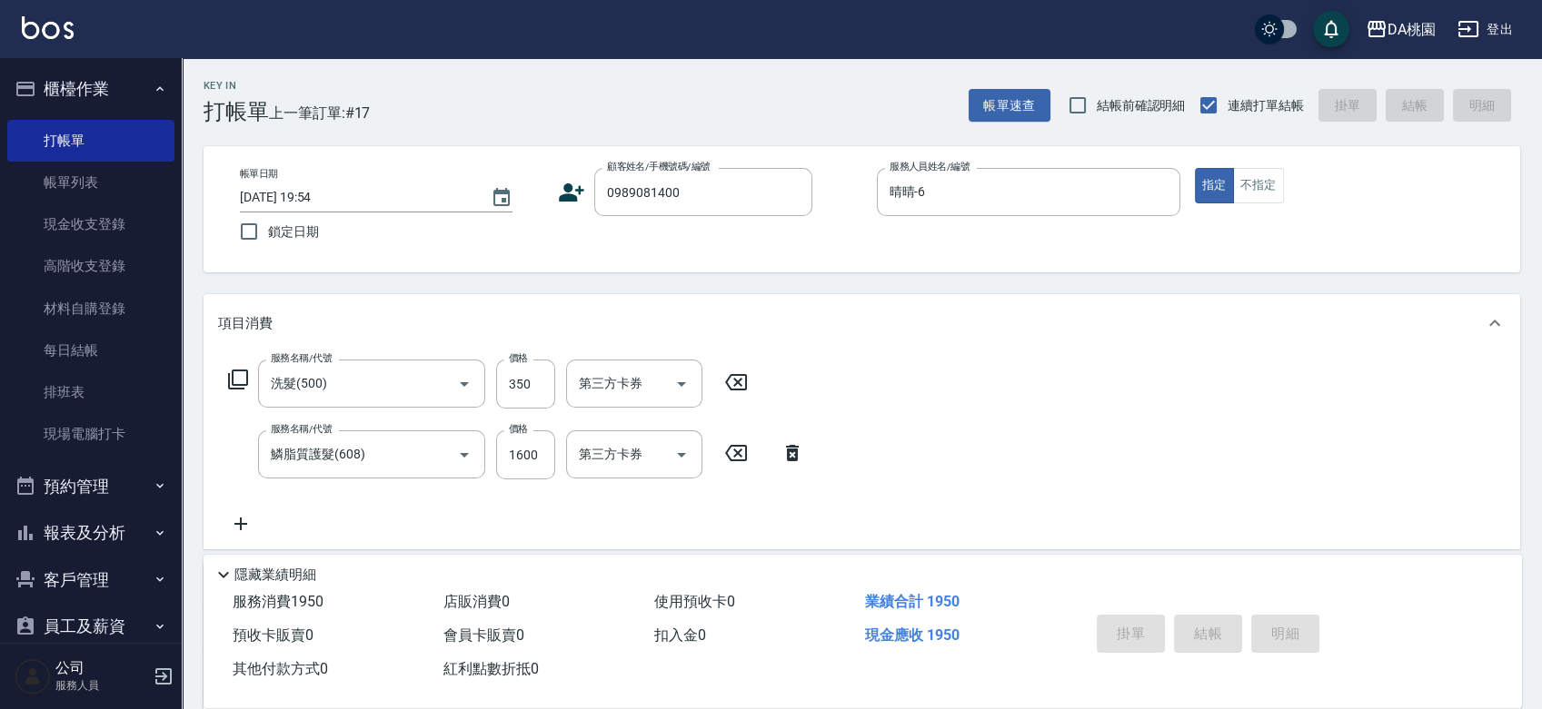
type input "0"
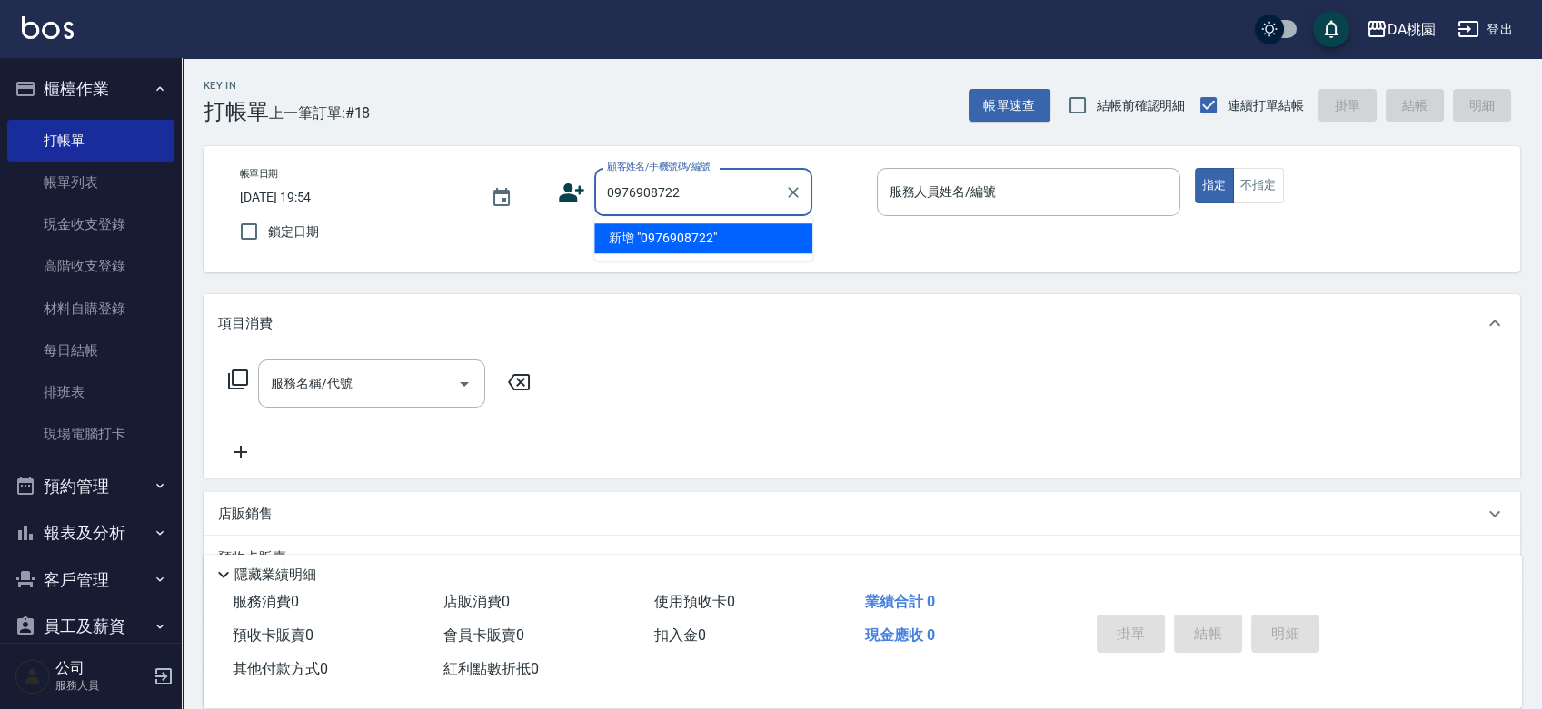
type input "0976908722"
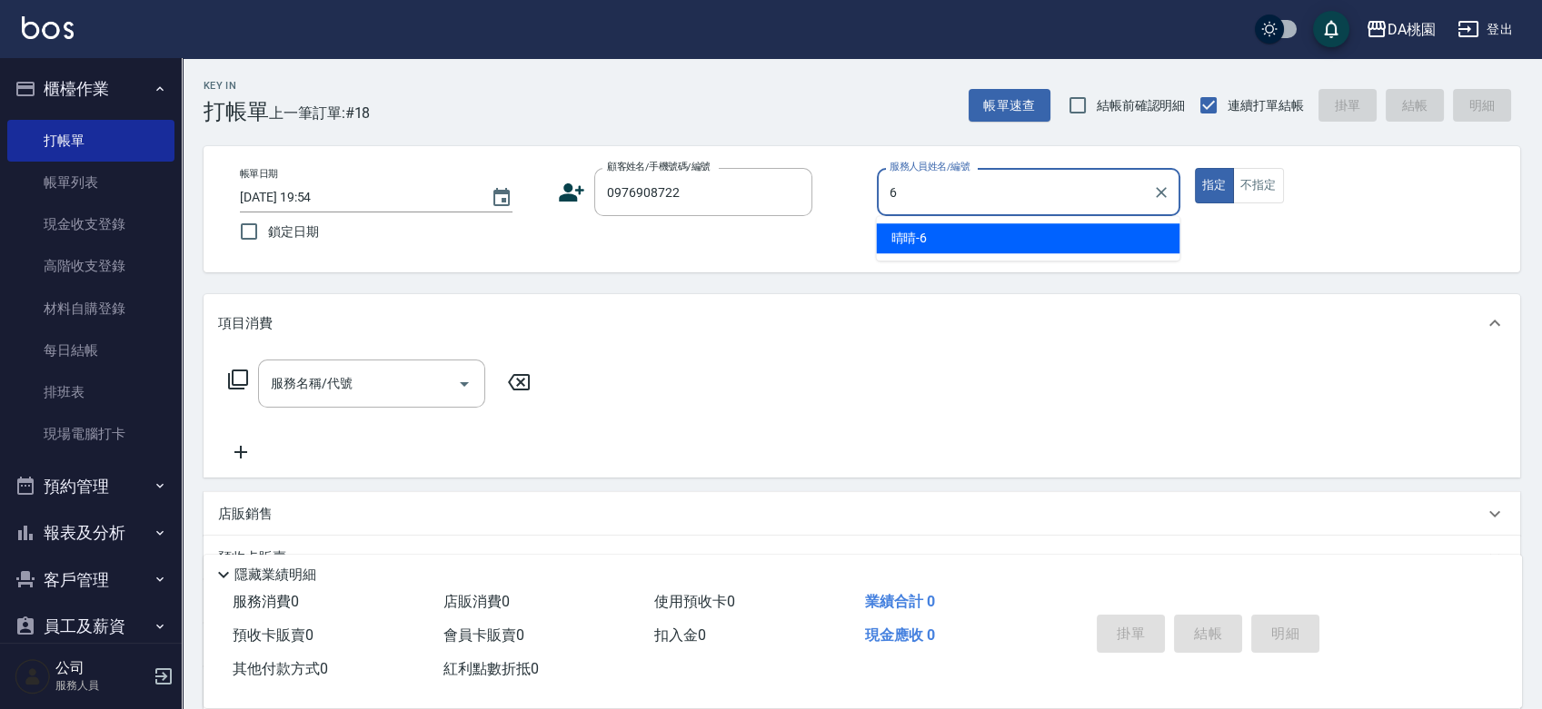
type input "晴晴-6"
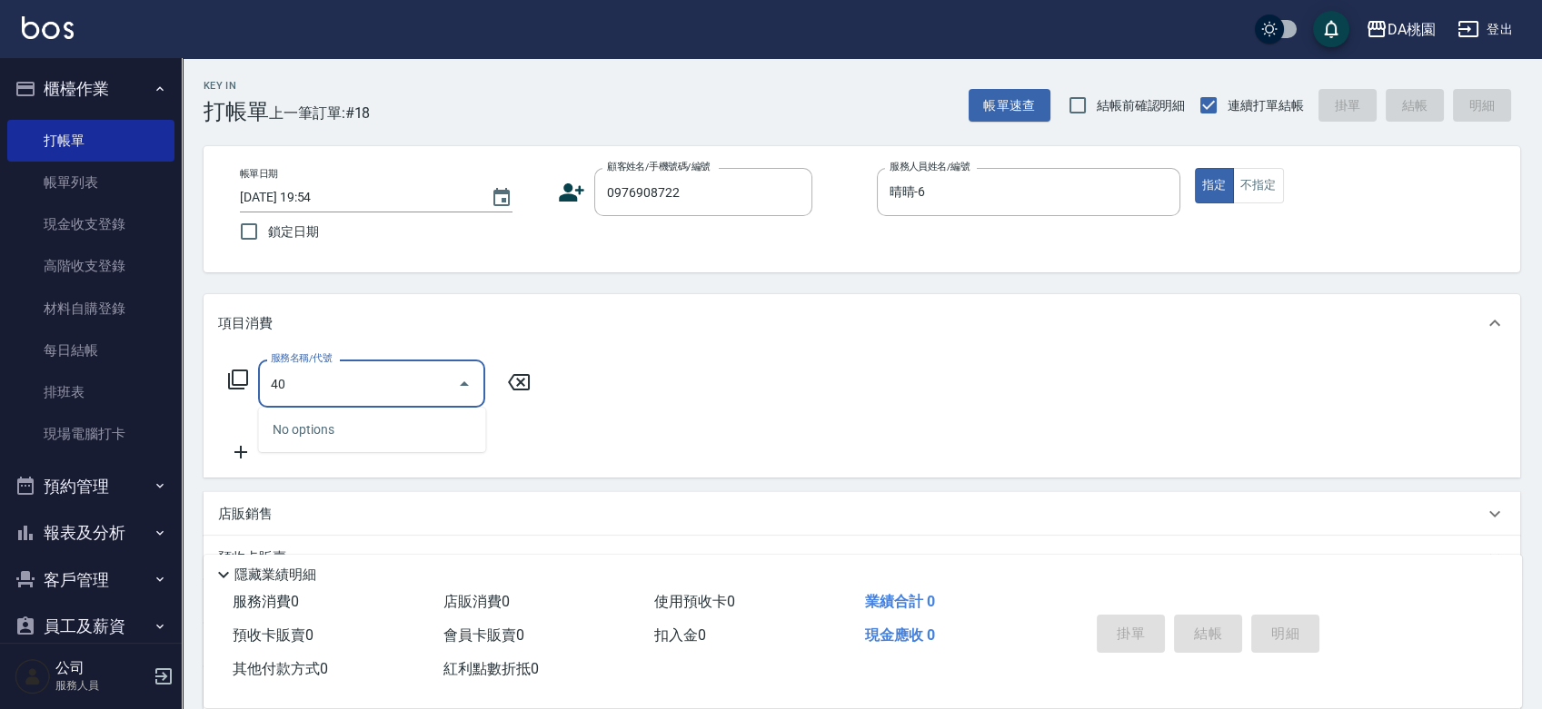
type input "400"
type input "150"
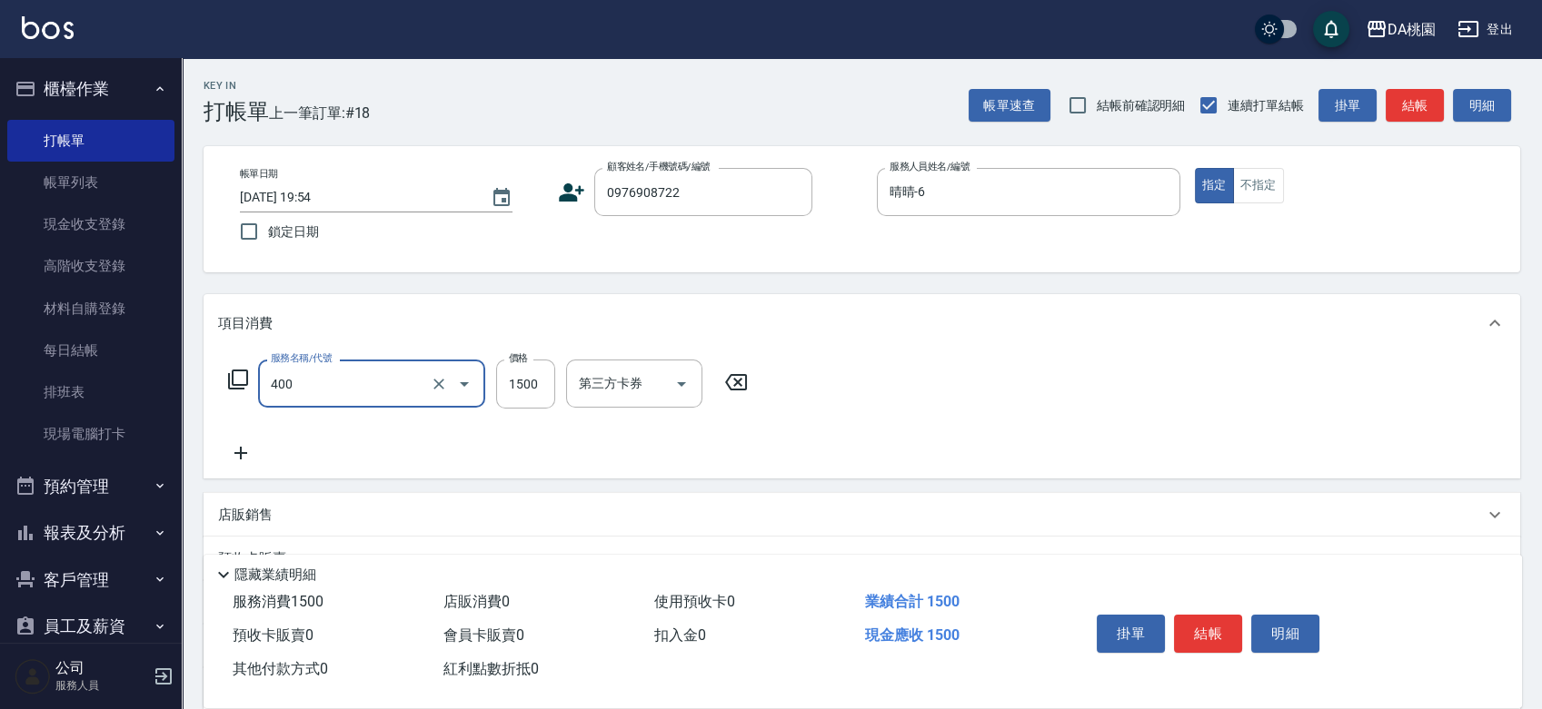
type input "染髮(400)"
type input "2"
type input "0"
type input "259"
type input "20"
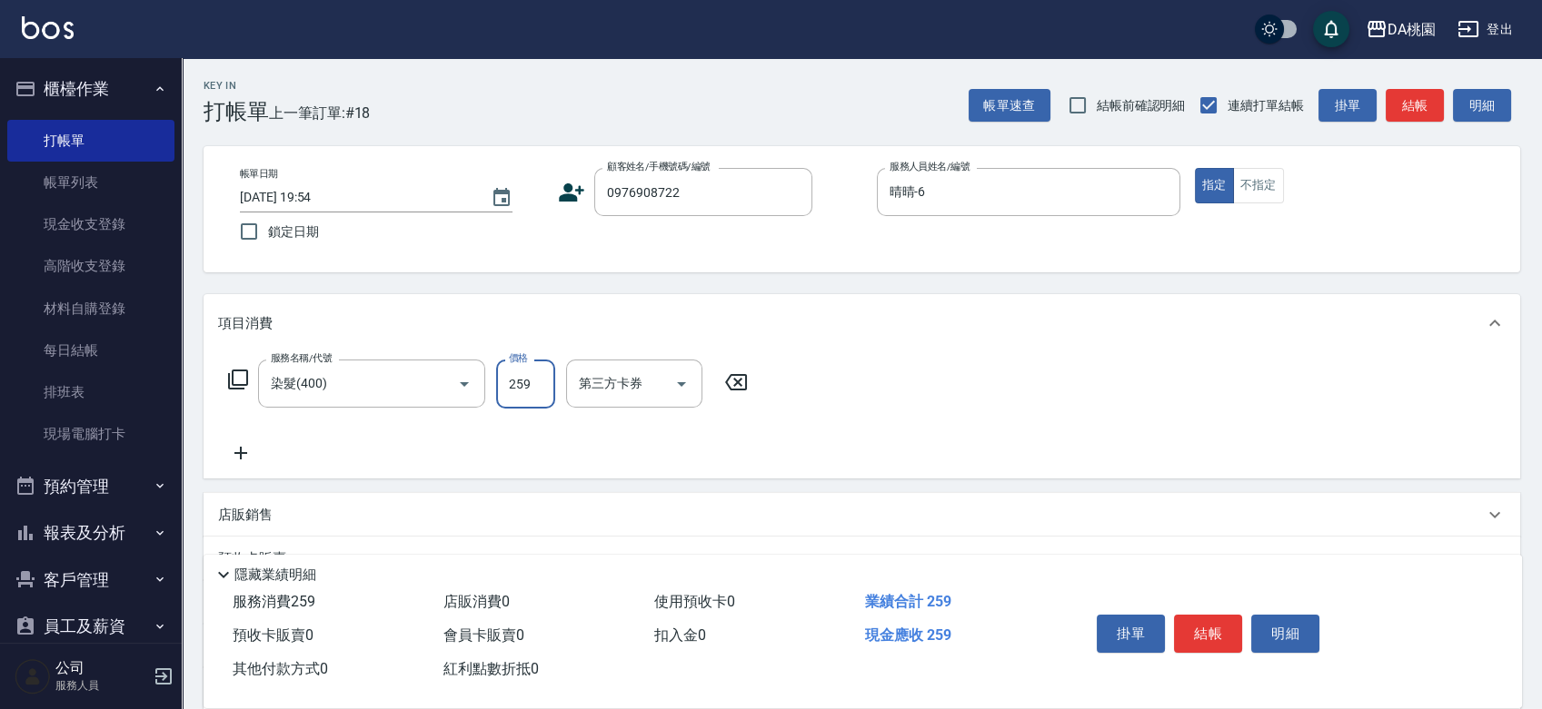
type input "2599"
type input "250"
type input "2599"
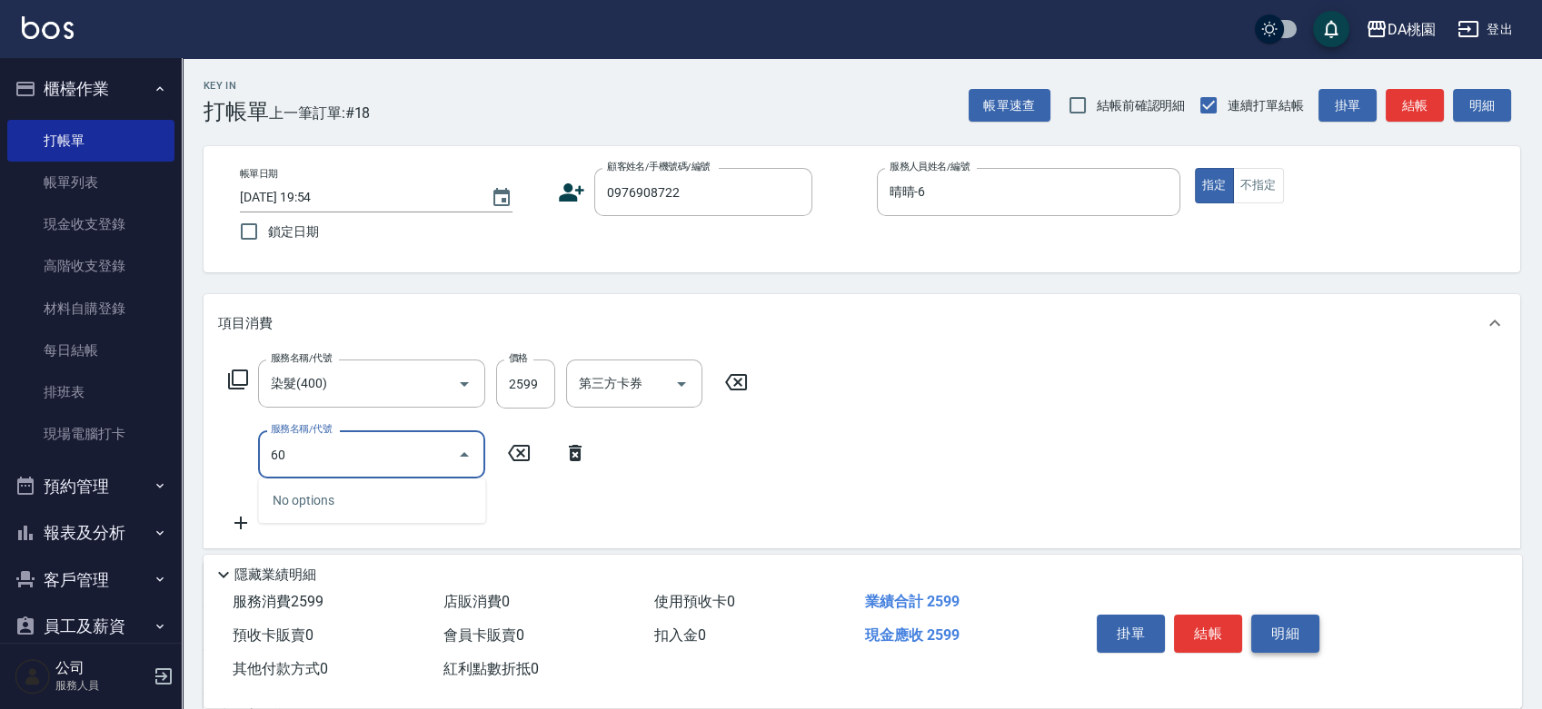
type input "608"
type input "370"
type input "鱗脂質護髮(608)"
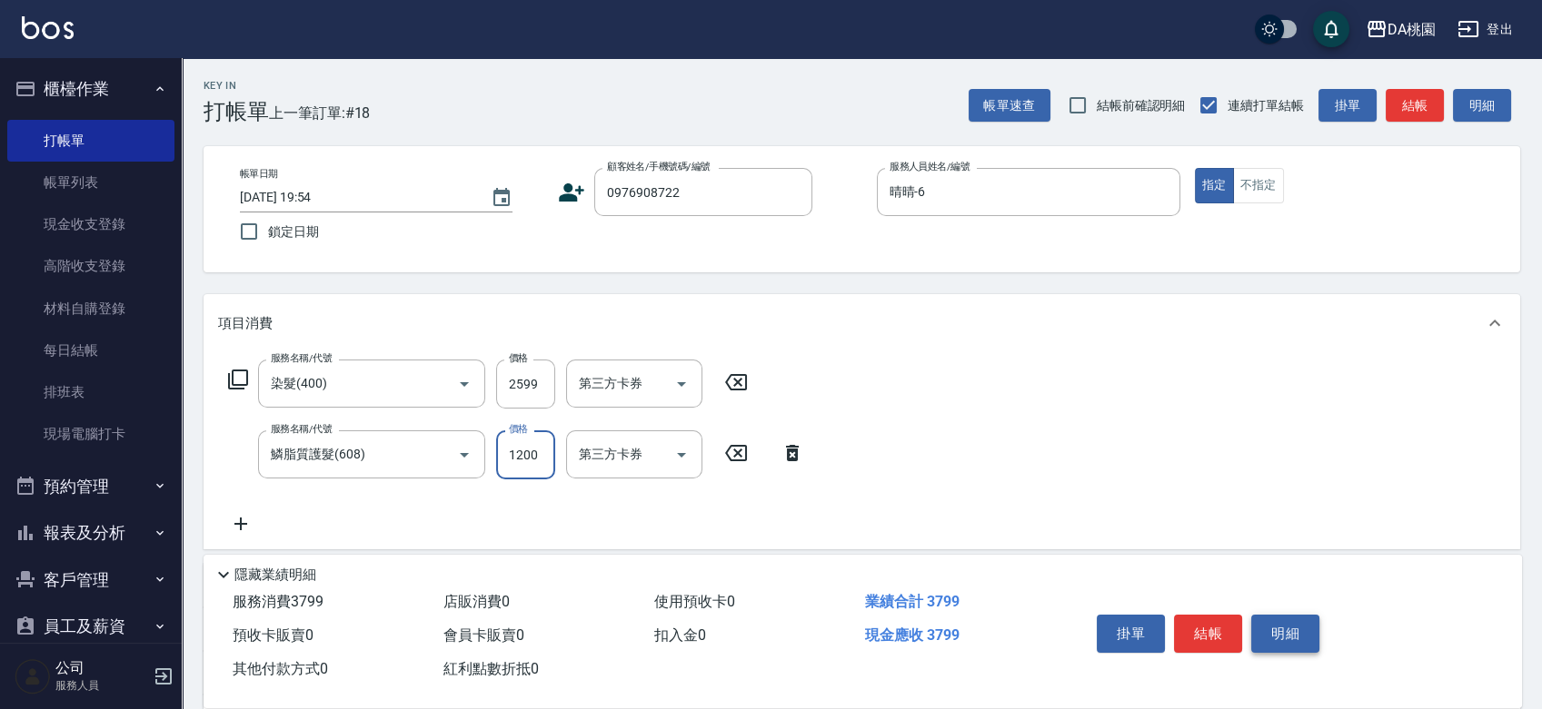
type input "2"
type input "260"
type input "200"
type input "270"
type input "2000"
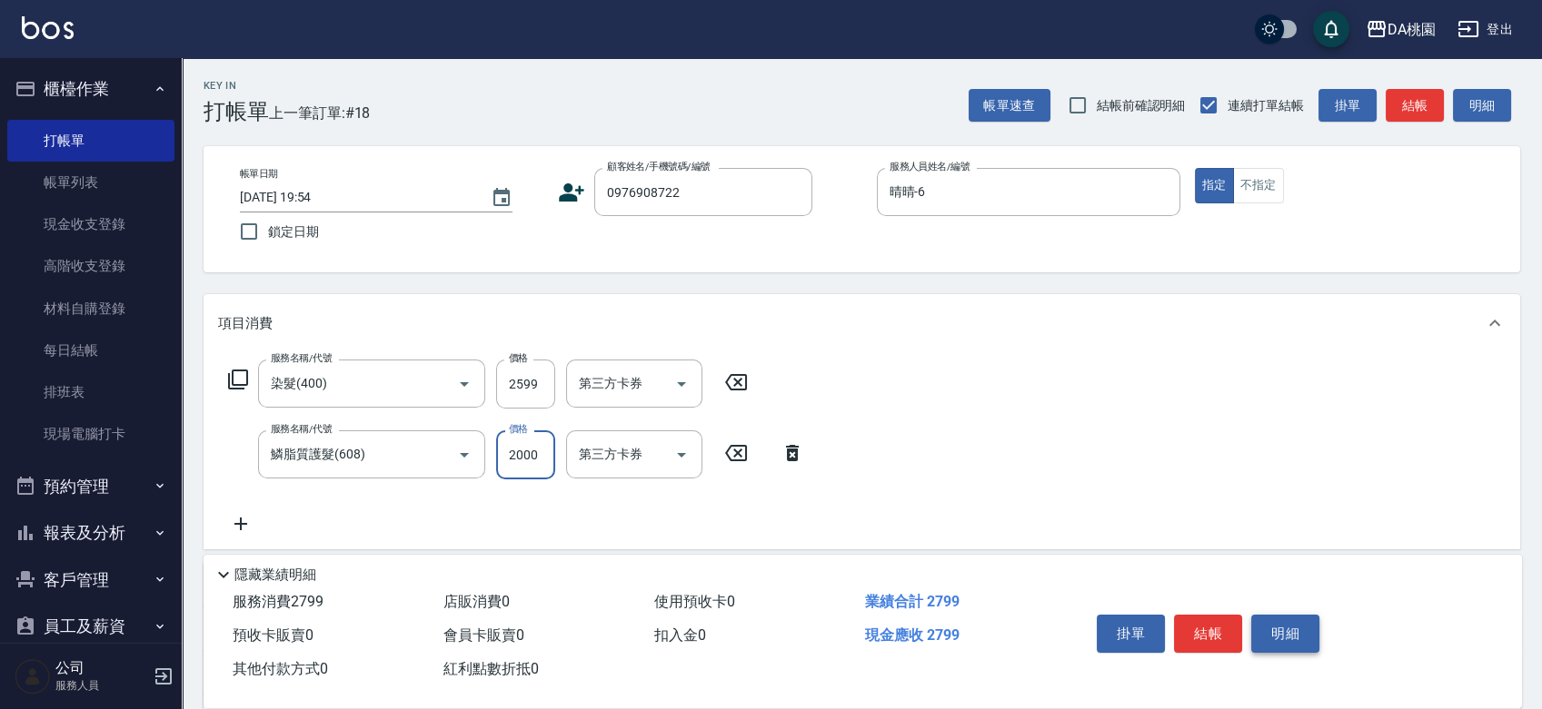
type input "450"
type input "2000"
click at [1232, 630] on button "結帳" at bounding box center [1208, 634] width 68 height 38
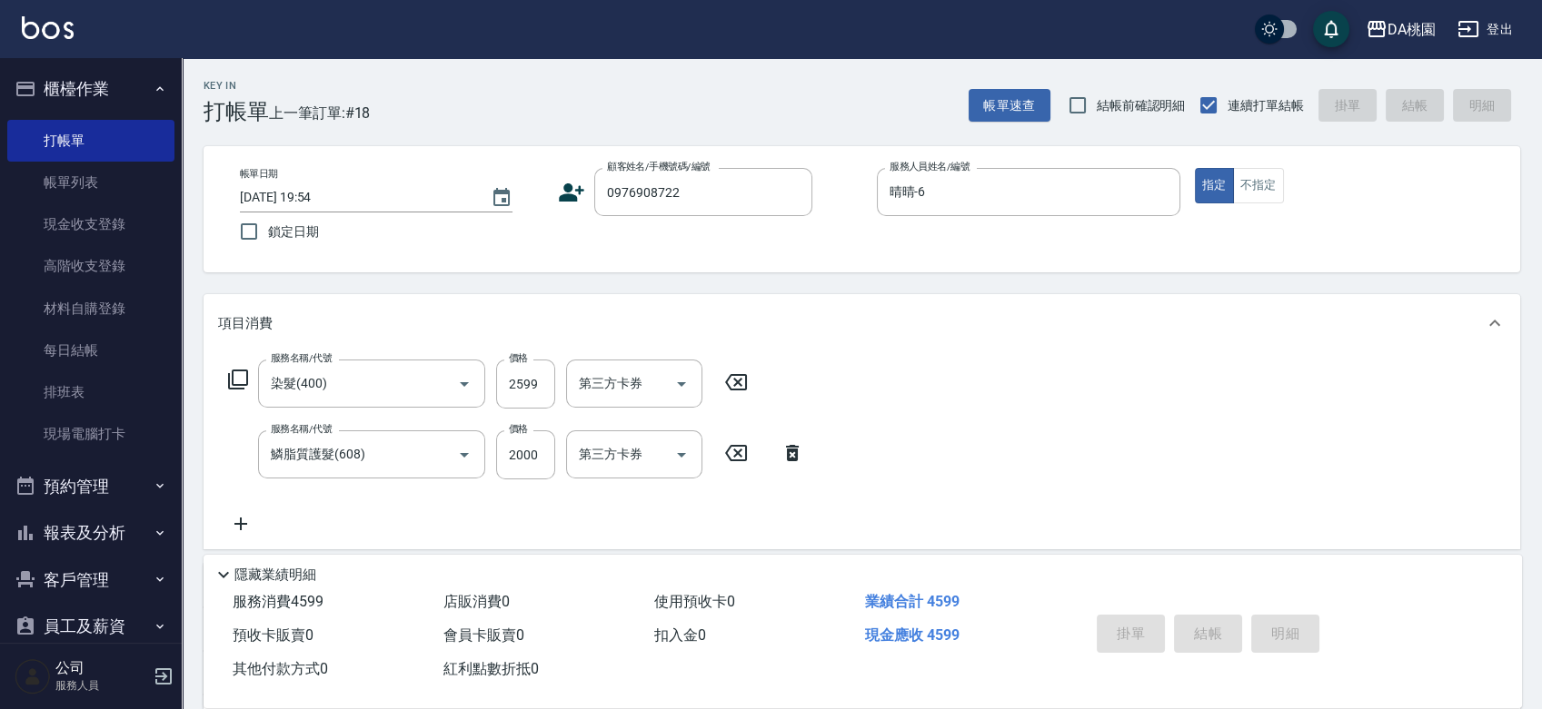
type input "2025/08/14 19:55"
type input "0"
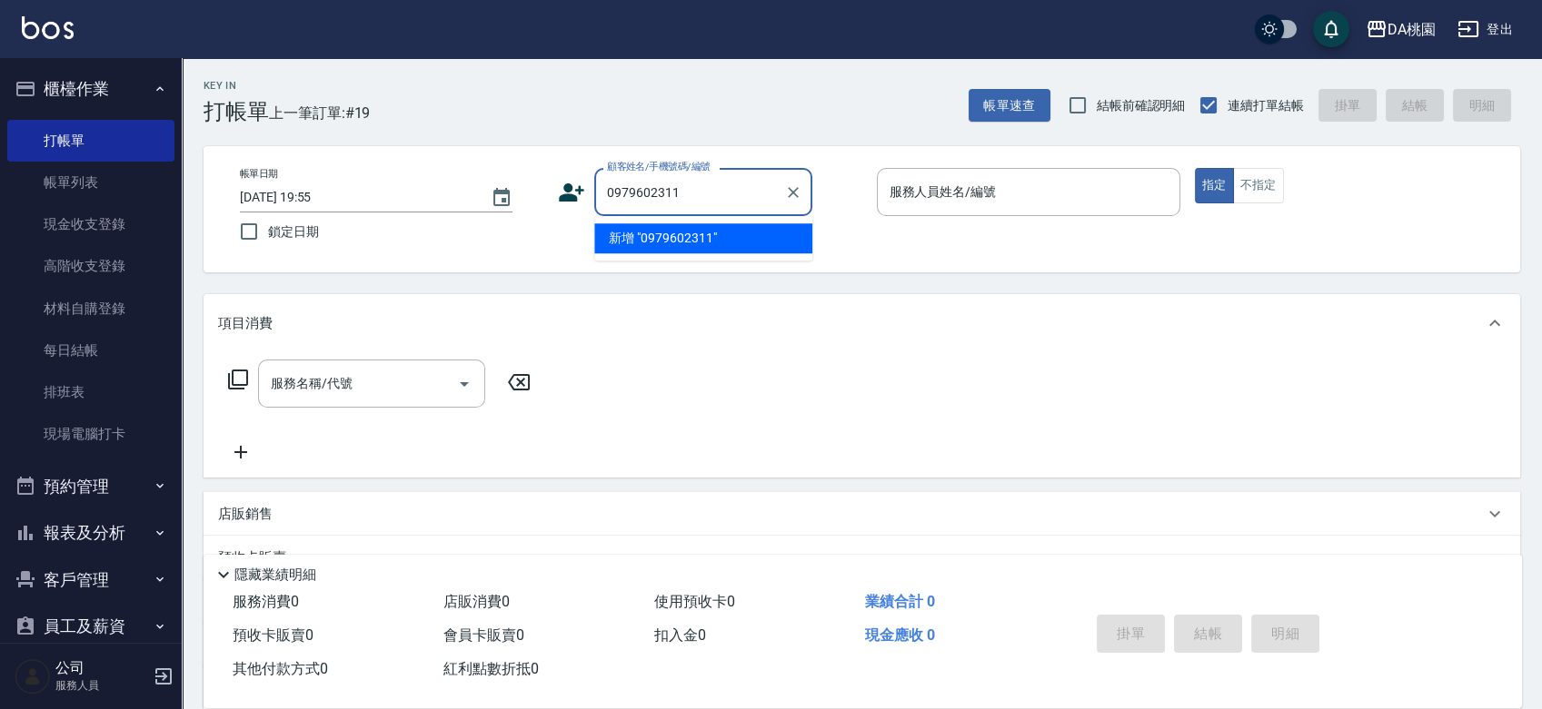
type input "0979602311"
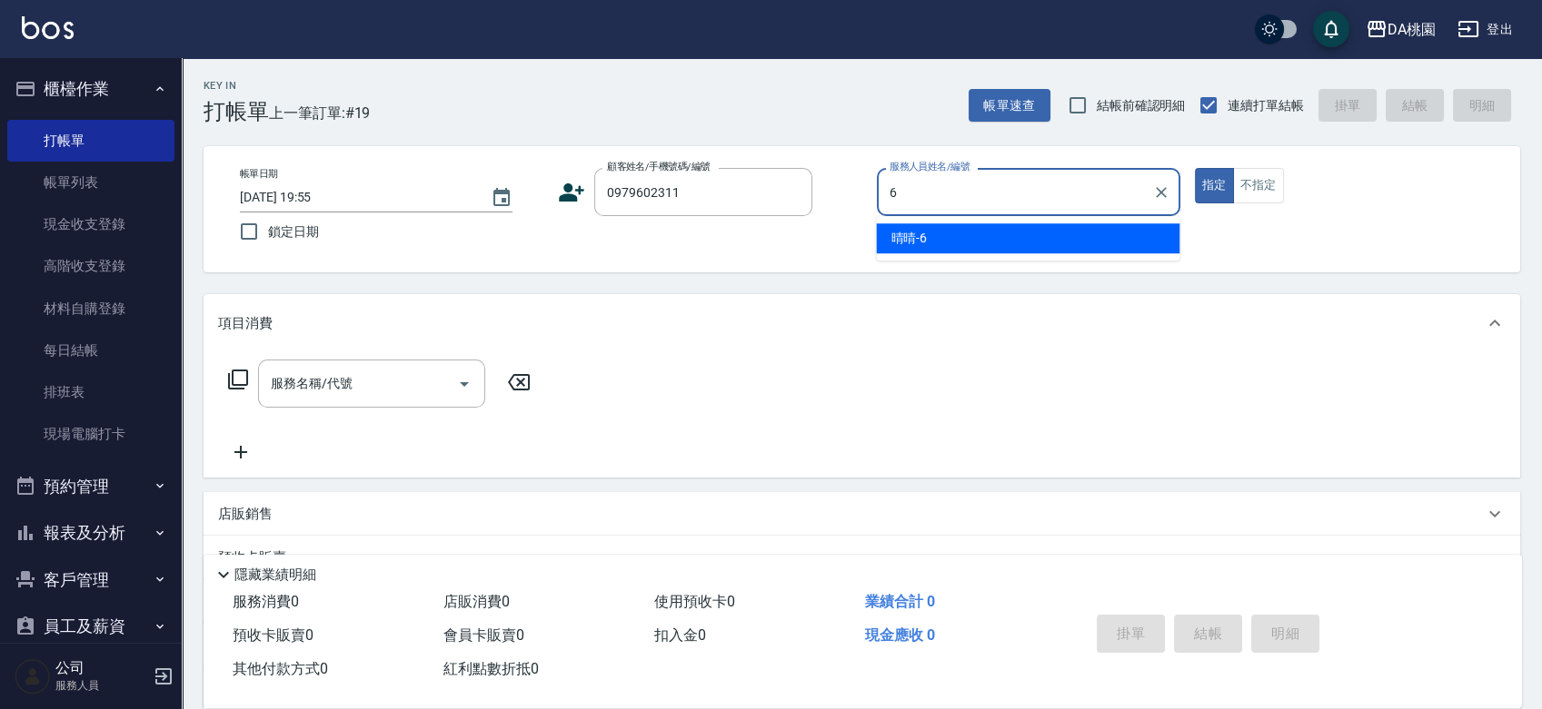
type input "晴晴-6"
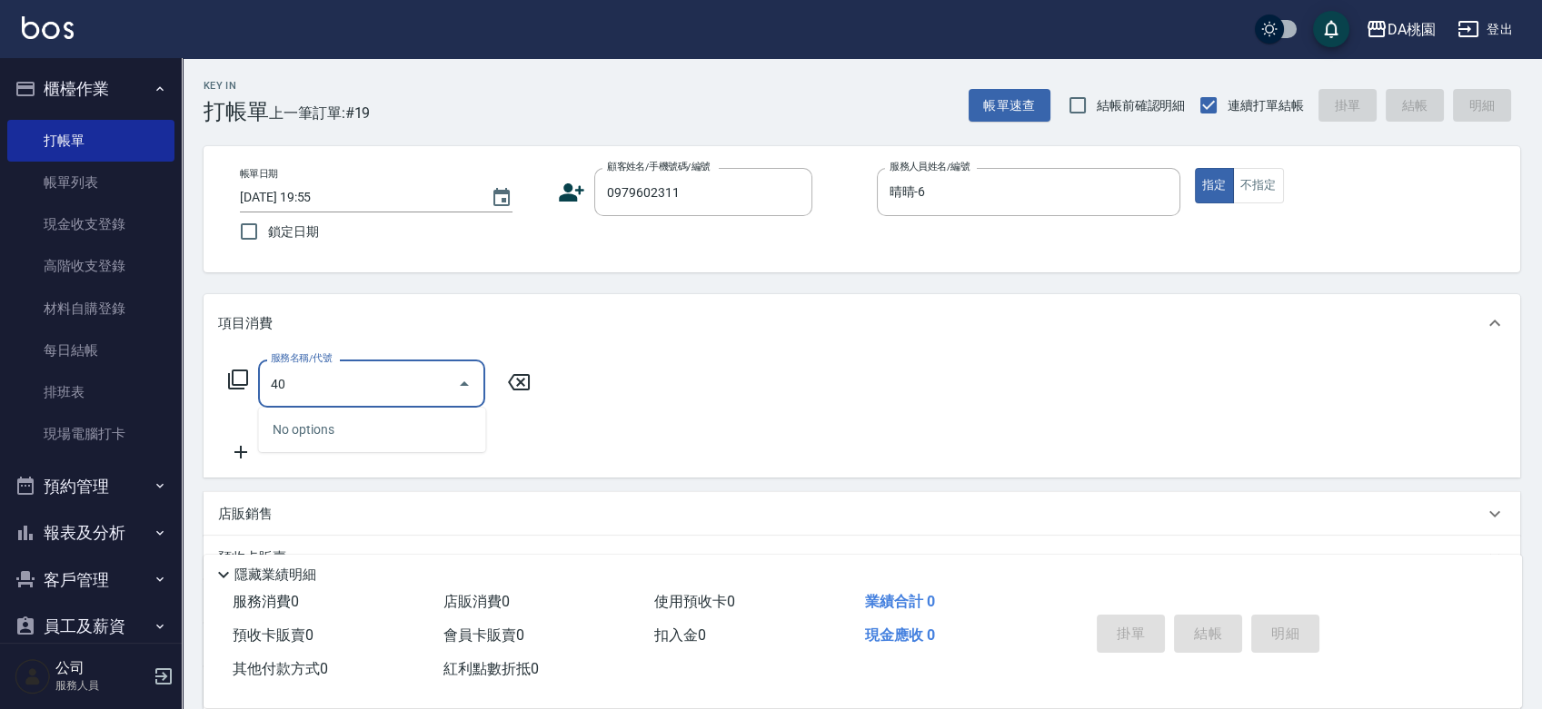
type input "400"
type input "150"
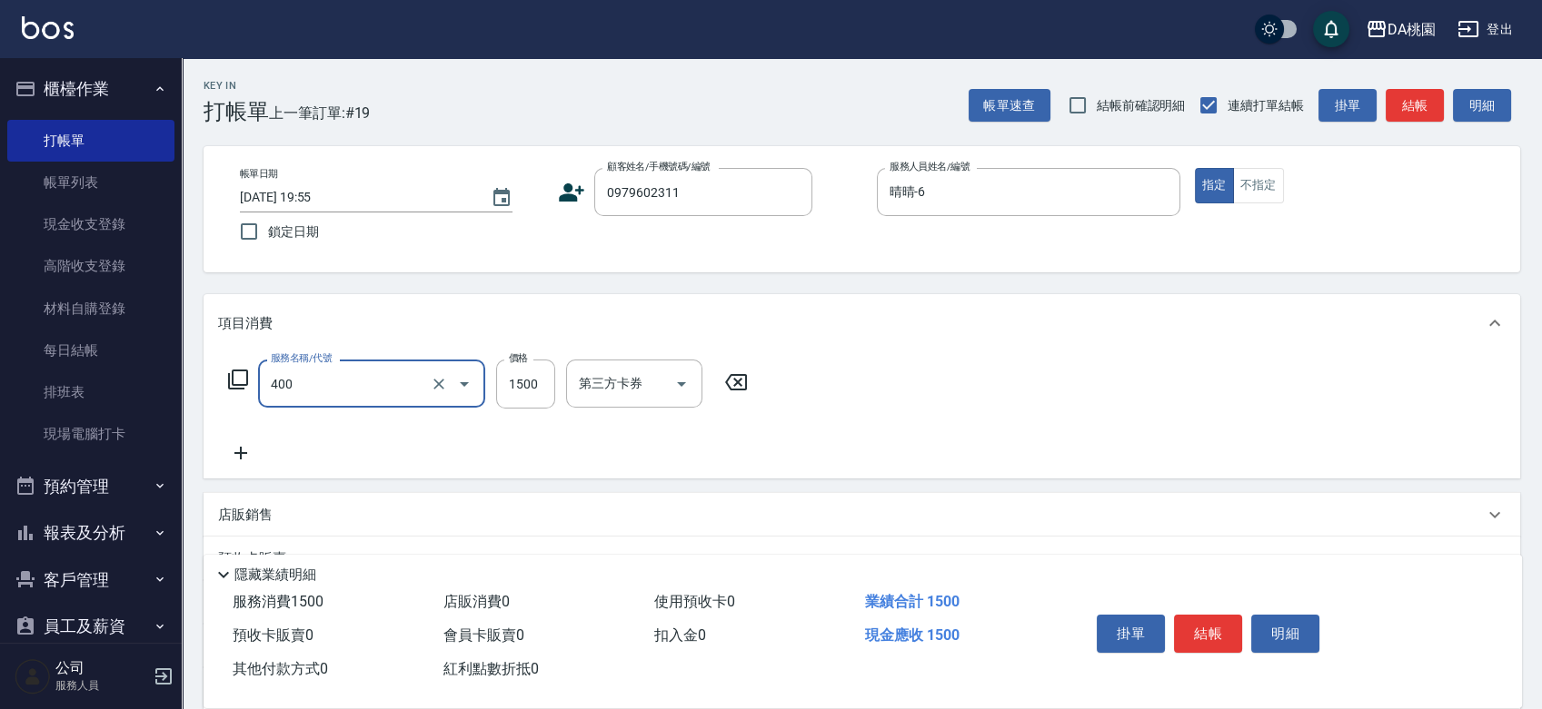
type input "染髮(400)"
type input "0"
type input "499"
type input "40"
type input "4999"
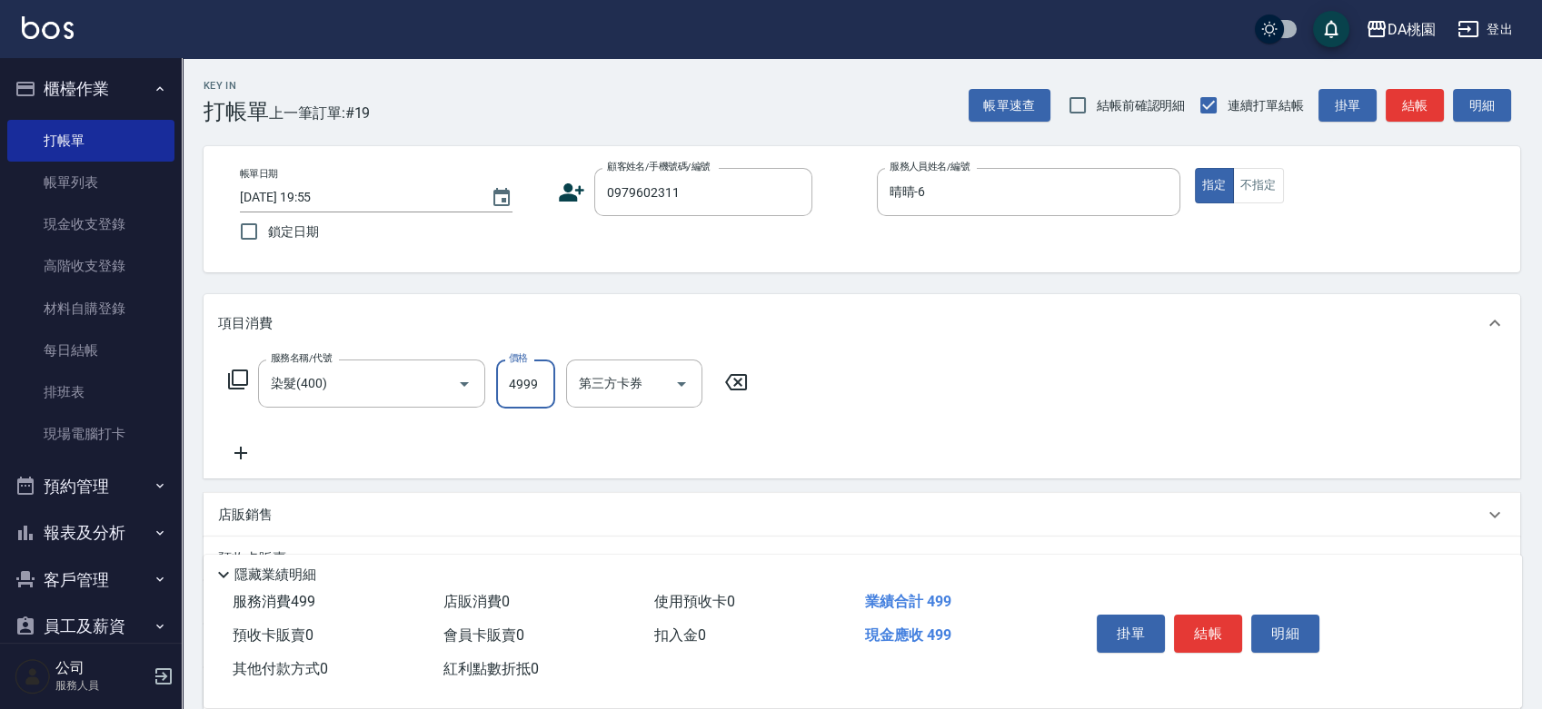
type input "490"
type input "4999"
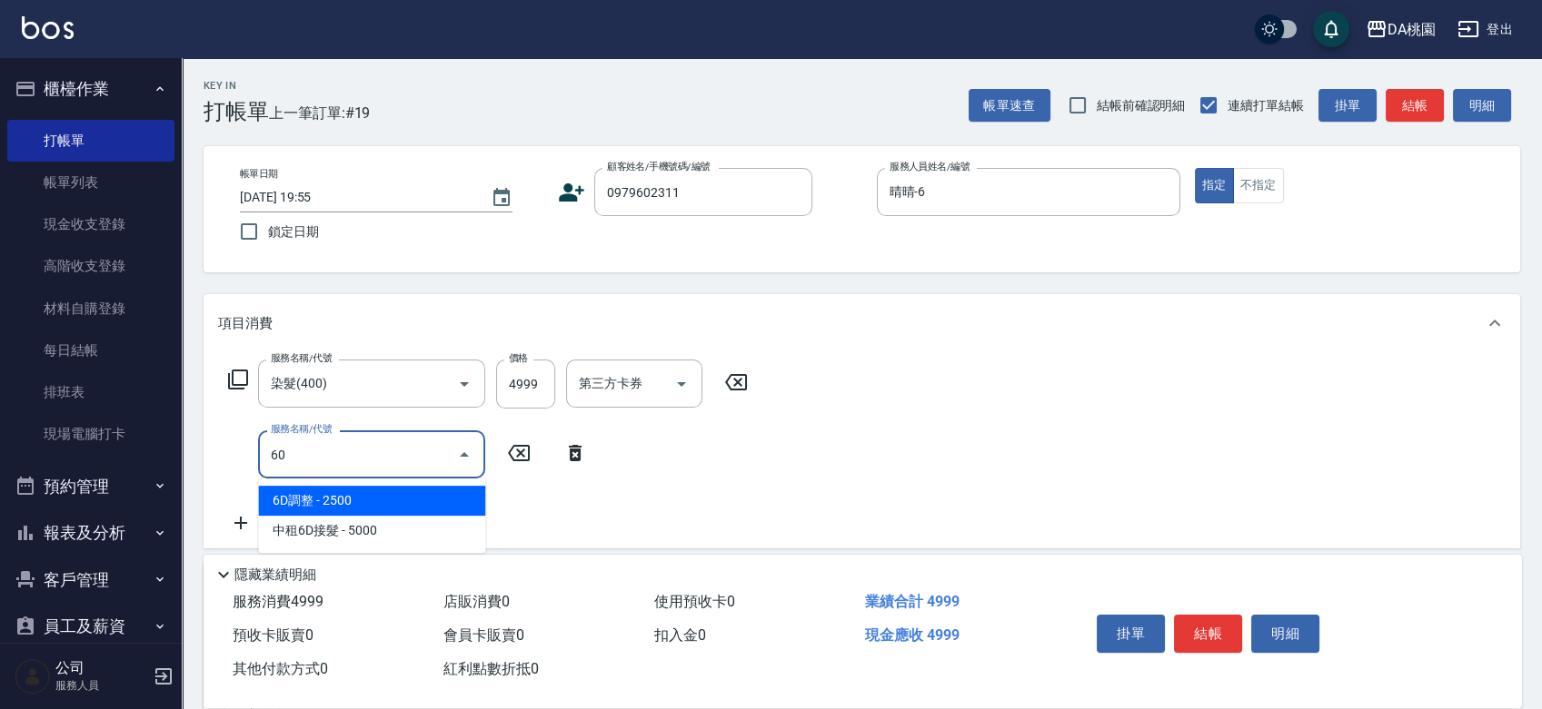
type input "608"
type input "610"
type input "鱗脂質護髮(608)"
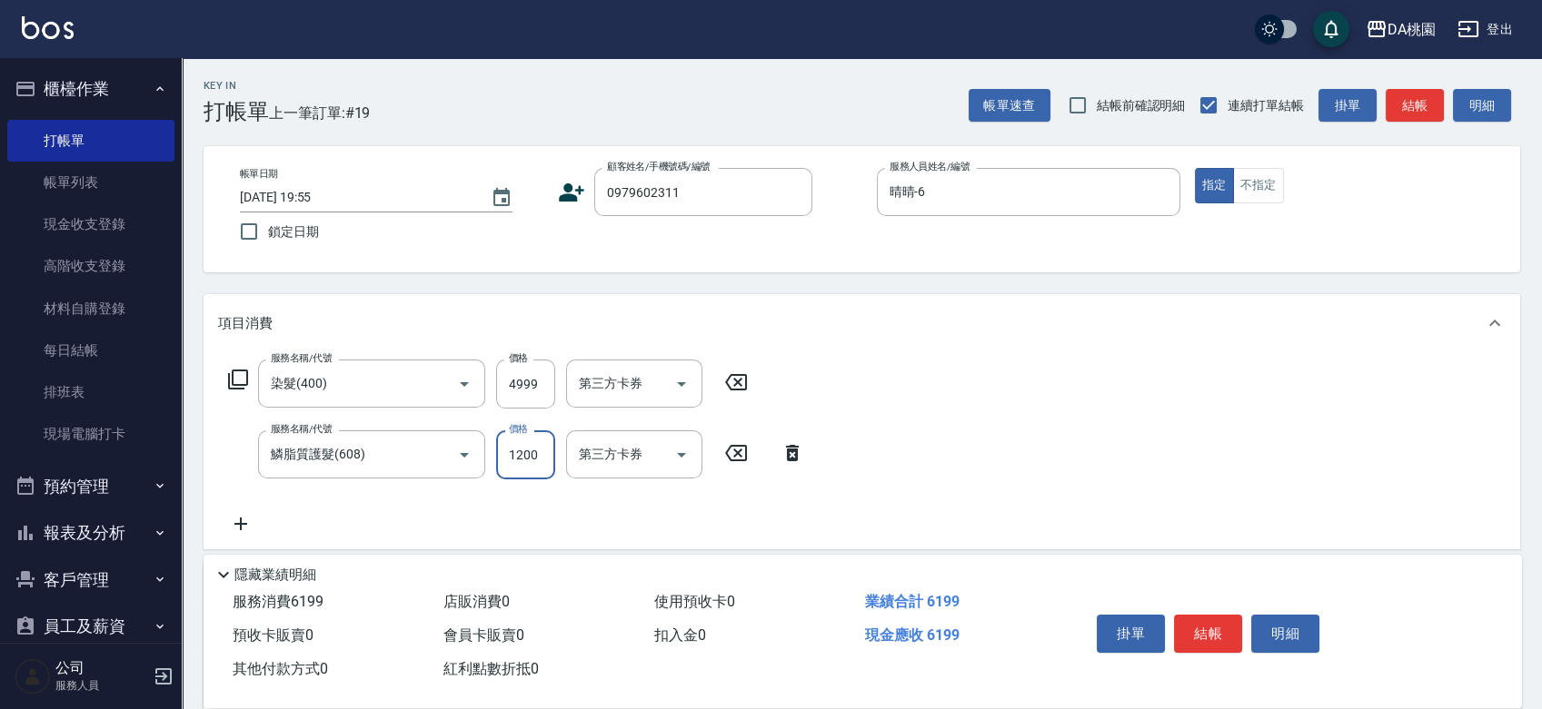
type input "2"
type input "500"
type input "200"
type input "510"
type input "2000"
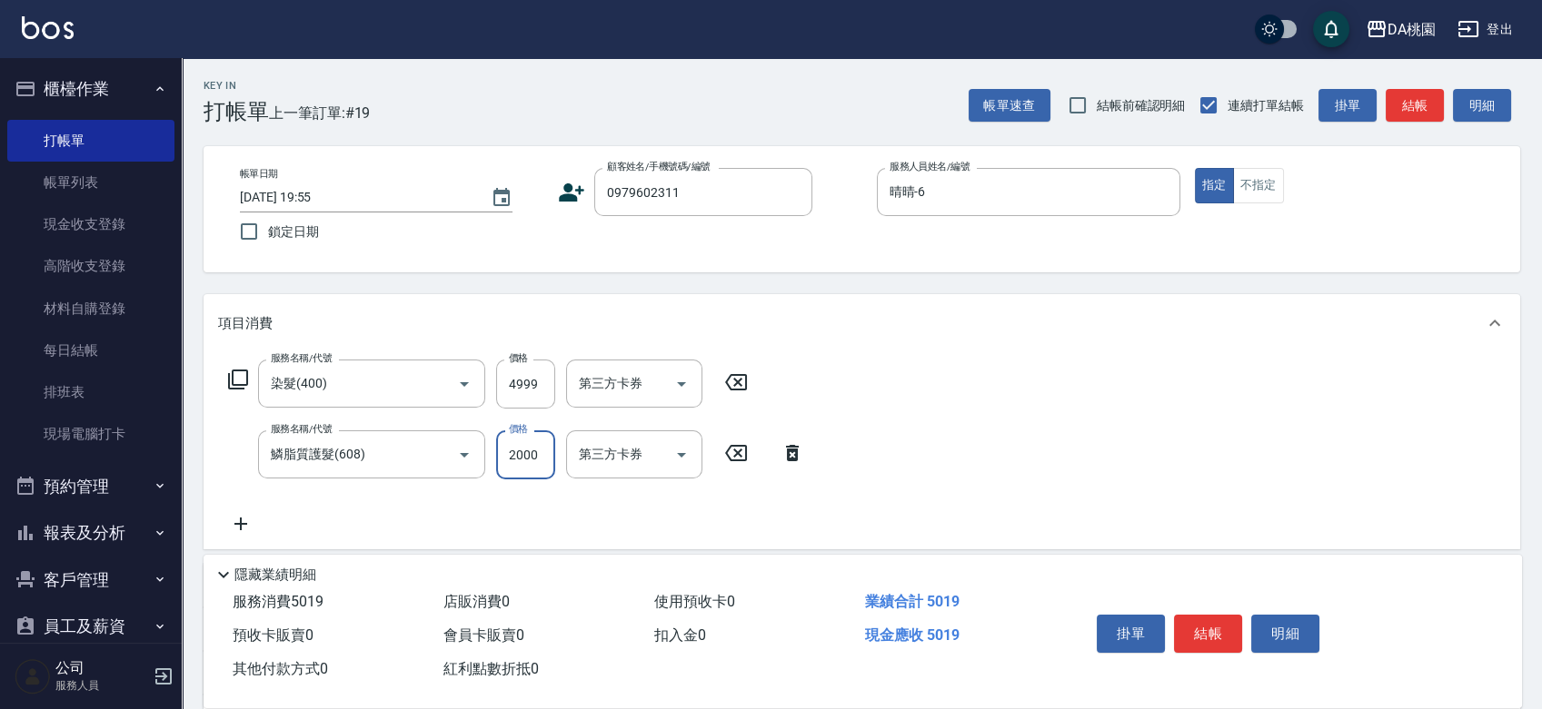
type input "690"
type input "2000"
click at [1214, 631] on button "結帳" at bounding box center [1208, 634] width 68 height 38
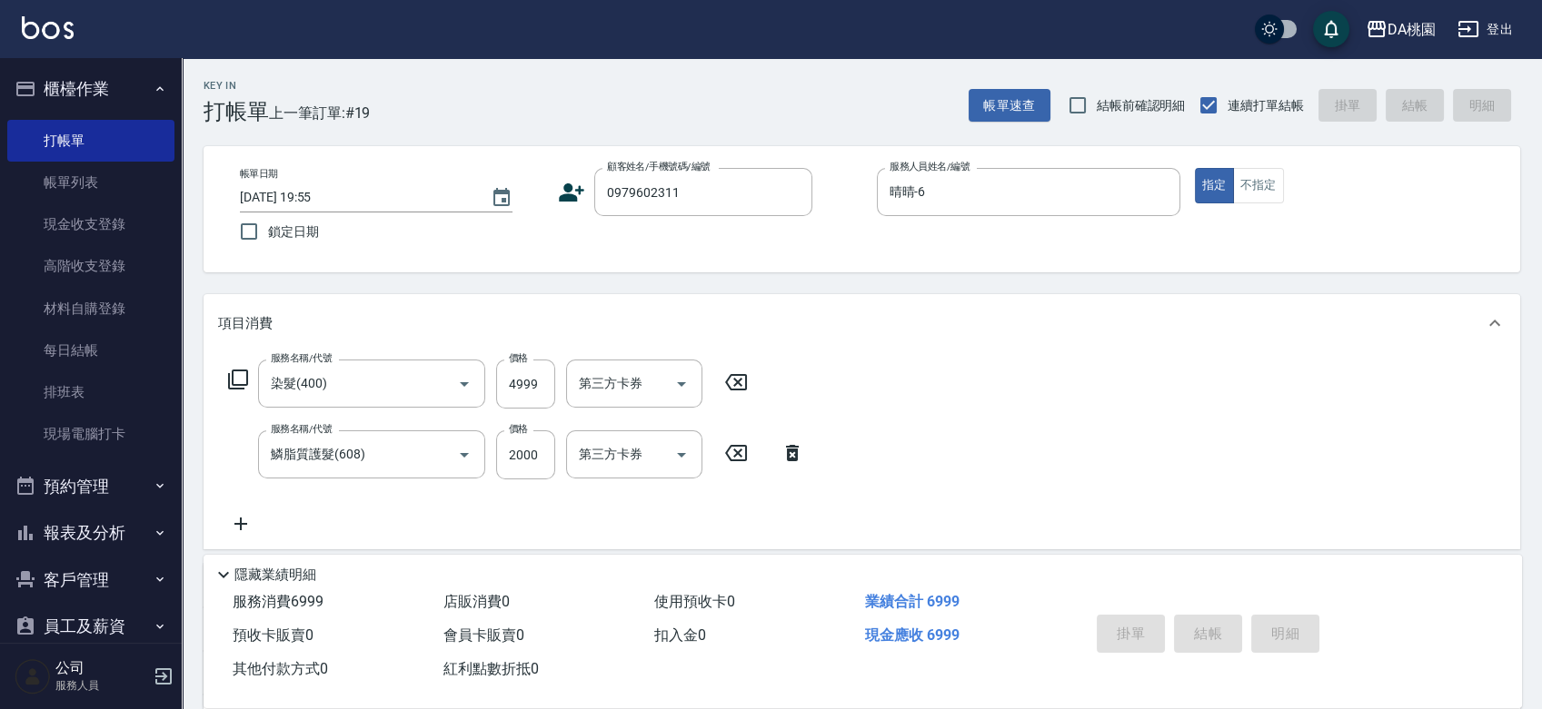
type input "0"
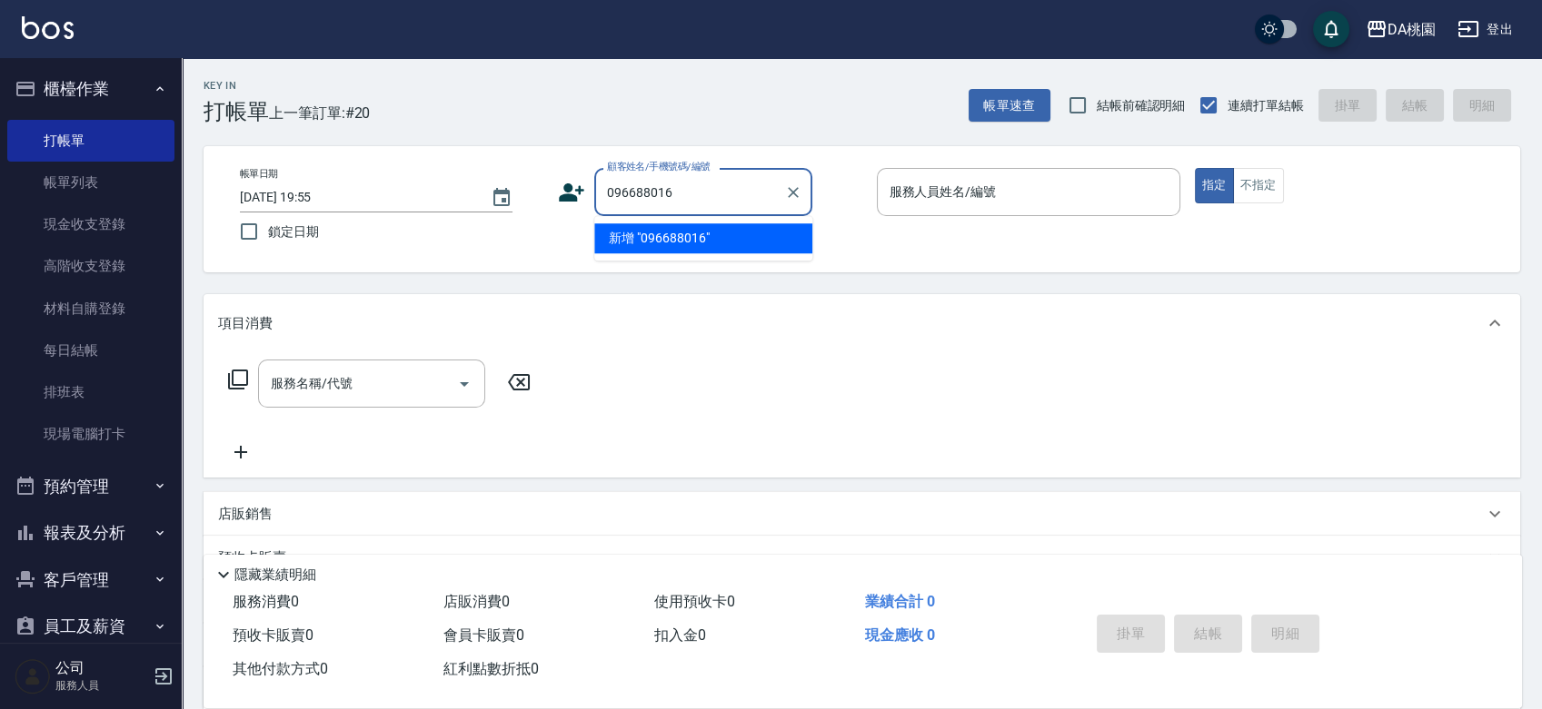
type input "0966880162"
click at [691, 240] on li "鄭子峻/0966880162/null" at bounding box center [703, 238] width 218 height 30
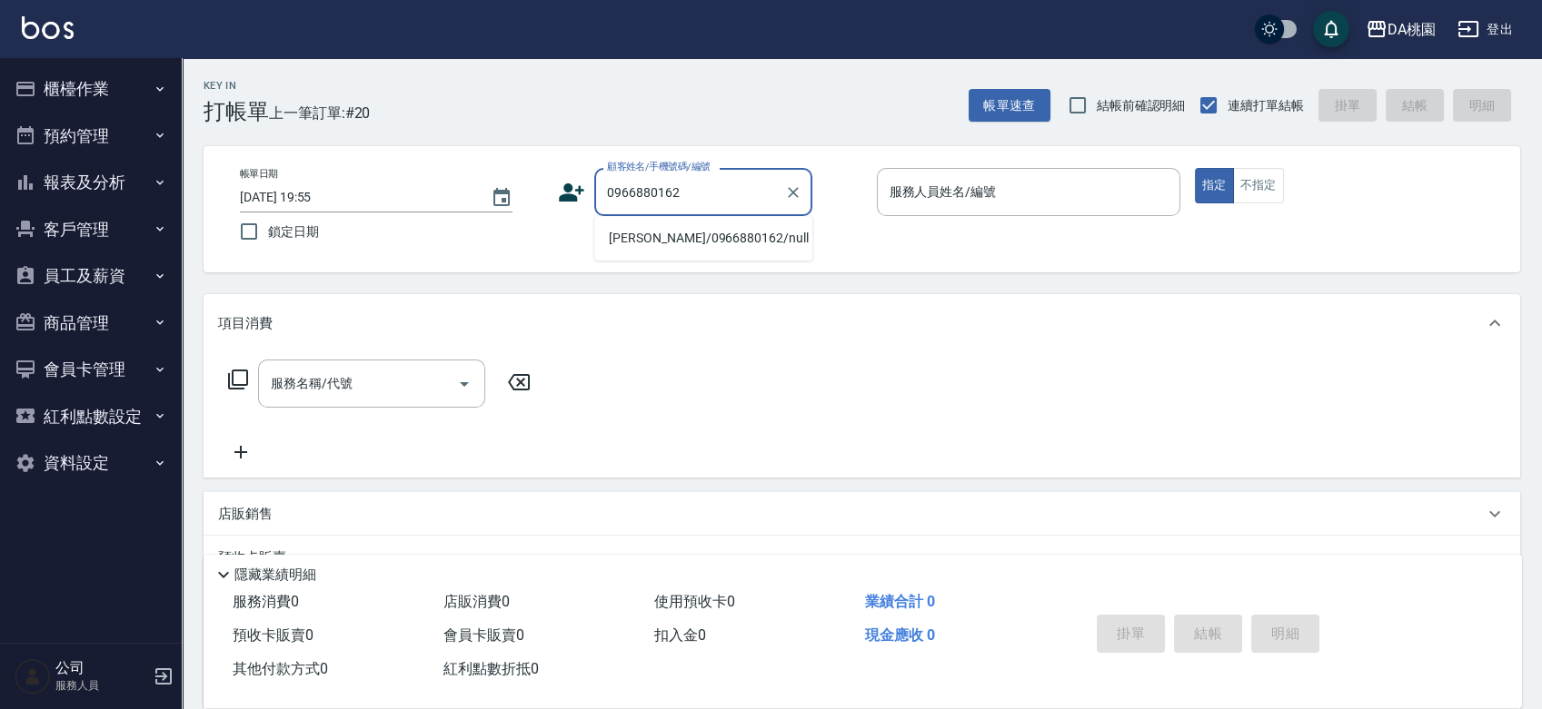
click at [681, 232] on li "[PERSON_NAME]/0966880162/null" at bounding box center [703, 238] width 218 height 30
type input "[PERSON_NAME]/0966880162/null"
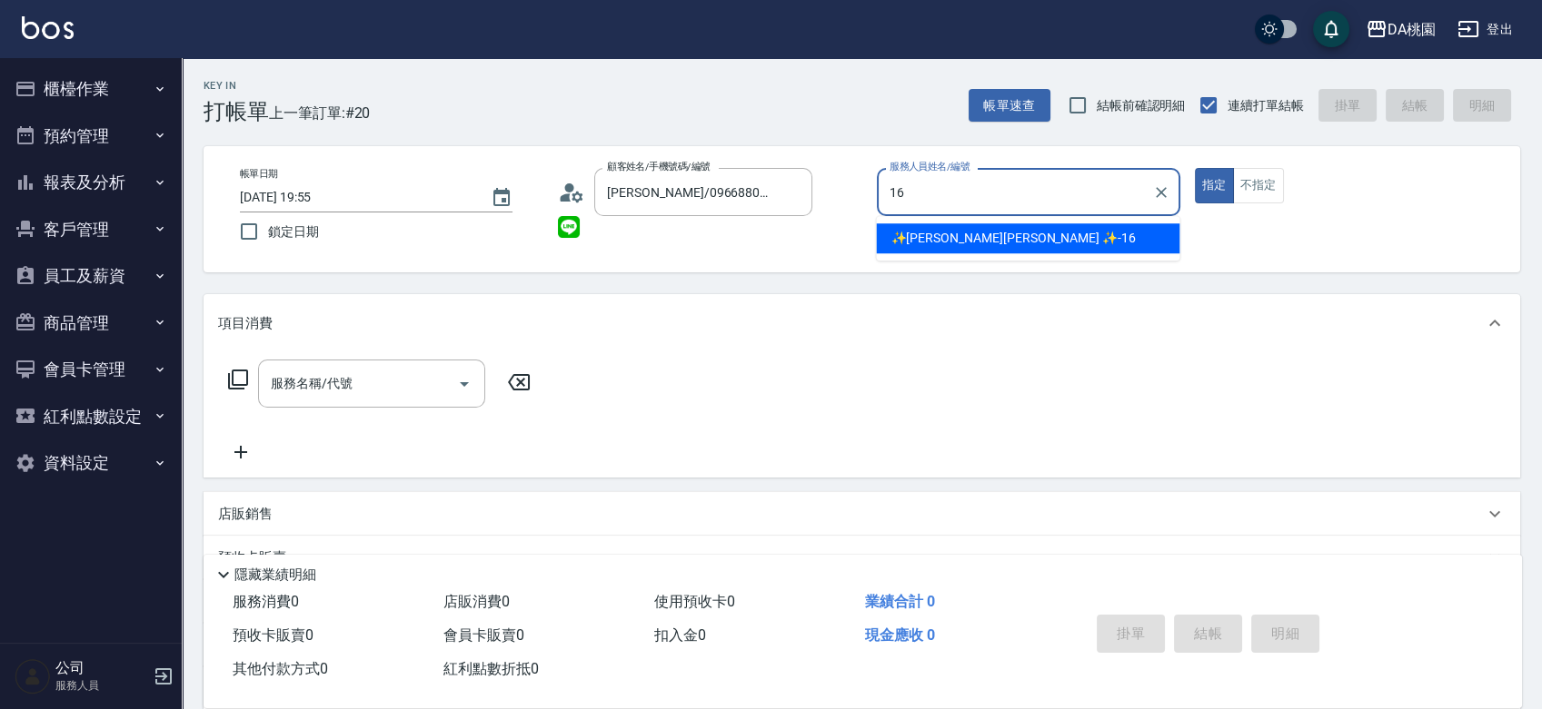
type input "✨[PERSON_NAME][PERSON_NAME] ✨-16"
type button "true"
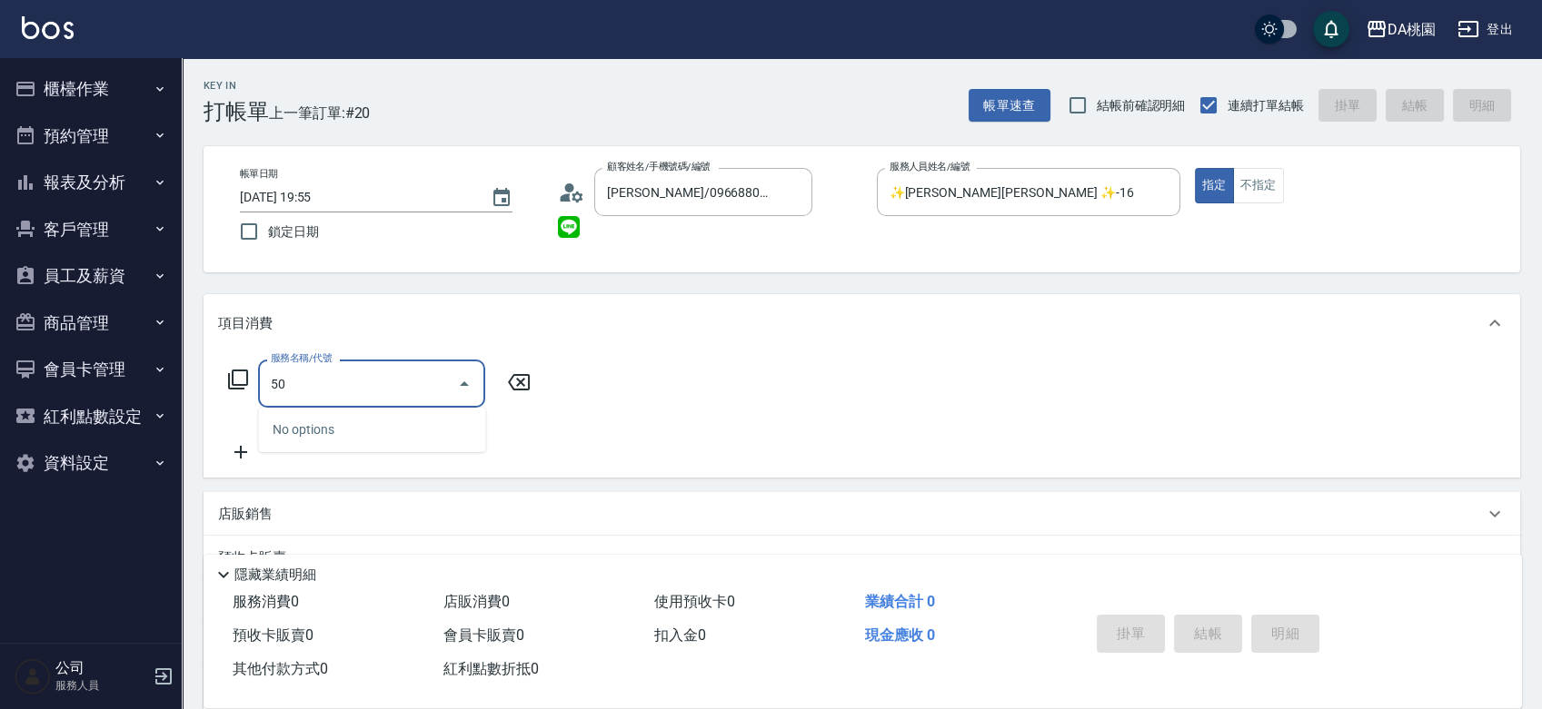
type input "500"
type input "20"
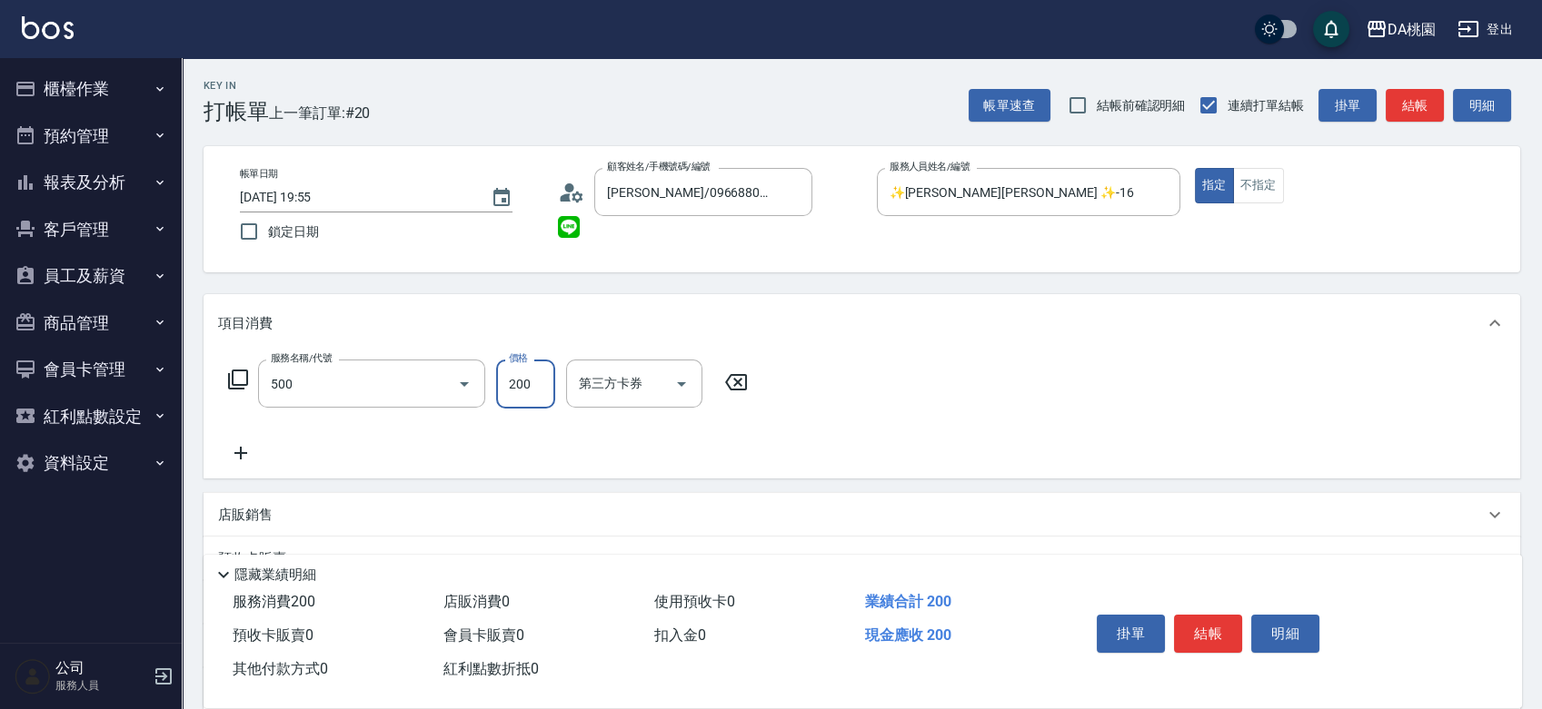
type input "洗髮(500)"
type input "2"
type input "0"
type input "25"
type input "20"
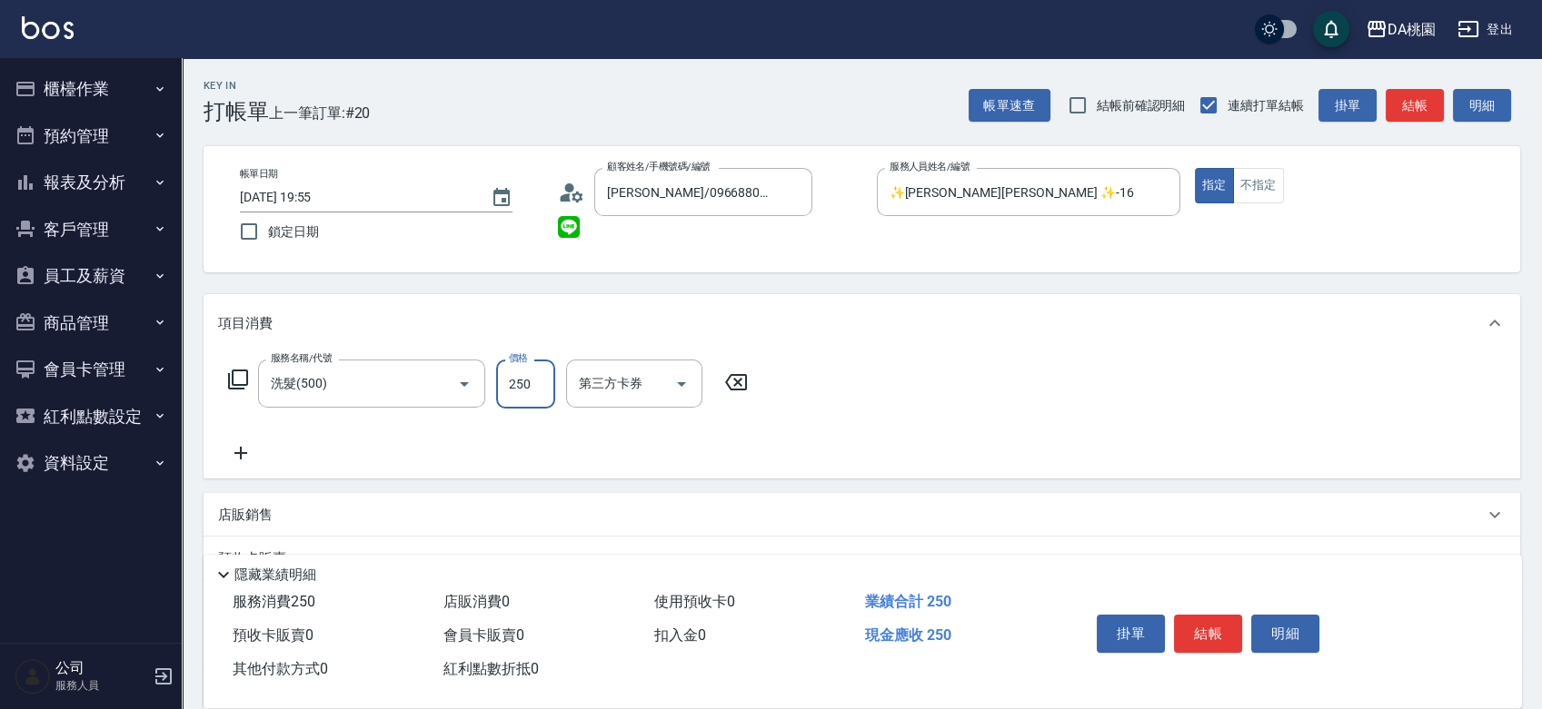
type input "250"
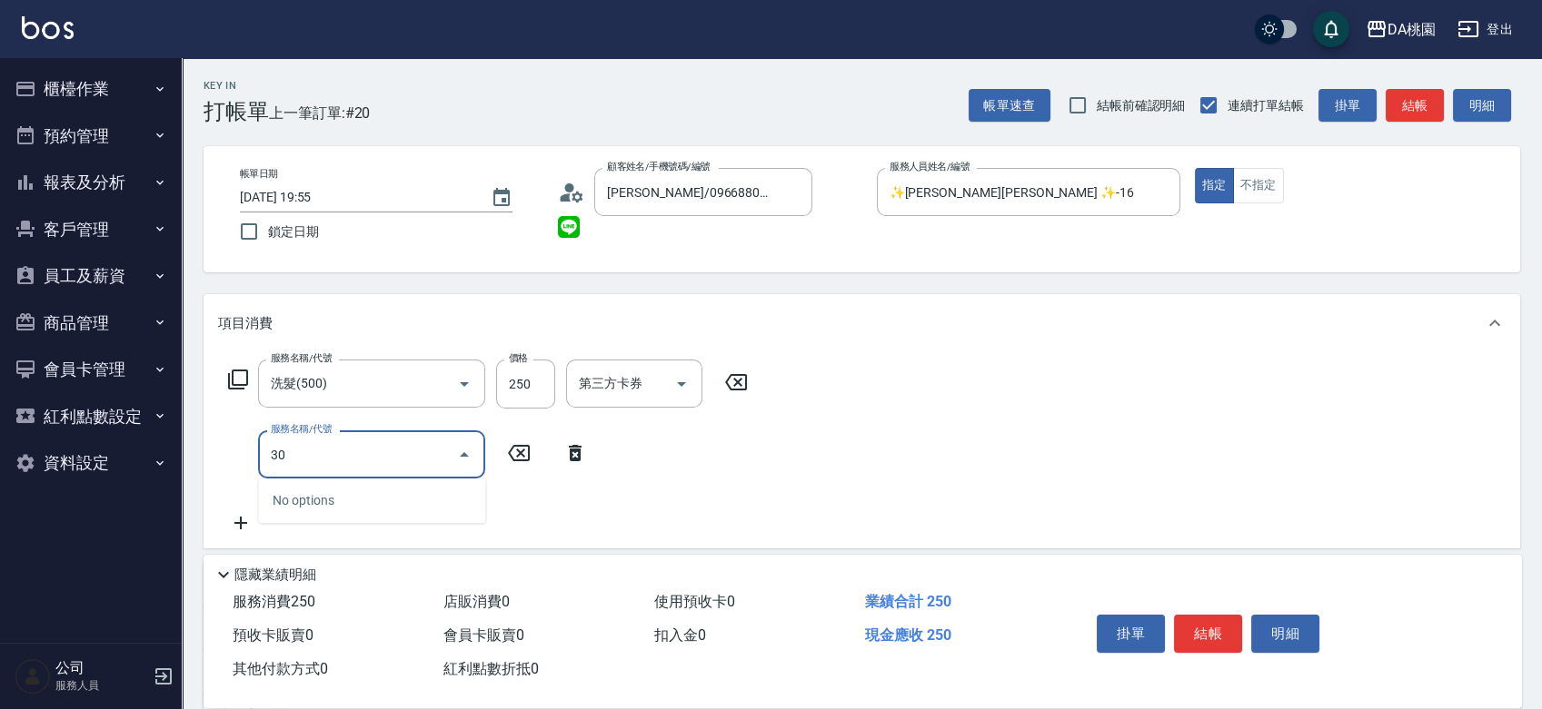
type input "303"
type input "50"
type input "A級剪髮(303)"
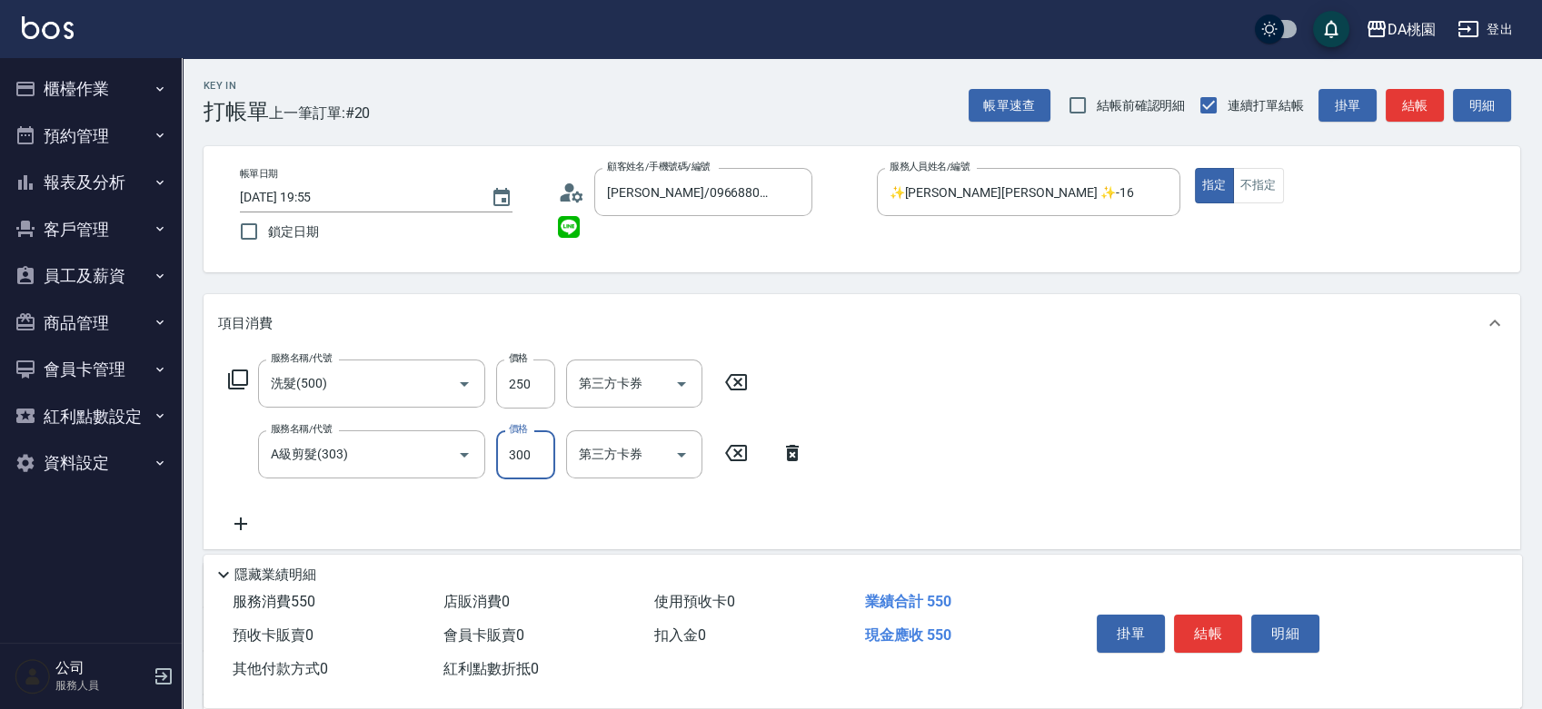
type input "5"
type input "20"
type input "50"
type input "30"
type input "500"
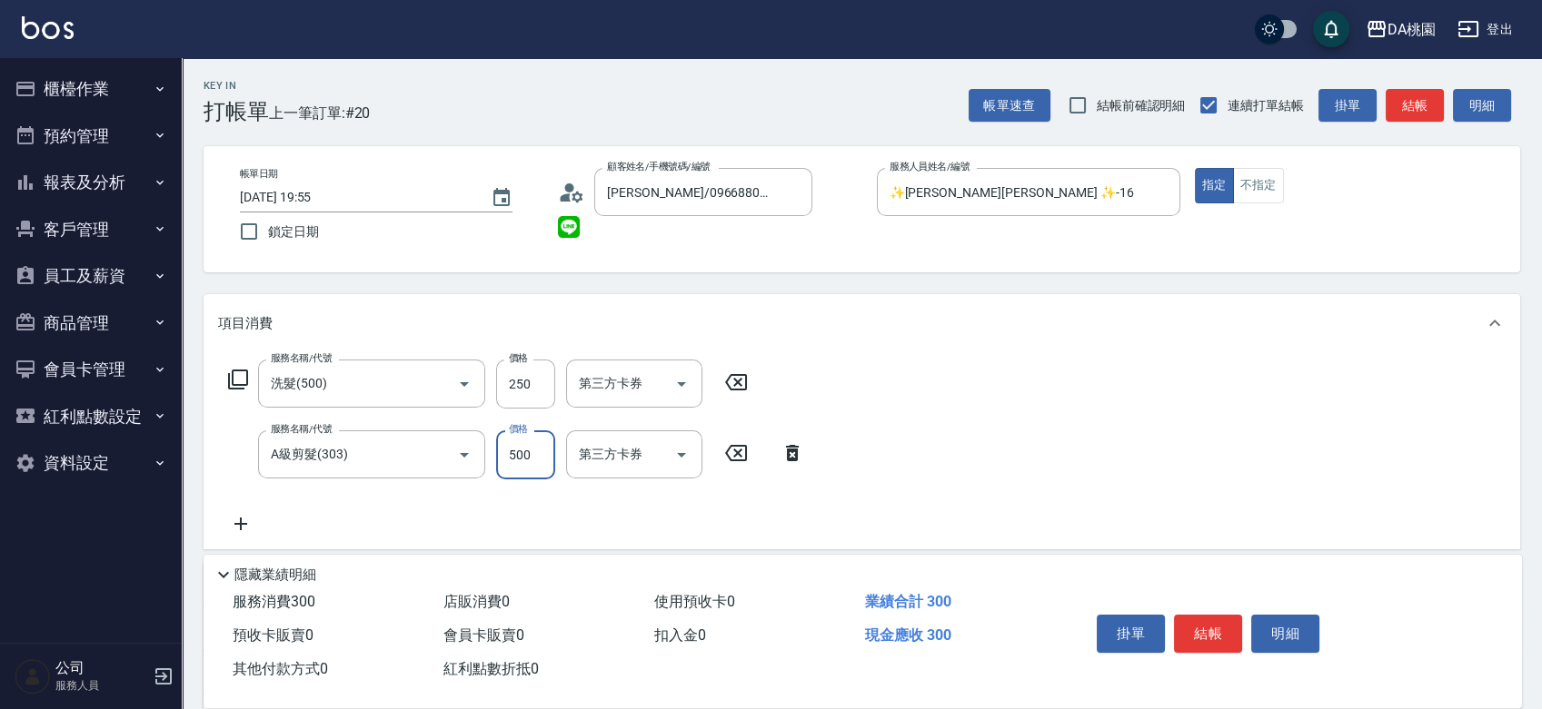
type input "70"
type input "500"
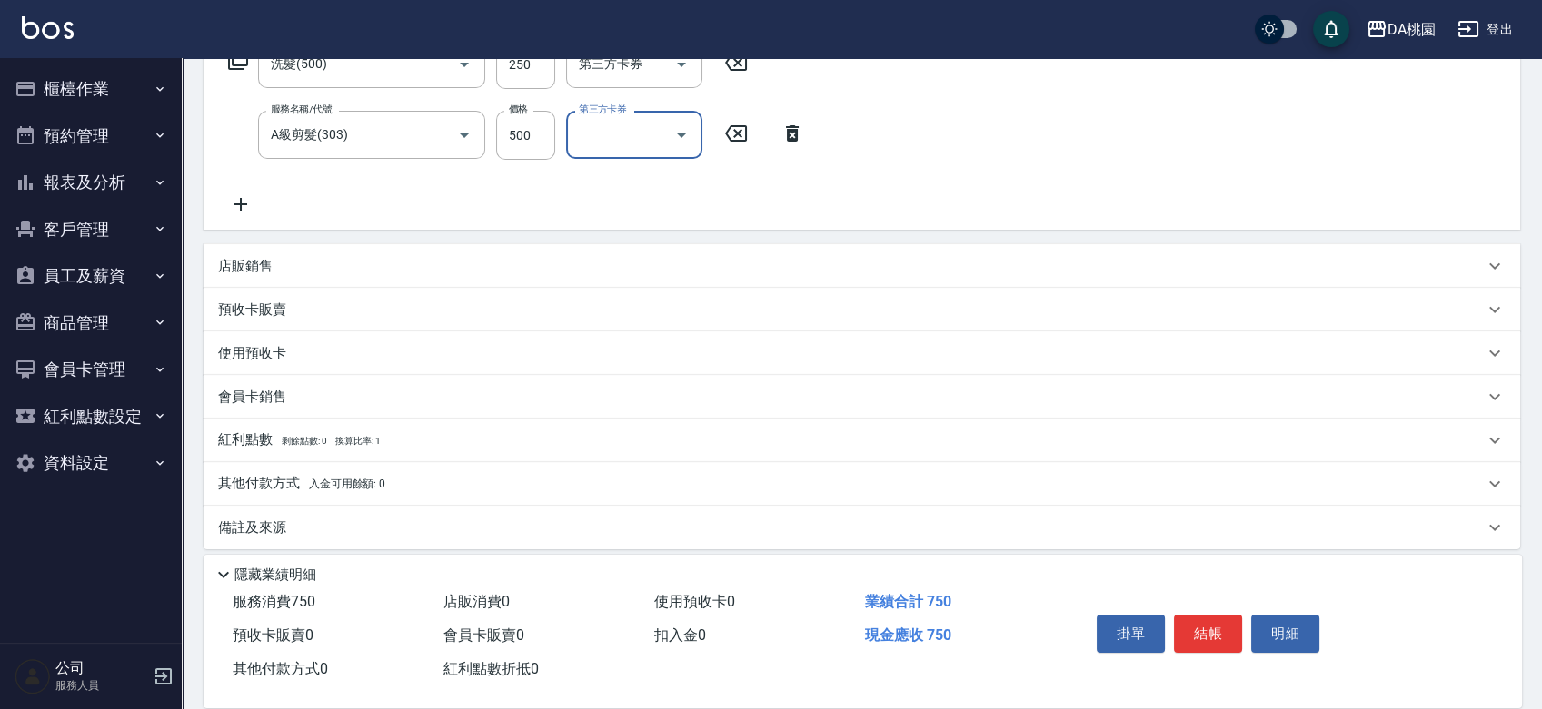
scroll to position [332, 0]
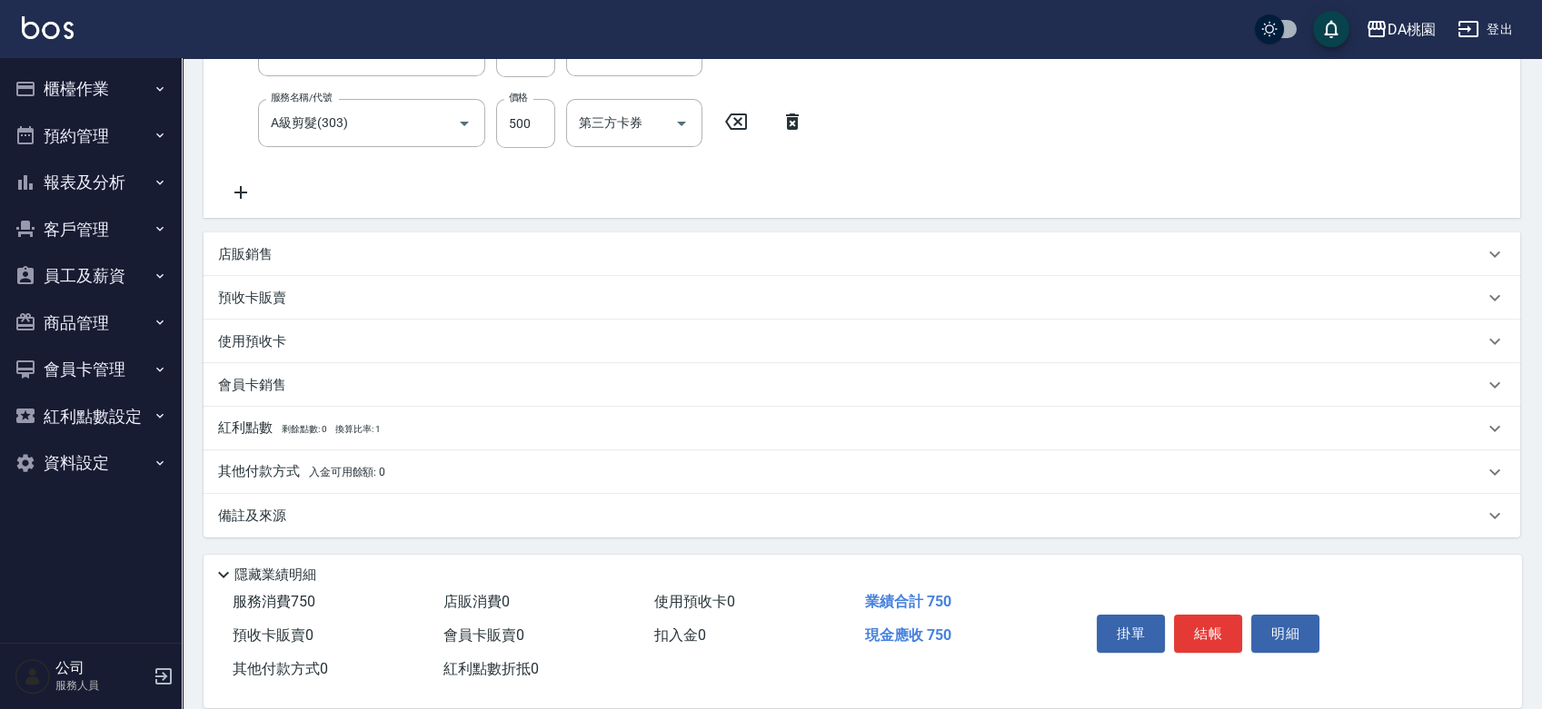
click at [322, 472] on span "入金可用餘額: 0" at bounding box center [347, 472] width 77 height 13
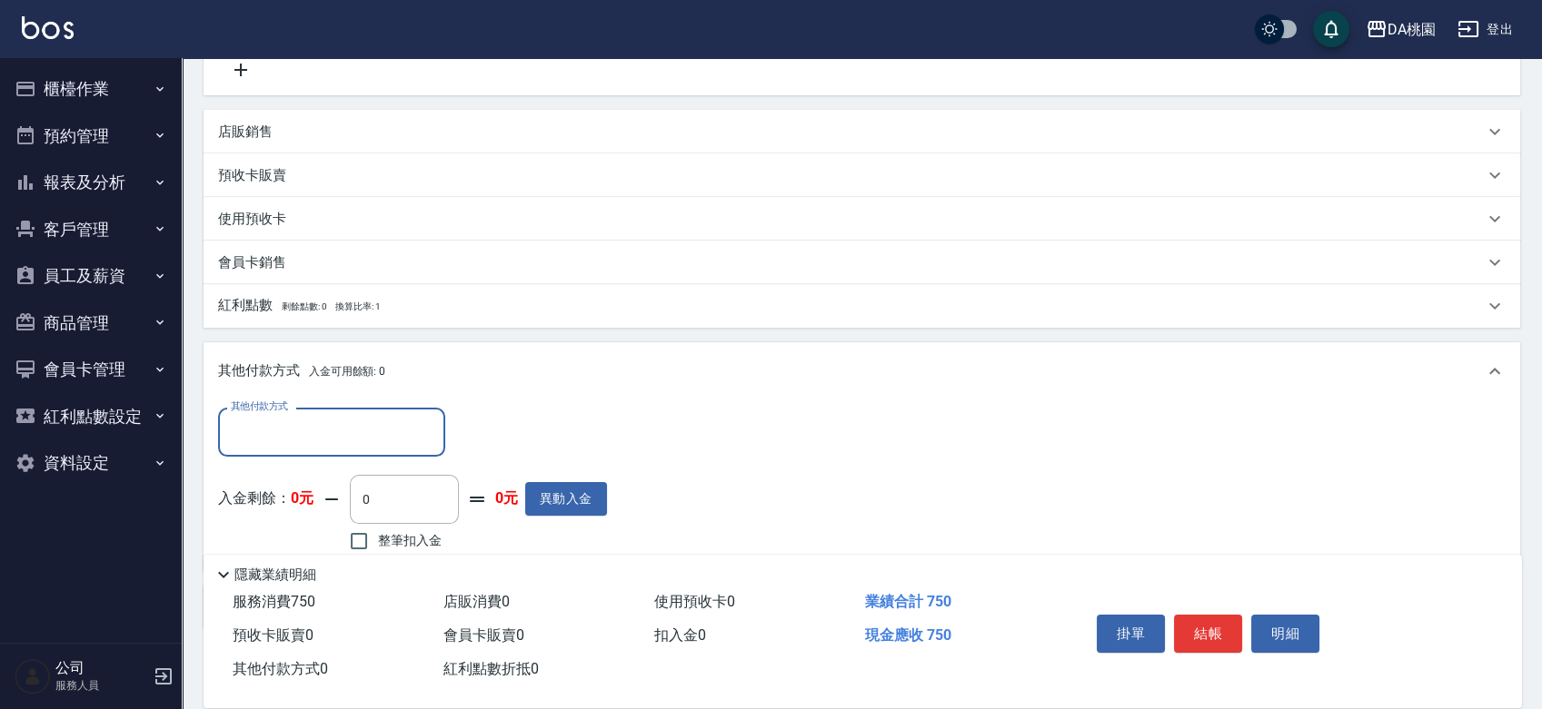
scroll to position [432, 0]
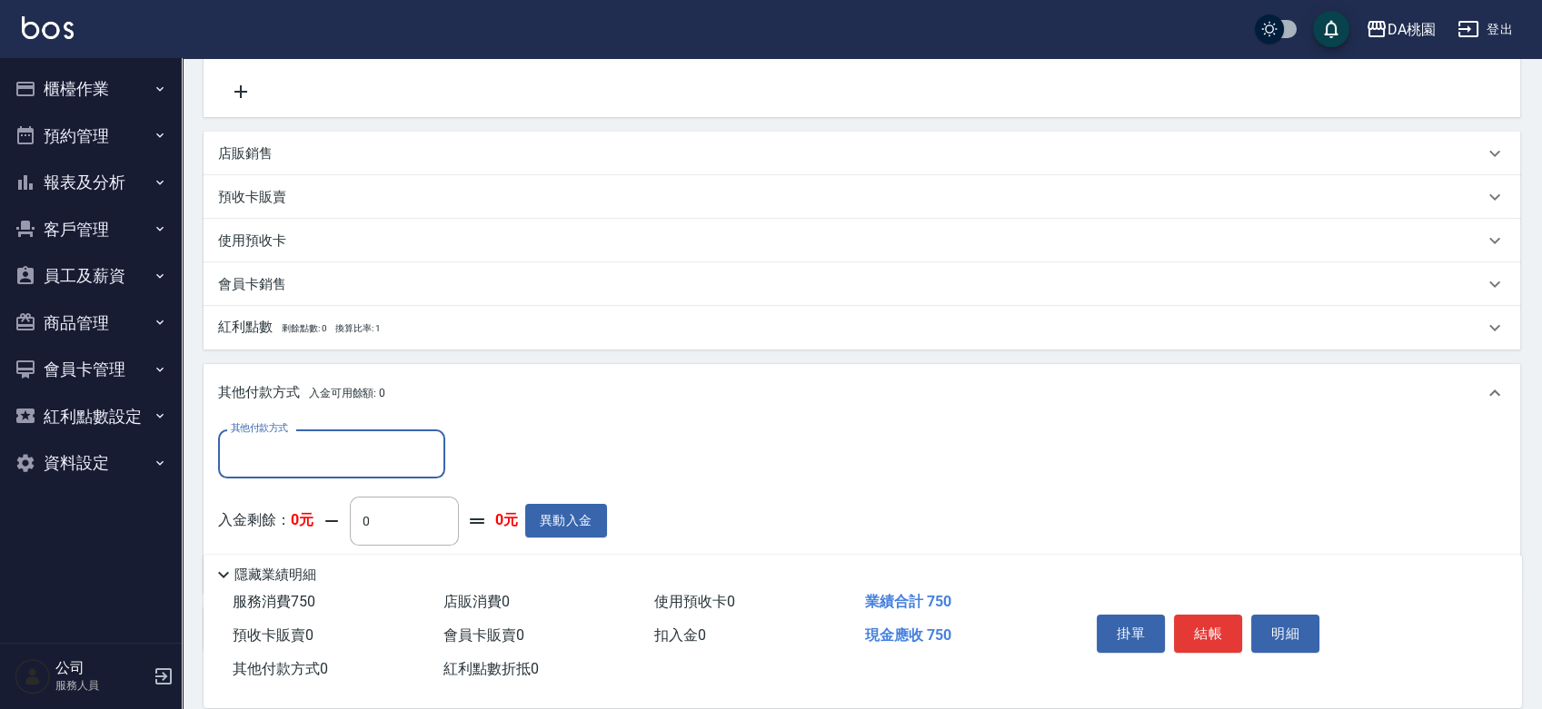
click at [300, 455] on input "其他付款方式" at bounding box center [331, 454] width 211 height 32
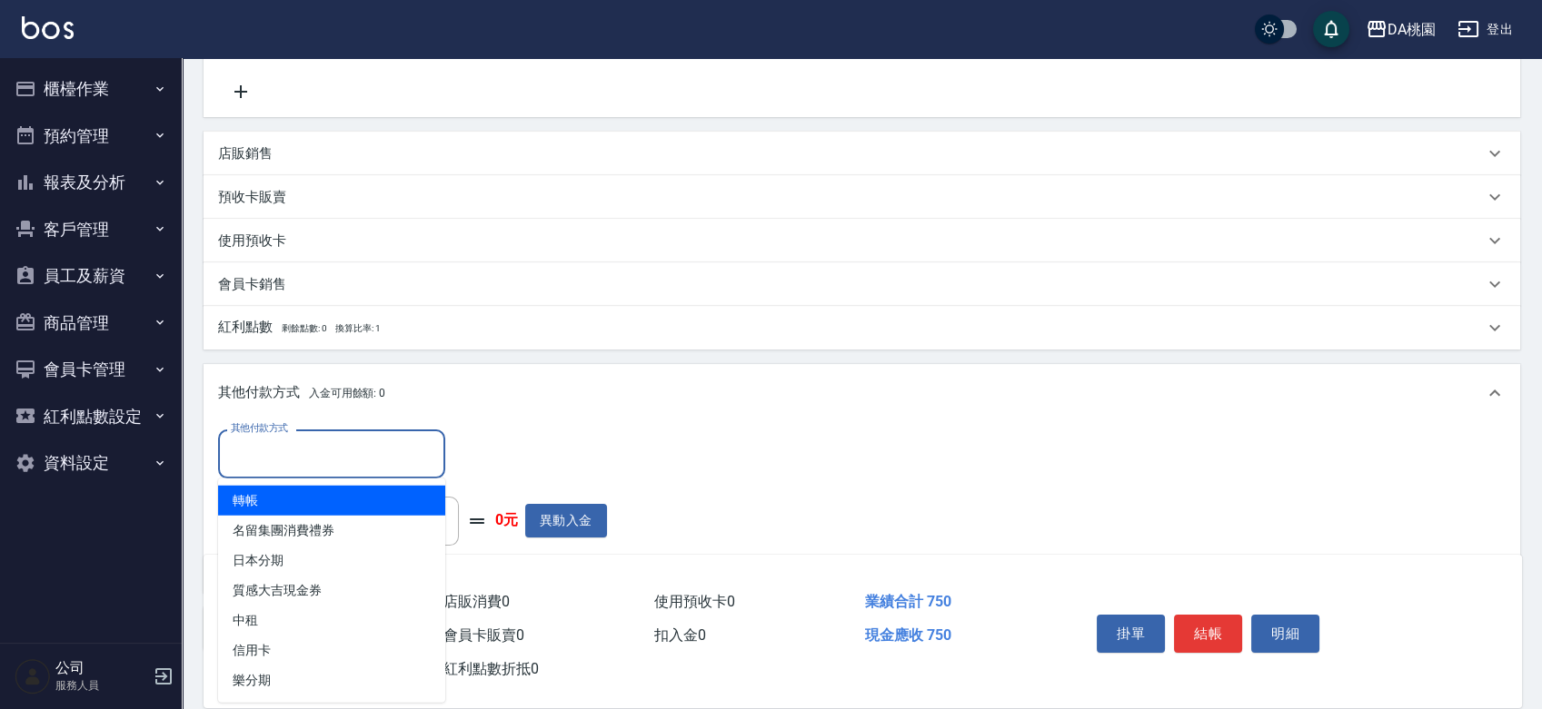
click at [283, 501] on span "轉帳" at bounding box center [331, 501] width 227 height 30
type input "轉帳"
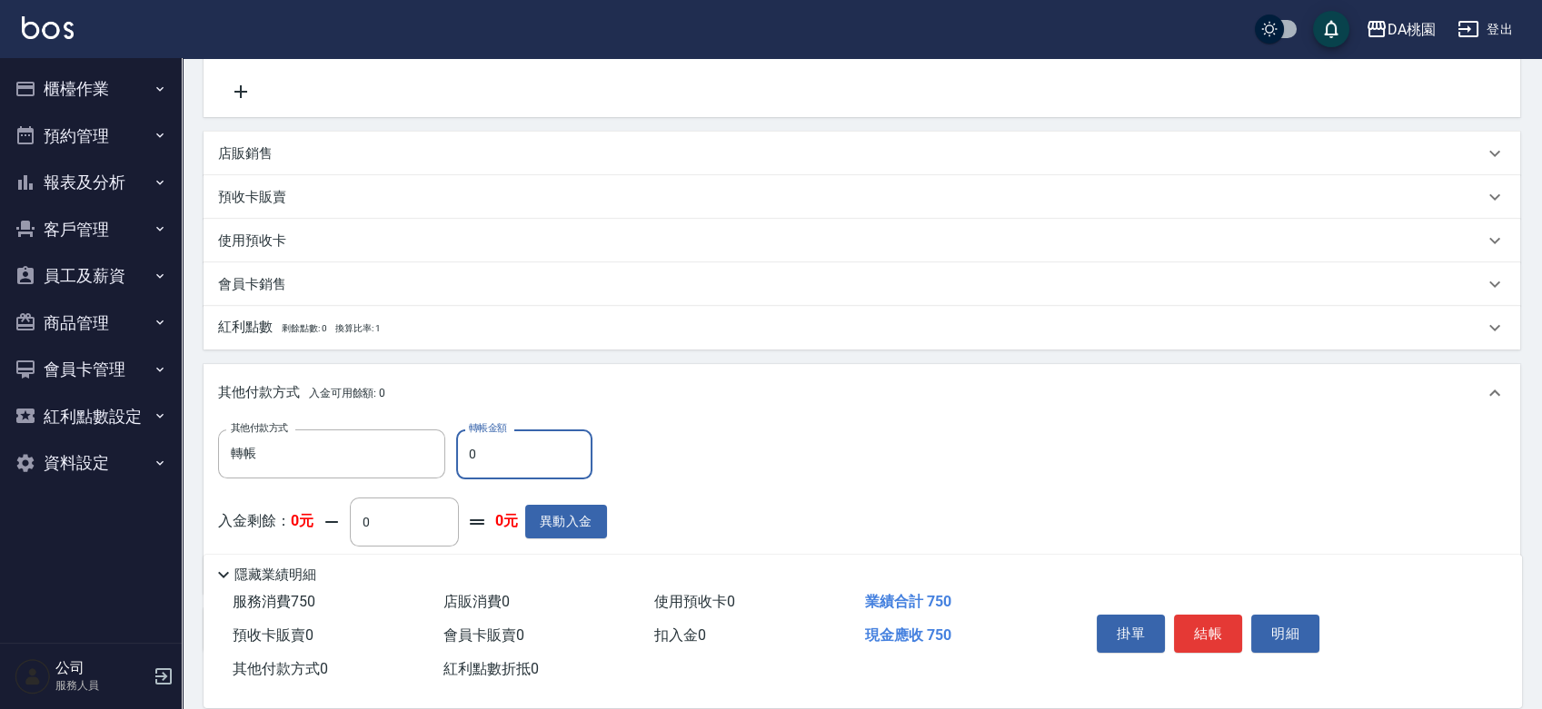
click at [530, 451] on input "0" at bounding box center [524, 454] width 136 height 49
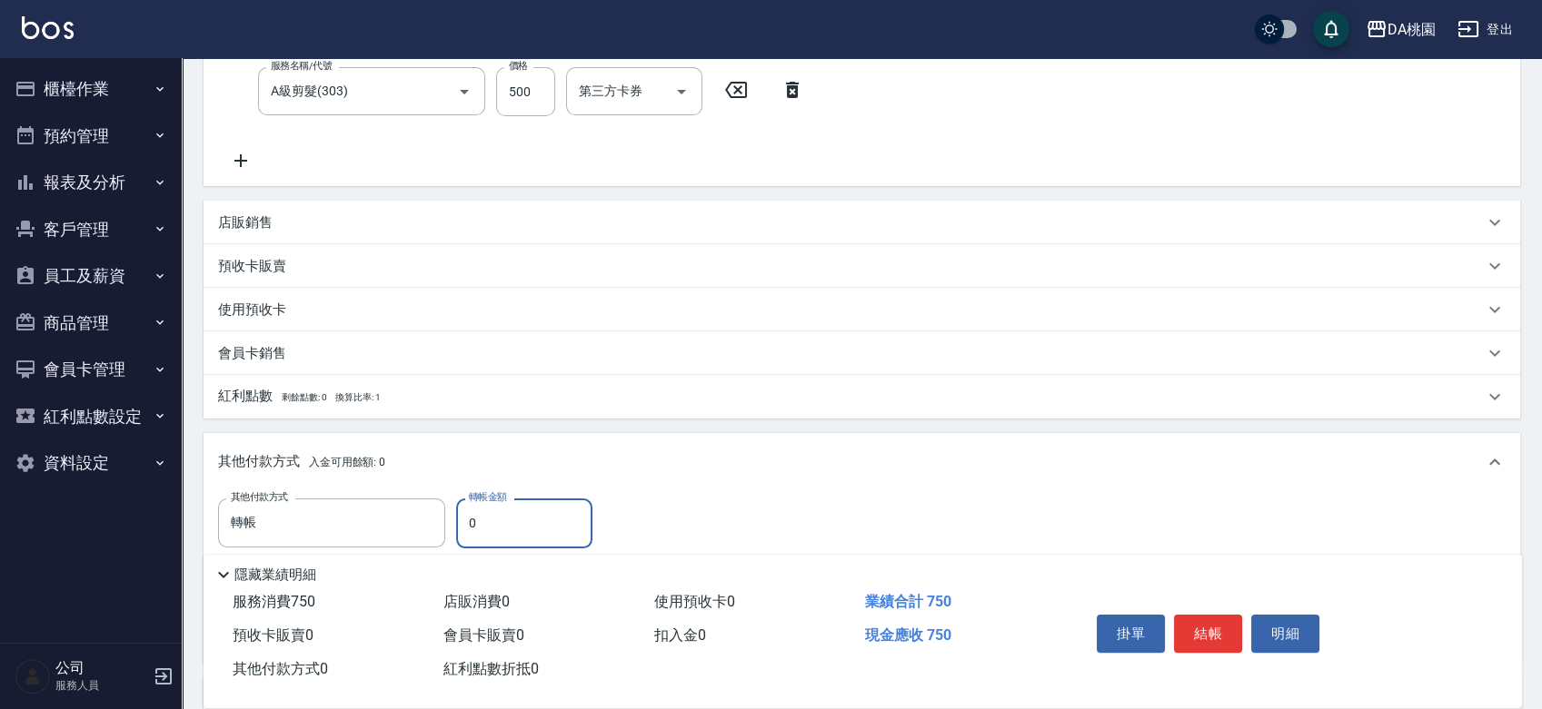
scroll to position [332, 0]
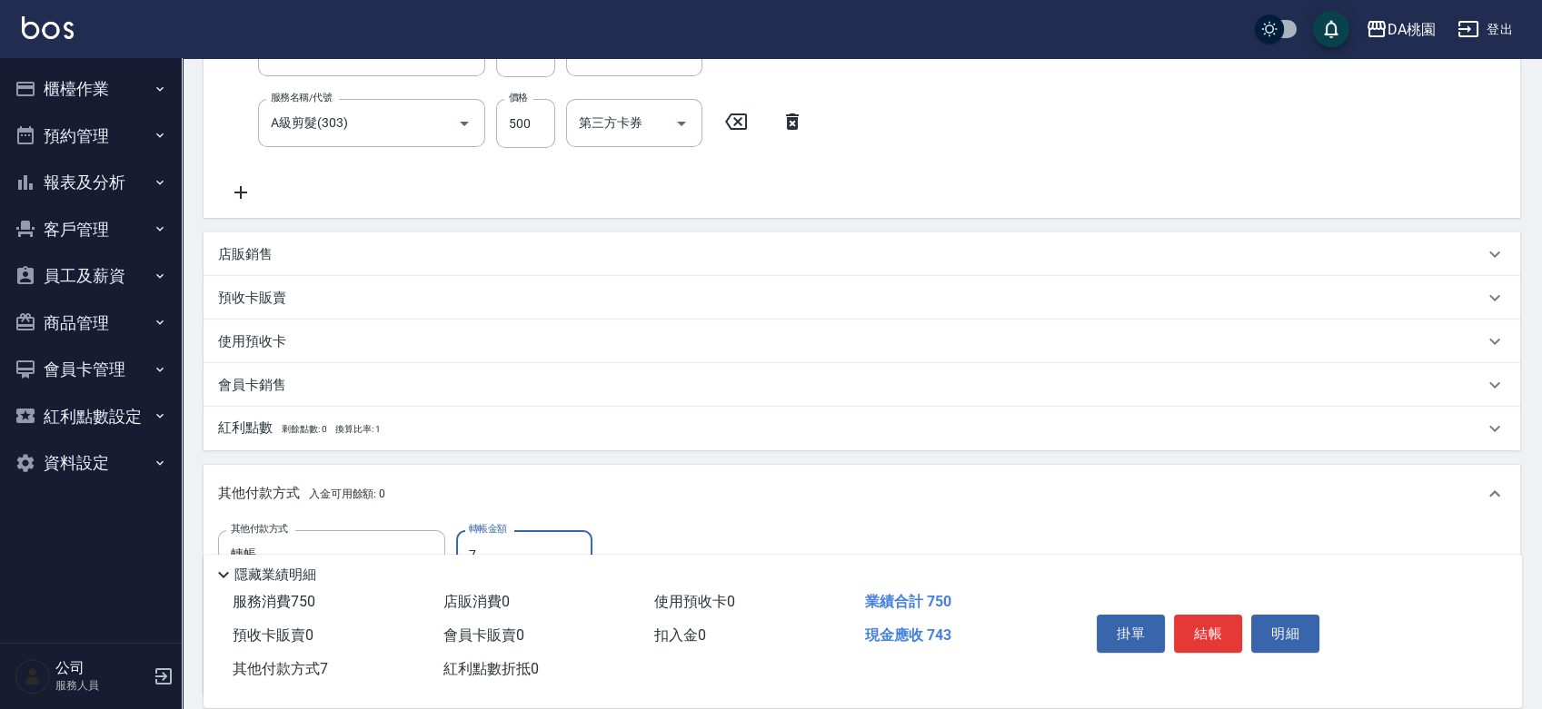
type input "75"
type input "60"
type input "750"
type input "0"
type input "750"
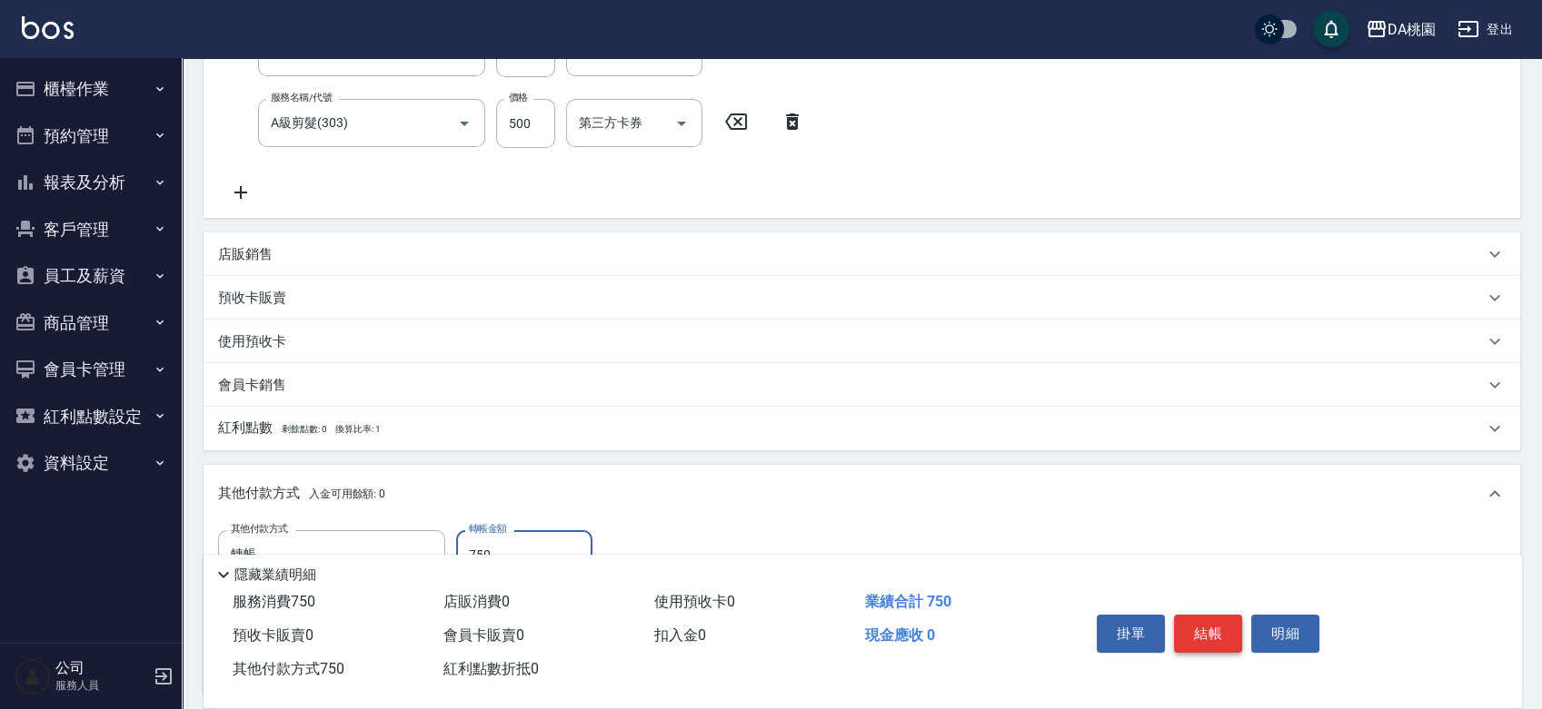
click at [1205, 625] on button "結帳" at bounding box center [1208, 634] width 68 height 38
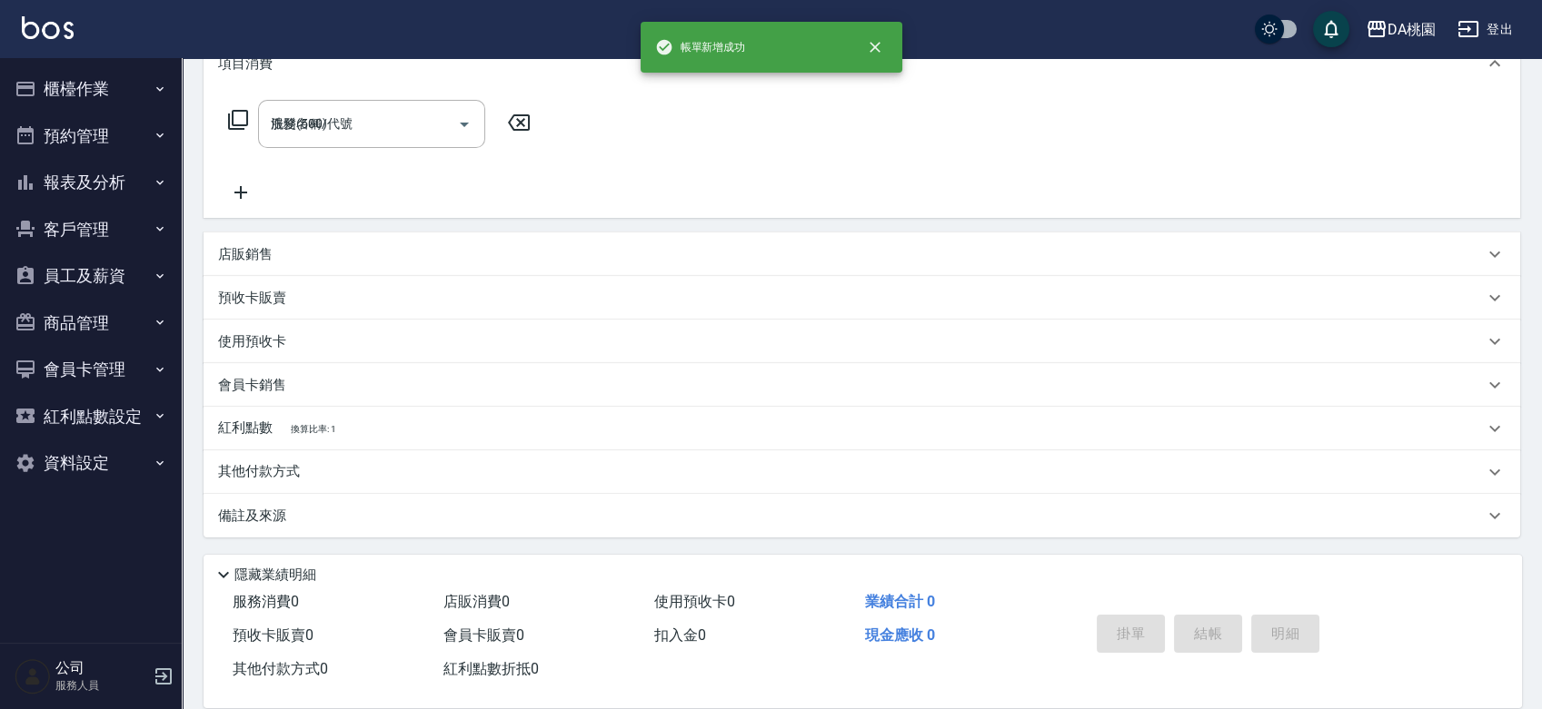
type input "2025/08/14 19:56"
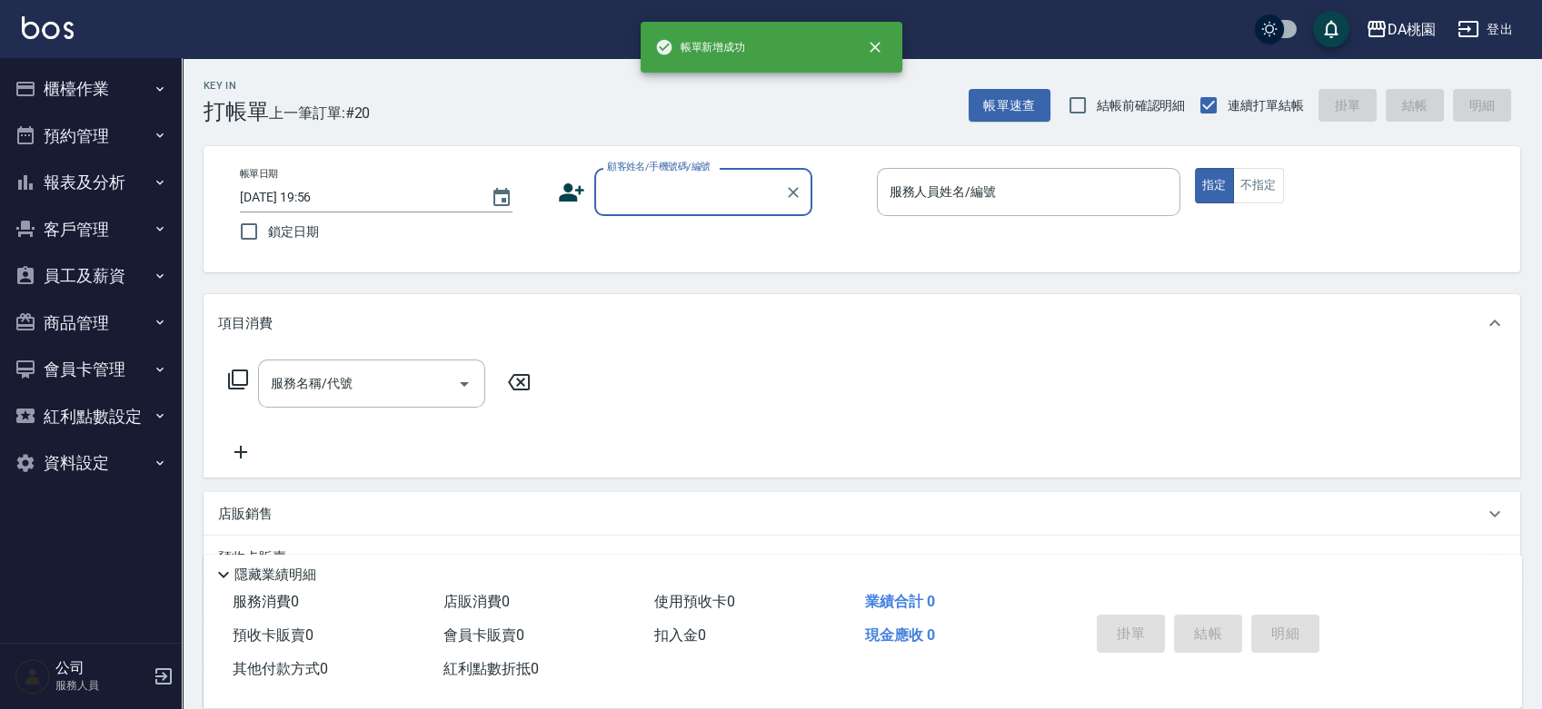
scroll to position [0, 0]
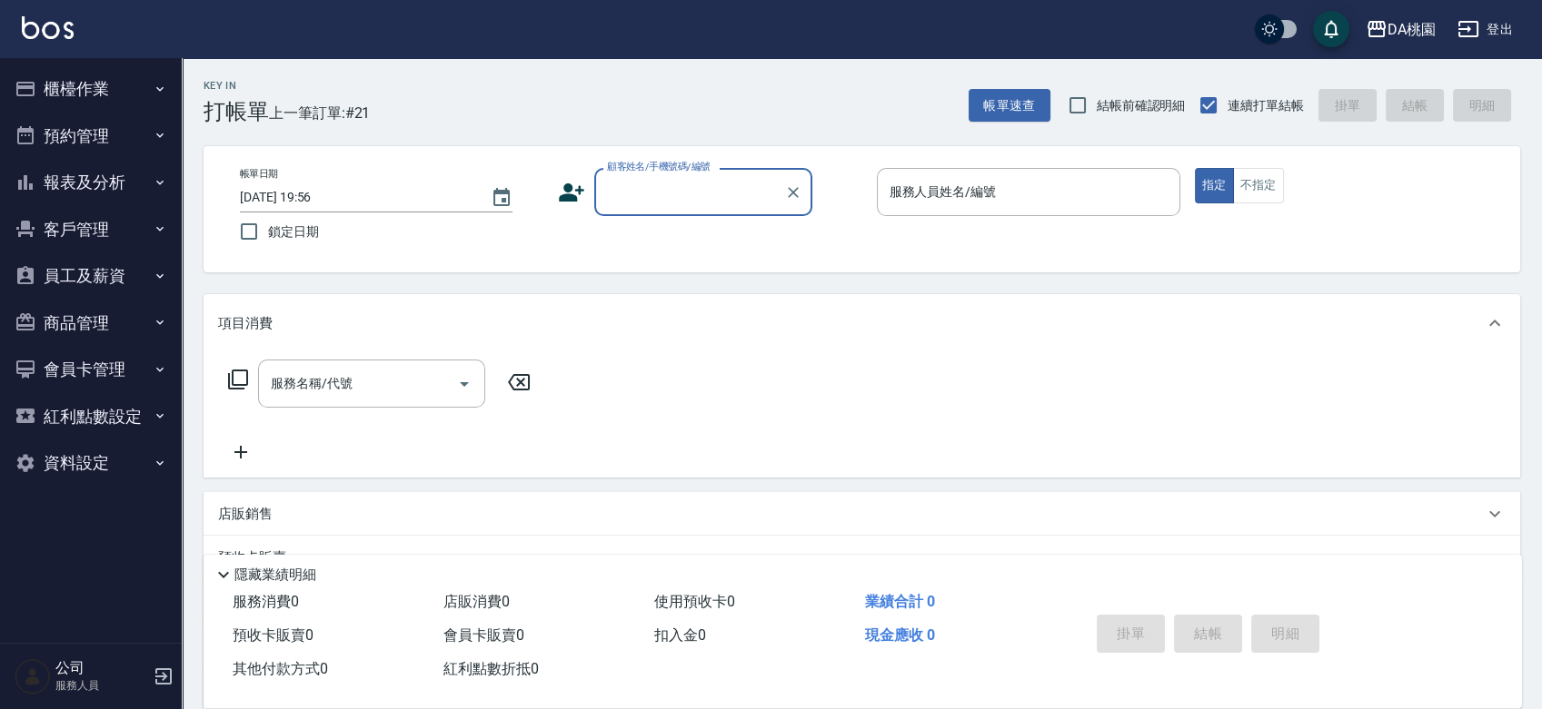
click at [709, 192] on input "顧客姓名/手機號碼/編號" at bounding box center [689, 192] width 174 height 32
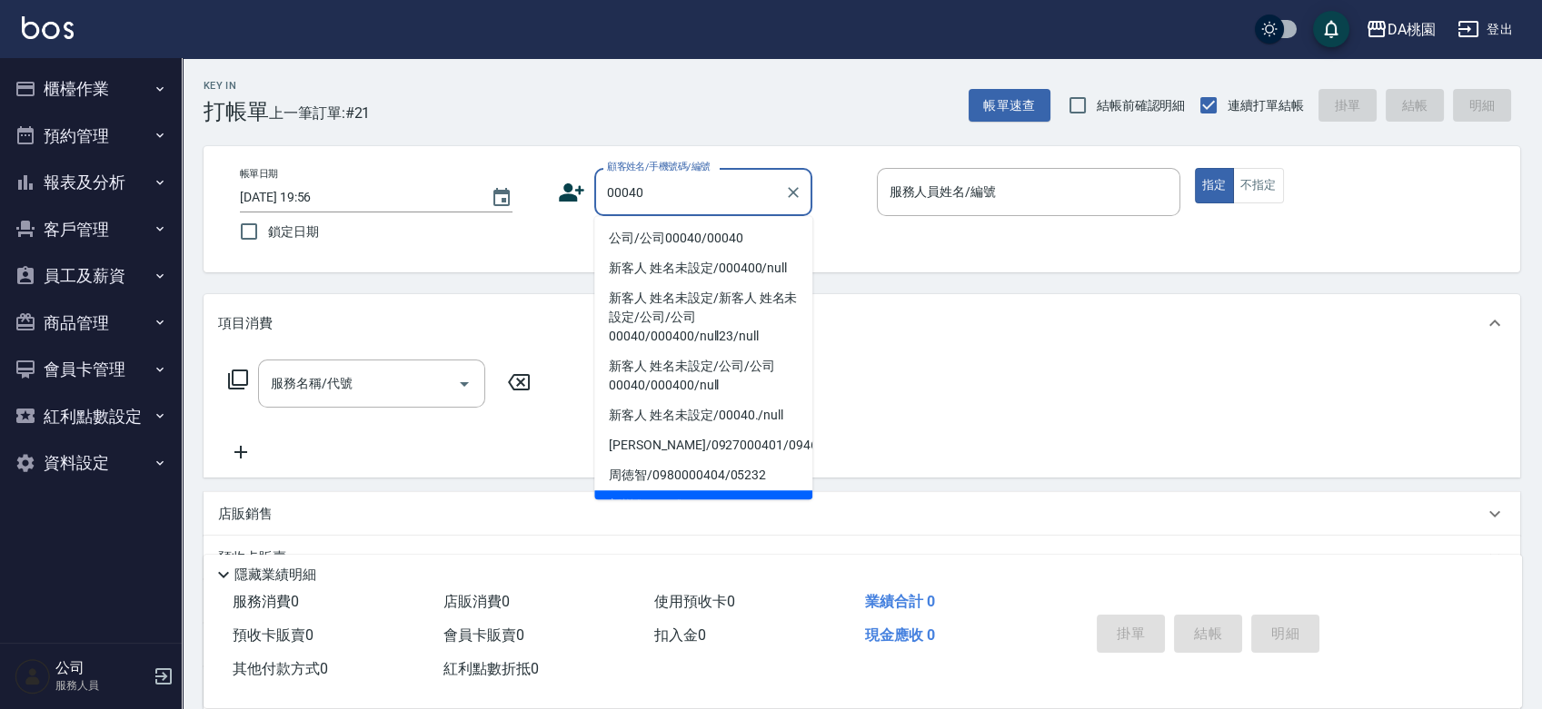
type input "公司/公司00040/00040"
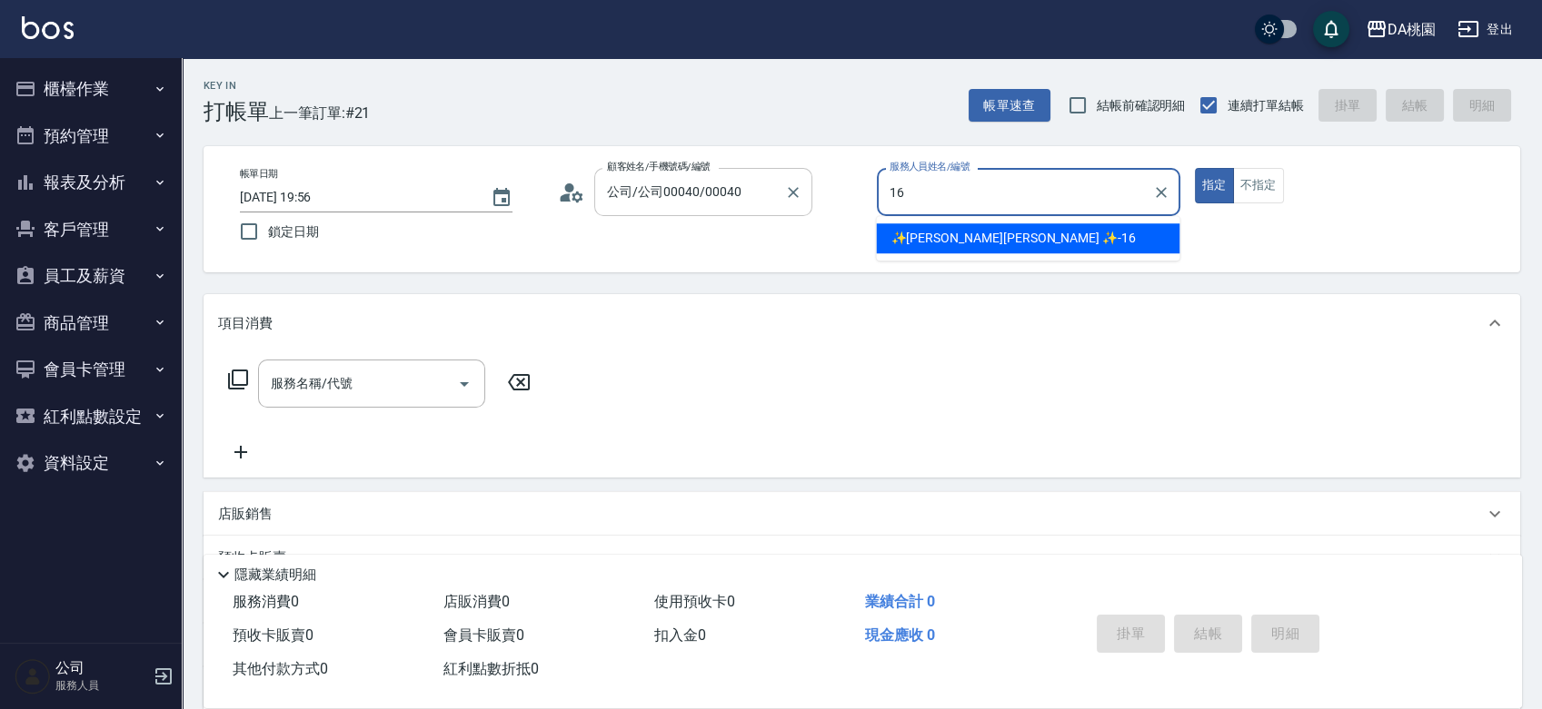
type input "✨GARY蓋瑞 ✨-16"
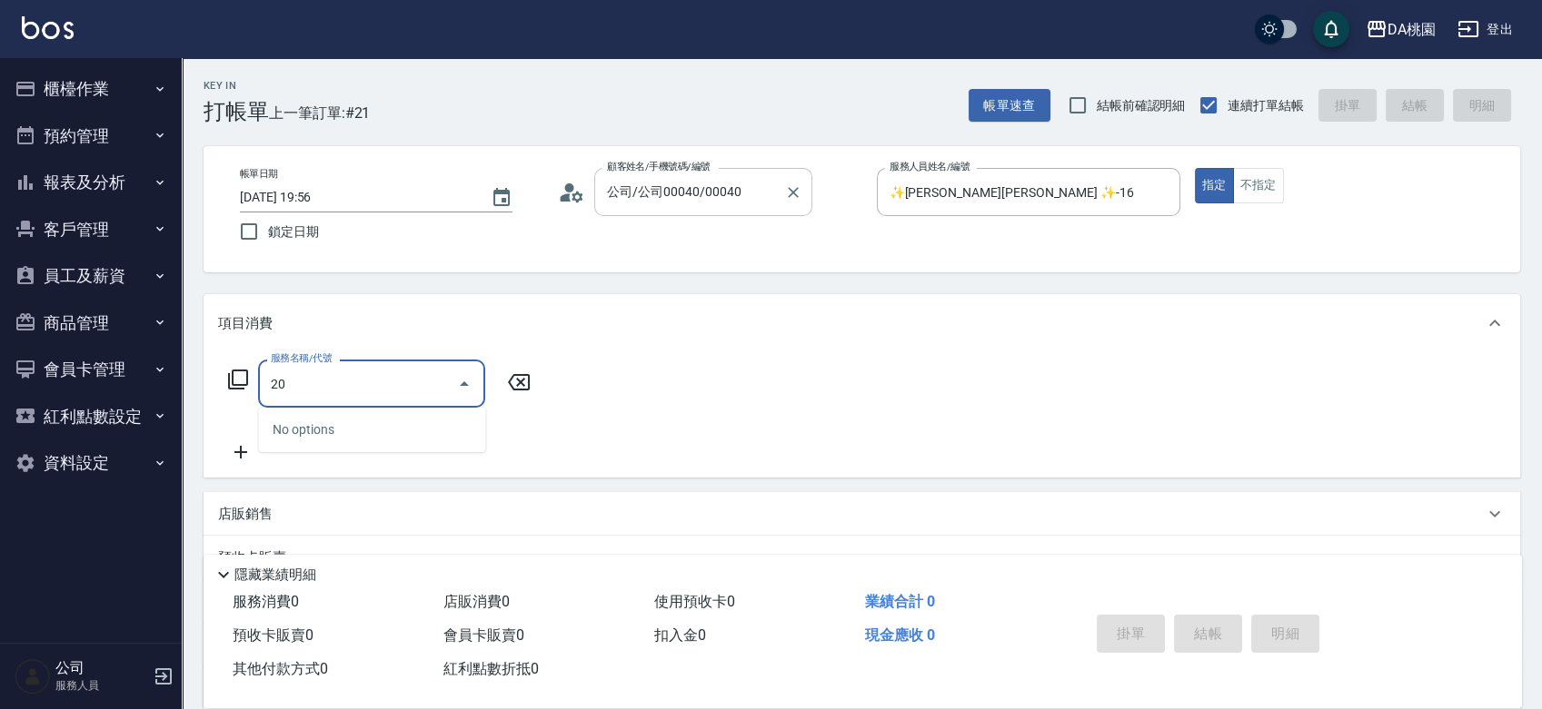
type input "201"
type input "150"
type input "離子燙-互助(201)"
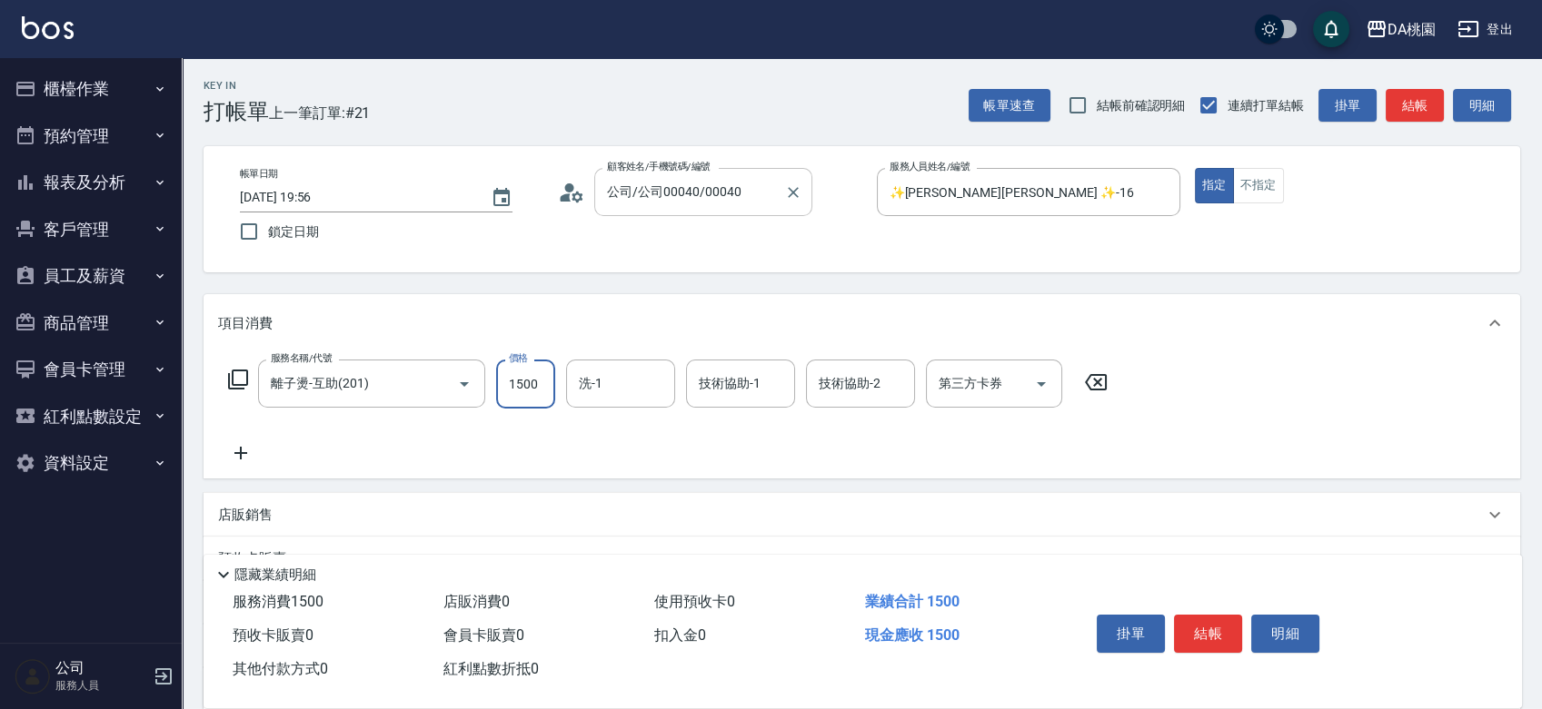
type input "2"
type input "0"
type input "250"
type input "20"
type input "2500"
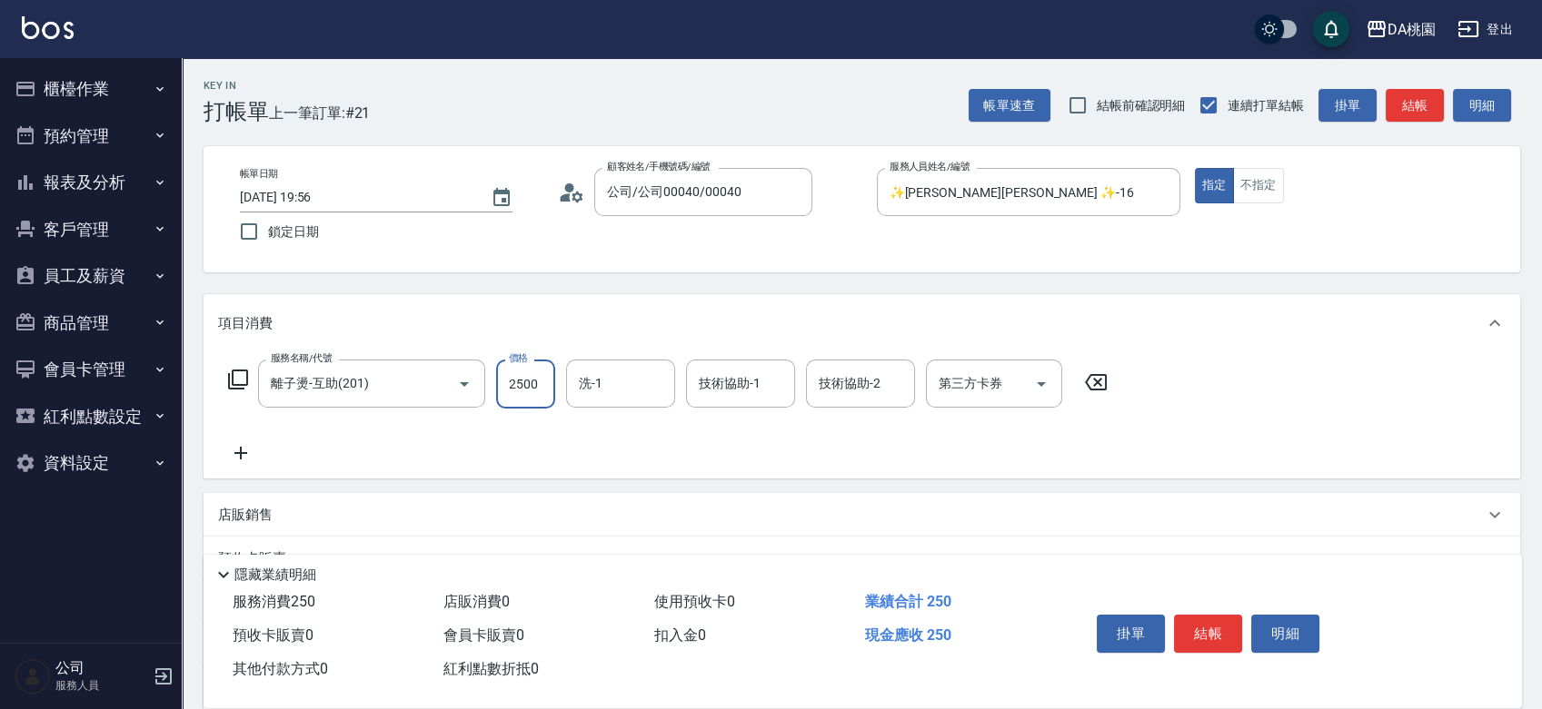
type input "250"
type input "2500"
type input "cherry-25"
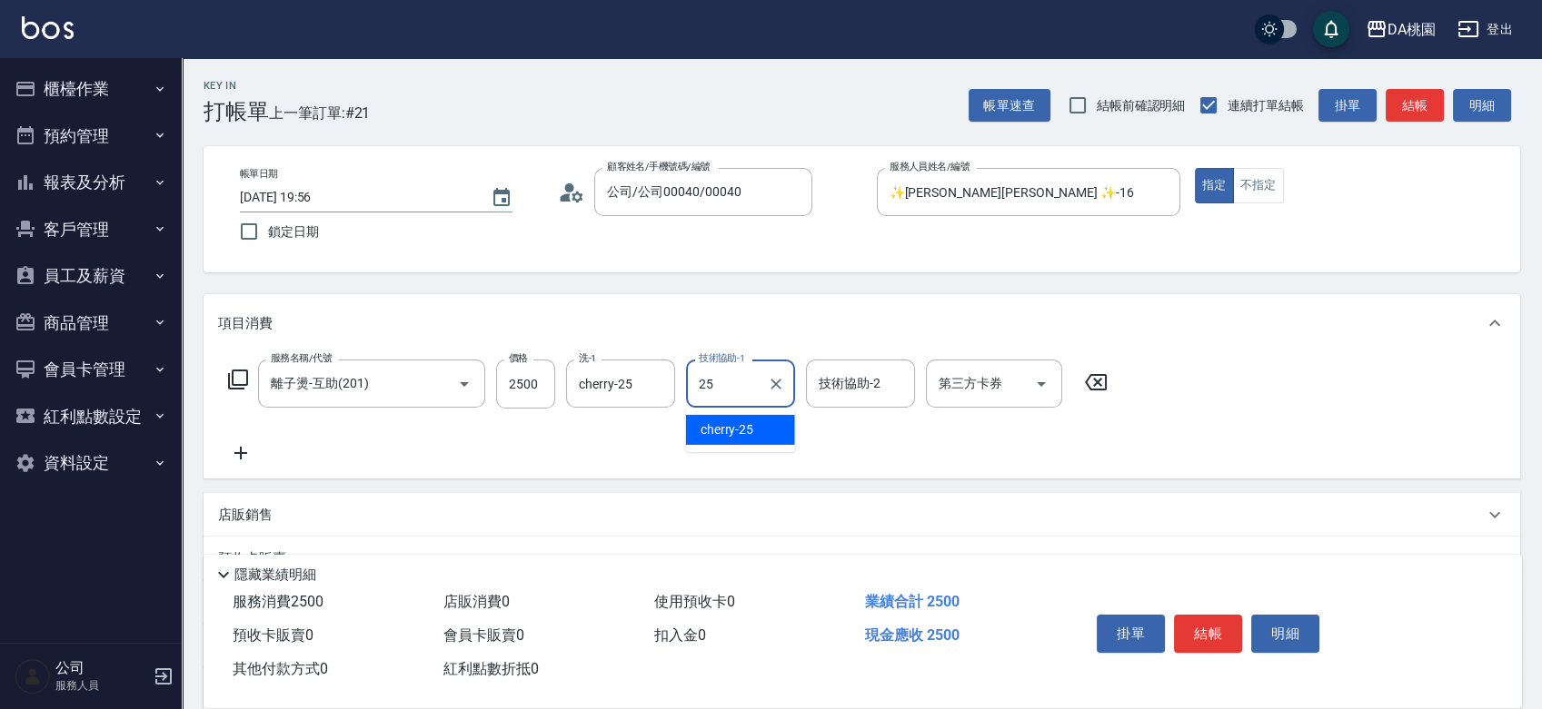
type input "cherry-25"
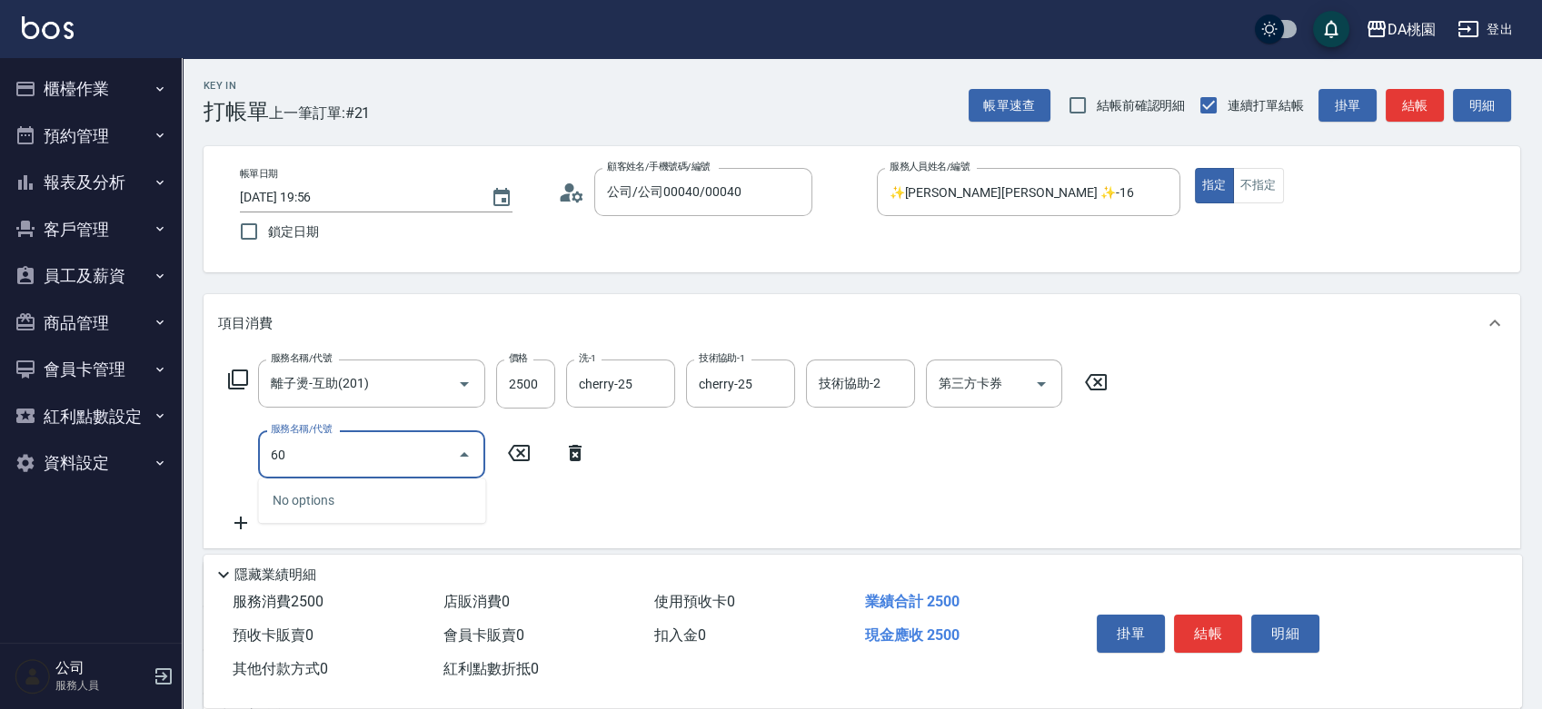
type input "609"
type input "370"
type input "鱗脂質護髮(互助)(609)"
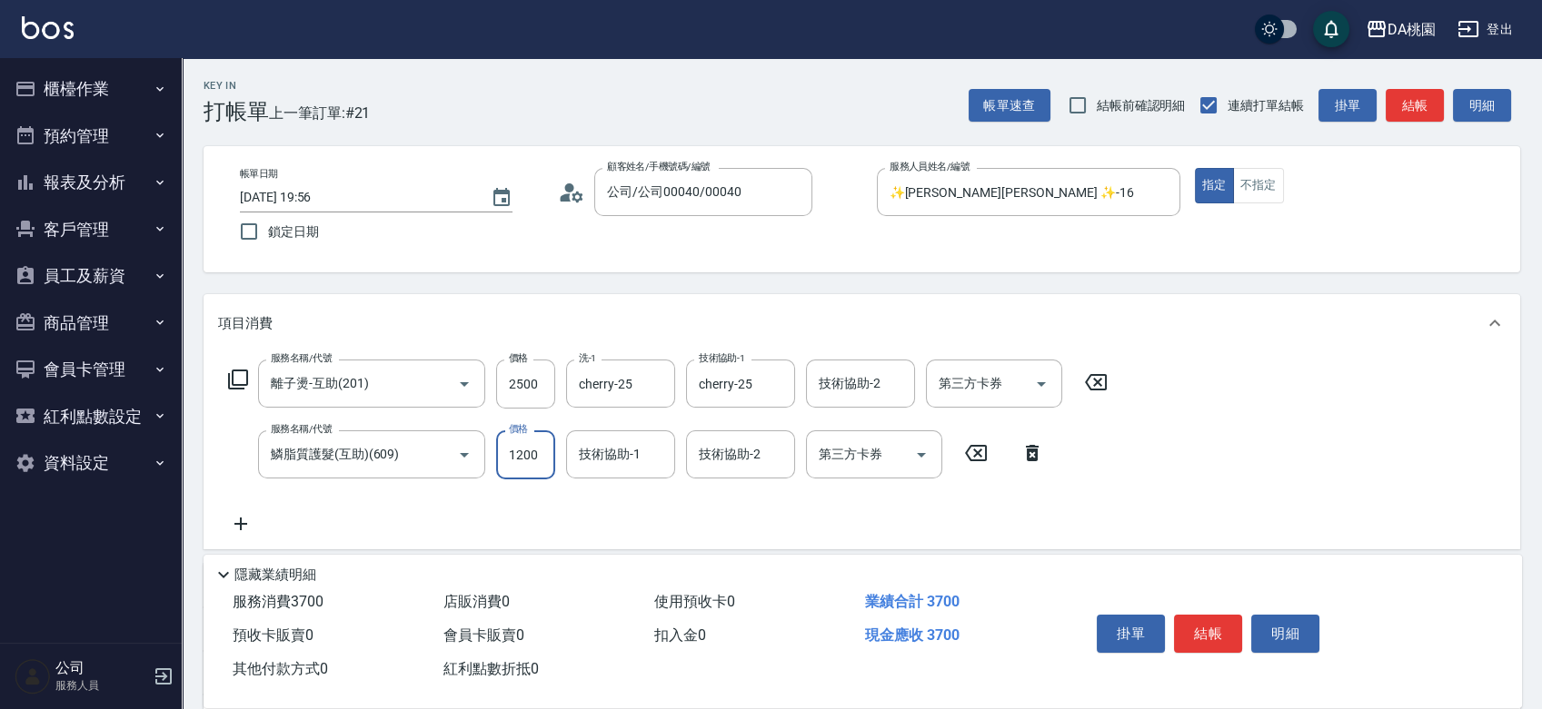
type input "2"
type input "250"
type input "270"
type input "2500"
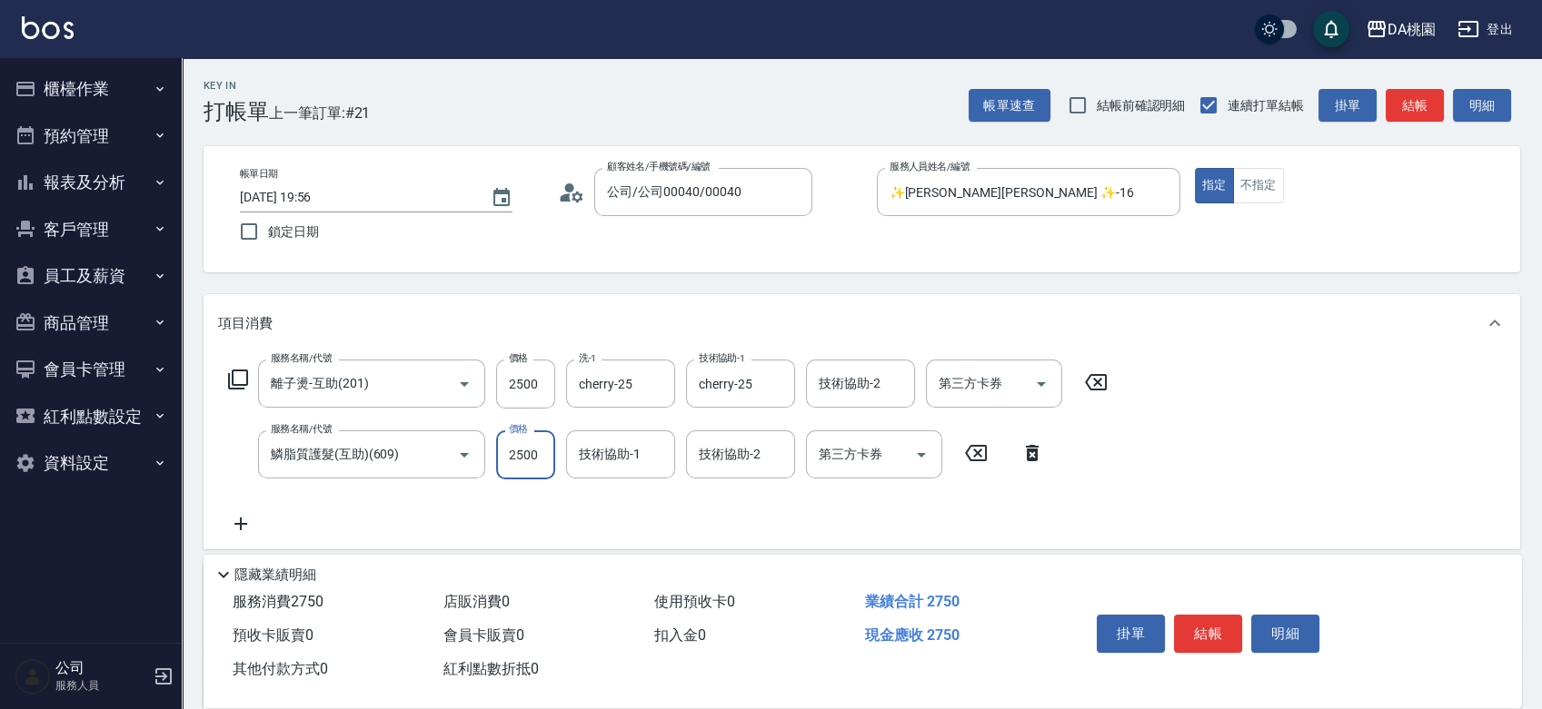
type input "500"
type input "2500"
type input "cherry-25"
click at [1210, 623] on button "結帳" at bounding box center [1208, 634] width 68 height 38
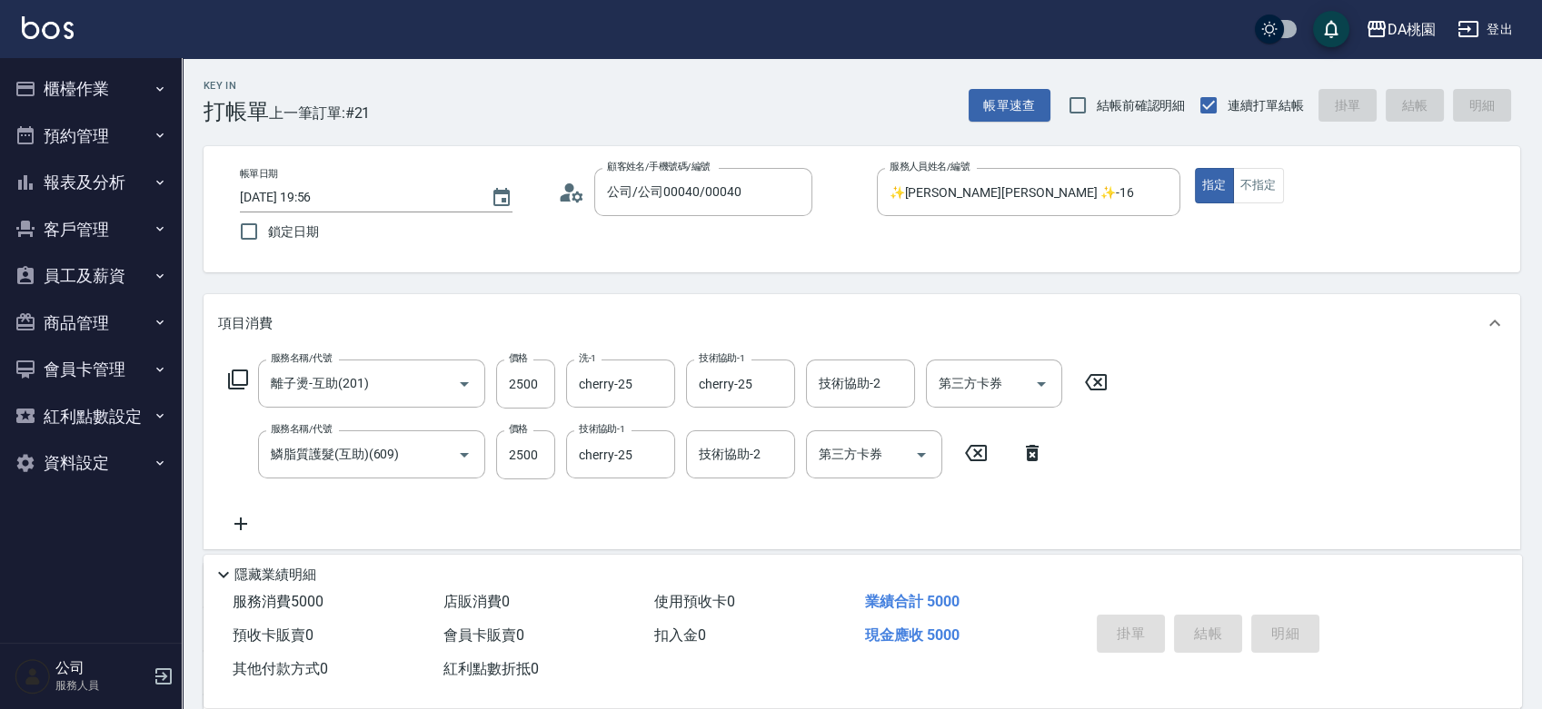
type input "2025/08/14 19:57"
type input "0"
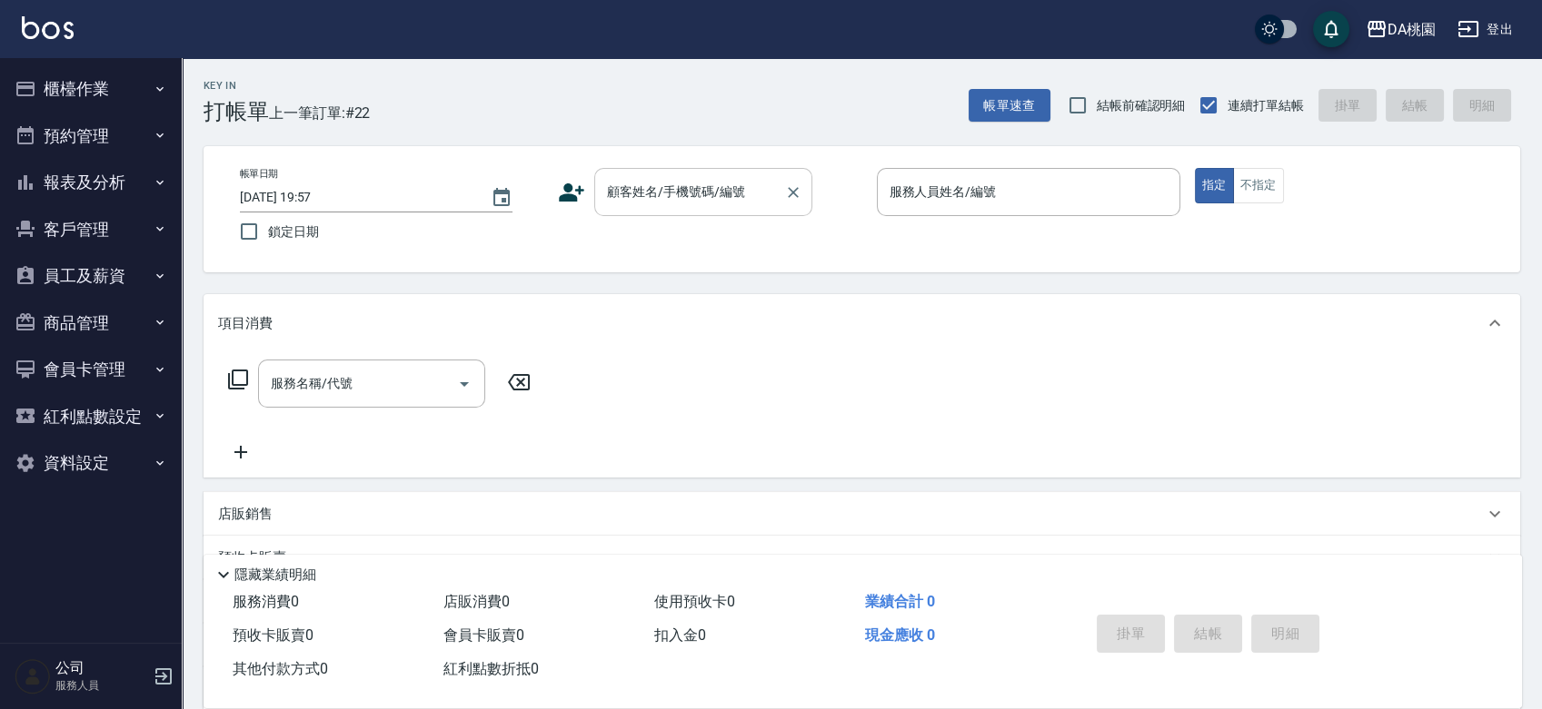
click at [644, 193] on div "顧客姓名/手機號碼/編號 顧客姓名/手機號碼/編號" at bounding box center [703, 192] width 218 height 48
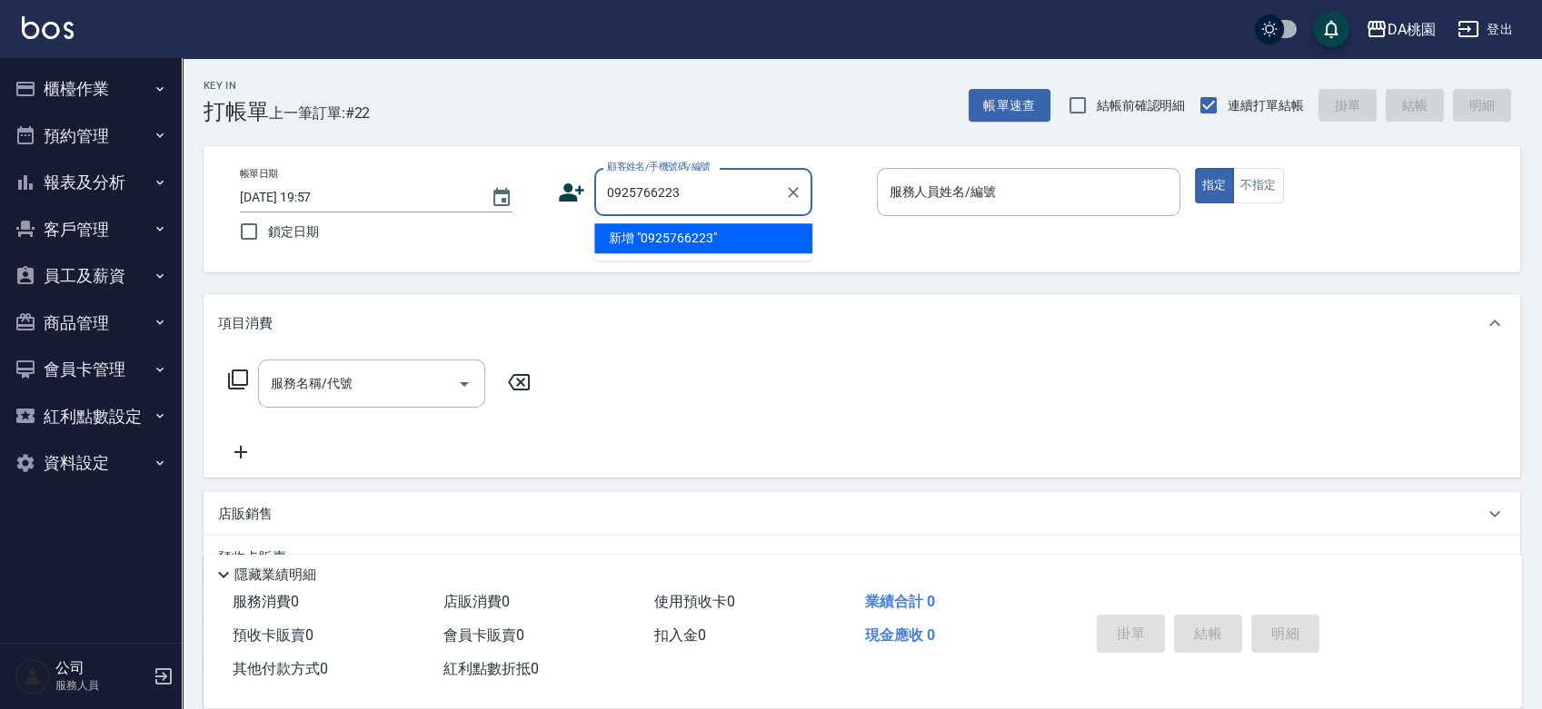
click at [644, 239] on li "新增 "0925766223"" at bounding box center [703, 238] width 218 height 30
type input "0925766223"
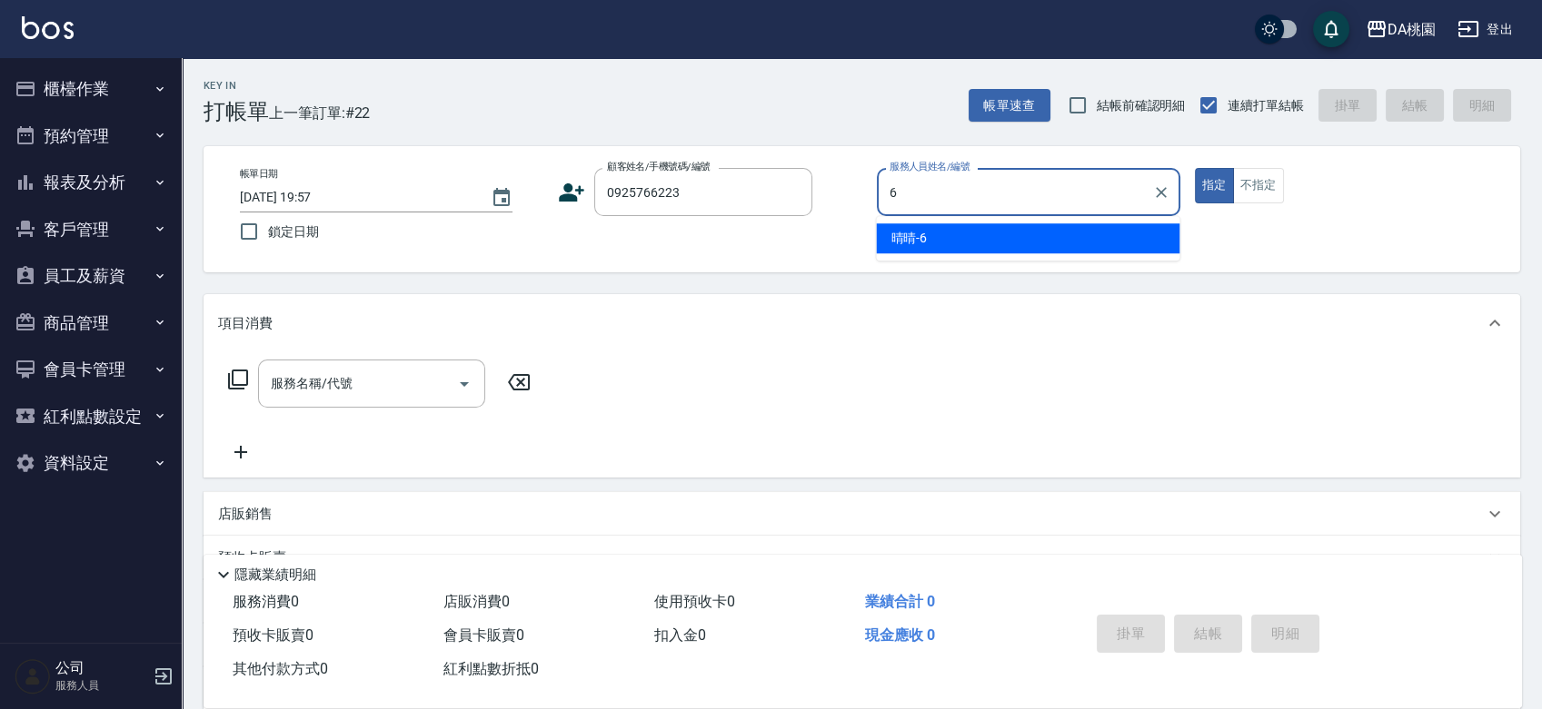
type input "晴晴-6"
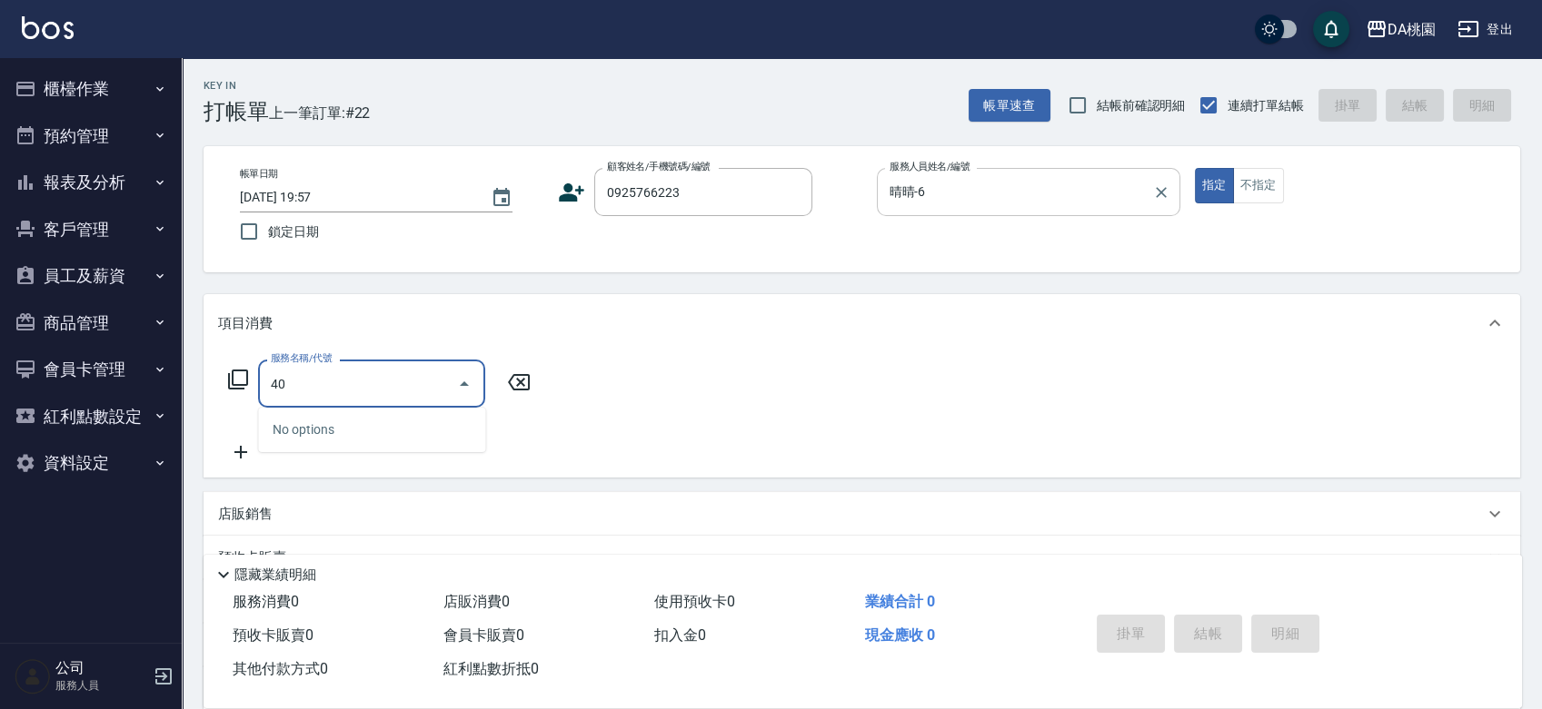
type input "400"
type input "150"
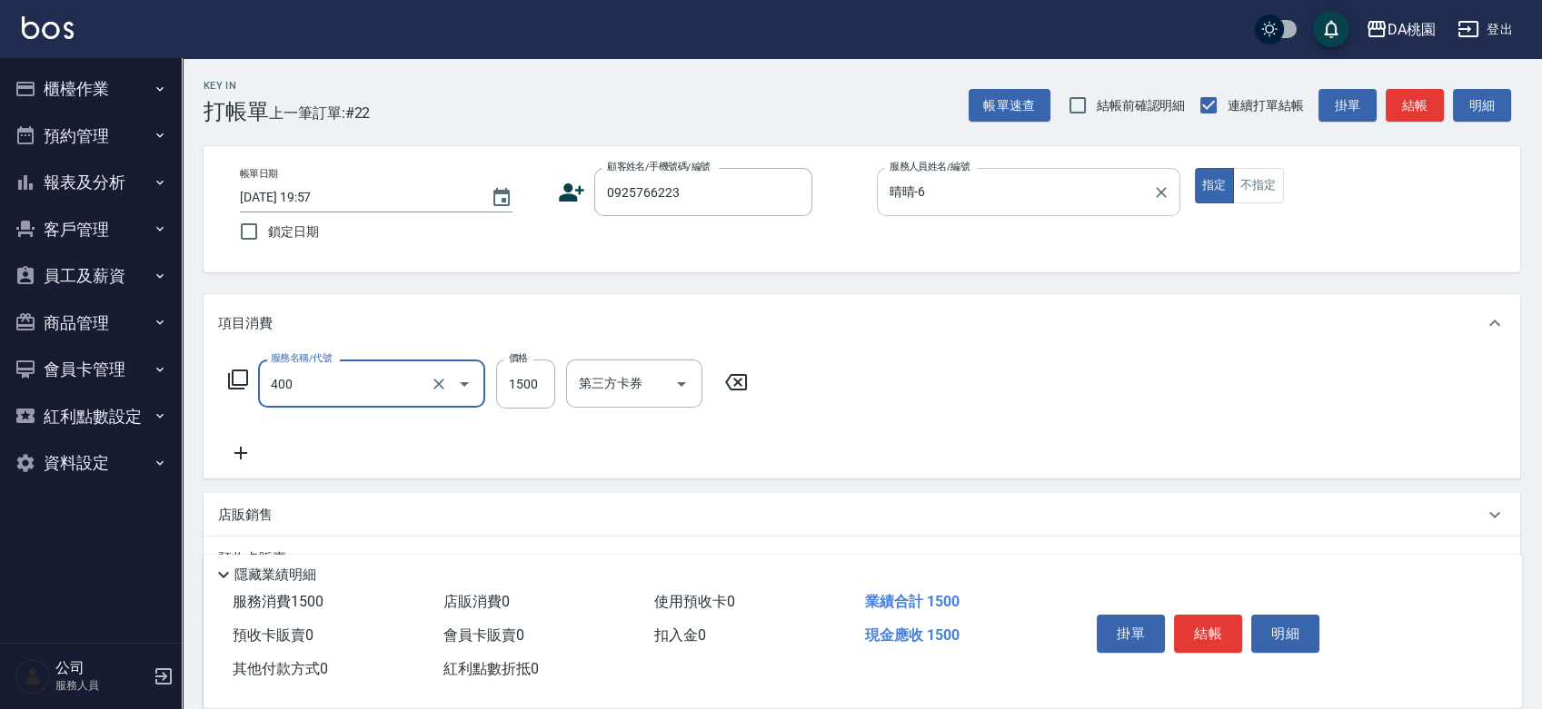
type input "染髮(400)"
type input "0"
type input "378"
type input "370"
type input "3780"
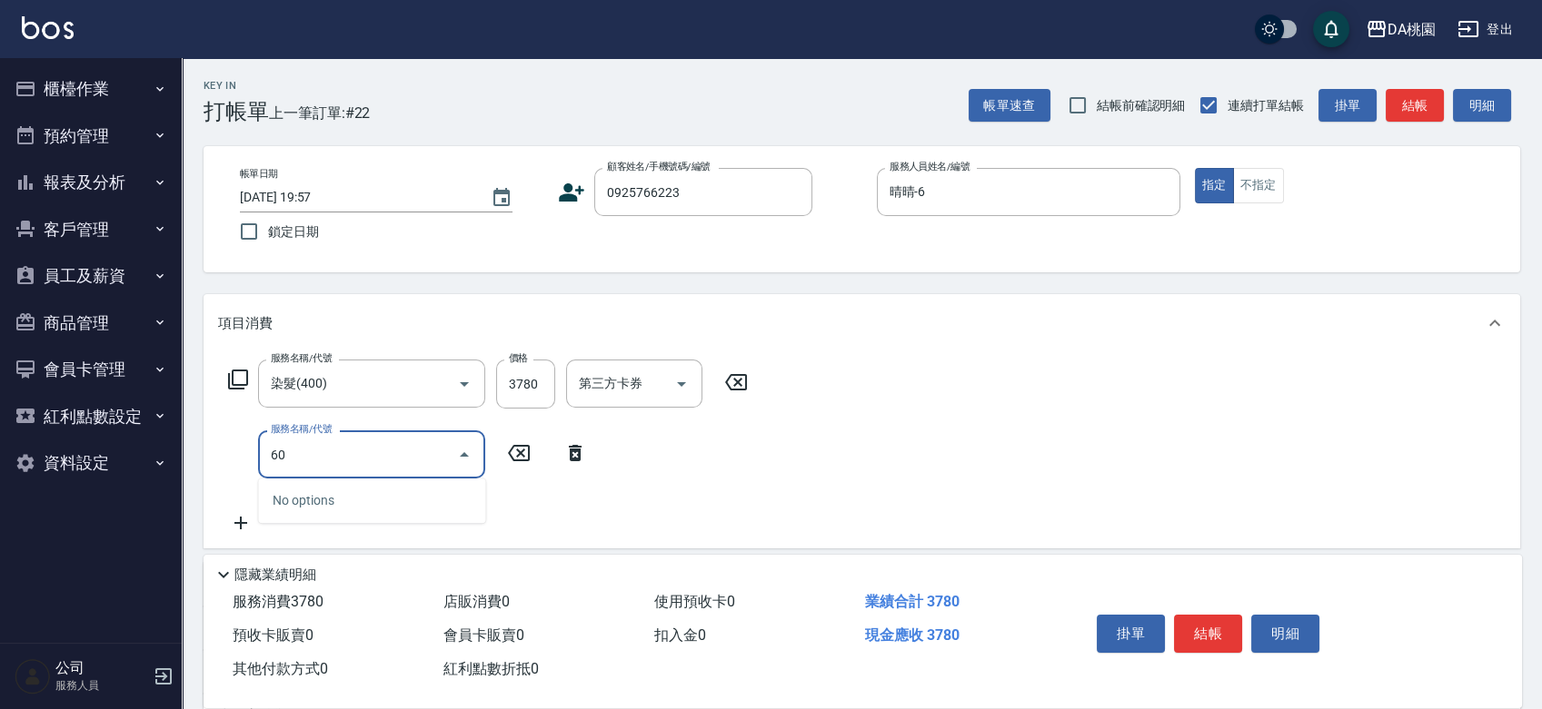
type input "606"
type input "470"
type input "小麥護髮(606)"
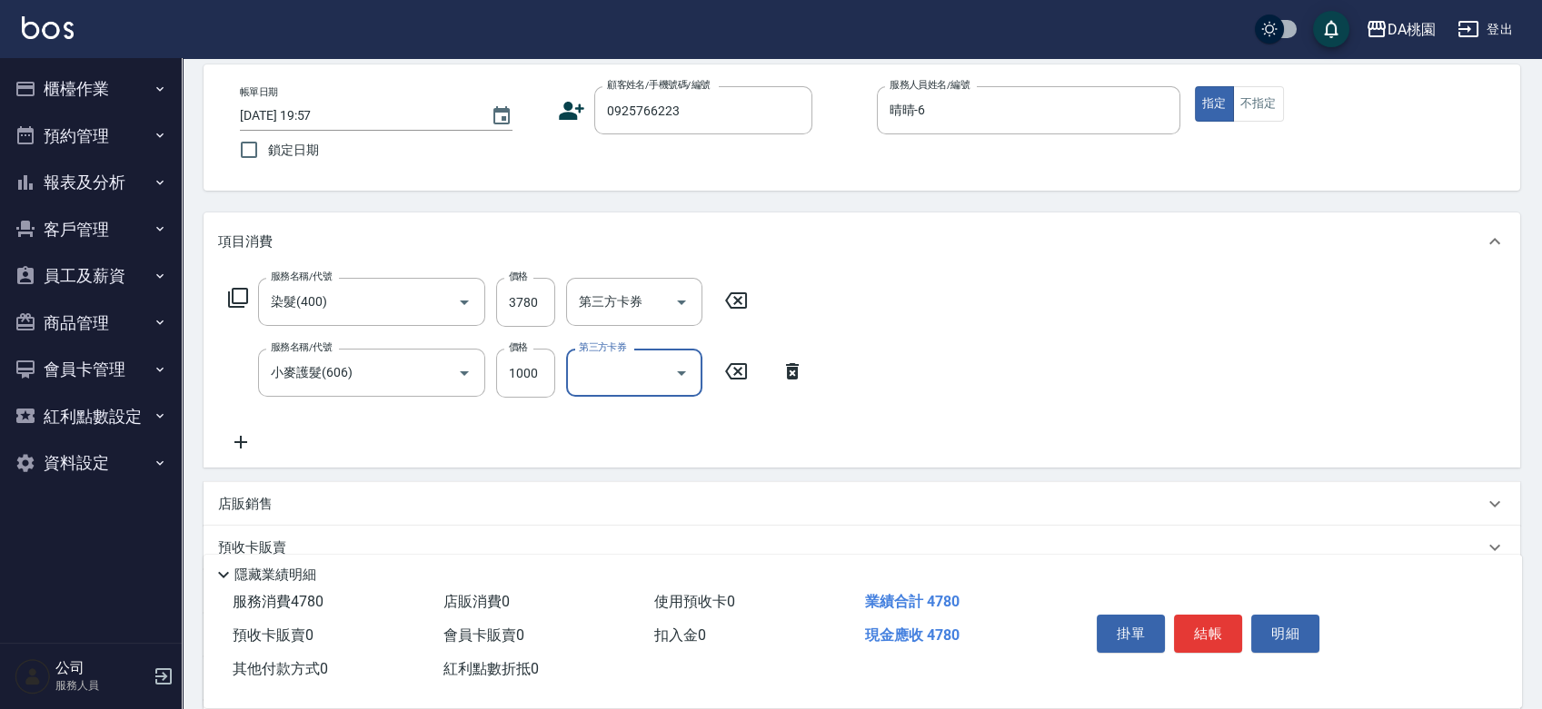
scroll to position [302, 0]
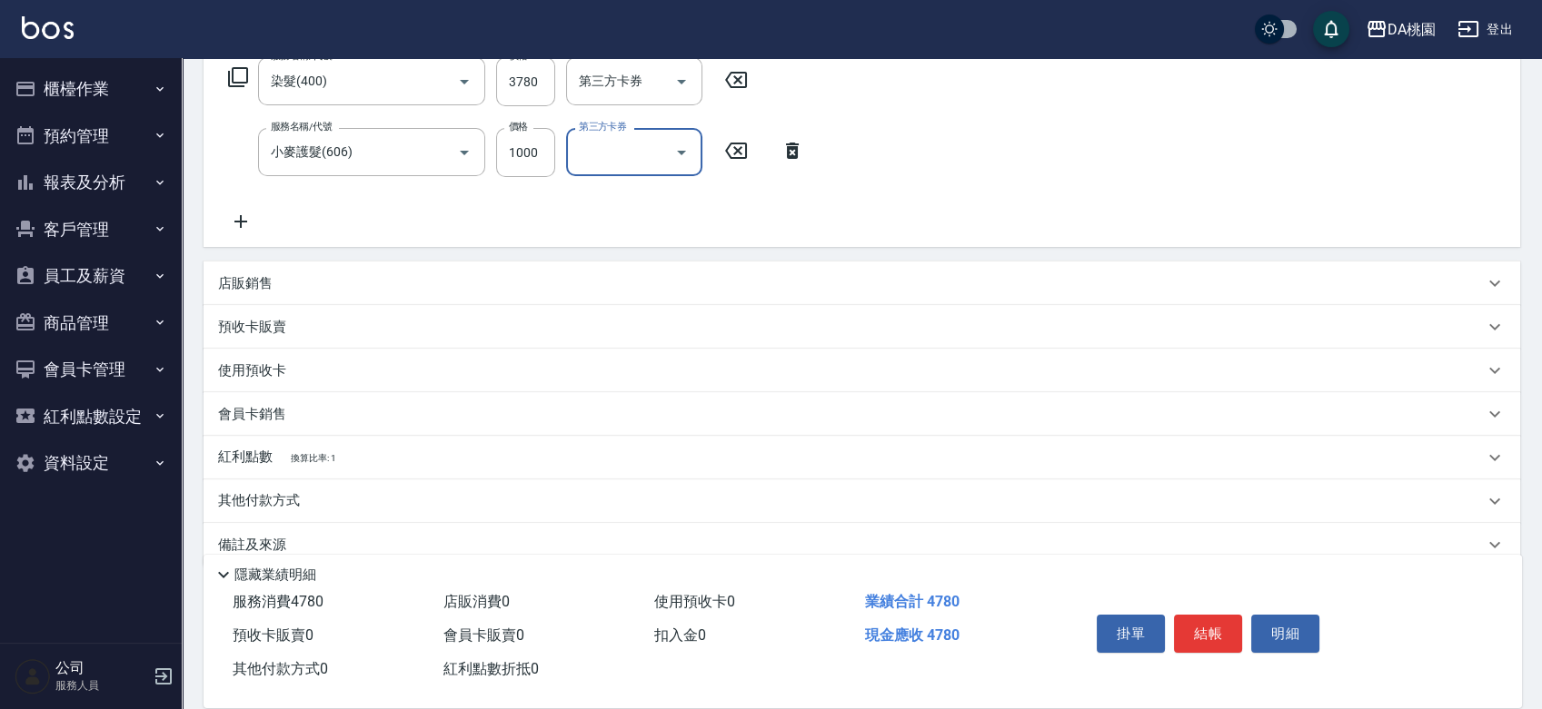
click at [237, 274] on p "店販銷售" at bounding box center [245, 283] width 55 height 19
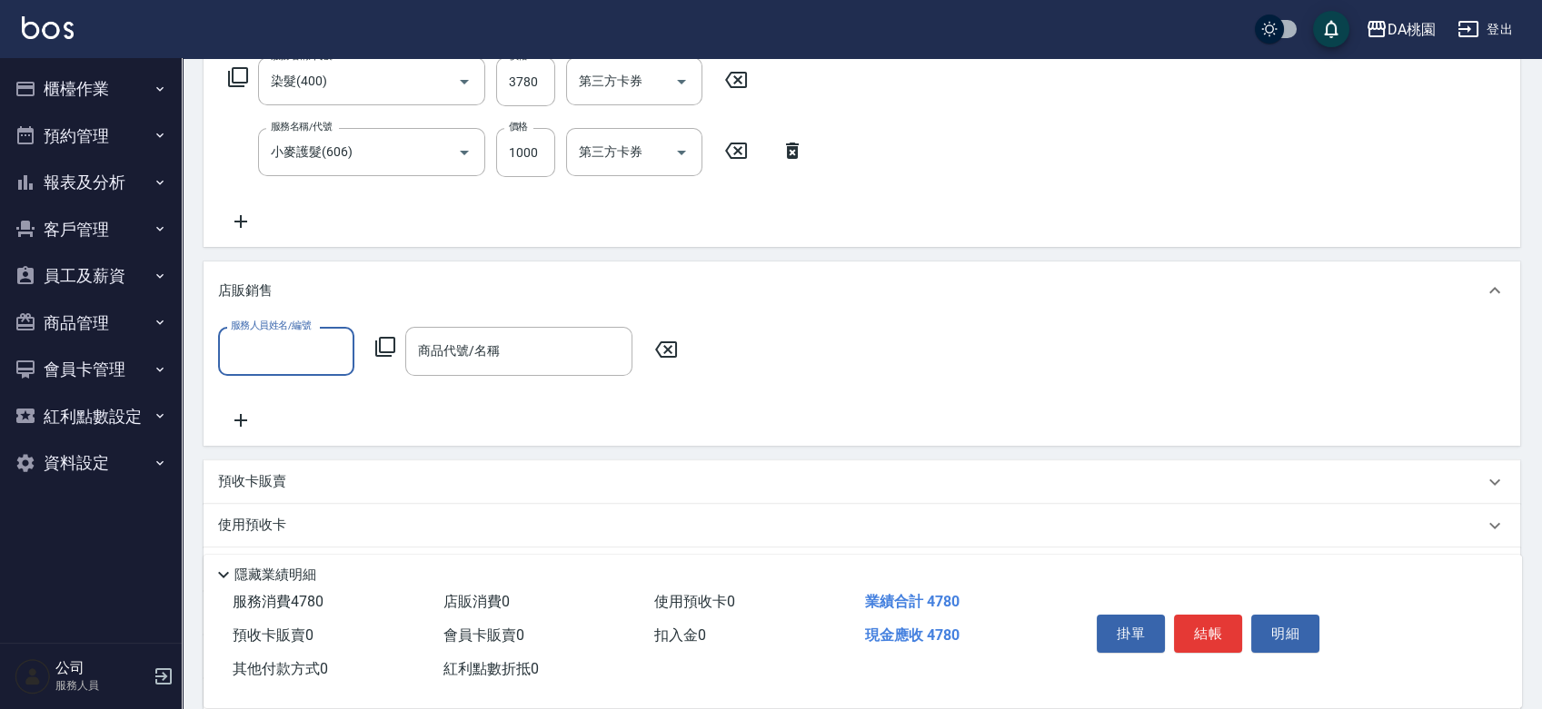
scroll to position [0, 0]
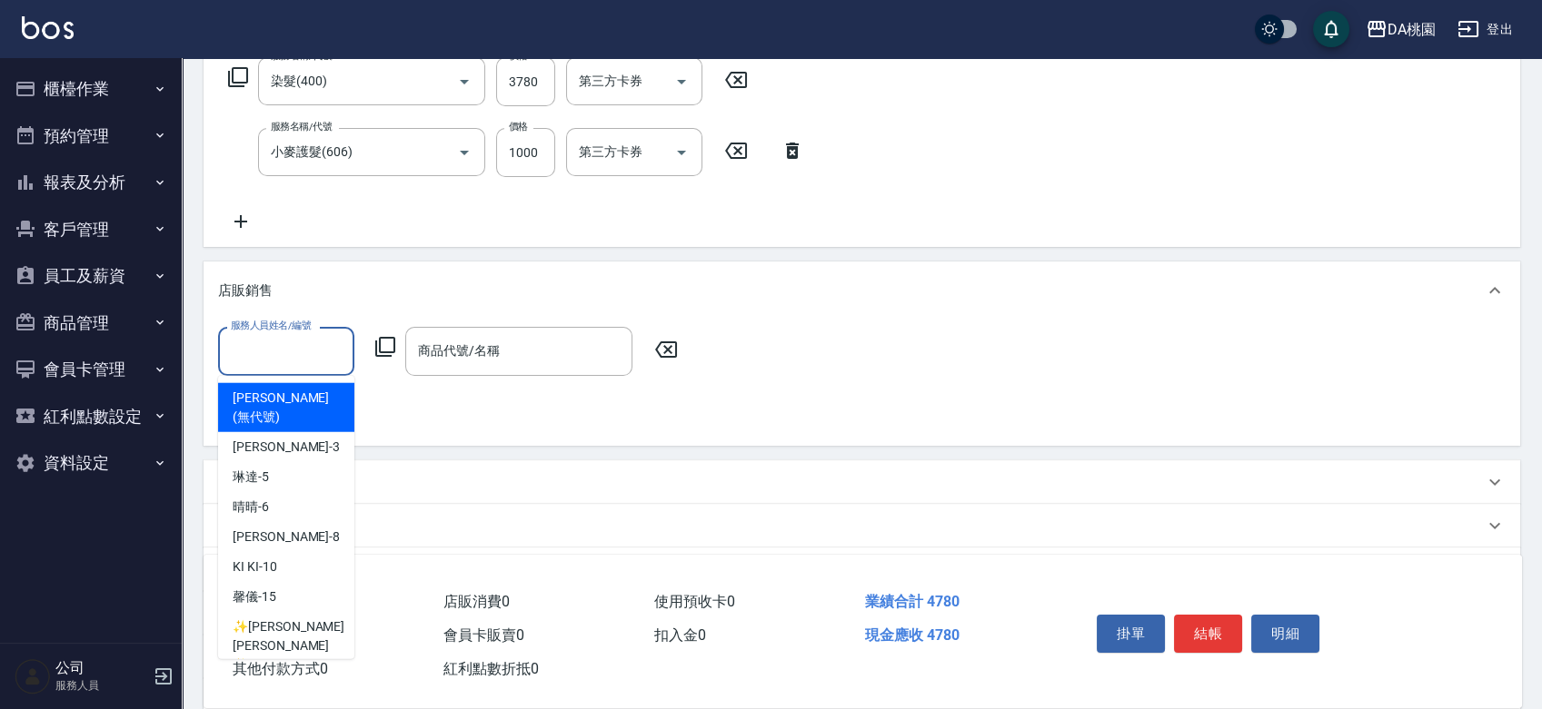
click at [243, 344] on input "服務人員姓名/編號" at bounding box center [286, 351] width 120 height 32
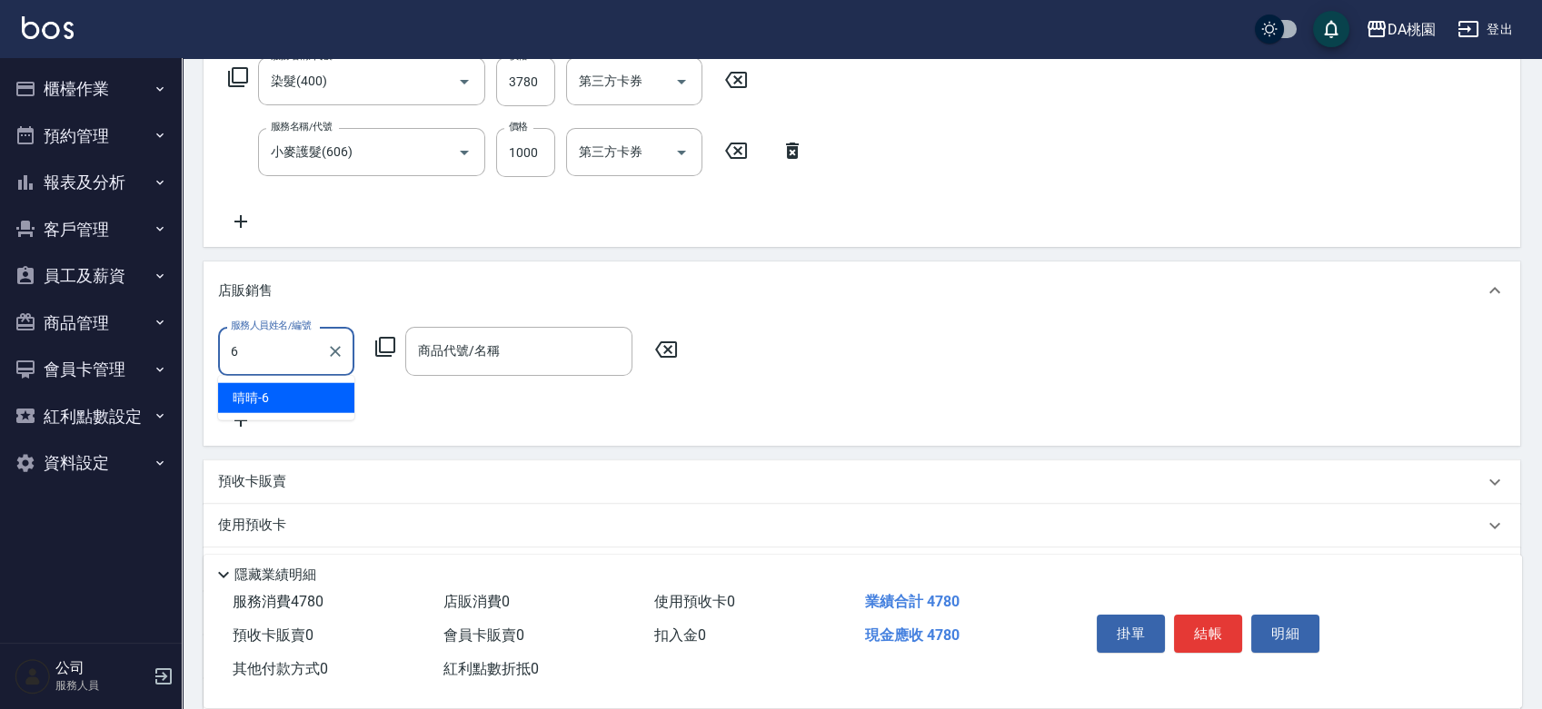
type input "晴晴-6"
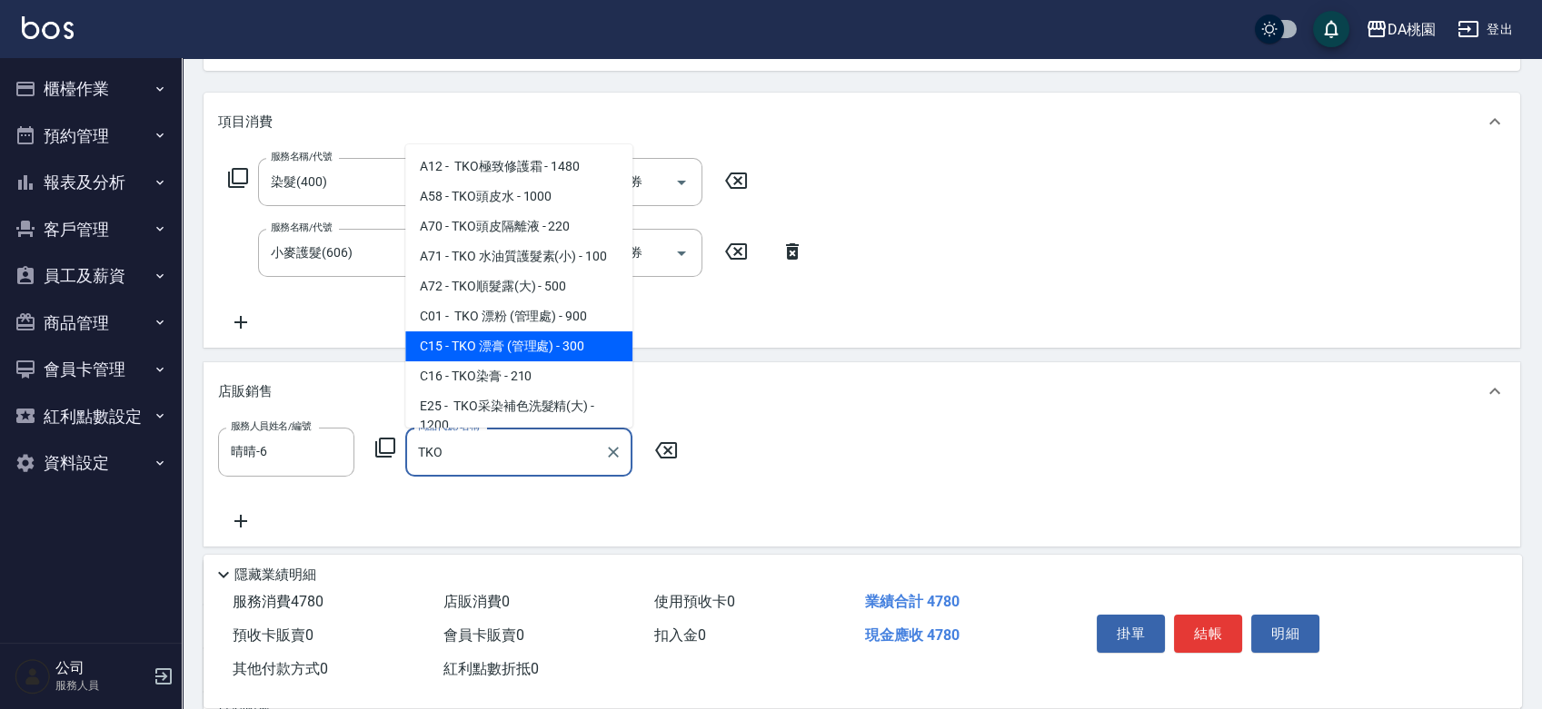
scroll to position [101, 0]
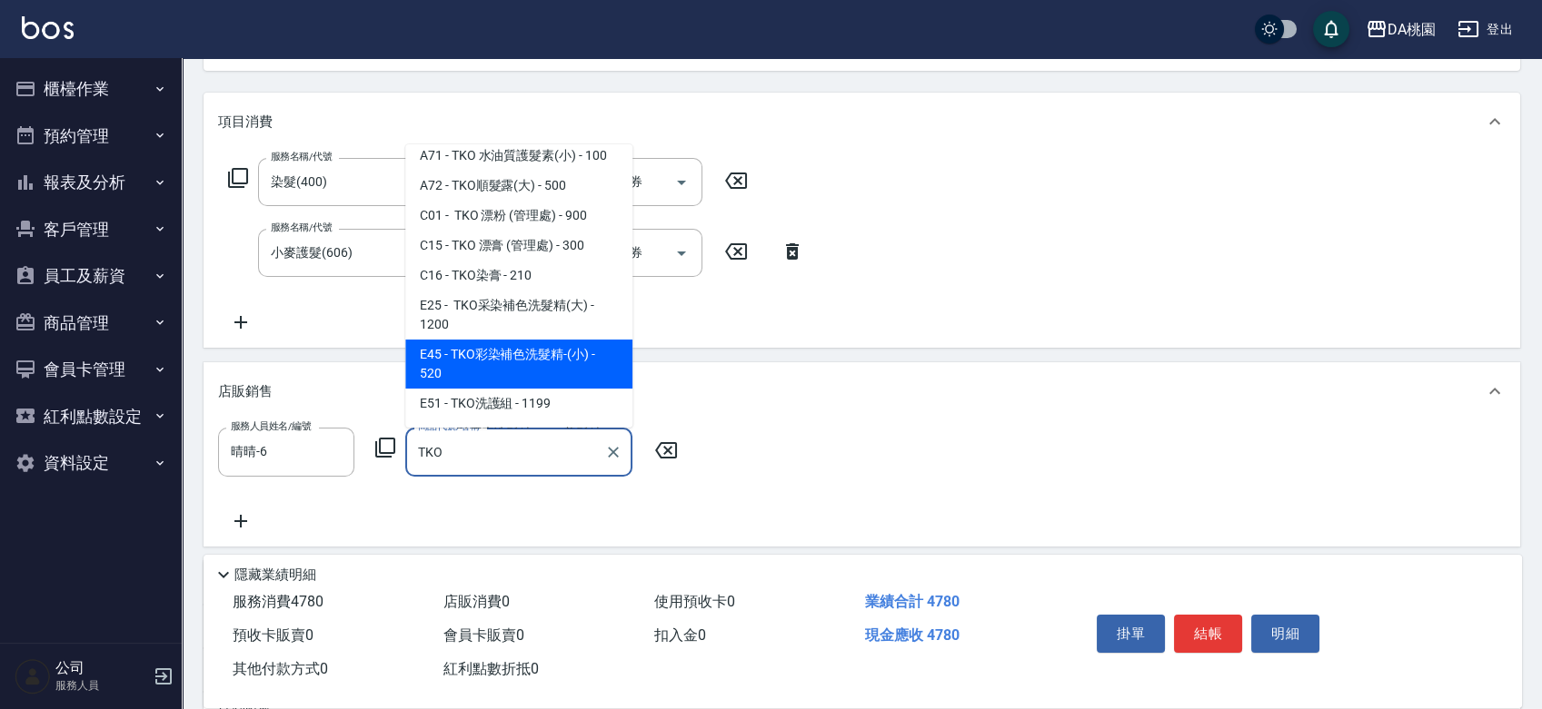
click at [494, 372] on span "E45 - TKO彩染補色洗髮精-(小) - 520" at bounding box center [518, 364] width 227 height 49
type input "TKO彩染補色洗髮精-(小)"
type input "530"
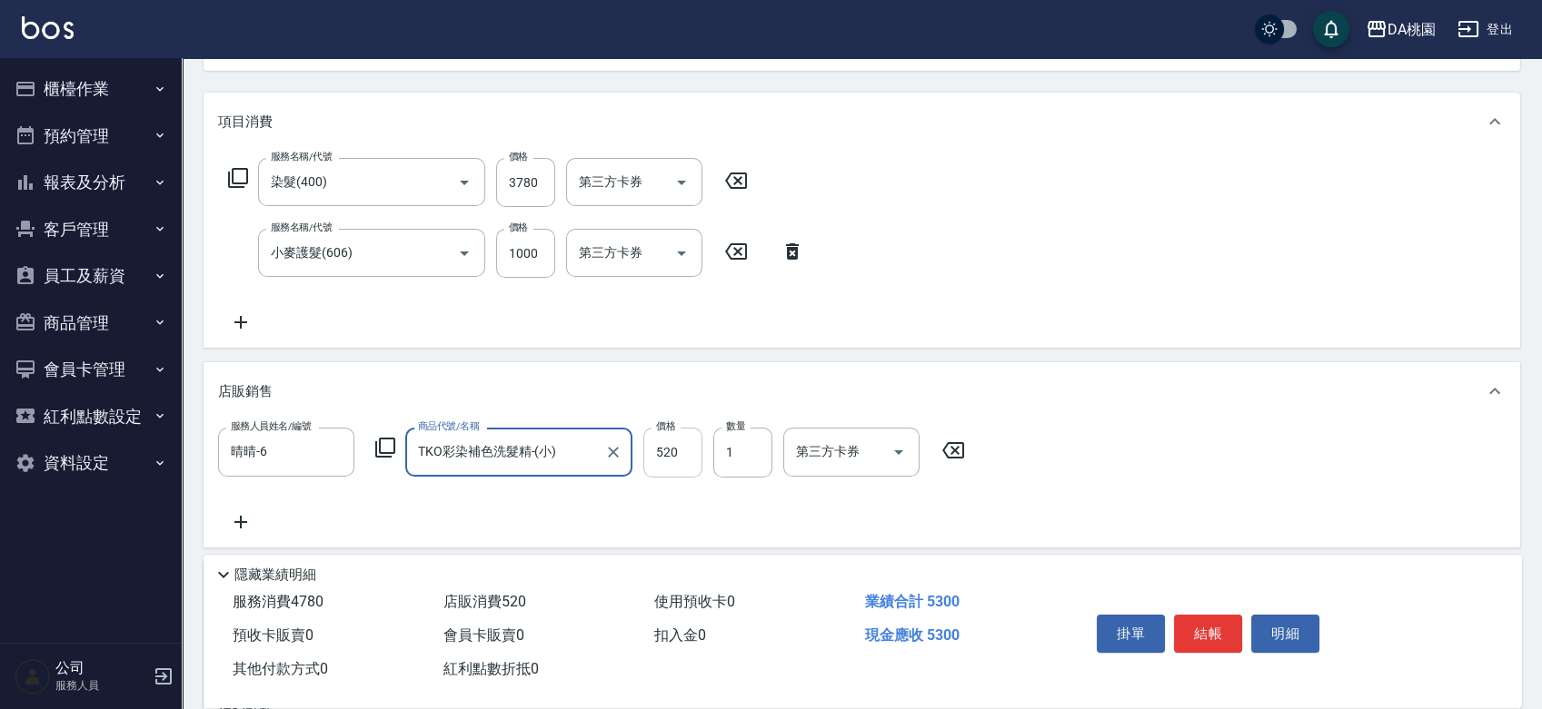
type input "TKO彩染補色洗髮精-(小)"
click at [685, 466] on input "520" at bounding box center [672, 452] width 59 height 49
type input "470"
type input "46"
type input "480"
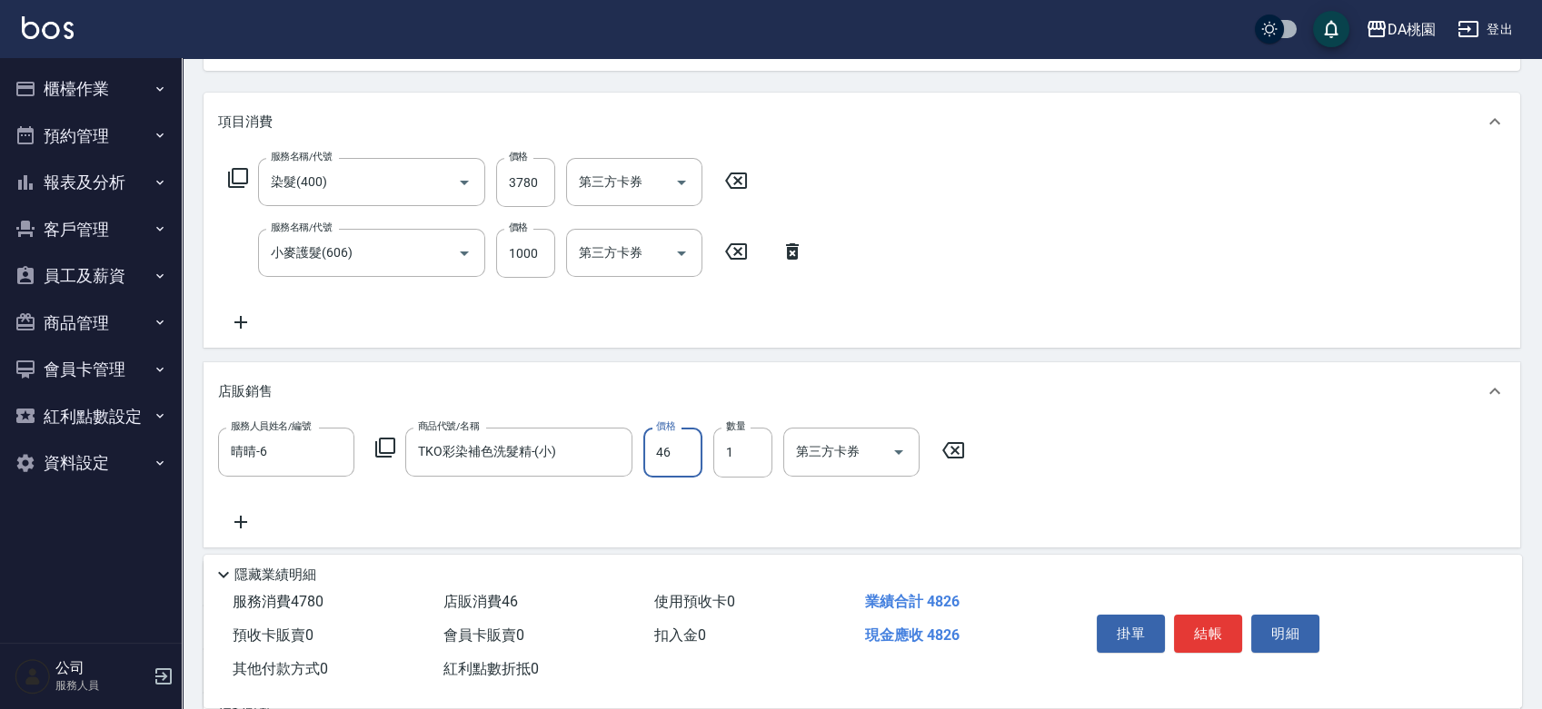
type input "468"
type input "520"
type input "468"
click at [1183, 633] on button "結帳" at bounding box center [1208, 634] width 68 height 38
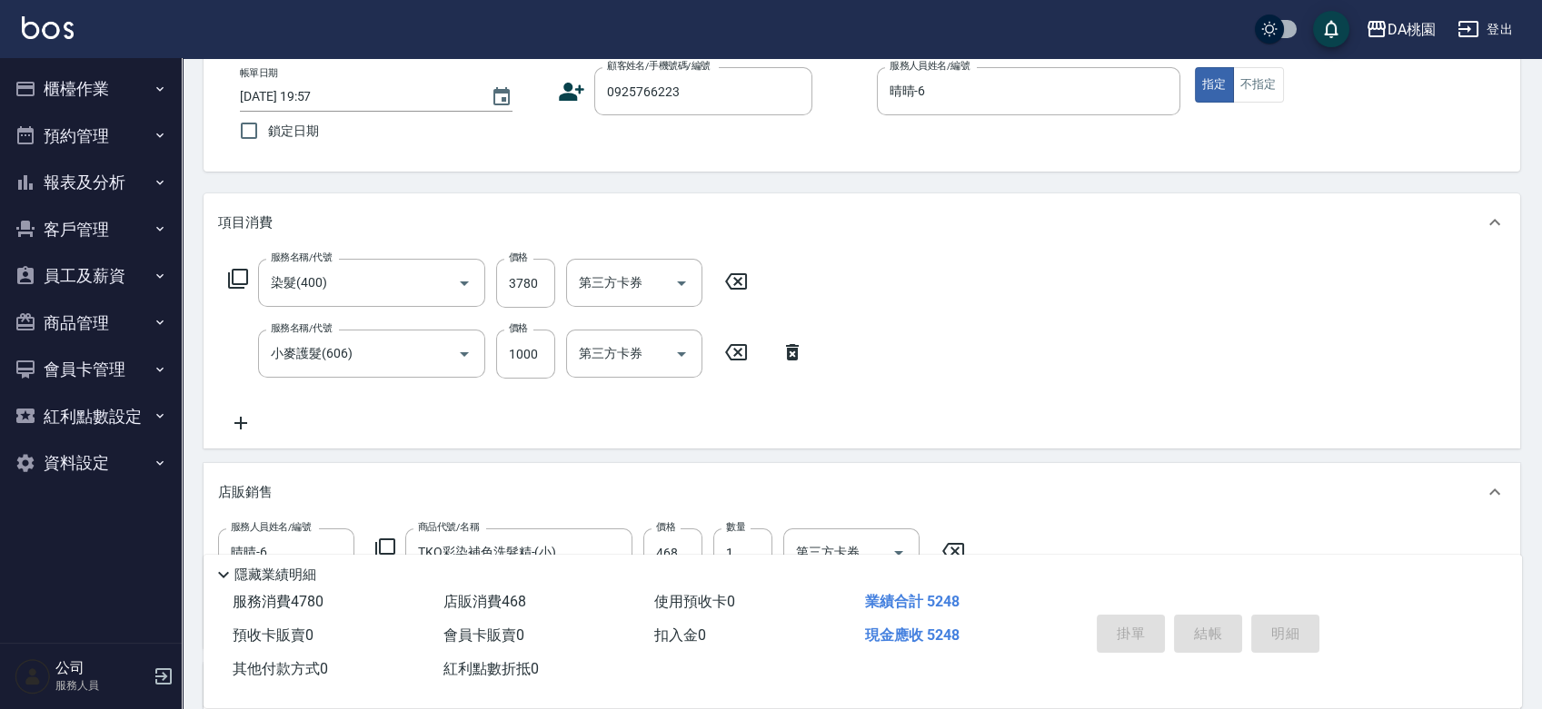
type input "2025/08/14 20:09"
type input "0"
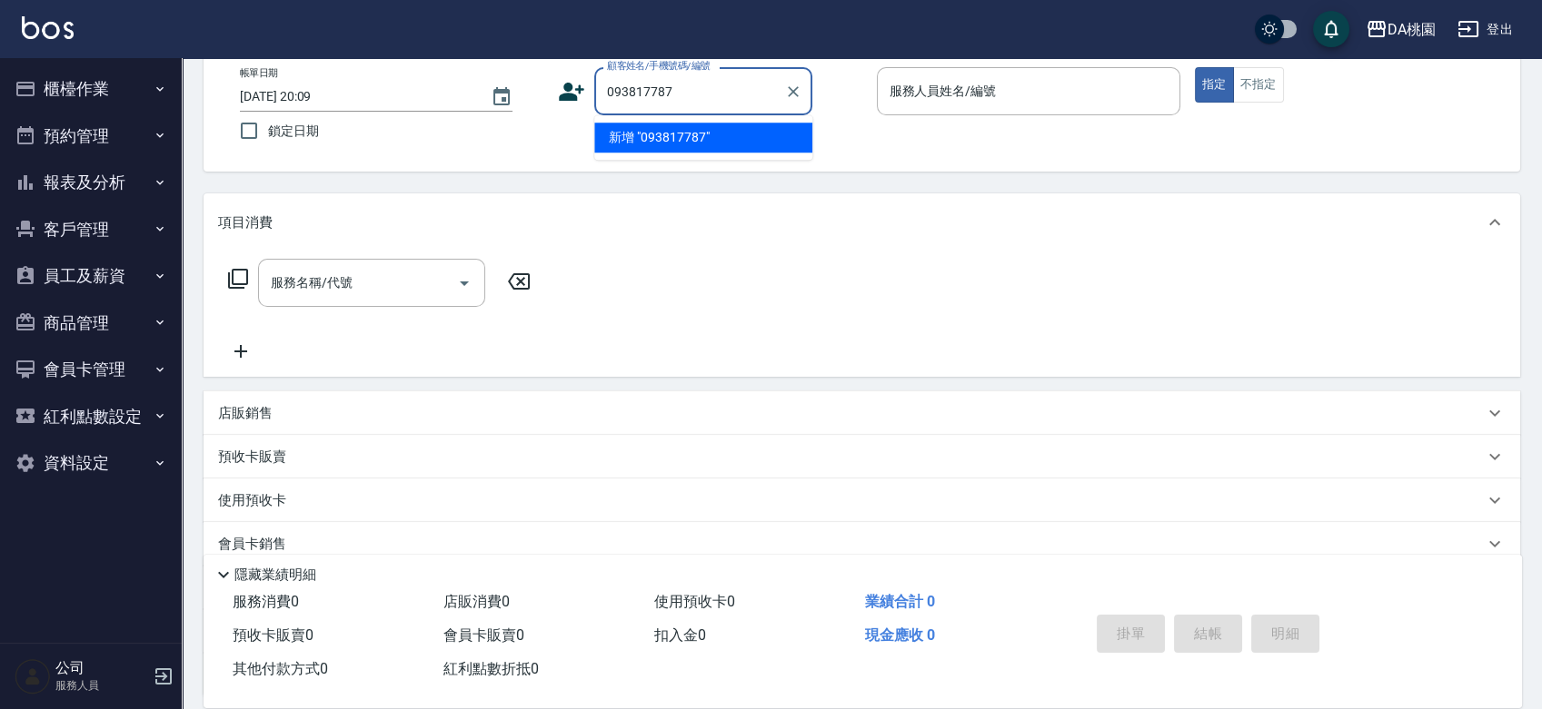
type input "0938177875"
click at [709, 130] on li "徐夢萍/0938177875/01194" at bounding box center [703, 138] width 218 height 30
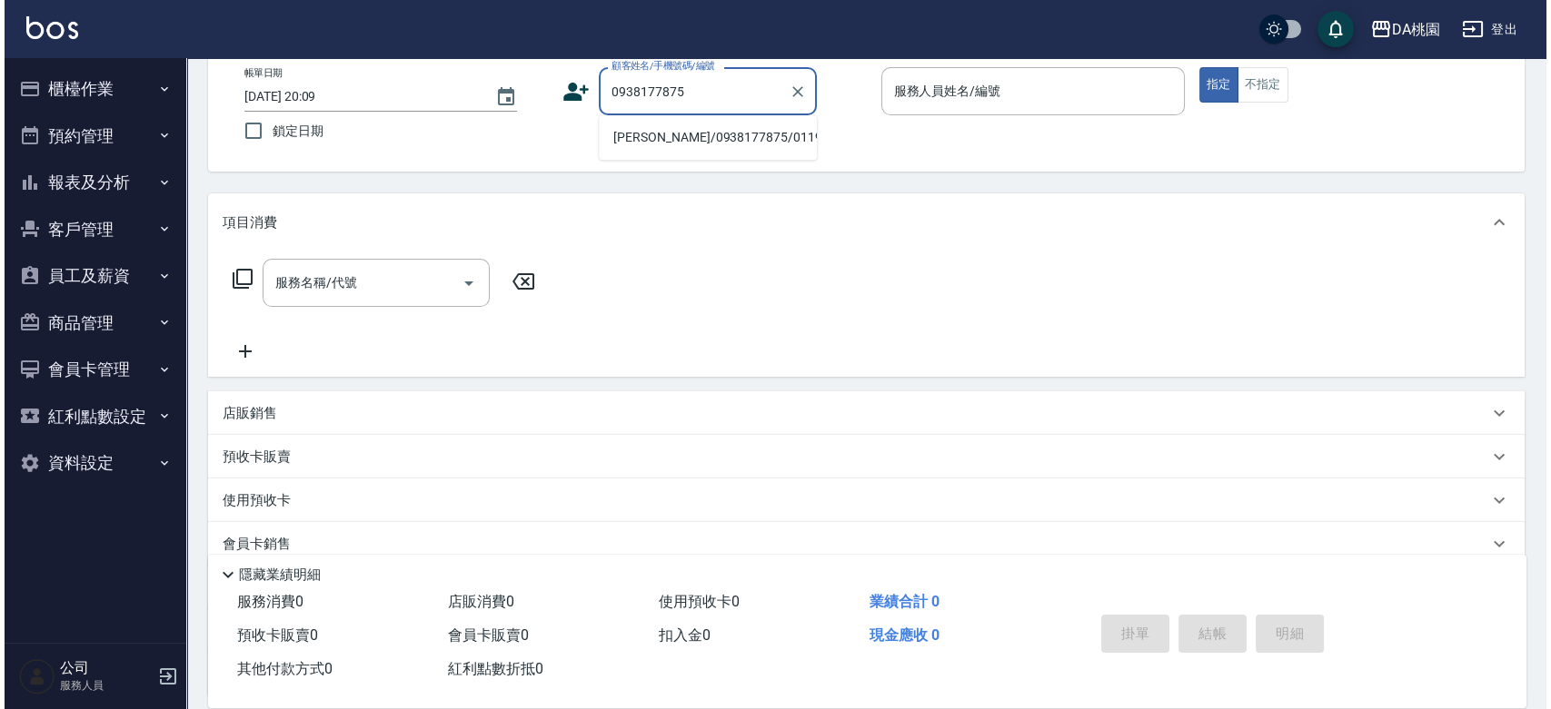
scroll to position [0, 0]
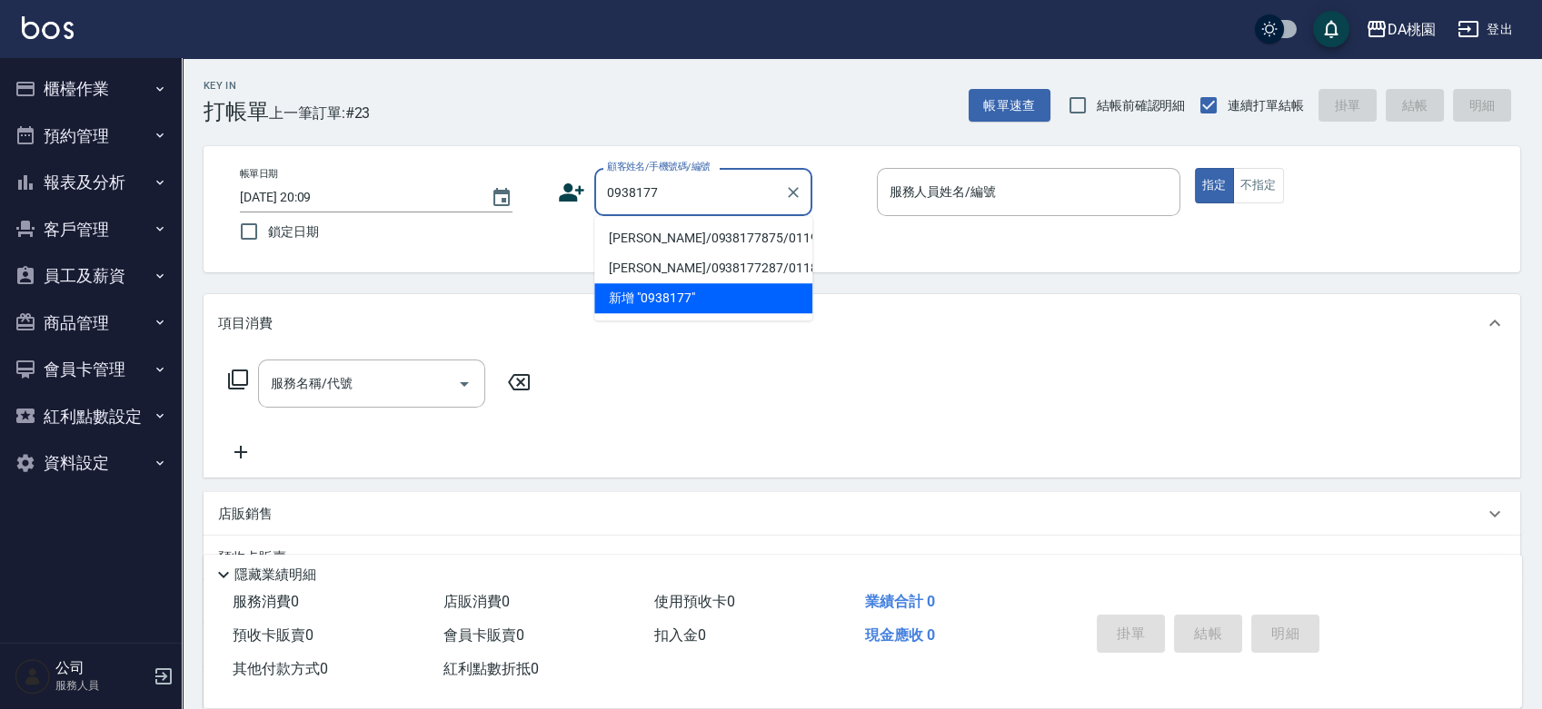
click at [700, 242] on li "[PERSON_NAME]/0938177875/01194" at bounding box center [703, 238] width 218 height 30
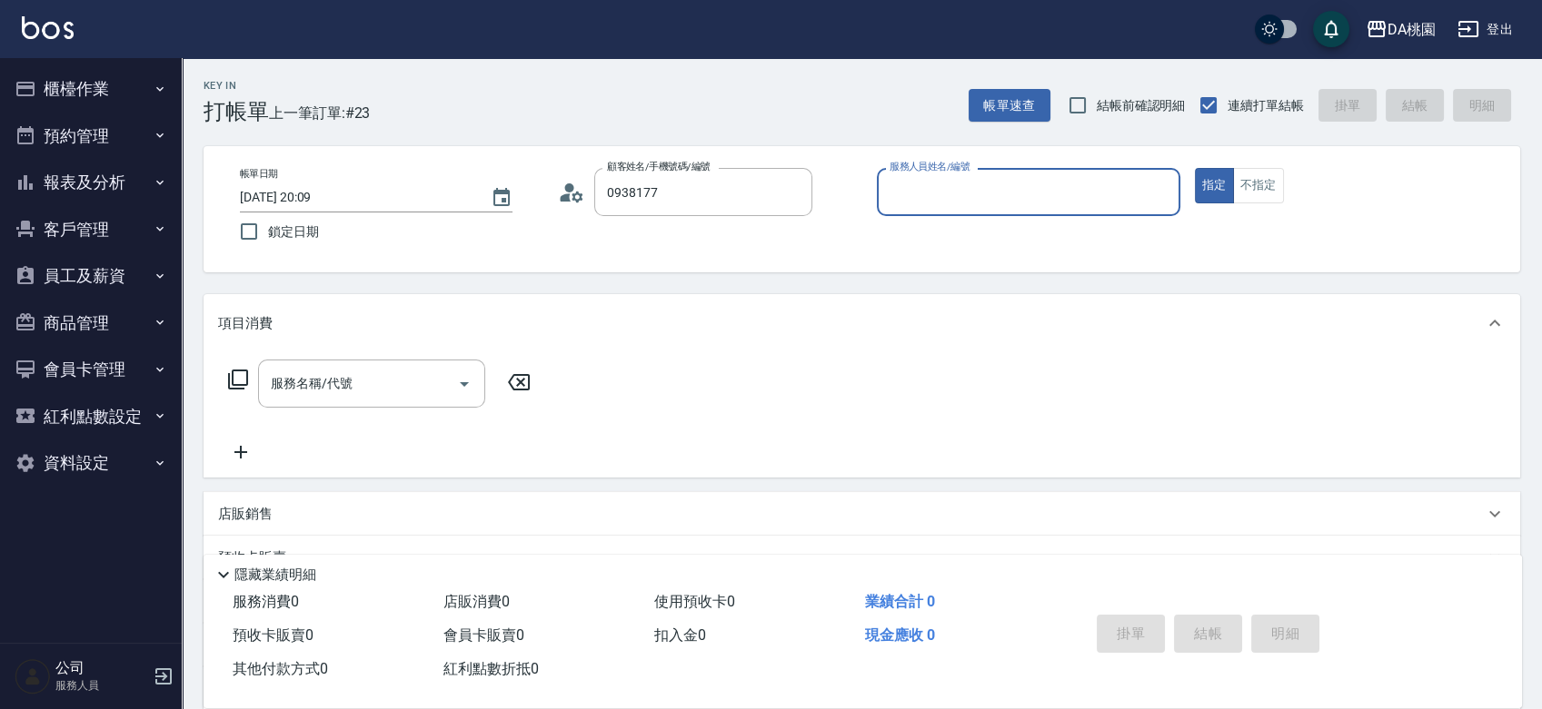
type input "[PERSON_NAME]/0938177875/01194"
type input "亞瑟 -23"
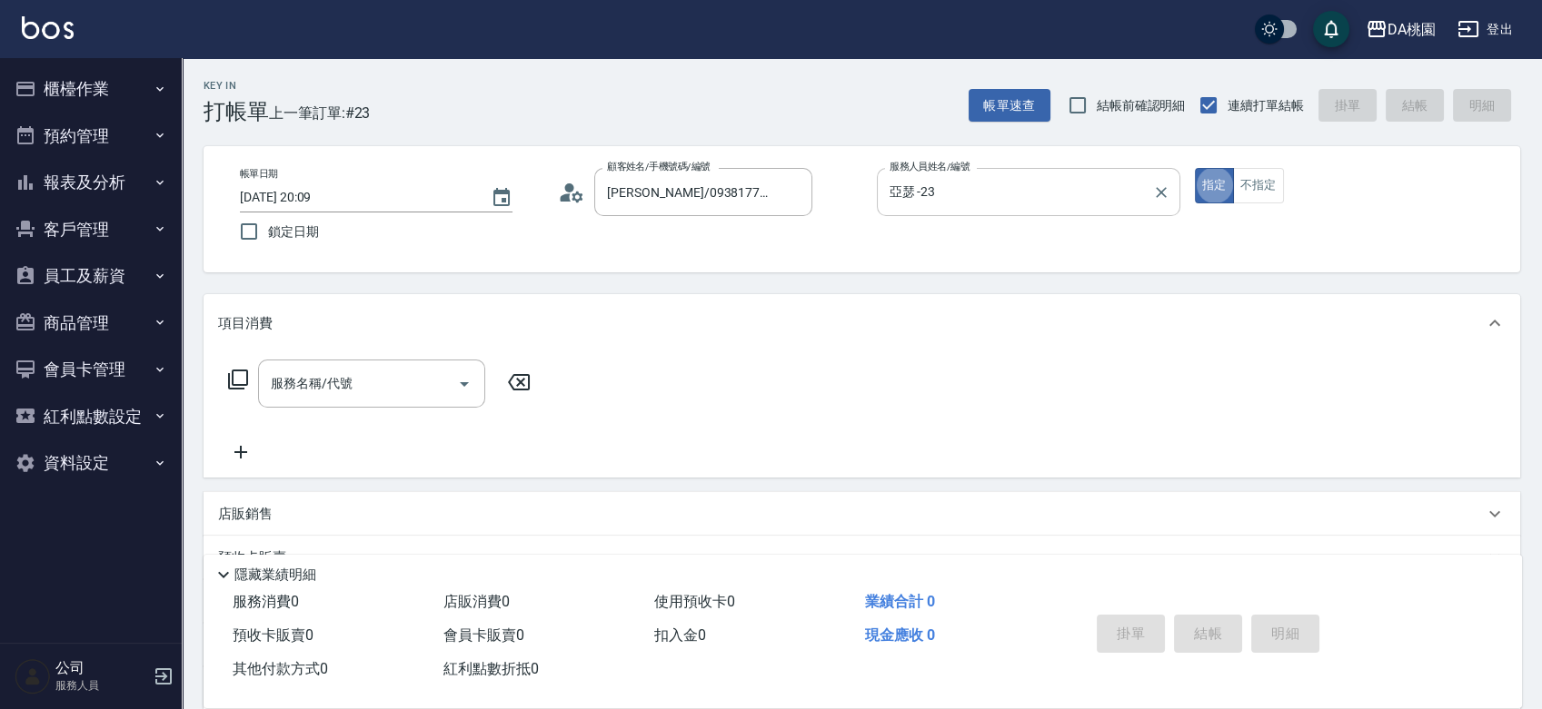
type button "true"
type input "500"
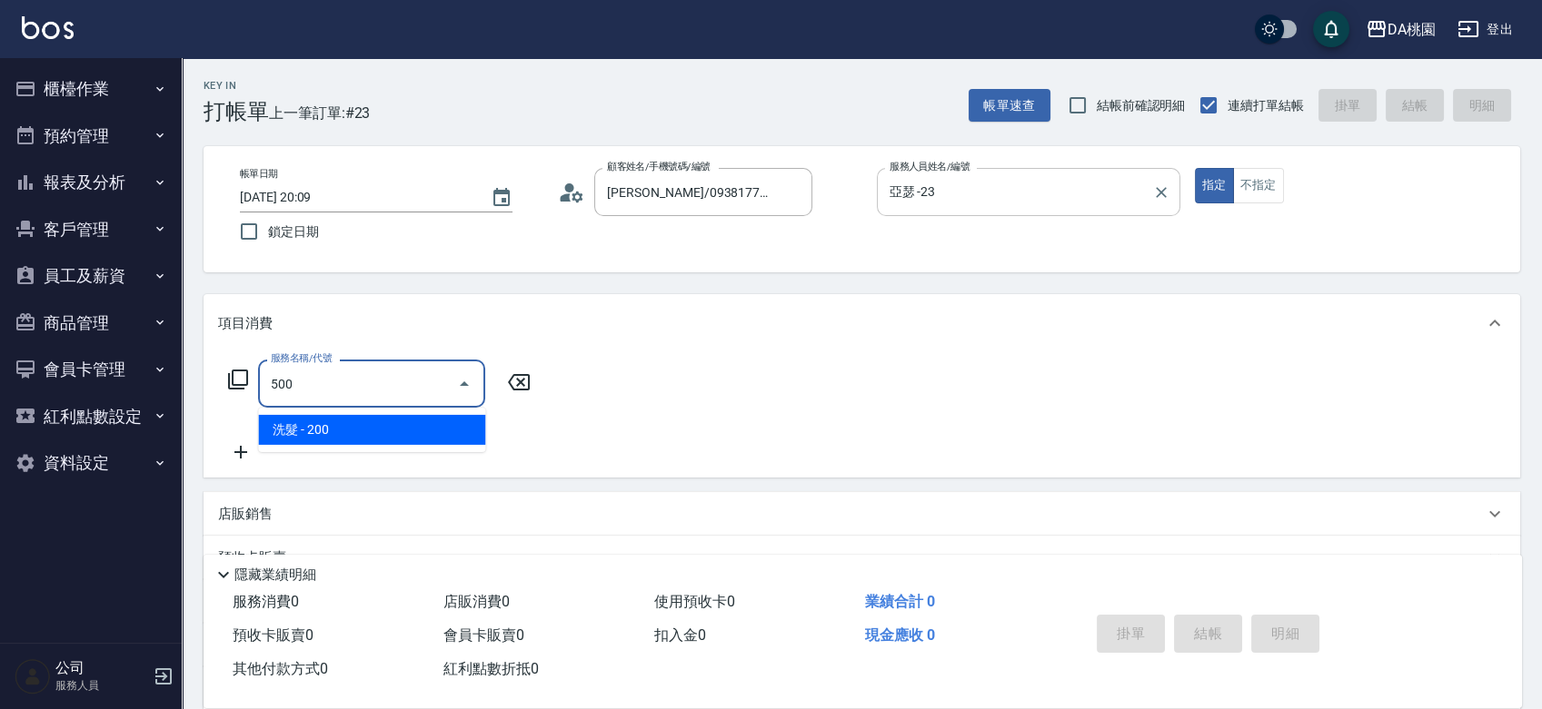
type input "20"
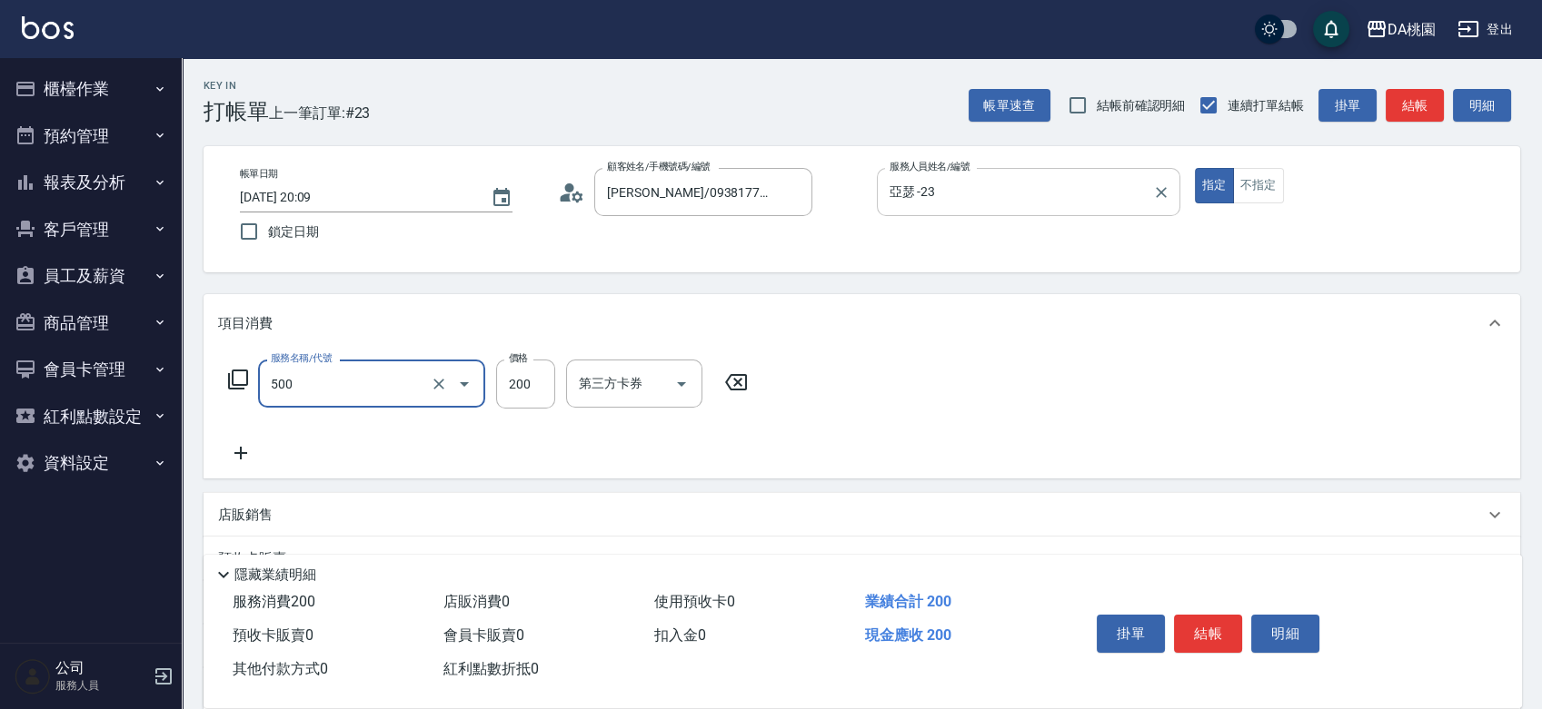
type input "洗髮(500)"
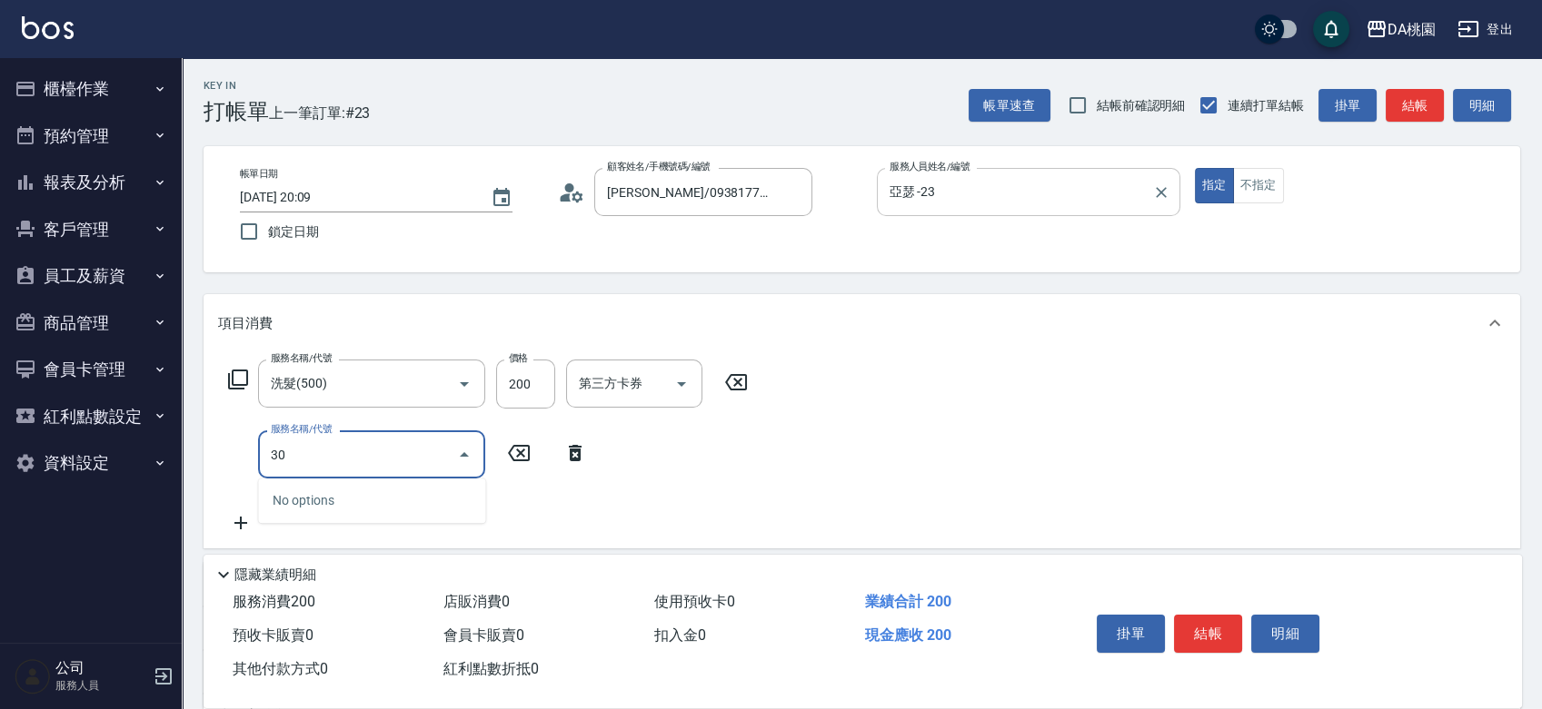
type input "303"
type input "50"
type input "A級剪髮(303)"
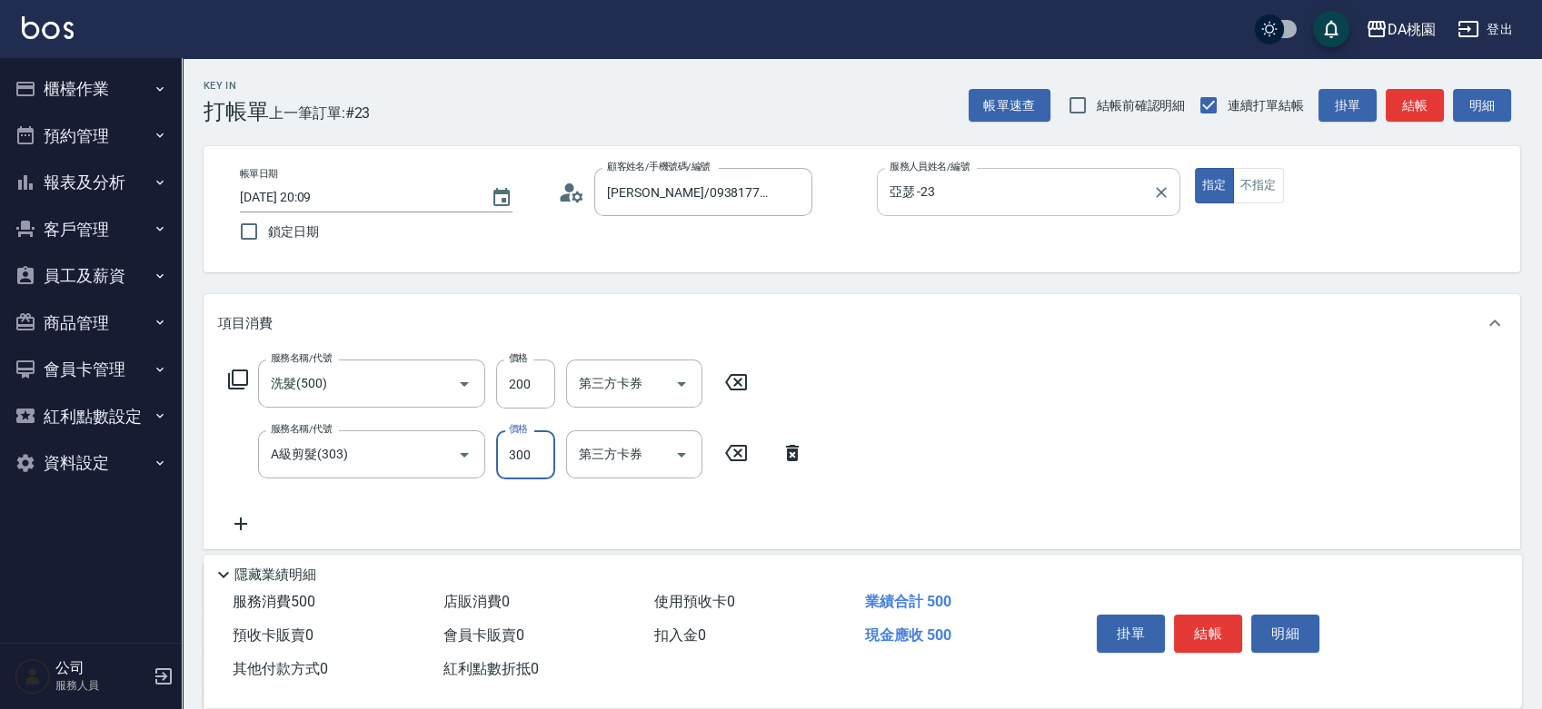
type input "5"
type input "20"
type input "500"
type input "70"
type input "500"
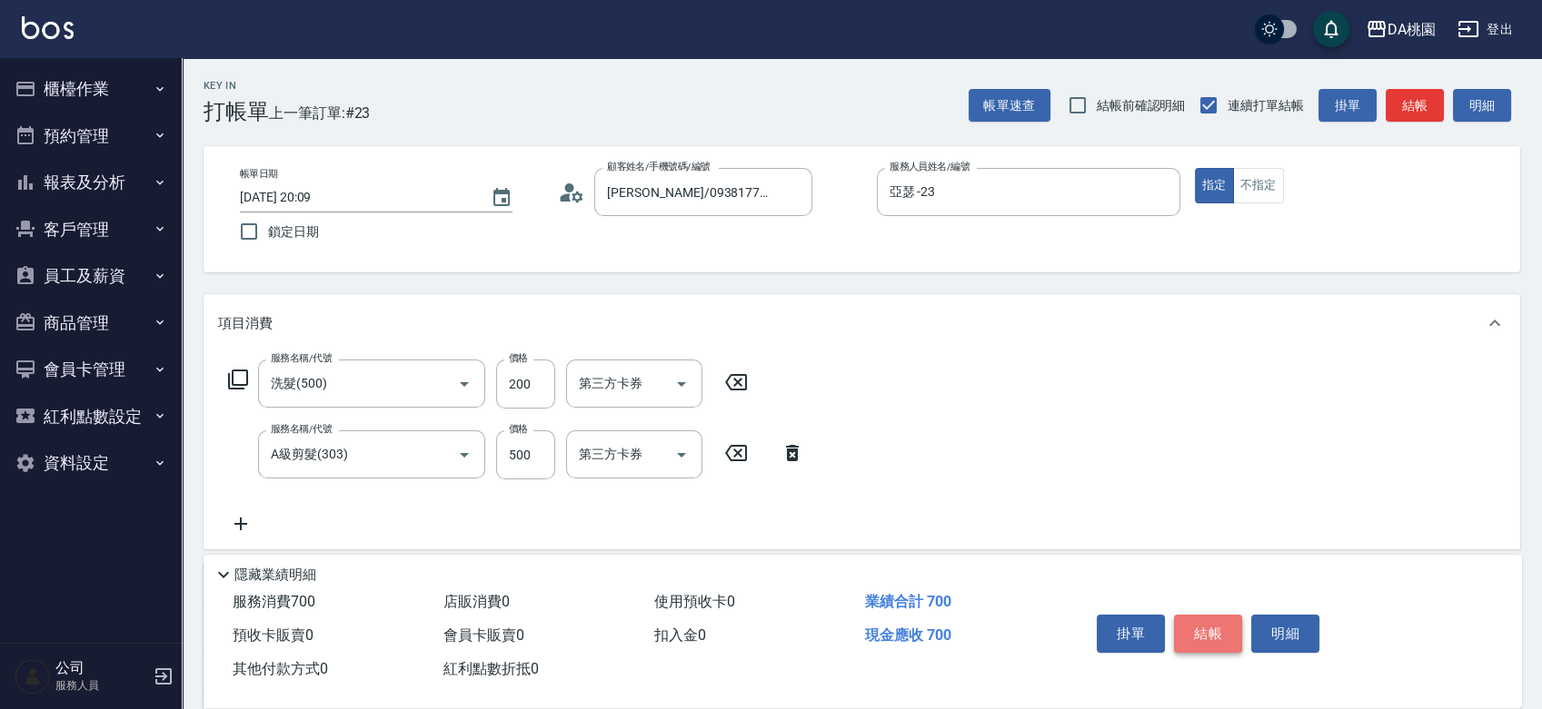
click at [1176, 623] on button "結帳" at bounding box center [1208, 634] width 68 height 38
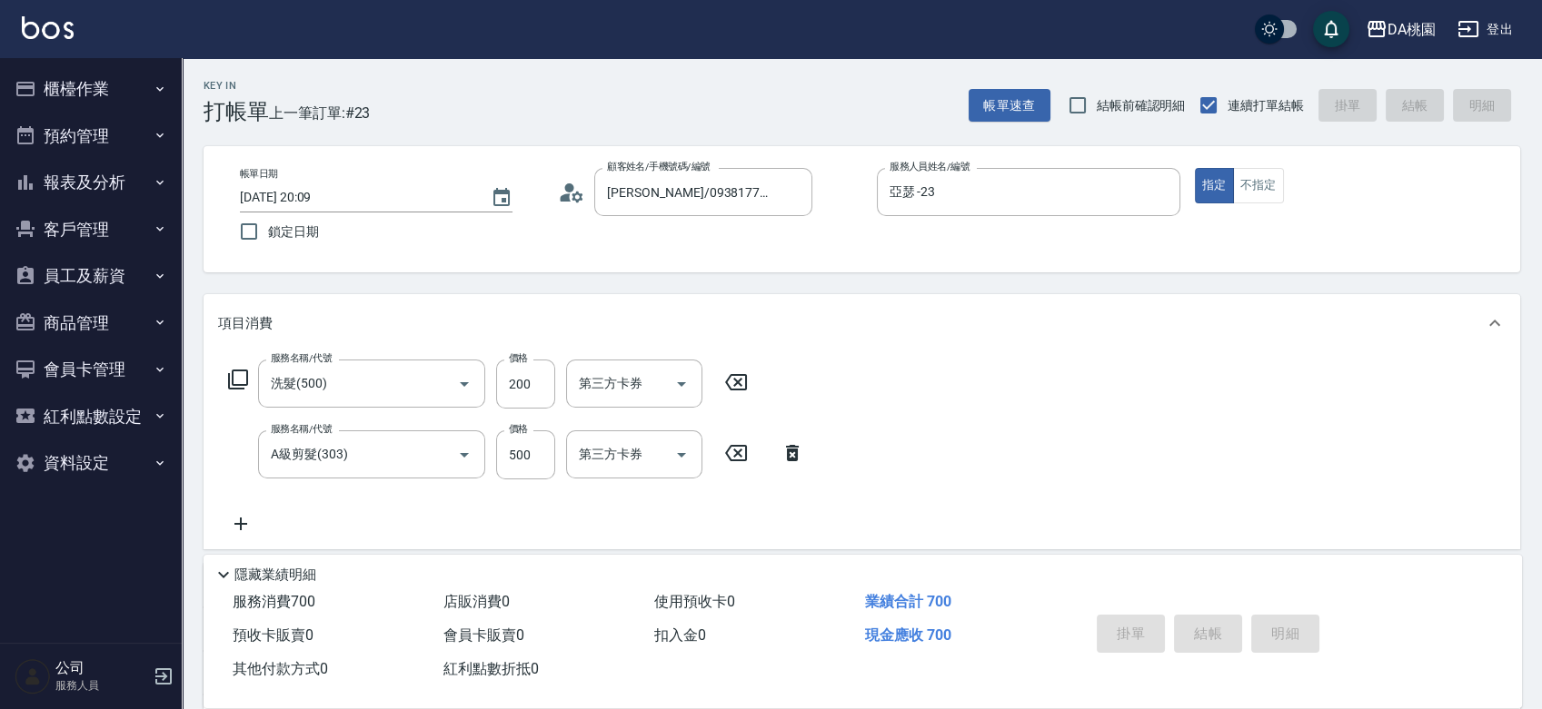
type input "0"
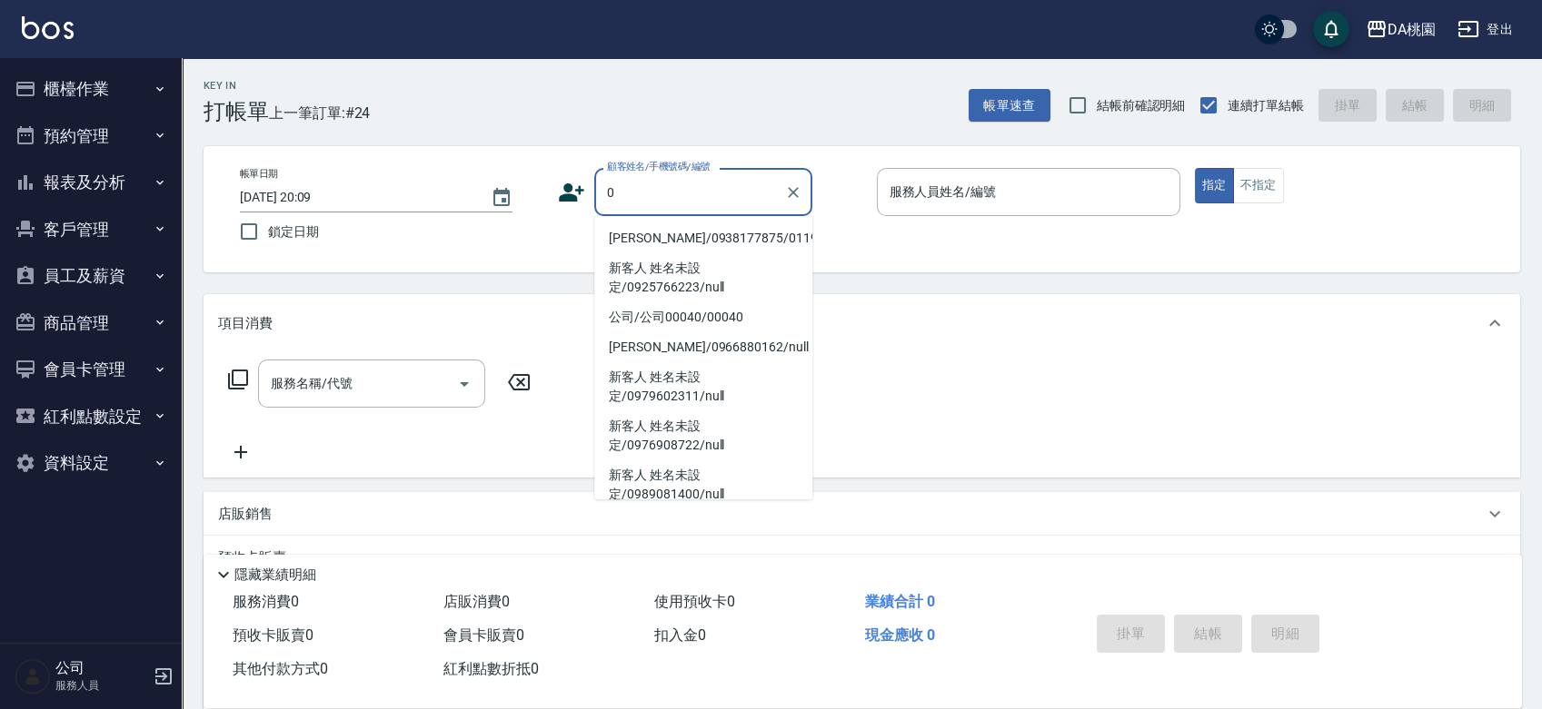
click at [710, 239] on li "[PERSON_NAME]/0938177875/01194" at bounding box center [703, 238] width 218 height 30
type input "[PERSON_NAME]/0938177875/01194"
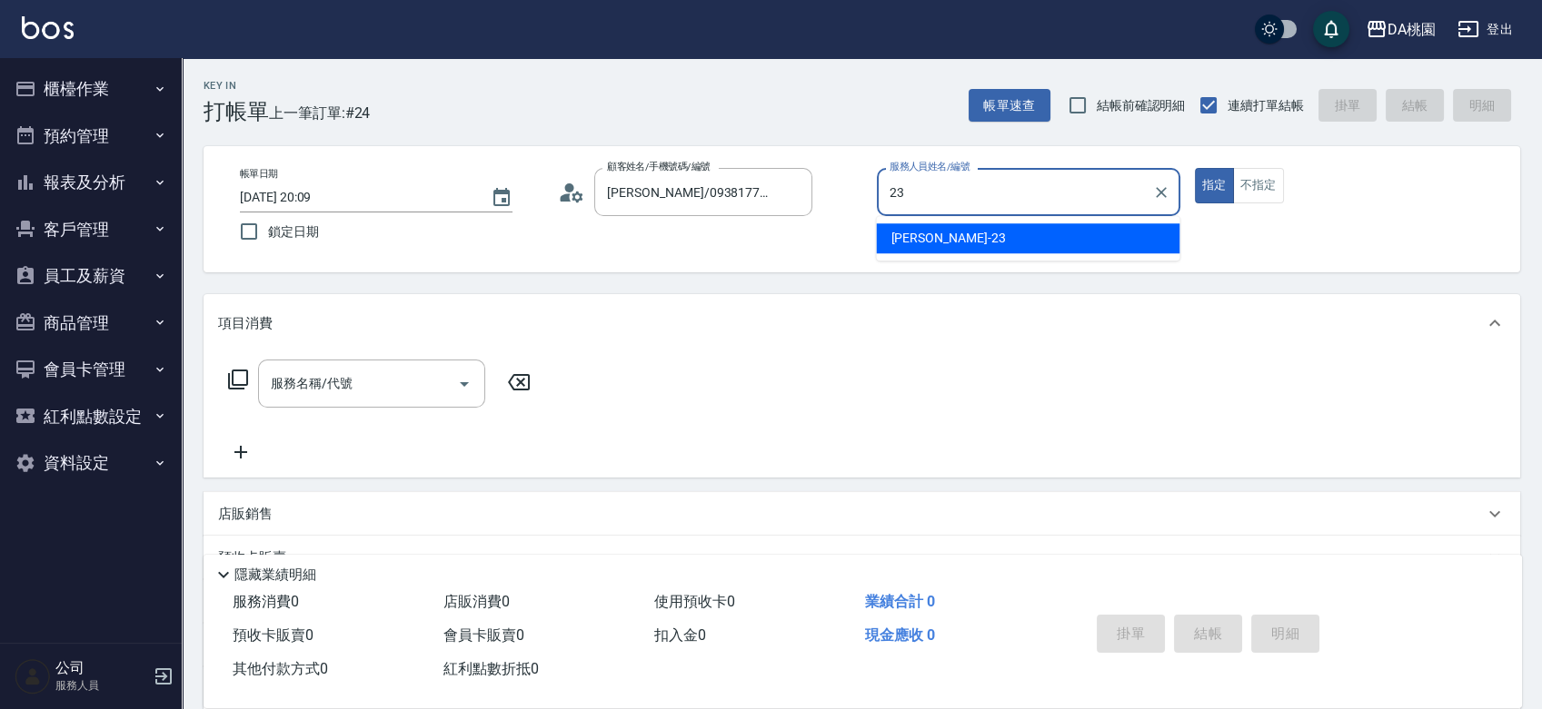
type input "亞瑟 -23"
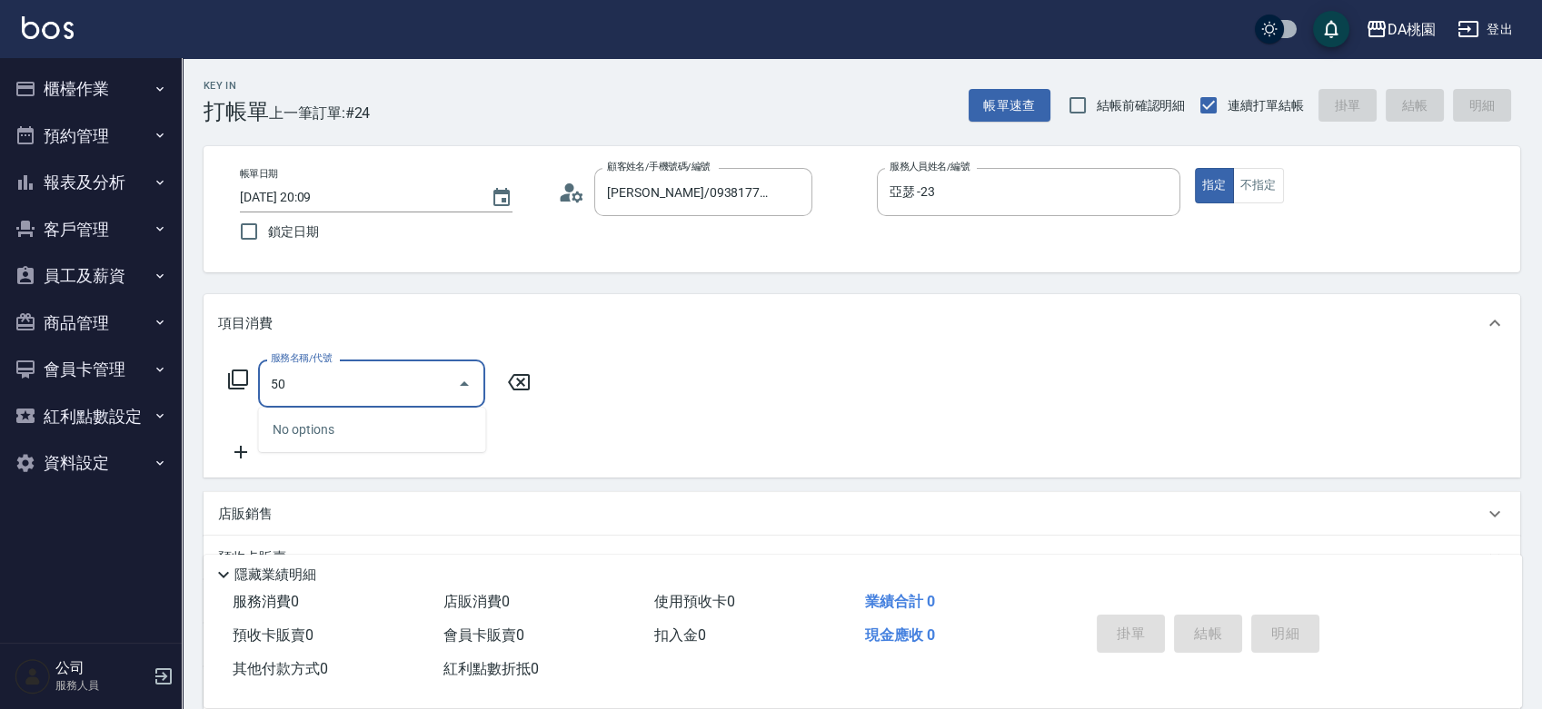
type input "501"
type input "20"
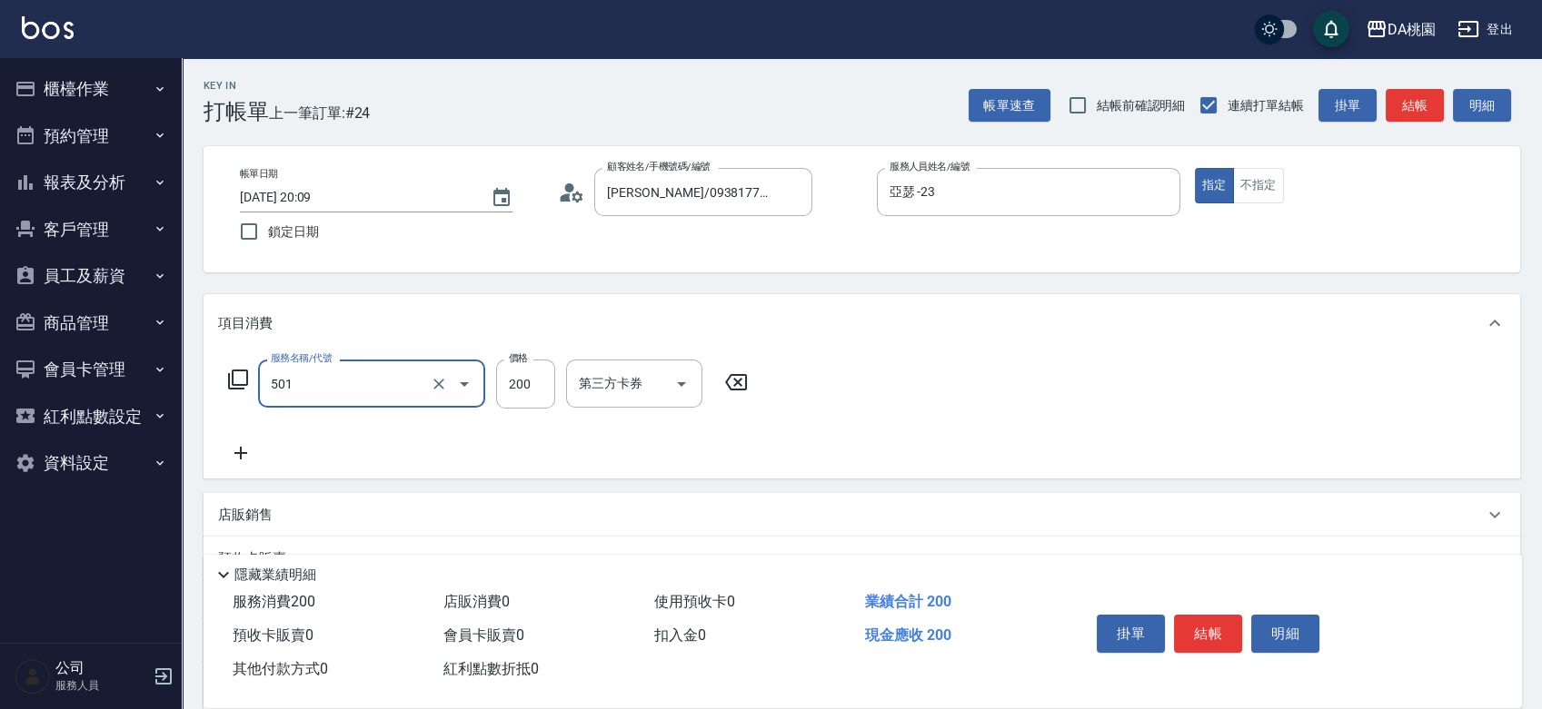
type input "洗髮(互助)(501)"
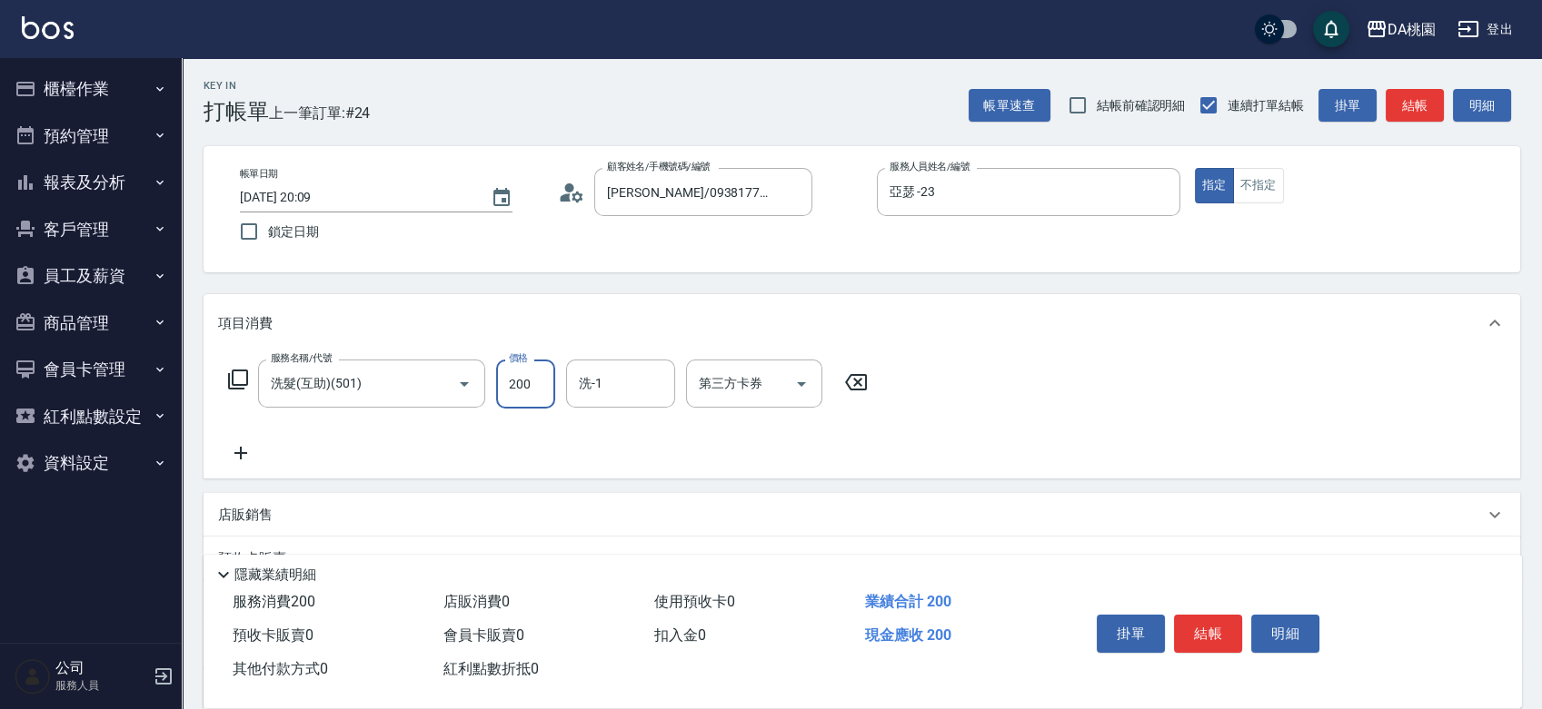
type input "3"
type input "0"
type input "35"
type input "30"
type input "350"
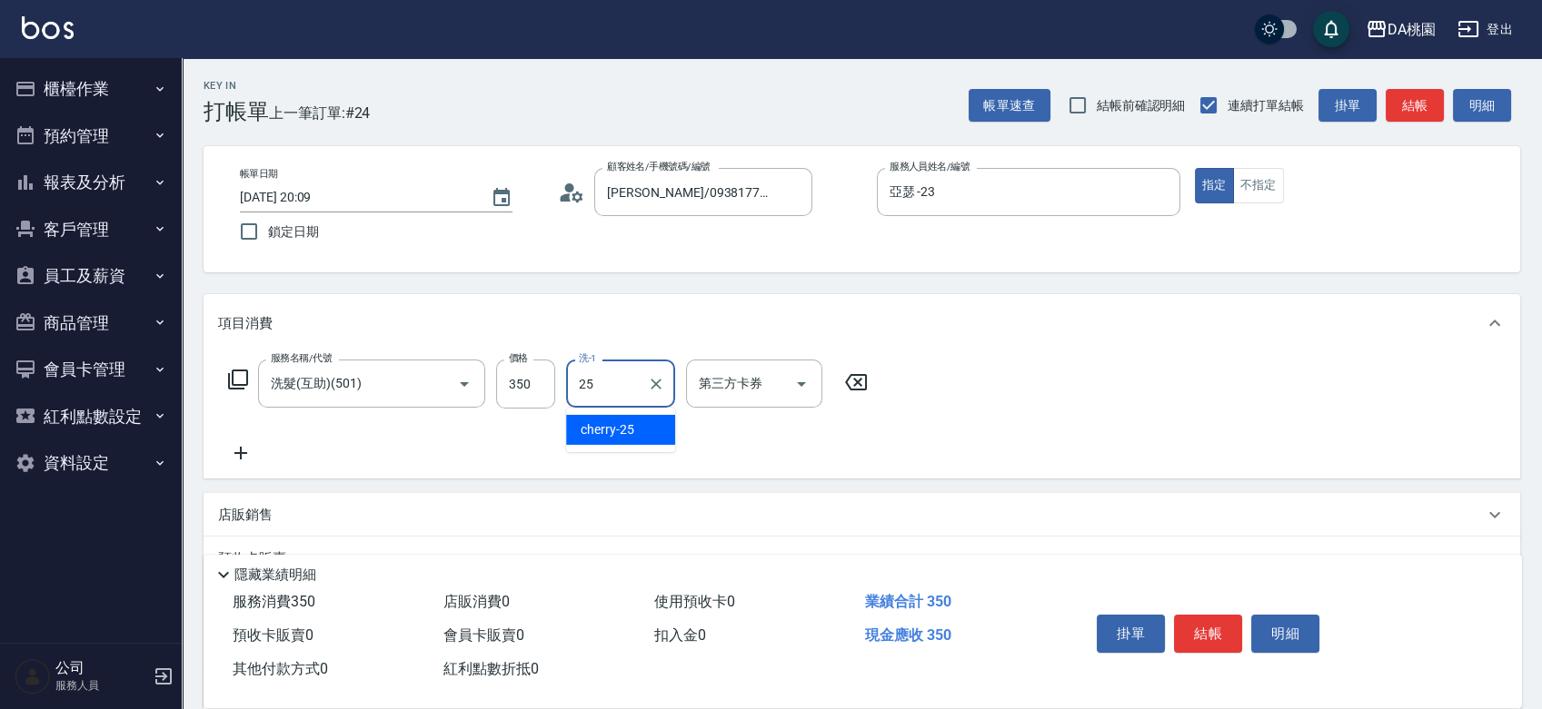
type input "cherry-25"
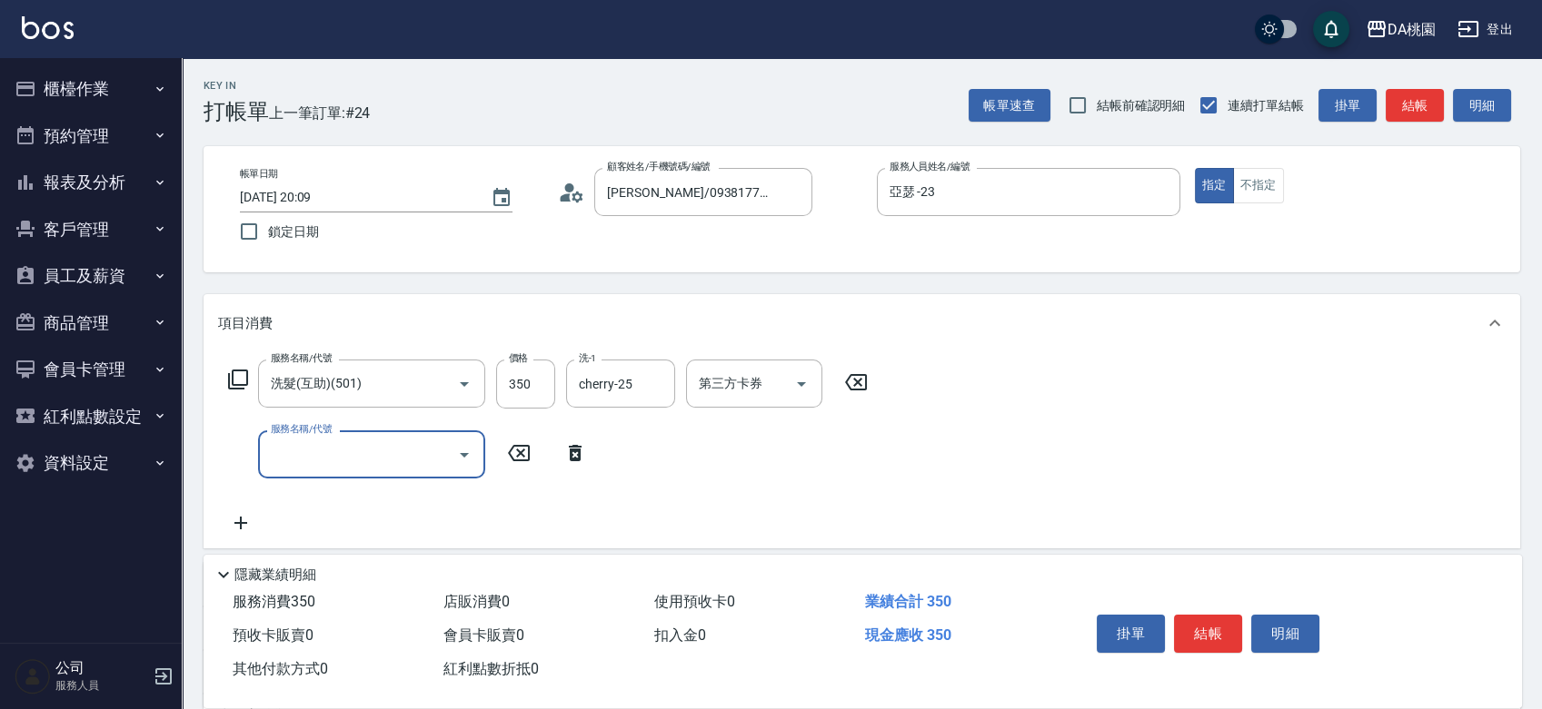
type input "3"
type input "609"
type input "150"
type input "鱗脂質護髮(互助)(609)"
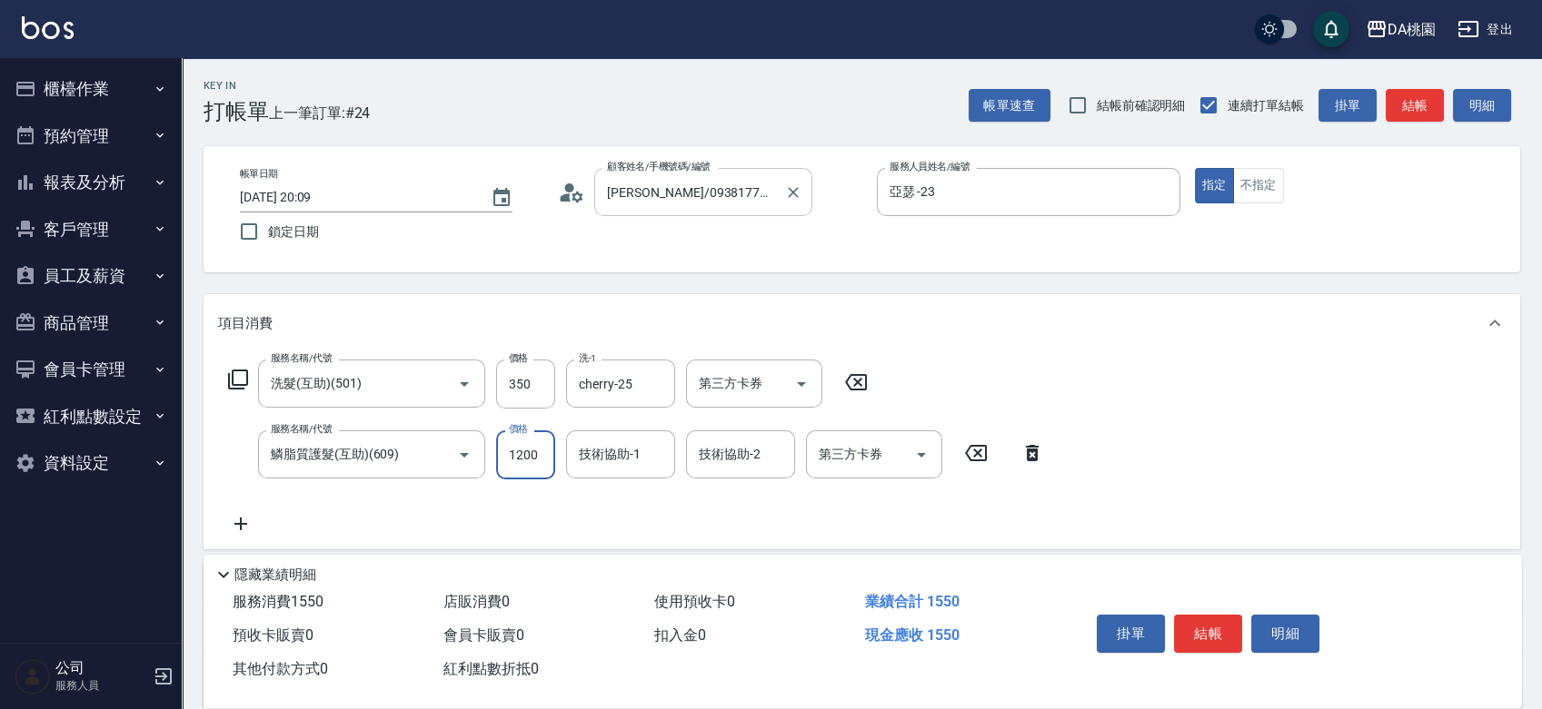
type input "1"
type input "30"
type input "150"
type input "50"
type input "1500"
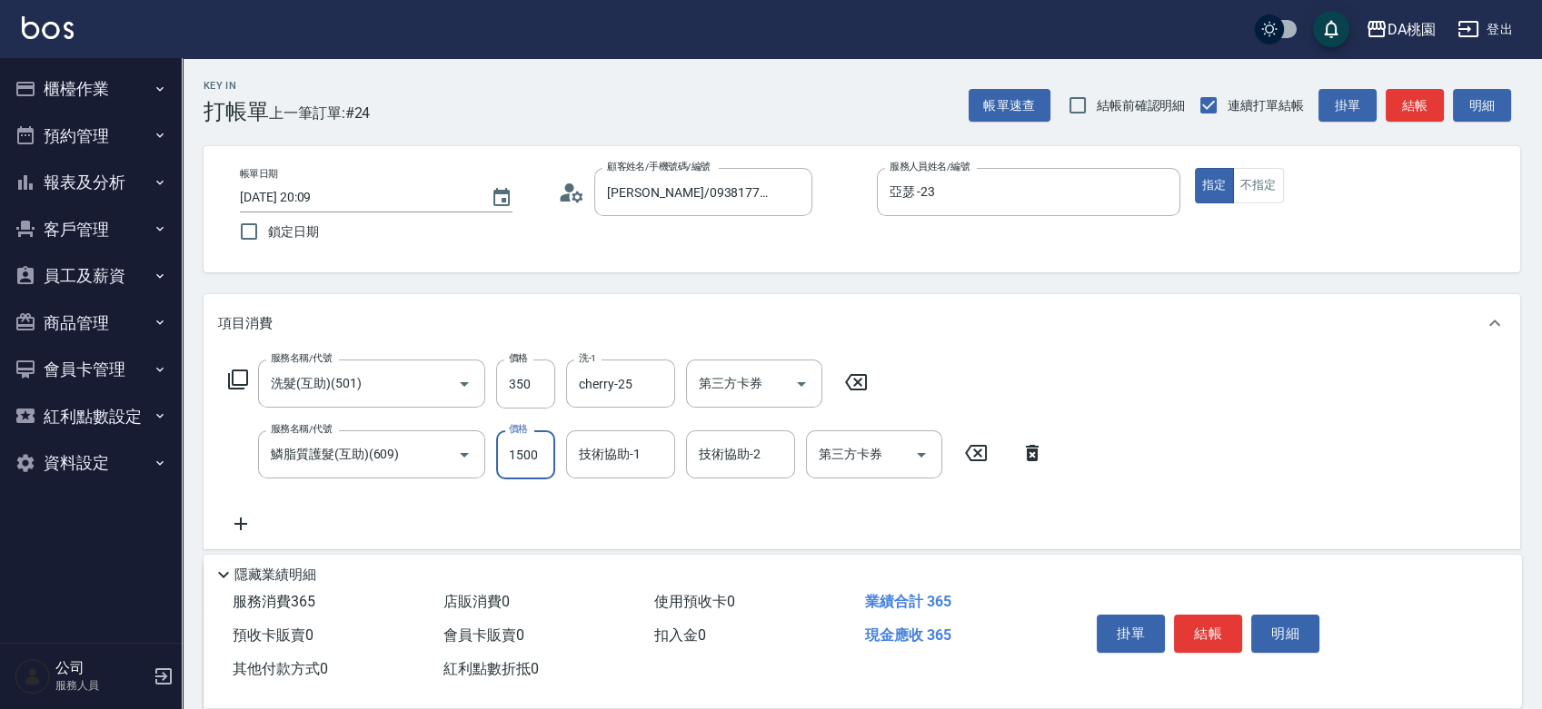
type input "180"
type input "1500"
type input "cherry-25"
click at [1211, 619] on button "結帳" at bounding box center [1208, 634] width 68 height 38
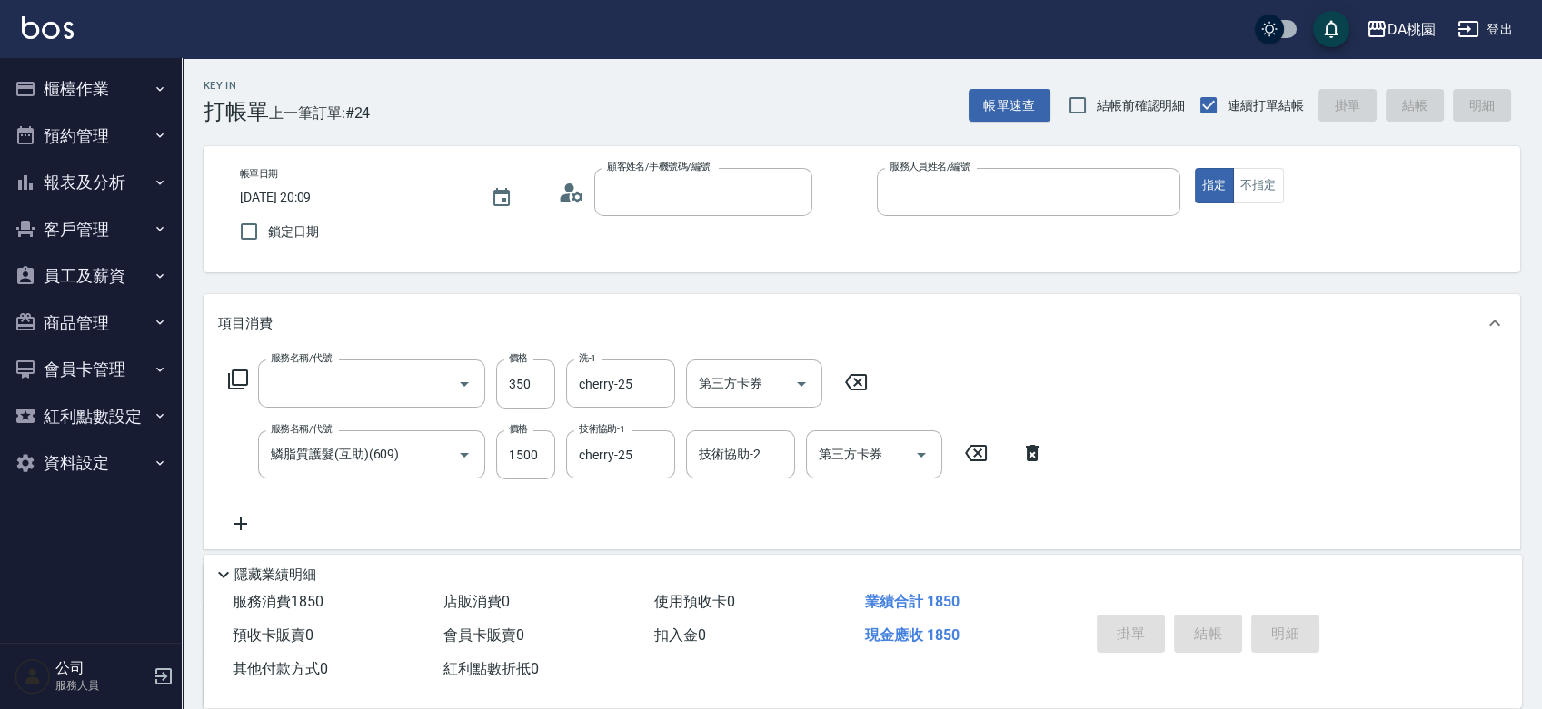
type input "0"
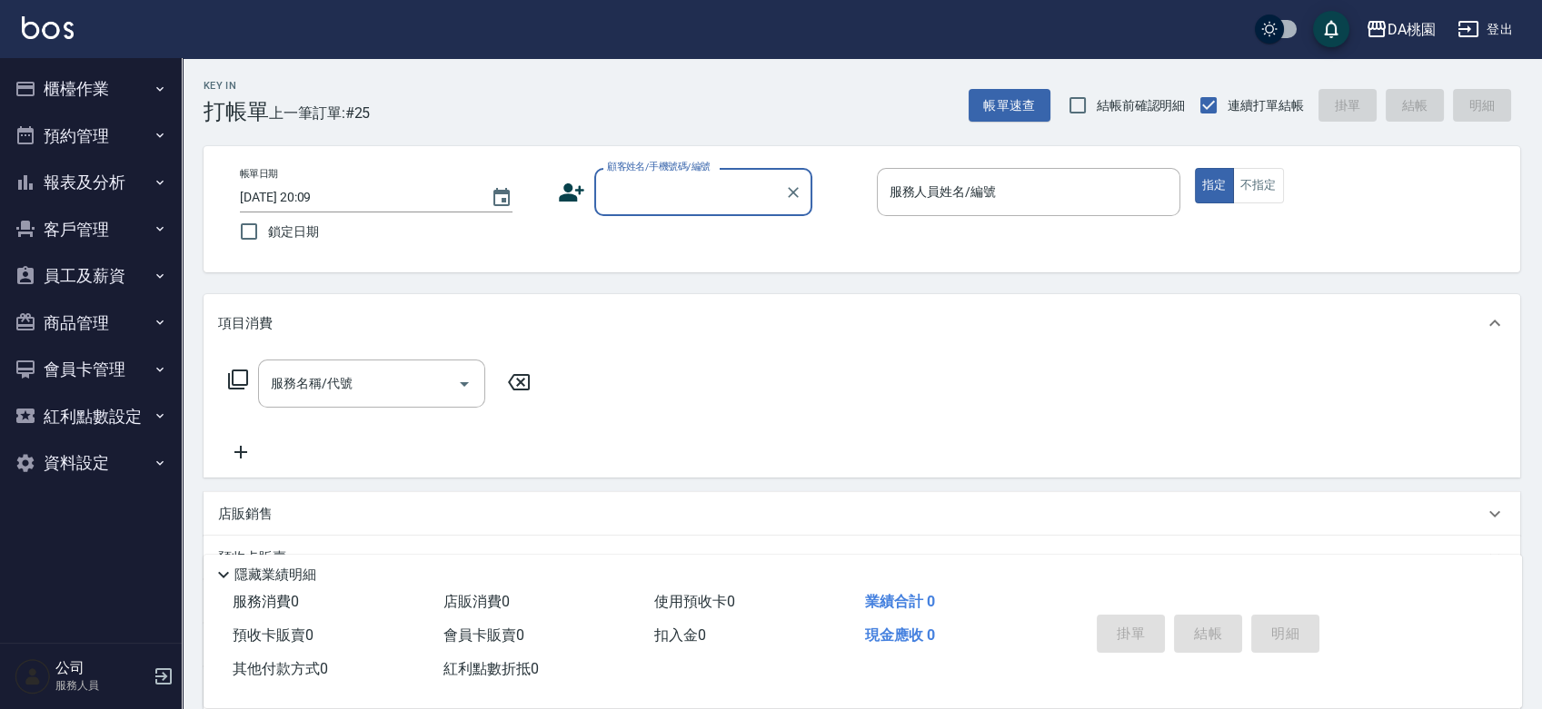
click at [81, 85] on button "櫃檯作業" at bounding box center [90, 88] width 167 height 47
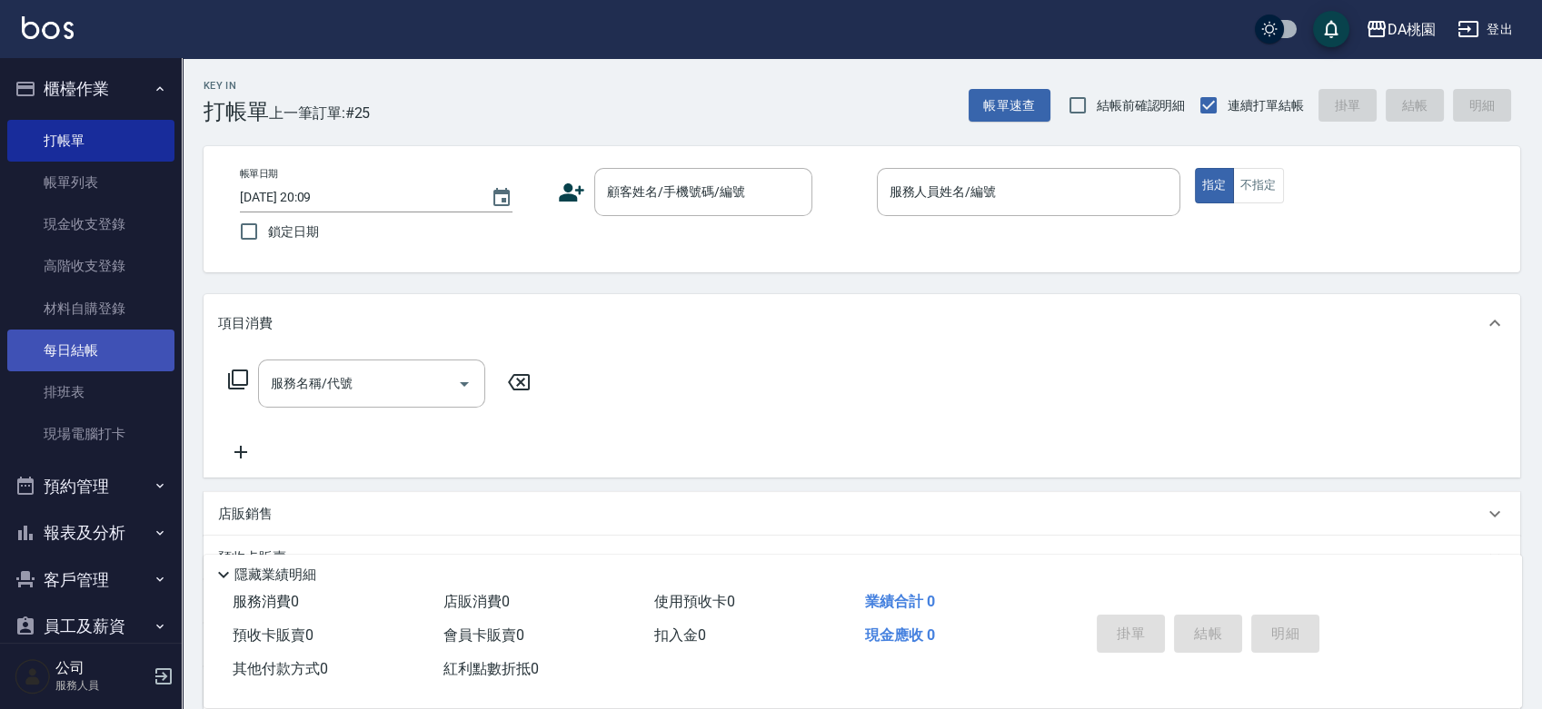
click at [73, 352] on link "每日結帳" at bounding box center [90, 351] width 167 height 42
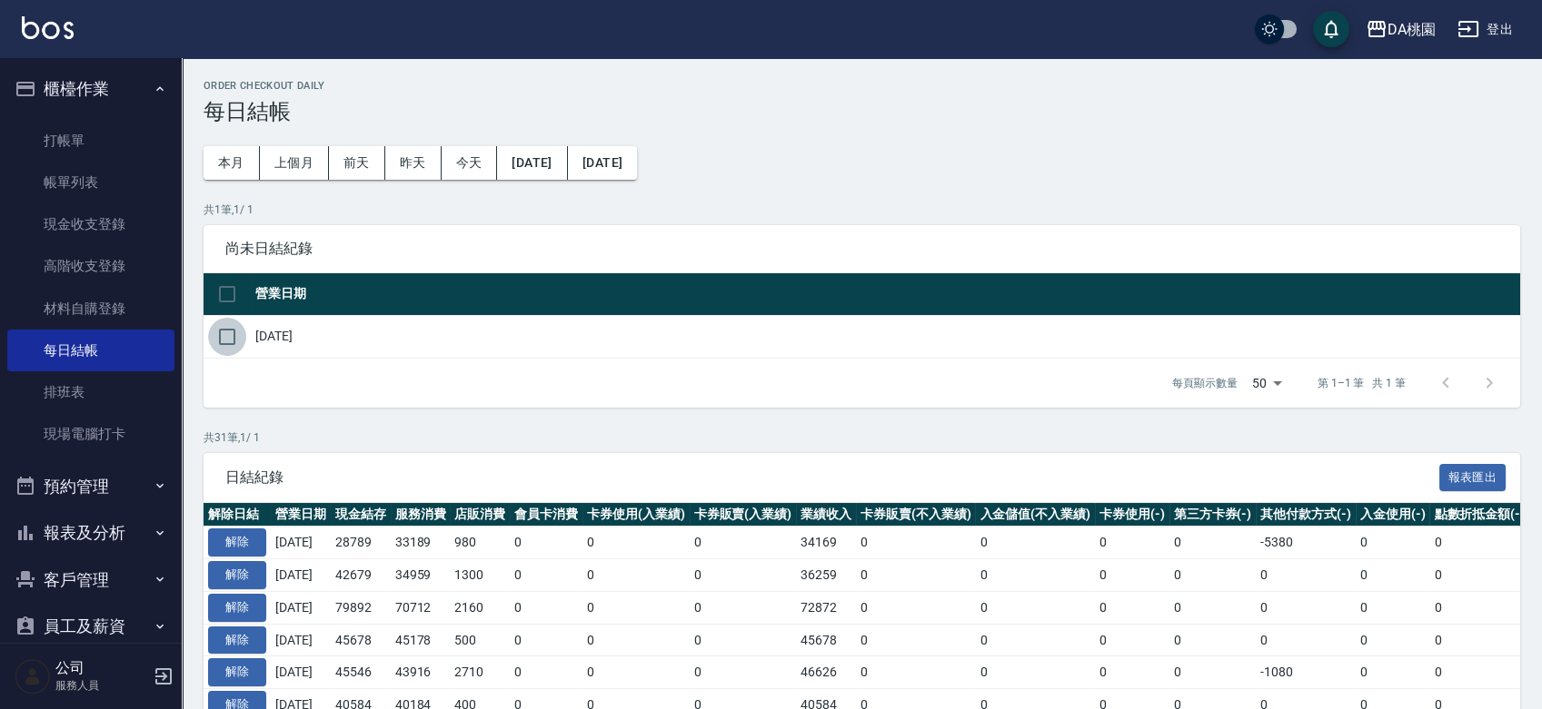
click at [221, 338] on input "checkbox" at bounding box center [227, 337] width 38 height 38
checkbox input "true"
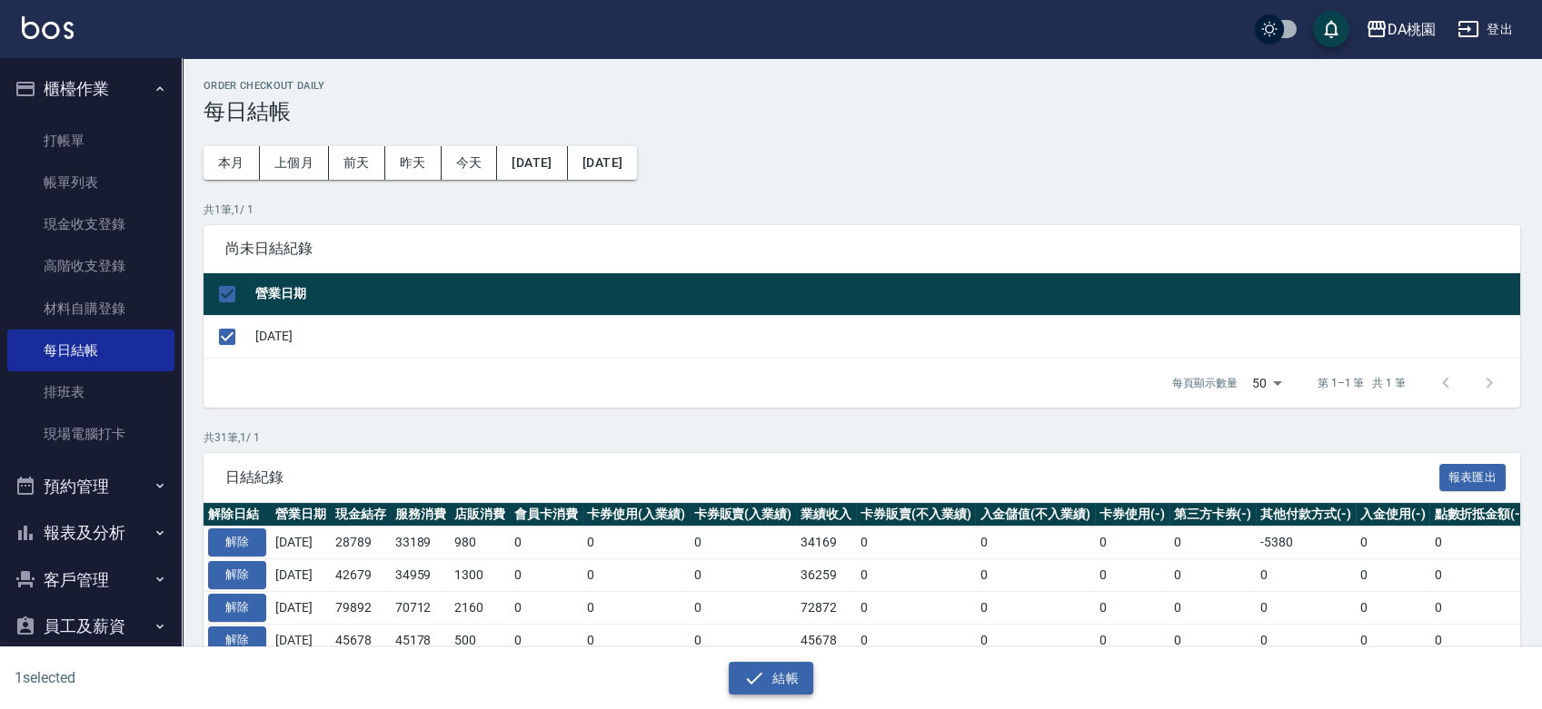
click at [772, 689] on button "結帳" at bounding box center [771, 679] width 84 height 34
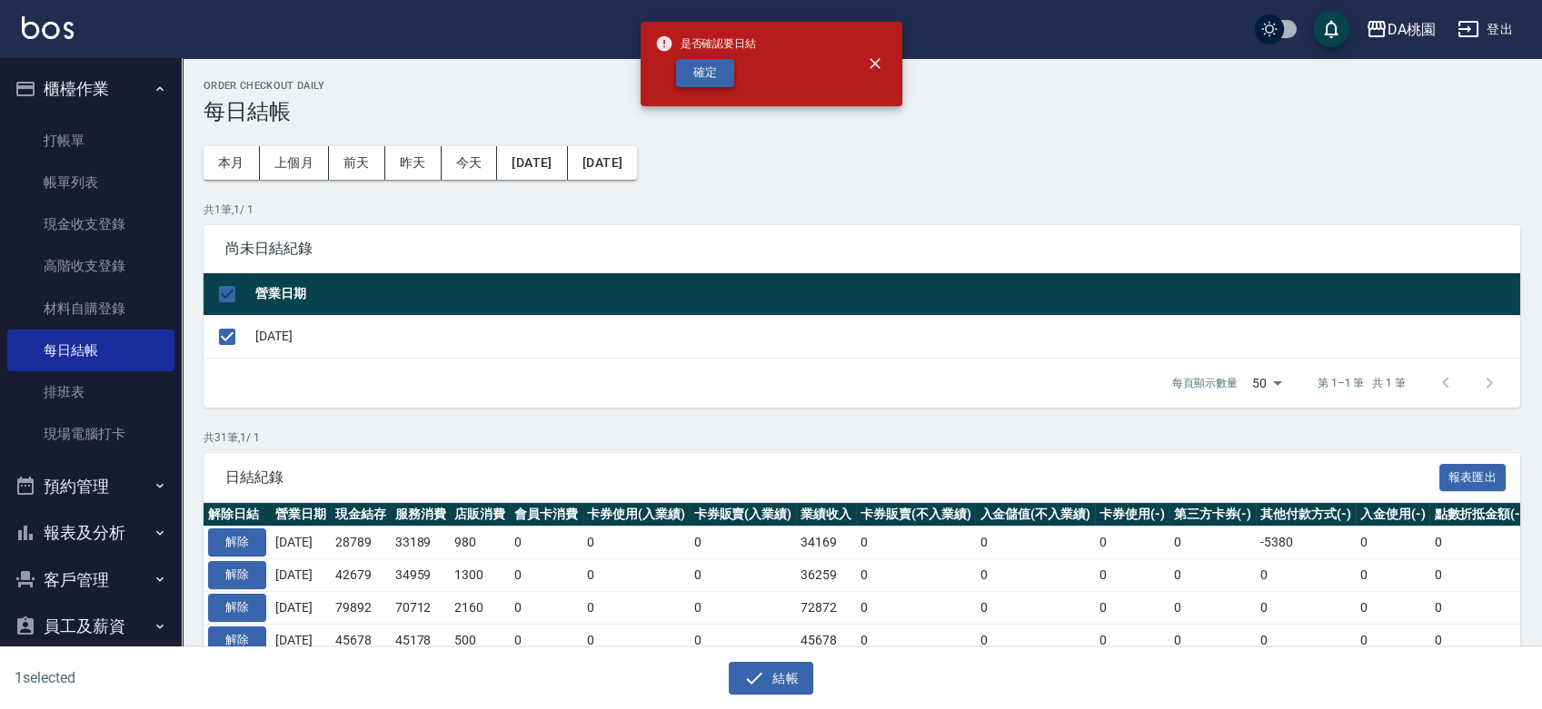
click at [706, 72] on button "確定" at bounding box center [705, 73] width 58 height 28
checkbox input "false"
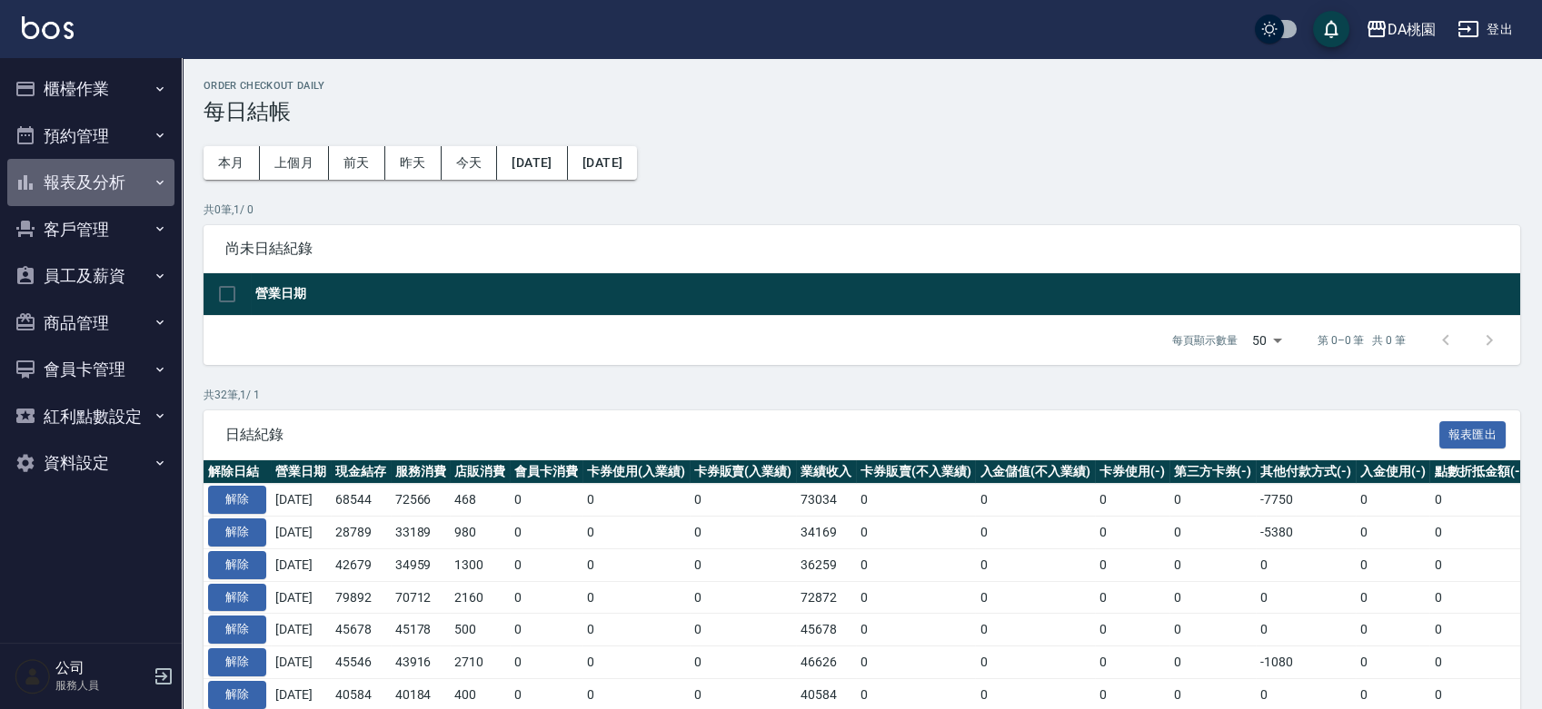
click at [84, 180] on button "報表及分析" at bounding box center [90, 182] width 167 height 47
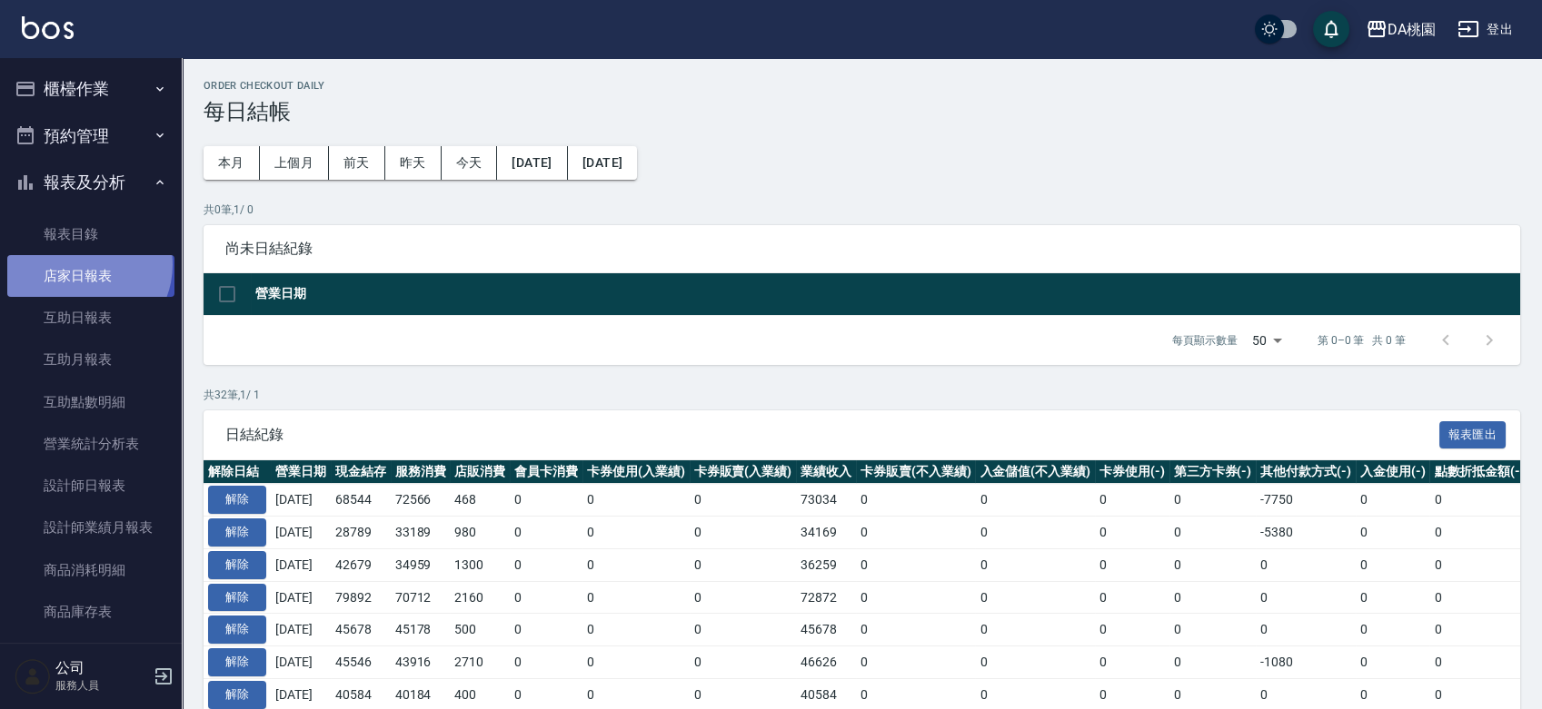
click at [81, 265] on link "店家日報表" at bounding box center [90, 276] width 167 height 42
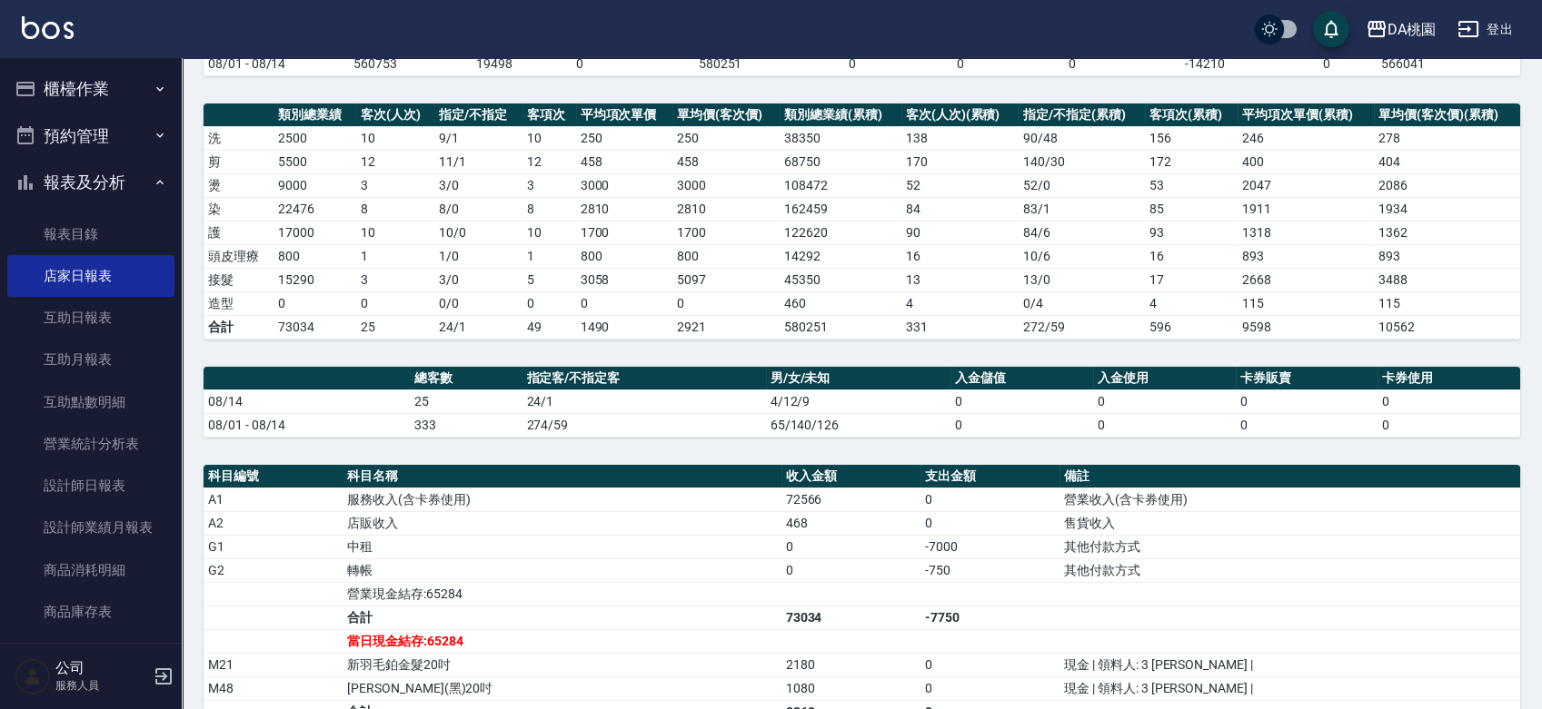
scroll to position [534, 0]
